Goal: Task Accomplishment & Management: Manage account settings

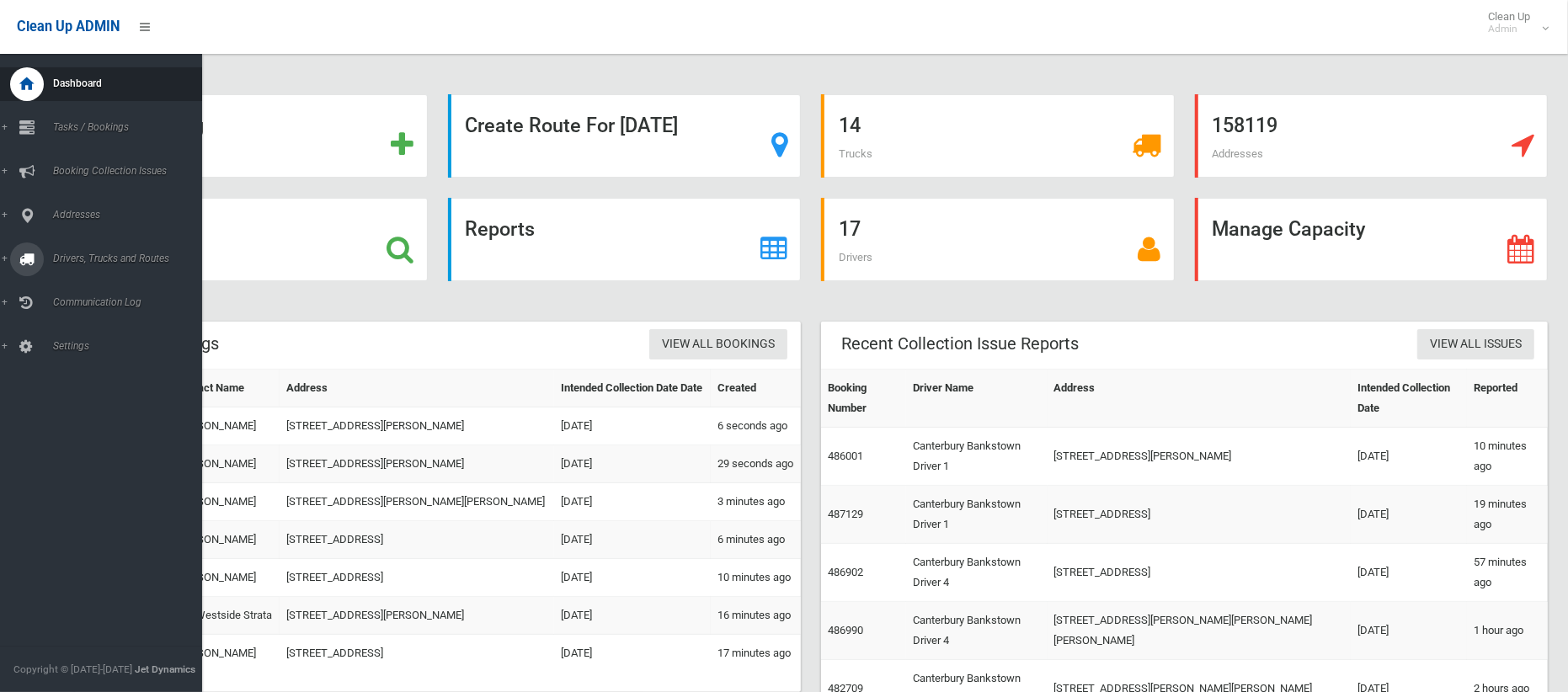
click at [83, 254] on span "Drivers, Trucks and Routes" at bounding box center [124, 258] width 154 height 12
click at [67, 361] on span "Routes" at bounding box center [117, 359] width 140 height 12
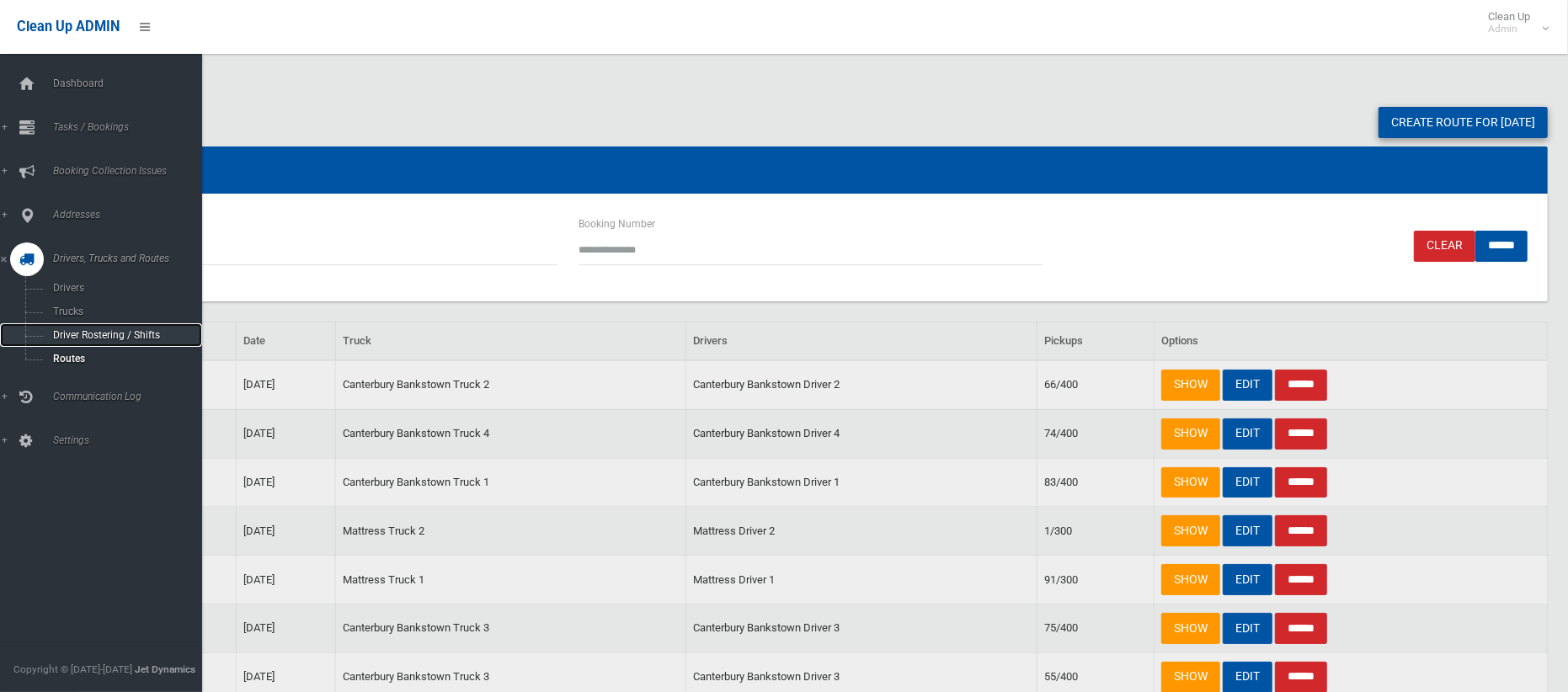
click at [95, 335] on span "Driver Rostering / Shifts" at bounding box center [117, 335] width 140 height 12
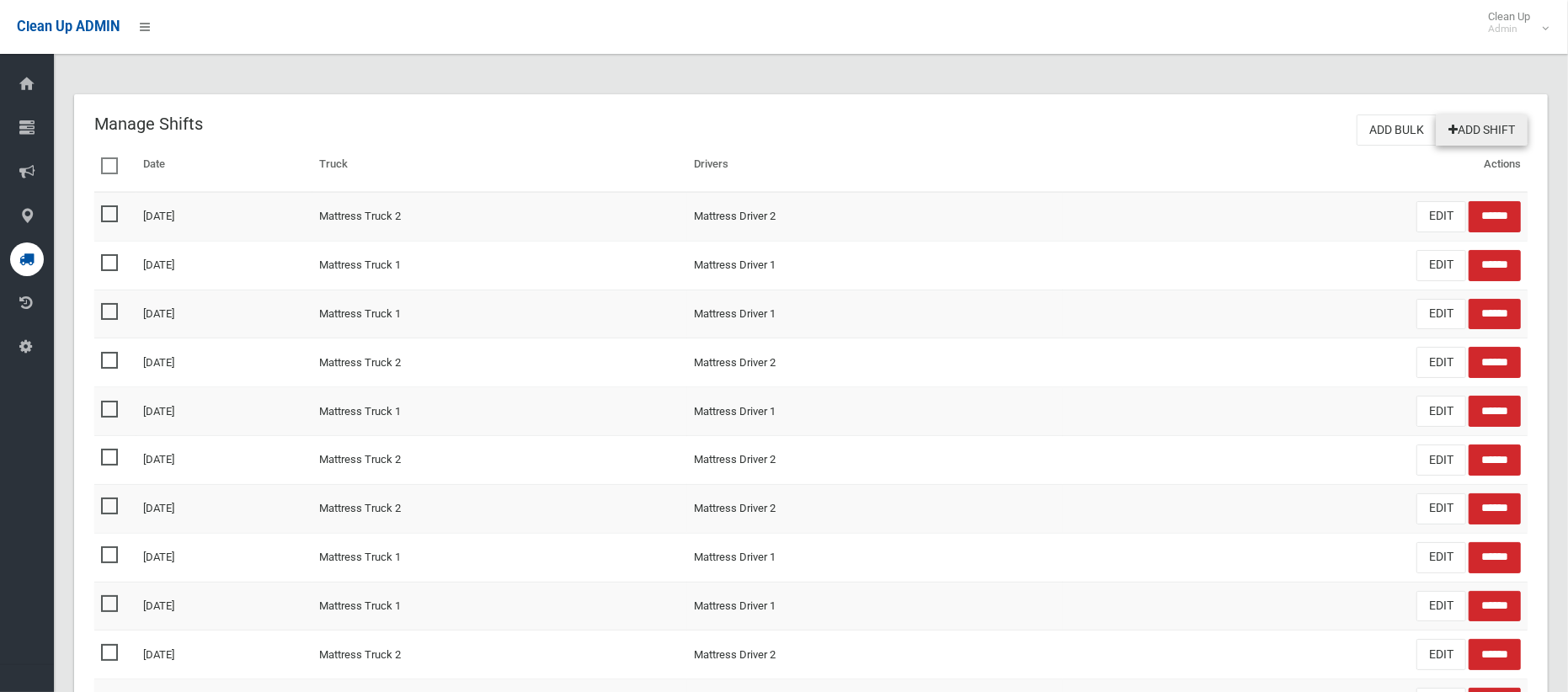
click at [1472, 134] on link "Add Shift" at bounding box center [1482, 130] width 92 height 31
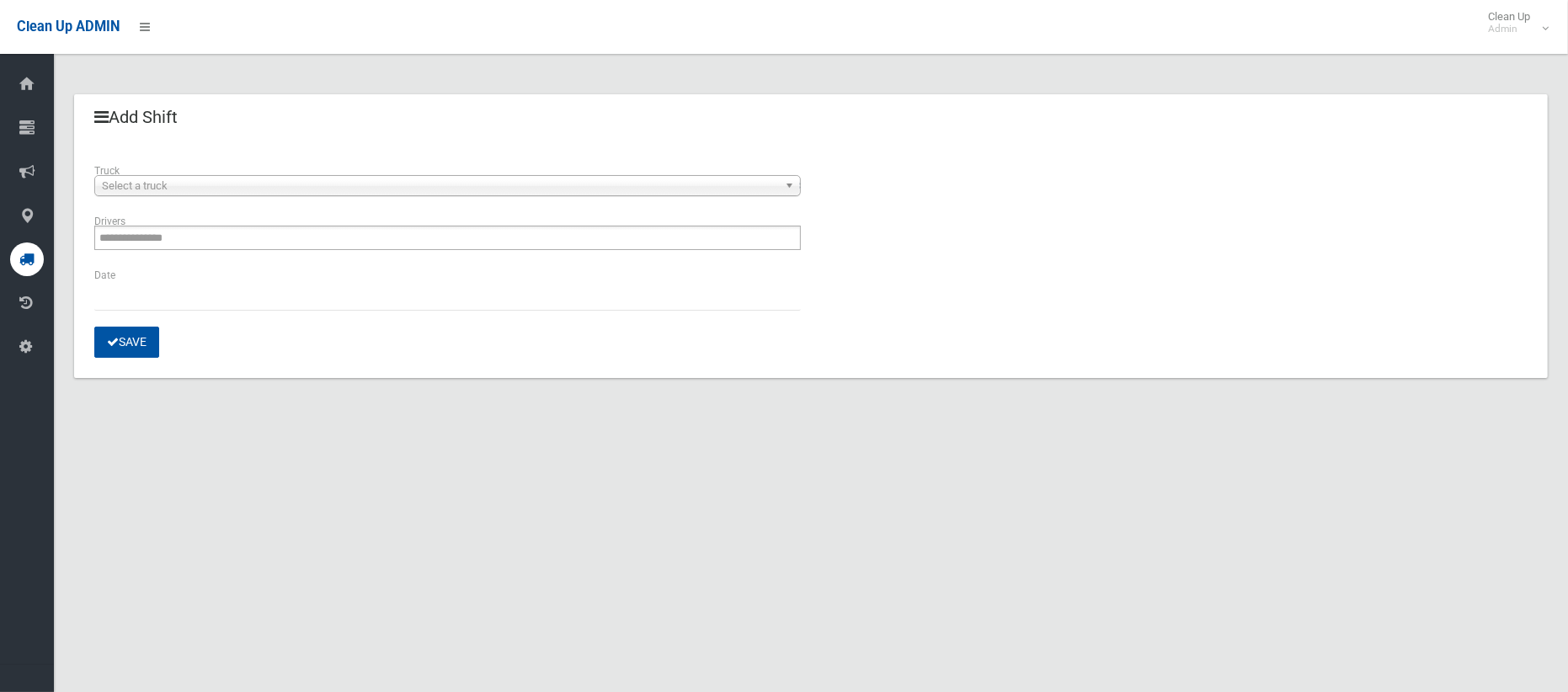
click at [539, 183] on span "Select a truck" at bounding box center [440, 185] width 676 height 20
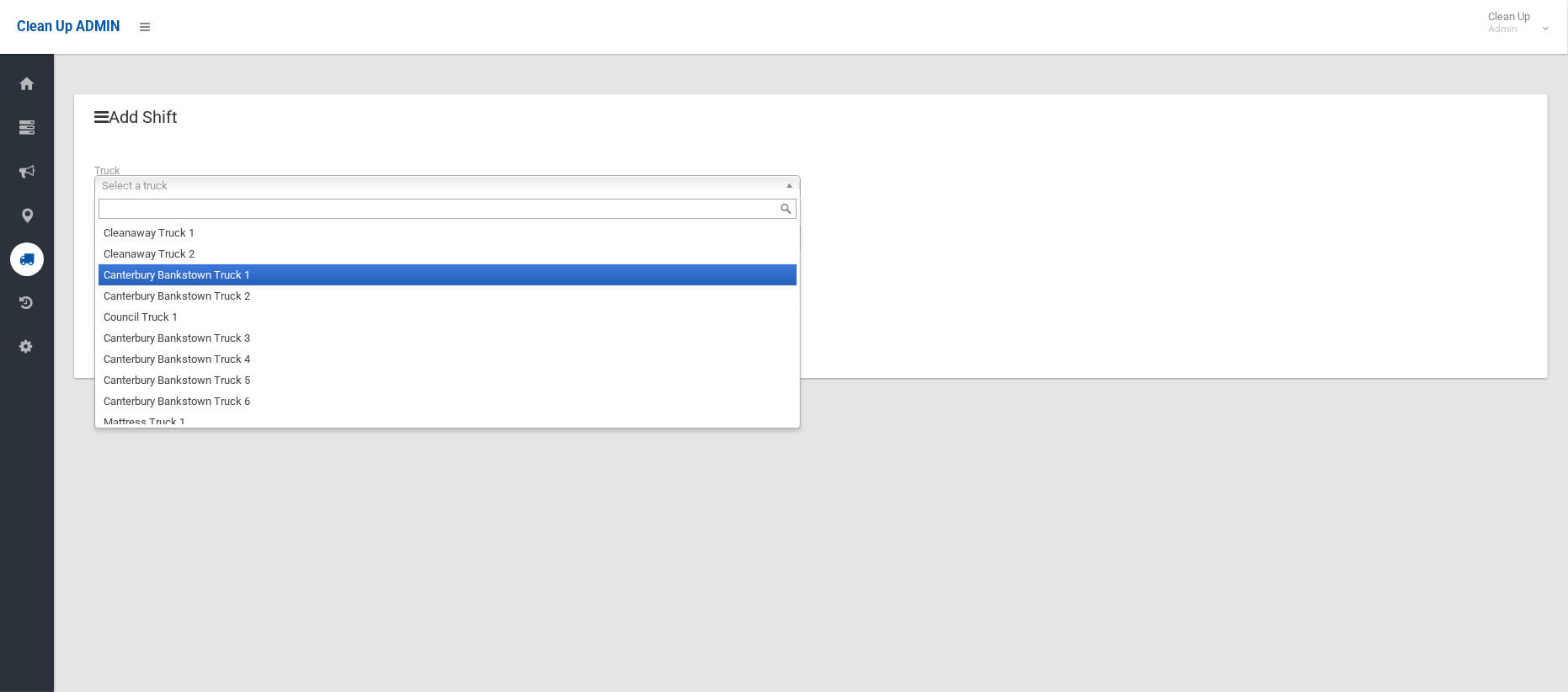
click at [495, 268] on li "Canterbury Bankstown Truck 1" at bounding box center [448, 276] width 699 height 21
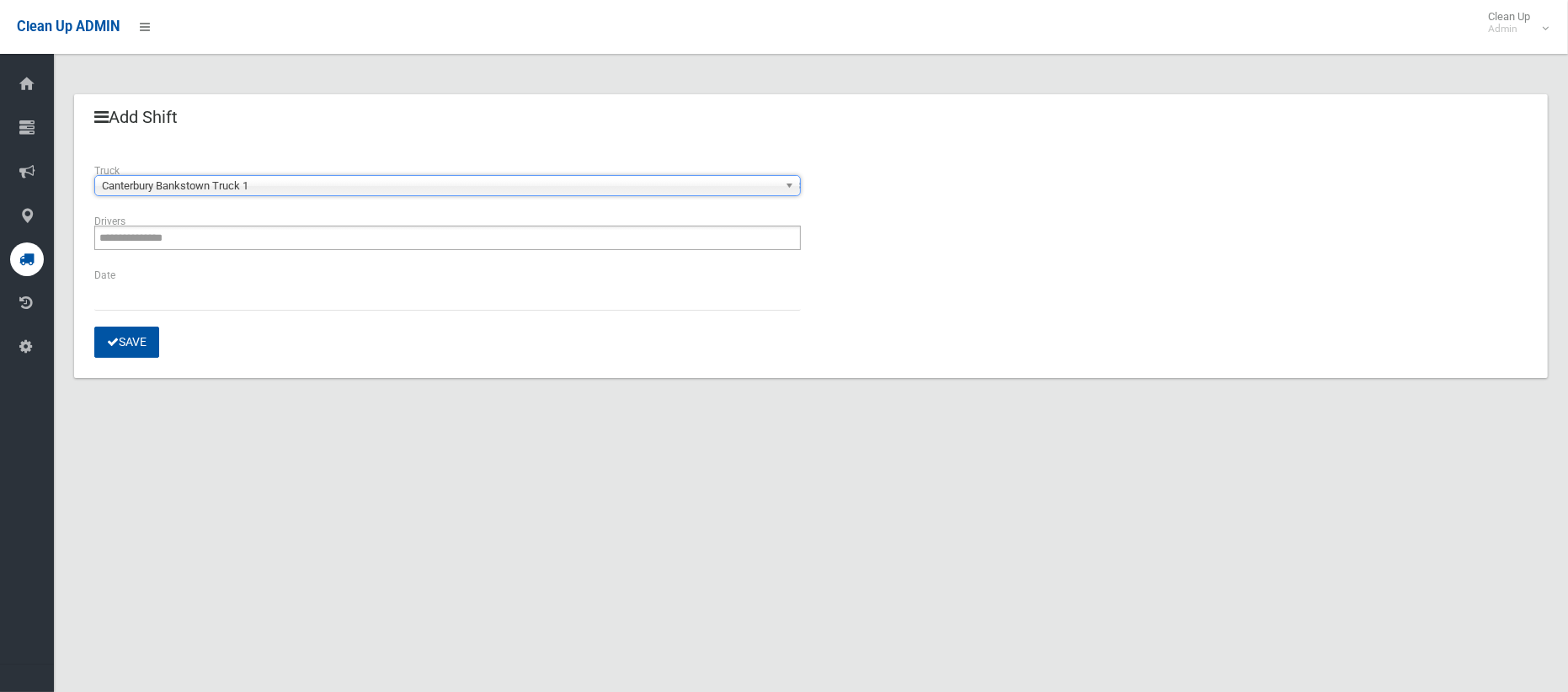
click at [498, 242] on ul "**********" at bounding box center [447, 238] width 706 height 24
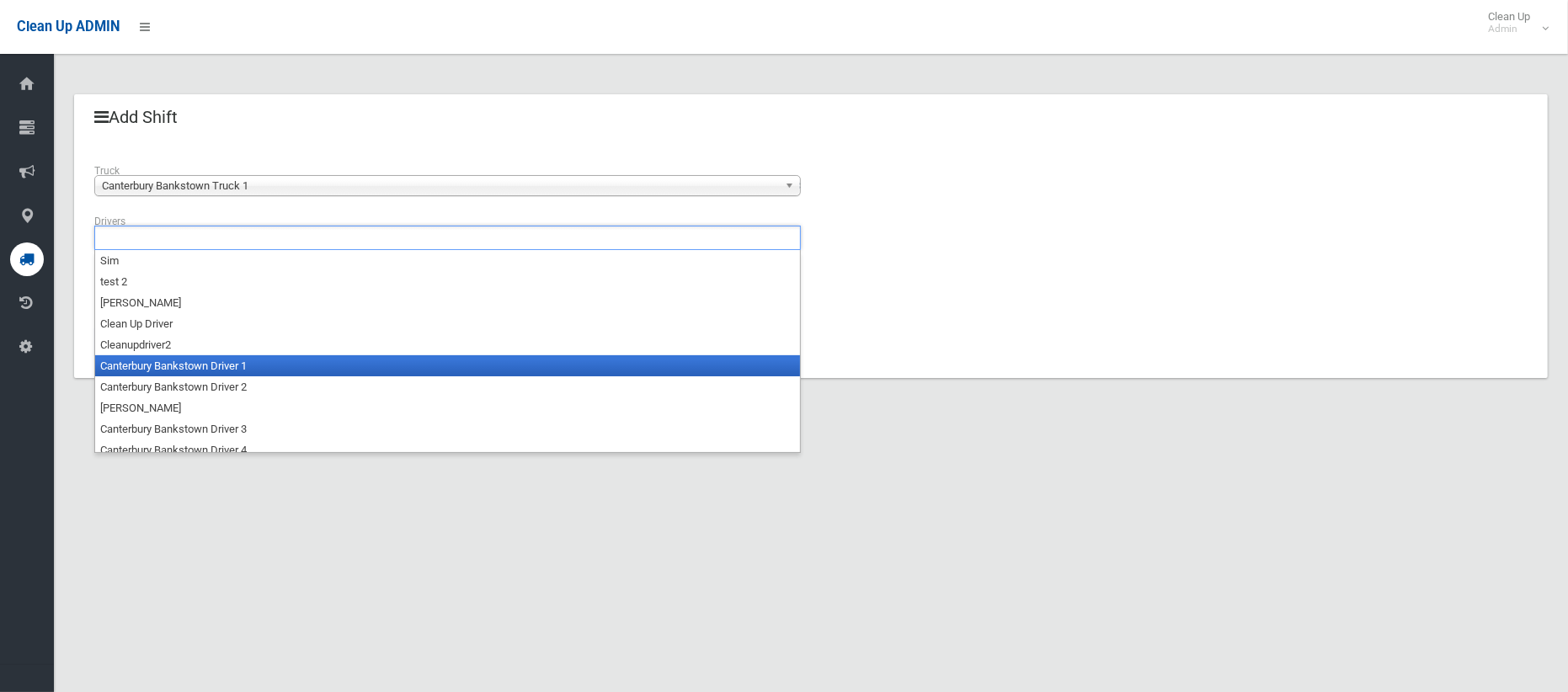
click at [439, 360] on li "Canterbury Bankstown Driver 1" at bounding box center [447, 366] width 704 height 21
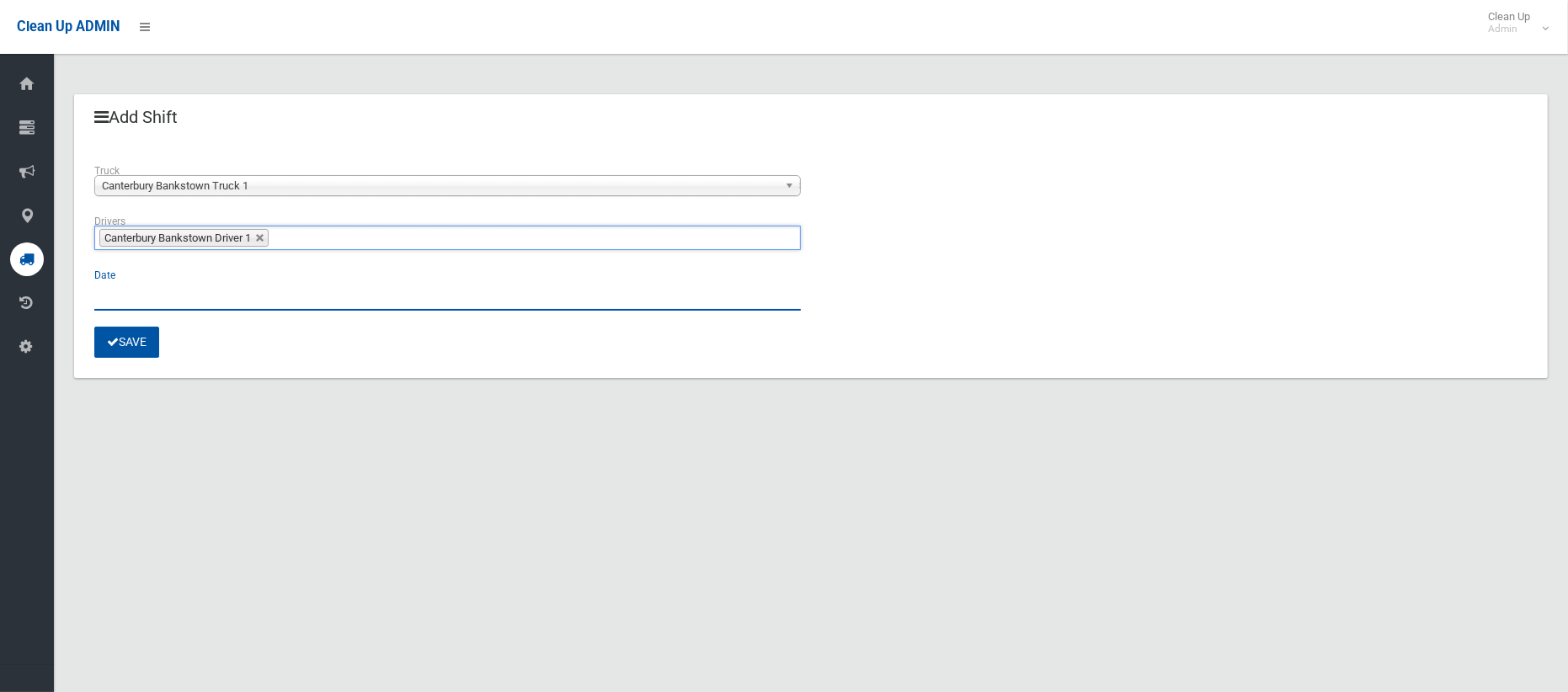
click at [116, 300] on input "text" at bounding box center [447, 295] width 706 height 31
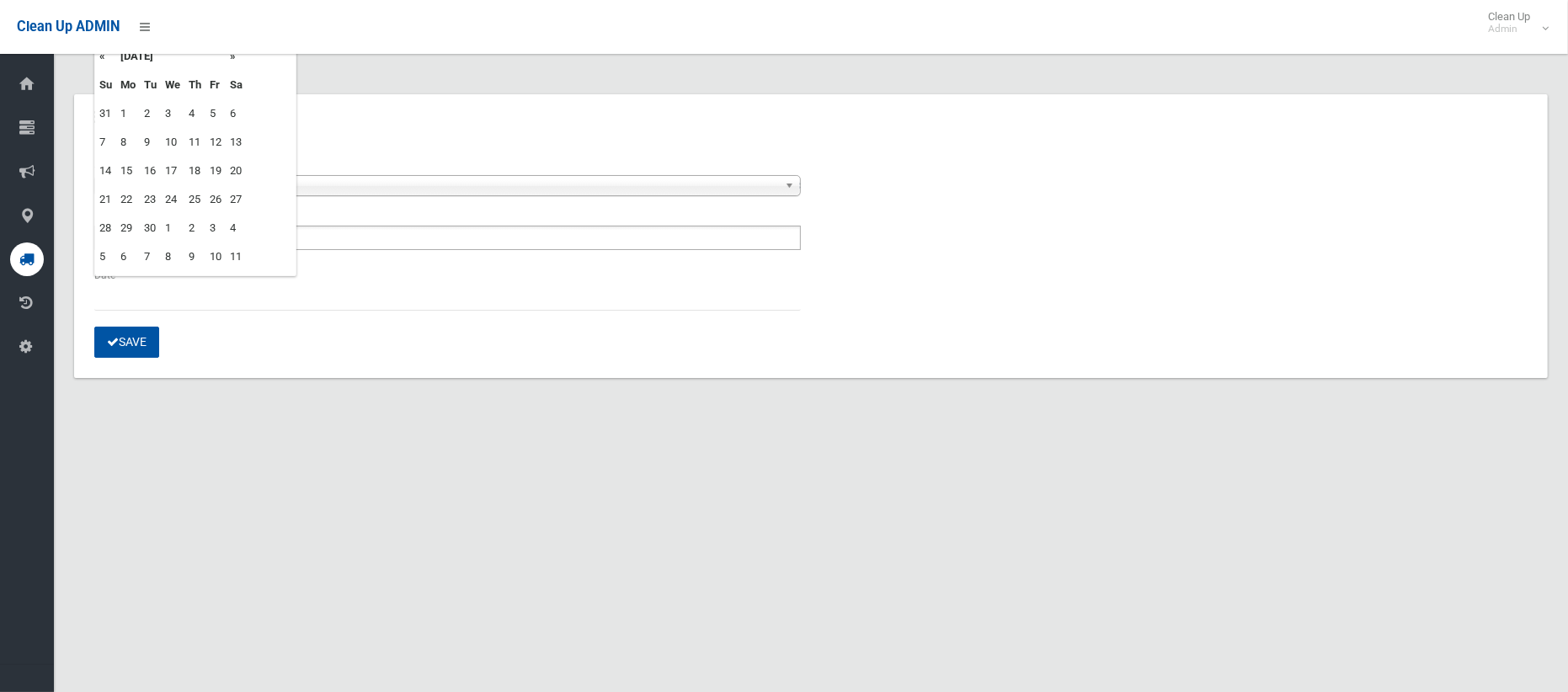
click at [167, 223] on td "1" at bounding box center [173, 228] width 23 height 29
type input "**********"
click at [129, 342] on button "Save" at bounding box center [126, 343] width 65 height 31
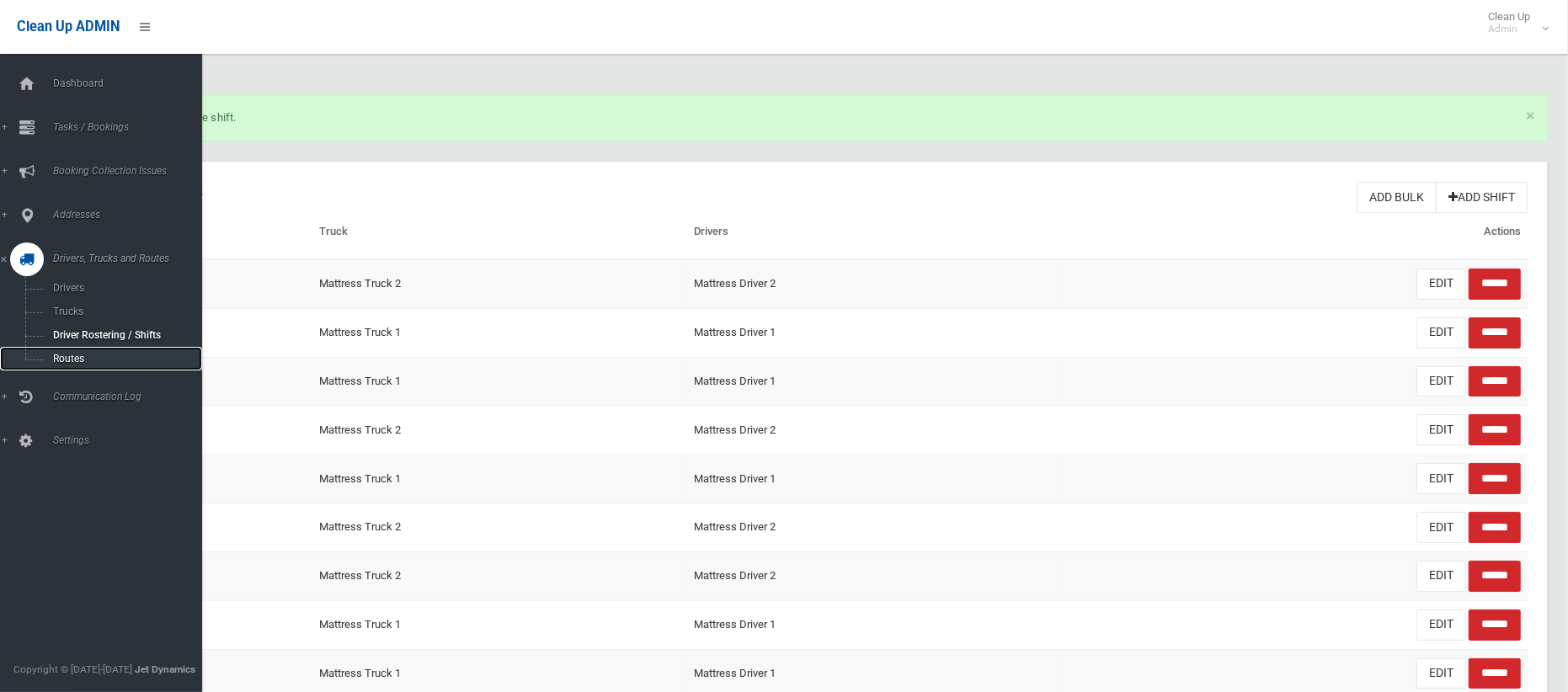
click at [61, 358] on span "Routes" at bounding box center [117, 359] width 140 height 12
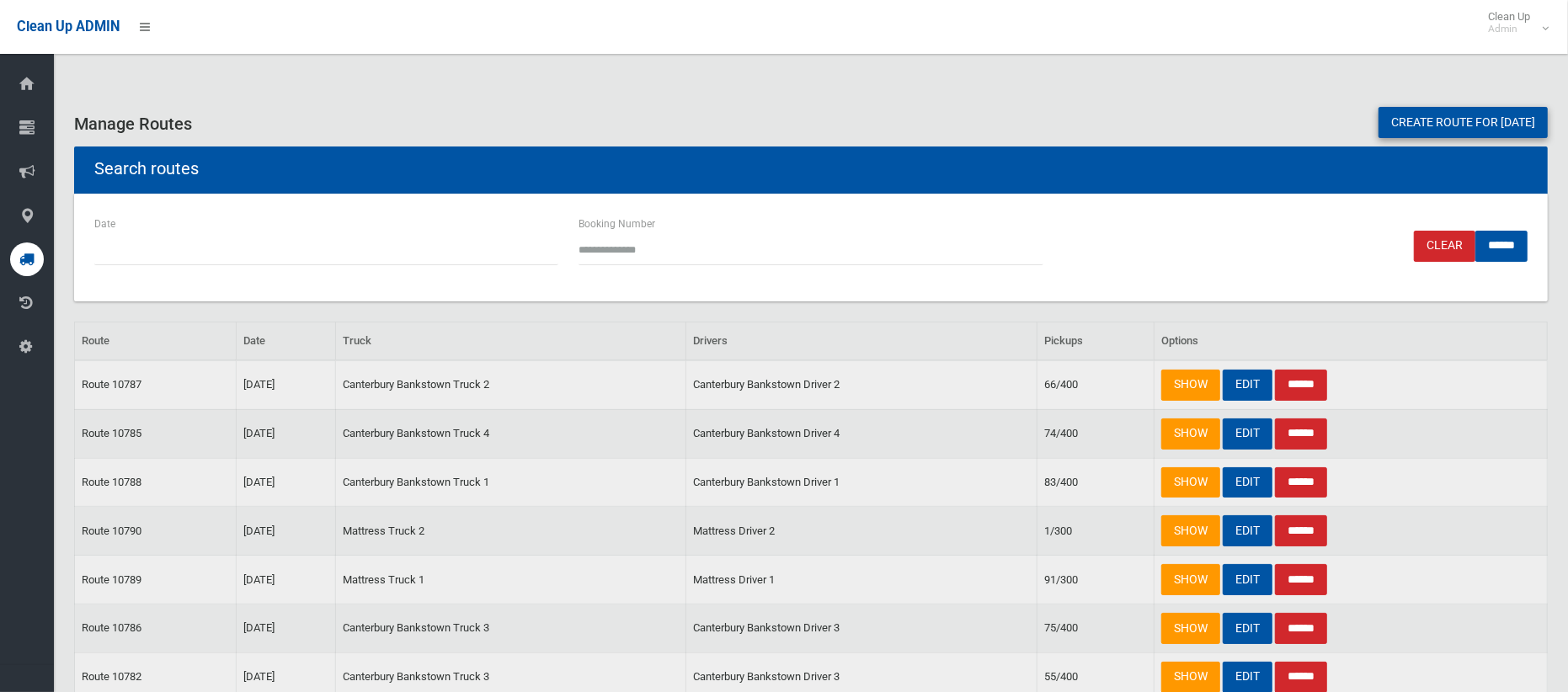
click at [1484, 122] on link "Create route for tomorrow" at bounding box center [1463, 122] width 169 height 31
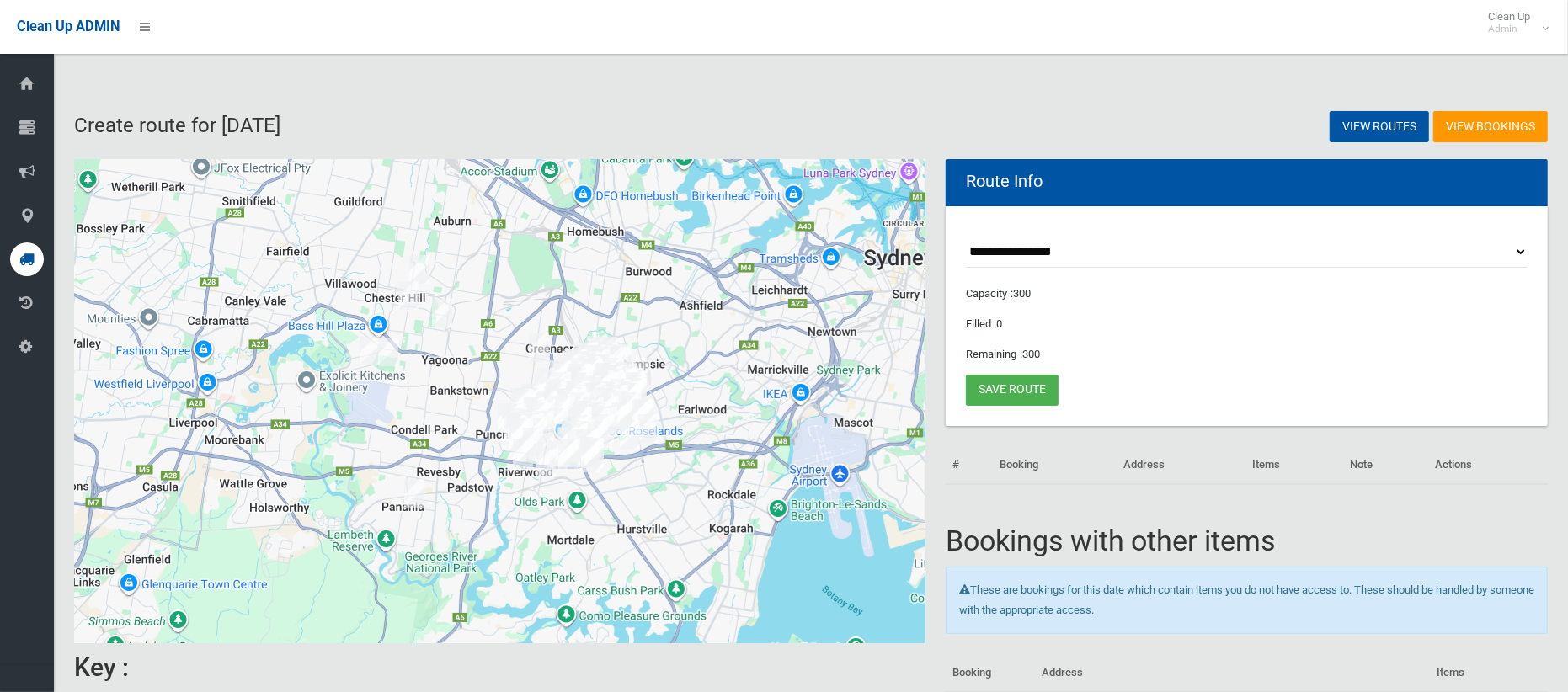
click at [1049, 253] on select "**********" at bounding box center [1247, 252] width 562 height 31
select select "*****"
click at [966, 237] on select "**********" at bounding box center [1247, 252] width 562 height 31
click at [898, 174] on button "Toggle fullscreen view" at bounding box center [899, 184] width 34 height 34
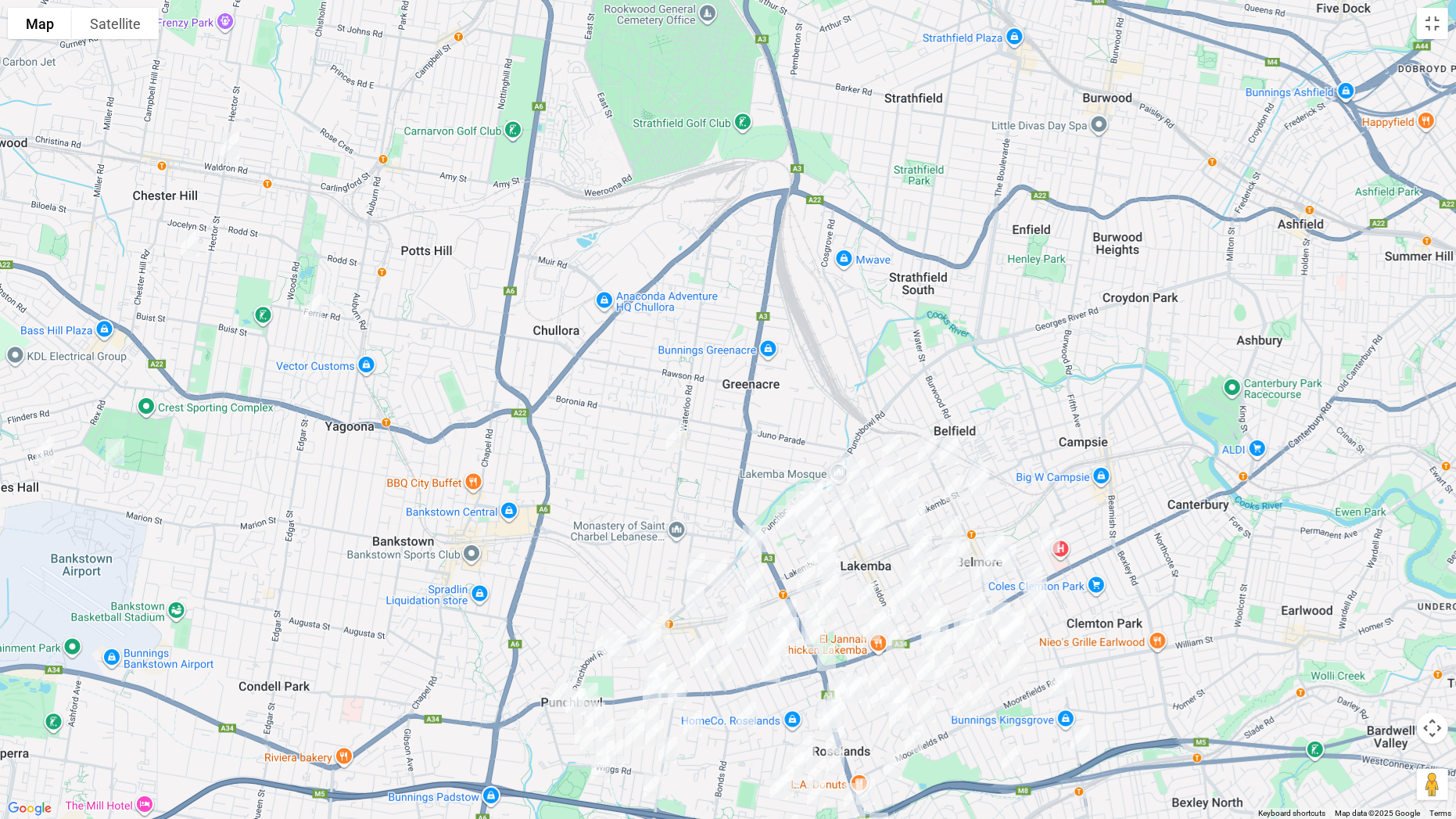
click at [896, 441] on img "63 Lucerne Street, BELMORE NSW 2192" at bounding box center [891, 447] width 32 height 39
click at [921, 446] on img "12 Yangoora Road, BELMORE NSW 2192" at bounding box center [927, 449] width 32 height 39
click at [949, 446] on img "4 Paxton Avenue, BELMORE NSW 2192" at bounding box center [949, 450] width 32 height 39
click at [978, 460] on img "40 Sudbury Street, BELMORE NSW 2192" at bounding box center [978, 478] width 32 height 39
click at [986, 487] on img "34 Sudbury Street, BELMORE NSW 2192" at bounding box center [979, 482] width 32 height 39
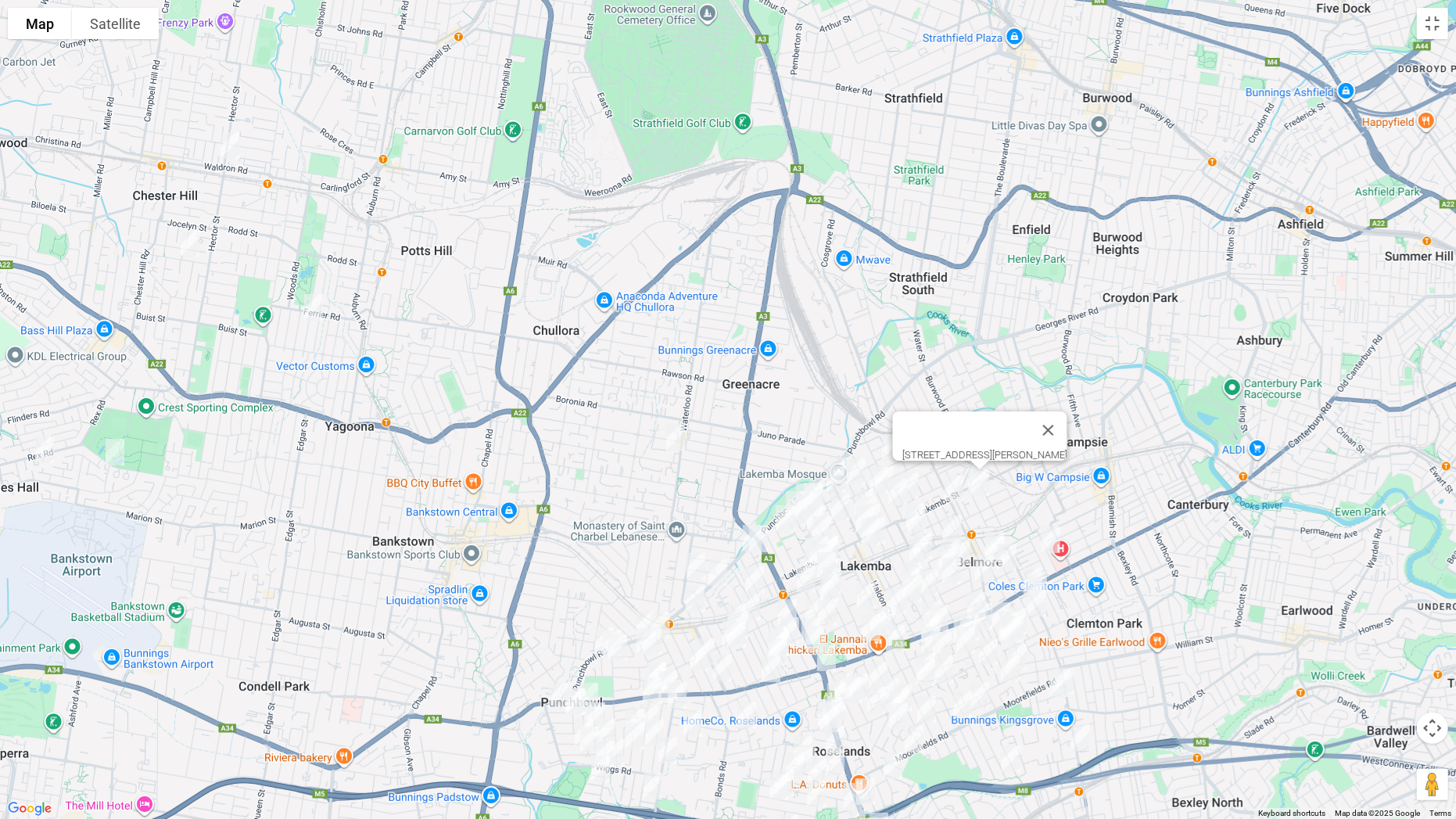
click at [951, 491] on img "39A Cleary Avenue, BELMORE NSW 2192" at bounding box center [954, 487] width 32 height 39
click at [833, 453] on img "78 Wangee Road, LAKEMBA NSW 2195" at bounding box center [840, 470] width 32 height 39
click at [854, 459] on img "4 Boorea Avenue, LAKEMBA NSW 2195" at bounding box center [856, 471] width 32 height 39
click at [836, 474] on img "89-91 Hampden Road, LAKEMBA NSW 2195" at bounding box center [835, 478] width 32 height 39
click at [873, 475] on img "45 Yerrick Road, LAKEMBA NSW 2195" at bounding box center [878, 479] width 32 height 39
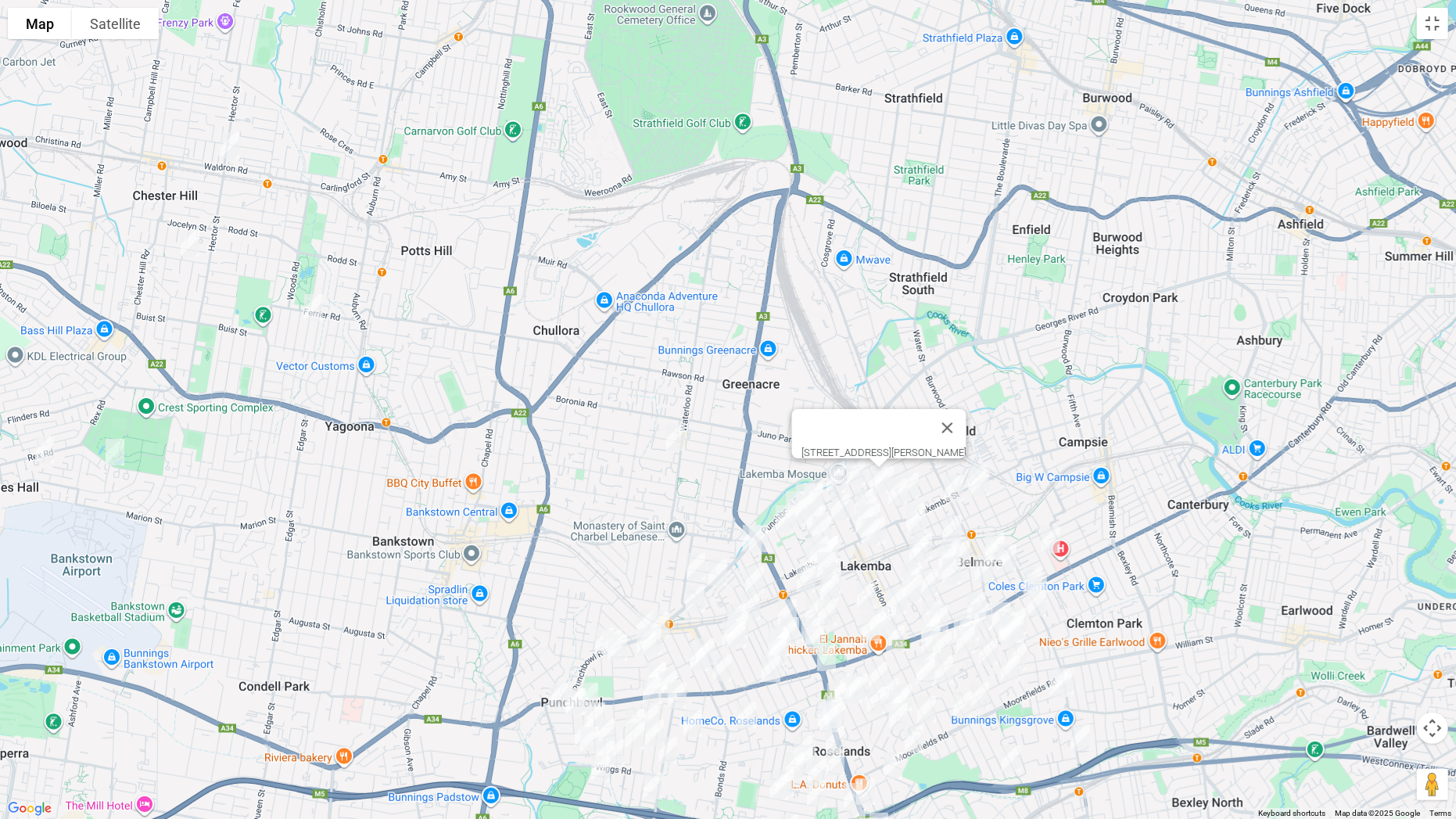
click at [897, 466] on img "2 Eulda Street, BELMORE NSW 2192" at bounding box center [909, 485] width 32 height 39
click at [892, 470] on img "45 Yerrick Road, LAKEMBA NSW 2195" at bounding box center [878, 479] width 32 height 39
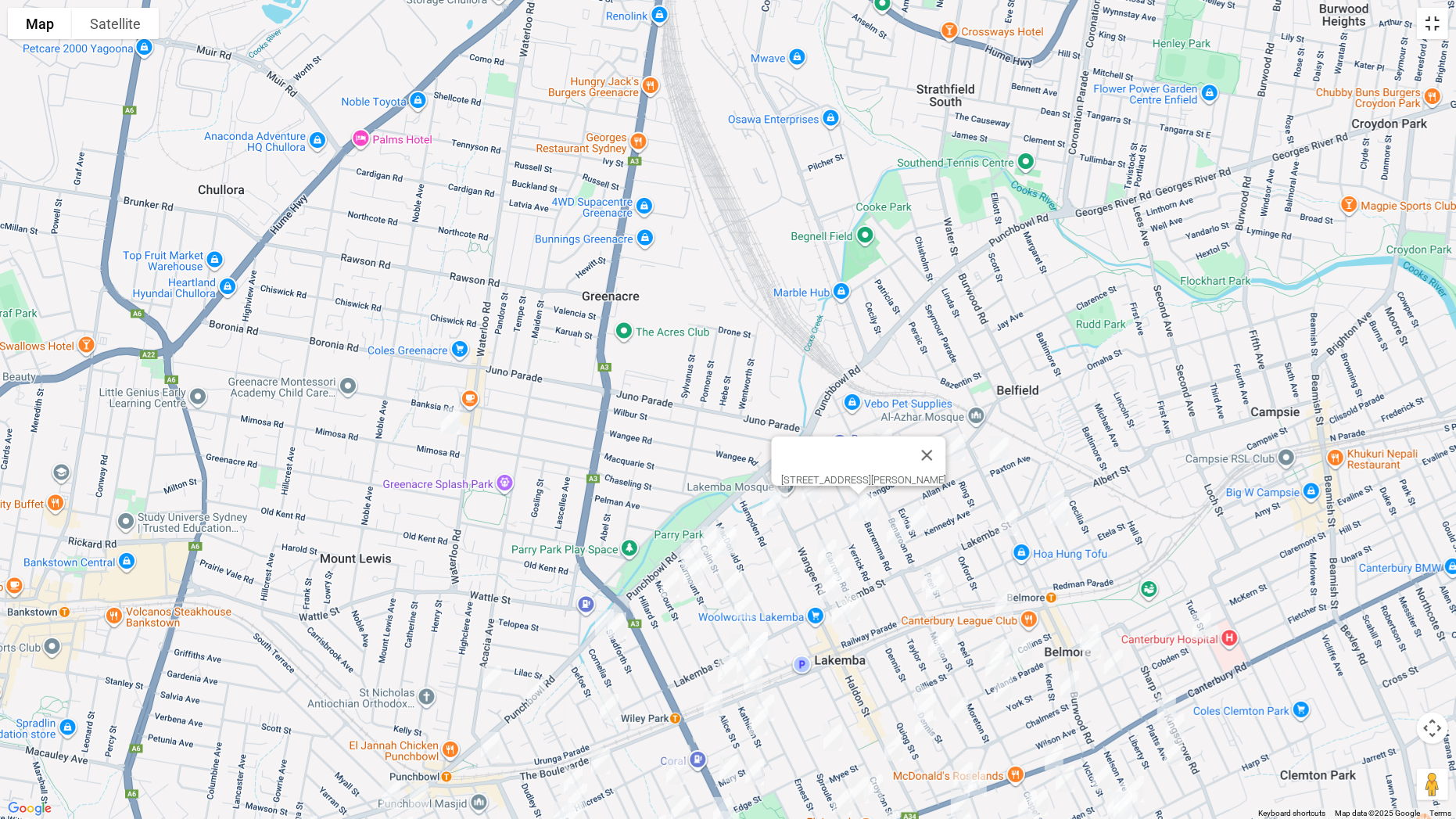
click at [1433, 38] on button "Toggle fullscreen view" at bounding box center [1433, 23] width 32 height 32
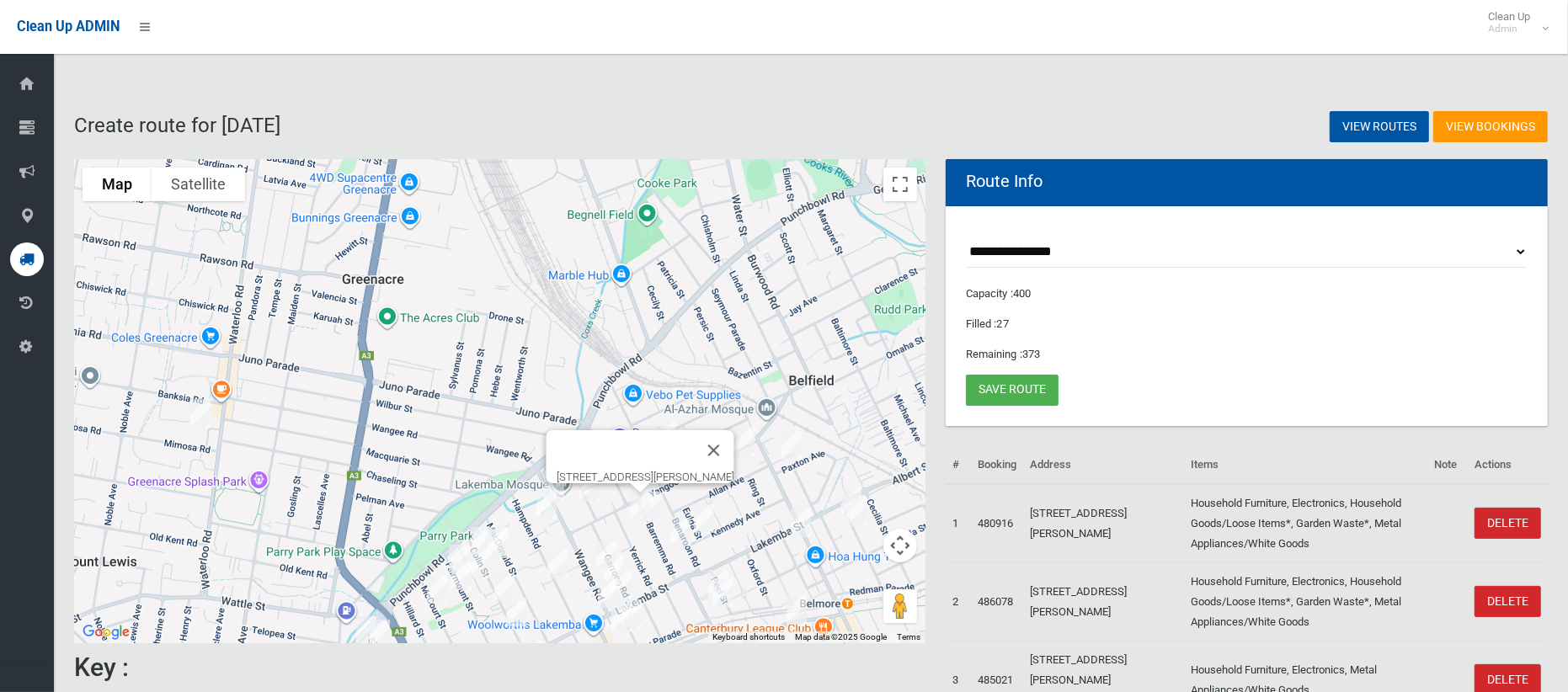
click at [637, 510] on img "45 Yerrick Road, LAKEMBA NSW 2195" at bounding box center [639, 507] width 34 height 42
click at [659, 506] on img "46 Barremma Road, LAKEMBA NSW 2195" at bounding box center [651, 506] width 34 height 42
click at [682, 533] on img "15 Barremma Road, LAKEMBA NSW 2195" at bounding box center [680, 532] width 34 height 42
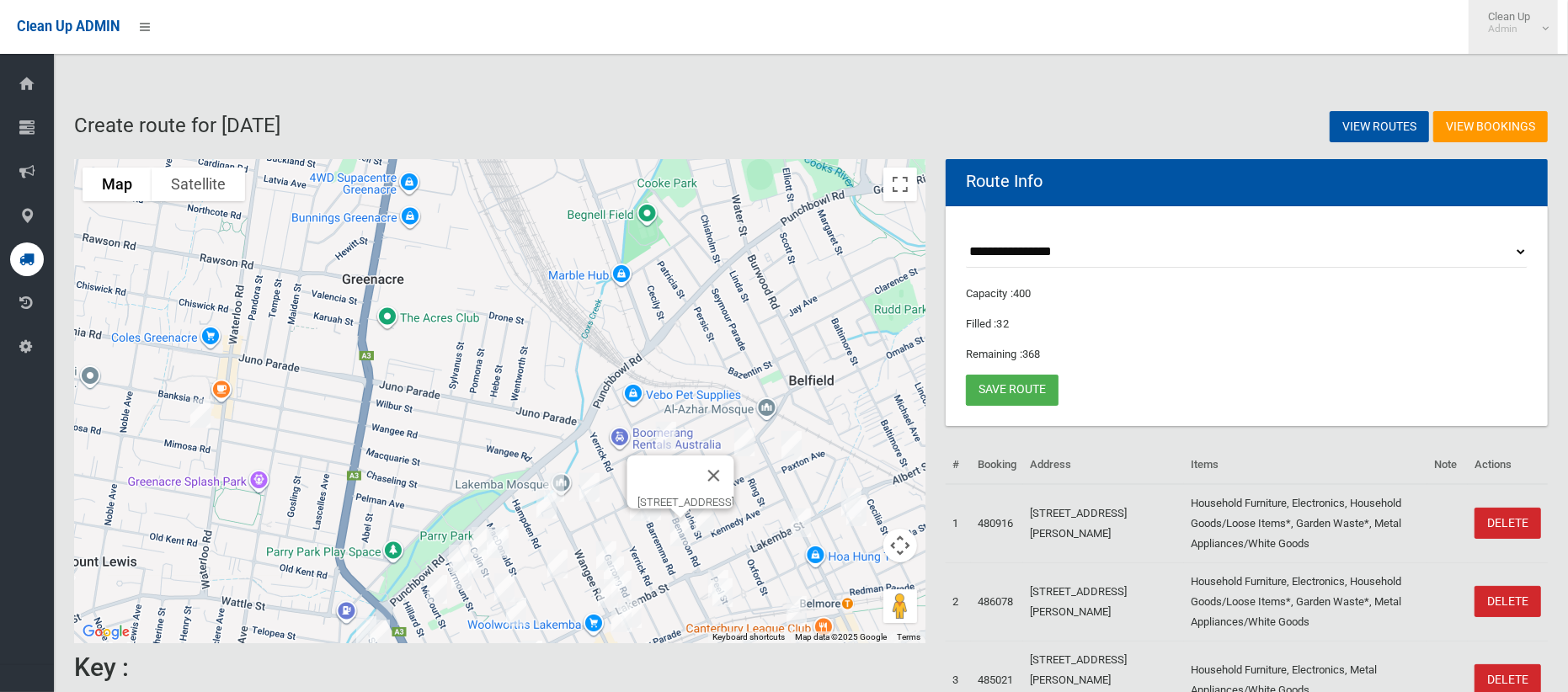
click at [1538, 34] on span "Clean Up Admin" at bounding box center [1513, 22] width 67 height 25
click at [907, 176] on button "Toggle fullscreen view" at bounding box center [899, 184] width 34 height 34
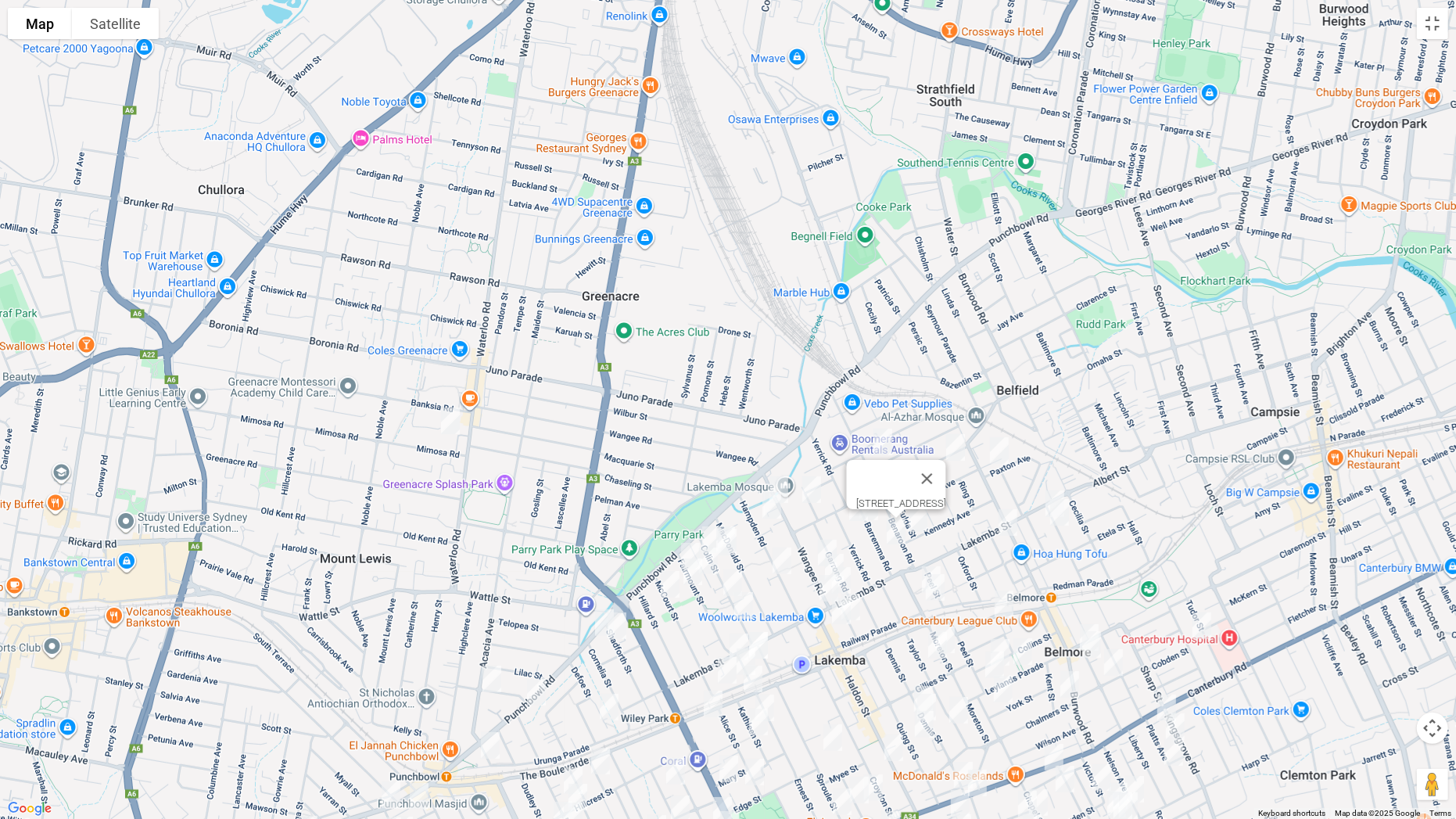
click at [706, 530] on img "72 Colin Street, LAKEMBA NSW 2195" at bounding box center [711, 539] width 32 height 39
click at [690, 542] on img "66 Fairmount Street, LAKEMBA NSW 2195" at bounding box center [690, 555] width 32 height 39
click at [714, 553] on img "55 Fairmount Street, LAKEMBA NSW 2195" at bounding box center [708, 560] width 32 height 39
click at [695, 571] on img "52 Fairmount Street, LAKEMBA NSW 2195" at bounding box center [693, 571] width 32 height 39
click at [672, 580] on img "48 McCourt Street, WILEY PARK NSW 2195" at bounding box center [669, 584] width 32 height 39
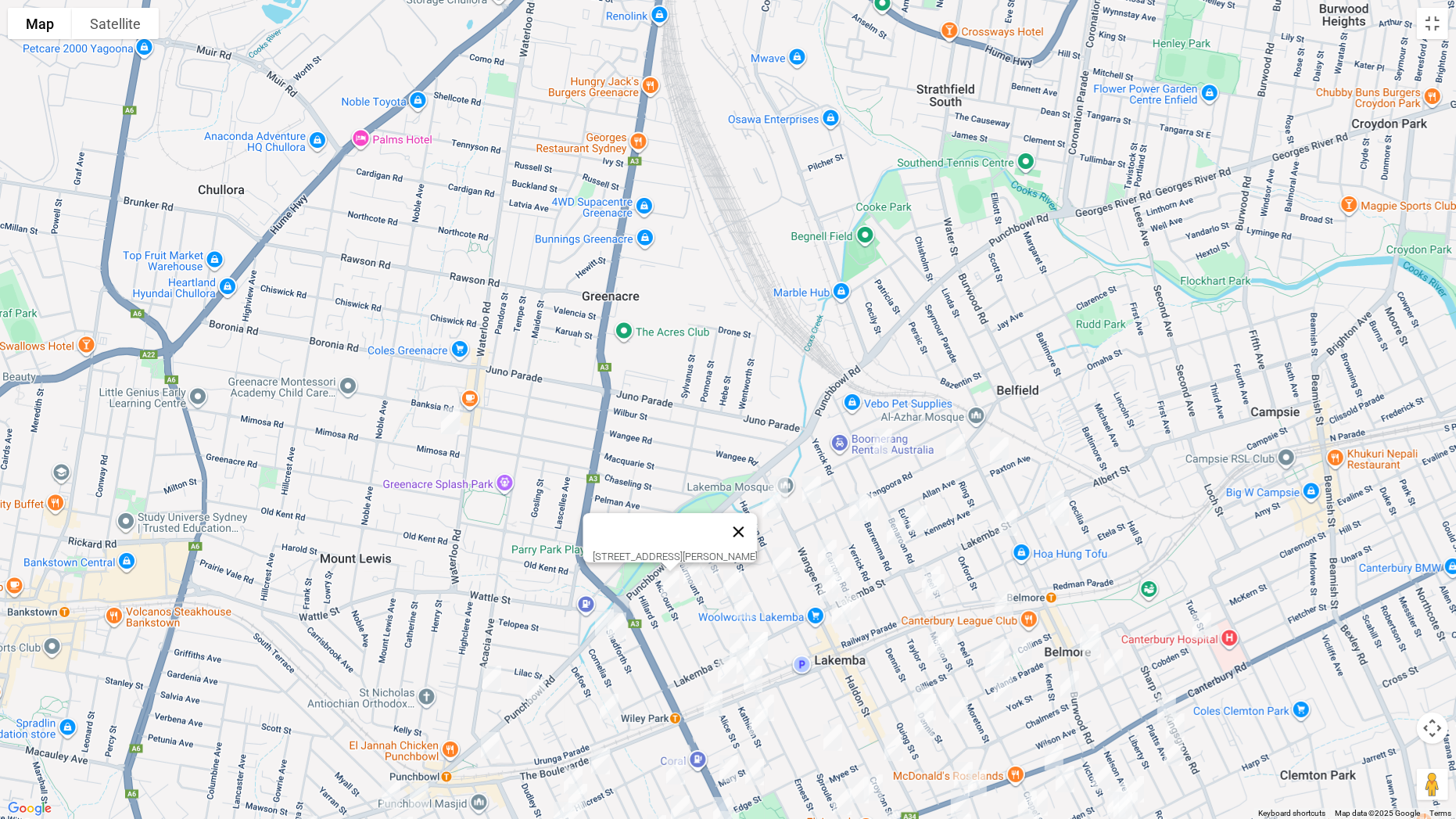
click at [749, 515] on button "Close" at bounding box center [739, 532] width 38 height 38
click at [727, 520] on img "57 Colin Street, LAKEMBA NSW 2195" at bounding box center [725, 539] width 32 height 39
click at [730, 548] on img "55 Colin Street, LAKEMBA NSW 2195" at bounding box center [727, 541] width 32 height 39
click at [827, 536] on img "19 Wangee Road, LAKEMBA NSW 2195" at bounding box center [827, 552] width 32 height 39
click at [843, 556] on img "7 Wangee Road, LAKEMBA NSW 2195" at bounding box center [834, 567] width 32 height 39
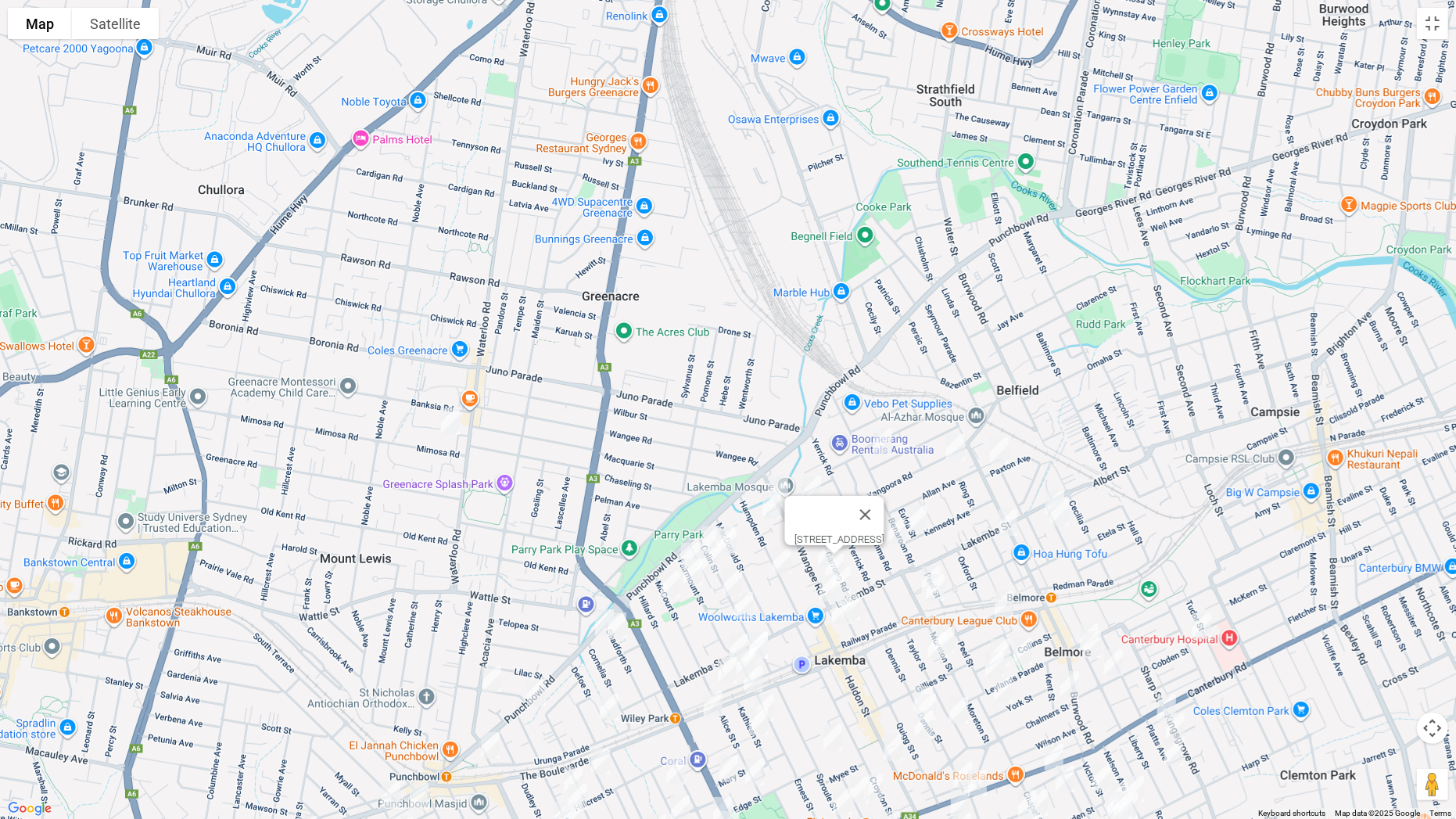
click at [850, 578] on img "177 Lakemba Street, LAKEMBA NSW 2195" at bounding box center [842, 579] width 32 height 39
click at [827, 588] on img "193 Lakemba Street, LAKEMBA NSW 2195" at bounding box center [829, 587] width 32 height 39
click at [781, 574] on img "28 Hampden Road, LAKEMBA NSW 2195" at bounding box center [782, 560] width 32 height 39
click at [737, 577] on img "38 Colin Street, LAKEMBA NSW 2195" at bounding box center [733, 582] width 32 height 39
click at [746, 601] on img "20 Colin Street, LAKEMBA NSW 2195" at bounding box center [743, 605] width 32 height 39
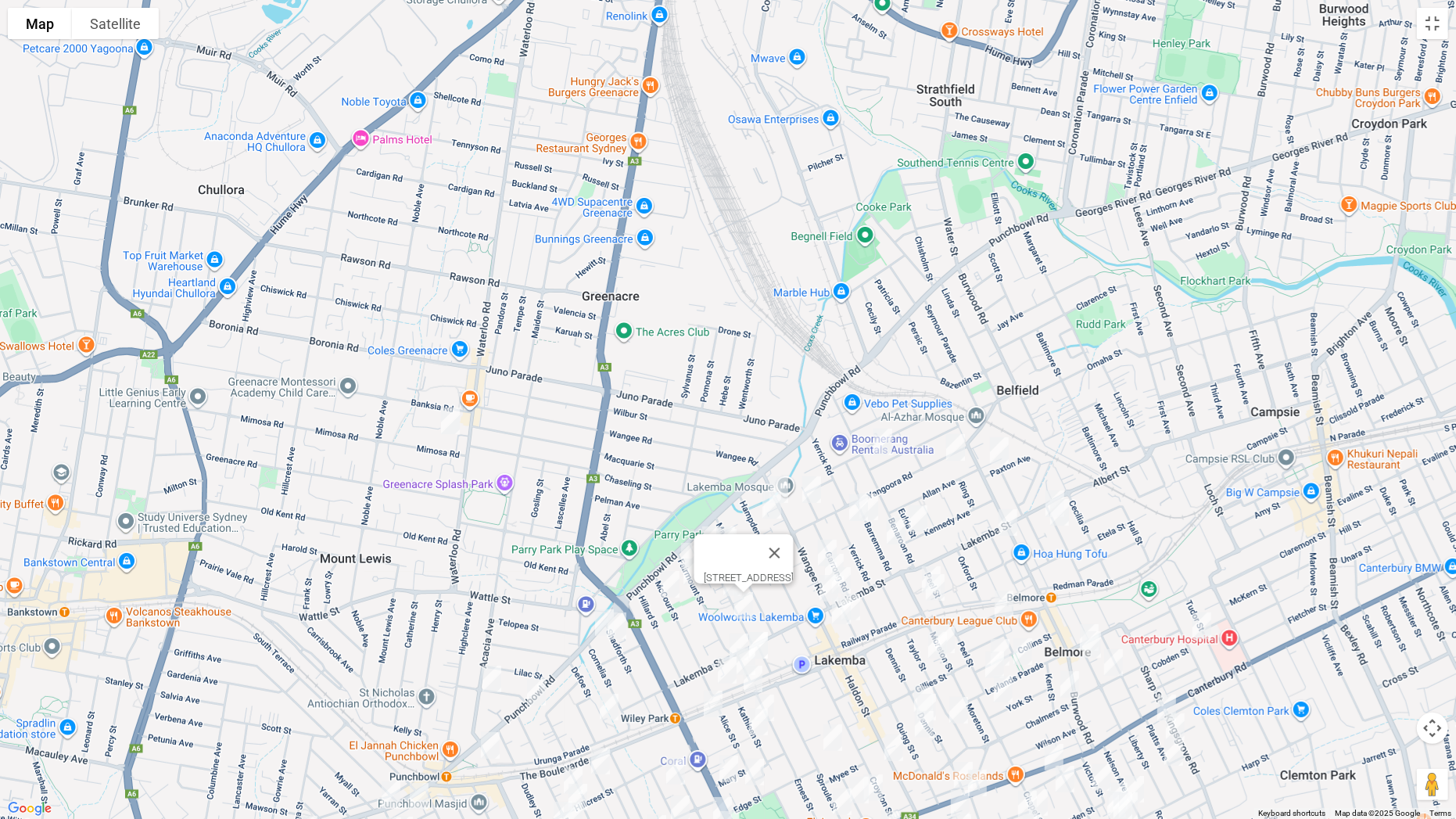
click at [595, 618] on img "646 Punchbowl Road, WILEY PARK NSW 2195" at bounding box center [605, 622] width 32 height 39
click at [618, 624] on img "60 Shadforth Street, WILEY PARK NSW 2195" at bounding box center [616, 625] width 32 height 39
click at [731, 634] on img "246-248 Lakemba Street, LAKEMBA NSW 2195" at bounding box center [739, 646] width 32 height 39
click at [766, 639] on img "4 Ernest Street, LAKEMBA NSW 2195" at bounding box center [759, 644] width 32 height 39
click at [747, 642] on img "65 Railway Parade, LAKEMBA NSW 2195" at bounding box center [746, 661] width 32 height 39
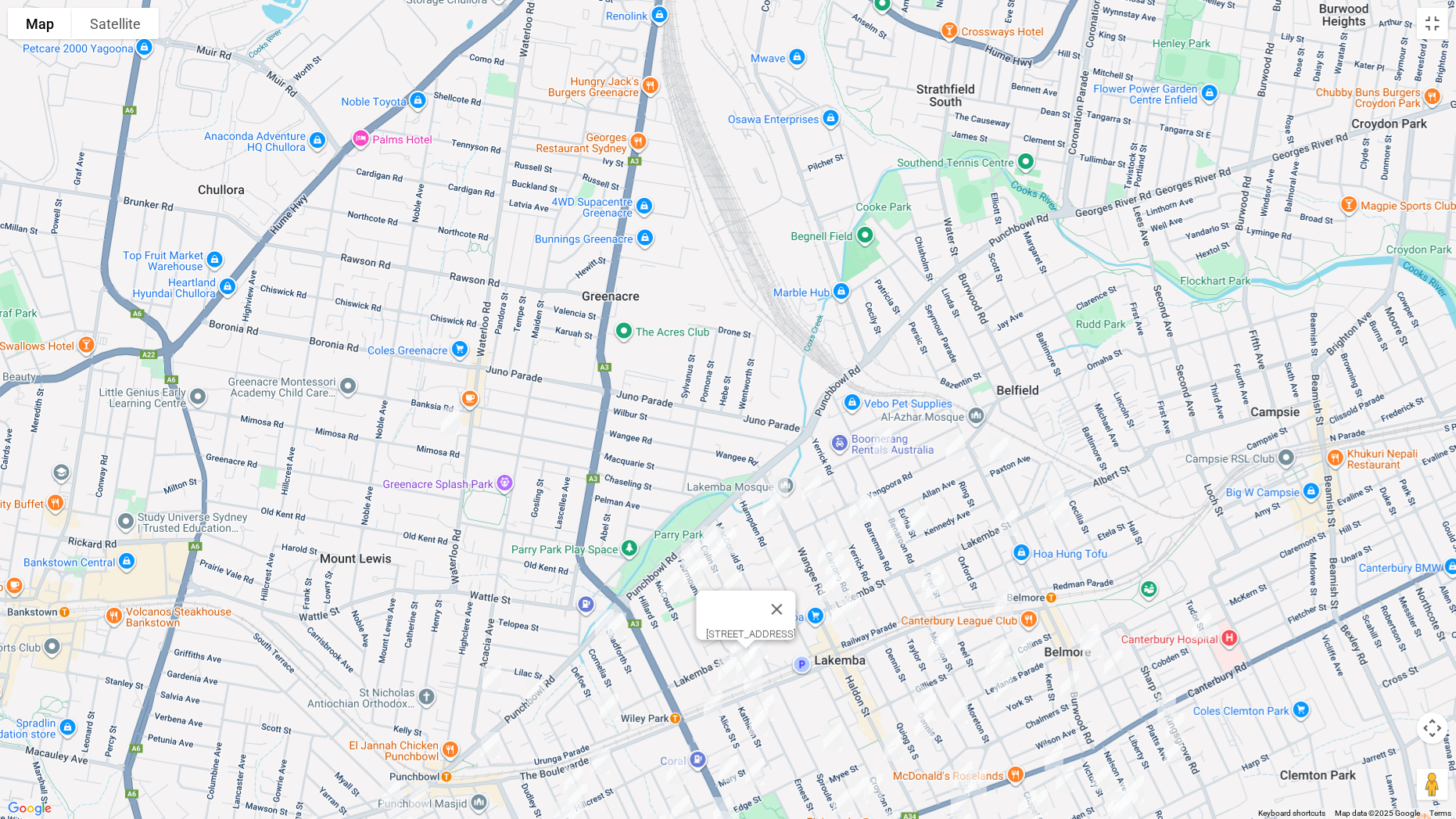
click at [725, 642] on img "71-73 Railway Parade, WILEY PARK NSW 2195" at bounding box center [727, 669] width 32 height 39
click at [754, 642] on img "1/87 The Boulevarde, LAKEMBA NSW 2195" at bounding box center [752, 678] width 32 height 39
click at [717, 642] on img "97-99 The Boulevarde, WILEY PARK NSW 2195" at bounding box center [713, 703] width 32 height 39
click at [494, 642] on img "25 Acacia Avenue, PUNCHBOWL NSW 2196" at bounding box center [492, 678] width 32 height 39
click at [545, 642] on img "718 Punchbowl Road, WILEY PARK NSW 2195" at bounding box center [536, 691] width 32 height 39
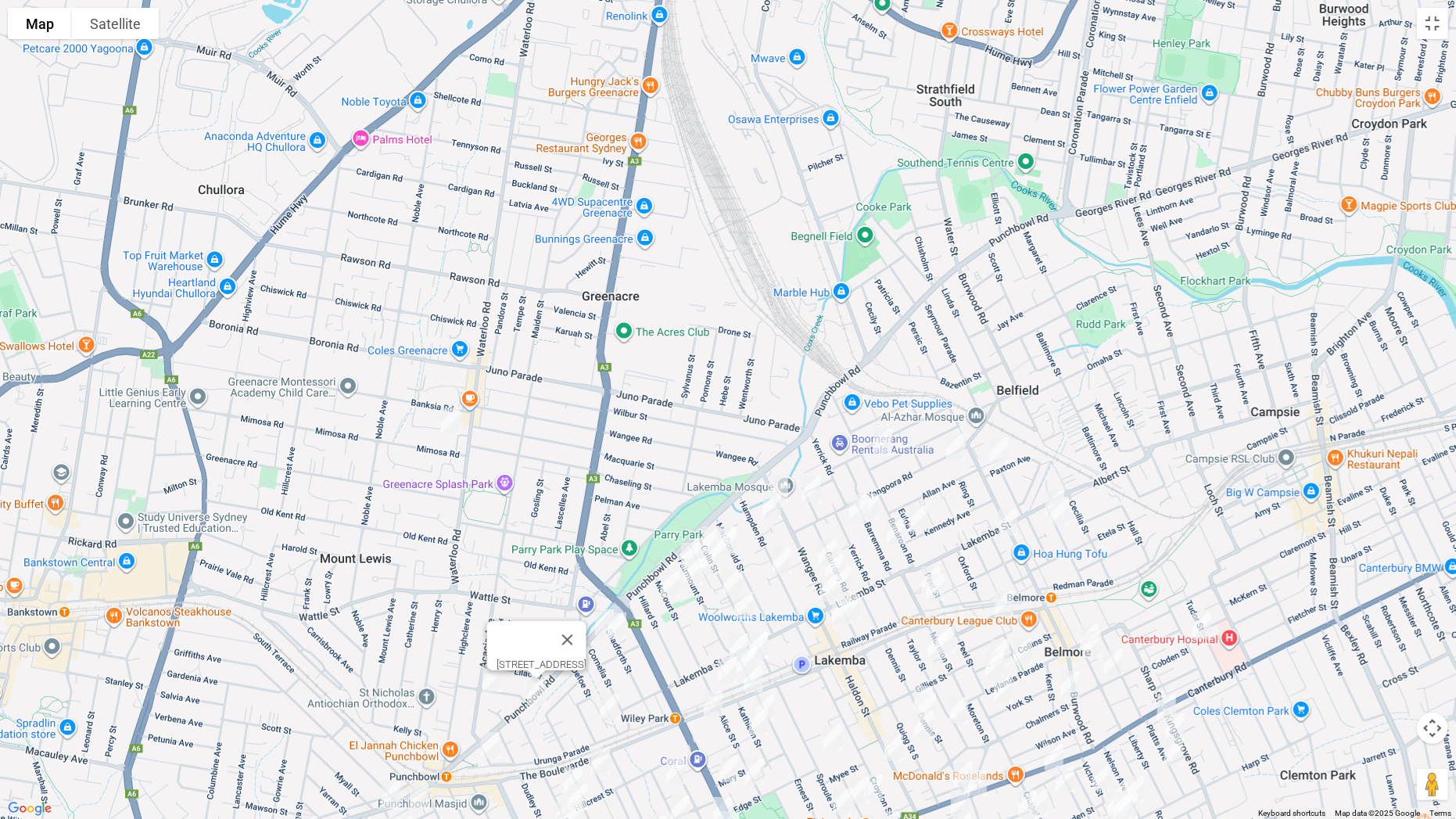
click at [606, 642] on img "18 Glyn Street, WILEY PARK NSW 2195" at bounding box center [609, 706] width 32 height 39
click at [490, 642] on img "41 Urunga Parade, PUNCHBOWL NSW 2196" at bounding box center [490, 744] width 32 height 39
click at [826, 616] on img "29 Haldon Street, LAKEMBA NSW 2195" at bounding box center [842, 610] width 32 height 39
click at [862, 602] on img "13 Quigg Street North, LAKEMBA NSW 2195" at bounding box center [851, 606] width 32 height 39
click at [933, 548] on button "Close" at bounding box center [920, 555] width 38 height 38
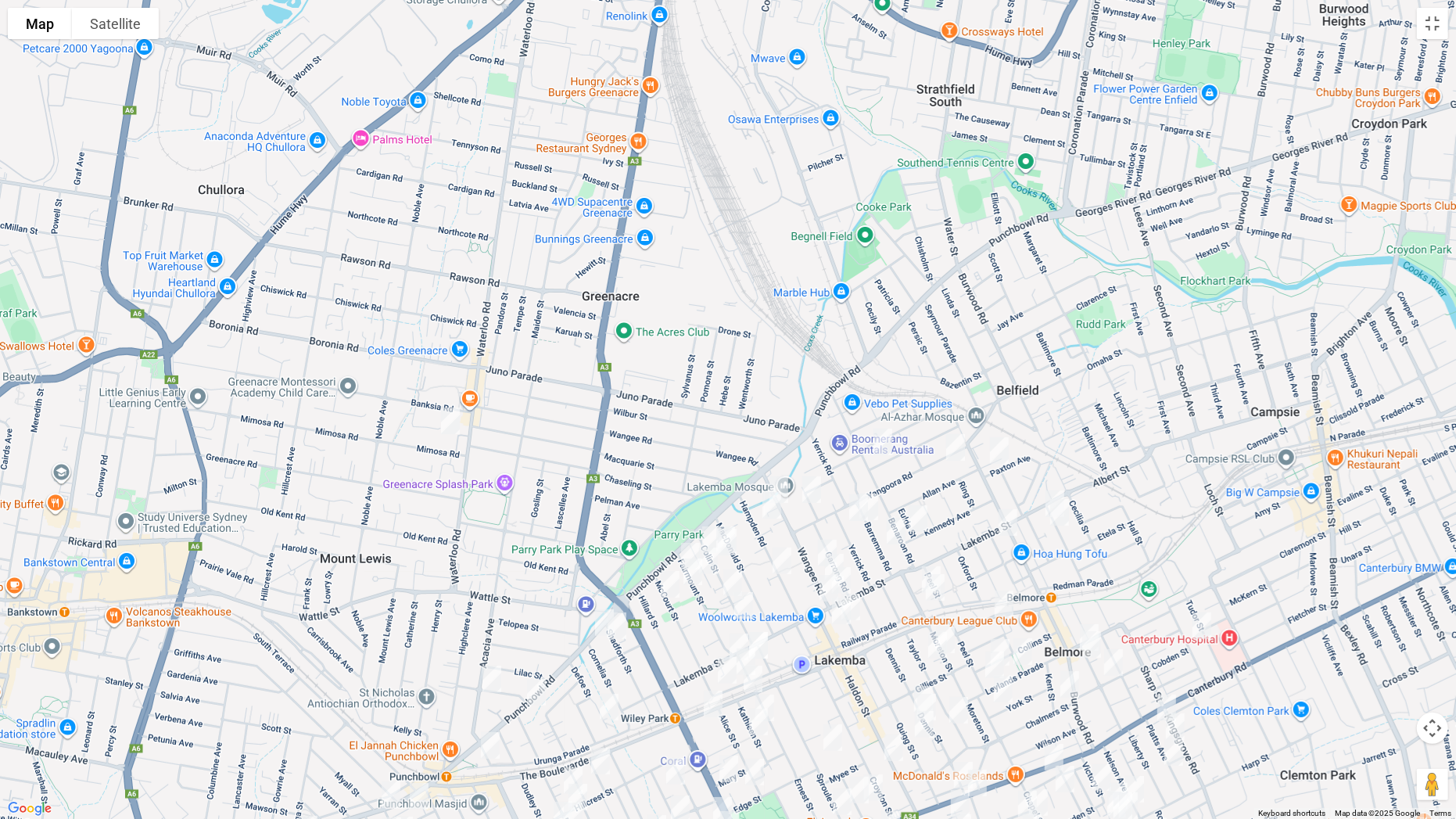
click at [936, 562] on img "22-24 Moreton Street, LAKEMBA NSW 2195" at bounding box center [931, 578] width 32 height 39
click at [940, 588] on img "30 Moreton Street, LAKEMBA NSW 2195" at bounding box center [935, 587] width 32 height 39
click at [1008, 605] on img "74 Bridge Road, BELMORE NSW 2192" at bounding box center [1004, 603] width 32 height 39
click at [1091, 618] on img "1 Drummond Street, BELMORE NSW 2192" at bounding box center [1089, 637] width 32 height 39
click at [1204, 624] on img "36 Waverley Street, BELMORE NSW 2192" at bounding box center [1202, 625] width 32 height 39
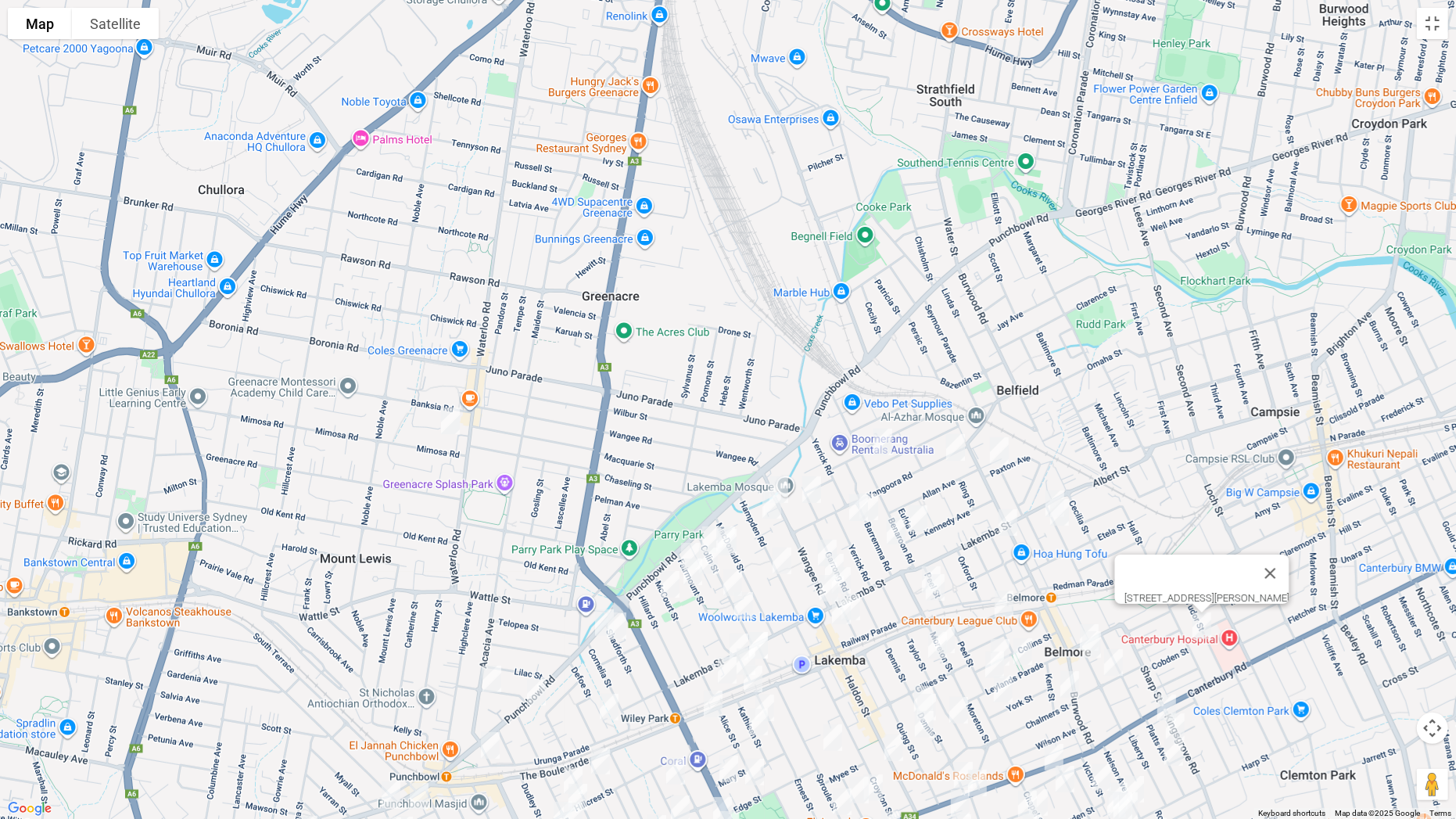
click at [1089, 642] on img "5 Drummond Street, BELMORE NSW 2192" at bounding box center [1091, 643] width 32 height 39
click at [1111, 642] on img "28 Drummond Street, BELMORE NSW 2192" at bounding box center [1114, 661] width 32 height 39
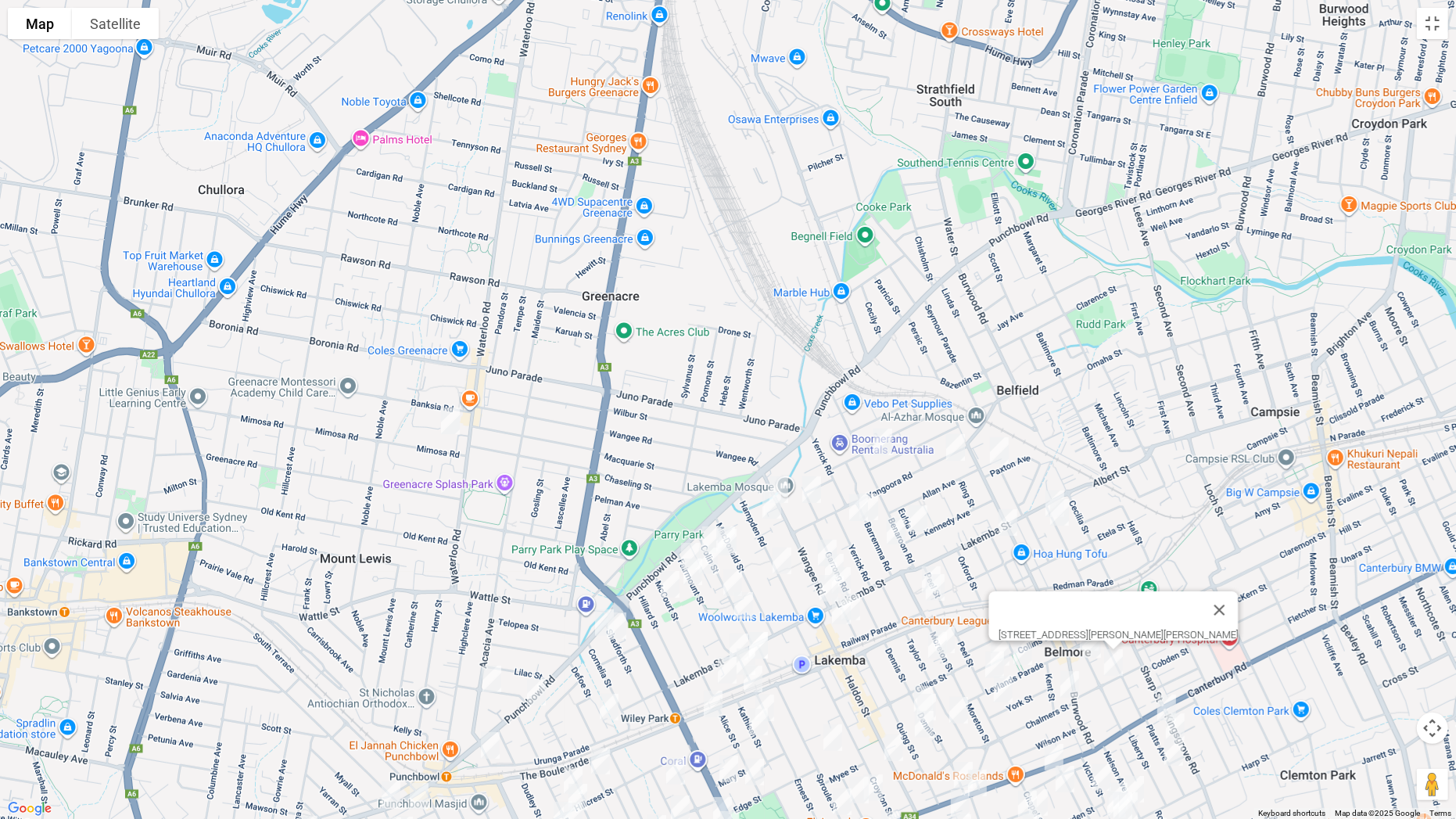
click at [1075, 642] on img "3 Chalmers Street, BELMORE NSW 2192" at bounding box center [1069, 684] width 32 height 39
click at [1159, 642] on img "4 Platts Avenue, BELMORE NSW 2192" at bounding box center [1167, 707] width 32 height 39
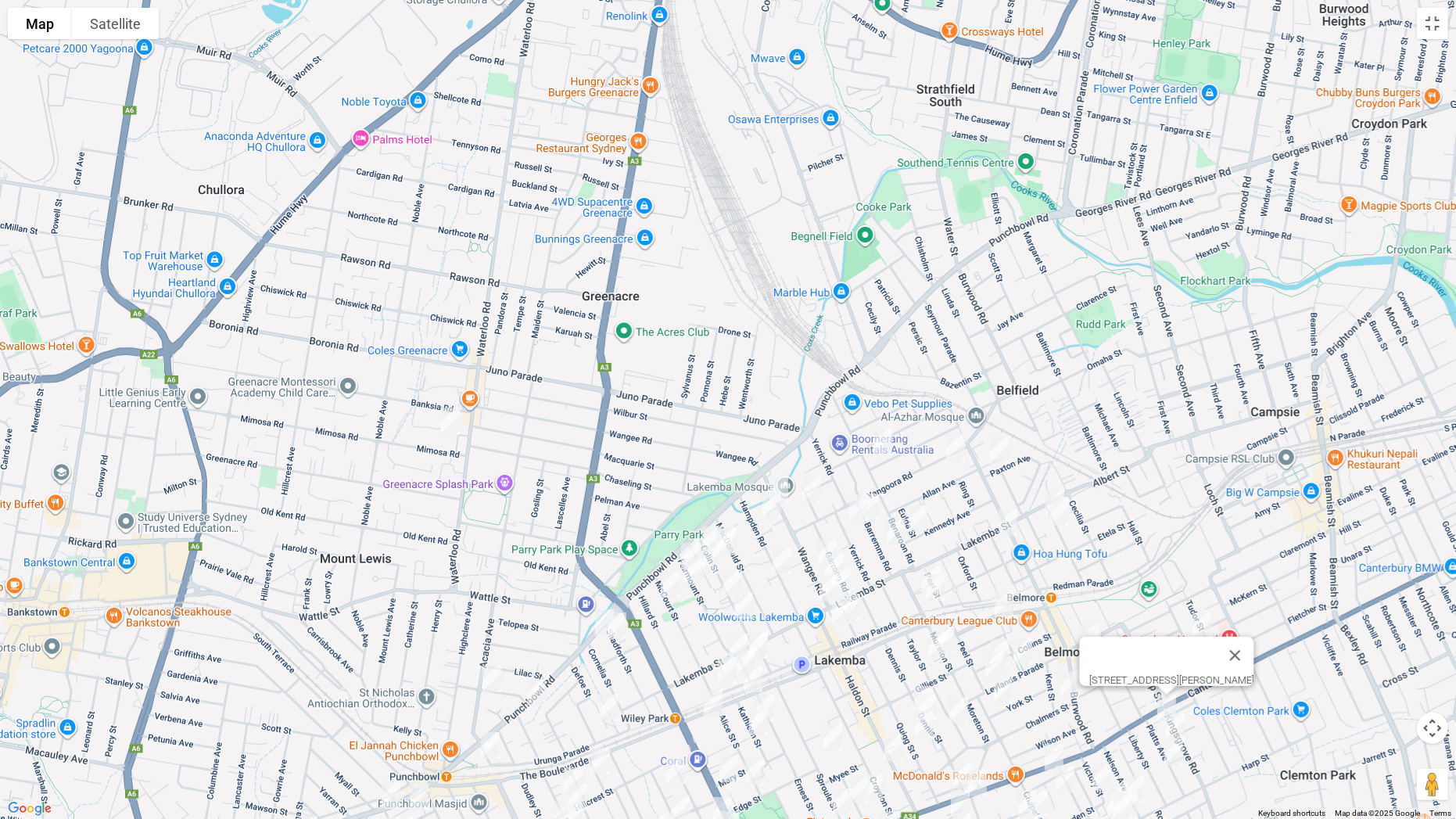
click at [1184, 642] on img "22 Platts Avenue, BELMORE NSW 2192" at bounding box center [1175, 726] width 32 height 39
click at [1176, 642] on img "35 Platts Avenue, BELMORE NSW 2192" at bounding box center [1173, 751] width 32 height 39
click at [1032, 639] on img "75 Leylands Parade, BELMORE NSW 2192" at bounding box center [1023, 651] width 32 height 39
click at [957, 636] on img "61 Moreton Street, LAKEMBA NSW 2195" at bounding box center [945, 639] width 32 height 39
click at [933, 642] on img "62 Taylor Street, LAKEMBA NSW 2195" at bounding box center [937, 644] width 32 height 39
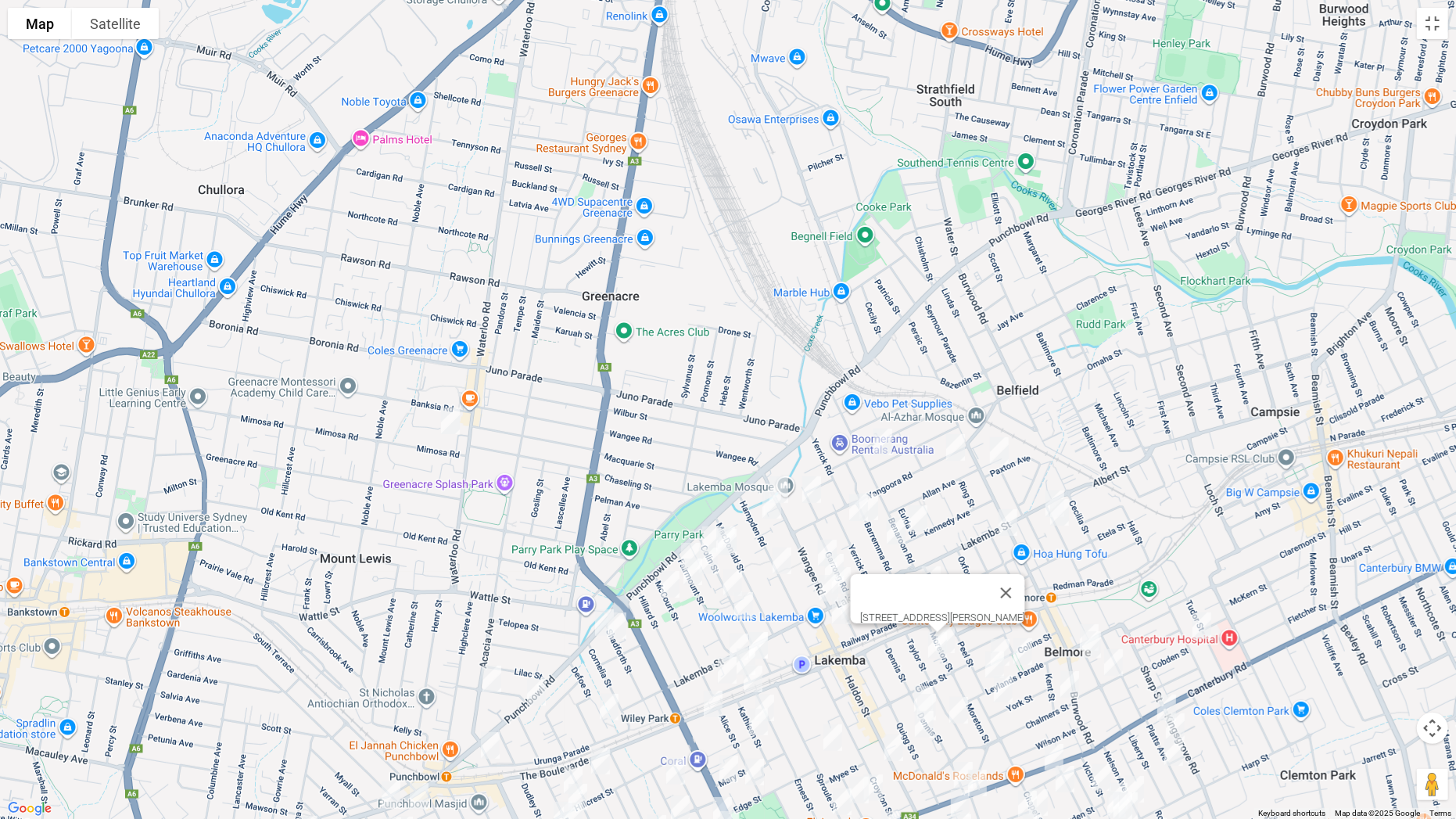
click at [771, 642] on img "1/16 Kathleen Street, WILEY PARK NSW 2195" at bounding box center [764, 707] width 32 height 39
click at [762, 642] on img "21A Kathleen Street, WILEY PARK NSW 2195" at bounding box center [759, 721] width 32 height 39
click at [997, 633] on img "58 Collins Street, BELMORE NSW 2192" at bounding box center [1000, 651] width 32 height 39
click at [987, 642] on img "4/99 Leylands Parade, BELMORE NSW 2192" at bounding box center [995, 664] width 32 height 39
click at [1003, 642] on img "45 York Street, BELMORE NSW 2192" at bounding box center [1003, 688] width 32 height 39
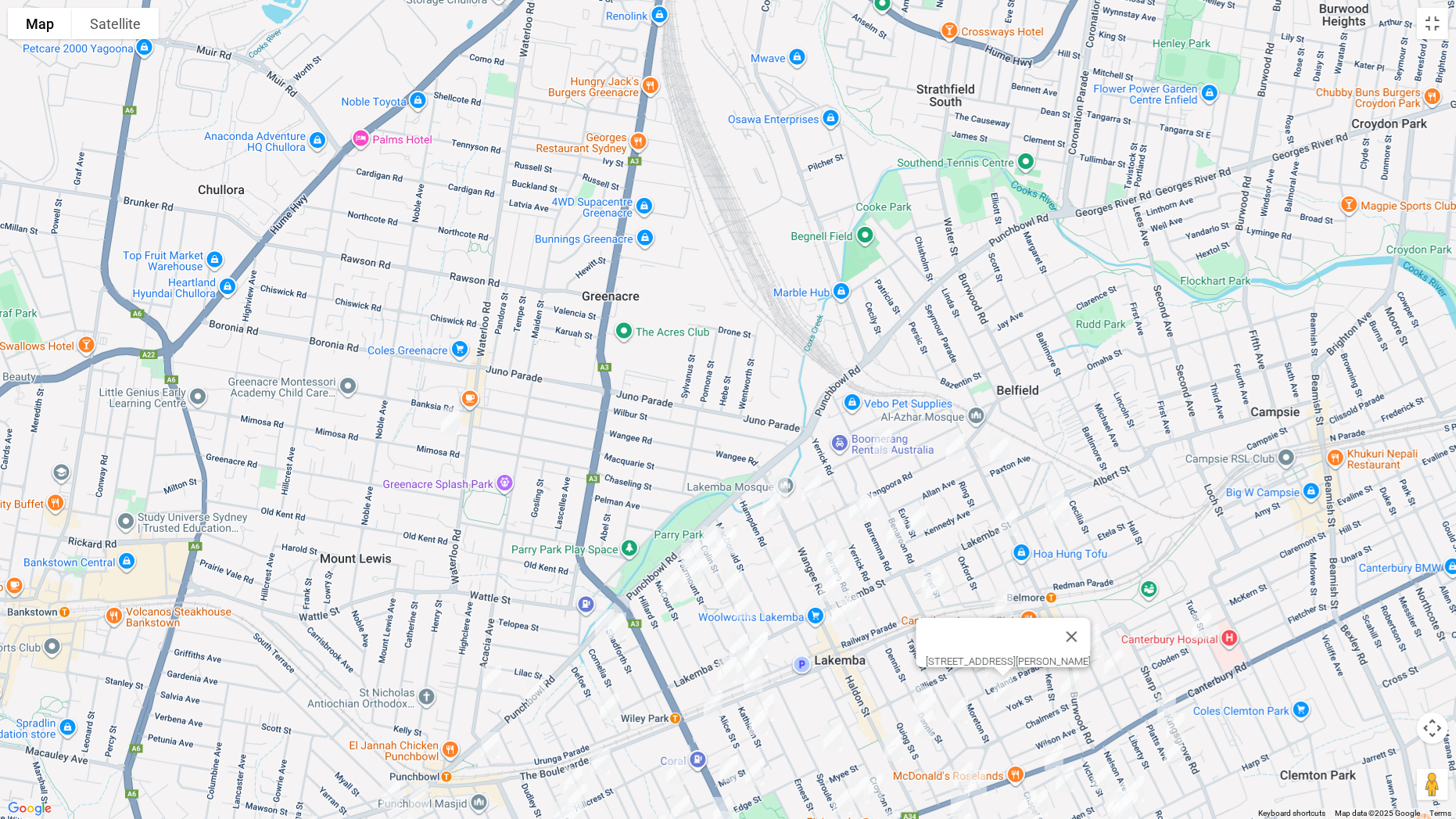
click at [922, 642] on img "3/77 Dennis Street, LAKEMBA NSW 2195" at bounding box center [924, 698] width 32 height 39
click at [933, 642] on img "83 Dennis Street, LAKEMBA NSW 2195" at bounding box center [926, 706] width 32 height 39
click at [924, 642] on img "96 Quigg Street South, LAKEMBA NSW 2195" at bounding box center [924, 723] width 32 height 39
click at [956, 642] on img "95 Taylor Street, LAKEMBA NSW 2195" at bounding box center [959, 709] width 32 height 39
click at [833, 642] on img "90 Sproule Street, LAKEMBA NSW 2195" at bounding box center [833, 737] width 32 height 39
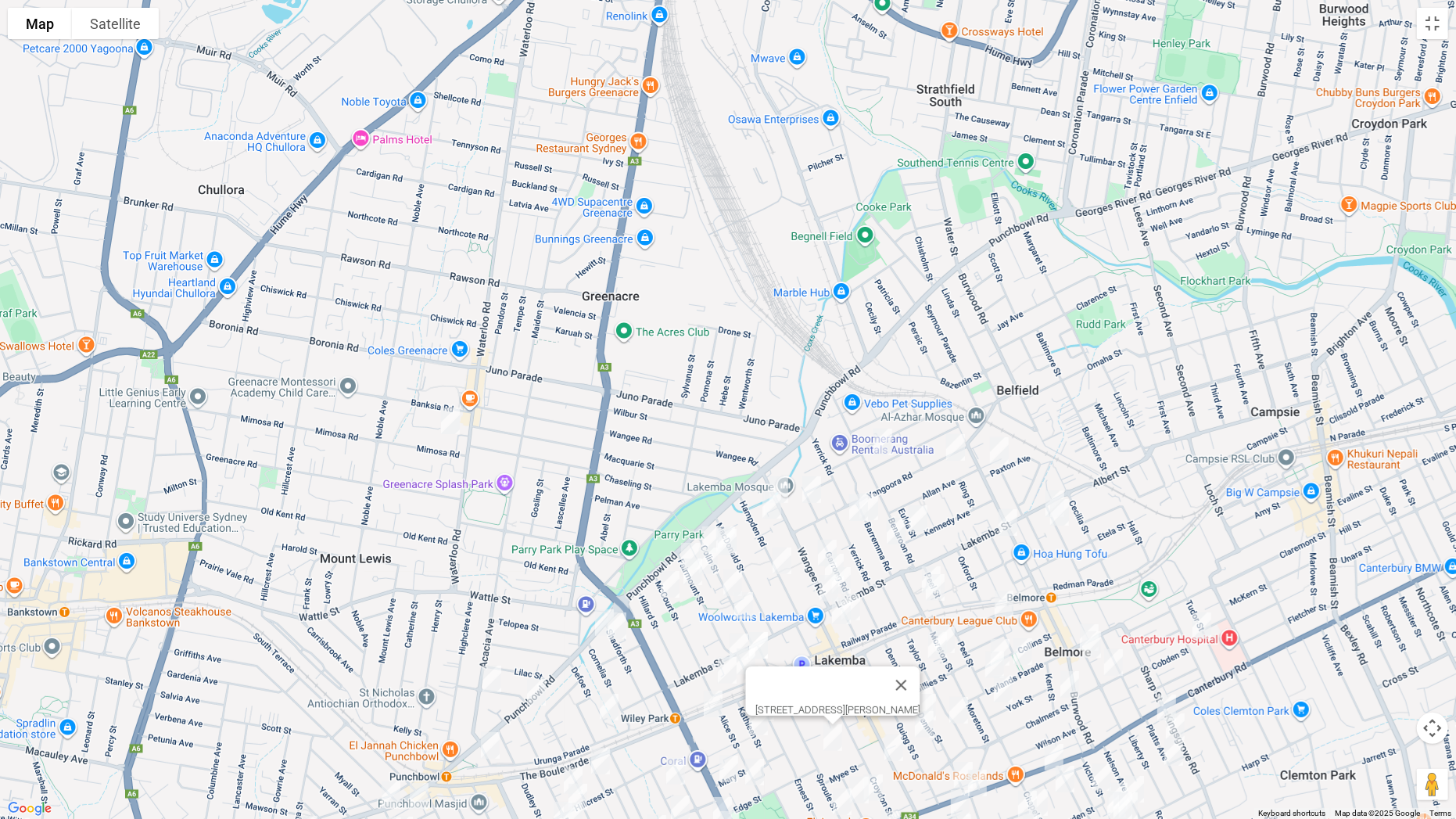
click at [896, 642] on img "238 Haldon Street, LAKEMBA NSW 2195" at bounding box center [894, 747] width 32 height 39
click at [730, 642] on img "144 King Georges Road, WILEY PARK NSW 2195" at bounding box center [729, 768] width 32 height 39
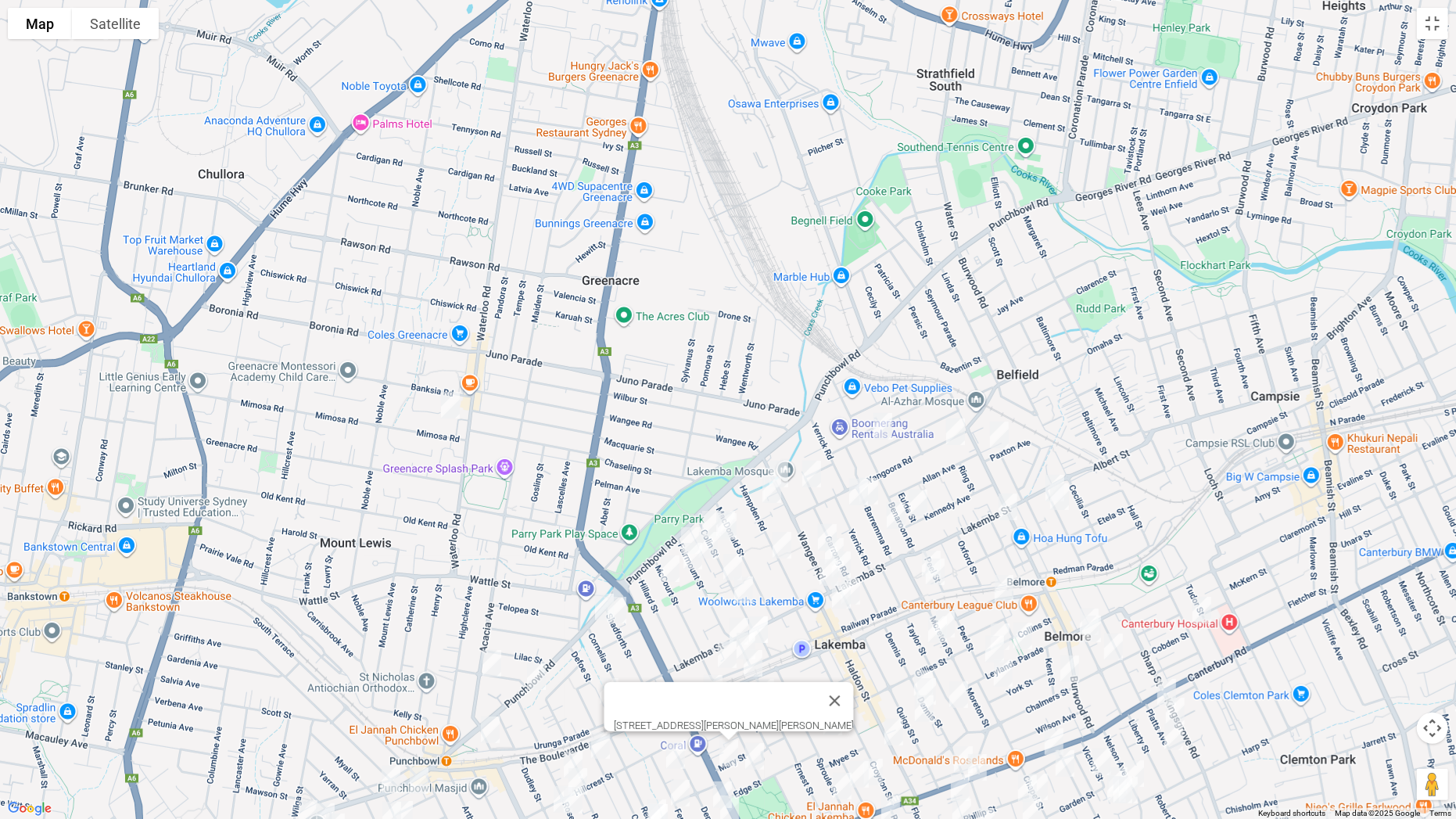
click at [759, 642] on img "75-77 Alice Street South, WILEY PARK NSW 2195" at bounding box center [754, 756] width 32 height 39
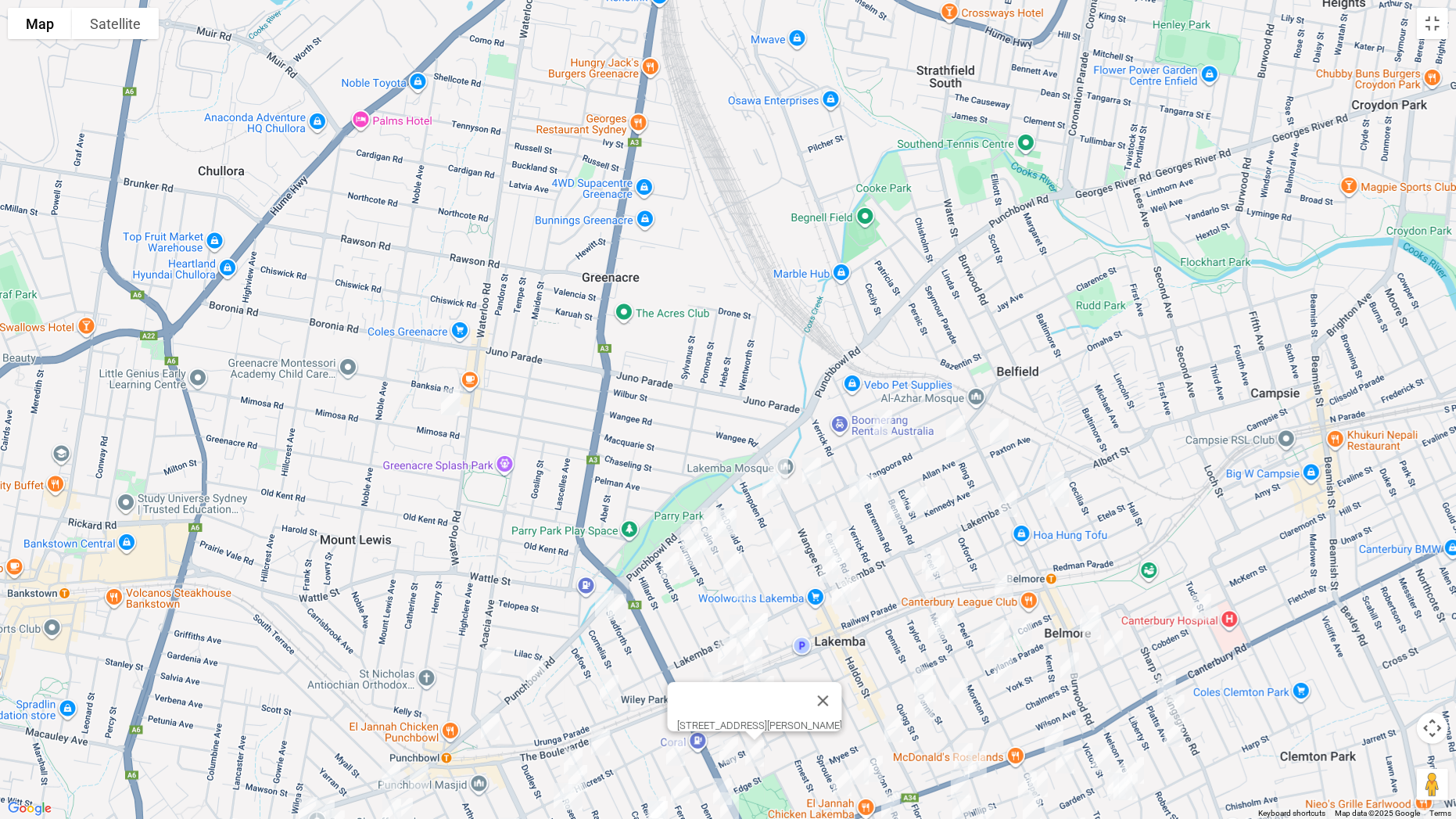
click at [676, 642] on img "16-18 Ferguson Avenue, WILEY PARK NSW 2195" at bounding box center [676, 751] width 32 height 39
click at [603, 642] on img "9 Faux Street, WILEY PARK NSW 2195" at bounding box center [600, 742] width 32 height 39
click at [391, 642] on img "866 Punchbowl Road, PUNCHBOWL NSW 2196" at bounding box center [391, 775] width 32 height 39
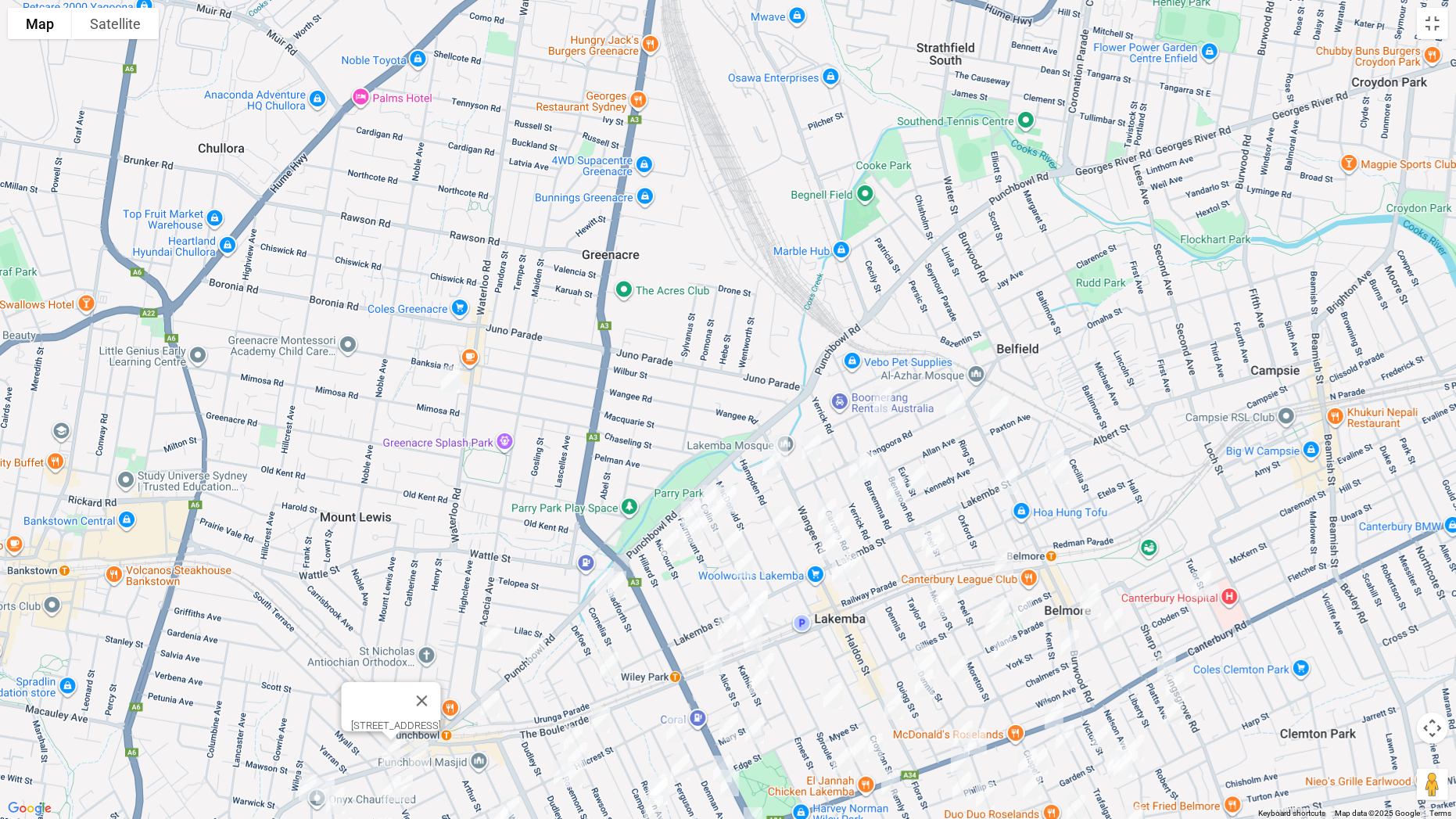
click at [422, 642] on img "11 Turner Street, PUNCHBOWL NSW 2196" at bounding box center [419, 754] width 32 height 39
click at [299, 642] on img "932 Punchbowl Road, PUNCHBOWL NSW 2196" at bounding box center [308, 786] width 32 height 39
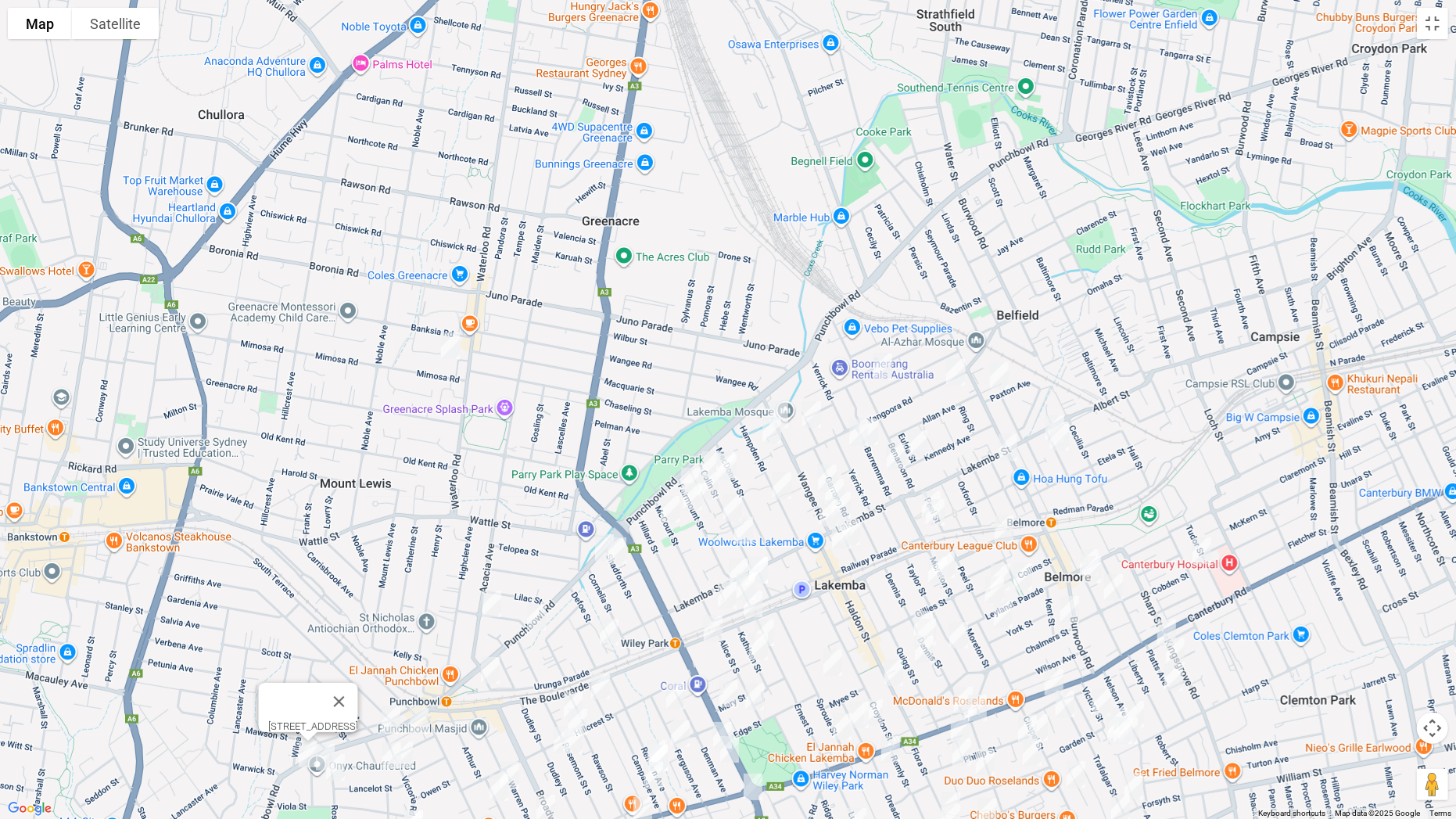
click at [323, 642] on img "4/6 McPherson Avenue, PUNCHBOWL NSW 2196" at bounding box center [325, 756] width 32 height 39
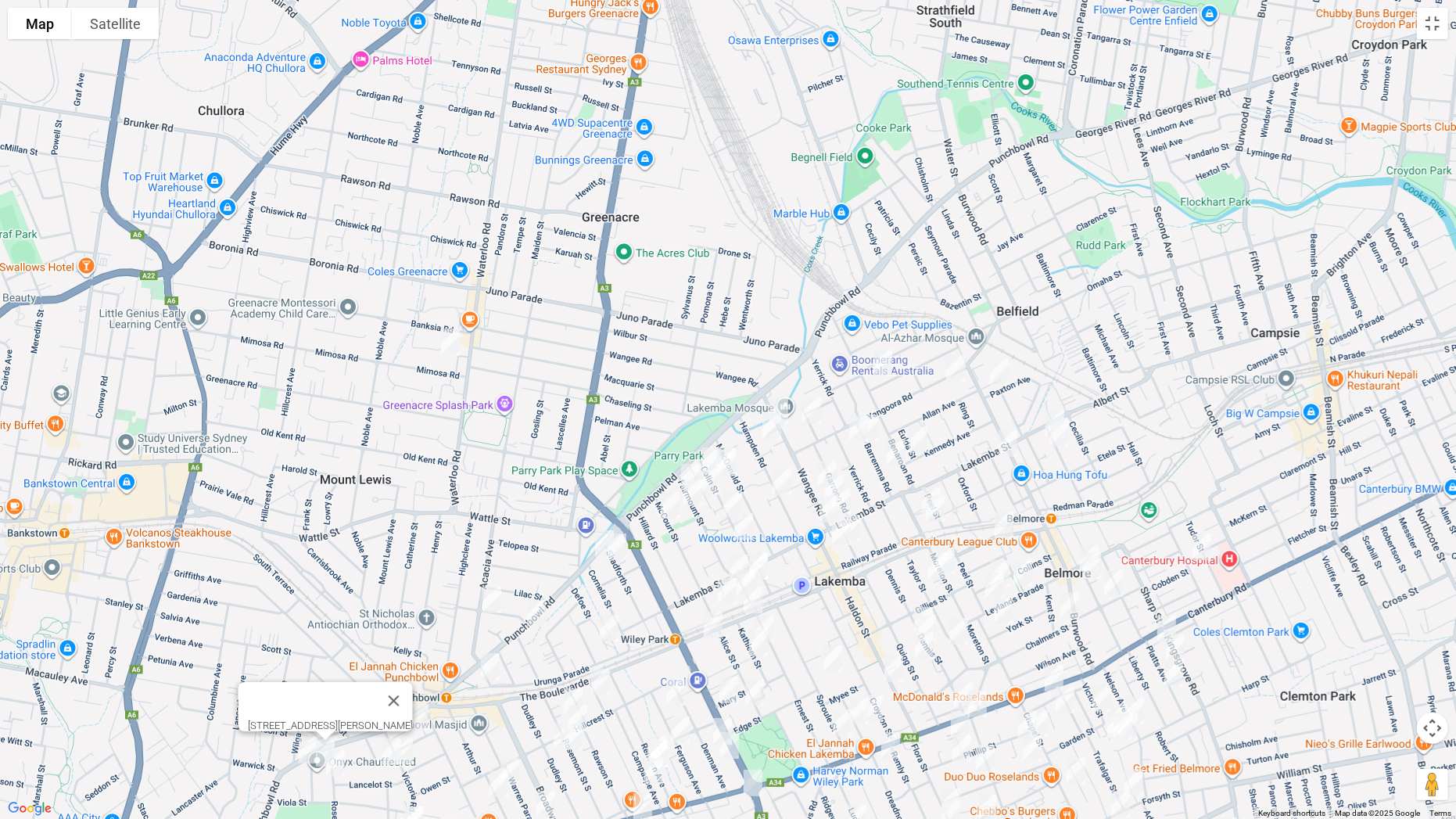
click at [337, 642] on img "21 Rose Street, PUNCHBOWL NSW 2196" at bounding box center [335, 762] width 32 height 39
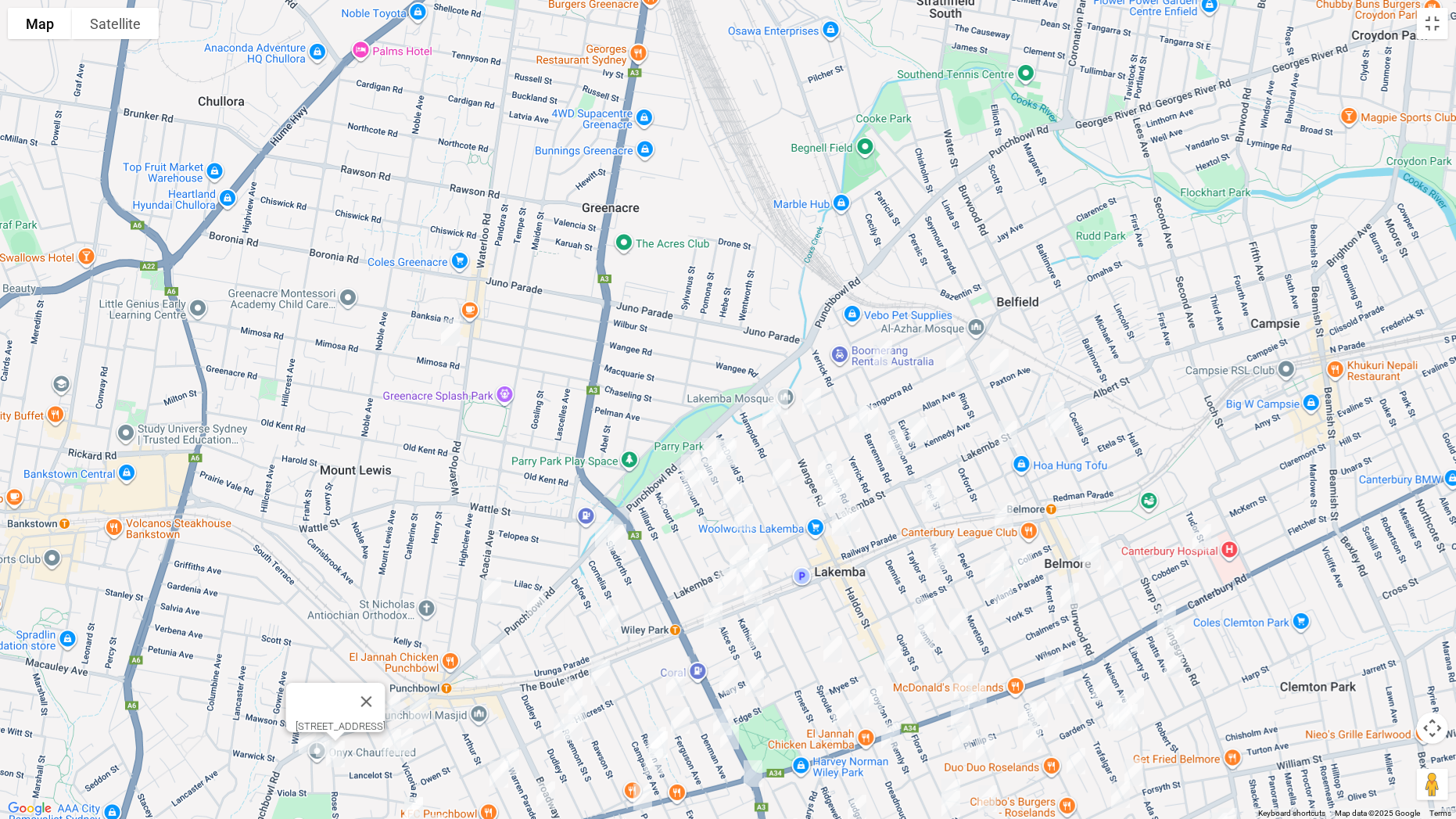
click at [394, 642] on img "20 Linden Avenue, PUNCHBOWL NSW 2196" at bounding box center [391, 742] width 32 height 39
click at [408, 642] on img "27 Victoria Road, PUNCHBOWL NSW 2196" at bounding box center [403, 741] width 32 height 39
click at [415, 642] on img "1383 Canterbury Road, PUNCHBOWL NSW 2196" at bounding box center [414, 809] width 32 height 39
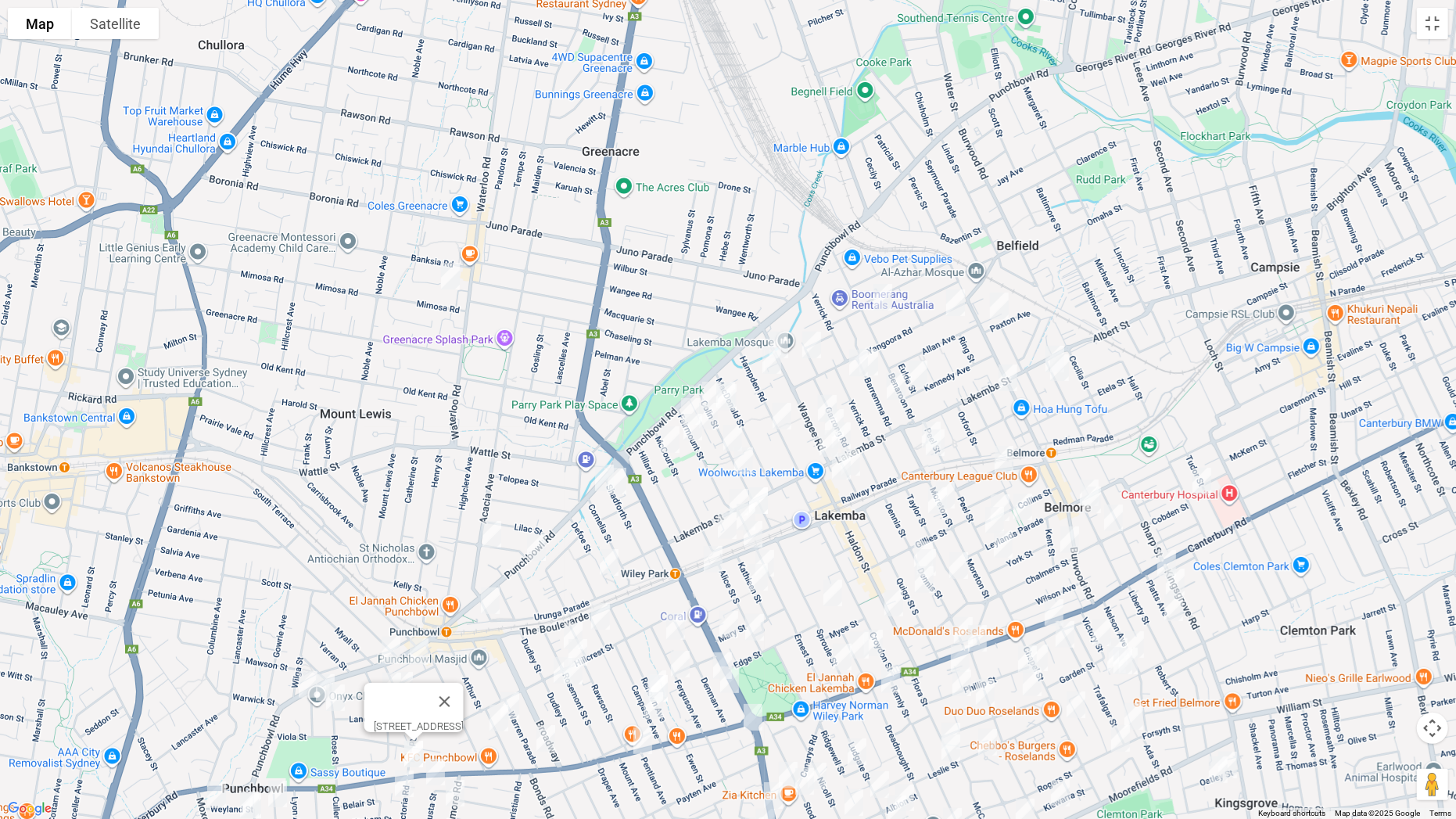
click at [569, 624] on img "50 Rosemont Street South, PUNCHBOWL NSW 2196" at bounding box center [573, 635] width 32 height 39
click at [586, 642] on img "60 Rosemont Street South, PUNCHBOWL NSW 2196" at bounding box center [578, 651] width 32 height 39
click at [553, 642] on img "64 Dudley Street, PUNCHBOWL NSW 2196" at bounding box center [563, 669] width 32 height 39
click at [581, 642] on img "57 Rosemont Street South, PUNCHBOWL NSW 2196" at bounding box center [573, 670] width 32 height 39
click at [515, 642] on img "14B Duncan Street, PUNCHBOWL NSW 2196" at bounding box center [510, 705] width 32 height 39
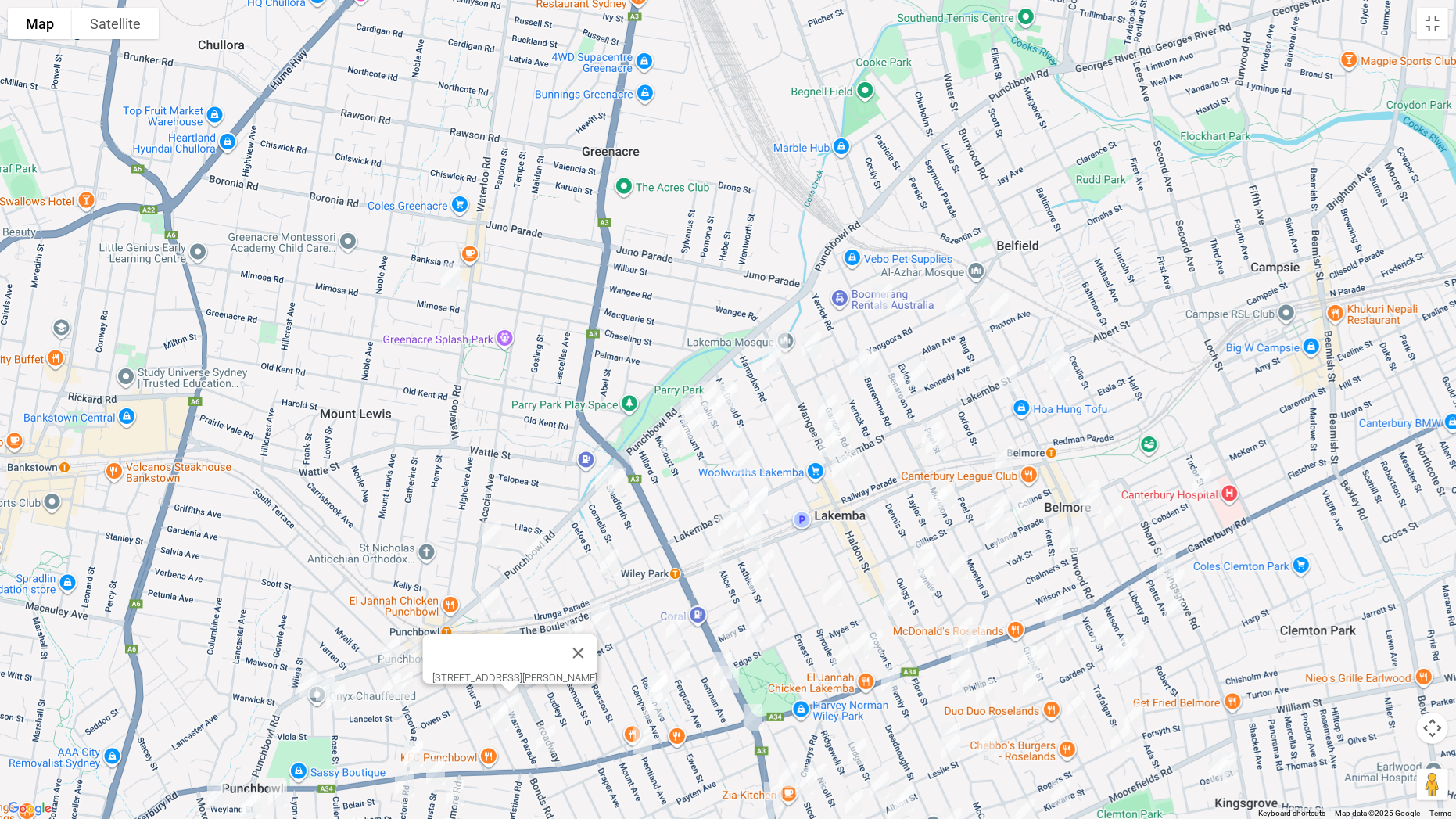
click at [500, 642] on img "19 Duncan Street, PUNCHBOWL NSW 2196" at bounding box center [498, 717] width 32 height 39
click at [548, 642] on img "5 Warren Parade, PUNCHBOWL NSW 2196" at bounding box center [545, 738] width 32 height 39
click at [435, 642] on img "19 Augusta Street, PUNCHBOWL NSW 2196" at bounding box center [435, 771] width 32 height 39
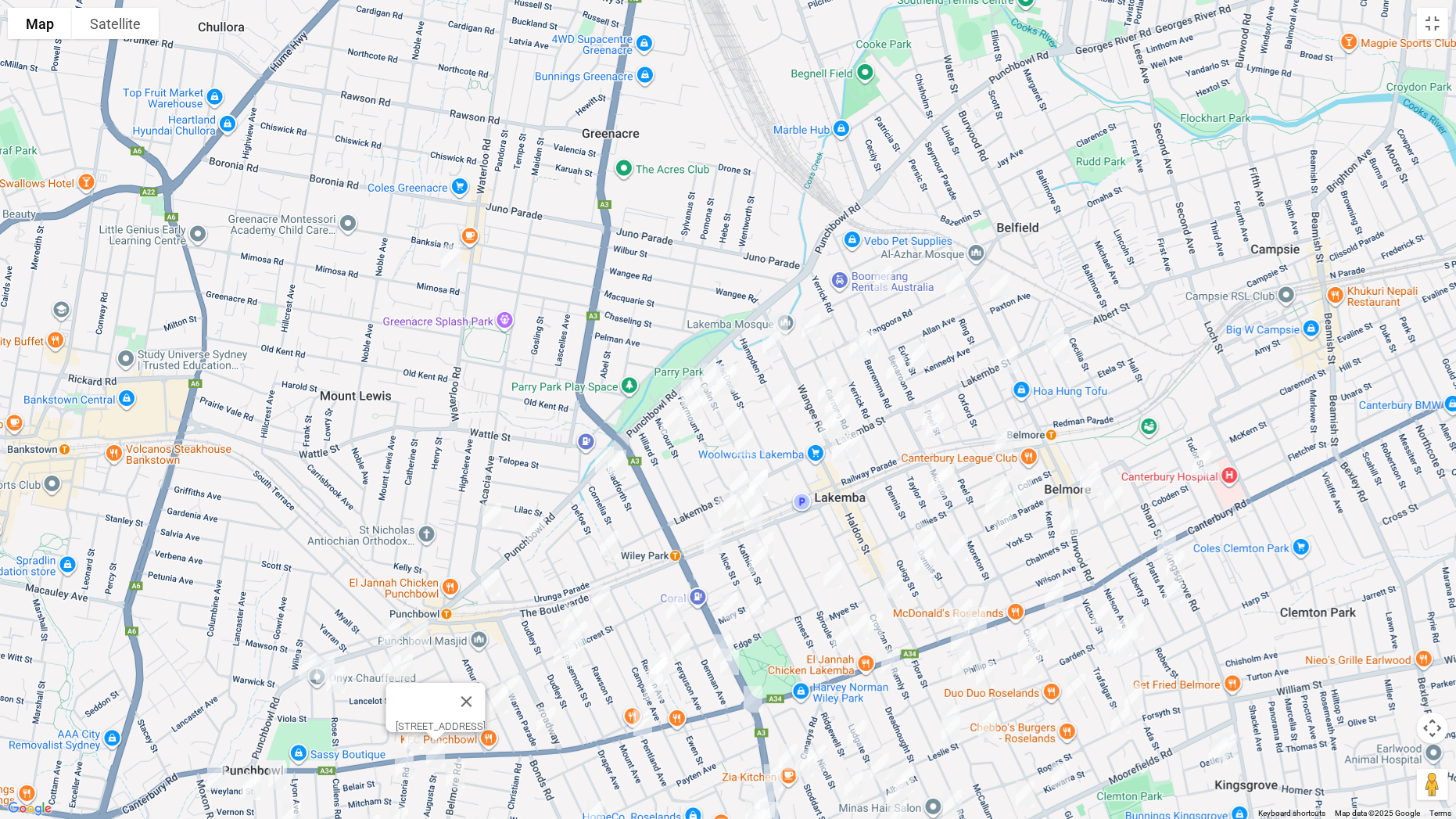
click at [452, 642] on img "17 Belmore Road North, PUNCHBOWL NSW 2196" at bounding box center [455, 774] width 32 height 39
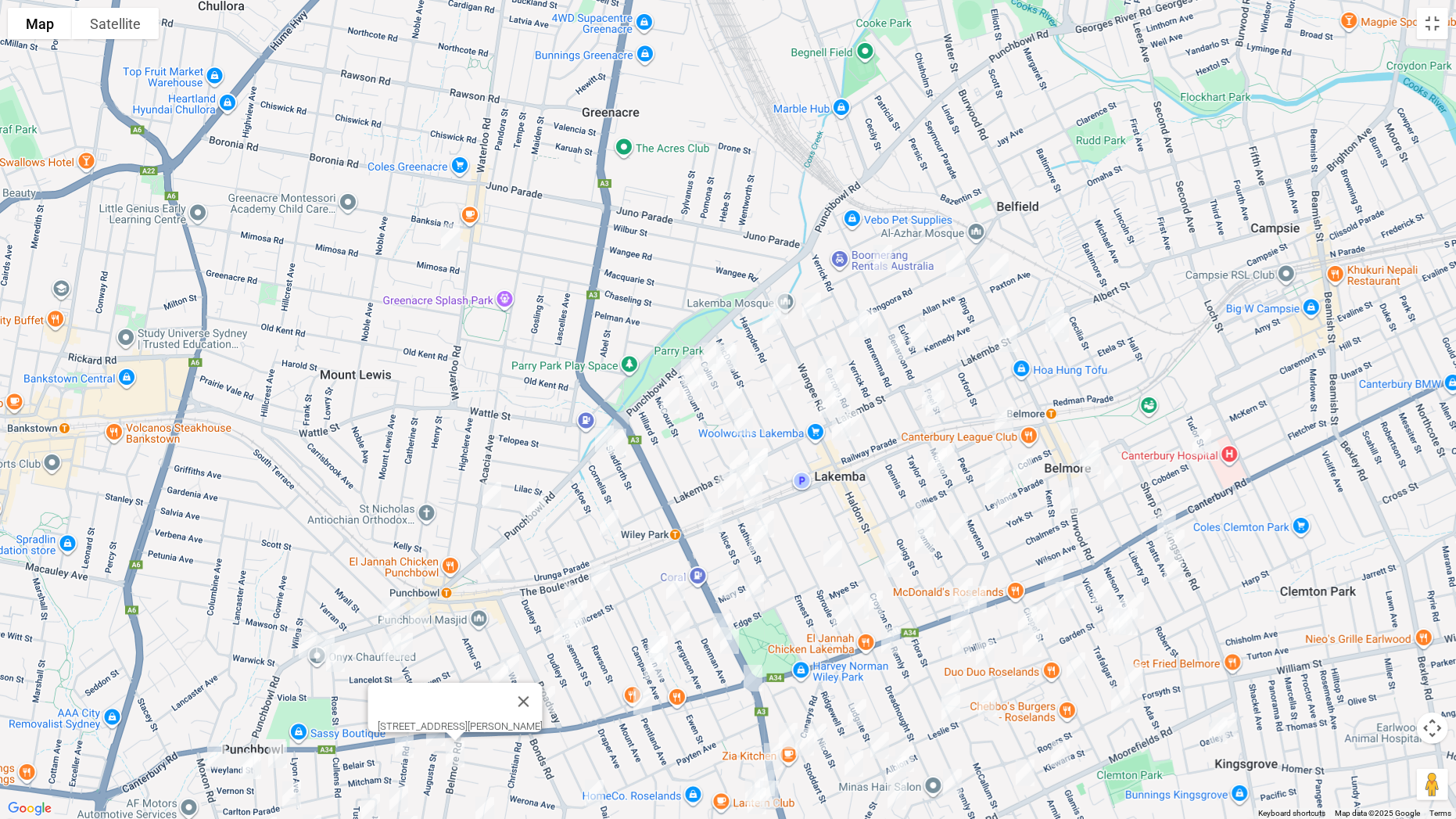
click at [405, 642] on img "97 Victoria Road, PUNCHBOWL NSW 2196" at bounding box center [404, 744] width 32 height 39
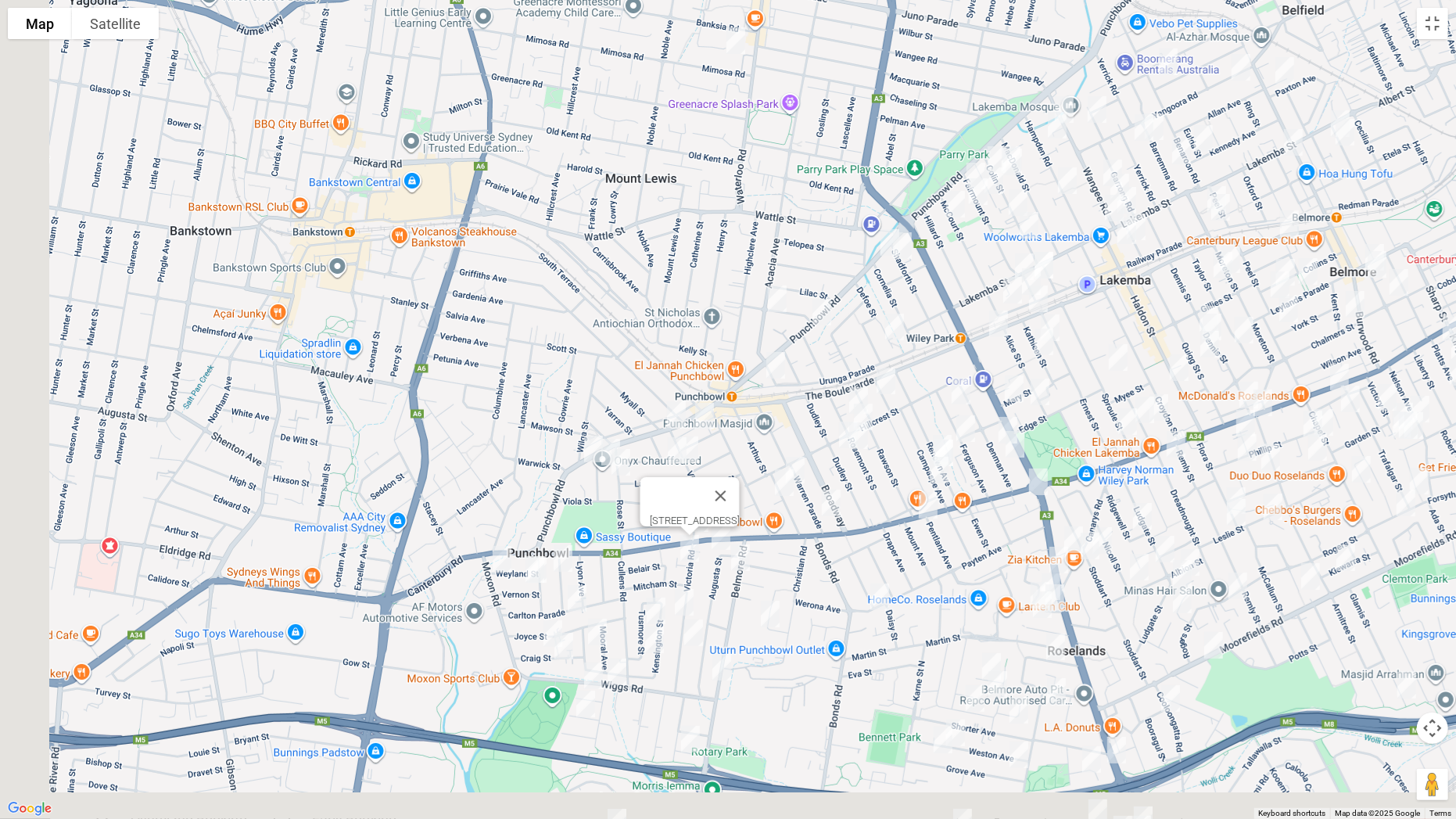
drag, startPoint x: 378, startPoint y: 744, endPoint x: 689, endPoint y: 531, distance: 376.9
click at [689, 531] on div "[STREET_ADDRESS]" at bounding box center [728, 409] width 1456 height 819
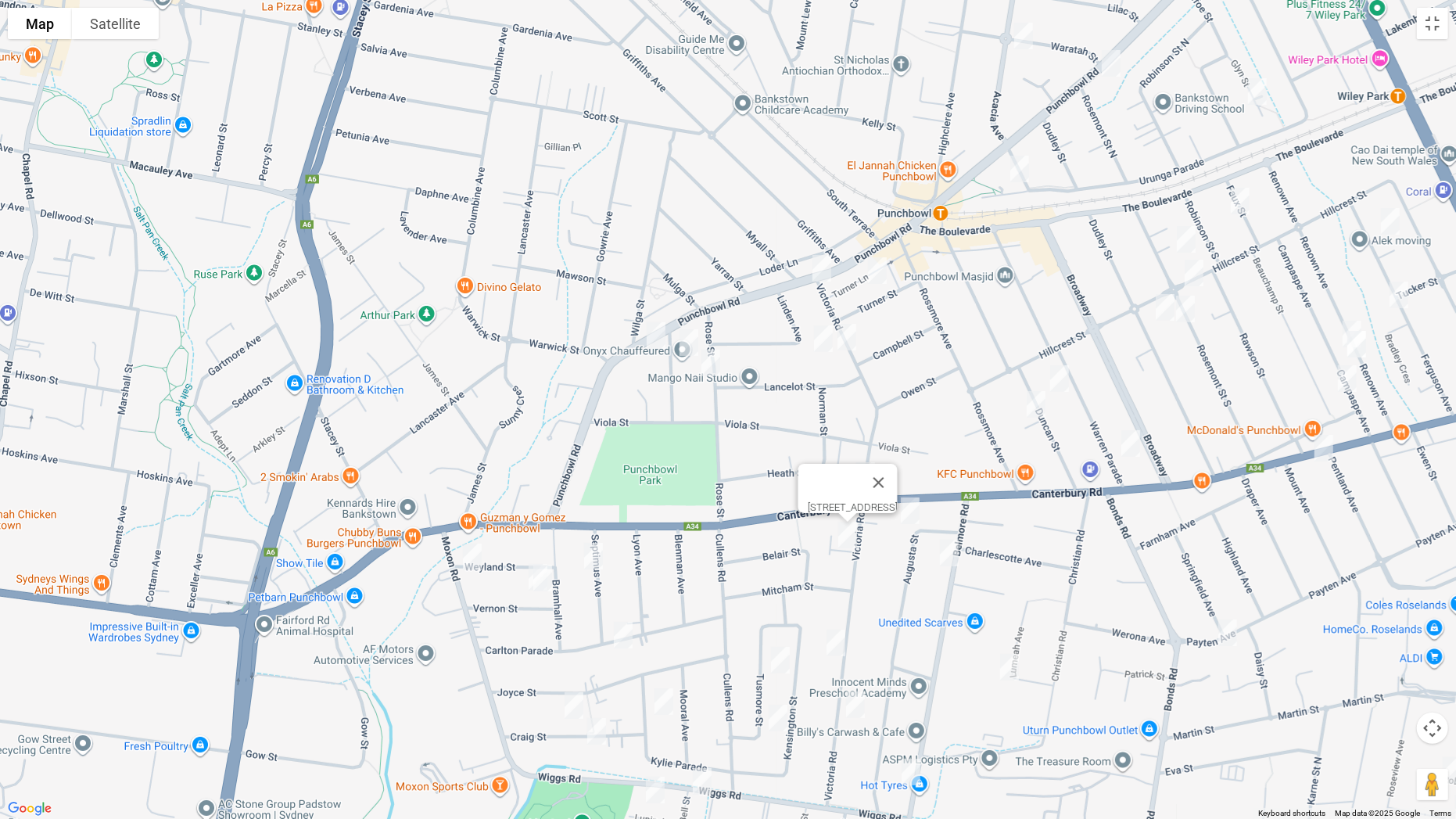
click at [524, 574] on img "3 Vernon Street, PUNCHBOWL NSW 2196" at bounding box center [538, 577] width 32 height 39
click at [553, 575] on img "1 Vernon Street, PUNCHBOWL NSW 2196" at bounding box center [542, 578] width 32 height 39
click at [591, 564] on img "11 Septimus Avenue, PUNCHBOWL NSW 2196" at bounding box center [593, 555] width 32 height 39
click at [475, 556] on img "28 Weyland Street, PUNCHBOWL NSW 2196" at bounding box center [472, 556] width 32 height 39
click at [627, 635] on img "45 Carlton Parade, PUNCHBOWL NSW 2196" at bounding box center [623, 634] width 32 height 39
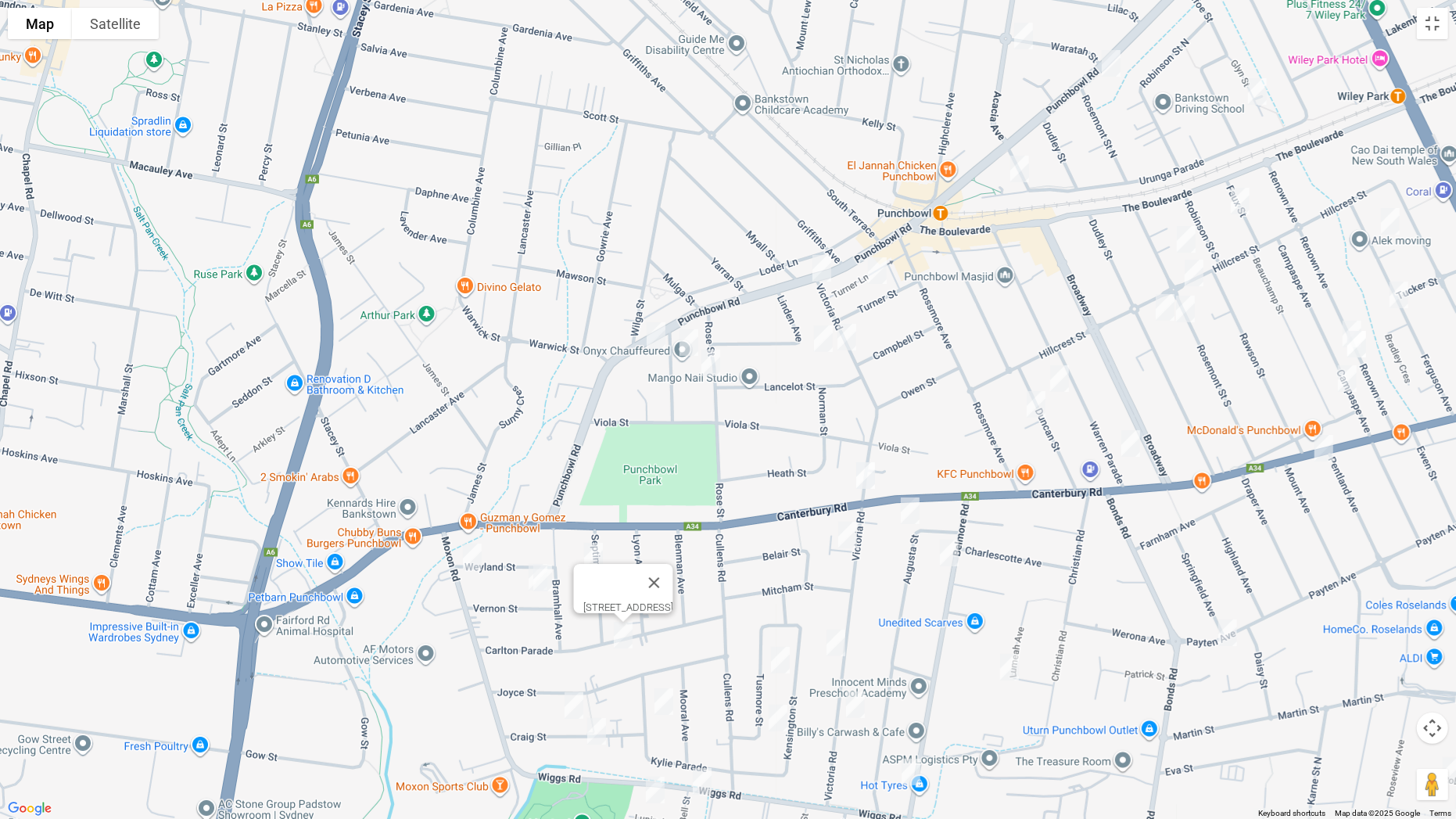
click at [672, 642] on img "10 Kylie Parade, PUNCHBOWL NSW 2196" at bounding box center [664, 701] width 32 height 39
click at [571, 642] on img "18 Craig Street, PUNCHBOWL NSW 2196" at bounding box center [574, 705] width 32 height 39
click at [598, 642] on img "31 Craig Street, PUNCHBOWL NSW 2196" at bounding box center [596, 731] width 32 height 39
click at [702, 642] on img "38B Wiggs Road, RIVERWOOD NSW 2210" at bounding box center [702, 780] width 32 height 39
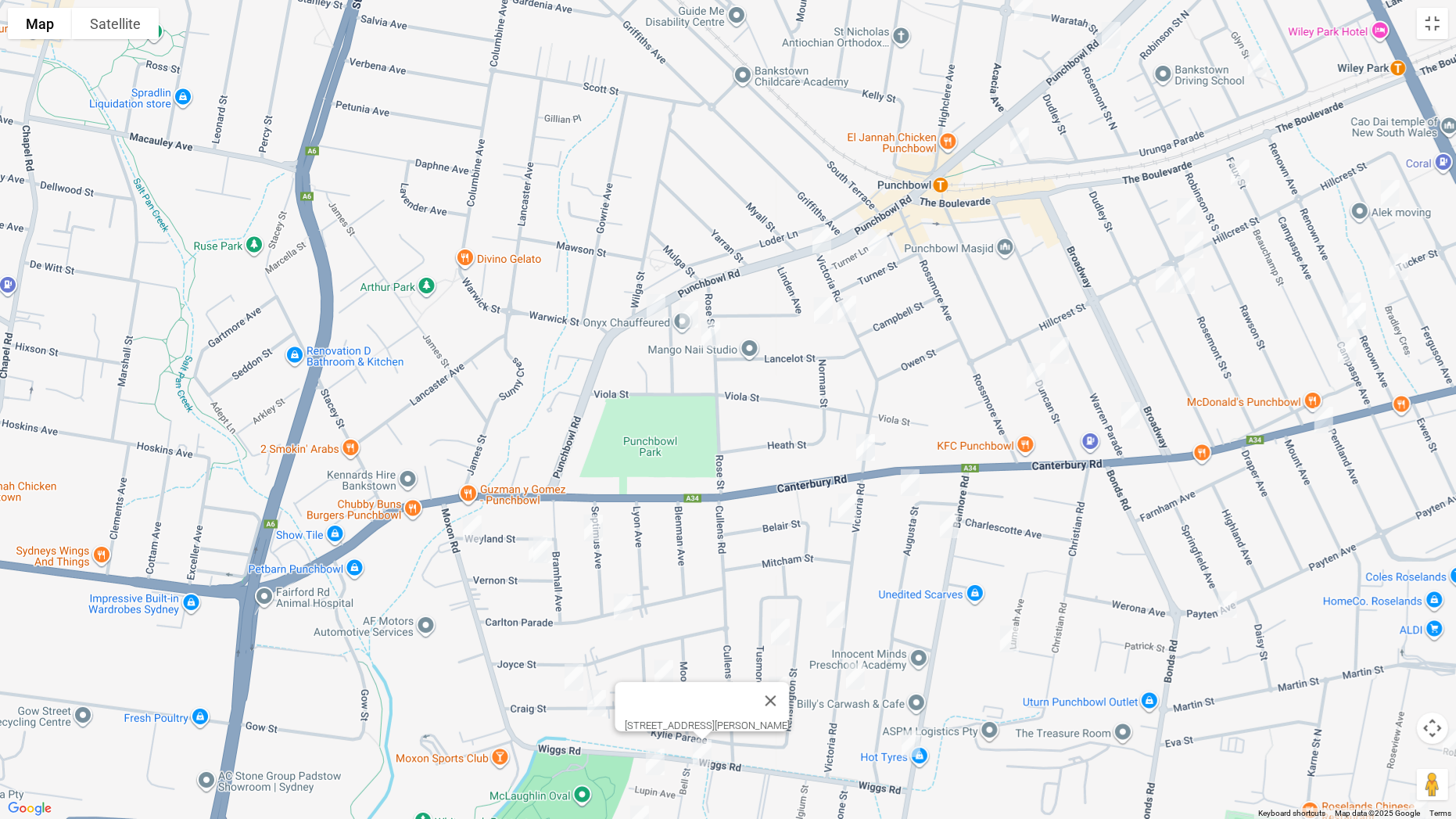
click at [654, 642] on img "7 Lupin Avenue, RIVERWOOD NSW 2210" at bounding box center [655, 761] width 32 height 39
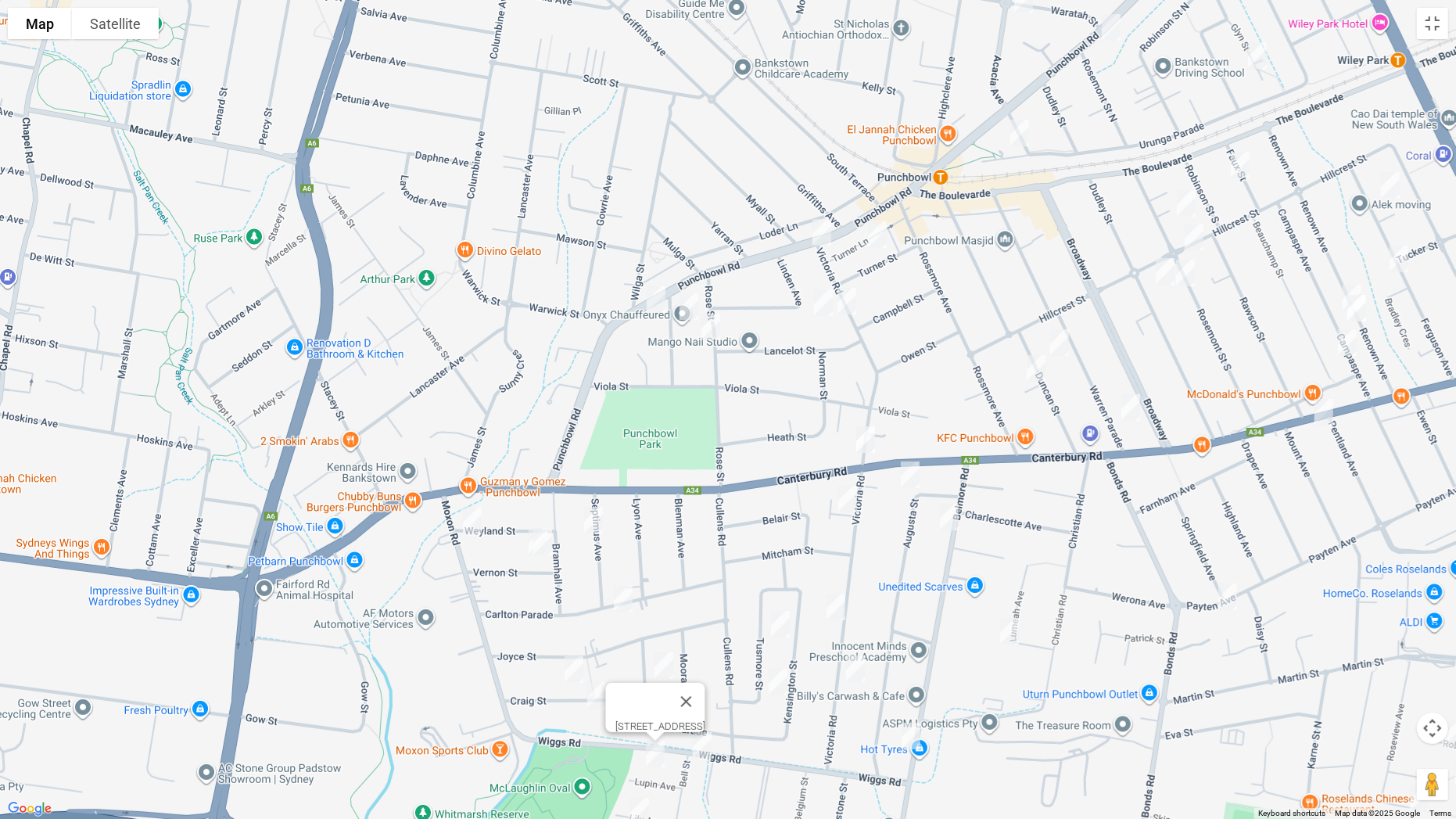
click at [642, 642] on img "12 Lily Avenue, RIVERWOOD NSW 2210" at bounding box center [640, 810] width 32 height 39
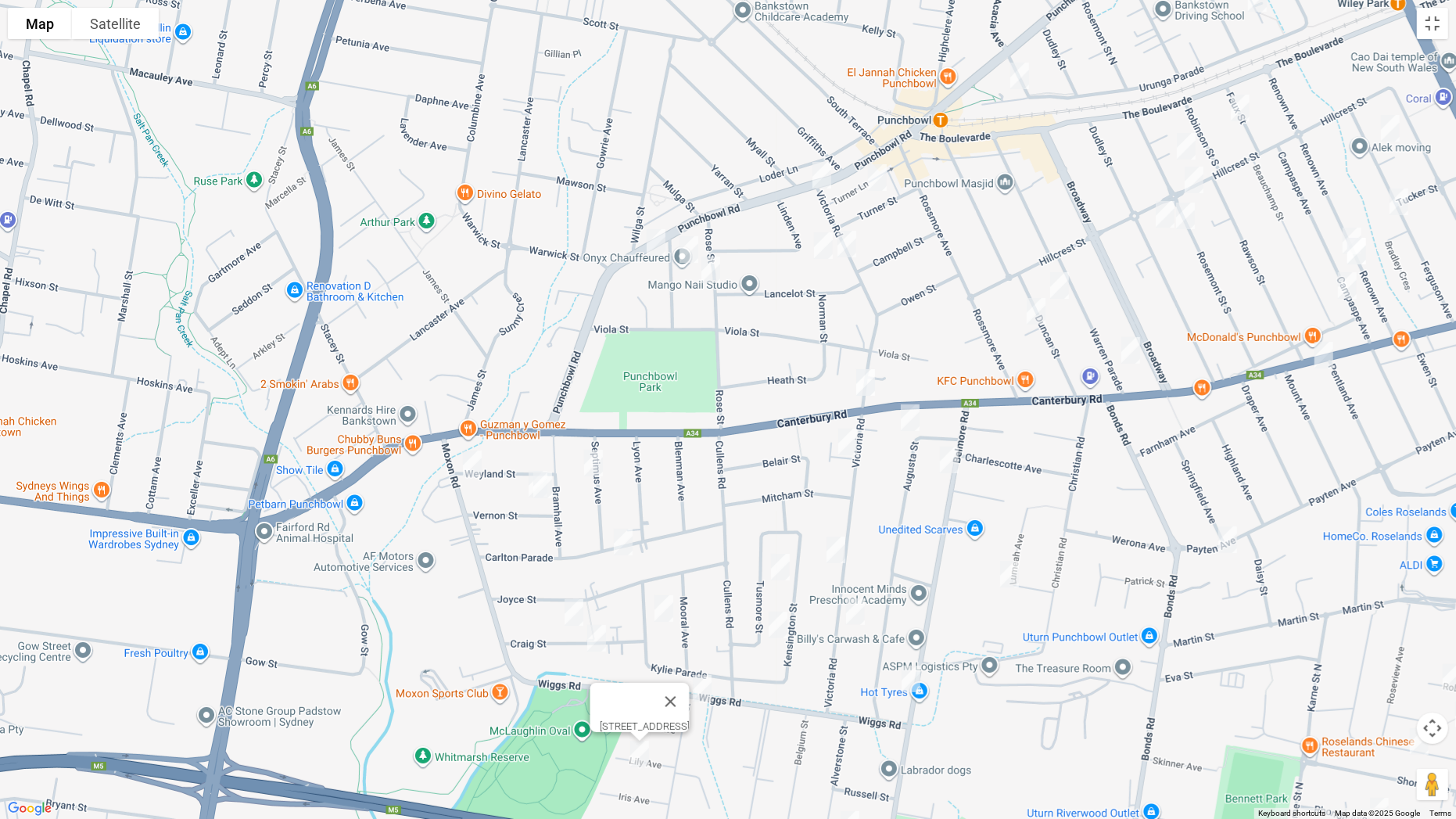
click at [786, 566] on img "28 Tusmore Street, PUNCHBOWL NSW 2196" at bounding box center [780, 567] width 32 height 39
click at [826, 557] on img "143 Victoria Road, PUNCHBOWL NSW 2196" at bounding box center [835, 549] width 32 height 39
click at [856, 607] on img "174 Victoria Road, PUNCHBOWL NSW 2196" at bounding box center [855, 611] width 32 height 39
click at [783, 623] on img "10 Tusmore Street, PUNCHBOWL NSW 2196" at bounding box center [778, 624] width 32 height 39
click at [916, 642] on img "91 Belmore Road North, PUNCHBOWL NSW 2196" at bounding box center [911, 678] width 32 height 39
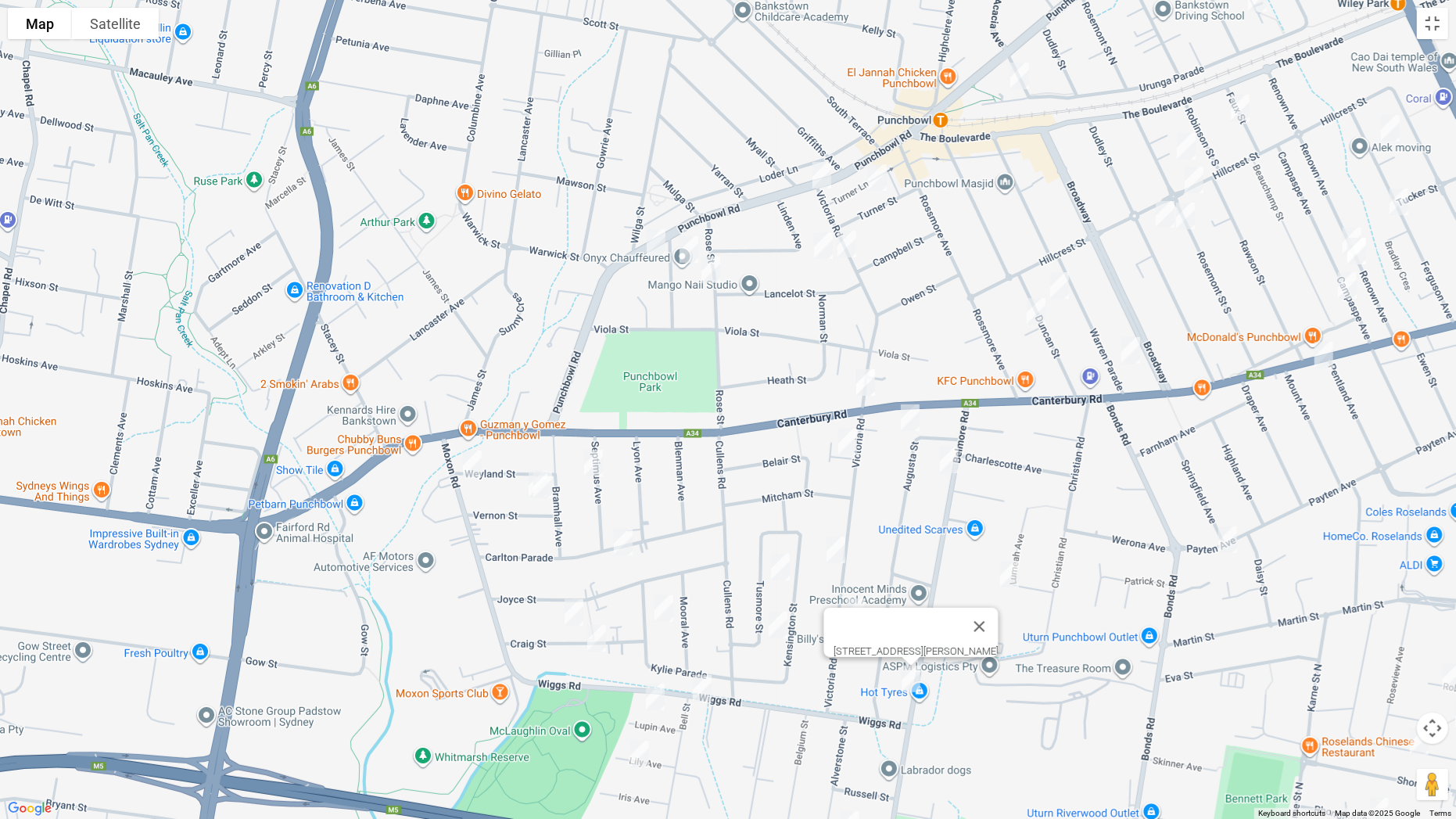
click at [1009, 569] on img "10 Lumeah Avenue, PUNCHBOWL NSW 2196" at bounding box center [1009, 573] width 32 height 39
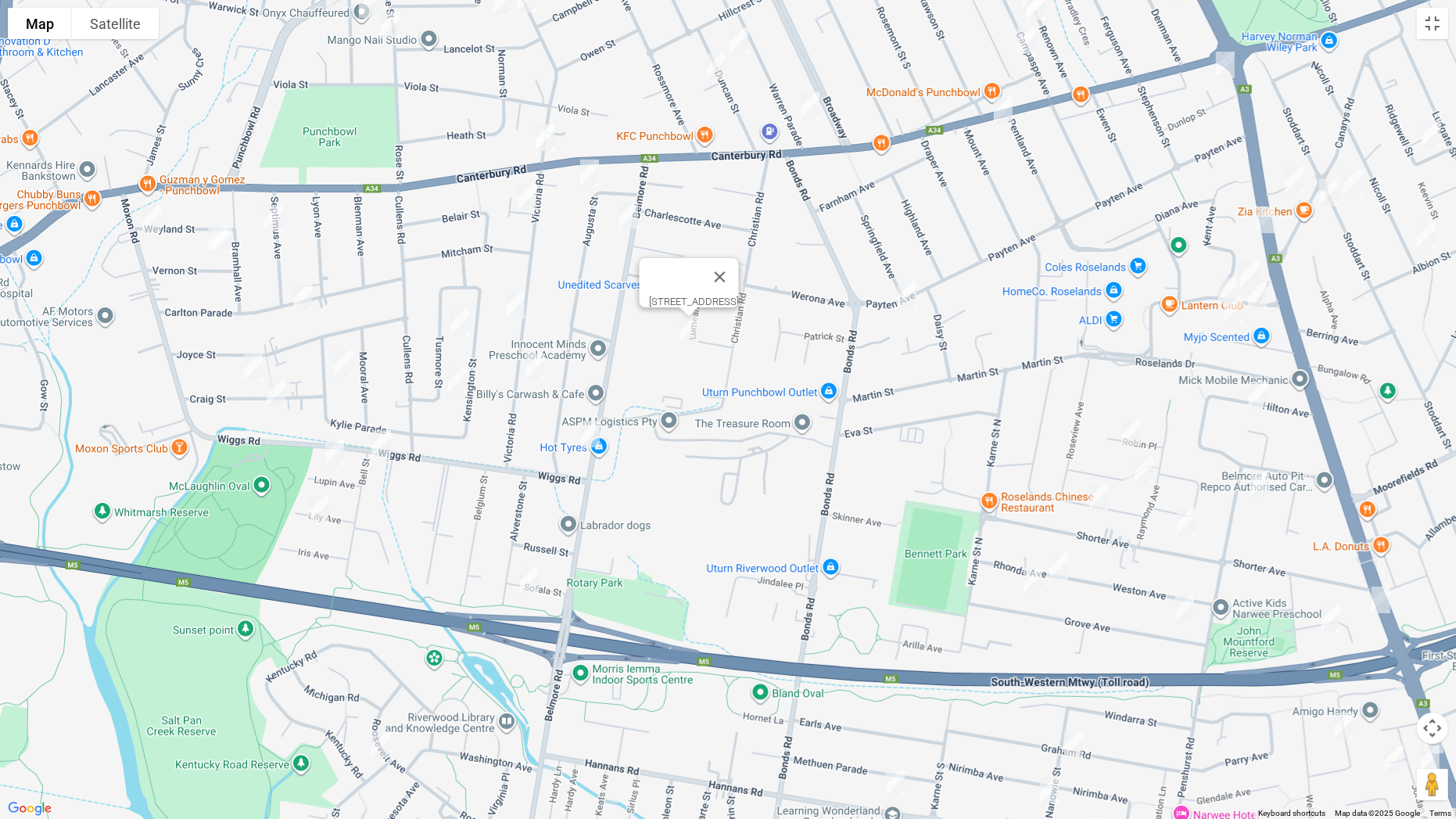
drag, startPoint x: 937, startPoint y: 704, endPoint x: 604, endPoint y: 447, distance: 420.6
click at [604, 447] on div "[STREET_ADDRESS]" at bounding box center [728, 409] width 1456 height 819
click at [530, 578] on img "12 Sofala Street, RIVERWOOD NSW 2210" at bounding box center [529, 578] width 32 height 39
click at [382, 642] on img "25B Union Street, RIVERWOOD NSW 2210" at bounding box center [380, 744] width 32 height 39
click at [903, 295] on img "124 Payten Avenue, ROSELANDS NSW 2196" at bounding box center [906, 295] width 32 height 39
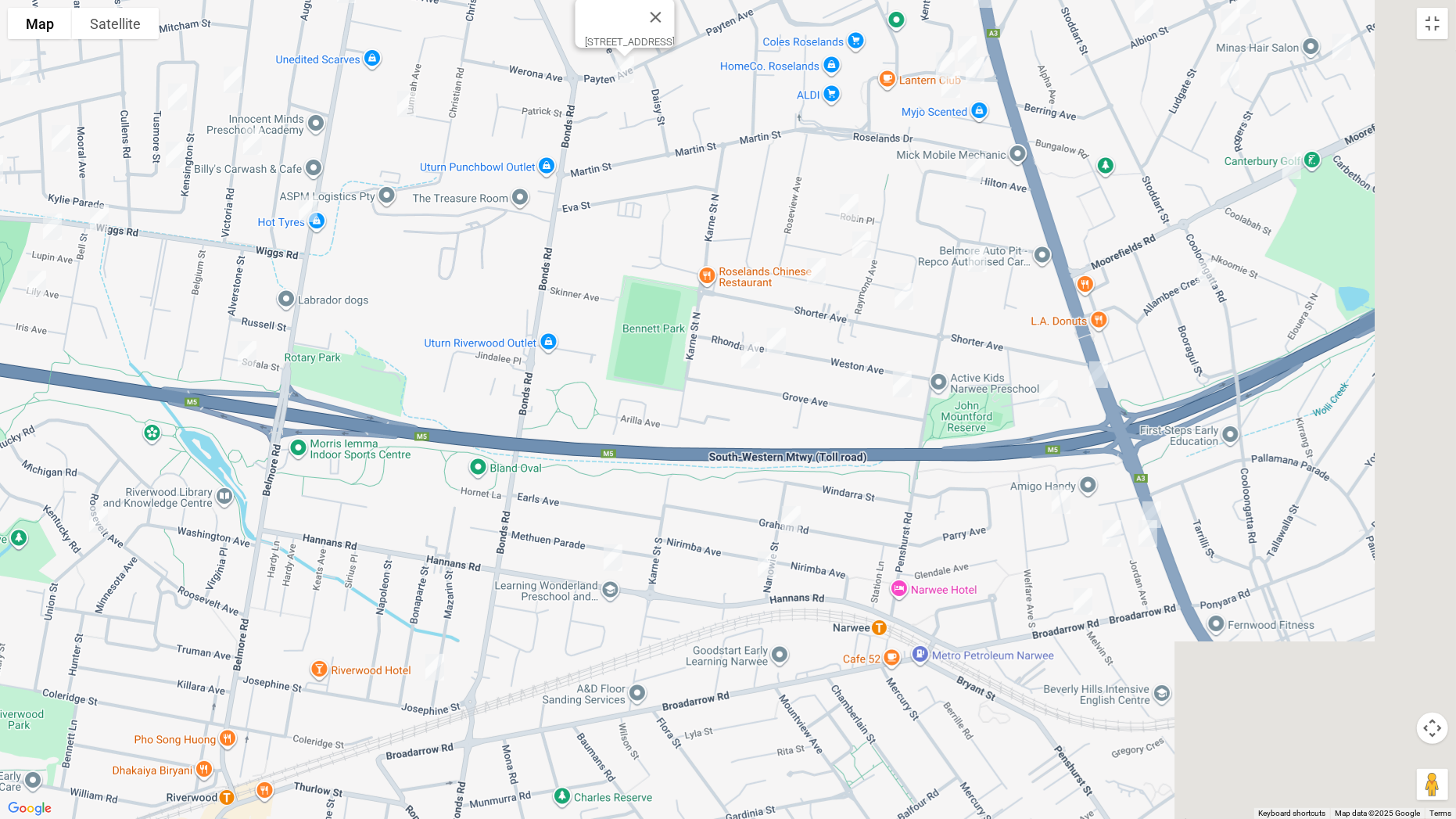
drag, startPoint x: 929, startPoint y: 721, endPoint x: 587, endPoint y: 435, distance: 445.8
click at [587, 435] on div "[STREET_ADDRESS]" at bounding box center [728, 409] width 1456 height 819
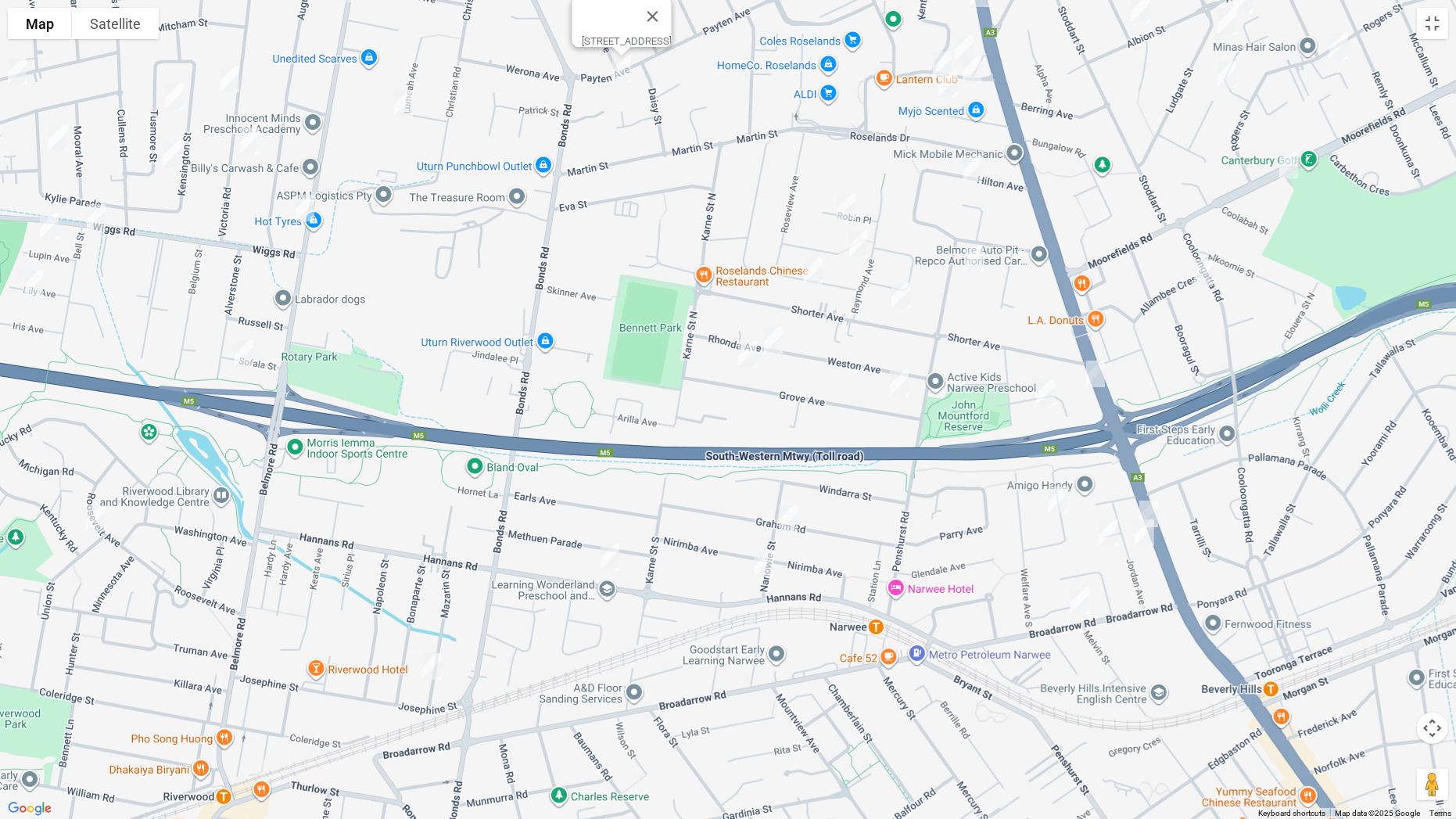
click at [433, 642] on img "3 Mazarin Street, RIVERWOOD NSW 2210" at bounding box center [432, 666] width 32 height 39
click at [608, 553] on img "100 Hannans Road, RIVERWOOD NSW 2210" at bounding box center [610, 556] width 32 height 39
click at [790, 517] on img "3/26 Graham Road, NARWEE NSW 2209" at bounding box center [788, 518] width 32 height 39
click at [761, 566] on img "9 Nanowie Street, NARWEE NSW 2209" at bounding box center [764, 563] width 32 height 39
click at [1049, 505] on img "25 Midlothian Avenue, BEVERLY HILLS NSW 2209" at bounding box center [1058, 499] width 32 height 39
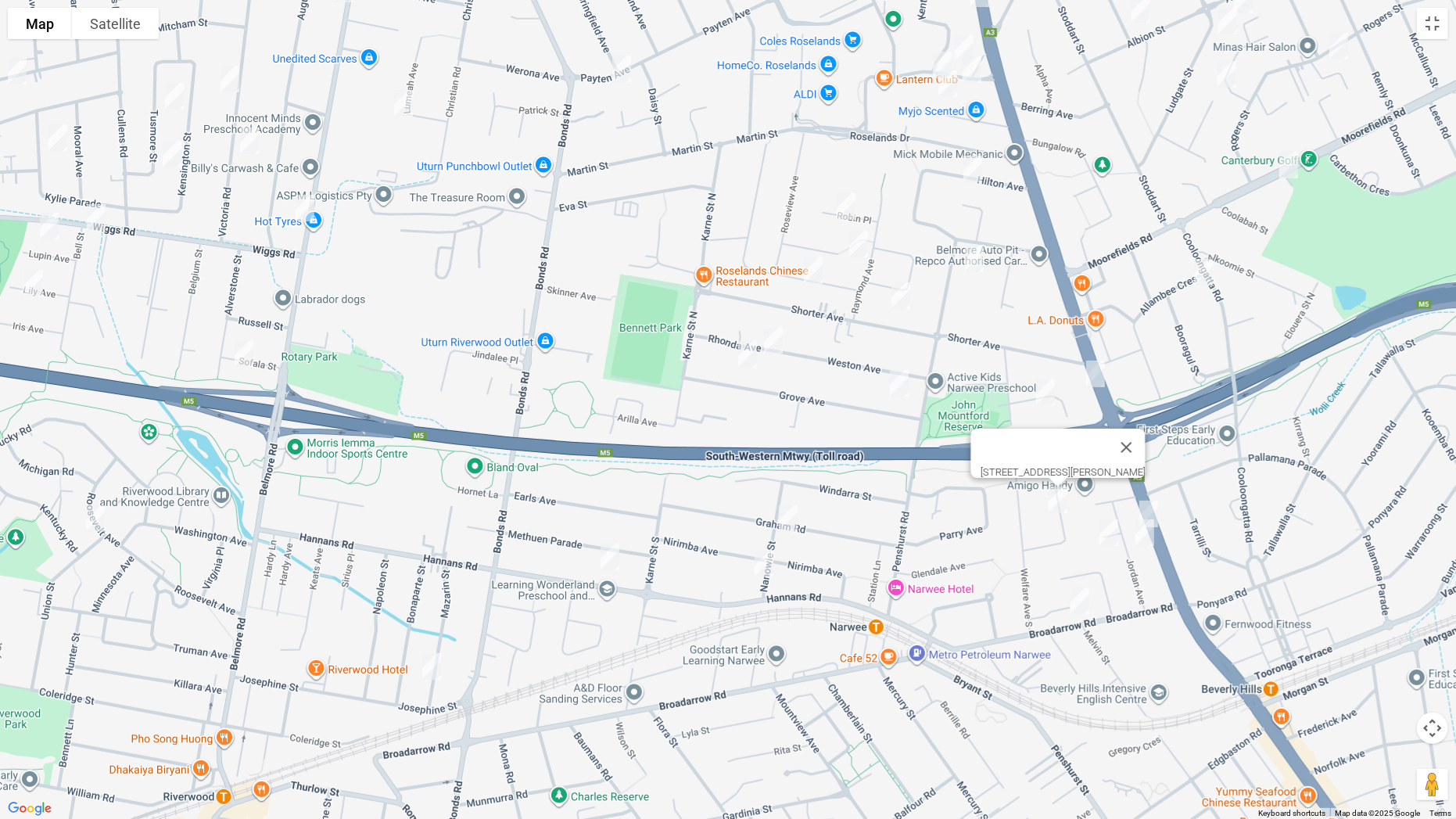
click at [1148, 496] on img "379 King Georges Road, BEVERLY HILLS NSW 2209" at bounding box center [1149, 514] width 32 height 39
click at [1148, 545] on img "24 Jordan Avenue, BEVERLY HILLS NSW 2209" at bounding box center [1144, 532] width 32 height 39
click at [1102, 532] on img "2 Eileen Avenue, BEVERLY HILLS NSW 2209" at bounding box center [1108, 532] width 32 height 39
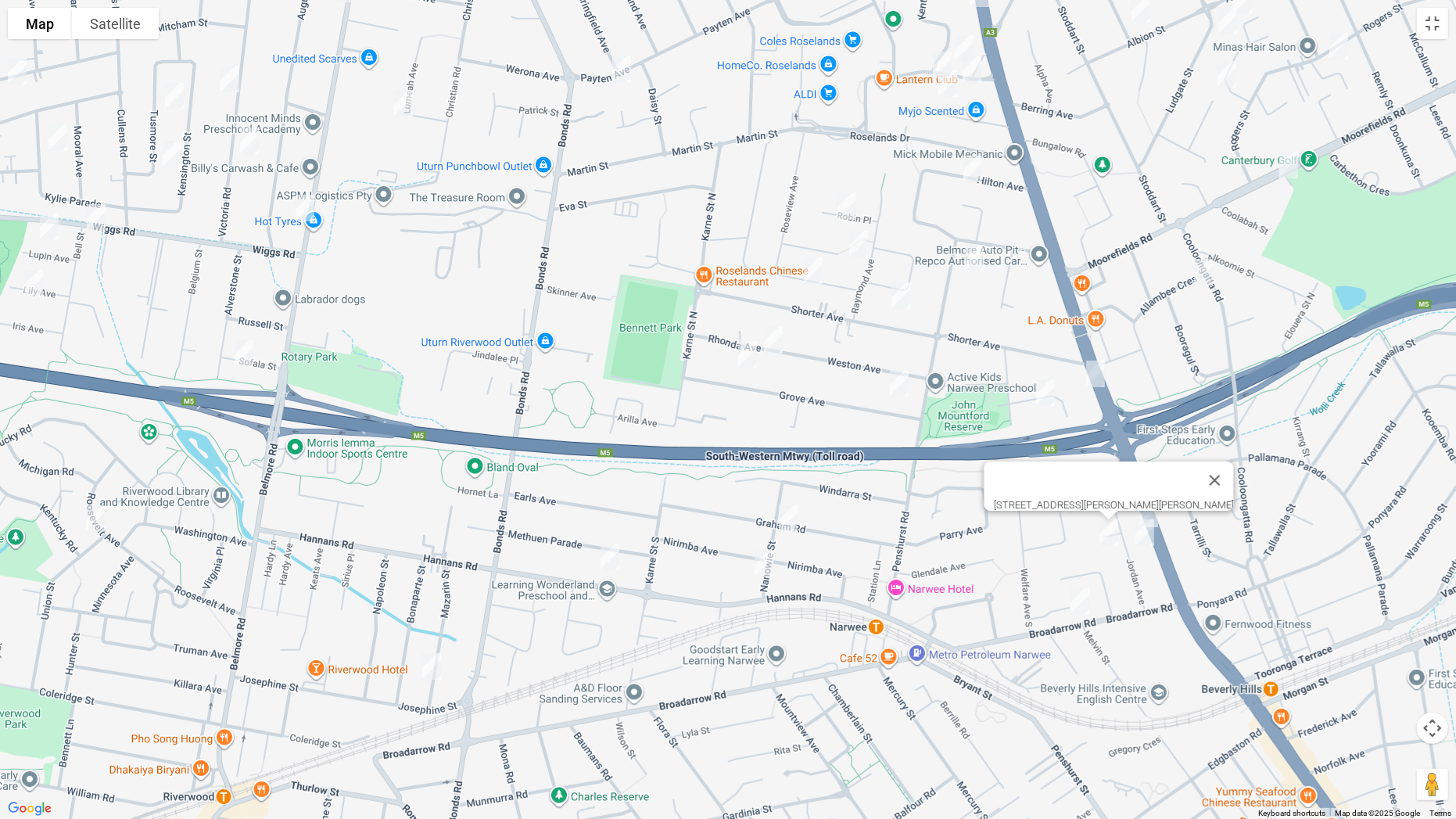
click at [1082, 596] on img "9 Broadarrow Road, BEVERLY HILLS NSW 2209" at bounding box center [1079, 600] width 32 height 39
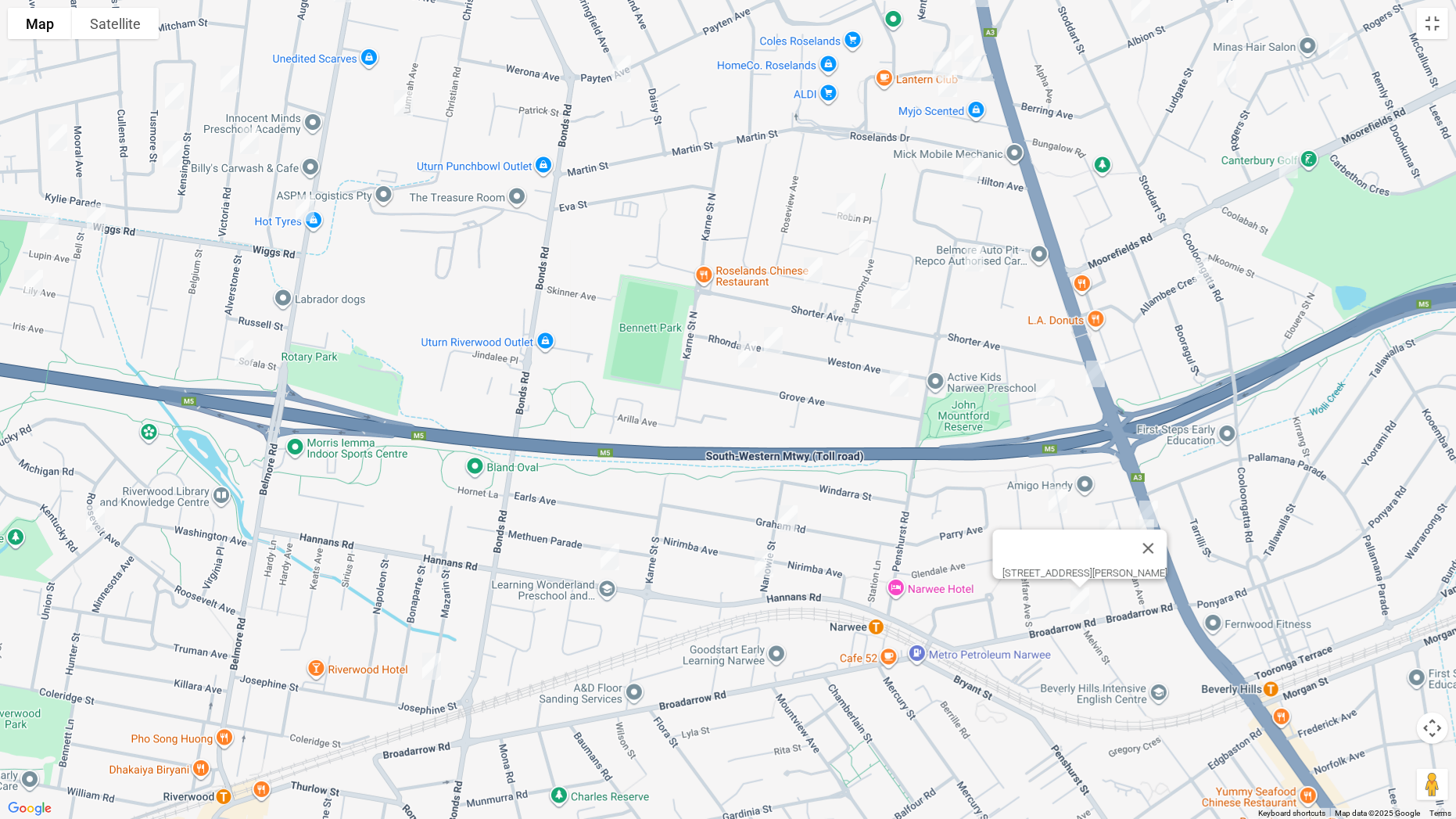
click at [1082, 357] on img "315 King Georges Road, BEVERLY HILLS NSW 2209" at bounding box center [1096, 373] width 32 height 39
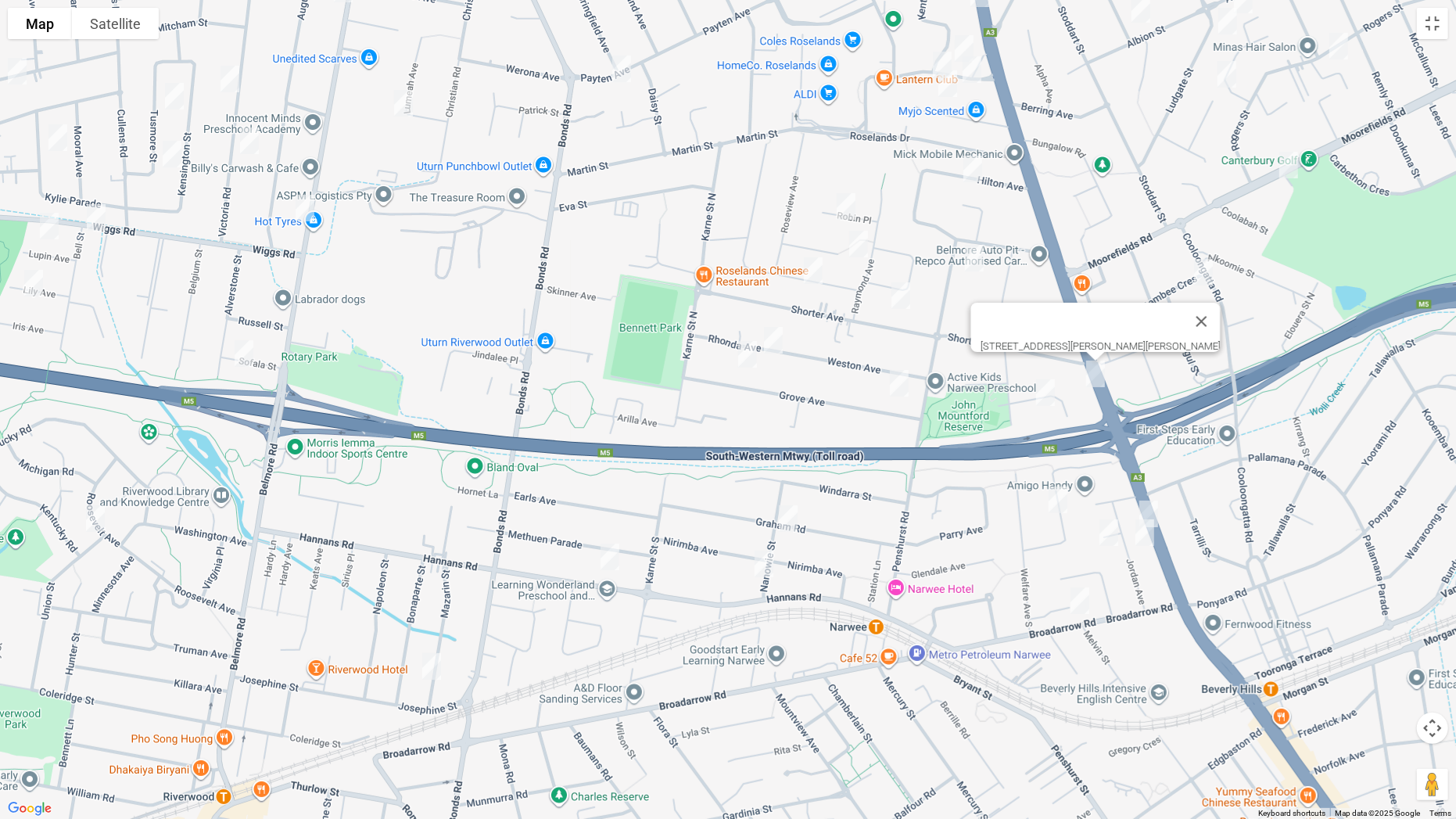
click at [1045, 387] on img "3 Warne Crescent, BEVERLY HILLS NSW 2209" at bounding box center [1045, 392] width 32 height 39
click at [976, 254] on img "30 Penshurst Road, ROSELANDS NSW 2196" at bounding box center [974, 258] width 32 height 39
click at [845, 201] on img "6 Robin Place, ROSELANDS NSW 2196" at bounding box center [846, 205] width 32 height 39
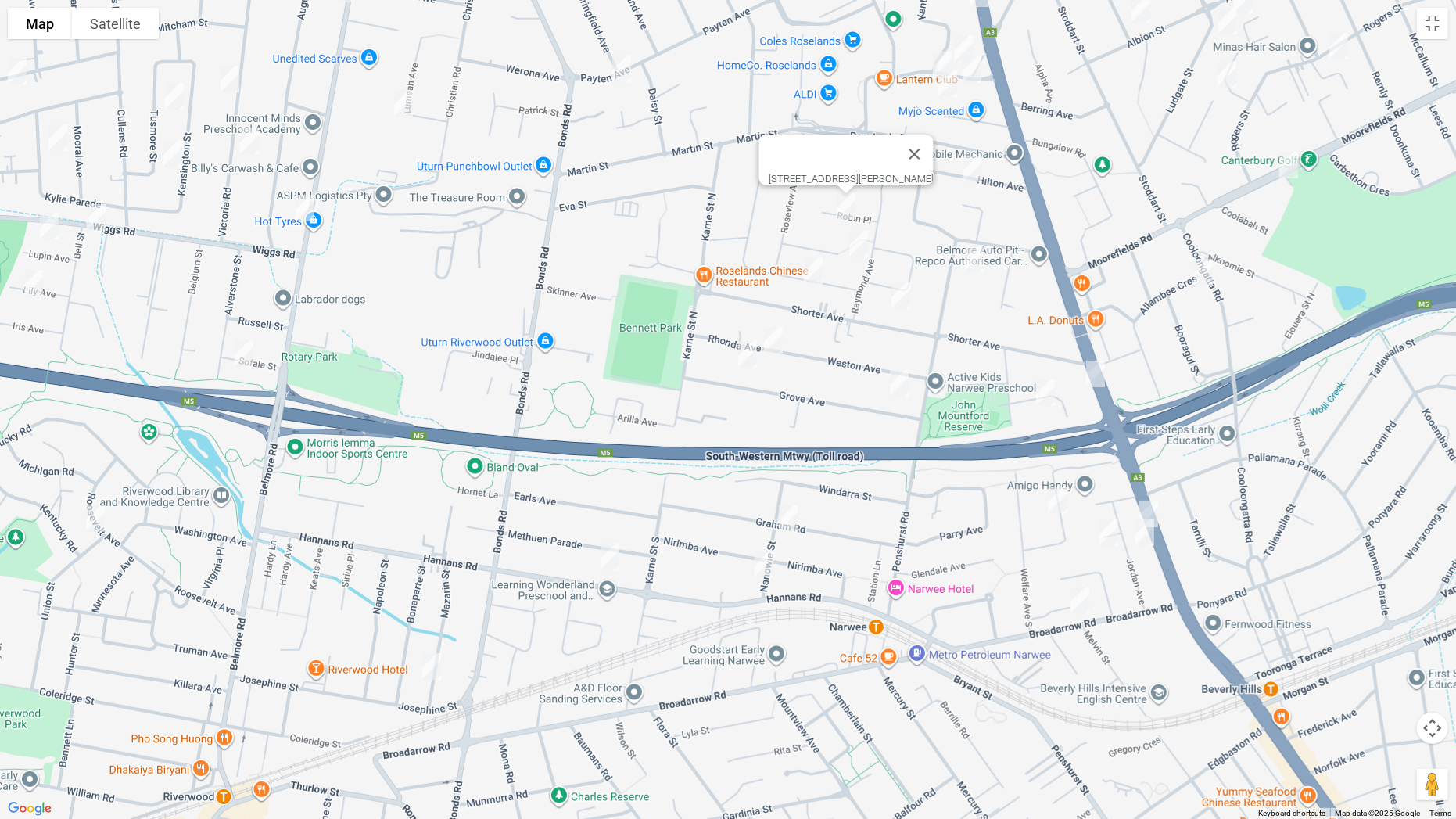
click at [860, 237] on img "23 Roseanne Avenue, ROSELANDS NSW 2196" at bounding box center [859, 243] width 32 height 39
click at [817, 262] on img "59 Chick Street, ROSELANDS NSW 2196" at bounding box center [813, 270] width 32 height 39
click at [781, 338] on img "20 Rhonda Avenue, NARWEE NSW 2209" at bounding box center [773, 340] width 32 height 39
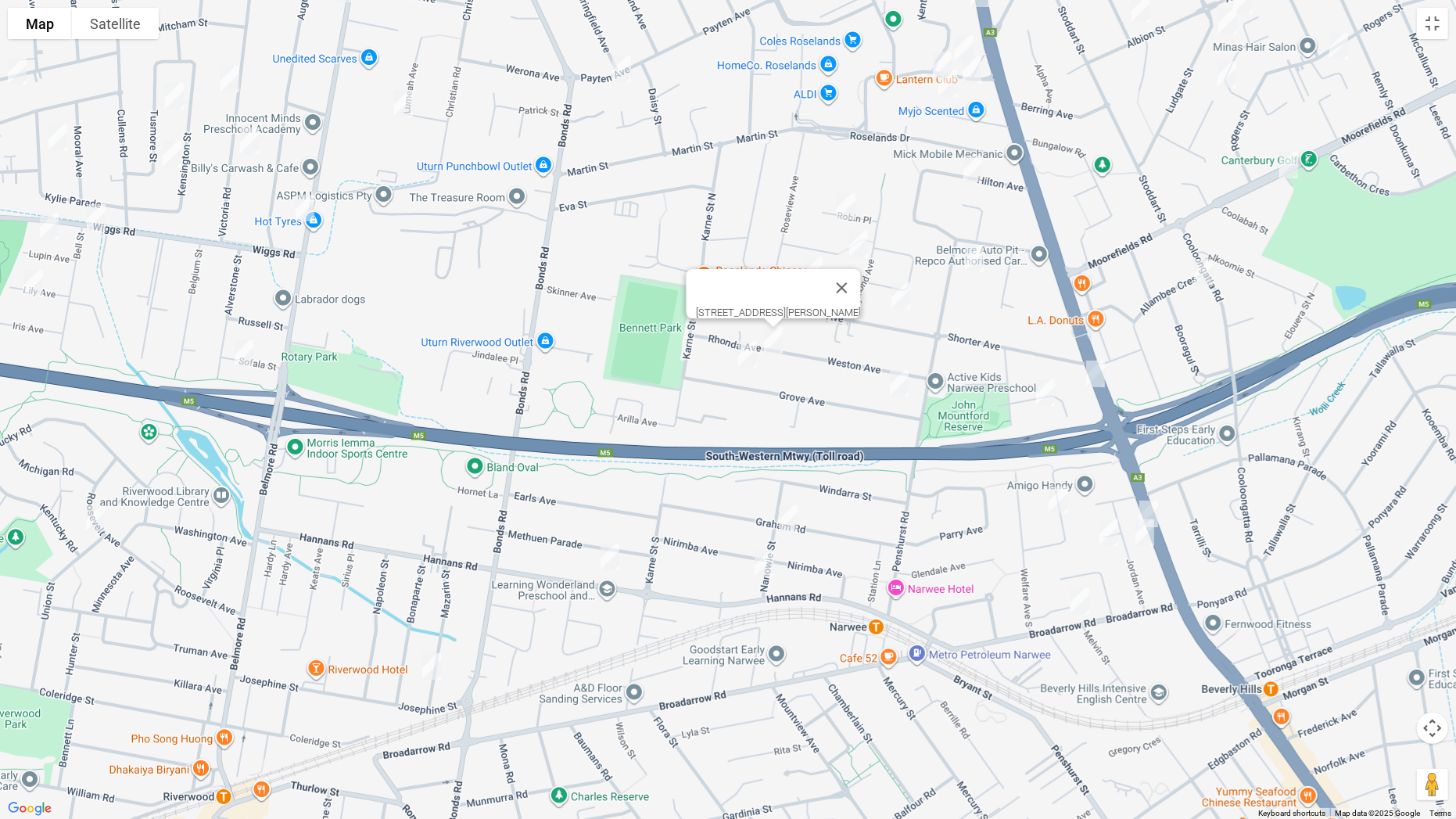
click at [742, 352] on img "3/49 Grove Avenue, NARWEE NSW 2209" at bounding box center [747, 353] width 32 height 39
click at [910, 299] on img "33 Shorter Avenue, NARWEE NSW 2209" at bounding box center [901, 295] width 32 height 39
click at [901, 382] on img "3A Grove Avenue, NARWEE NSW 2209" at bounding box center [899, 383] width 32 height 39
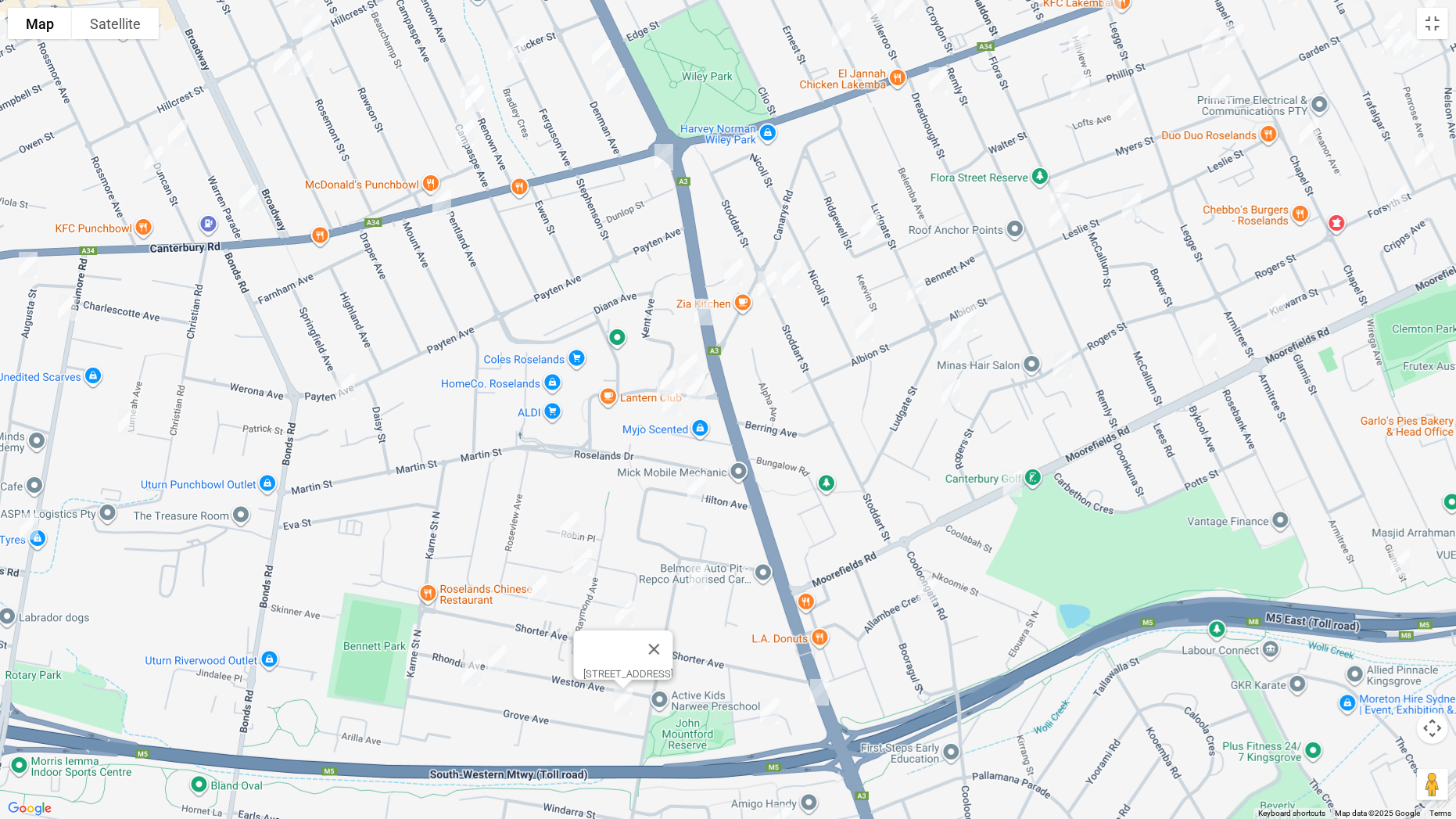
drag, startPoint x: 1193, startPoint y: 163, endPoint x: 915, endPoint y: 487, distance: 426.9
click at [915, 487] on div "[STREET_ADDRESS]" at bounding box center [728, 409] width 1456 height 819
click at [512, 53] on img "37 Ferguson Avenue, WILEY PARK NSW 2195" at bounding box center [516, 49] width 32 height 39
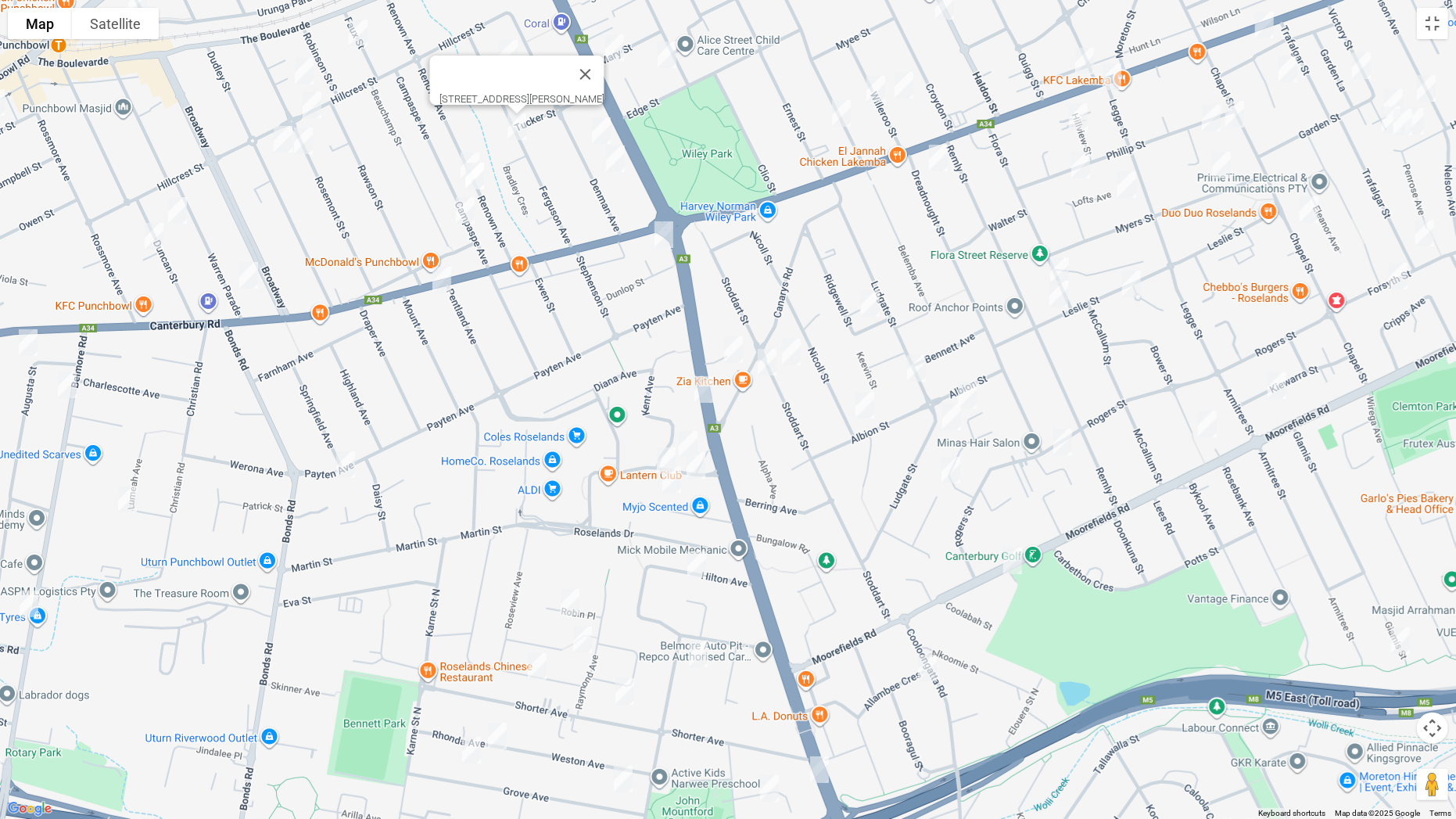
click at [464, 149] on img "59 Renown Avenue, WILEY PARK NSW 2195" at bounding box center [469, 165] width 32 height 39
click at [477, 170] on img "63 Renown Avenue, WILEY PARK NSW 2195" at bounding box center [474, 176] width 32 height 39
click at [469, 205] on img "74 Beauchamp Street, WILEY PARK NSW 2195" at bounding box center [465, 210] width 32 height 39
click at [443, 281] on img "1212 Canterbury Road, ROSELANDS NSW 2196" at bounding box center [441, 279] width 32 height 39
click at [602, 119] on img "40-44 Denman Avenue, WILEY PARK NSW 2195" at bounding box center [601, 130] width 32 height 39
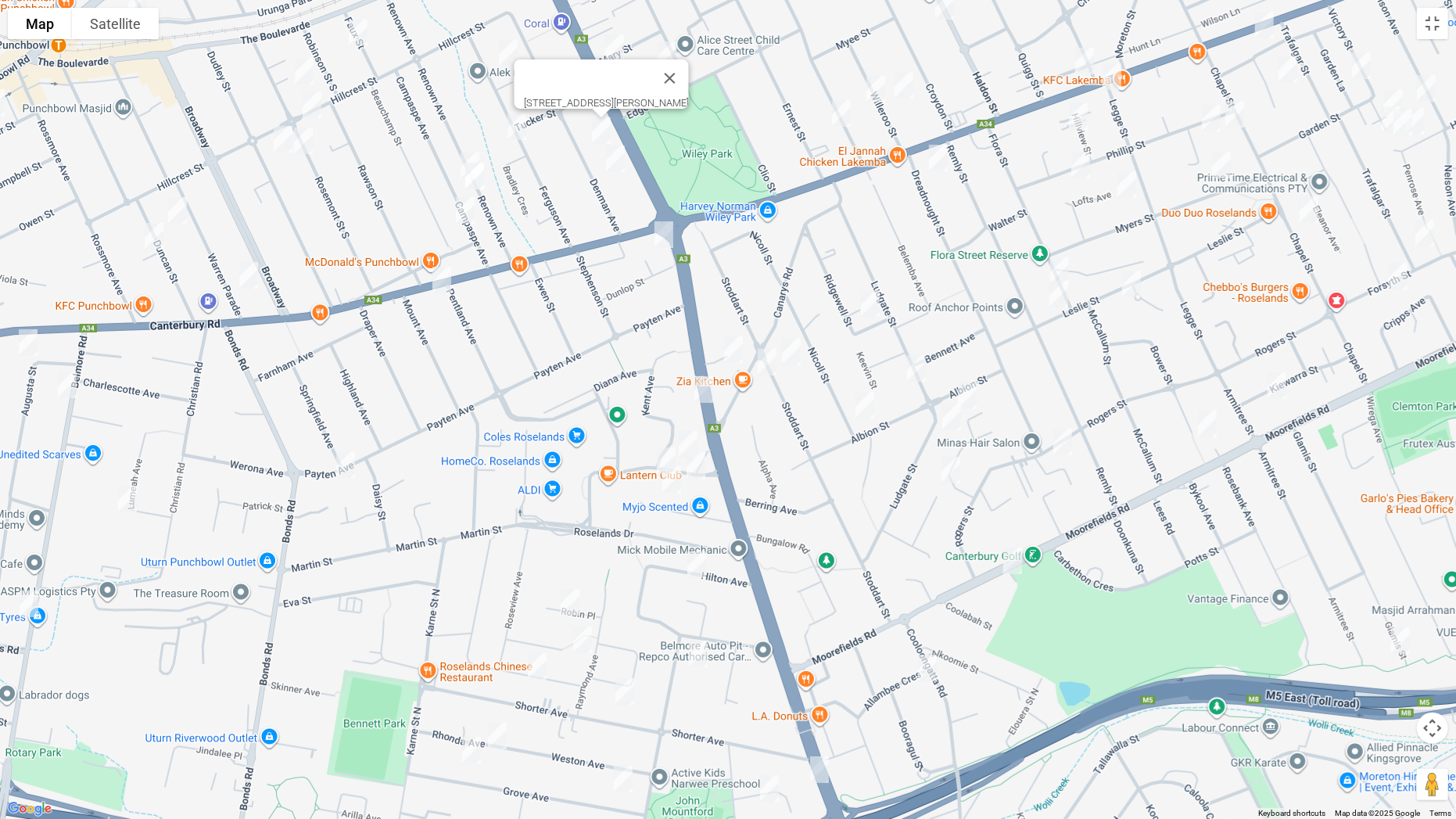
click at [615, 150] on img "56-58 Denman Avenue, WILEY PARK NSW 2195" at bounding box center [615, 158] width 32 height 39
click at [661, 239] on img "1 Bambra Avenue, ROSELANDS NSW 2196" at bounding box center [664, 234] width 32 height 39
click at [710, 394] on img "1/211 King Georges Road, ROSELANDS NSW 2196" at bounding box center [704, 389] width 32 height 39
click at [695, 432] on img "12-14 Roseland Avenue, ROSELANDS NSW 2196" at bounding box center [687, 443] width 32 height 39
click at [666, 441] on img "19-21 Roseland Avenue, ROSELANDS NSW 2196" at bounding box center [666, 460] width 32 height 39
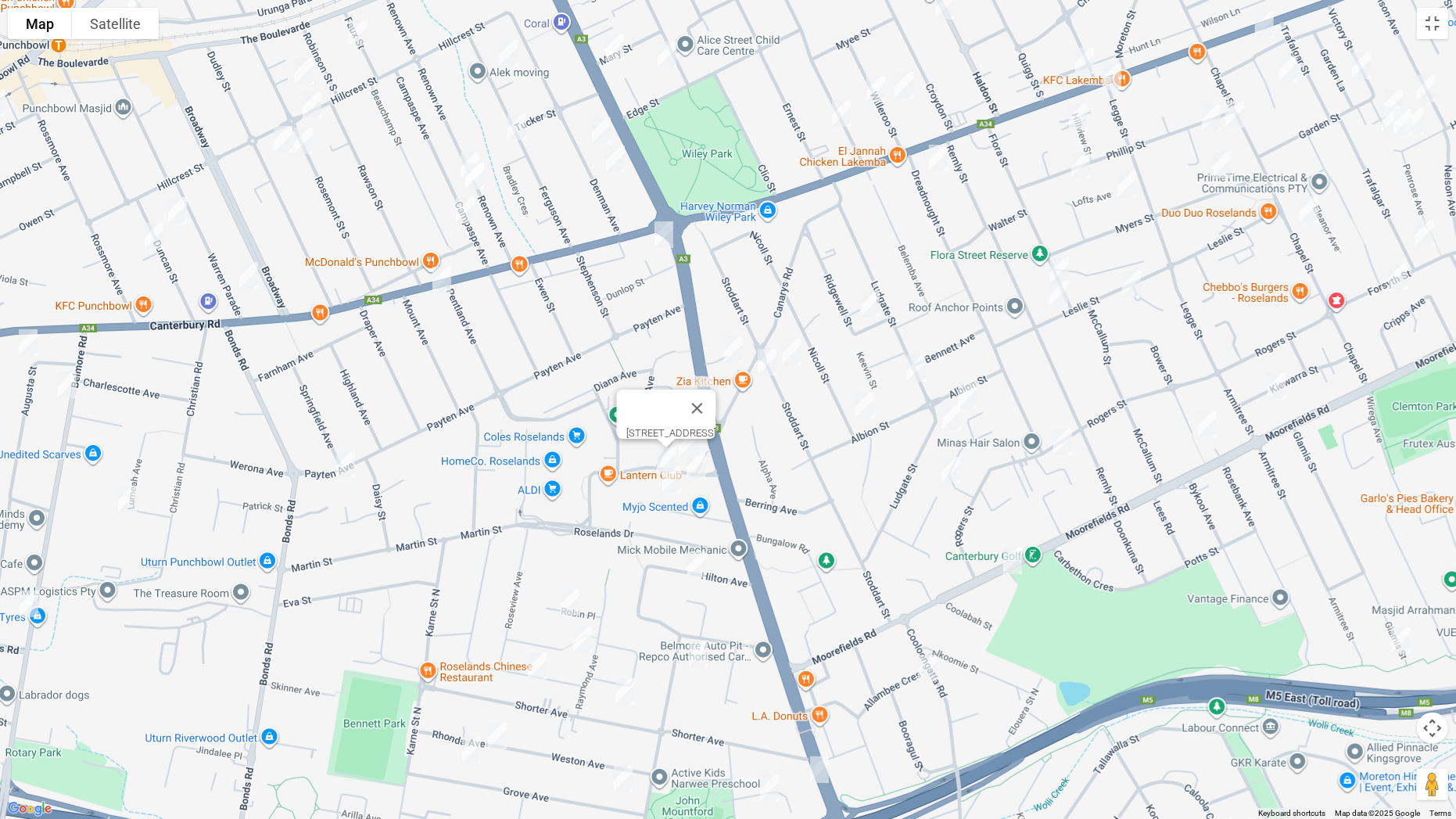
click at [698, 460] on img "9 Roseland Avenue, ROSELANDS NSW 2196" at bounding box center [696, 465] width 32 height 39
click at [677, 477] on img "15 Sylvester Avenue, ROSELANDS NSW 2196" at bounding box center [671, 478] width 32 height 39
click at [697, 557] on img "22 Hilton Avenue, ROSELANDS NSW 2196" at bounding box center [696, 564] width 32 height 39
click at [730, 341] on img "5 Stern Place, ROSELANDS NSW 2196" at bounding box center [733, 349] width 32 height 39
click at [790, 350] on img "42 Stoddart Street, ROSELANDS NSW 2196" at bounding box center [791, 351] width 32 height 39
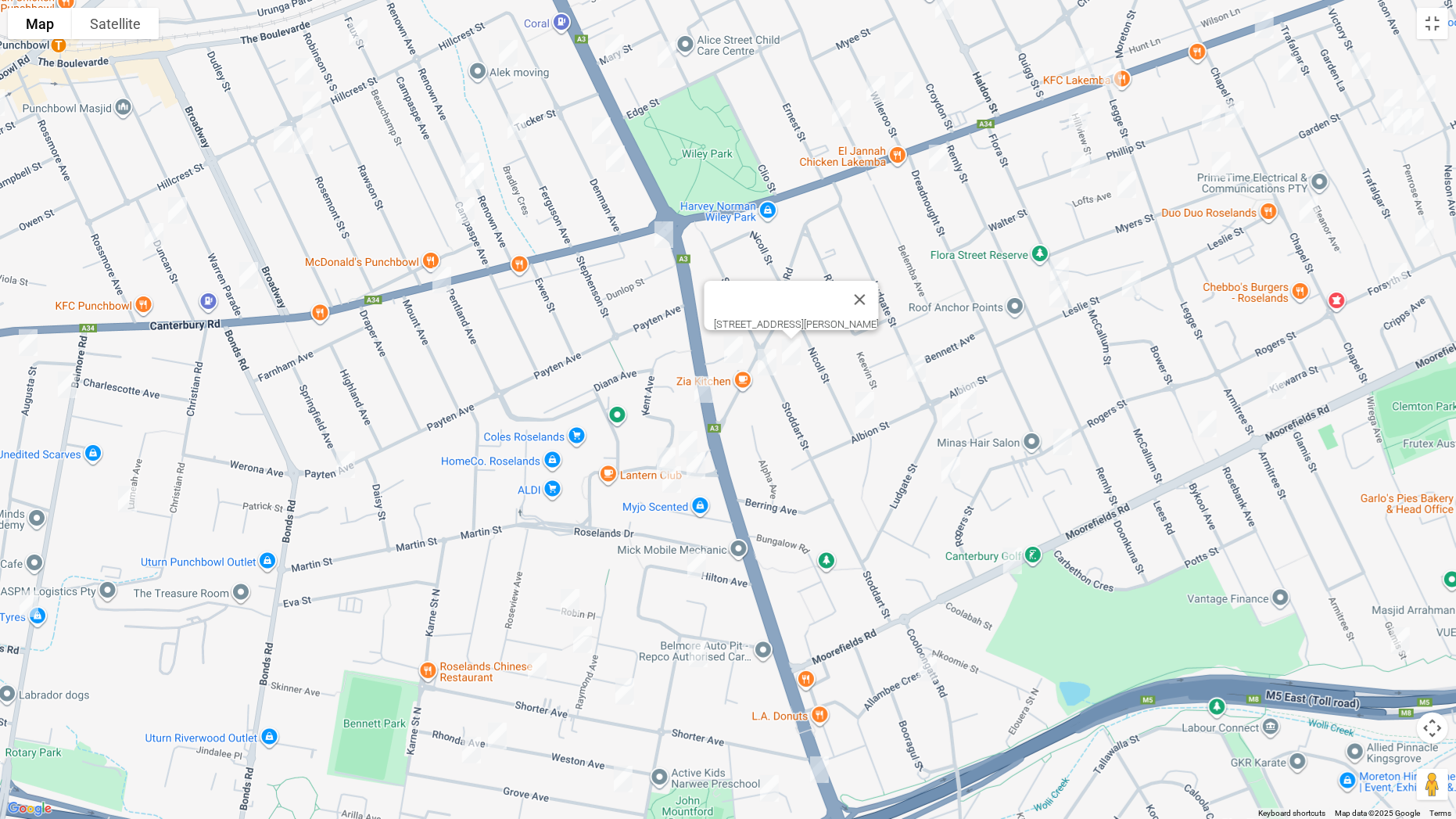
click at [770, 362] on img "2/56 Canarys Road, ROSELANDS NSW 2196" at bounding box center [767, 361] width 32 height 39
click at [924, 642] on img "65 Allambee Crescent, BEVERLY HILLS NSW 2209" at bounding box center [927, 668] width 32 height 39
click at [869, 306] on img "32A Ridgewell Street, ROSELANDS NSW 2196" at bounding box center [870, 303] width 32 height 39
click at [912, 364] on img "65 Ludgate Street, ROSELANDS NSW 2196" at bounding box center [916, 368] width 32 height 39
click at [861, 403] on img "45-47 Albion Street, ROSELANDS NSW 2196" at bounding box center [865, 405] width 32 height 39
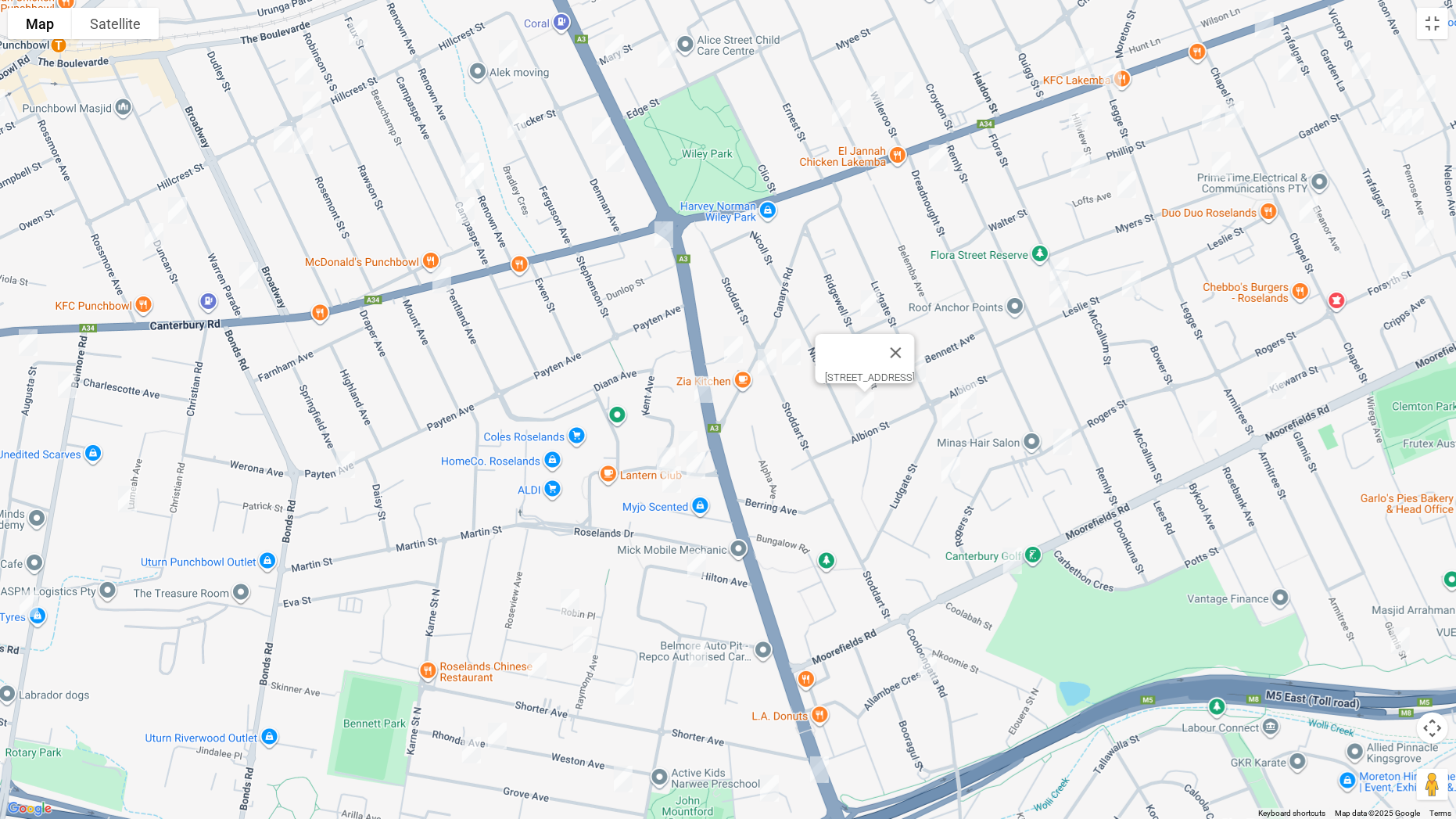
click at [975, 400] on img "4 Sando Crescent, ROSELANDS NSW 2196" at bounding box center [967, 395] width 32 height 39
click at [943, 421] on img "70 Ludgate Street, ROSELANDS NSW 2196" at bounding box center [951, 416] width 32 height 39
click at [946, 464] on img "22 Maryl Avenue, ROSELANDS NSW 2196" at bounding box center [951, 469] width 32 height 39
click at [1011, 563] on img "1 Currana Street, BEVERLY HILLS NSW 2209" at bounding box center [1013, 560] width 32 height 39
click at [1395, 642] on img "94 Glamis Street, KINGSGROVE NSW 2208" at bounding box center [1400, 640] width 32 height 39
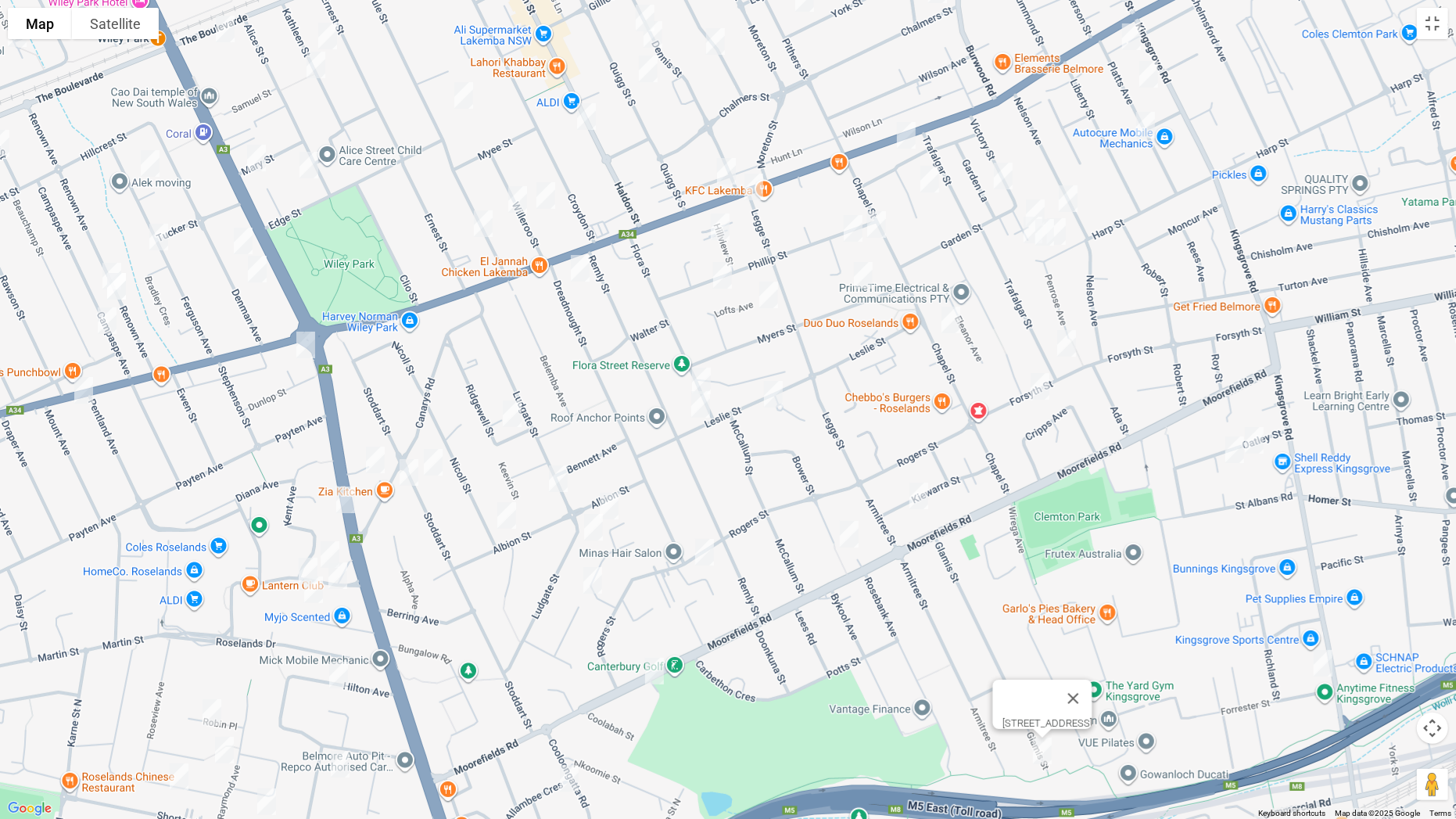
drag, startPoint x: 1340, startPoint y: 472, endPoint x: 1063, endPoint y: 587, distance: 299.9
click at [1063, 587] on div "94 Glamis Street, KINGSGROVE NSW 2208" at bounding box center [728, 409] width 1456 height 819
click at [1258, 435] on img "8 Oatley Street, KINGSGROVE NSW 2208" at bounding box center [1254, 440] width 32 height 39
click at [1229, 451] on img "16 Oatley Street, KINGSGROVE NSW 2208" at bounding box center [1234, 449] width 32 height 39
click at [1322, 642] on img "2A Forrester Street, KINGSGROVE NSW 2208" at bounding box center [1323, 662] width 32 height 39
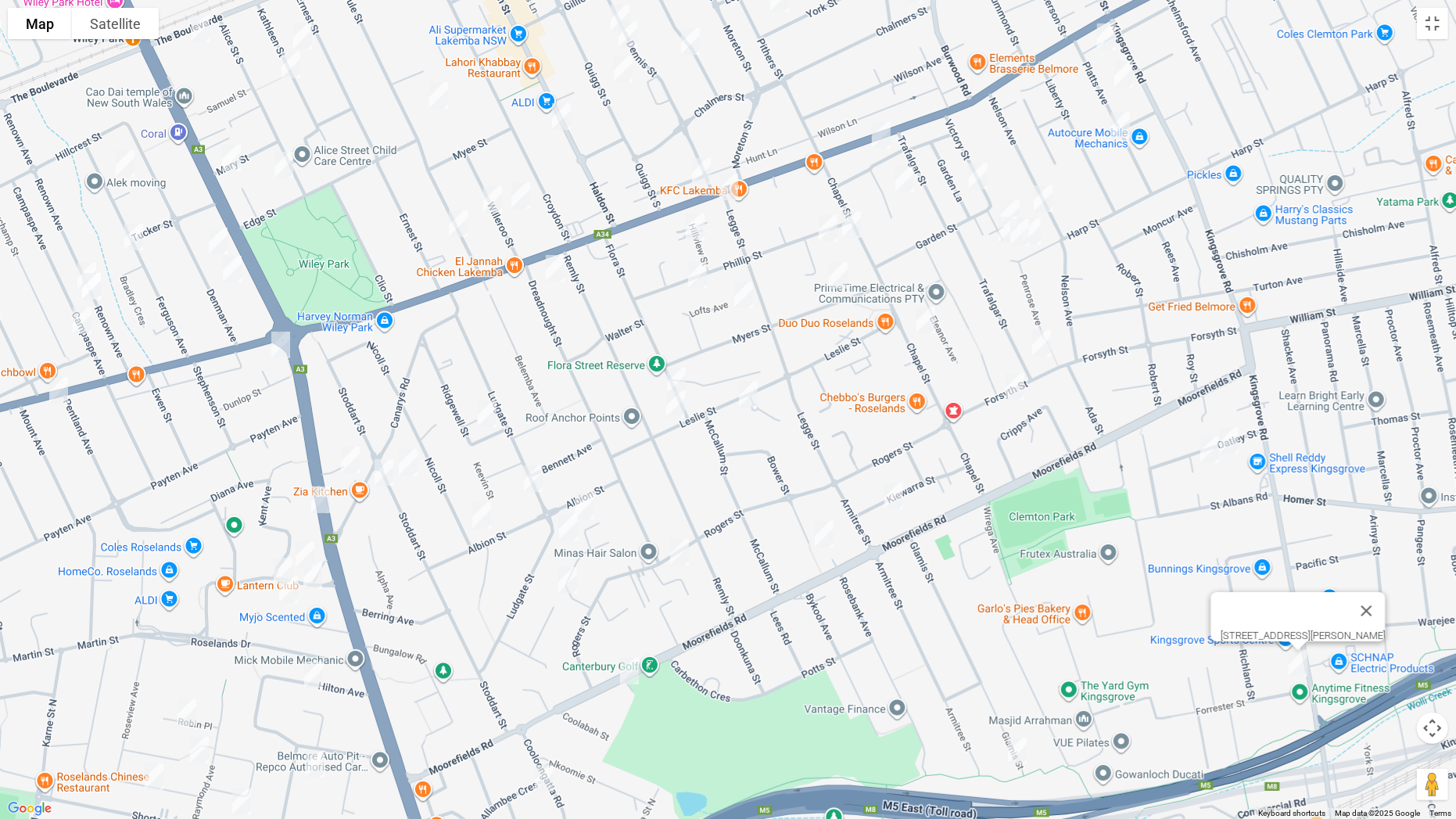
click at [896, 496] on img "26 Kiewarra Street, KINGSGROVE NSW 2208" at bounding box center [894, 496] width 32 height 39
click at [827, 531] on img "35 Bower Street, ROSELANDS NSW 2196" at bounding box center [824, 533] width 32 height 39
click at [680, 550] on img "49 Rogers Street, ROSELANDS NSW 2196" at bounding box center [679, 551] width 32 height 39
click at [525, 194] on img "18 Willeroo Street, LAKEMBA NSW 2195" at bounding box center [521, 195] width 32 height 39
click at [500, 196] on img "1/23 Willeroo Street, LAKEMBA NSW 2195" at bounding box center [492, 199] width 32 height 39
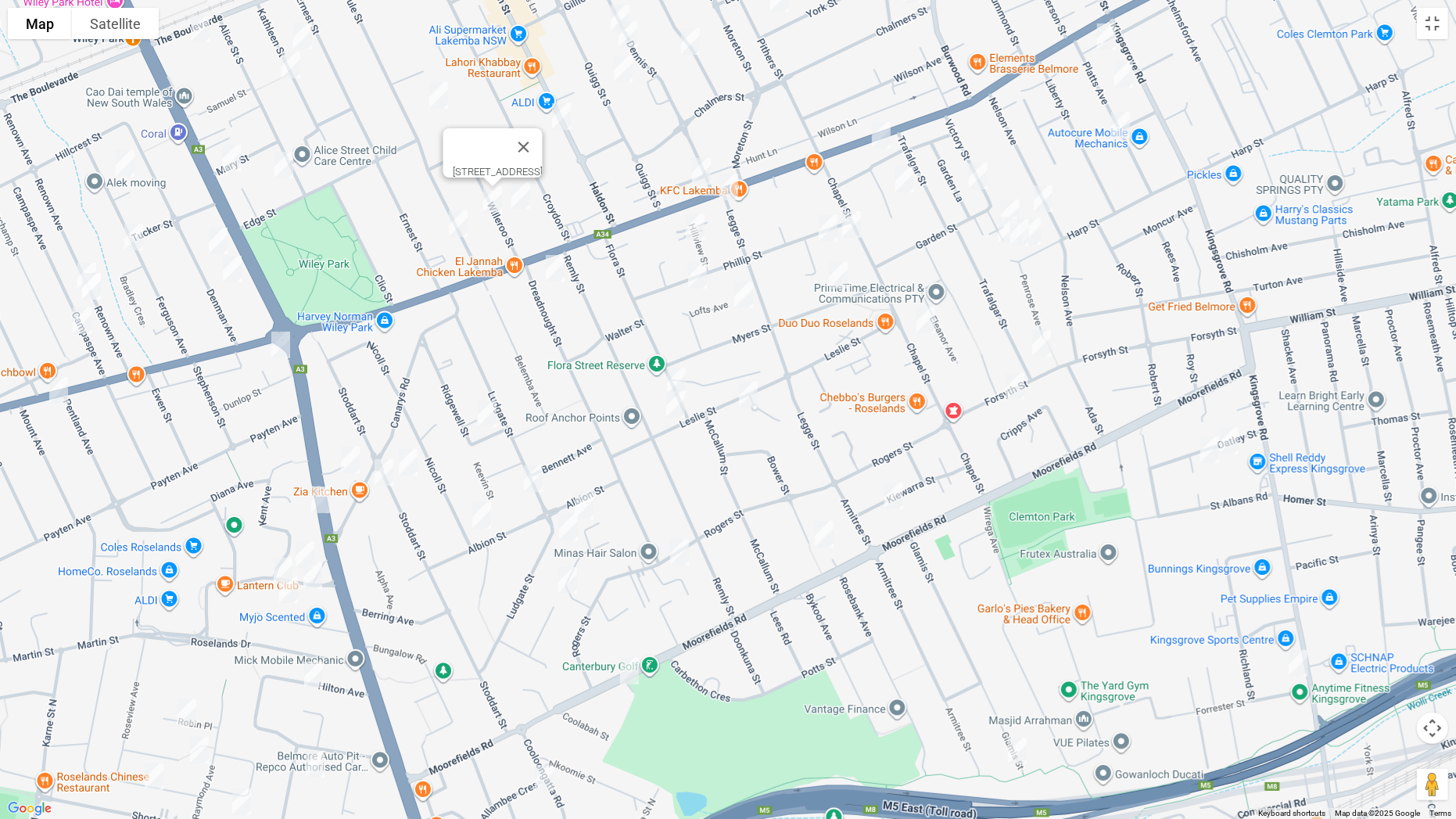
click at [464, 220] on img "119 Sproule Street, LAKEMBA NSW 2195" at bounding box center [458, 223] width 32 height 39
click at [553, 263] on img "4 Dreadnought Street, ROSELANDS NSW 2196" at bounding box center [555, 268] width 32 height 39
click at [683, 373] on img "51 Flora Street, ROSELANDS NSW 2196" at bounding box center [676, 380] width 32 height 39
click at [678, 407] on img "2A Leslie Street, ROSELANDS NSW 2196" at bounding box center [676, 404] width 32 height 39
click at [749, 402] on img "5/6 Gunyah Crescent, ROSELANDS NSW 2196" at bounding box center [748, 394] width 32 height 39
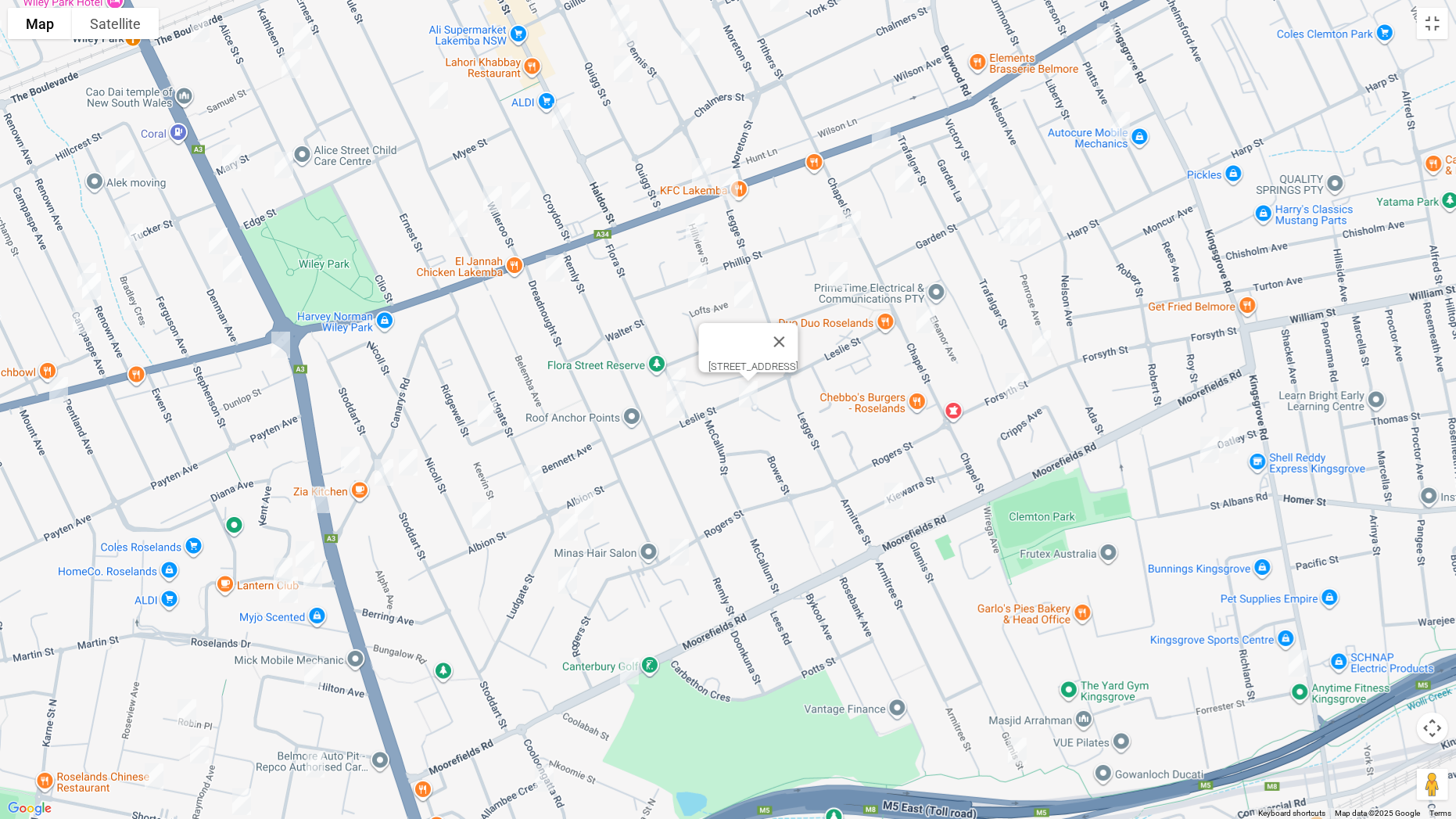
click at [696, 160] on img "915 Canterbury Road, LAKEMBA NSW 2195" at bounding box center [701, 170] width 32 height 39
click at [725, 182] on img "844 Canterbury Road, ROSELANDS NSW 2196" at bounding box center [729, 187] width 32 height 39
click at [693, 221] on img "7 Hillview Street, ROSELANDS NSW 2196" at bounding box center [695, 226] width 32 height 39
click at [698, 279] on img "64 Phillip Street, ROSELANDS NSW 2196" at bounding box center [697, 275] width 32 height 39
click at [740, 294] on img "16 Lofts Avenue, ROSELANDS NSW 2196" at bounding box center [743, 295] width 32 height 39
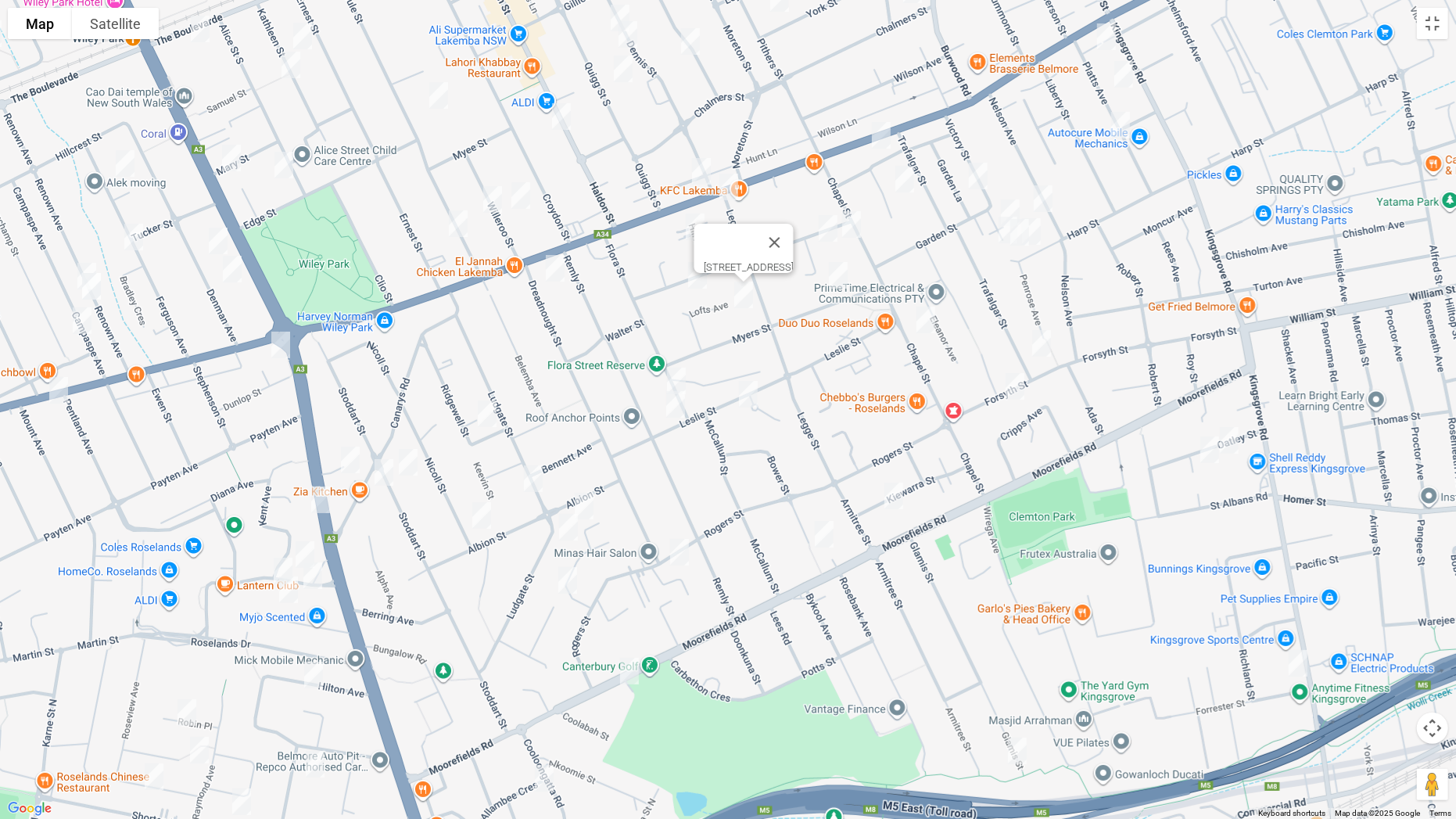
click at [879, 142] on img "776-784 Canterbury Road, BELMORE NSW 2192" at bounding box center [881, 134] width 32 height 39
click at [854, 216] on img "43-45 Chapel Street, ROSELANDS NSW 2196" at bounding box center [851, 223] width 32 height 39
click at [823, 222] on img "4 Phillip Street, ROSELANDS NSW 2196" at bounding box center [828, 228] width 32 height 39
click at [839, 271] on img "11 Myers Street, ROSELANDS NSW 2196" at bounding box center [838, 275] width 32 height 39
click at [916, 313] on img "68 Chapel Street, BELMORE NSW 2192" at bounding box center [925, 319] width 32 height 39
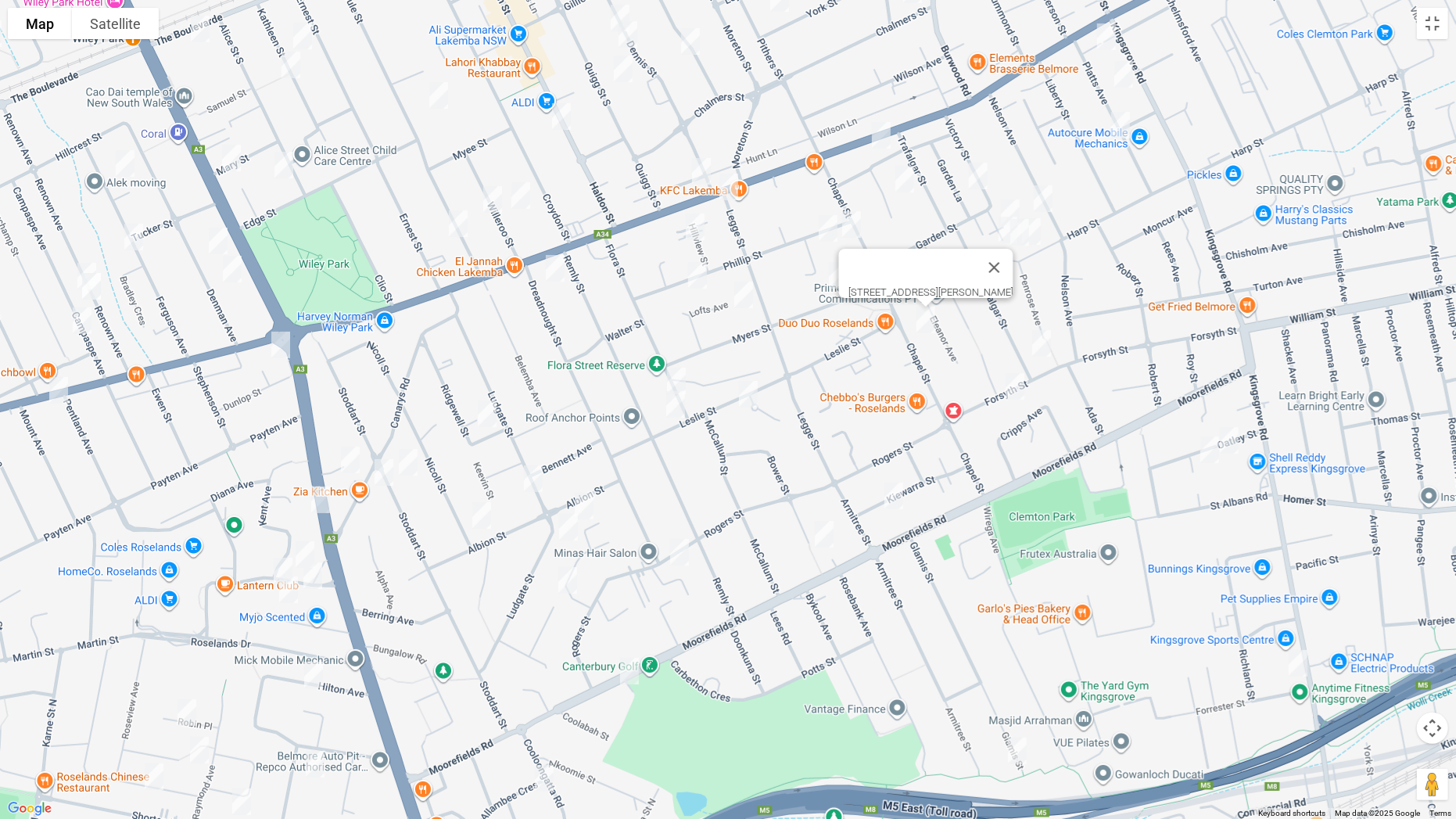
click at [1039, 347] on img "84 Trafalgar Street, BELMORE NSW 2192" at bounding box center [1042, 342] width 32 height 39
click at [1016, 389] on img "52 Forsyth Street, KINGSGROVE NSW 2208" at bounding box center [1015, 386] width 32 height 39
click at [984, 168] on img "25 Victory Street, BELMORE NSW 2192" at bounding box center [978, 176] width 32 height 39
click at [907, 168] on img "14 Allegra Avenue, BELMORE NSW 2192" at bounding box center [905, 178] width 32 height 39
click at [1050, 194] on img "21 Nelson Avenue, BELMORE NSW 2192" at bounding box center [1042, 198] width 32 height 39
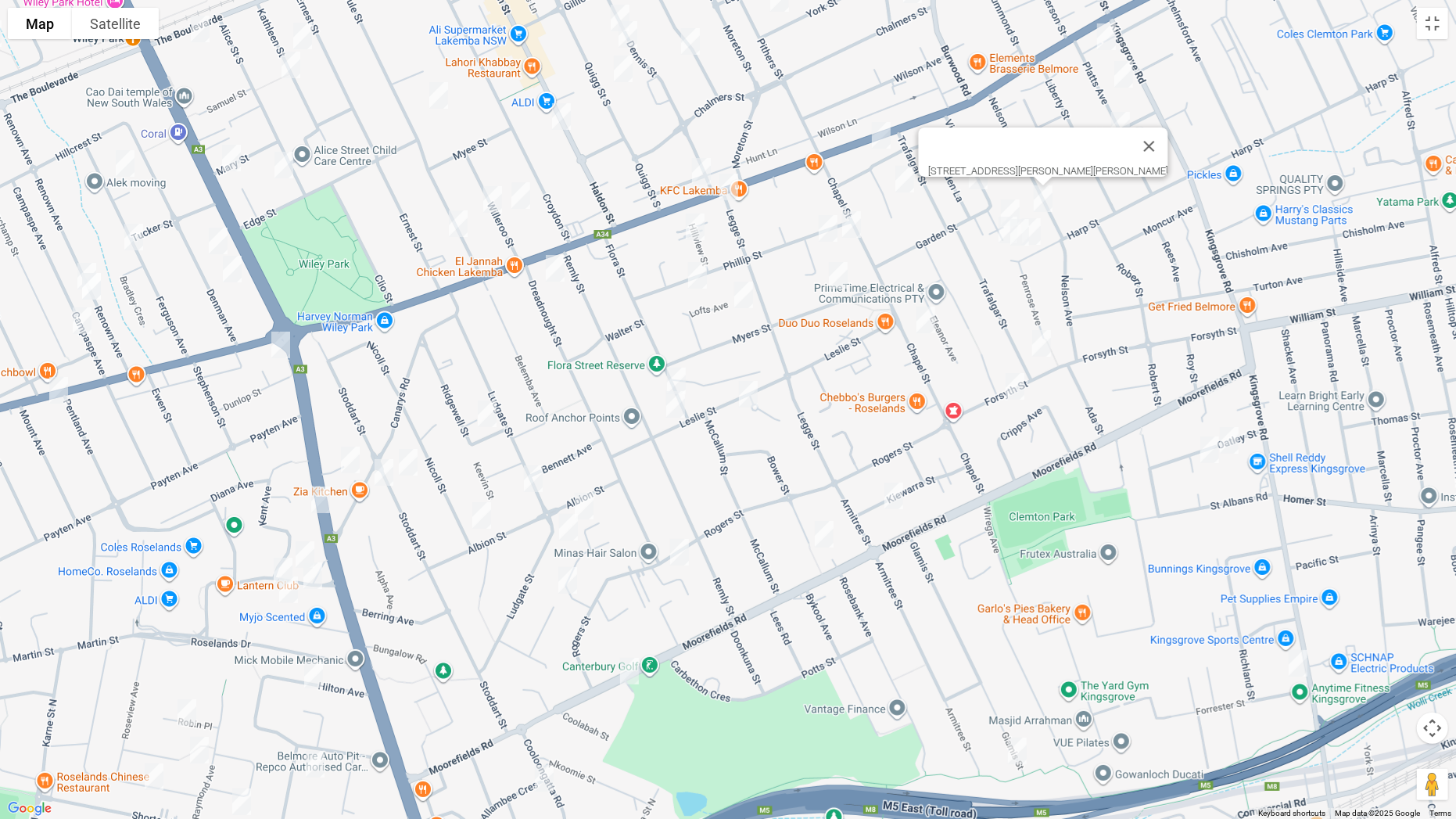
click at [1011, 196] on img "35A Garden Street, BELMORE NSW 2192" at bounding box center [1010, 212] width 32 height 39
click at [992, 222] on img "31 Harp Street, BELMORE NSW 2192" at bounding box center [1007, 229] width 32 height 39
click at [1022, 241] on img "29 Harp Street, BELMORE NSW 2192" at bounding box center [1019, 232] width 32 height 39
click at [1042, 236] on img "25 Harp Street, BELMORE NSW 2192" at bounding box center [1031, 231] width 32 height 39
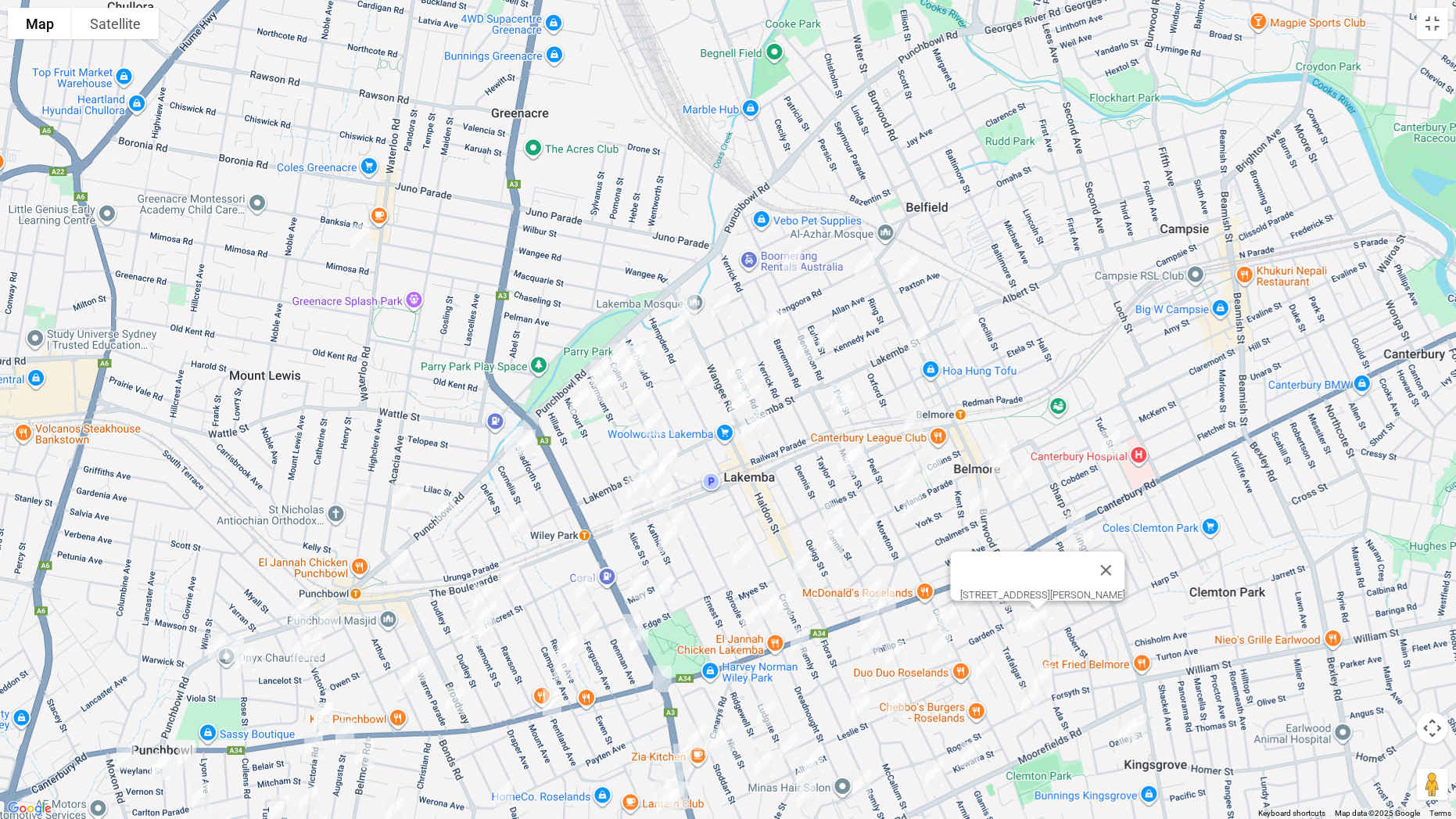
drag, startPoint x: 1223, startPoint y: 176, endPoint x: 1220, endPoint y: 599, distance: 423.0
click at [1220, 599] on div "[STREET_ADDRESS][PERSON_NAME]" at bounding box center [728, 409] width 1456 height 819
click at [359, 226] on img "13 Mimosa Road, GREENACRE NSW 2190" at bounding box center [359, 237] width 32 height 39
click at [1442, 25] on button "Toggle fullscreen view" at bounding box center [1433, 23] width 32 height 32
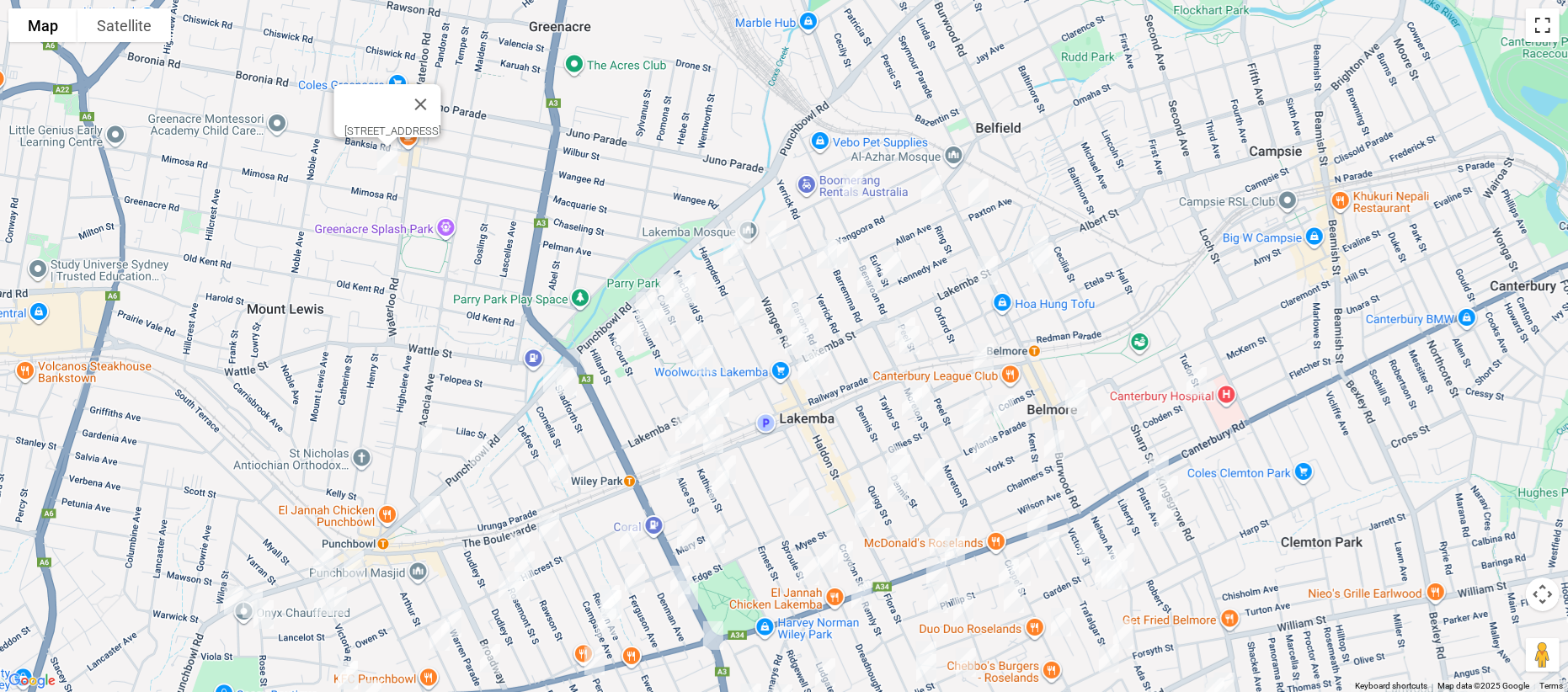
scroll to position [15764, 0]
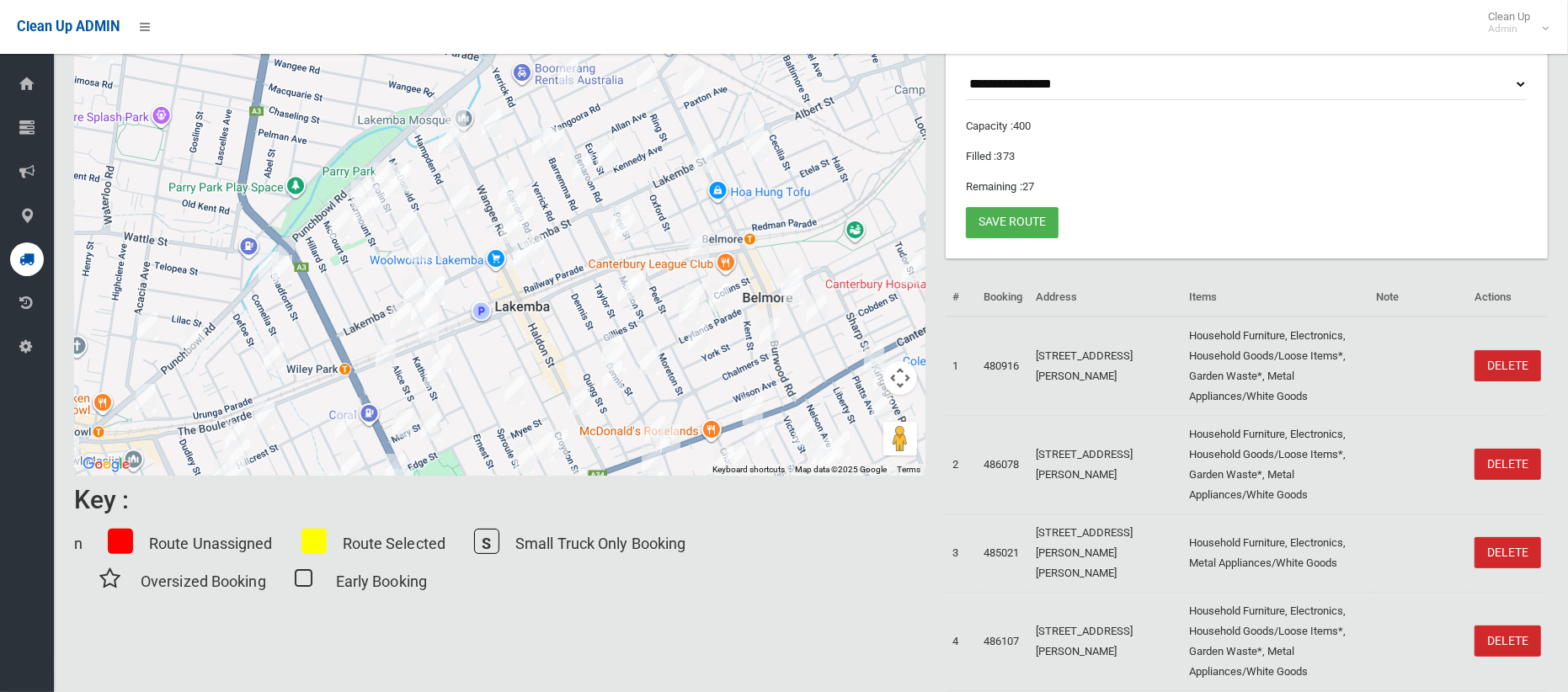
scroll to position [0, 0]
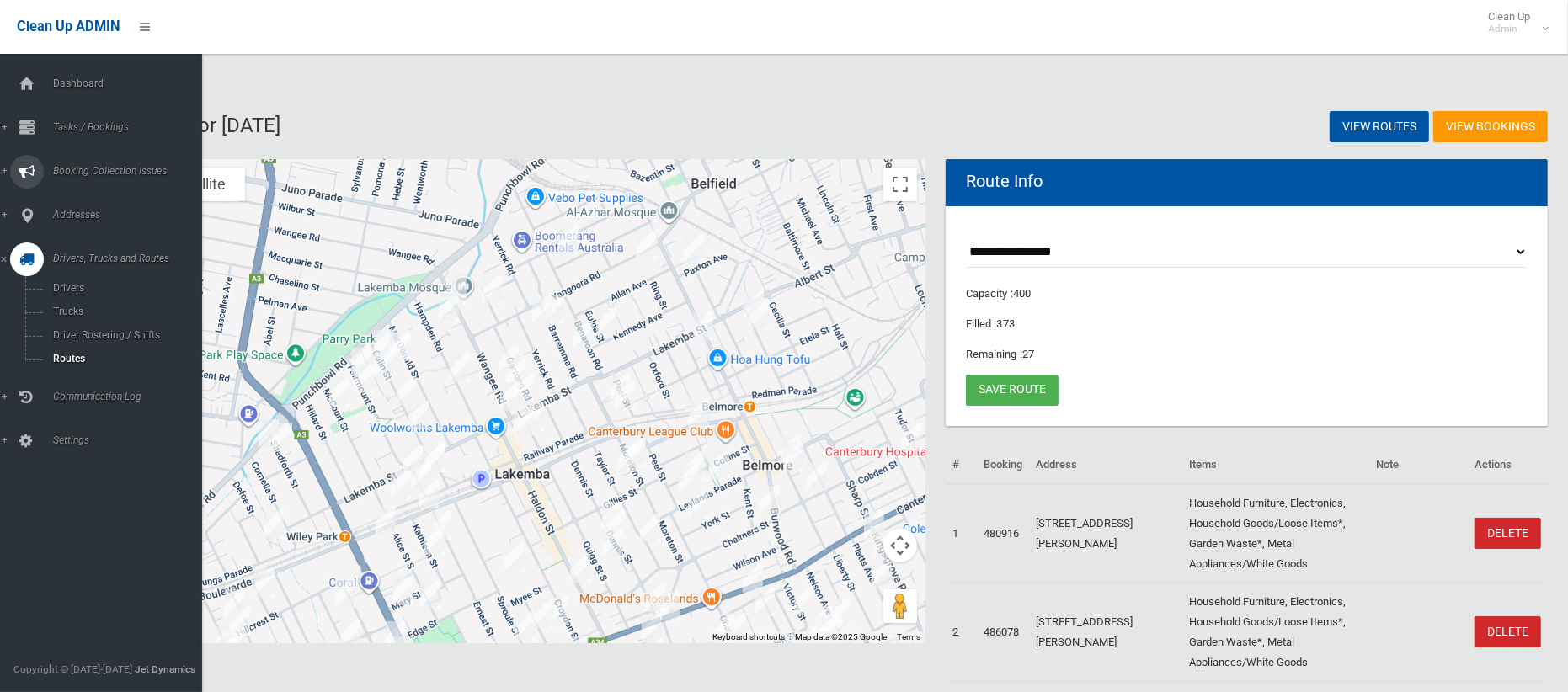
click at [118, 168] on span "Booking Collection Issues" at bounding box center [124, 171] width 154 height 12
click at [121, 129] on span "Tasks / Bookings" at bounding box center [124, 127] width 154 height 12
click at [73, 400] on span "Drivers, Trucks and Routes" at bounding box center [124, 400] width 154 height 12
click at [111, 324] on link "Driver Rostering / Shifts" at bounding box center [101, 335] width 202 height 23
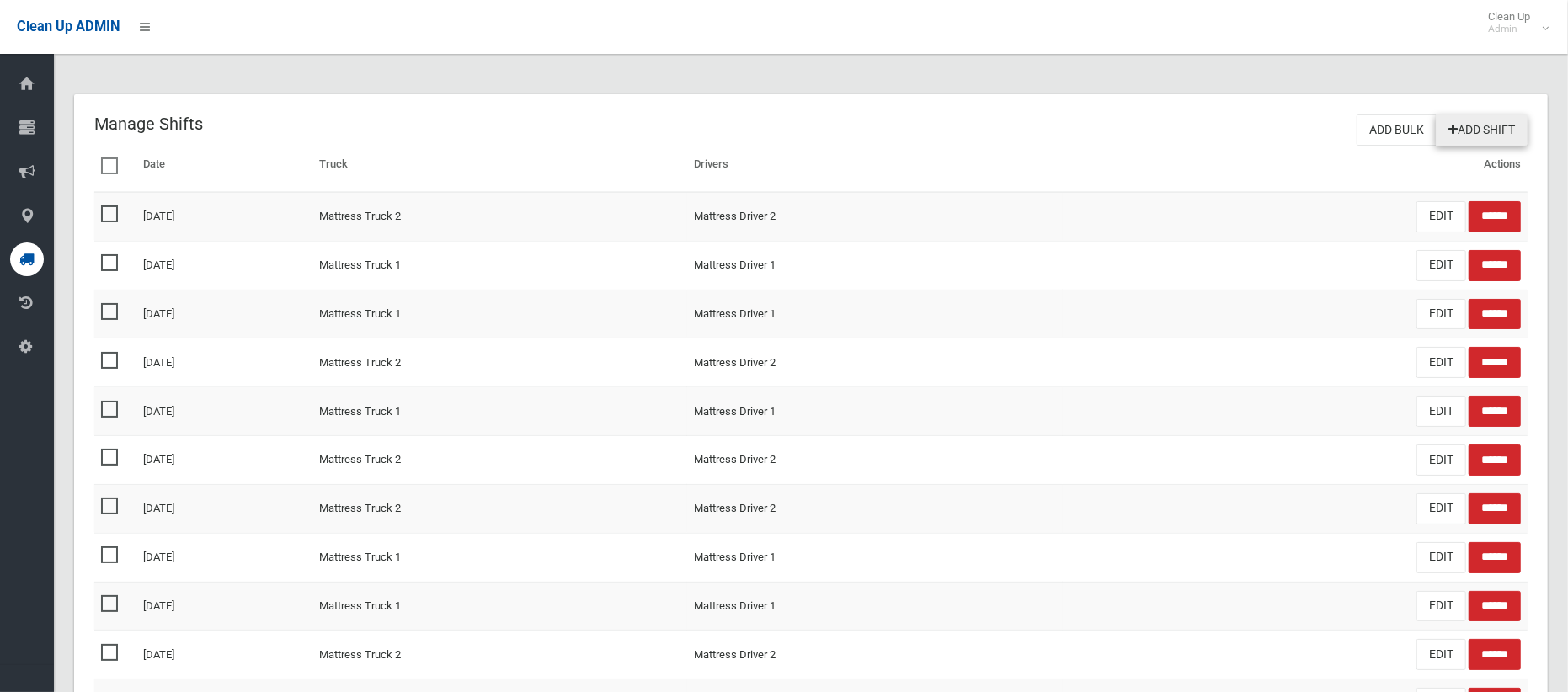
click at [1492, 124] on link "Add Shift" at bounding box center [1482, 130] width 92 height 31
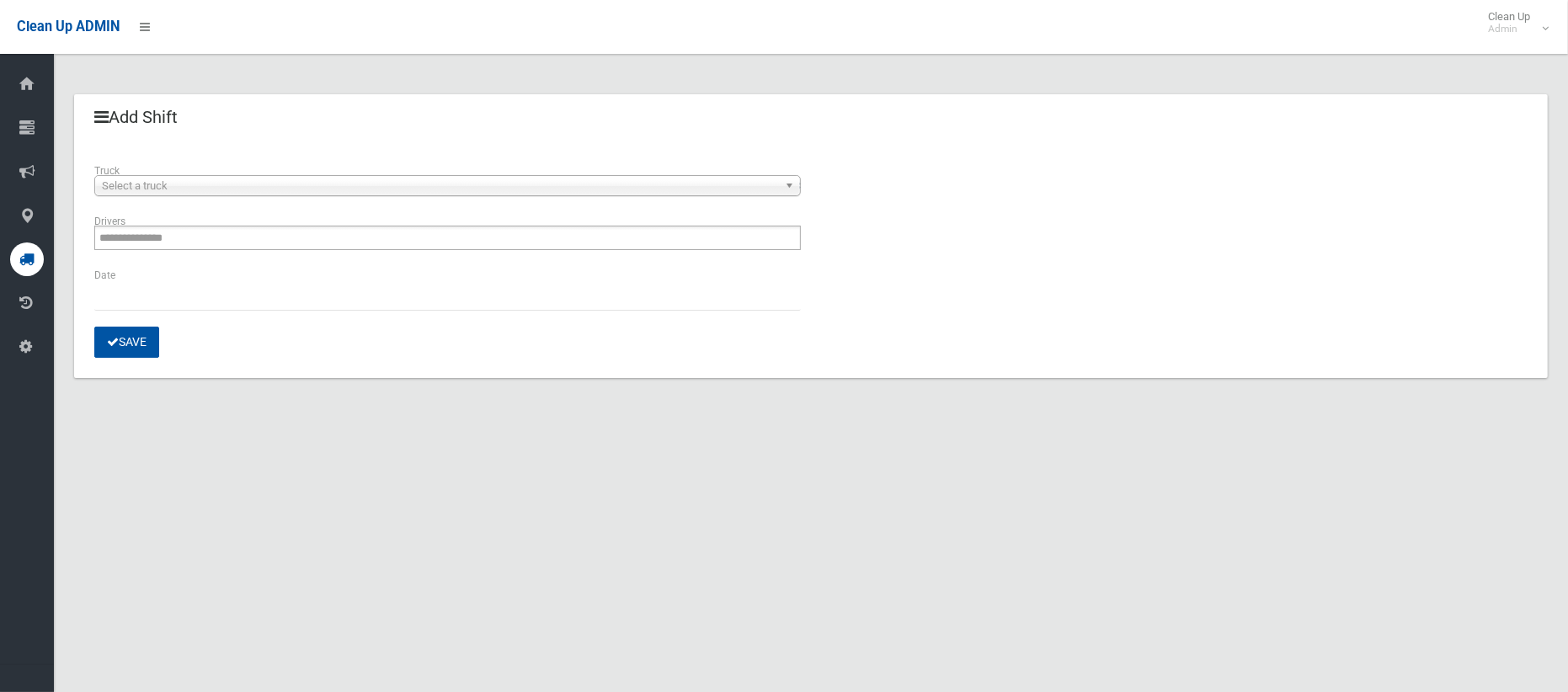
click at [707, 176] on span "Select a truck" at bounding box center [440, 185] width 676 height 20
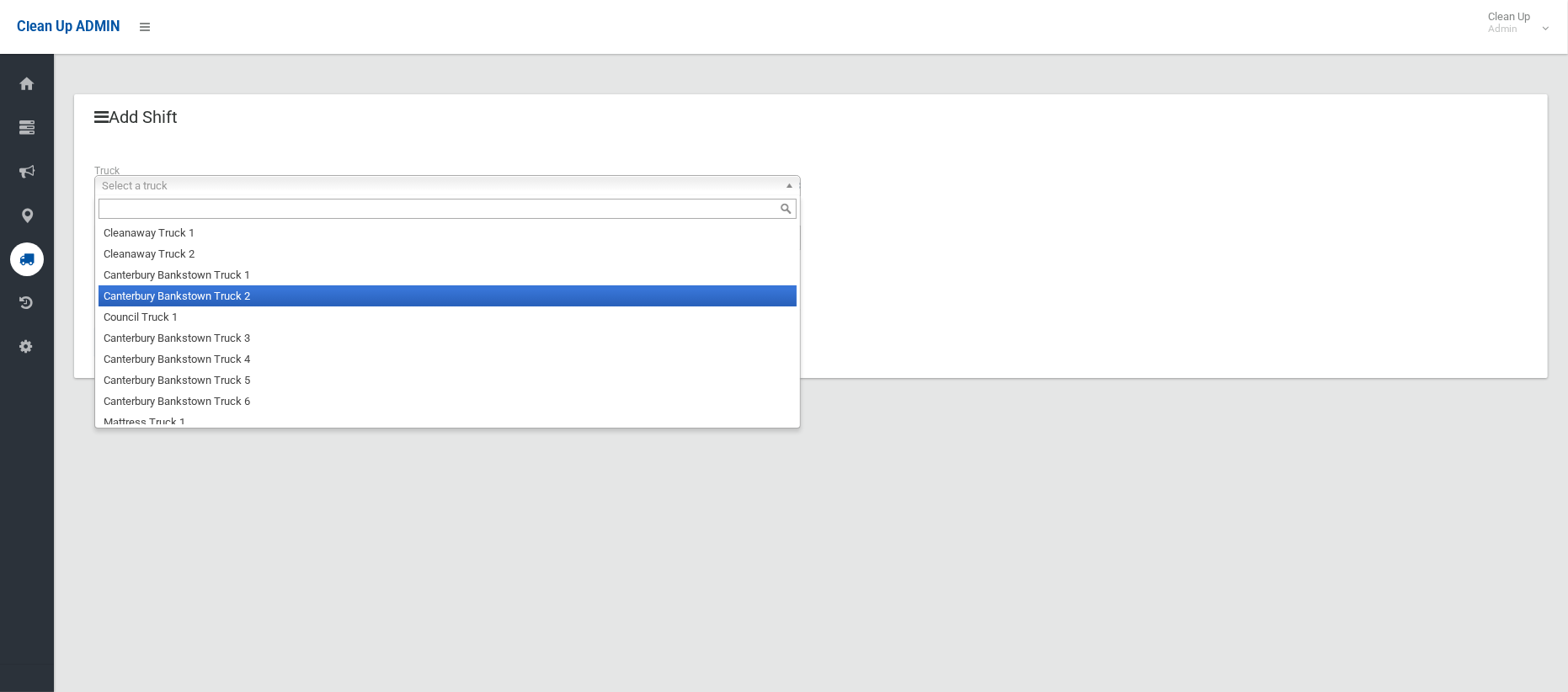
click at [577, 306] on li "Canterbury Bankstown Truck 2" at bounding box center [448, 296] width 699 height 21
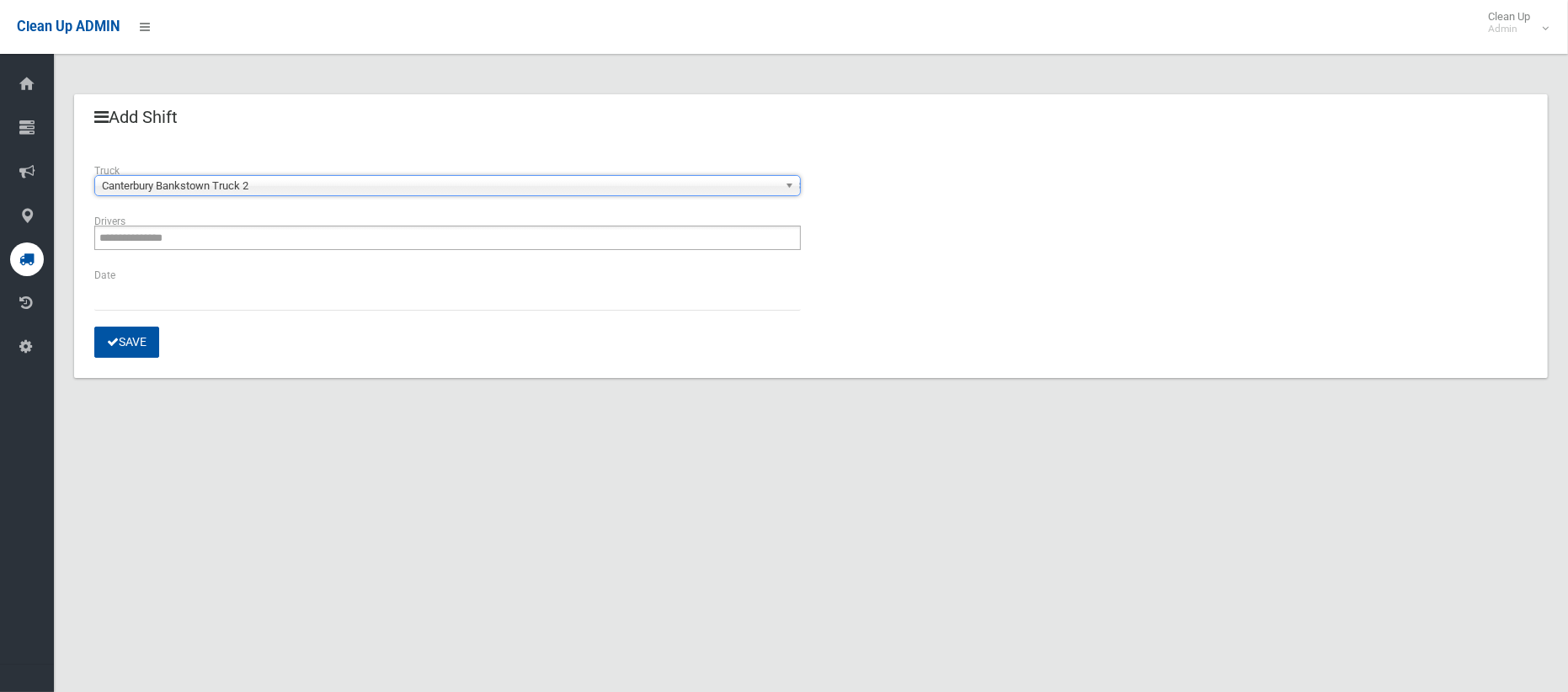
click at [542, 236] on ul "**********" at bounding box center [447, 238] width 706 height 24
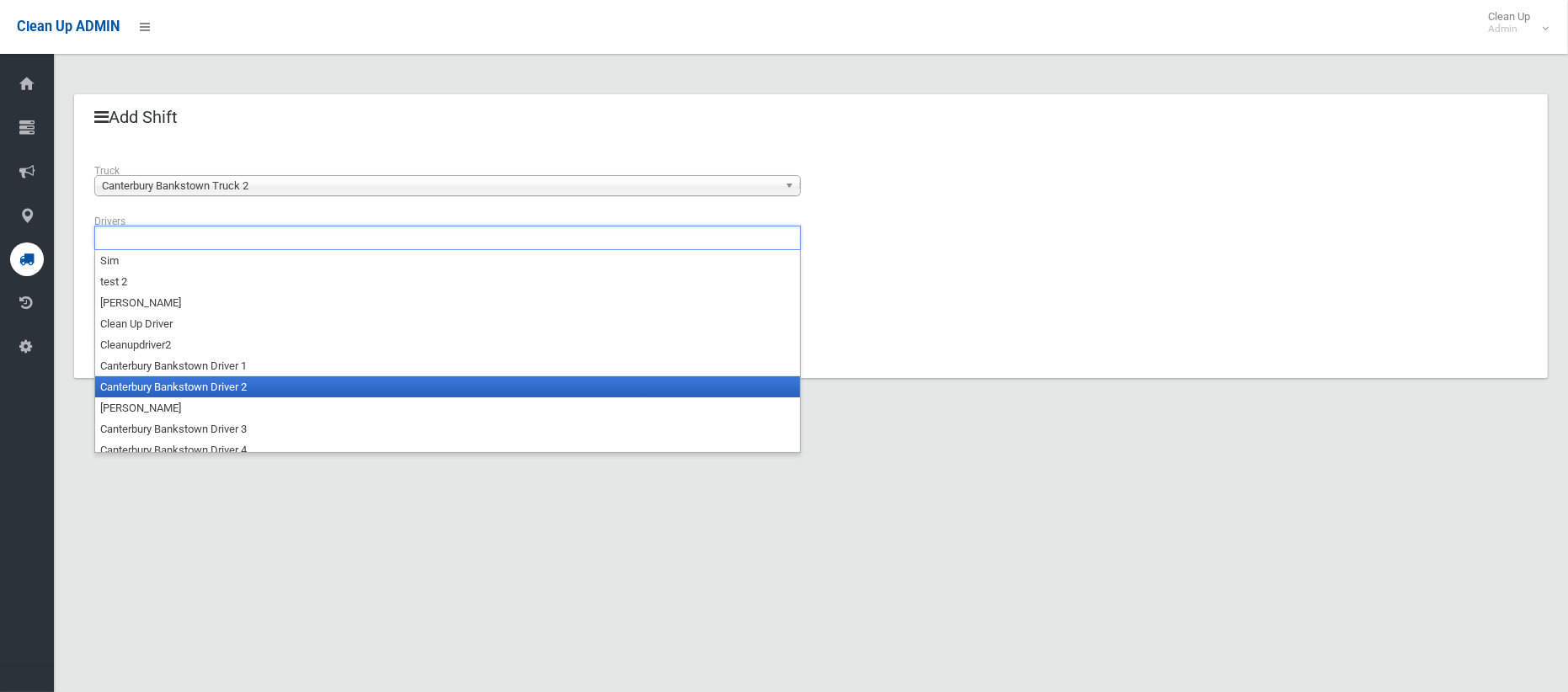
click at [449, 394] on li "Canterbury Bankstown Driver 2" at bounding box center [447, 387] width 704 height 21
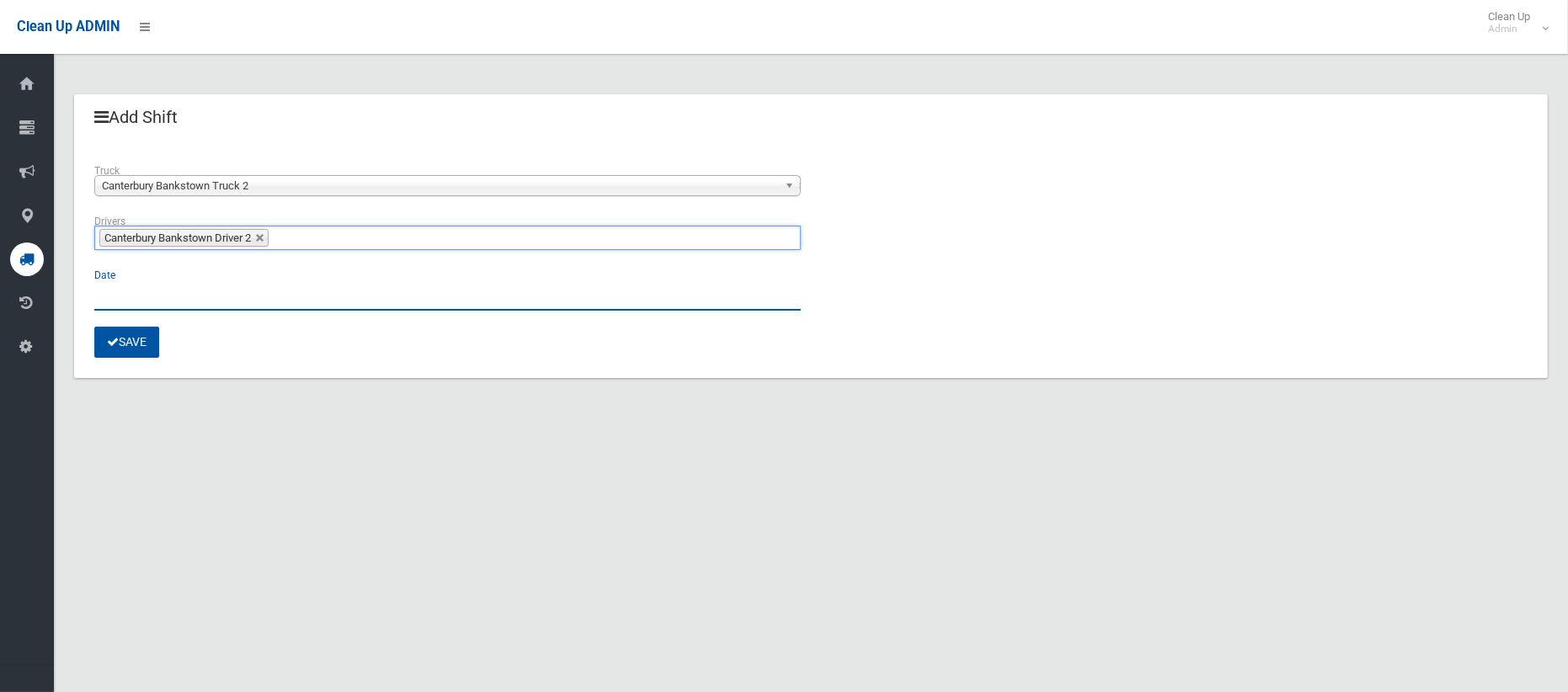
click at [320, 294] on input "text" at bounding box center [447, 295] width 706 height 31
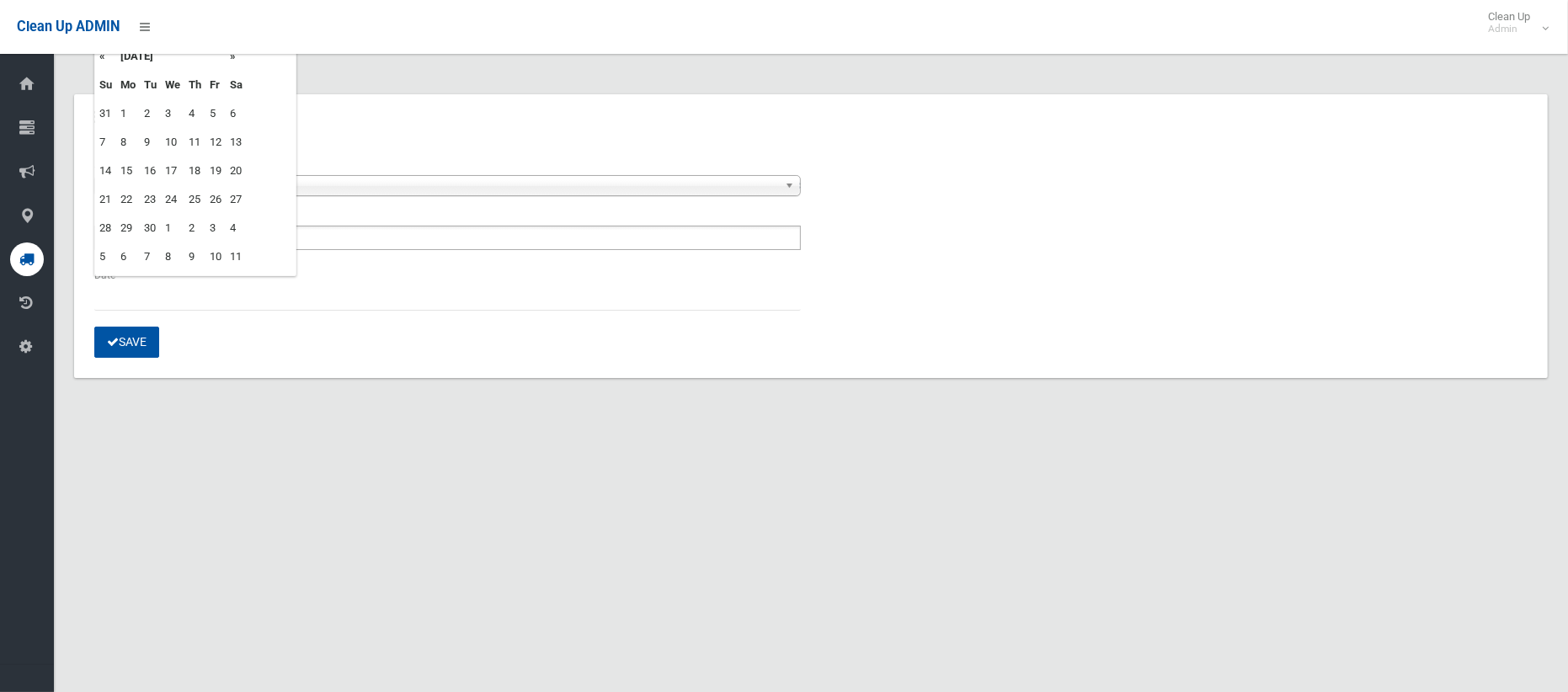
click at [163, 226] on td "1" at bounding box center [173, 228] width 23 height 29
type input "**********"
click at [133, 338] on button "Save" at bounding box center [126, 343] width 65 height 31
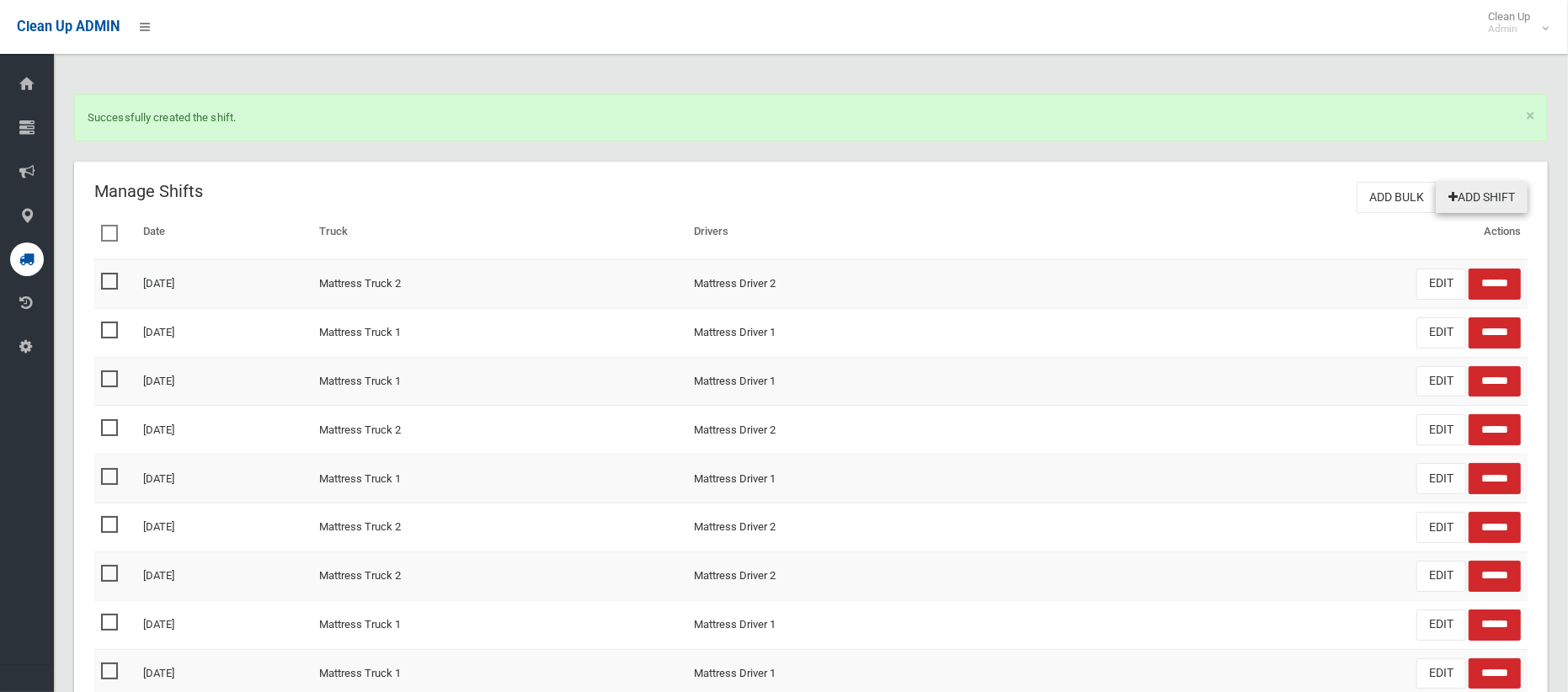
click at [1479, 193] on link "Add Shift" at bounding box center [1482, 197] width 92 height 31
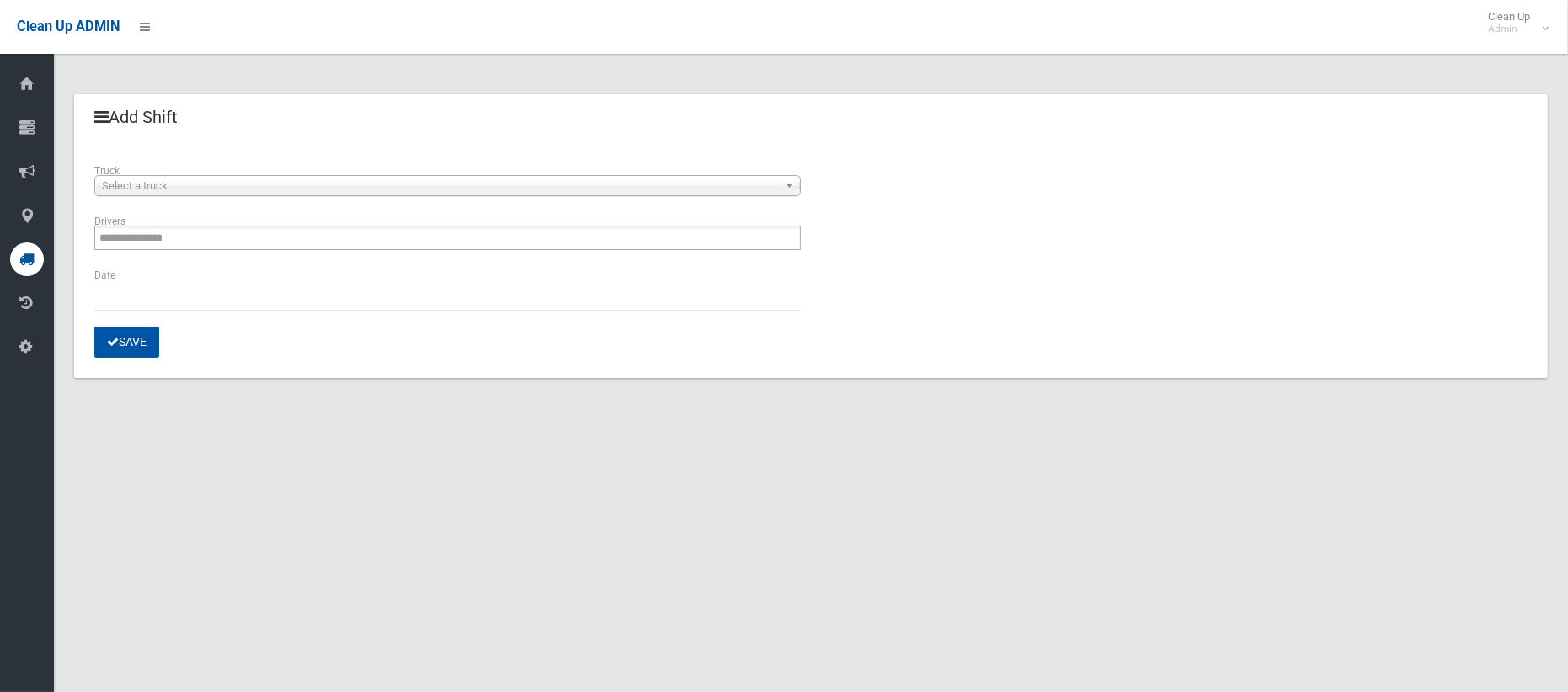
click at [522, 180] on span "Select a truck" at bounding box center [440, 185] width 676 height 20
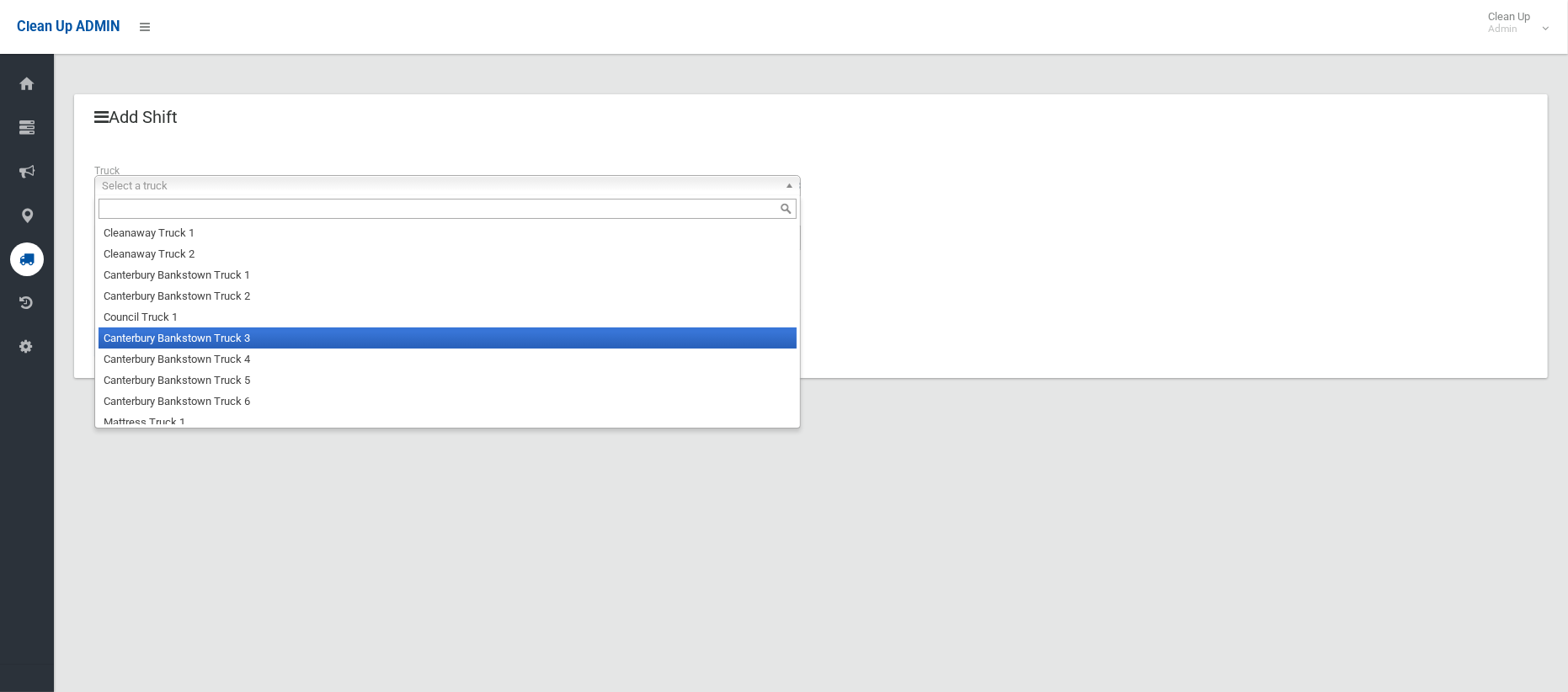
click at [410, 336] on li "Canterbury Bankstown Truck 3" at bounding box center [448, 339] width 699 height 21
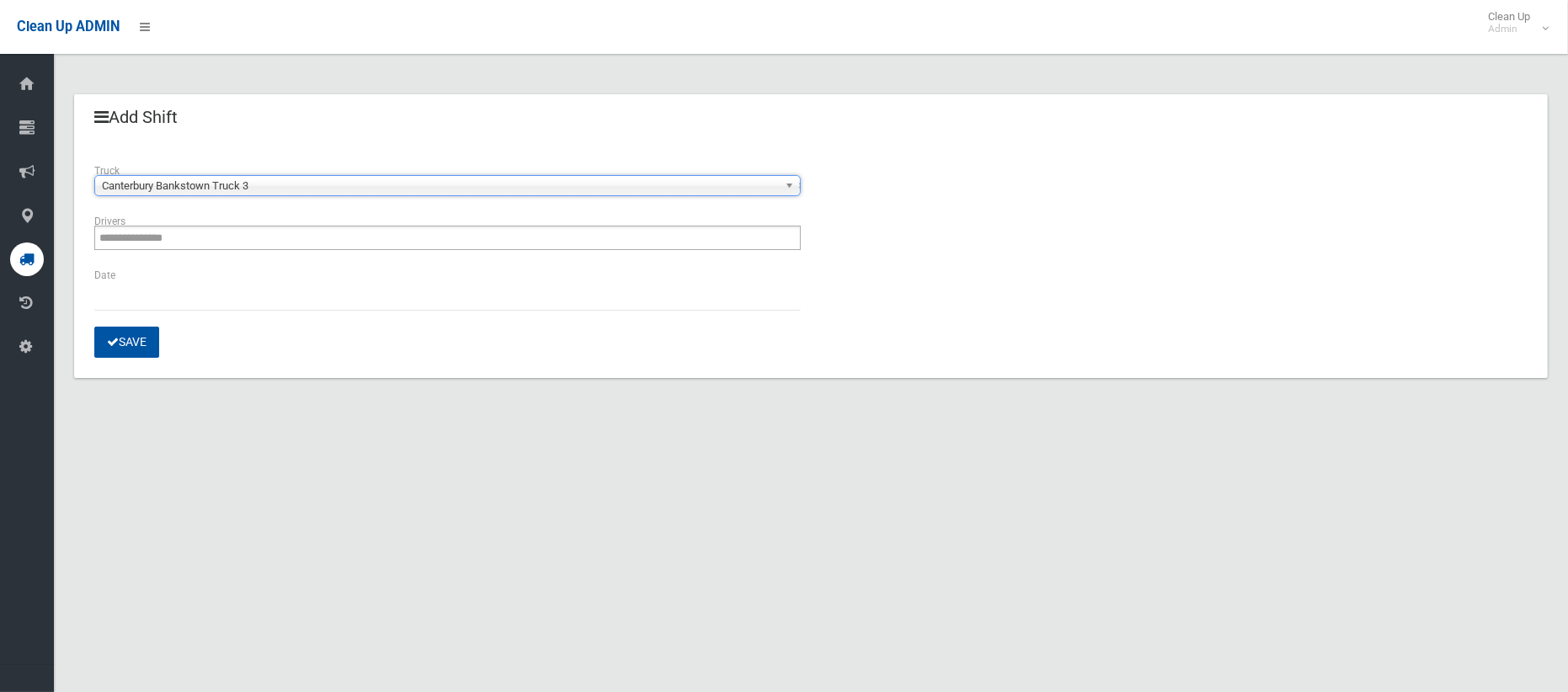
click at [331, 239] on ul "**********" at bounding box center [447, 238] width 706 height 24
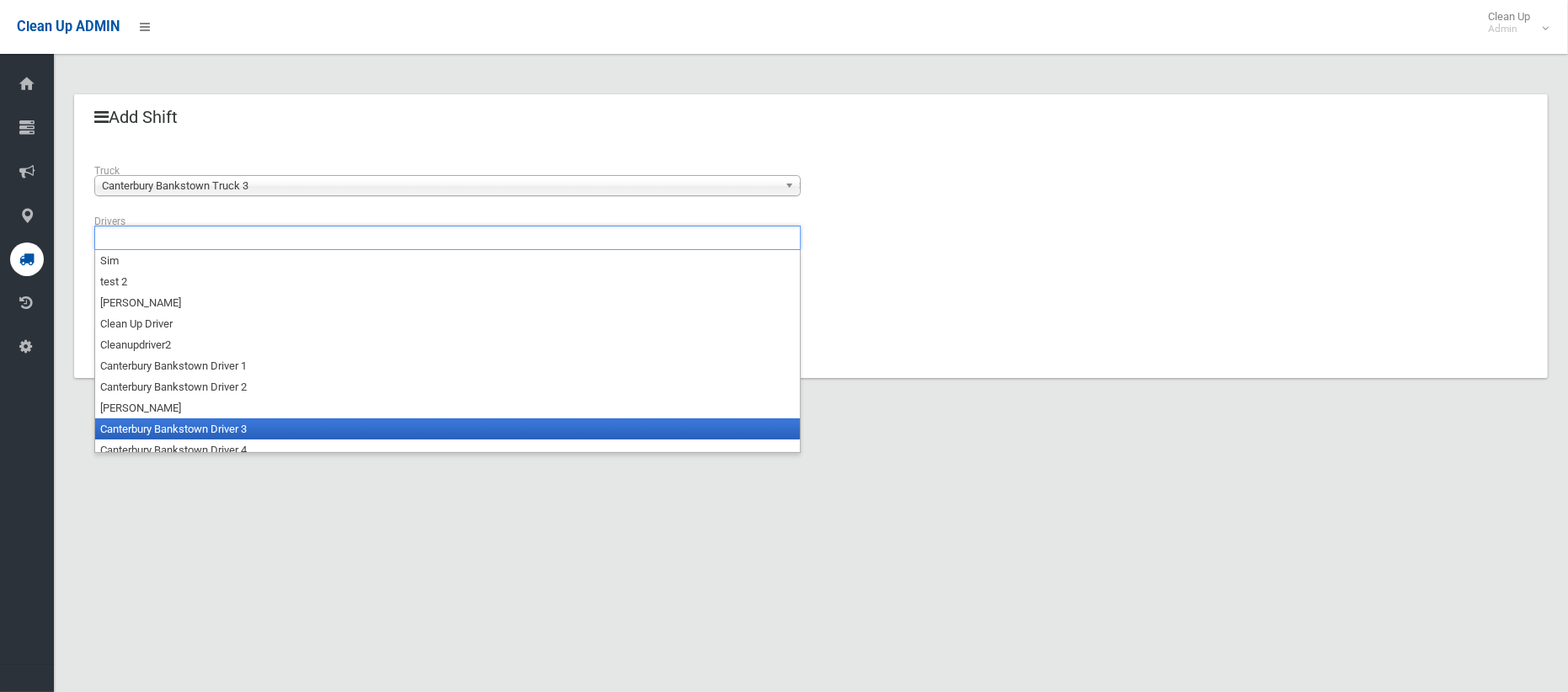
click at [290, 424] on li "Canterbury Bankstown Driver 3" at bounding box center [447, 429] width 704 height 21
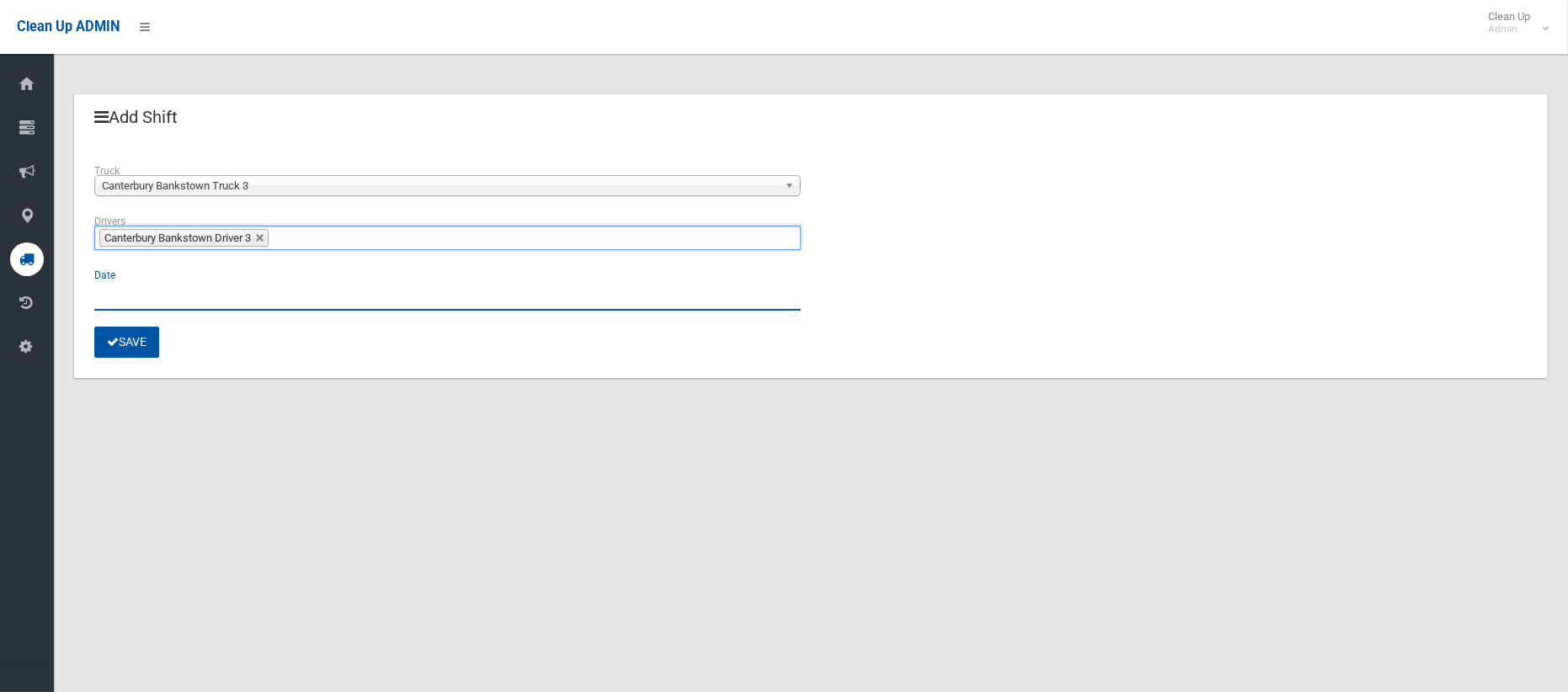
click at [181, 295] on input "text" at bounding box center [447, 295] width 706 height 31
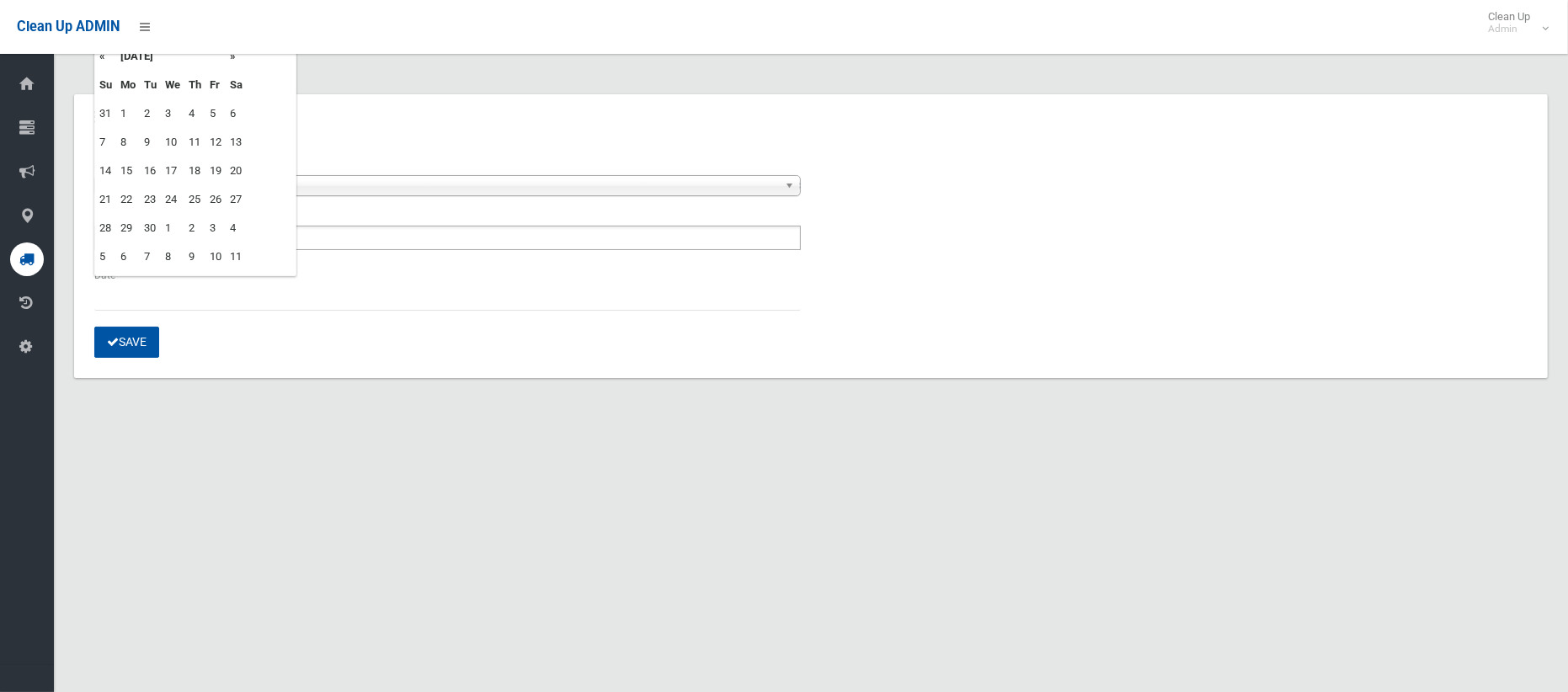
click at [167, 231] on td "1" at bounding box center [173, 228] width 23 height 29
type input "**********"
click at [124, 344] on button "Save" at bounding box center [126, 343] width 65 height 31
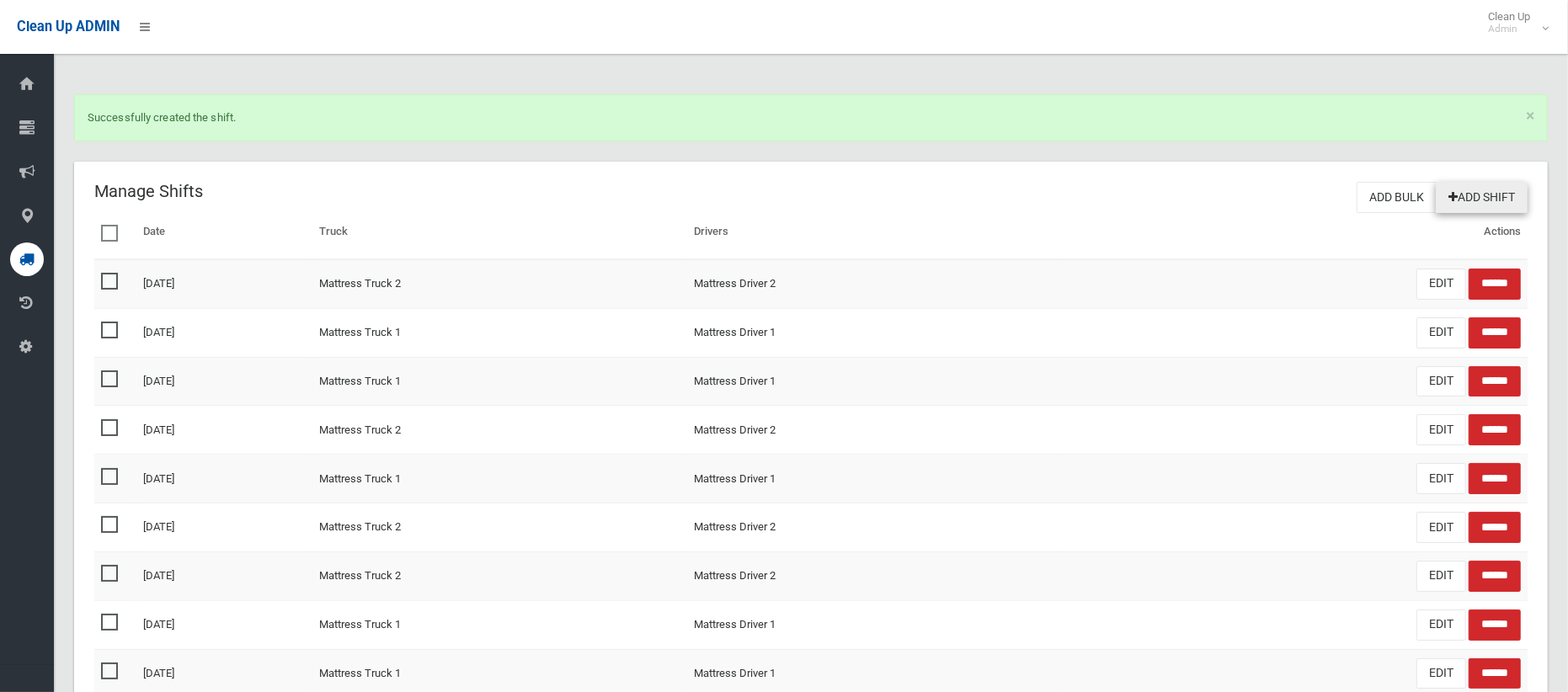
click at [1500, 194] on link "Add Shift" at bounding box center [1482, 197] width 92 height 31
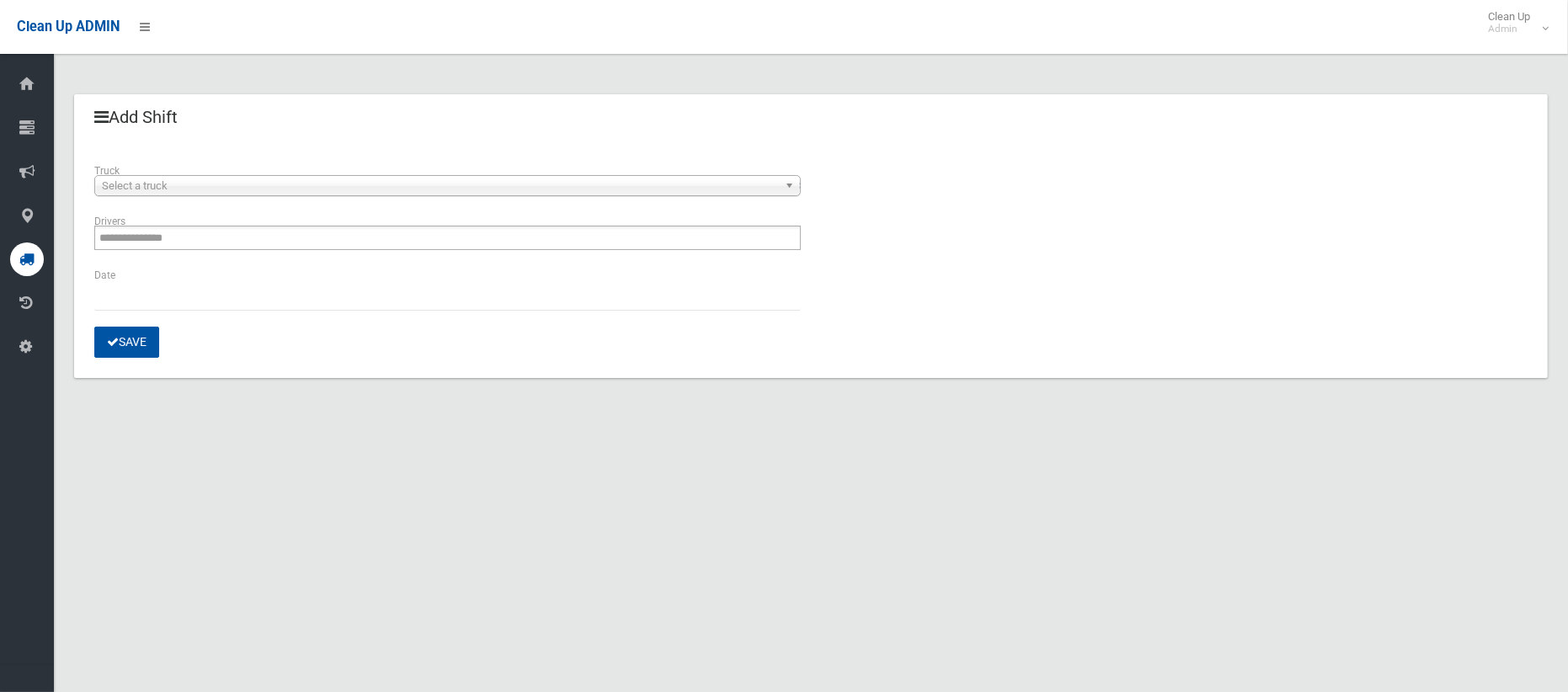
click at [747, 187] on span "Select a truck" at bounding box center [440, 185] width 676 height 20
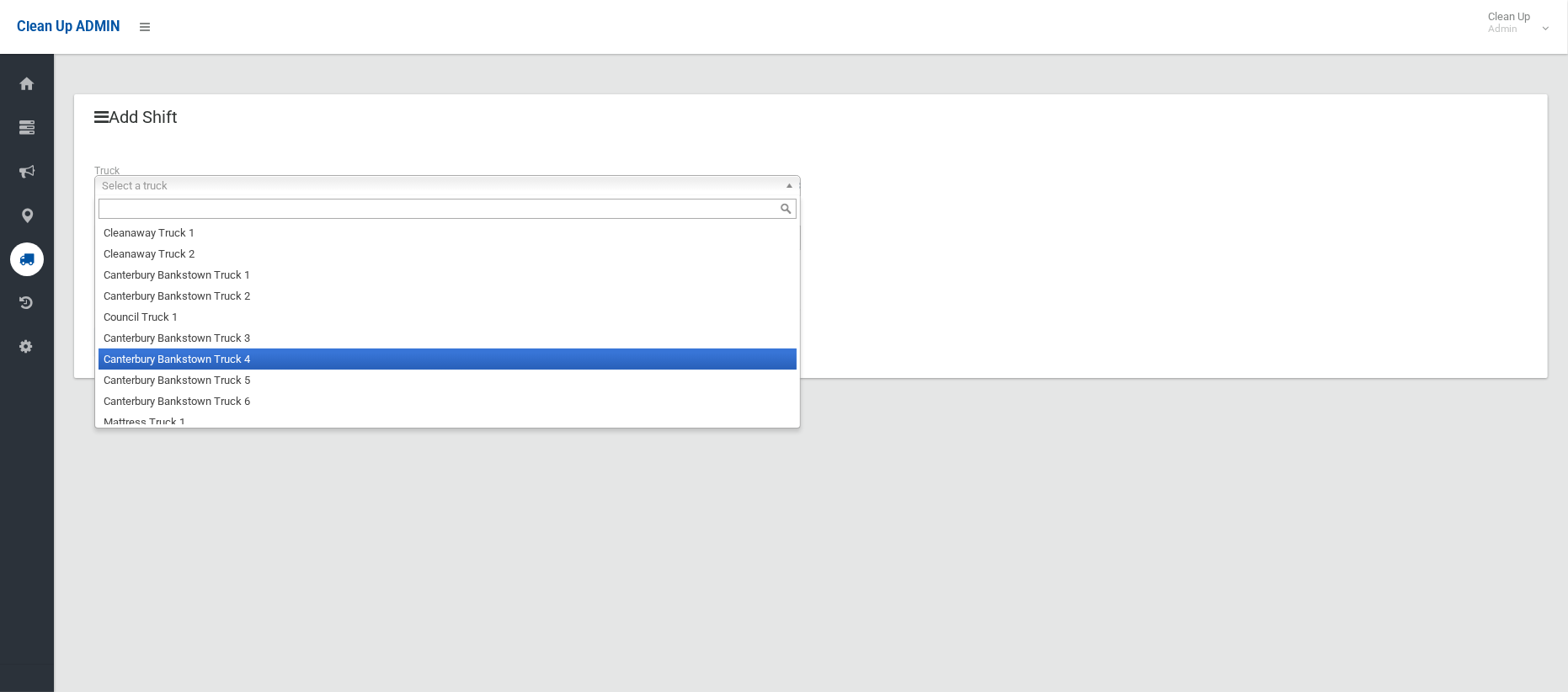
click at [651, 359] on li "Canterbury Bankstown Truck 4" at bounding box center [448, 359] width 699 height 21
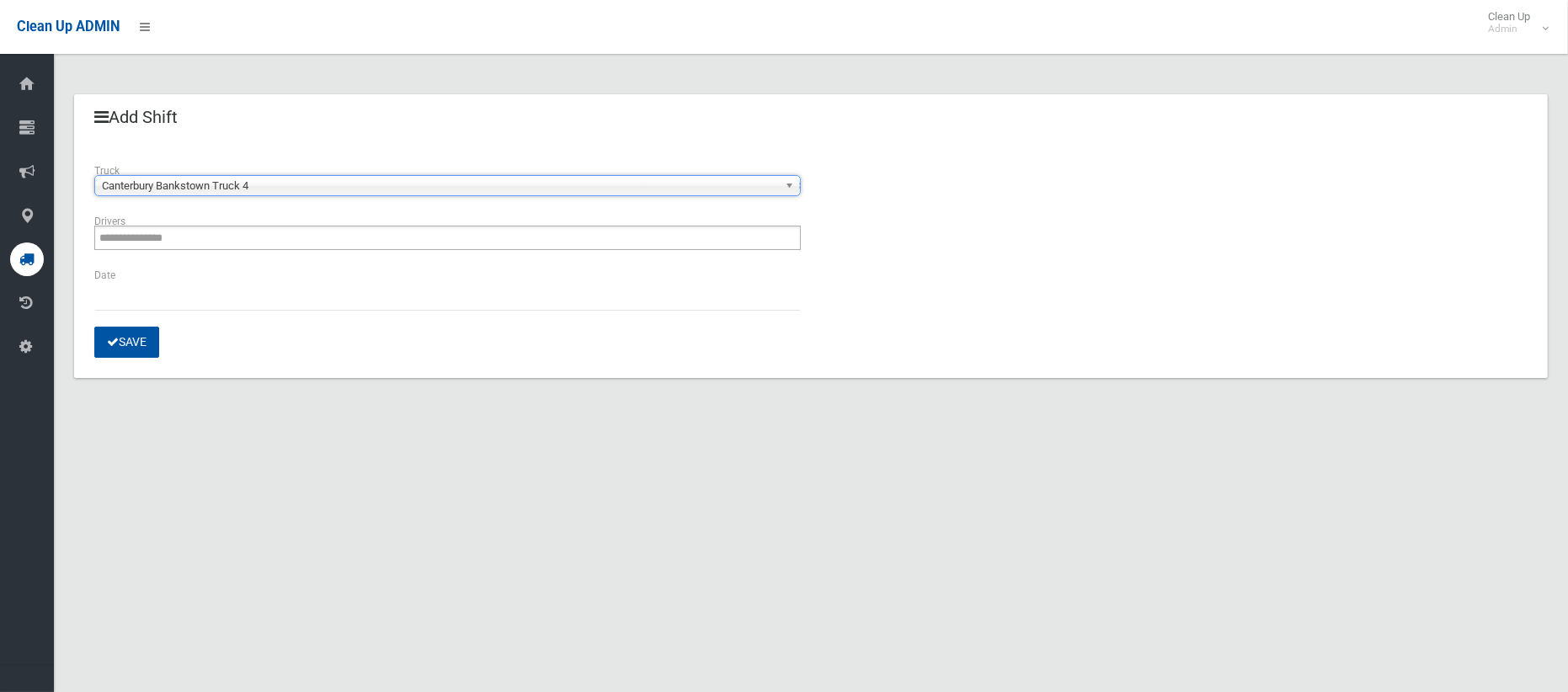
click at [587, 242] on ul "**********" at bounding box center [447, 238] width 706 height 24
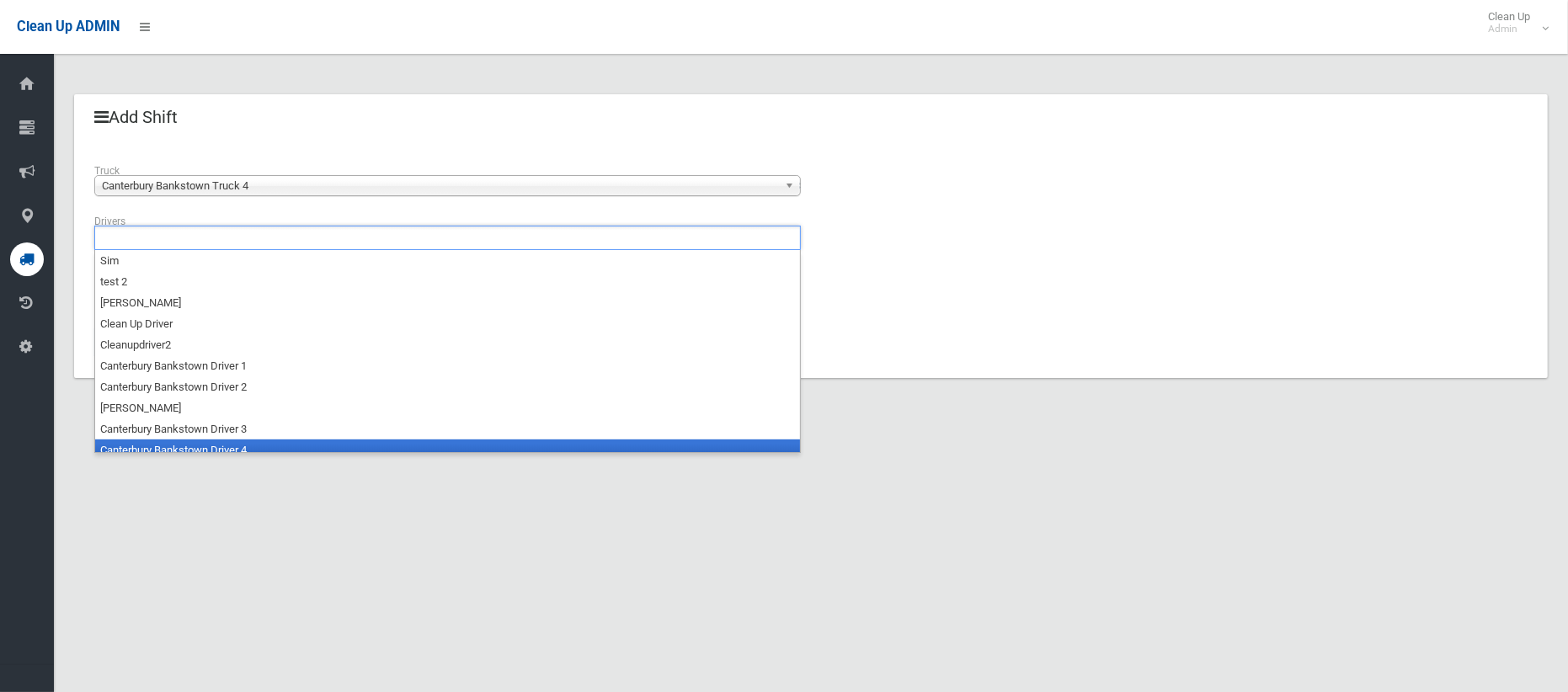
scroll to position [8, 0]
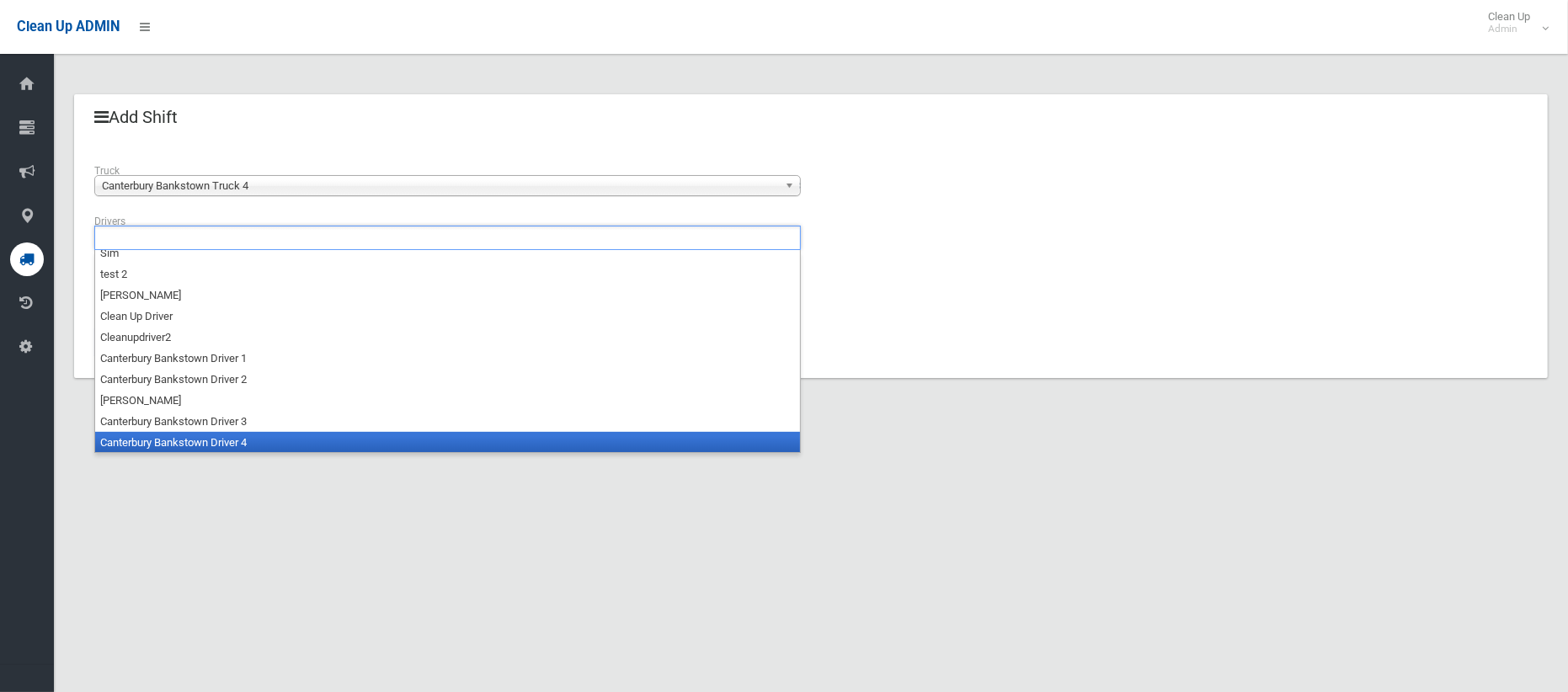
click at [507, 442] on li "Canterbury Bankstown Driver 4" at bounding box center [447, 443] width 704 height 21
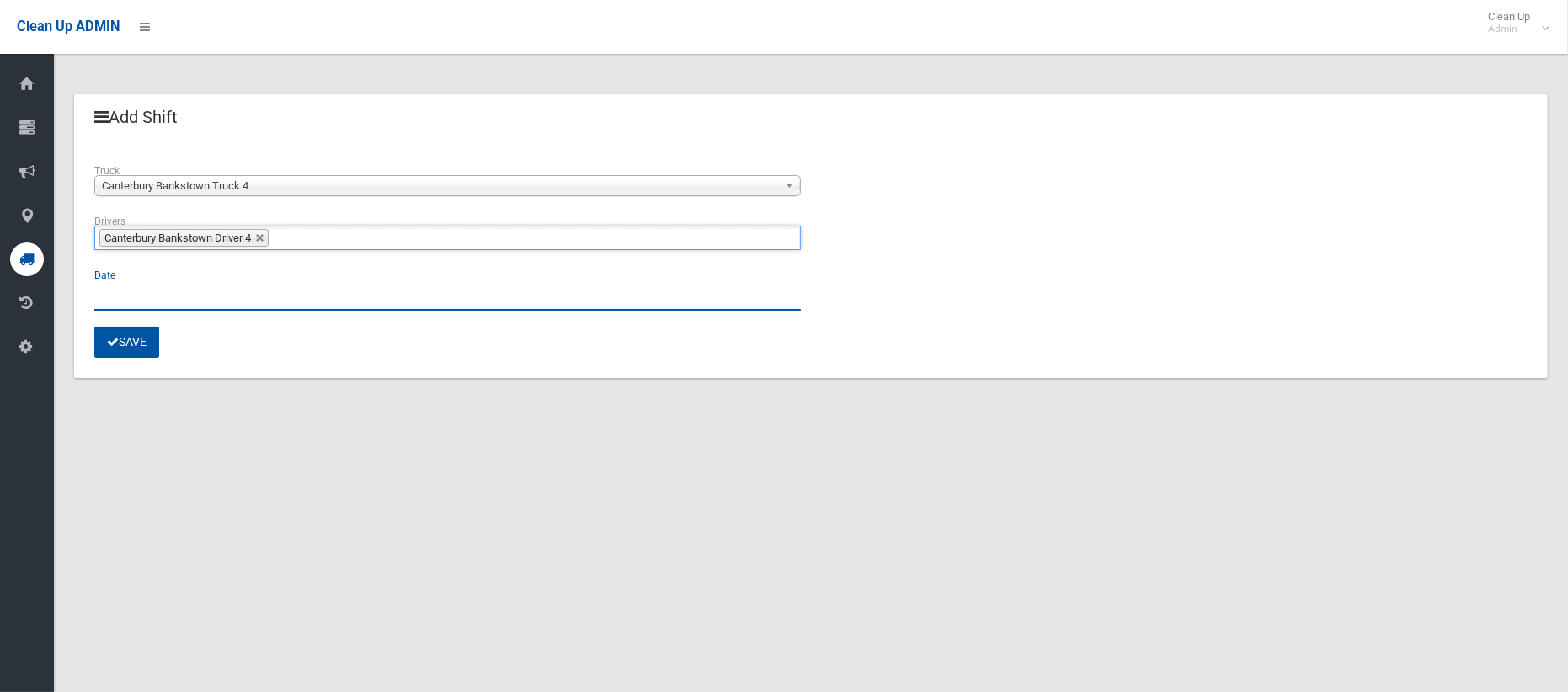
click at [335, 293] on input "text" at bounding box center [447, 295] width 706 height 31
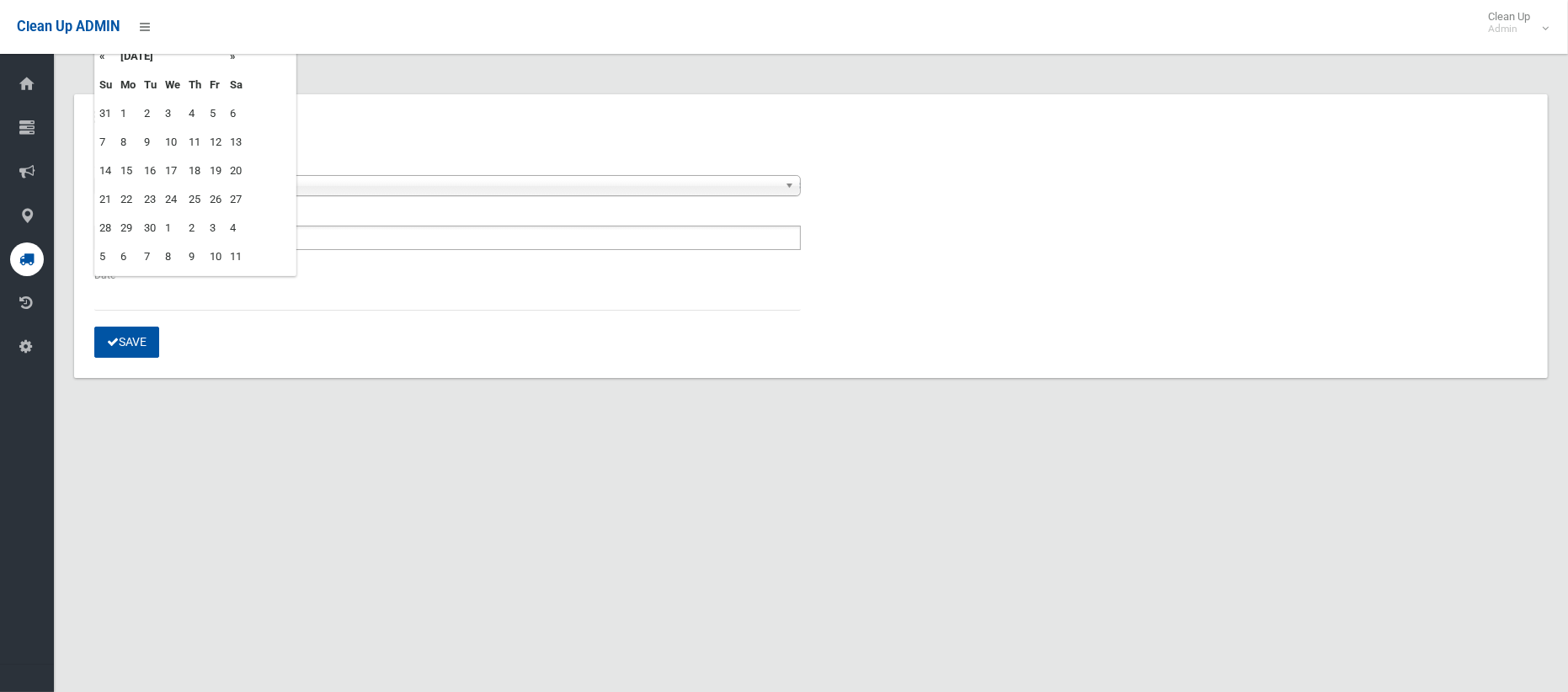
click at [167, 226] on td "1" at bounding box center [173, 228] width 23 height 29
type input "**********"
click at [128, 340] on button "Save" at bounding box center [126, 343] width 65 height 31
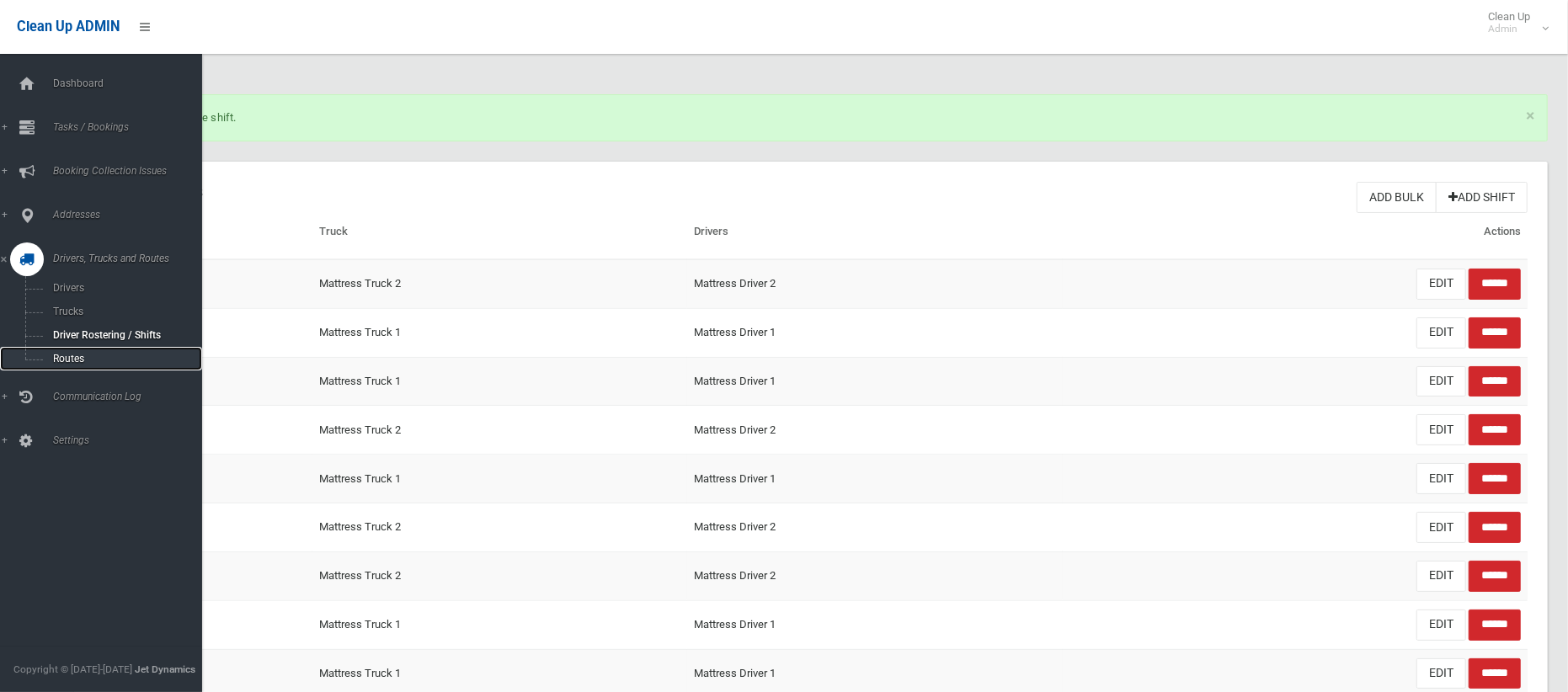
click at [72, 359] on span "Routes" at bounding box center [117, 359] width 140 height 12
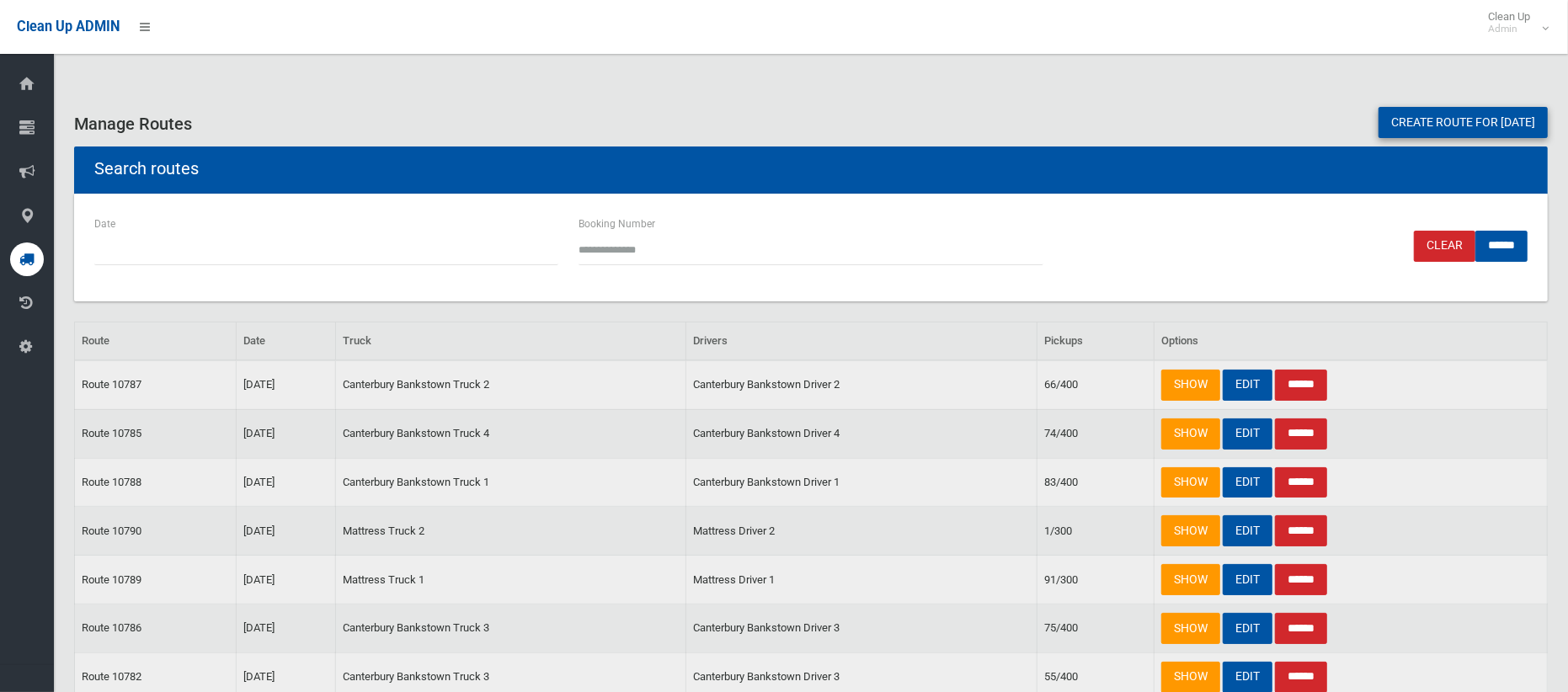
click at [1423, 123] on link "Create route for tomorrow" at bounding box center [1463, 122] width 169 height 31
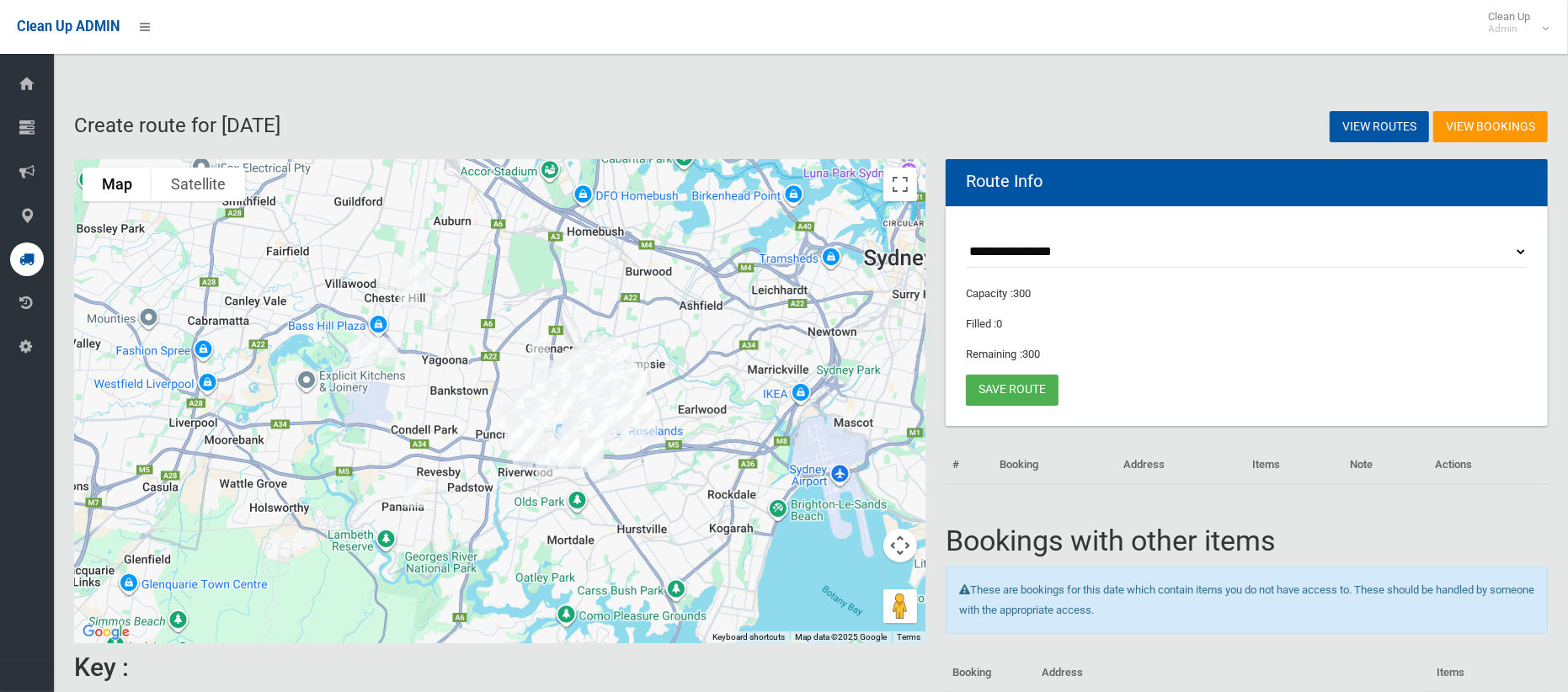
click at [1071, 254] on select "**********" at bounding box center [1247, 252] width 562 height 31
select select "*****"
click at [966, 237] on select "**********" at bounding box center [1247, 252] width 562 height 31
click at [893, 197] on button "Toggle fullscreen view" at bounding box center [899, 184] width 34 height 34
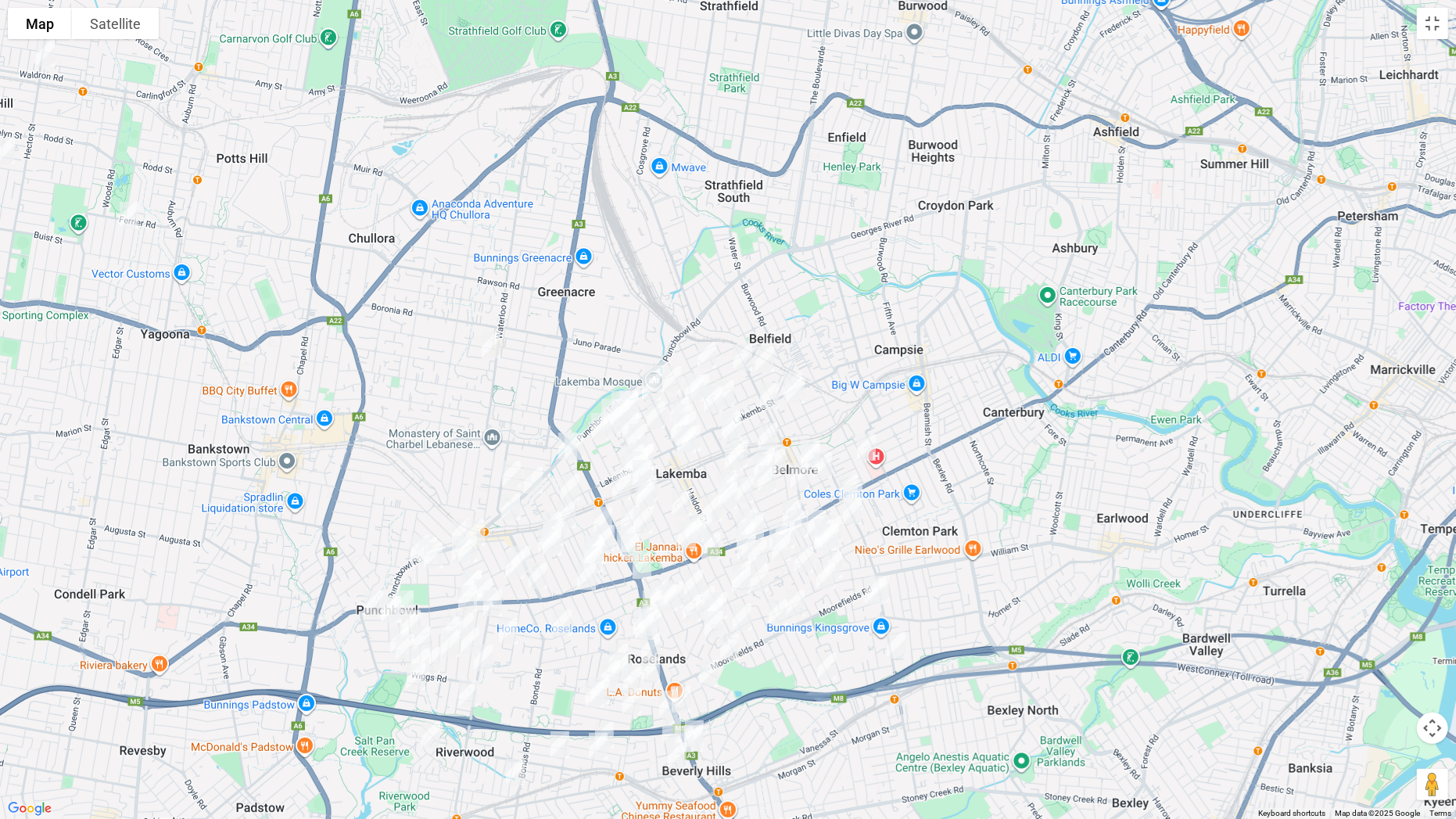
drag, startPoint x: 1015, startPoint y: 428, endPoint x: 831, endPoint y: 317, distance: 214.9
click at [831, 317] on div at bounding box center [728, 409] width 1456 height 819
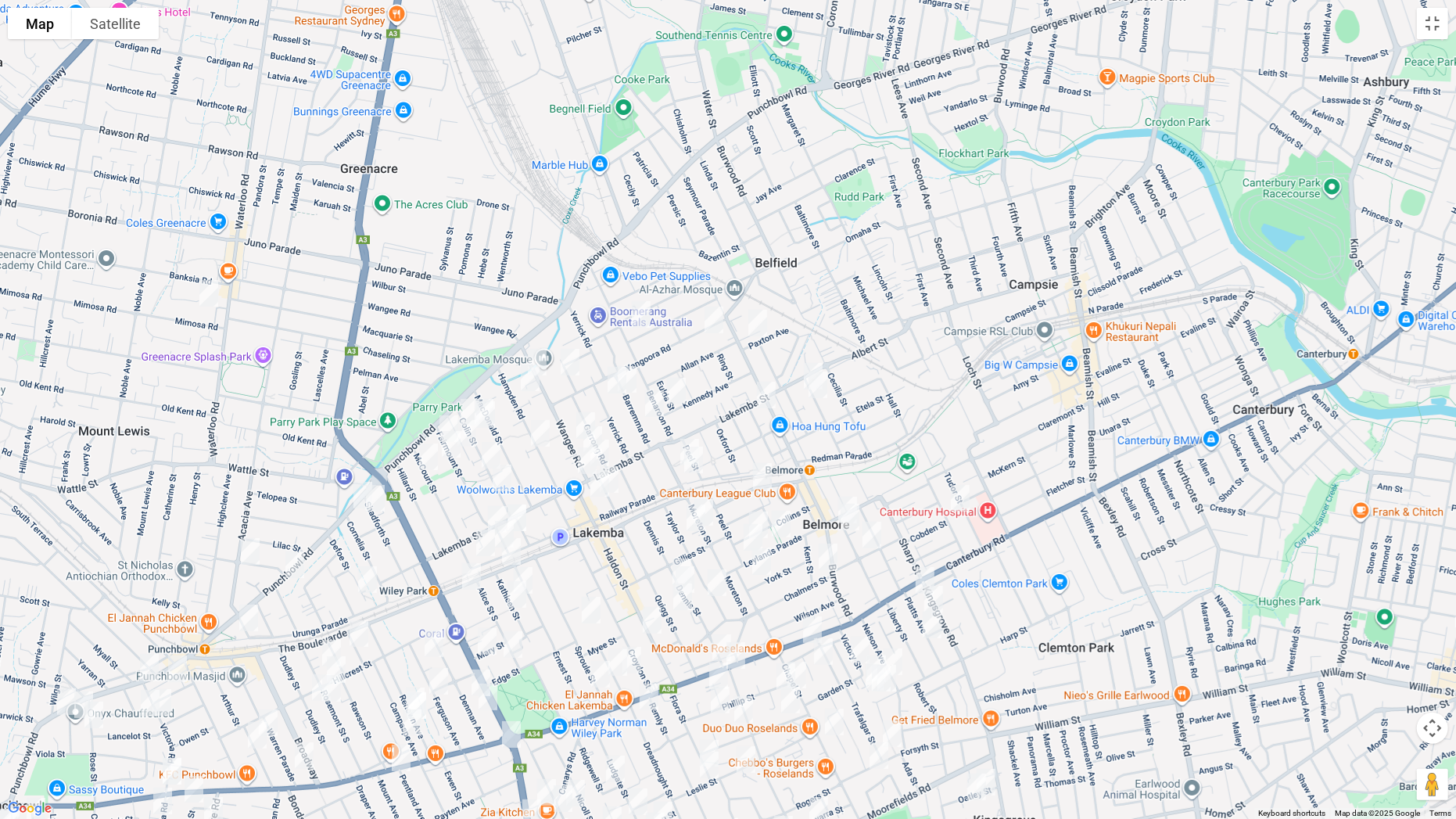
click at [537, 345] on img "78 Wangee Road, LAKEMBA NSW 2195" at bounding box center [537, 361] width 32 height 39
click at [585, 412] on img "19 Wangee Road, LAKEMBA NSW 2195" at bounding box center [586, 424] width 32 height 39
click at [598, 428] on img "7 Wangee Road, LAKEMBA NSW 2195" at bounding box center [593, 439] width 32 height 39
click at [605, 452] on img "177 Lakemba Street, LAKEMBA NSW 2195" at bounding box center [599, 452] width 32 height 39
click at [595, 487] on img "29 Haldon Street, LAKEMBA NSW 2195" at bounding box center [599, 483] width 32 height 39
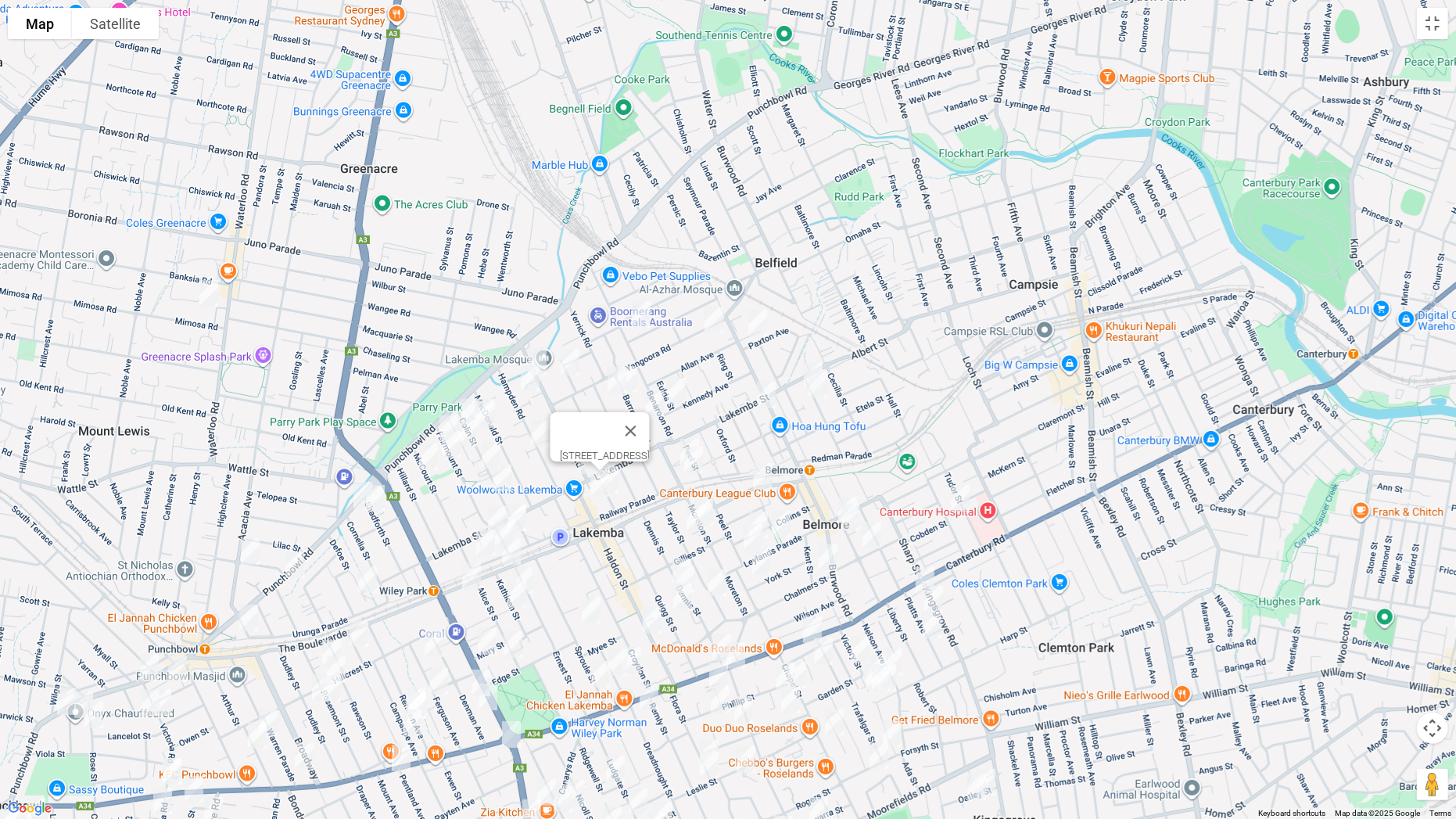
click at [490, 505] on img "246-248 Lakemba Street, LAKEMBA NSW 2195" at bounding box center [497, 519] width 32 height 39
click at [514, 555] on img "1/87 The Boulevarde, LAKEMBA NSW 2195" at bounding box center [511, 551] width 32 height 39
click at [469, 576] on img "97-99 The Boulevarde, WILEY PARK NSW 2195" at bounding box center [471, 576] width 32 height 39
click at [352, 485] on img "646 Punchbowl Road, WILEY PARK NSW 2195" at bounding box center [362, 495] width 32 height 39
click at [254, 553] on img "25 Acacia Avenue, PUNCHBOWL NSW 2196" at bounding box center [250, 551] width 32 height 39
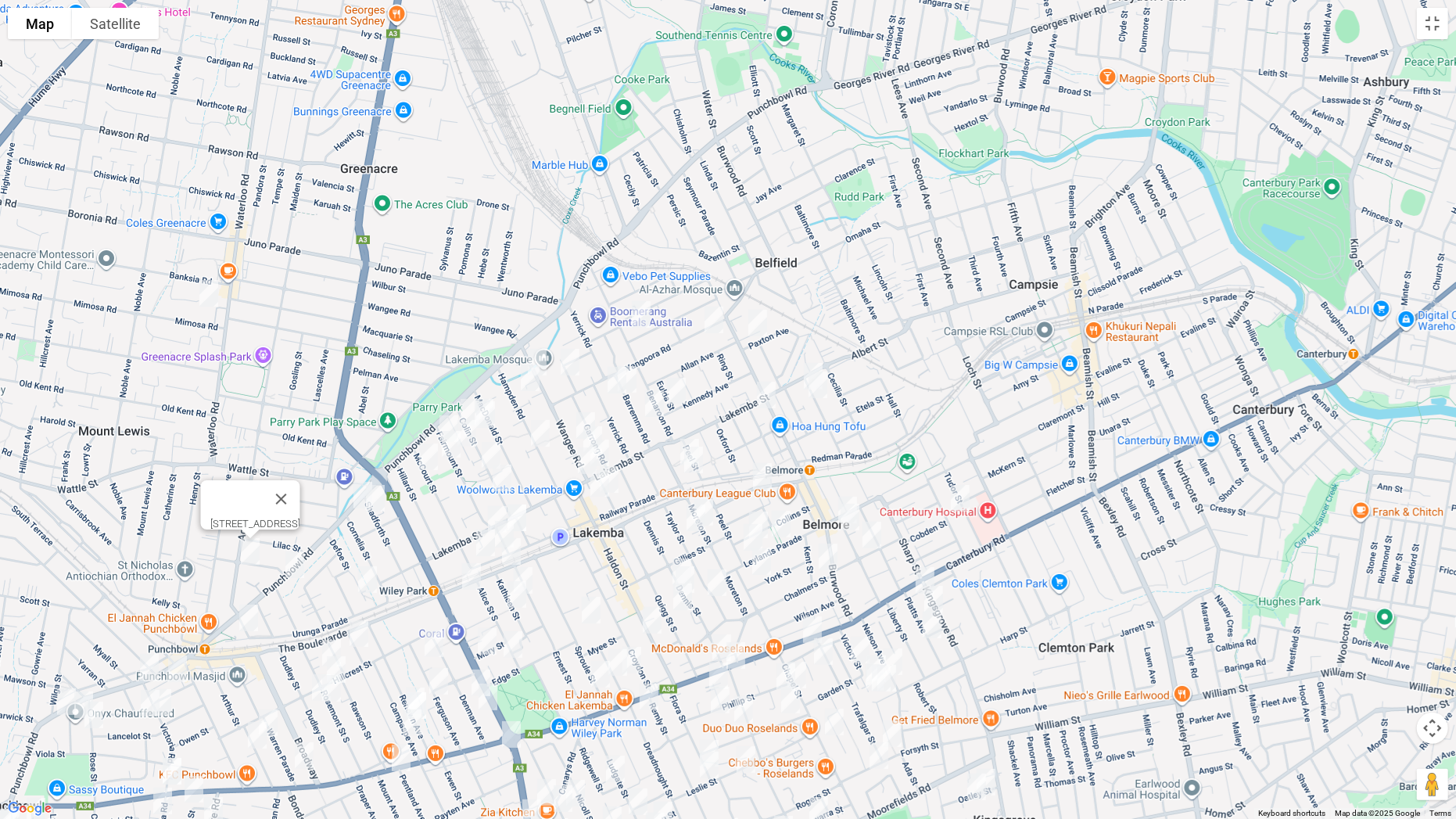
click at [305, 566] on img "718 Punchbowl Road, WILEY PARK NSW 2195" at bounding box center [295, 564] width 32 height 39
click at [254, 619] on img "41 Urunga Parade, PUNCHBOWL NSW 2196" at bounding box center [249, 617] width 32 height 39
click at [370, 583] on img "18 Glyn Street, WILEY PARK NSW 2195" at bounding box center [368, 578] width 32 height 39
click at [377, 490] on img "60 Shadforth Street, WILEY PARK NSW 2195" at bounding box center [375, 497] width 32 height 39
click at [467, 399] on img "72 Colin Street, LAKEMBA NSW 2195" at bounding box center [469, 412] width 32 height 39
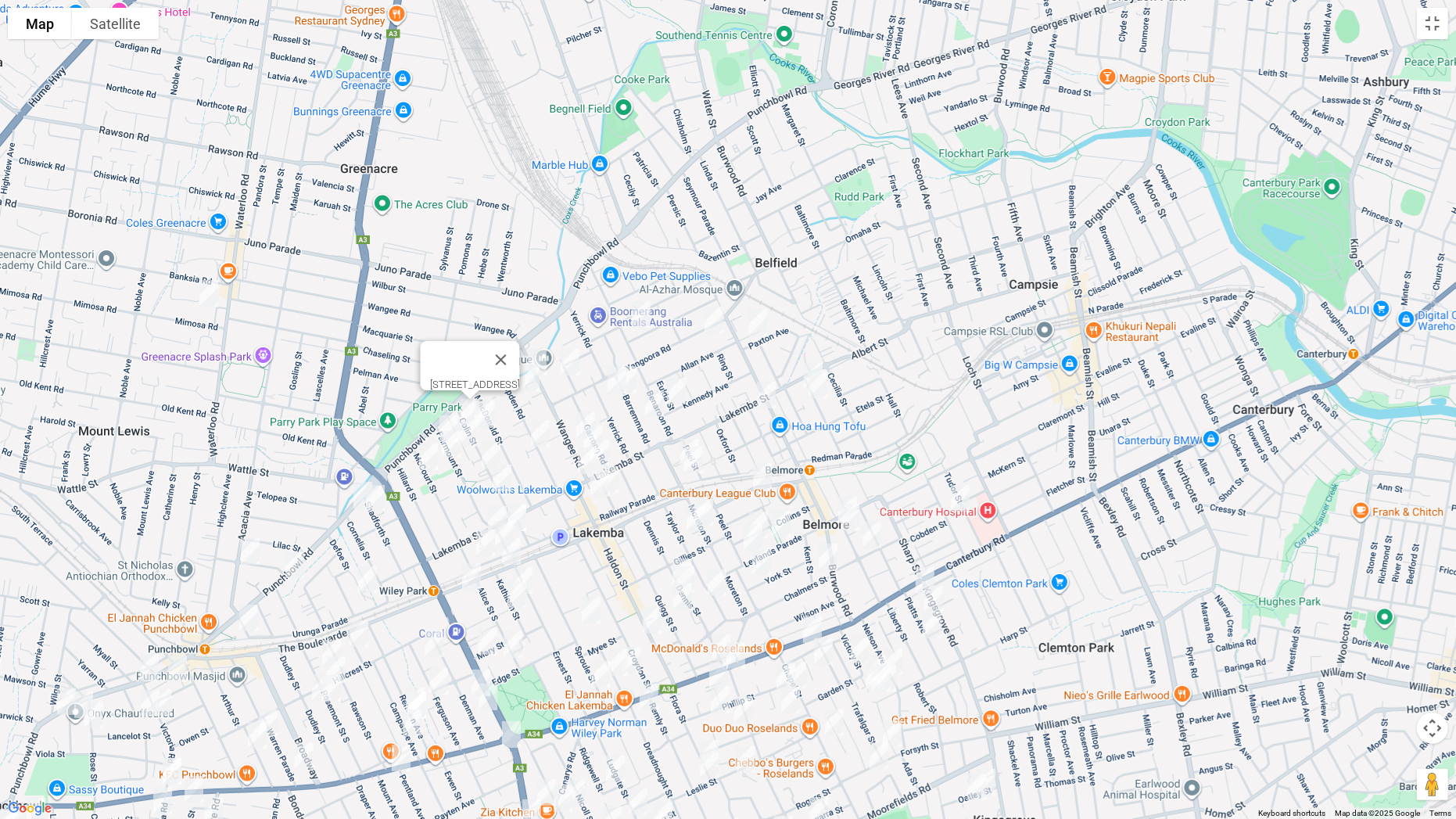
click at [437, 412] on img "66 Fairmount Street, LAKEMBA NSW 2195" at bounding box center [449, 428] width 32 height 39
click at [470, 428] on img "55 Fairmount Street, LAKEMBA NSW 2195" at bounding box center [467, 432] width 32 height 39
click at [453, 442] on img "52 Fairmount Street, LAKEMBA NSW 2195" at bounding box center [450, 443] width 32 height 39
click at [427, 453] on img "48 McCourt Street, WILEY PARK NSW 2195" at bounding box center [428, 456] width 32 height 39
click at [496, 446] on img "38 Colin Street, LAKEMBA NSW 2195" at bounding box center [491, 454] width 32 height 39
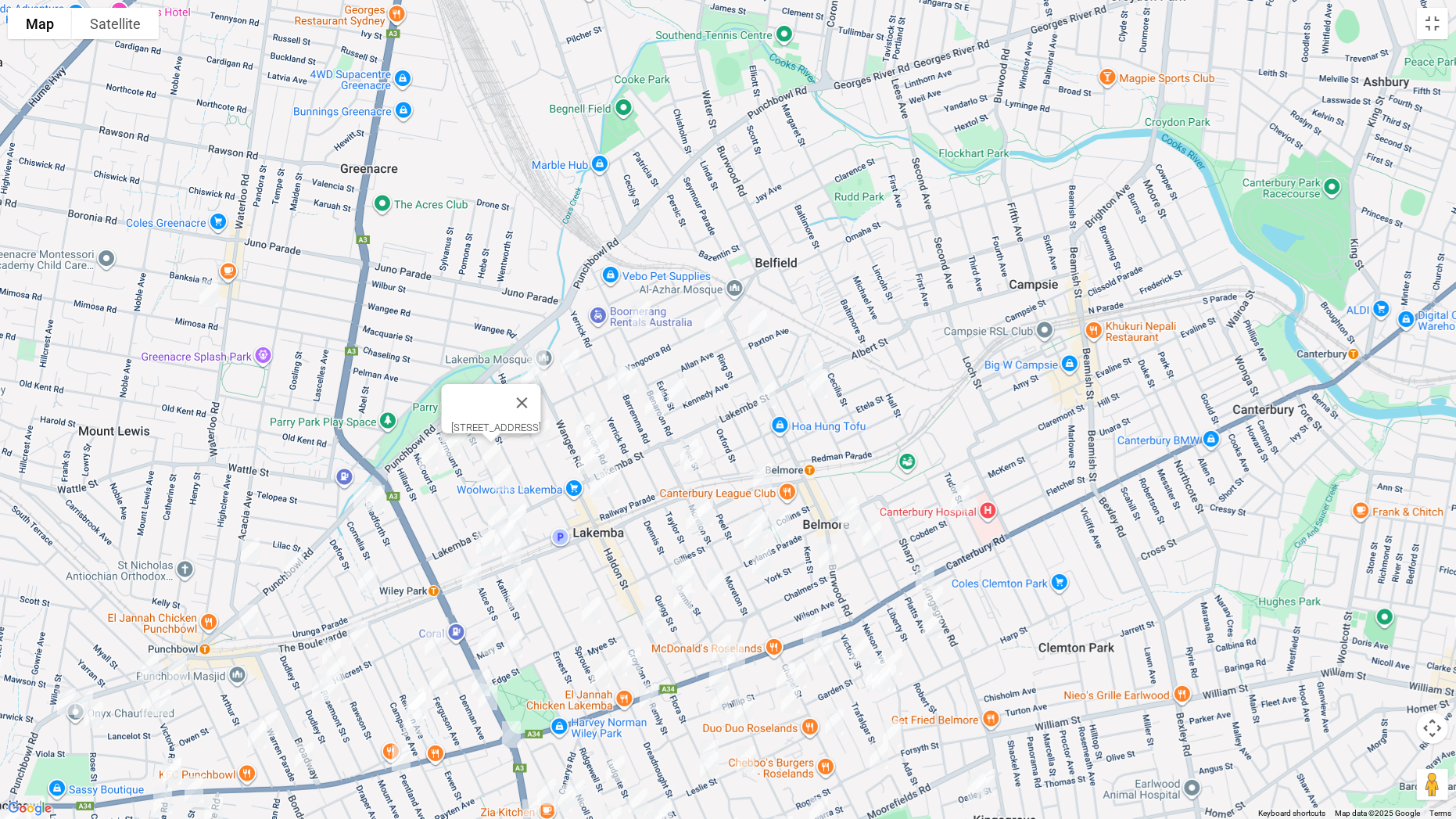
click at [505, 475] on img "20 Colin Street, LAKEMBA NSW 2195" at bounding box center [502, 478] width 32 height 39
click at [529, 382] on img "89-91 Hampden Road, LAKEMBA NSW 2195" at bounding box center [530, 378] width 32 height 39
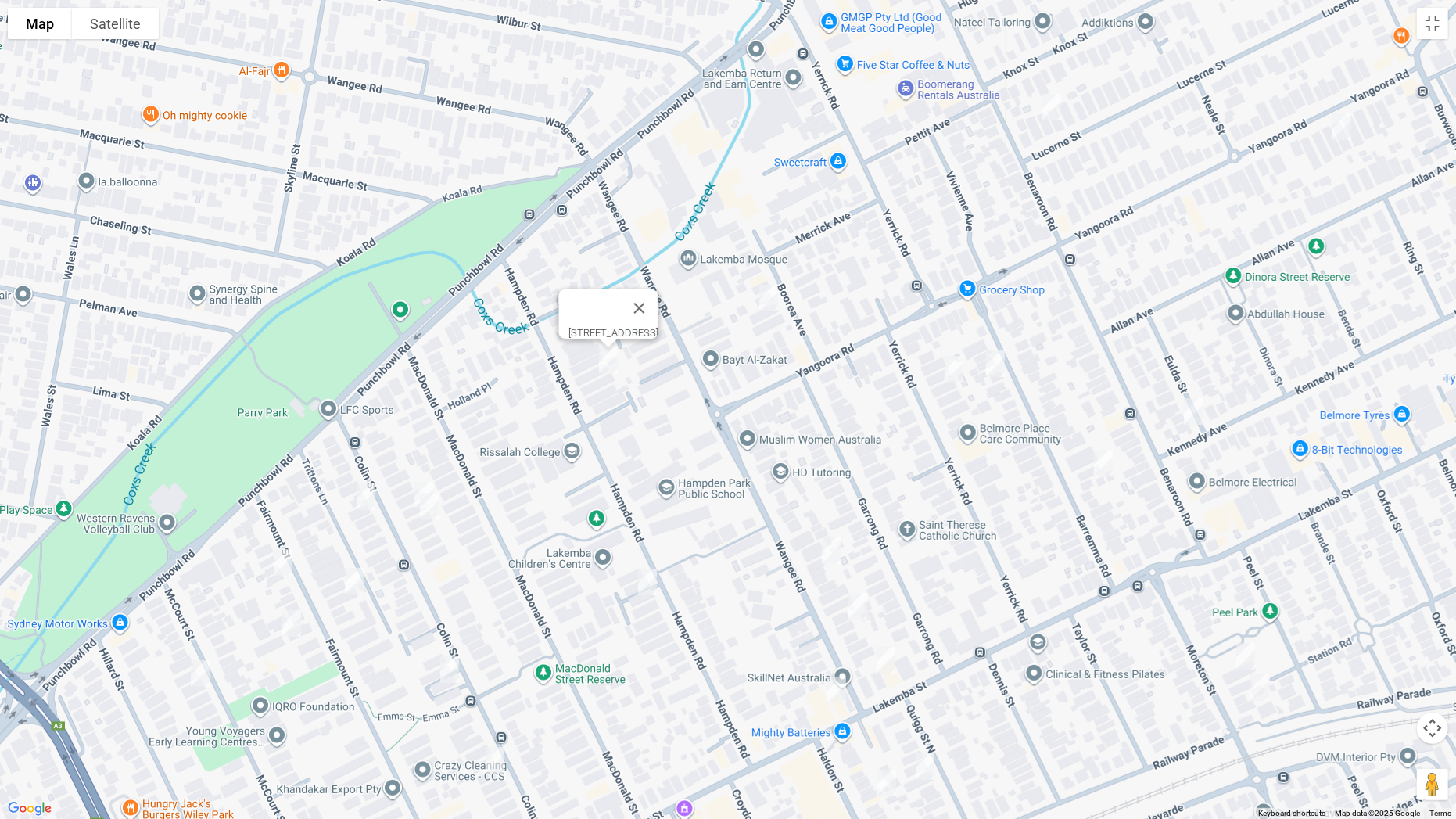
click at [422, 483] on img "57 Colin Street, LAKEMBA NSW 2195" at bounding box center [423, 495] width 32 height 39
click at [429, 508] on img "55 Colin Street, LAKEMBA NSW 2195" at bounding box center [429, 505] width 32 height 39
click at [772, 302] on img "4 Boorea Avenue, LAKEMBA NSW 2195" at bounding box center [769, 297] width 32 height 39
click at [651, 577] on img "28 Hampden Road, LAKEMBA NSW 2195" at bounding box center [647, 581] width 32 height 39
click at [839, 642] on img "193 Lakemba Street, LAKEMBA NSW 2195" at bounding box center [836, 689] width 32 height 39
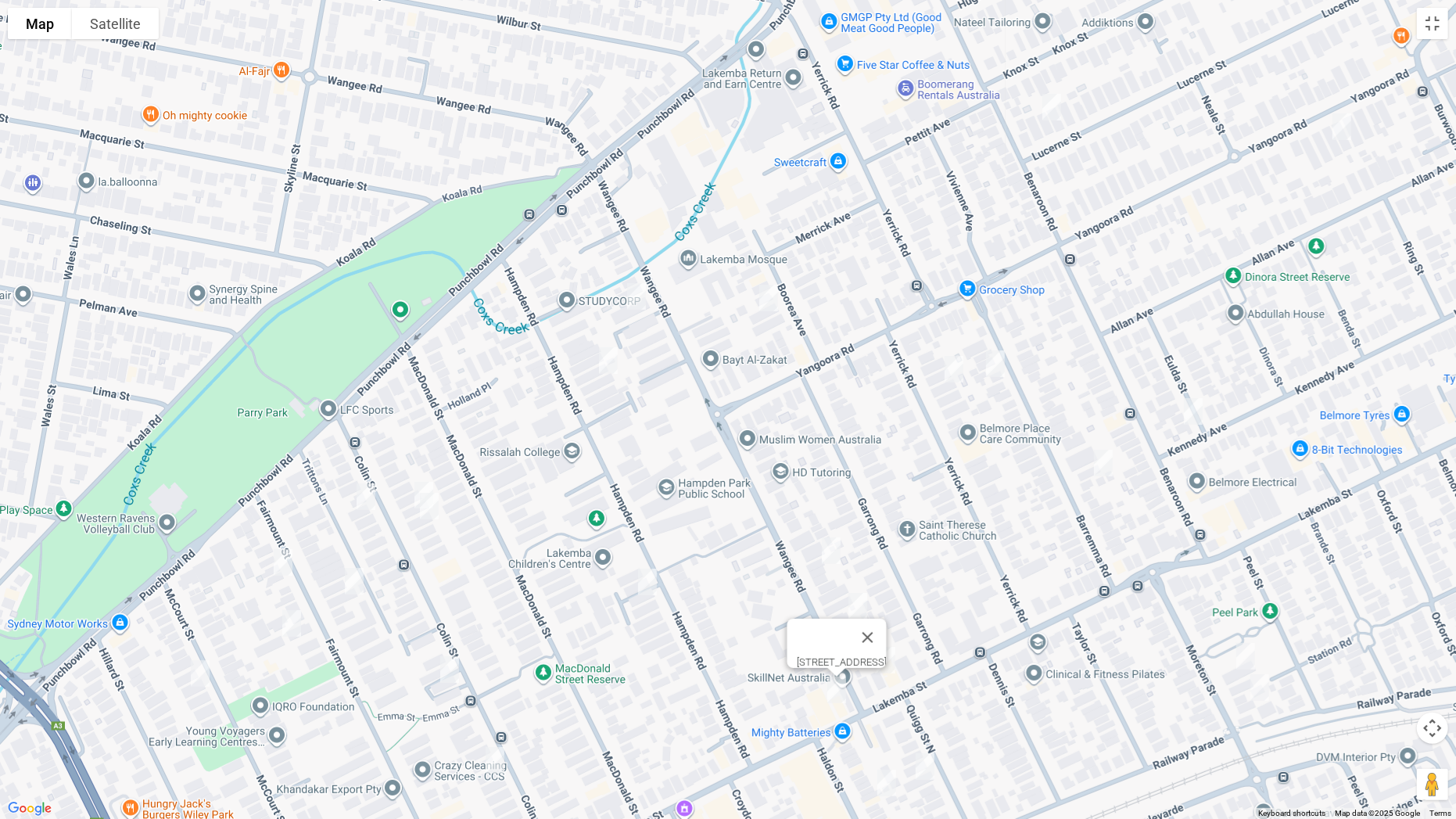
click at [947, 370] on img "45 Yerrick Road, LAKEMBA NSW 2195" at bounding box center [954, 369] width 32 height 39
click at [997, 364] on img "46 Barremma Road, LAKEMBA NSW 2195" at bounding box center [996, 363] width 32 height 39
click at [1196, 411] on img "2 Eulda Street, BELMORE NSW 2192" at bounding box center [1193, 411] width 32 height 39
click at [1112, 463] on img "15 Barremma Road, LAKEMBA NSW 2195" at bounding box center [1103, 462] width 32 height 39
click at [1051, 104] on img "63 Lucerne Street, BELMORE NSW 2192" at bounding box center [1051, 106] width 32 height 39
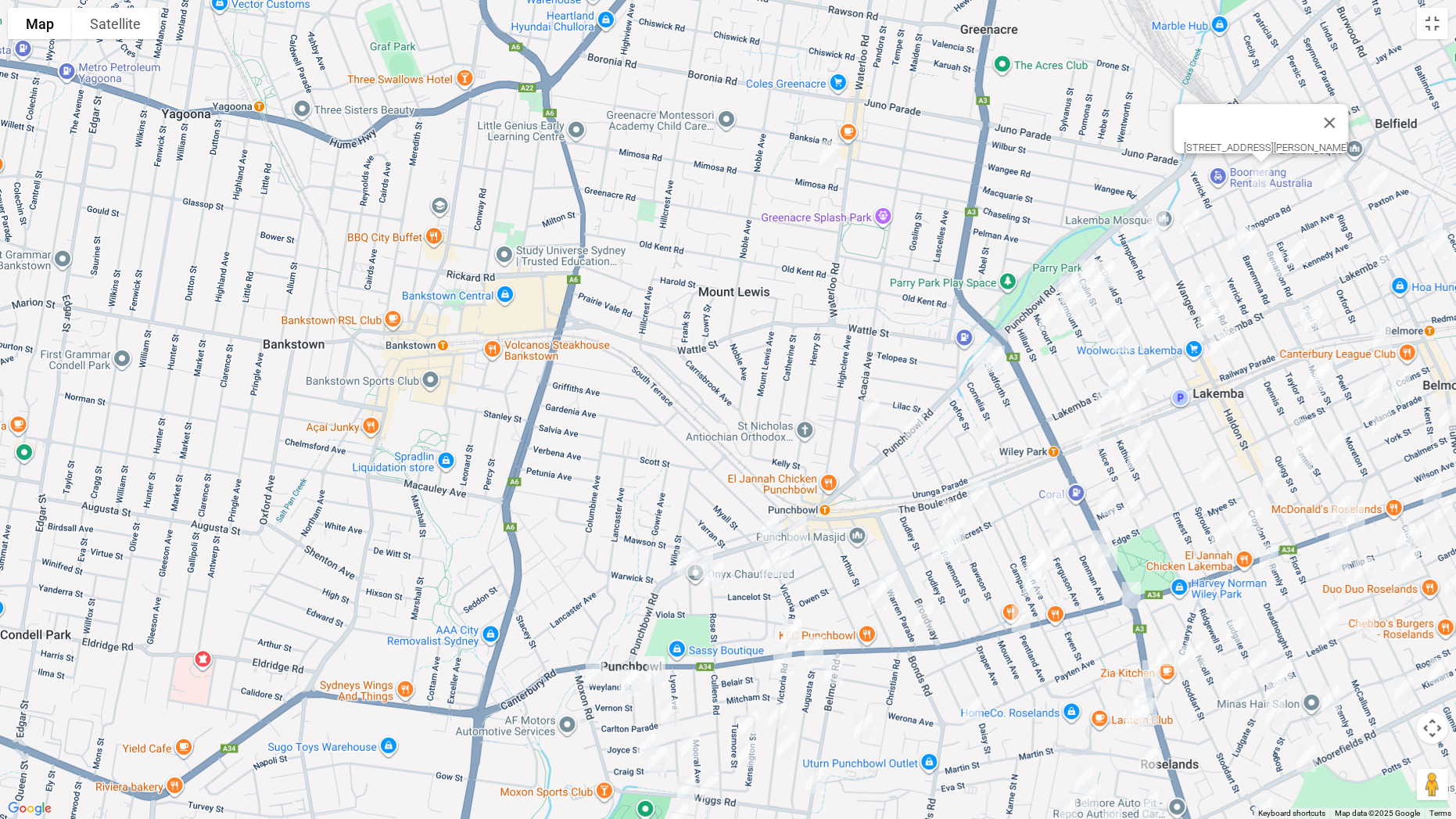
click at [1337, 180] on img "12 Yangoora Road, BELMORE NSW 2192" at bounding box center [1333, 180] width 32 height 39
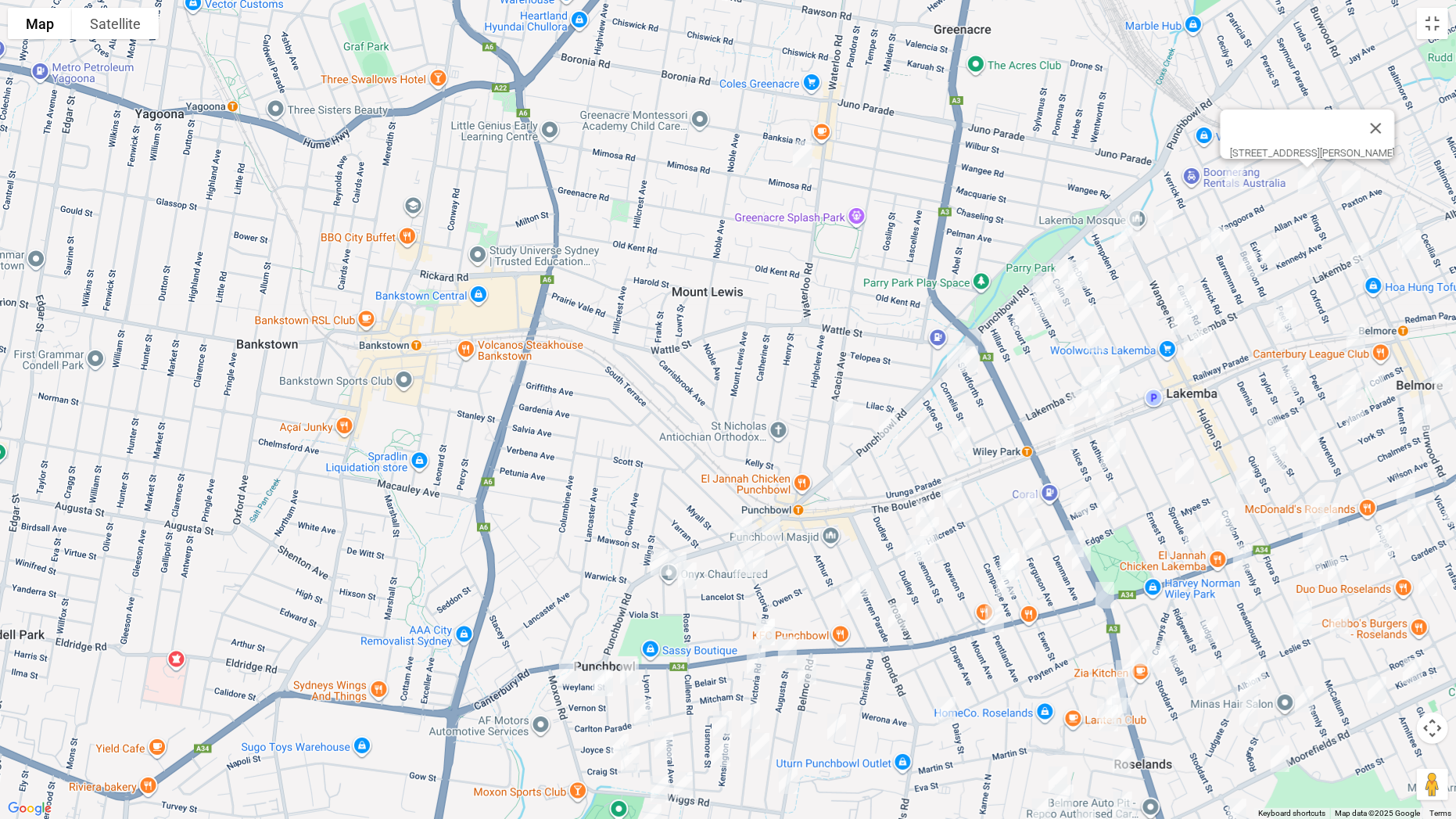
click at [1360, 180] on img "4 Paxton Avenue, BELMORE NSW 2192" at bounding box center [1351, 183] width 32 height 39
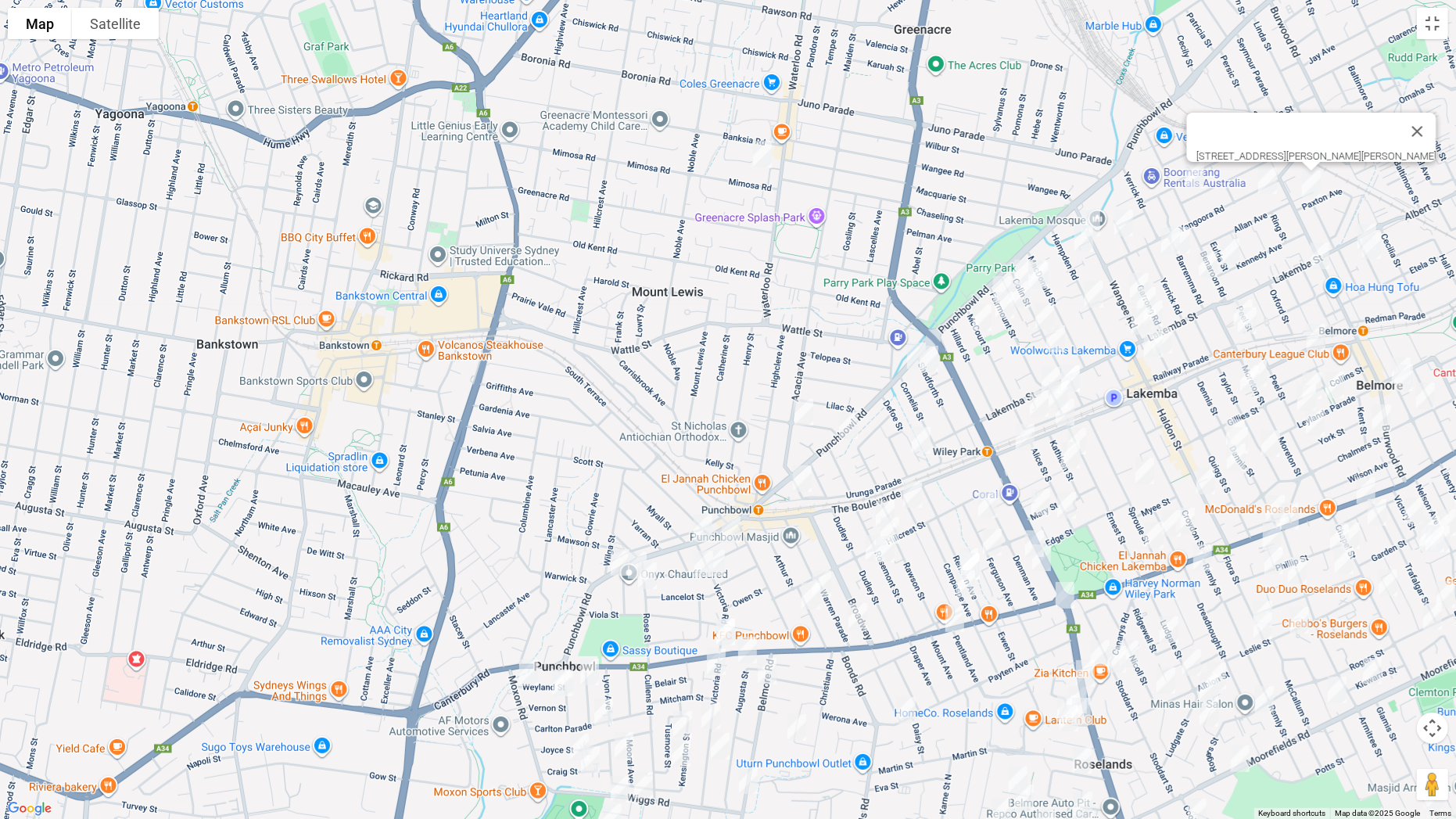
click at [1078, 375] on img "4 Ernest Street, LAKEMBA NSW 2195" at bounding box center [1070, 378] width 32 height 39
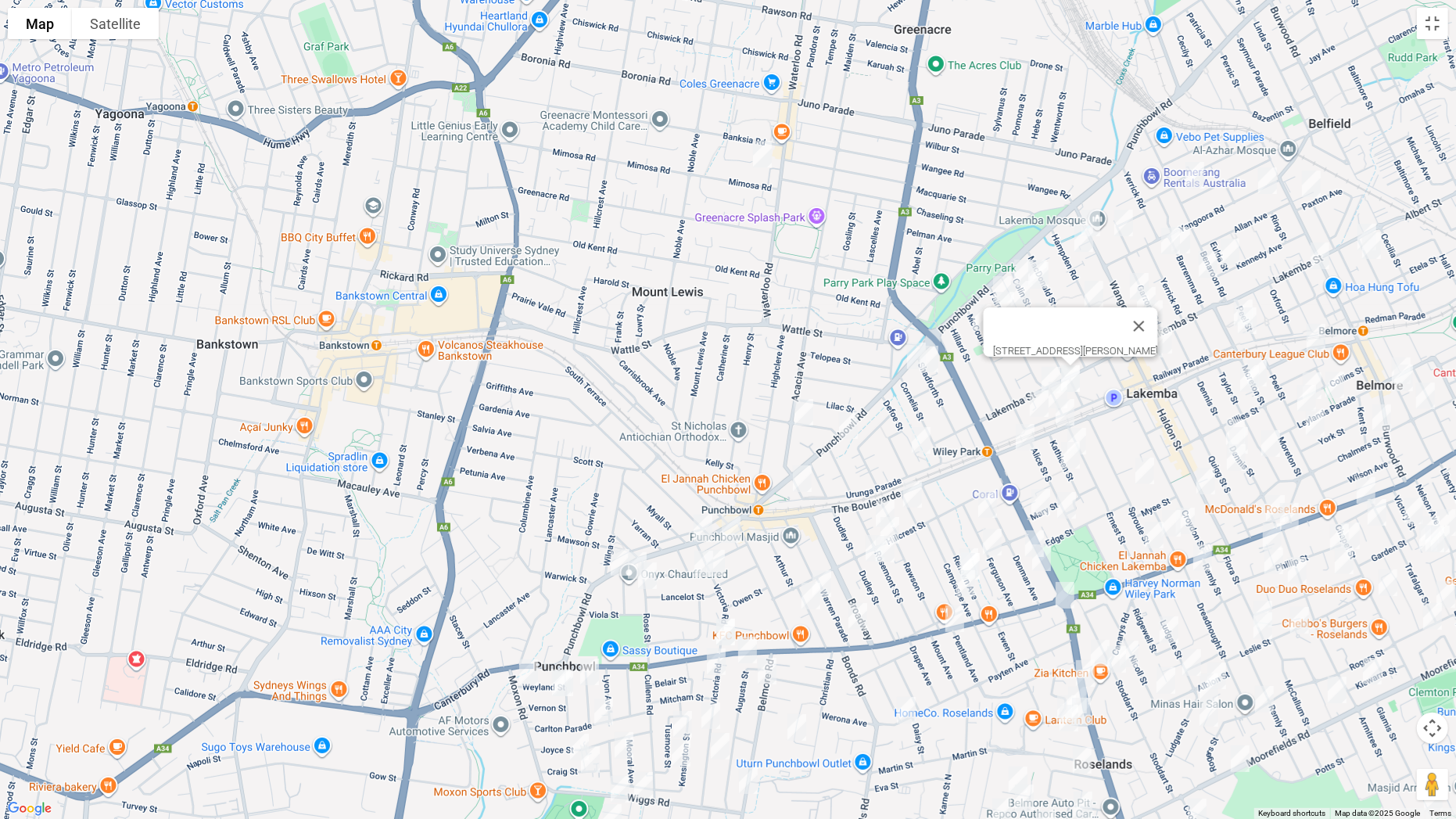
click at [1057, 388] on img "65 Railway Parade, LAKEMBA NSW 2195" at bounding box center [1058, 395] width 32 height 39
click at [1033, 400] on img "71-73 Railway Parade, WILEY PARK NSW 2195" at bounding box center [1039, 403] width 32 height 39
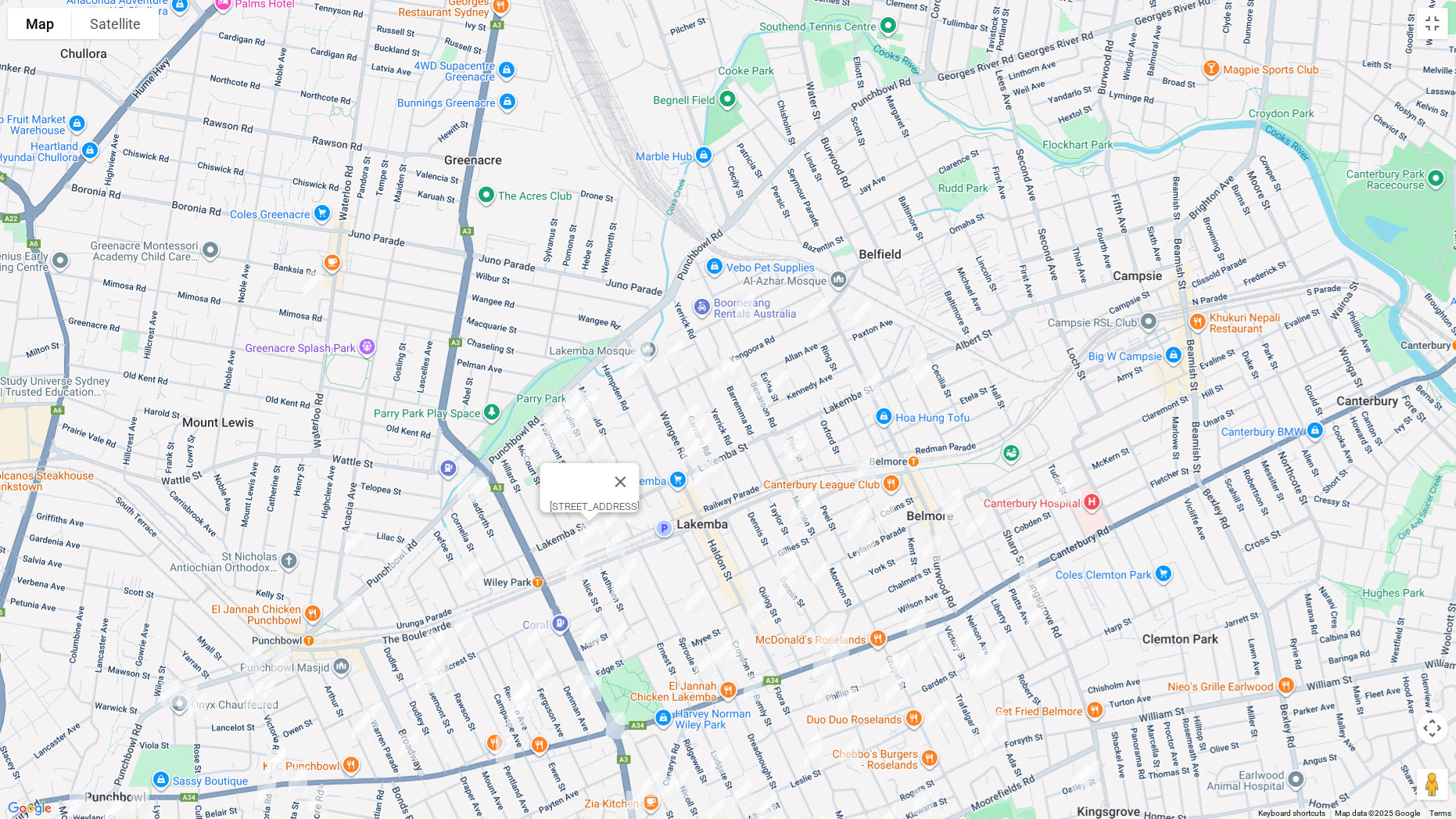
drag, startPoint x: 1206, startPoint y: 322, endPoint x: 756, endPoint y: 453, distance: 468.7
click at [756, 453] on div "[STREET_ADDRESS]" at bounding box center [728, 409] width 1456 height 819
click at [720, 468] on img "13 Quigg Street North, LAKEMBA NSW 2195" at bounding box center [713, 470] width 32 height 39
click at [800, 409] on button "Close" at bounding box center [782, 419] width 38 height 38
click at [788, 426] on img "22-24 Moreton Street, LAKEMBA NSW 2195" at bounding box center [794, 442] width 32 height 39
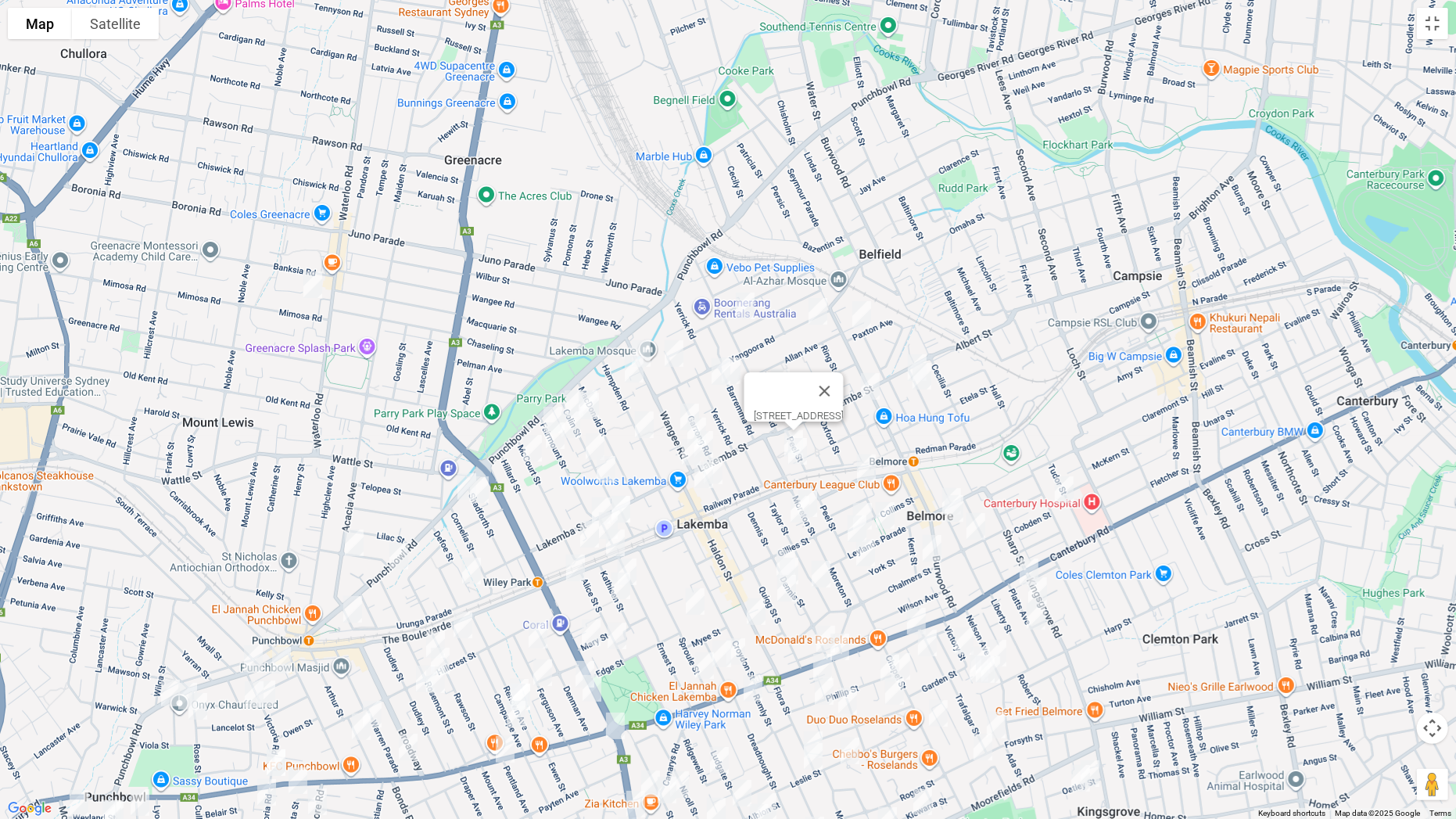
click at [796, 454] on img "30 Moreton Street, LAKEMBA NSW 2195" at bounding box center [797, 450] width 32 height 39
click at [904, 350] on img "40 Sudbury Street, BELMORE NSW 2192" at bounding box center [917, 367] width 32 height 39
click at [862, 390] on img "39A Cleary Avenue, BELMORE NSW 2192" at bounding box center [870, 386] width 32 height 39
click at [926, 384] on img "34 Sudbury Street, BELMORE NSW 2192" at bounding box center [922, 376] width 32 height 39
click at [1430, 32] on button "Toggle fullscreen view" at bounding box center [1433, 23] width 32 height 32
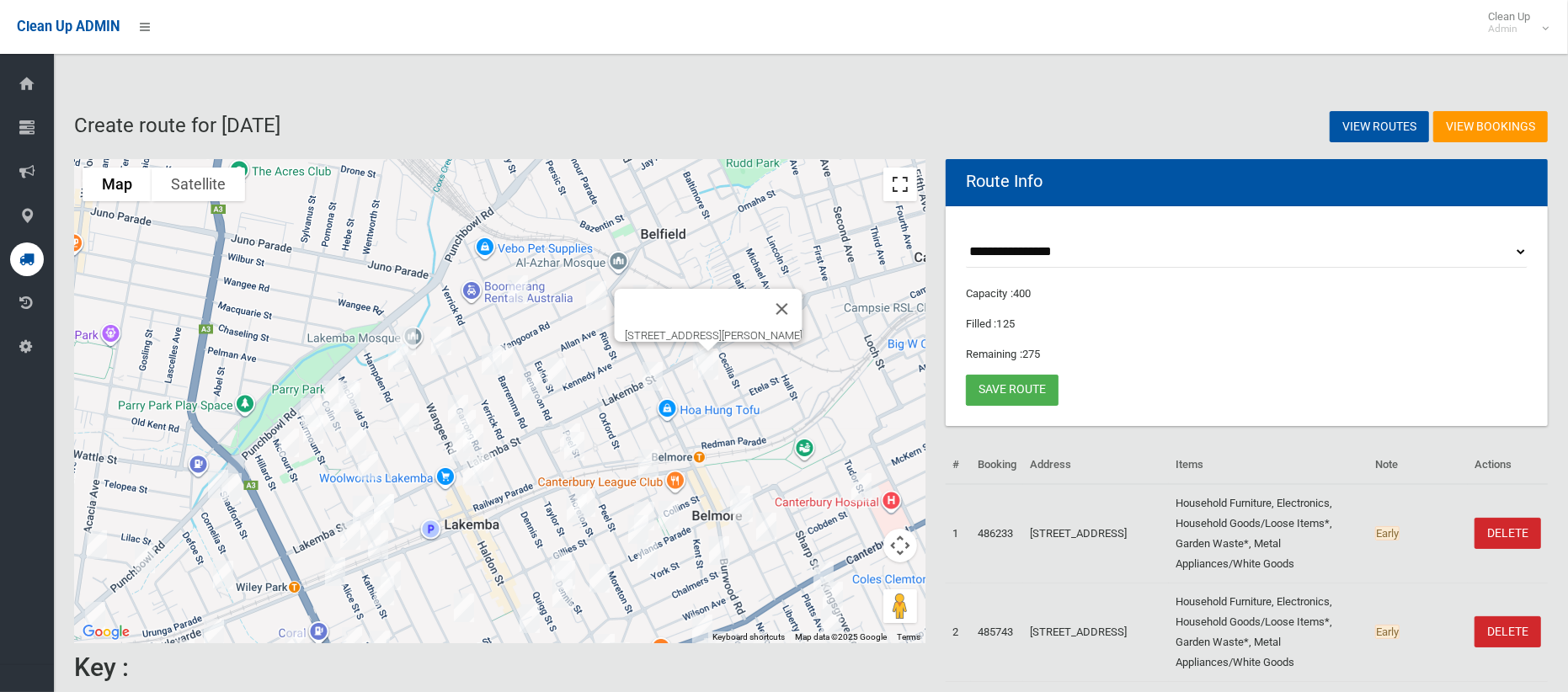
click at [896, 178] on button "Toggle fullscreen view" at bounding box center [899, 184] width 34 height 34
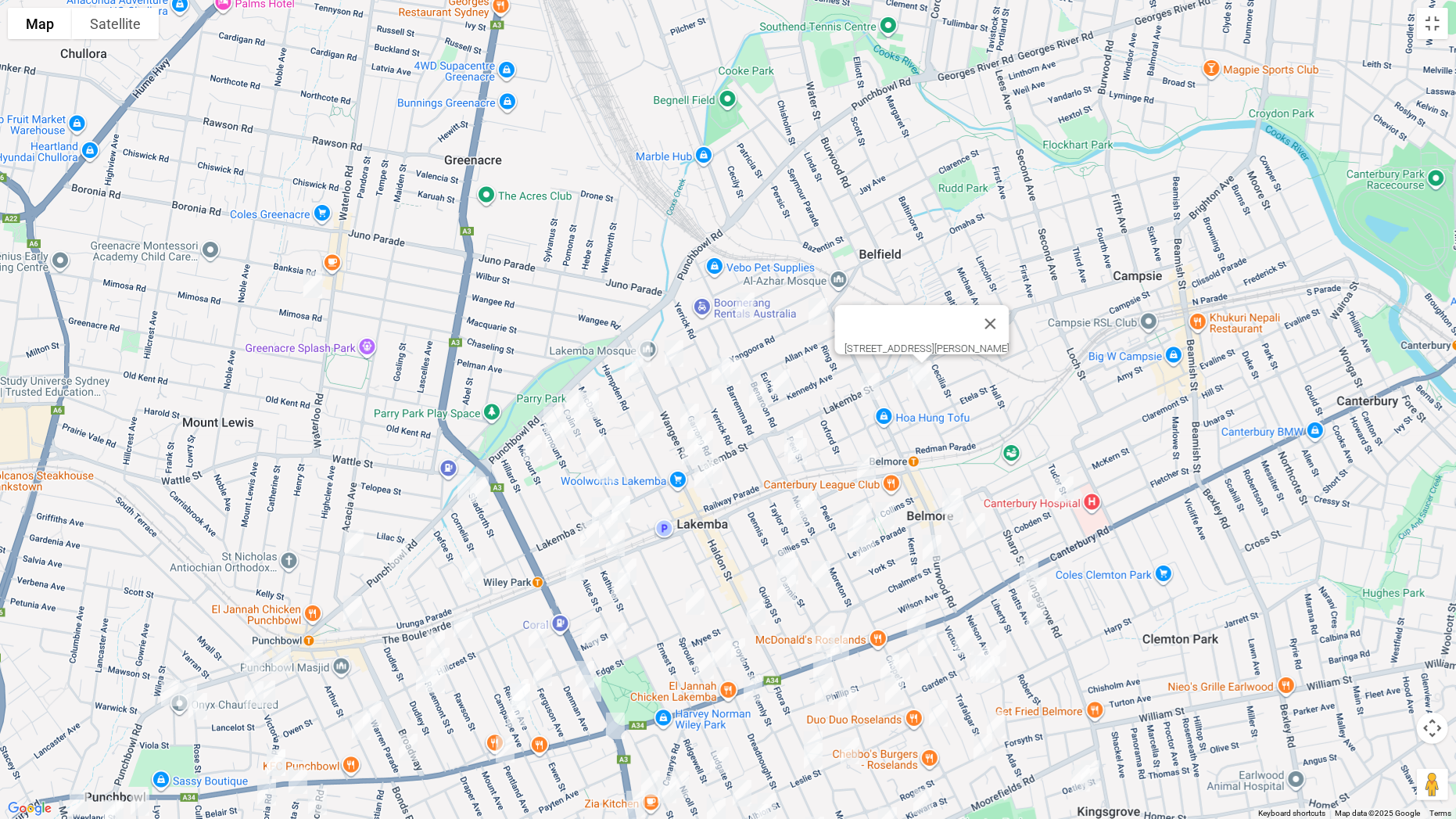
click at [868, 468] on img "74 Bridge Road, BELMORE NSW 2192" at bounding box center [866, 467] width 32 height 39
click at [817, 487] on img "61 Moreton Street, LAKEMBA NSW 2195" at bounding box center [807, 503] width 32 height 39
click at [795, 508] on img "62 Taylor Street, LAKEMBA NSW 2195" at bounding box center [800, 508] width 32 height 39
click at [1437, 33] on button "Toggle fullscreen view" at bounding box center [1433, 23] width 32 height 32
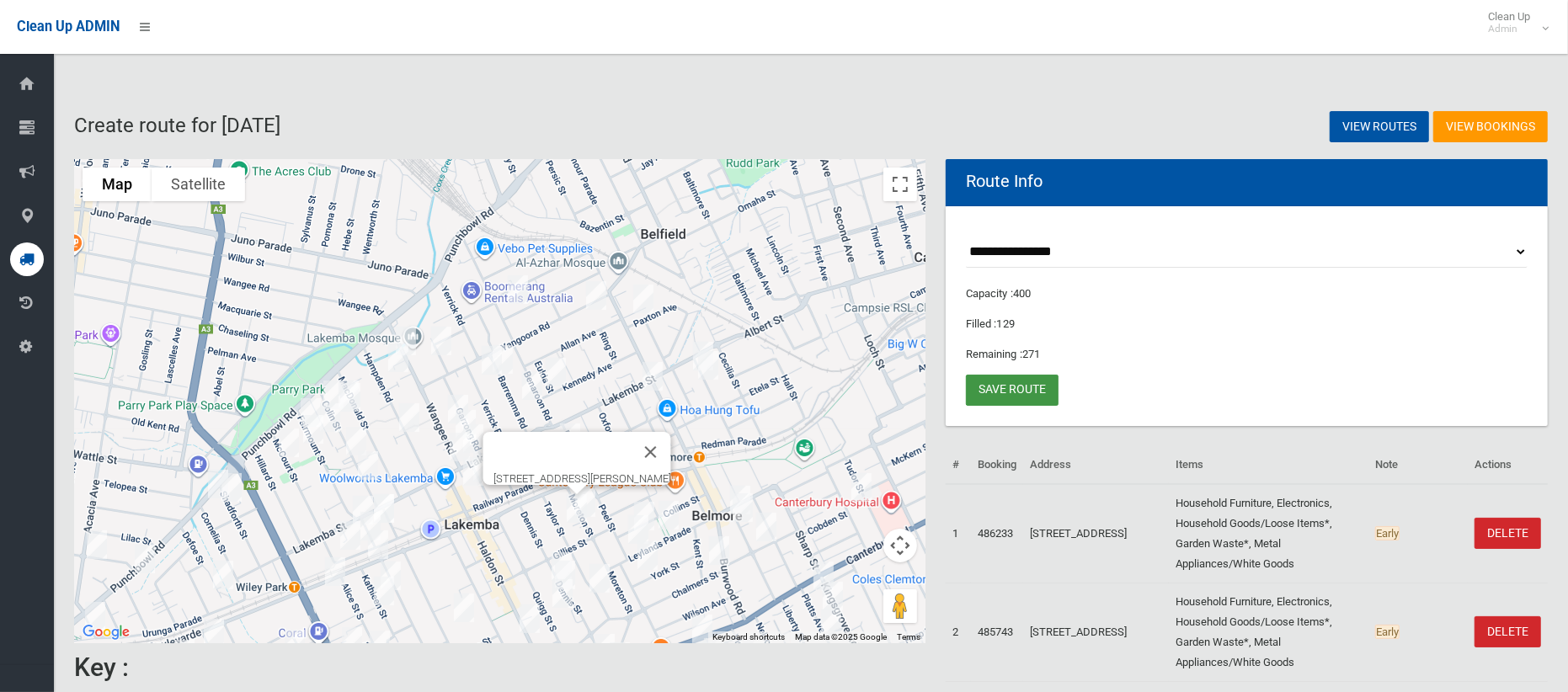
click at [1014, 390] on link "Save route" at bounding box center [1012, 390] width 92 height 31
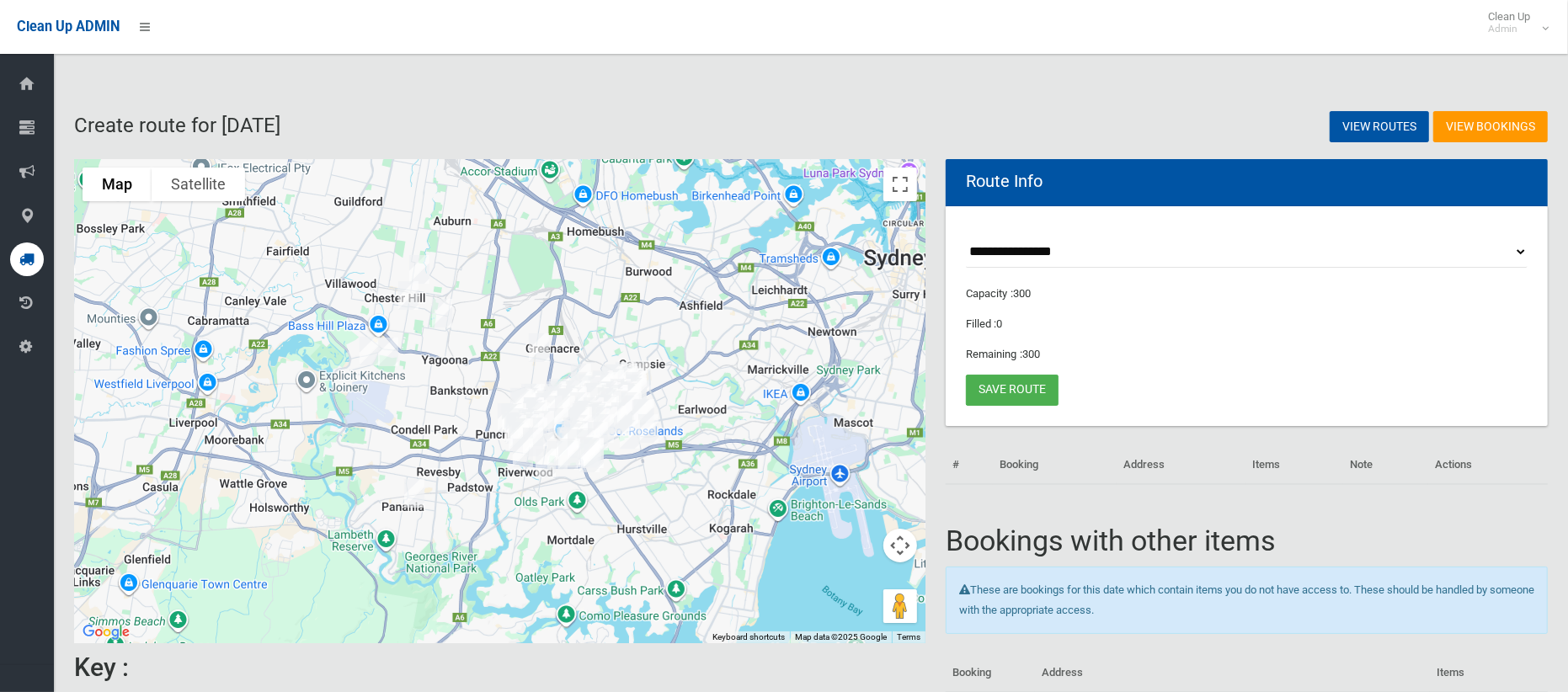
click at [1044, 246] on select "**********" at bounding box center [1247, 252] width 562 height 31
select select "*****"
click at [966, 237] on select "**********" at bounding box center [1247, 252] width 562 height 31
click at [898, 184] on button "Toggle fullscreen view" at bounding box center [899, 184] width 34 height 34
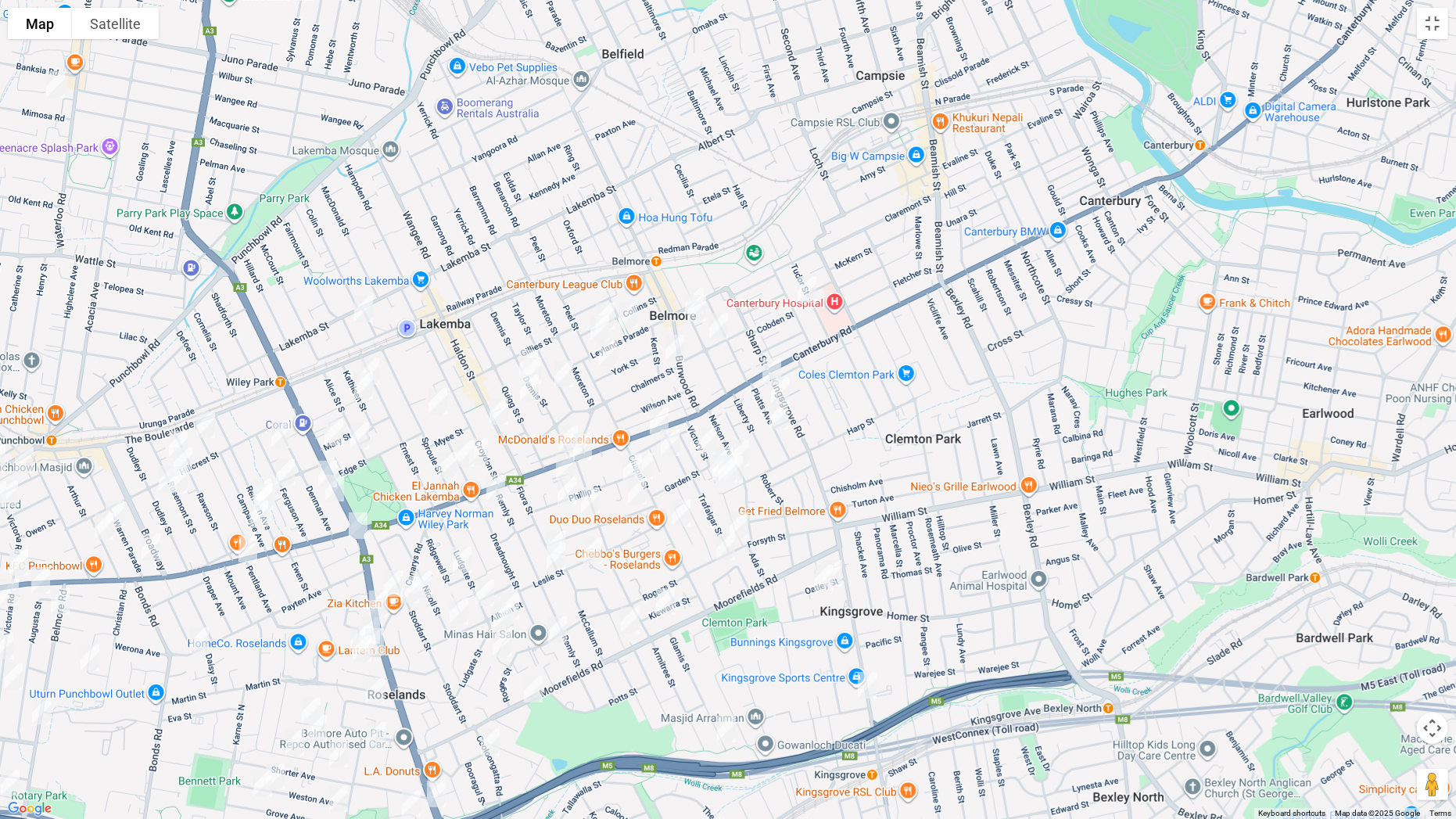
drag, startPoint x: 793, startPoint y: 538, endPoint x: 968, endPoint y: 409, distance: 217.4
click at [968, 409] on div at bounding box center [728, 409] width 1456 height 819
click at [869, 642] on img "2A Forrester Street, KINGSGROVE NSW 2208" at bounding box center [867, 685] width 32 height 39
click at [728, 548] on img "52 Forsyth Street, KINGSGROVE NSW 2208" at bounding box center [725, 546] width 32 height 39
click at [645, 403] on img "776-784 Canterbury Road, BELMORE NSW 2192" at bounding box center [659, 420] width 32 height 39
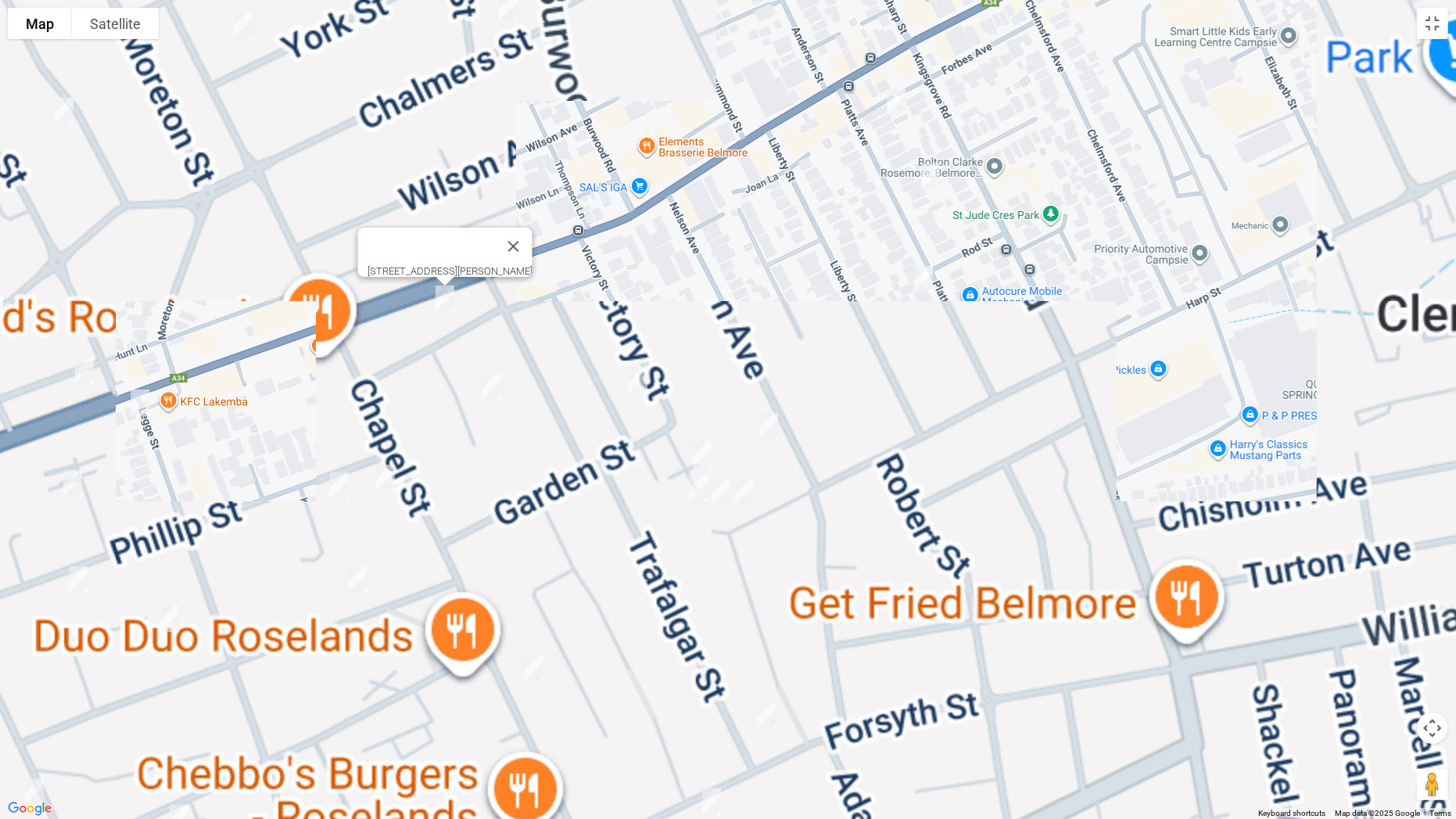
click at [691, 486] on img "31 Harp Street, BELMORE NSW 2192" at bounding box center [698, 487] width 32 height 39
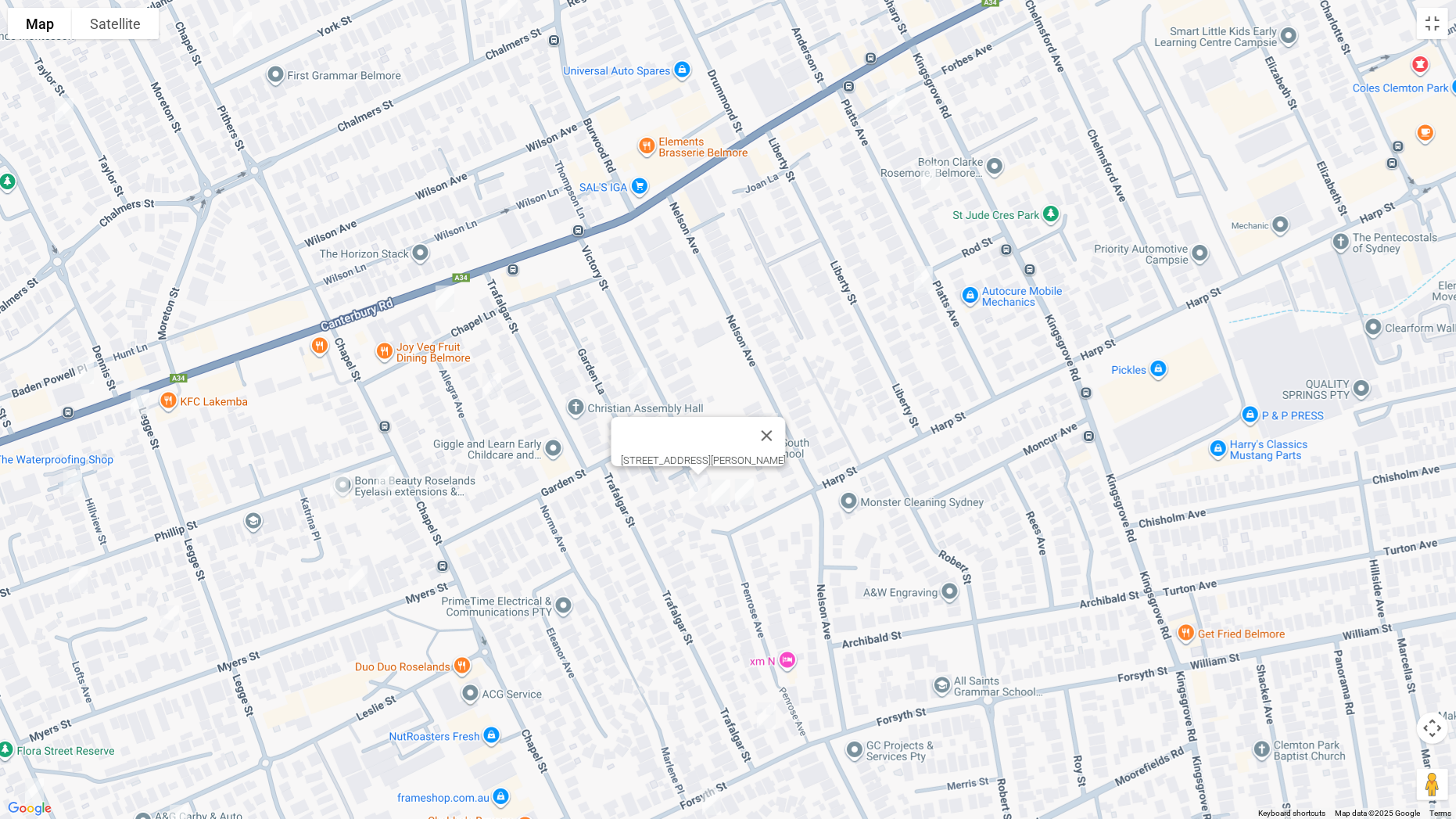
click at [715, 494] on img "29 Harp Street, BELMORE NSW 2192" at bounding box center [721, 492] width 32 height 39
click at [751, 487] on img "25 Harp Street, BELMORE NSW 2192" at bounding box center [744, 491] width 32 height 39
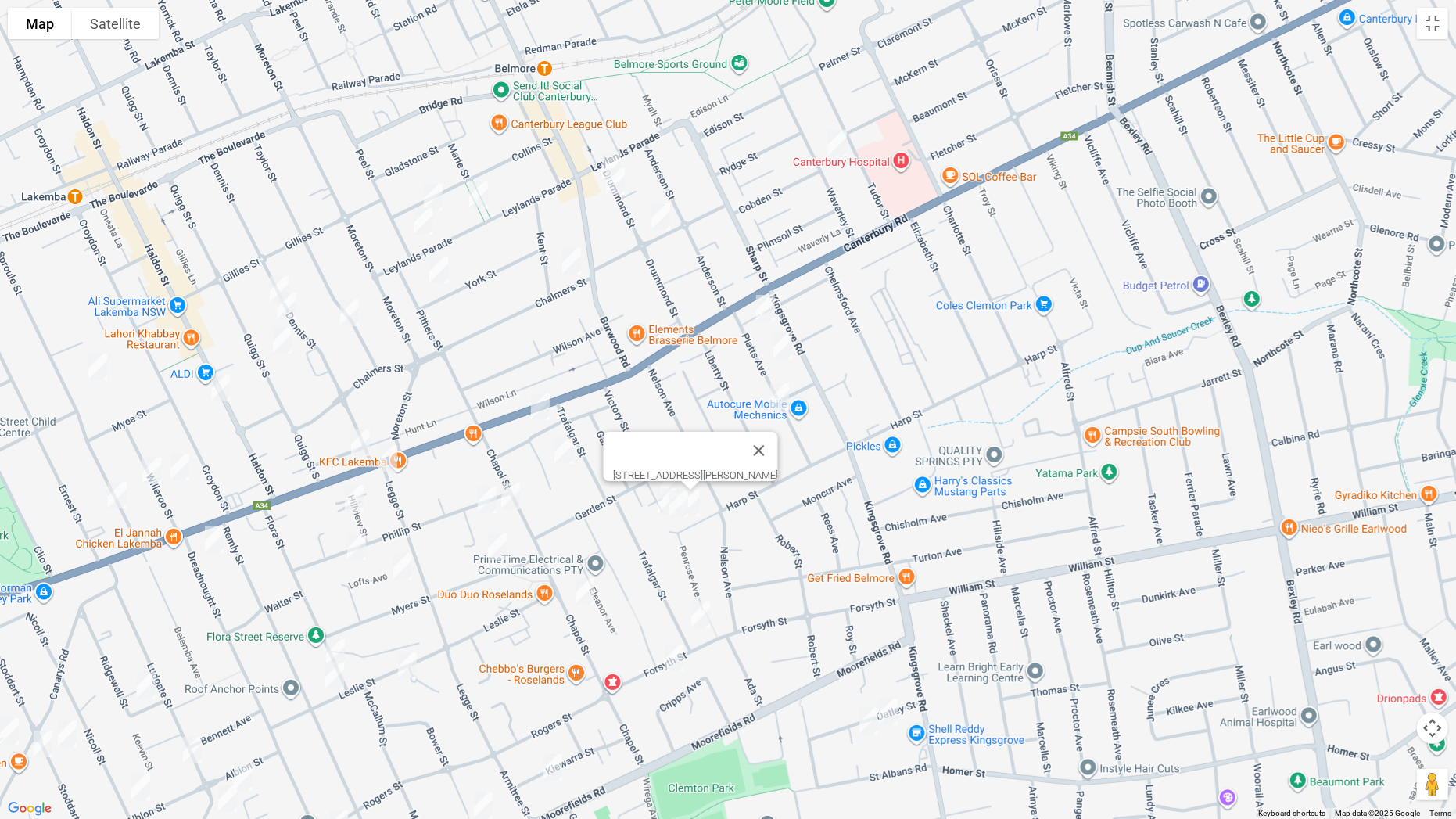
click at [387, 460] on img "844 Canterbury Road, ROSELANDS NSW 2196" at bounding box center [387, 458] width 32 height 39
click at [223, 385] on img "238 Haldon Street, LAKEMBA NSW 2195" at bounding box center [220, 387] width 32 height 39
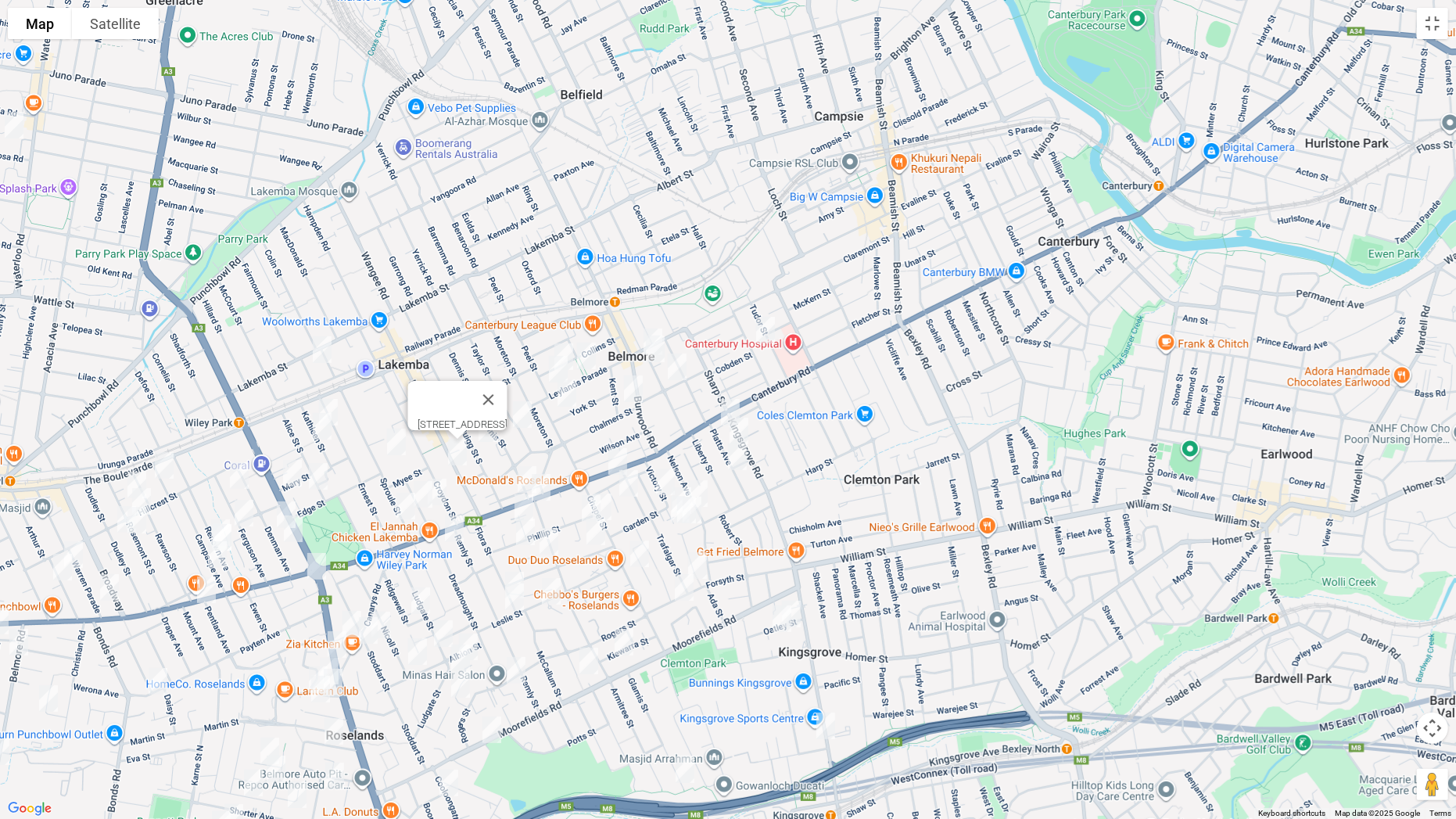
click at [369, 637] on img "2/56 Canarys Road, ROSELANDS NSW 2196" at bounding box center [368, 630] width 32 height 39
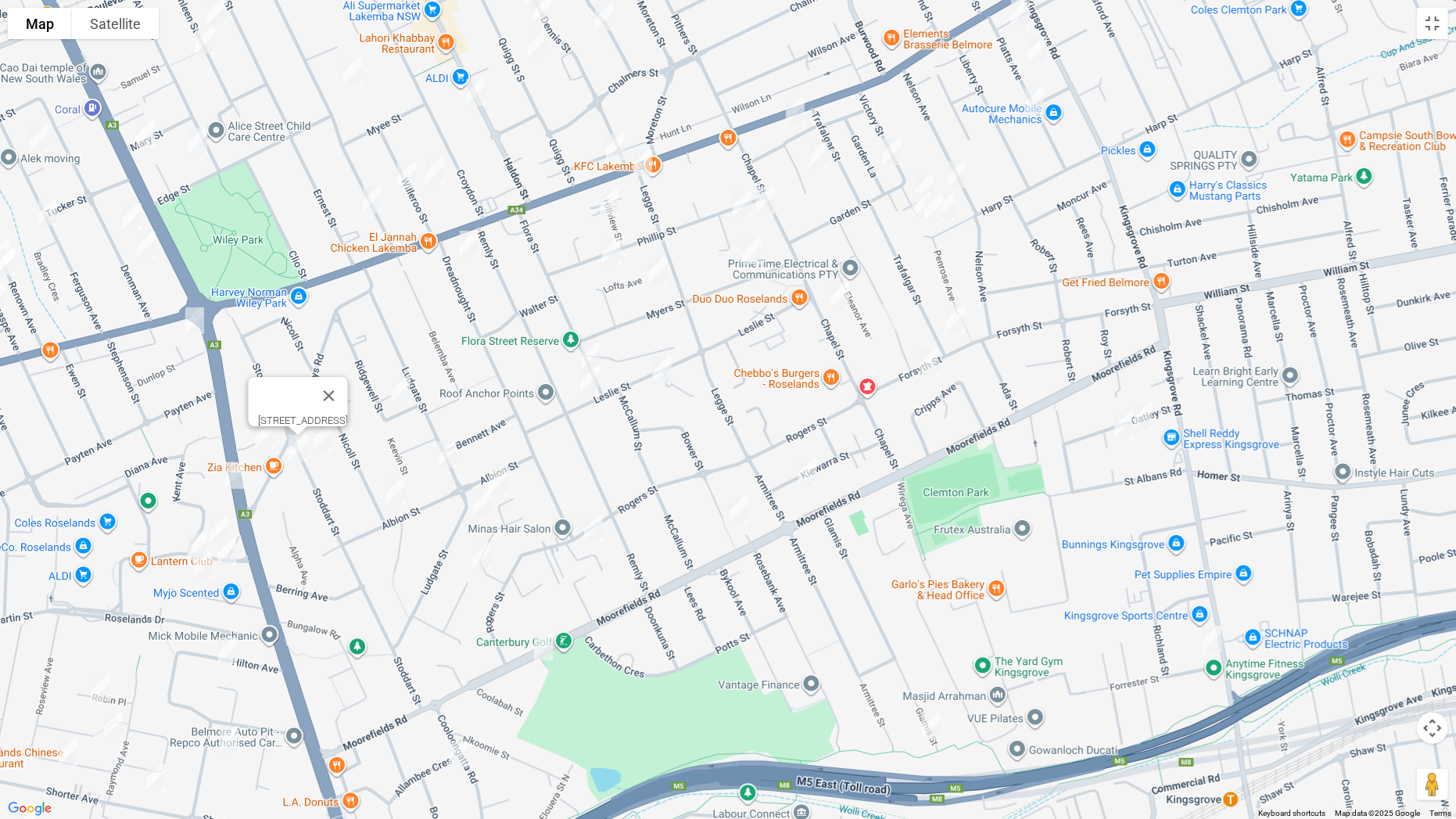
drag, startPoint x: 1235, startPoint y: 404, endPoint x: 941, endPoint y: 295, distance: 313.6
click at [941, 295] on div "[STREET_ADDRESS]" at bounding box center [728, 409] width 1456 height 819
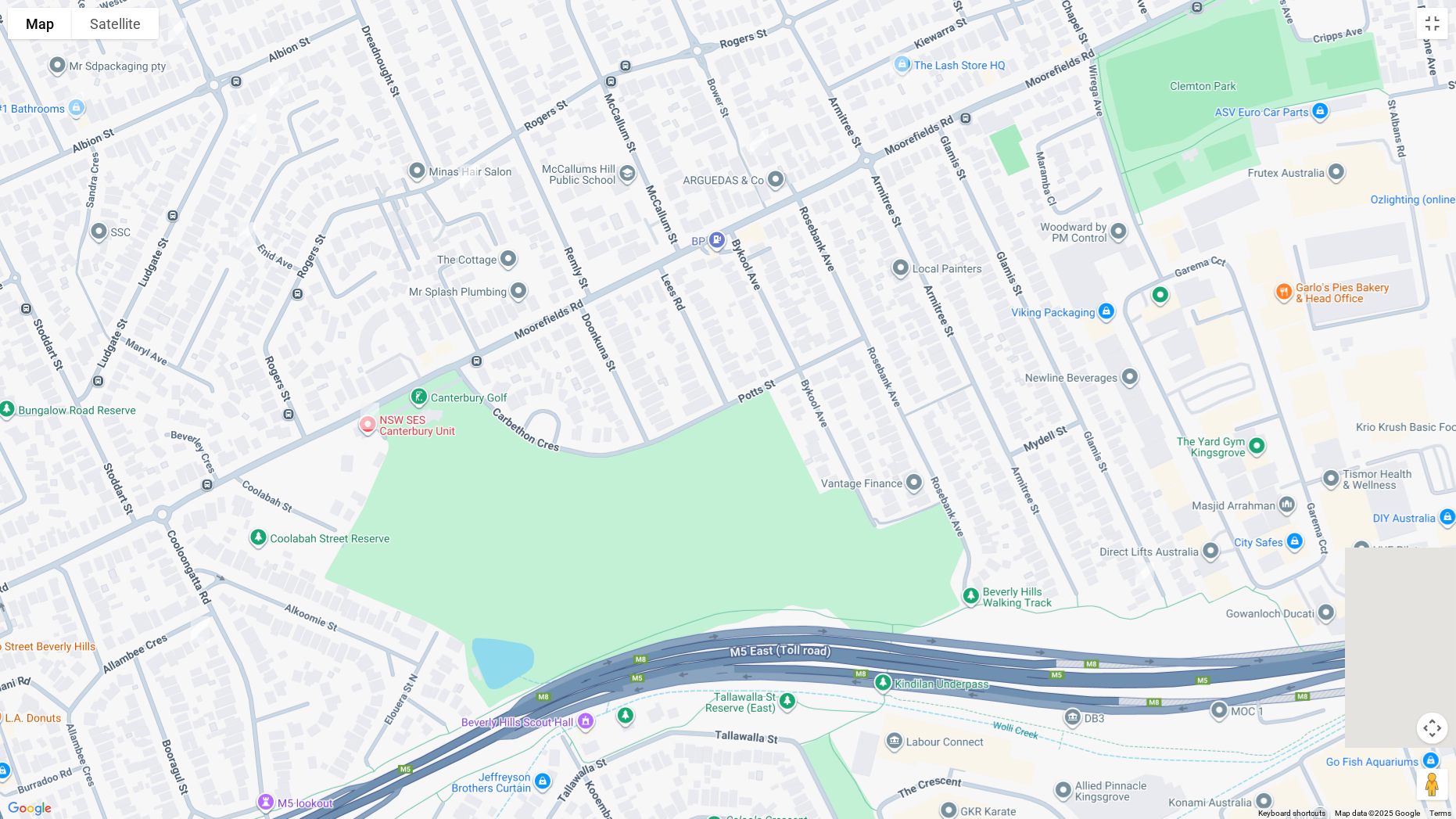
drag, startPoint x: 1093, startPoint y: 460, endPoint x: 213, endPoint y: 649, distance: 900.1
click at [213, 642] on div "[STREET_ADDRESS]" at bounding box center [728, 409] width 1456 height 819
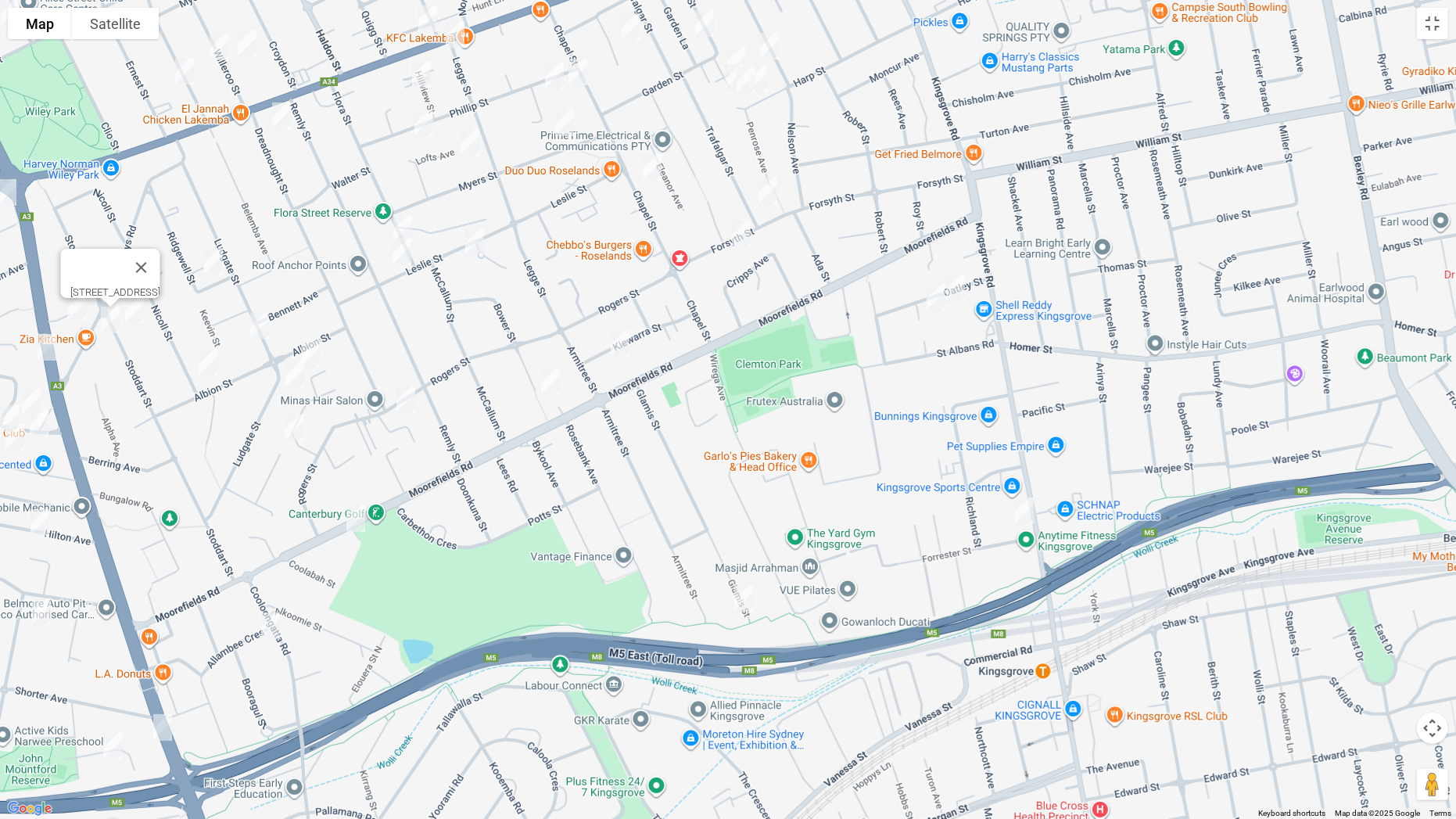
click at [962, 279] on img "8 Oatley Street, KINGSGROVE NSW 2208" at bounding box center [955, 287] width 32 height 39
click at [934, 299] on img "16 Oatley Street, KINGSGROVE NSW 2208" at bounding box center [936, 296] width 32 height 39
click at [740, 594] on img "94 Glamis Street, KINGSGROVE NSW 2208" at bounding box center [743, 597] width 32 height 39
click at [355, 524] on img "1 Currana Street, BEVERLY HILLS NSW 2209" at bounding box center [356, 518] width 32 height 39
click at [270, 629] on img "65 Allambee Crescent, BEVERLY HILLS NSW 2209" at bounding box center [270, 625] width 32 height 39
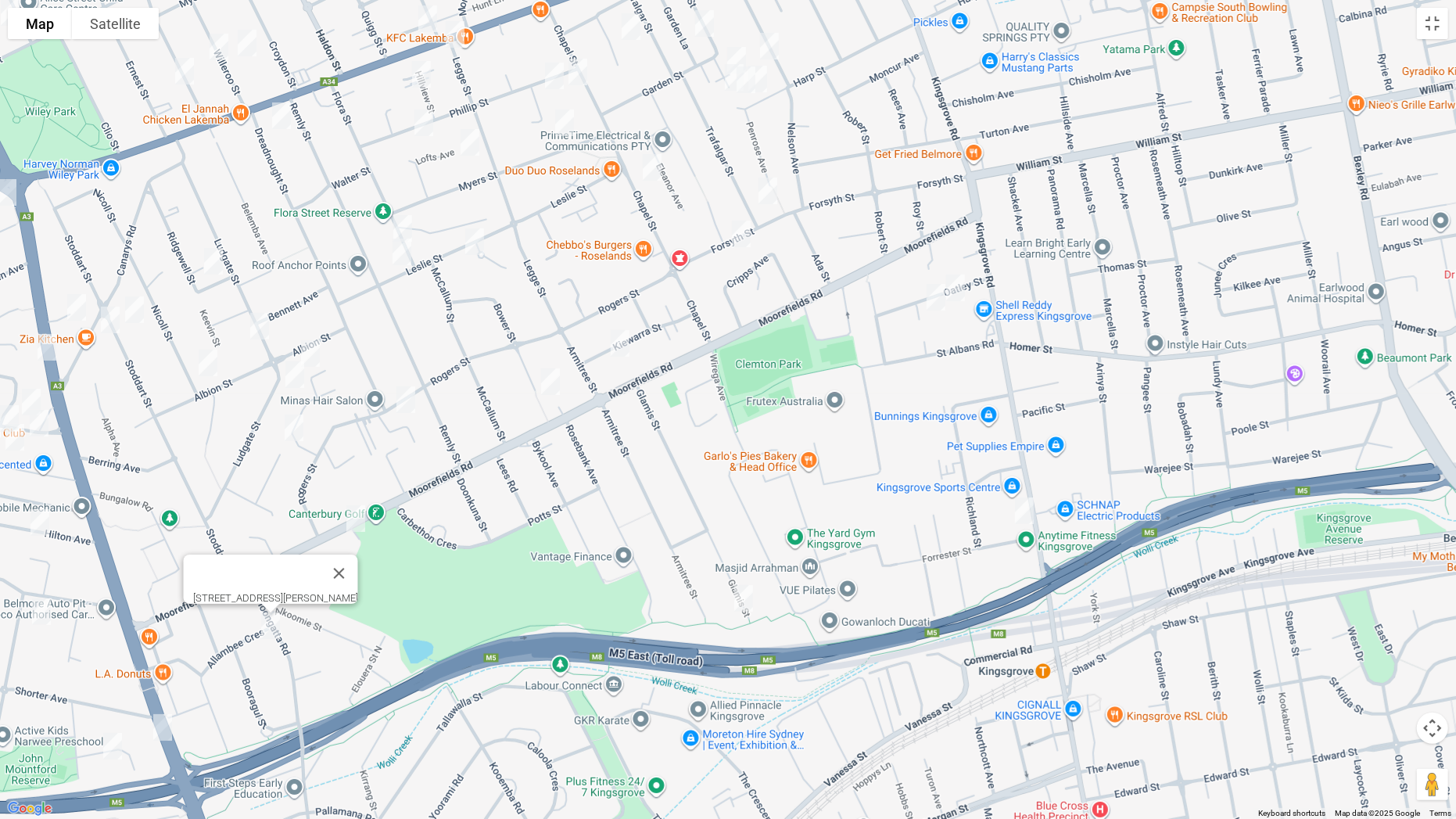
click at [75, 309] on img "5 Stern Place, ROSELANDS NSW 2196" at bounding box center [77, 306] width 32 height 39
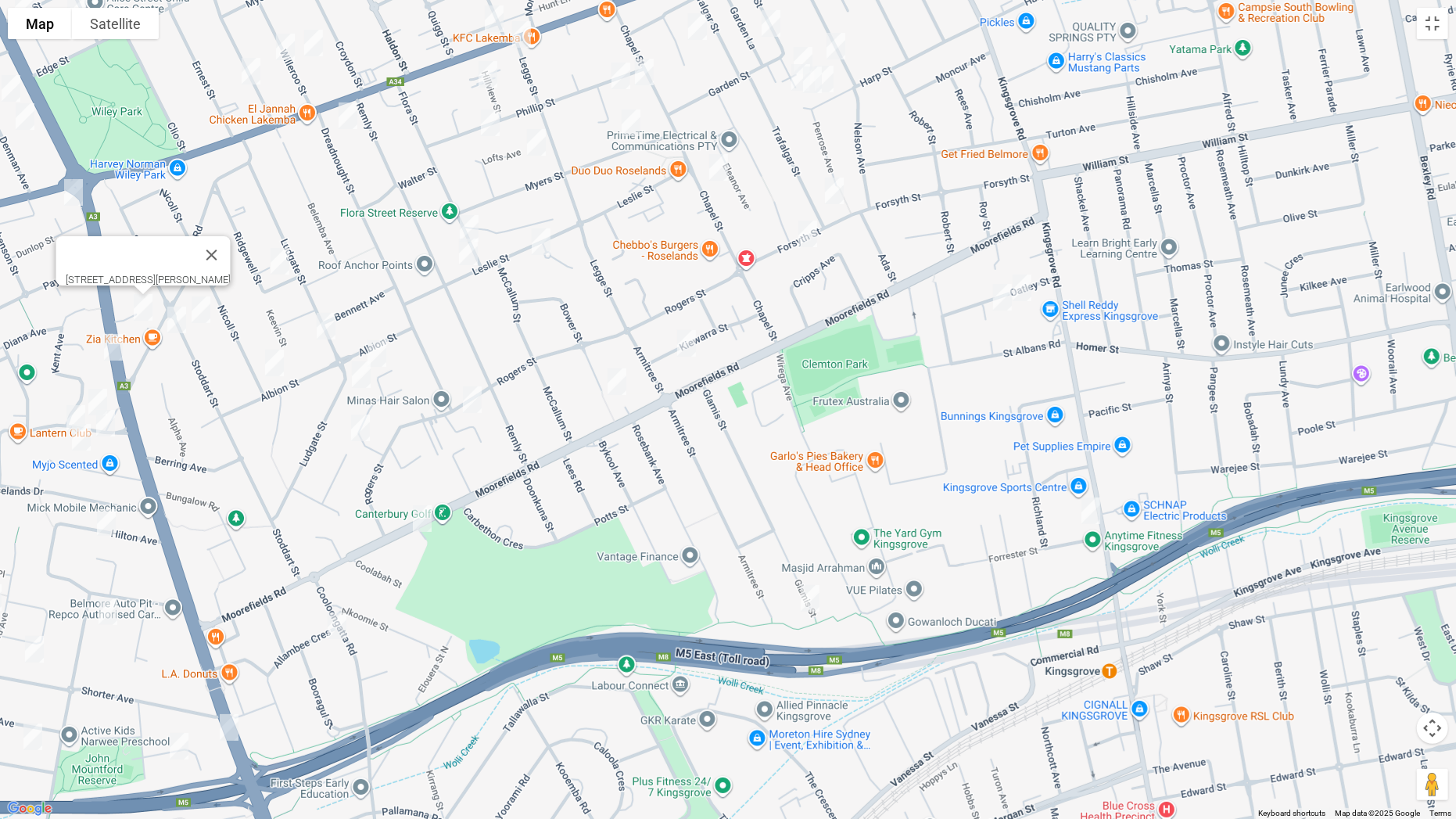
click at [286, 268] on img "32A Ridgewell Street, ROSELANDS NSW 2196" at bounding box center [279, 260] width 32 height 39
click at [208, 302] on img "42 Stoddart Street, ROSELANDS NSW 2196" at bounding box center [201, 309] width 32 height 39
click at [324, 321] on img "65 Ludgate Street, ROSELANDS NSW 2196" at bounding box center [326, 325] width 32 height 39
click at [265, 360] on img "45-47 Albion Street, ROSELANDS NSW 2196" at bounding box center [274, 362] width 32 height 39
click at [382, 360] on img "4 Sando Crescent, ROSELANDS NSW 2196" at bounding box center [377, 353] width 32 height 39
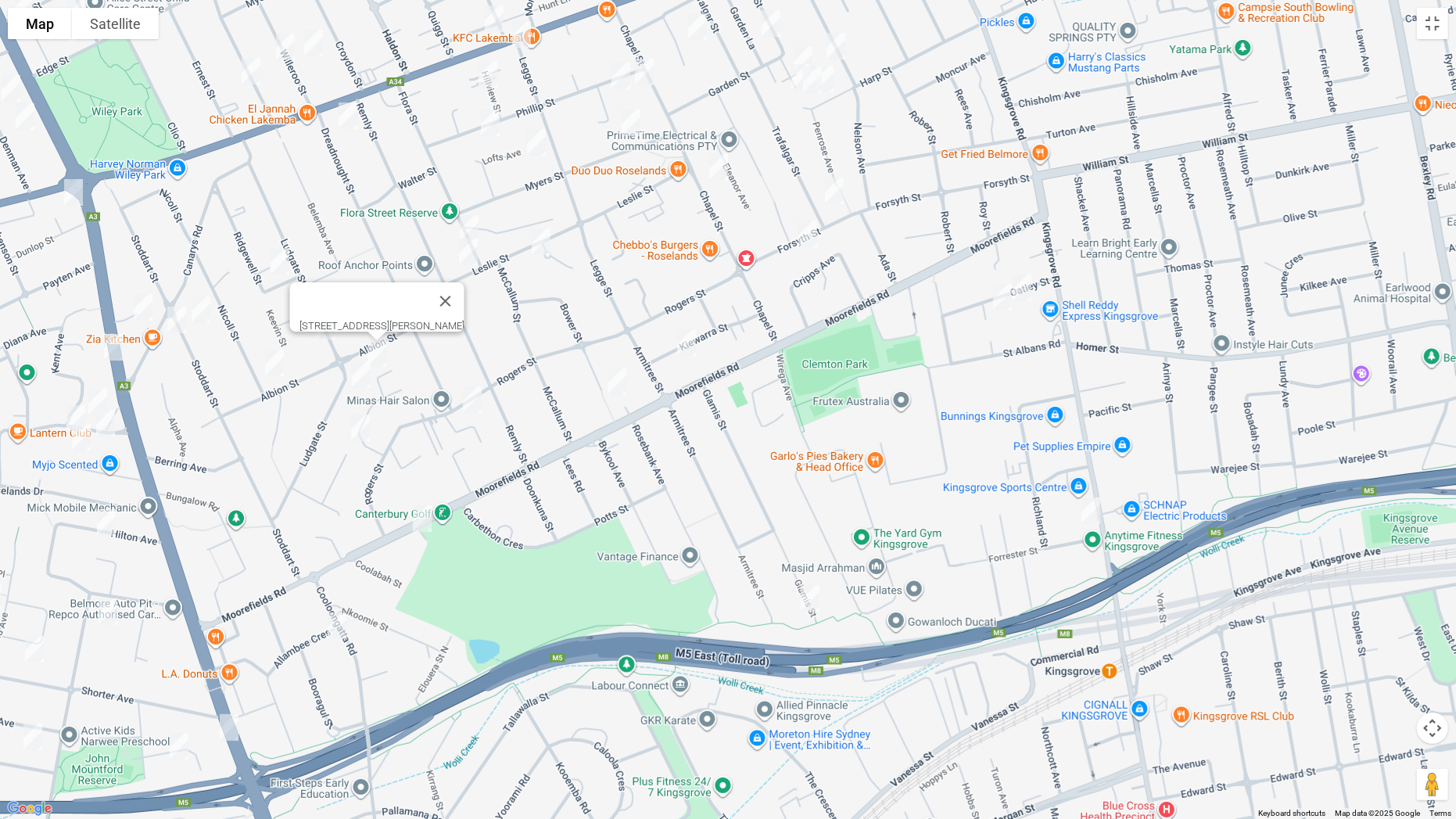
click at [366, 376] on img "70 Ludgate Street, ROSELANDS NSW 2196" at bounding box center [361, 374] width 32 height 39
click at [364, 414] on img "22 Maryl Avenue, ROSELANDS NSW 2196" at bounding box center [360, 427] width 32 height 39
click at [477, 398] on img "49 Rogers Street, ROSELANDS NSW 2196" at bounding box center [472, 399] width 32 height 39
click at [694, 348] on img "26 Kiewarra Street, KINGSGROVE NSW 2208" at bounding box center [687, 342] width 32 height 39
click at [621, 376] on img "35 Bower Street, ROSELANDS NSW 2196" at bounding box center [616, 381] width 32 height 39
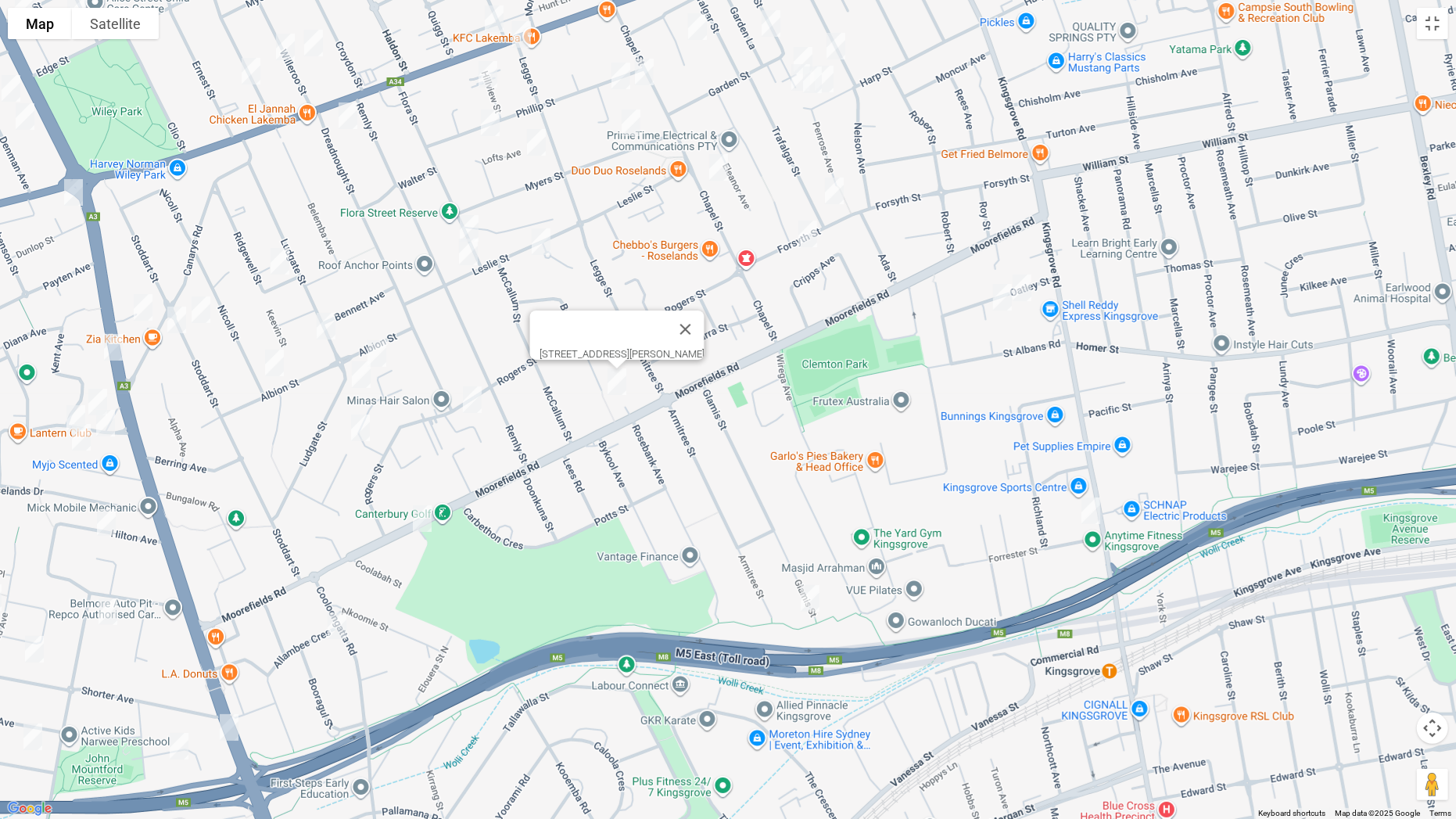
click at [470, 224] on img "51 Flora Street, ROSELANDS NSW 2196" at bounding box center [469, 228] width 32 height 39
click at [467, 249] on img "2A Leslie Street, ROSELANDS NSW 2196" at bounding box center [469, 251] width 32 height 39
click at [545, 246] on img "5/6 Gunyah Crescent, ROSELANDS NSW 2196" at bounding box center [541, 241] width 32 height 39
click at [719, 175] on img "68 Chapel Street, BELMORE NSW 2192" at bounding box center [718, 167] width 32 height 39
click at [839, 190] on img "84 Trafalgar Street, BELMORE NSW 2192" at bounding box center [834, 190] width 32 height 39
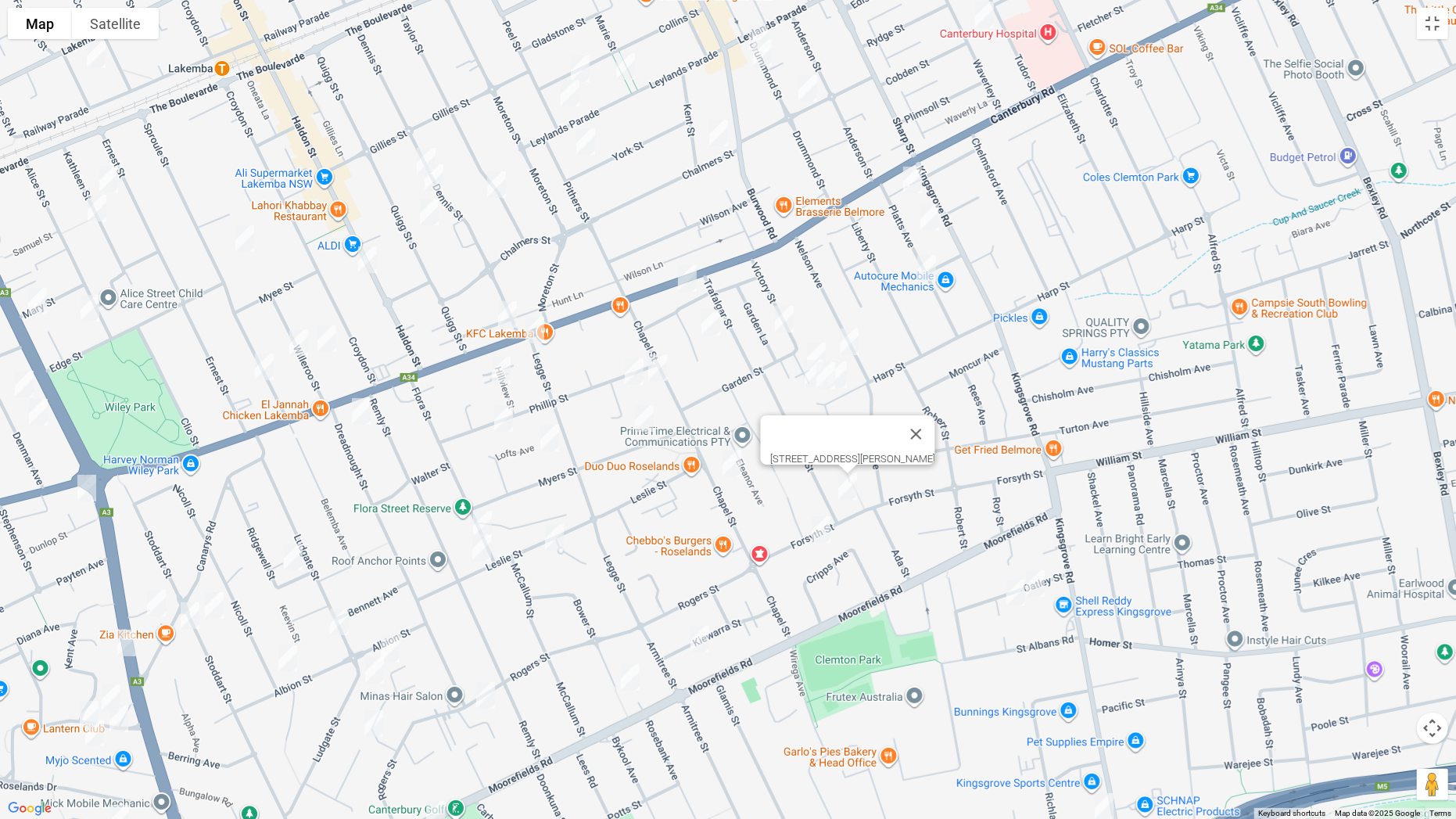
drag, startPoint x: 1016, startPoint y: 53, endPoint x: 1029, endPoint y: 352, distance: 299.3
click at [1029, 352] on div "84 Trafalgar Street, BELMORE NSW 2192" at bounding box center [728, 409] width 1456 height 819
click at [915, 183] on img "4 Platts Avenue, BELMORE NSW 2192" at bounding box center [913, 179] width 32 height 39
click at [925, 211] on img "22 Platts Avenue, BELMORE NSW 2192" at bounding box center [930, 217] width 32 height 39
click at [924, 276] on img "35 Platts Avenue, BELMORE NSW 2192" at bounding box center [926, 268] width 32 height 39
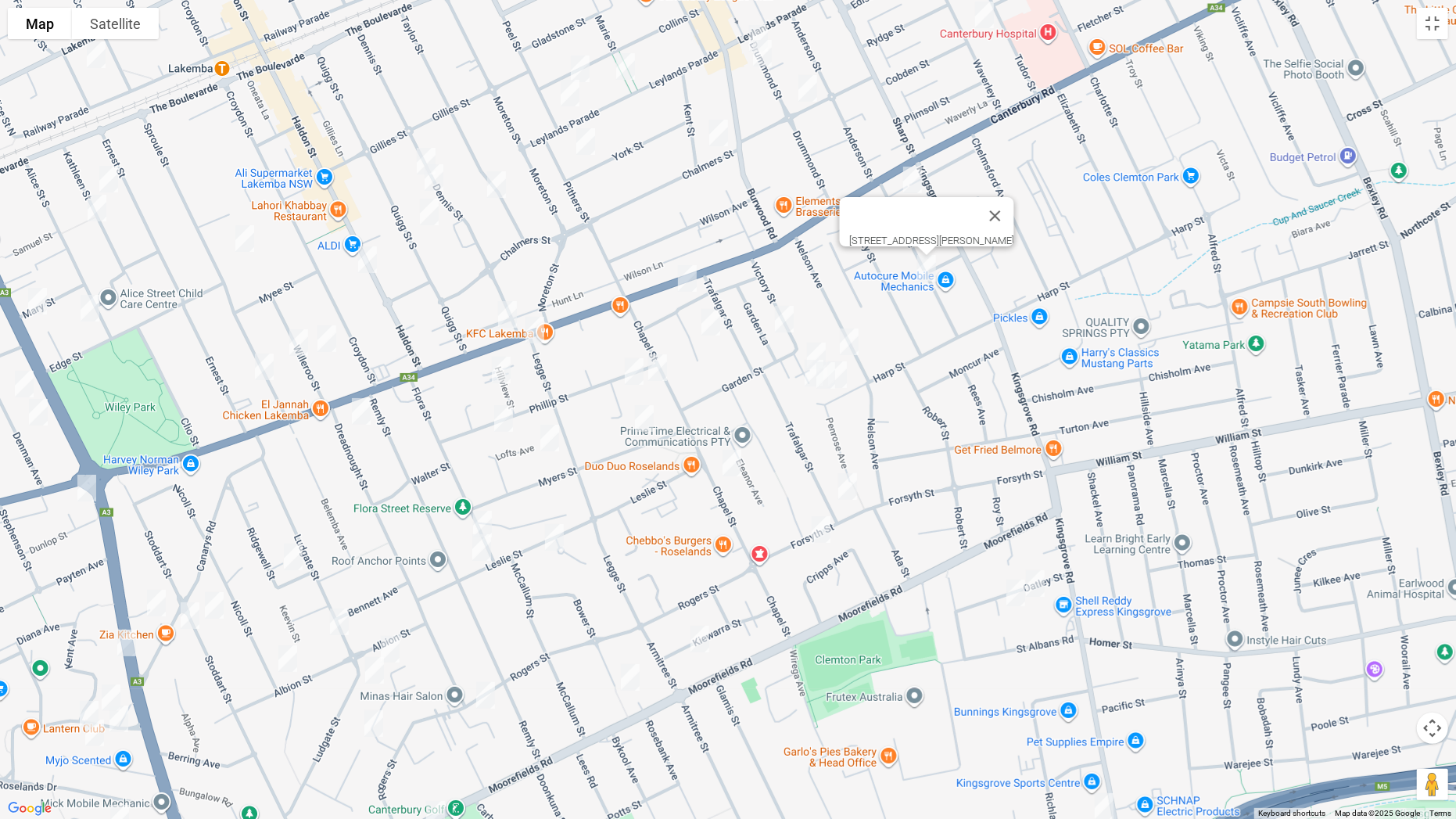
click at [858, 339] on img "21 Nelson Avenue, BELMORE NSW 2192" at bounding box center [849, 341] width 32 height 39
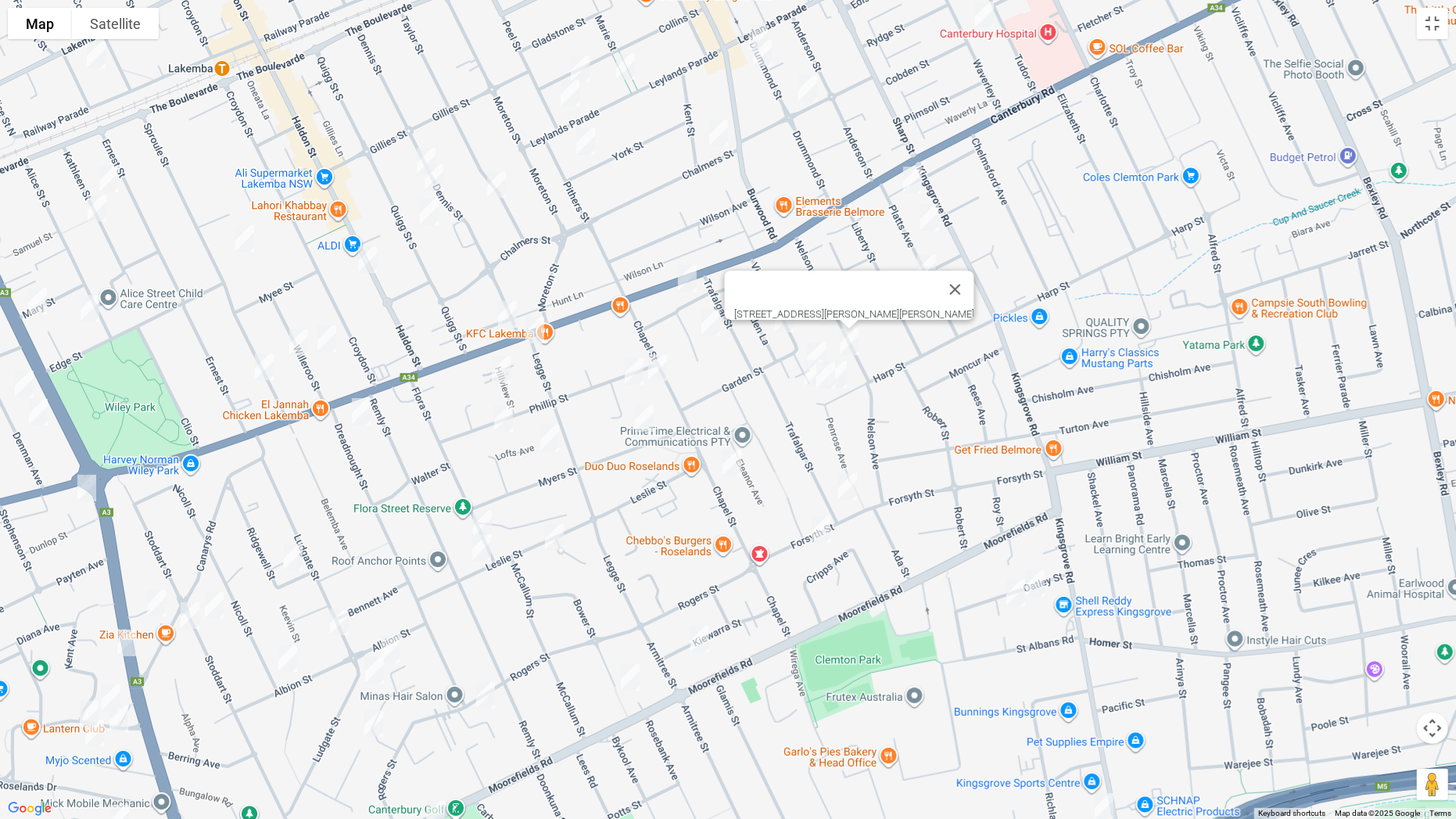
click at [824, 341] on img "35A Garden Street, BELMORE NSW 2192" at bounding box center [816, 355] width 32 height 39
click at [702, 330] on img "14 Allegra Avenue, BELMORE NSW 2192" at bounding box center [711, 322] width 32 height 39
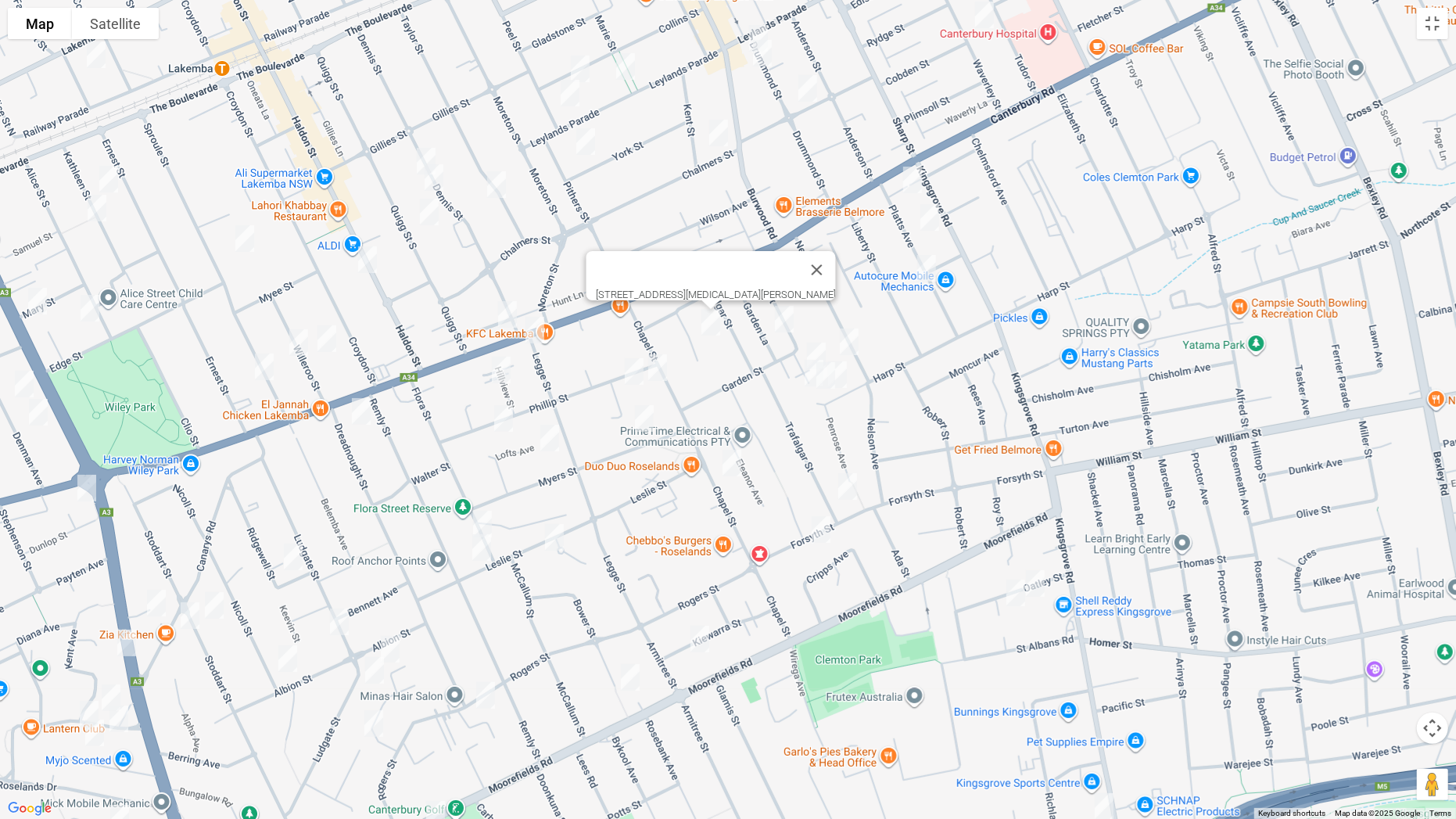
click at [785, 323] on img "25 Victory Street, BELMORE NSW 2192" at bounding box center [784, 318] width 32 height 39
click at [660, 354] on img "43-45 Chapel Street, ROSELANDS NSW 2196" at bounding box center [658, 367] width 32 height 39
click at [627, 370] on img "4 Phillip Street, ROSELANDS NSW 2196" at bounding box center [634, 371] width 32 height 39
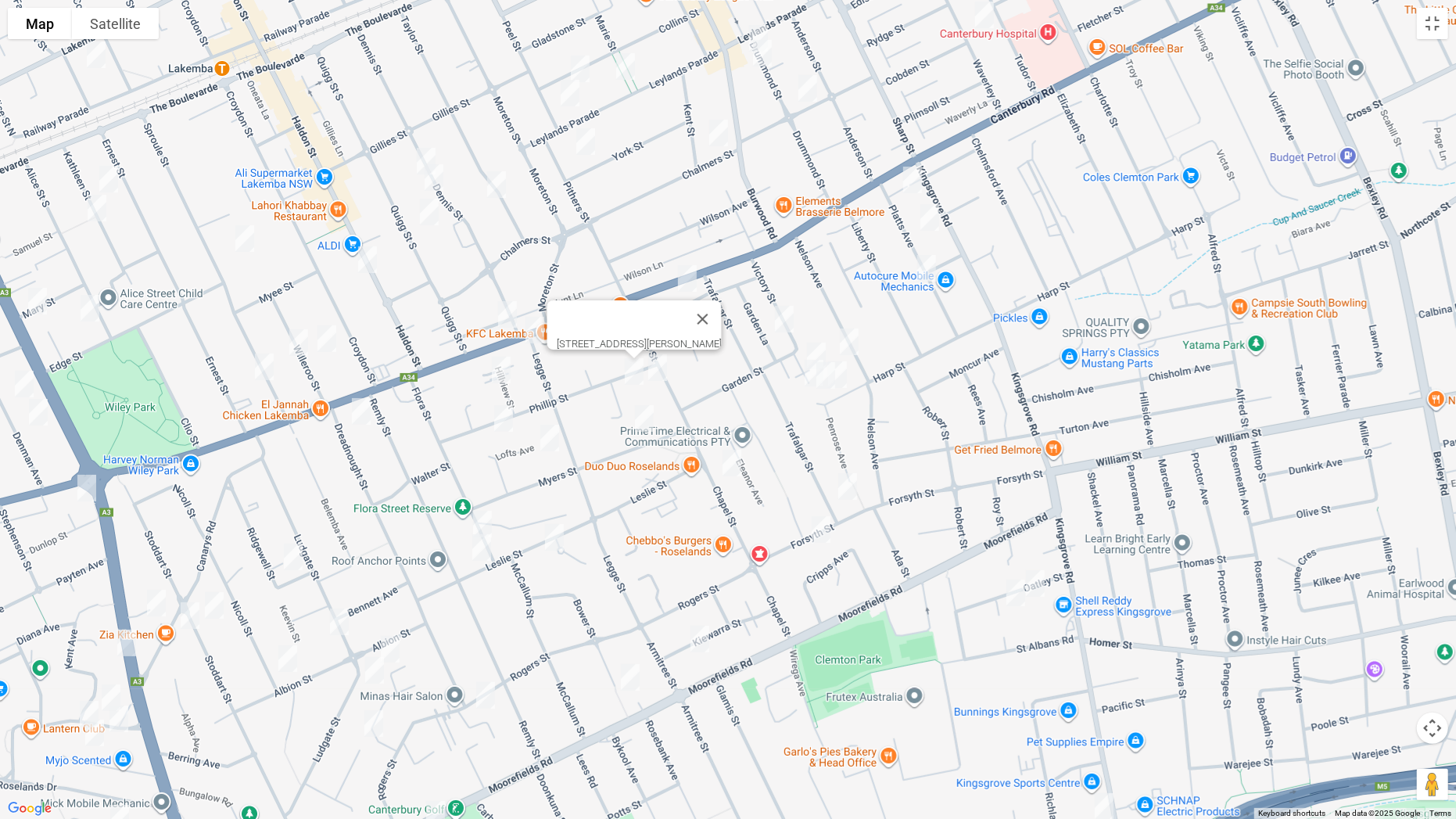
click at [649, 417] on img "11 Myers Street, ROSELANDS NSW 2196" at bounding box center [644, 418] width 32 height 39
click at [1425, 23] on button "Toggle fullscreen view" at bounding box center [1433, 23] width 32 height 32
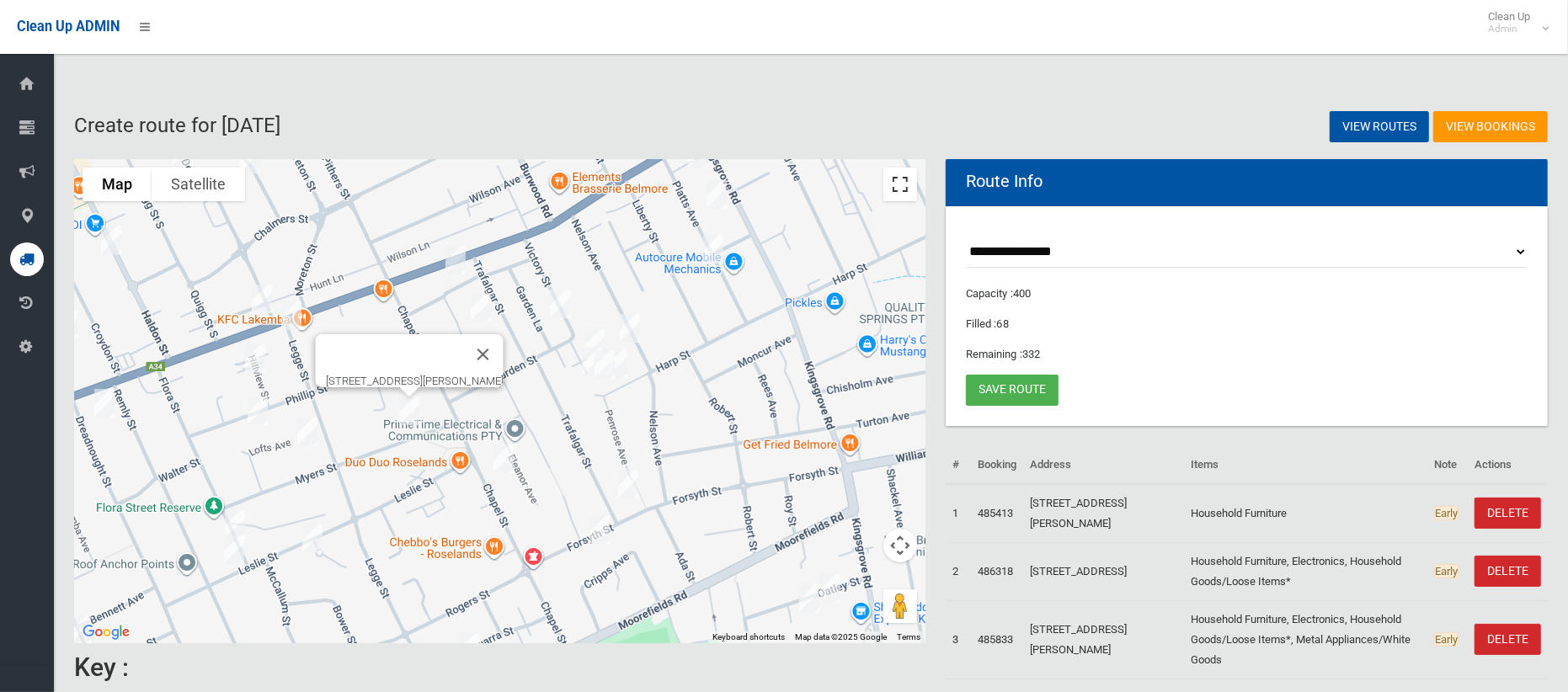
click at [898, 168] on button "Toggle fullscreen view" at bounding box center [899, 184] width 34 height 34
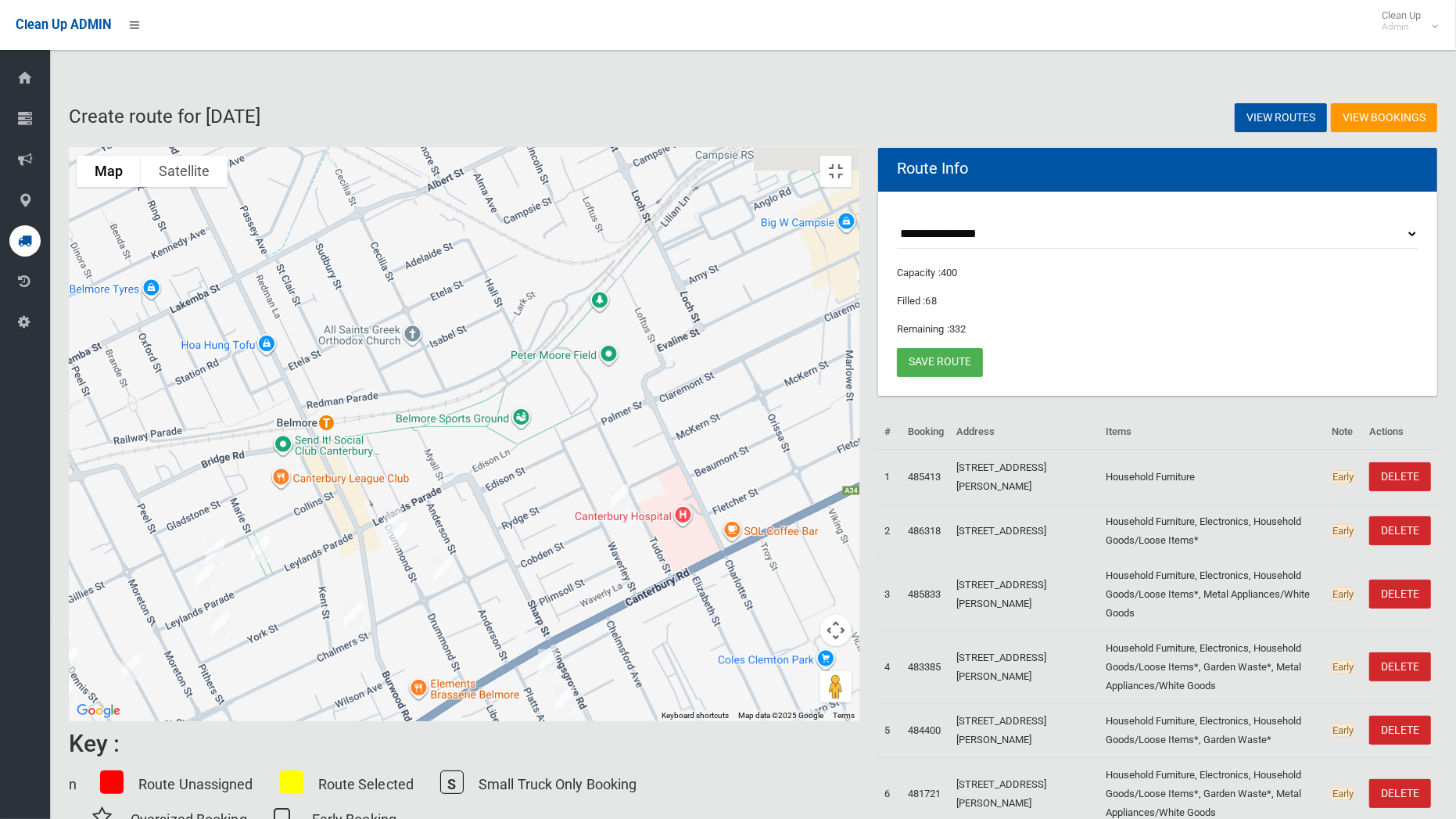
drag, startPoint x: 986, startPoint y: 209, endPoint x: 877, endPoint y: 698, distance: 501.0
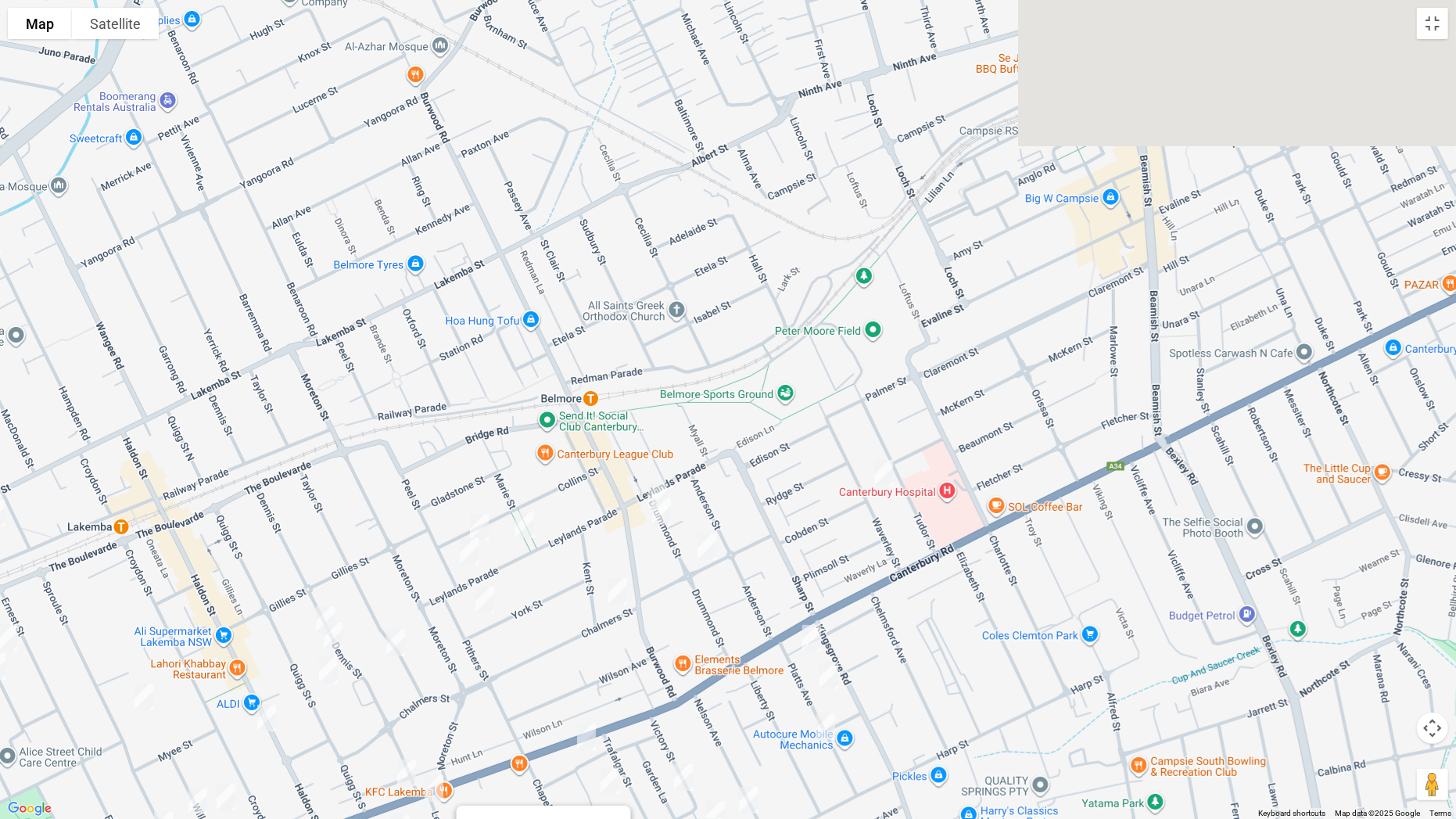
click at [877, 642] on div "[STREET_ADDRESS][PERSON_NAME]" at bounding box center [728, 409] width 1456 height 819
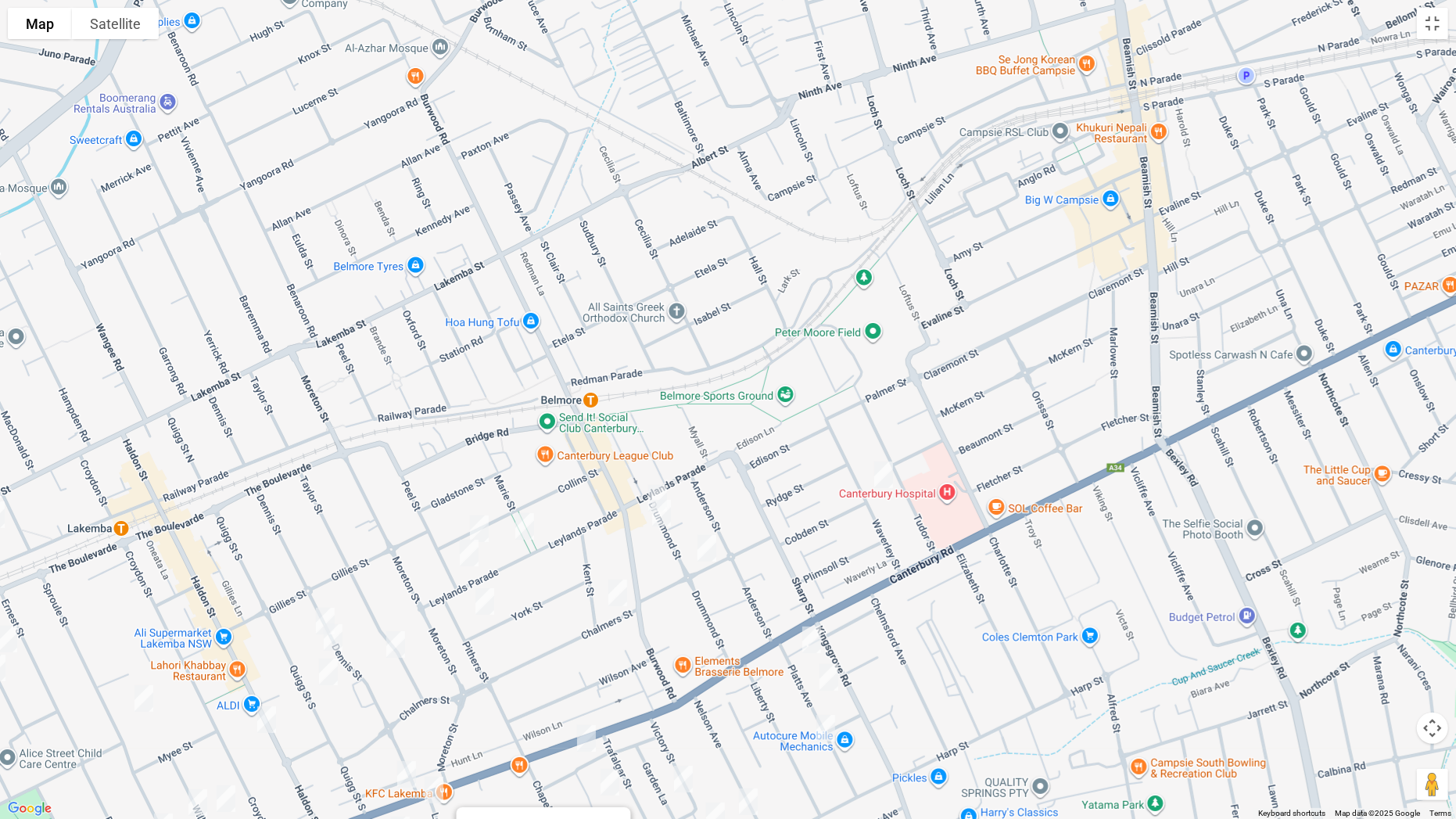
click at [886, 474] on img "36 Waverley Street, BELMORE NSW 2192" at bounding box center [883, 474] width 32 height 39
click at [661, 487] on img "1 Drummond Street, BELMORE NSW 2192" at bounding box center [658, 497] width 32 height 39
click at [660, 508] on img "5 Drummond Street, BELMORE NSW 2192" at bounding box center [661, 513] width 32 height 39
click at [709, 544] on img "28 Drummond Street, BELMORE NSW 2192" at bounding box center [706, 548] width 32 height 39
click at [619, 591] on img "3 Chalmers Street, BELMORE NSW 2192" at bounding box center [617, 592] width 32 height 39
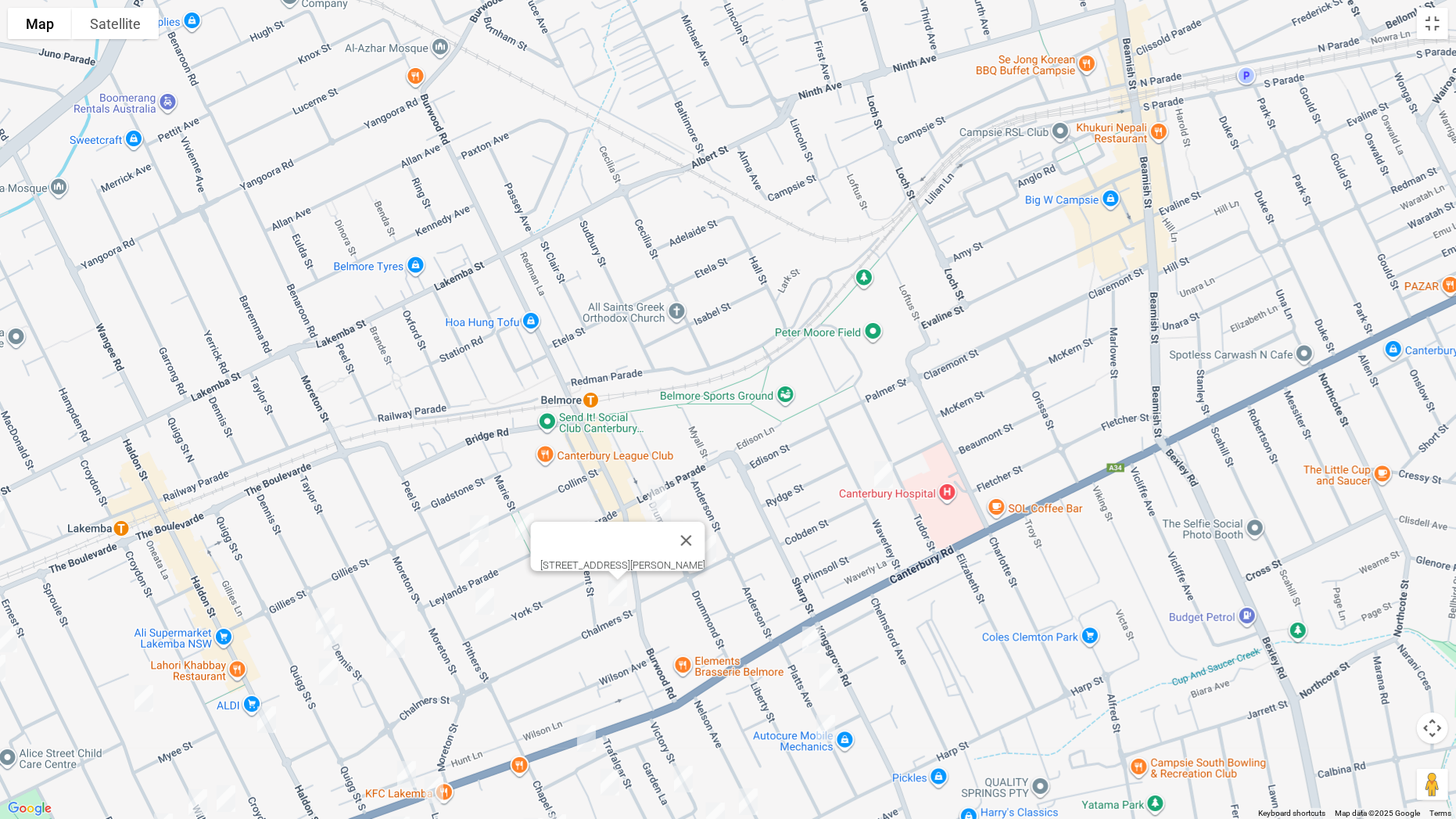
click at [487, 523] on img "58 Collins Street, BELMORE NSW 2192" at bounding box center [479, 528] width 32 height 39
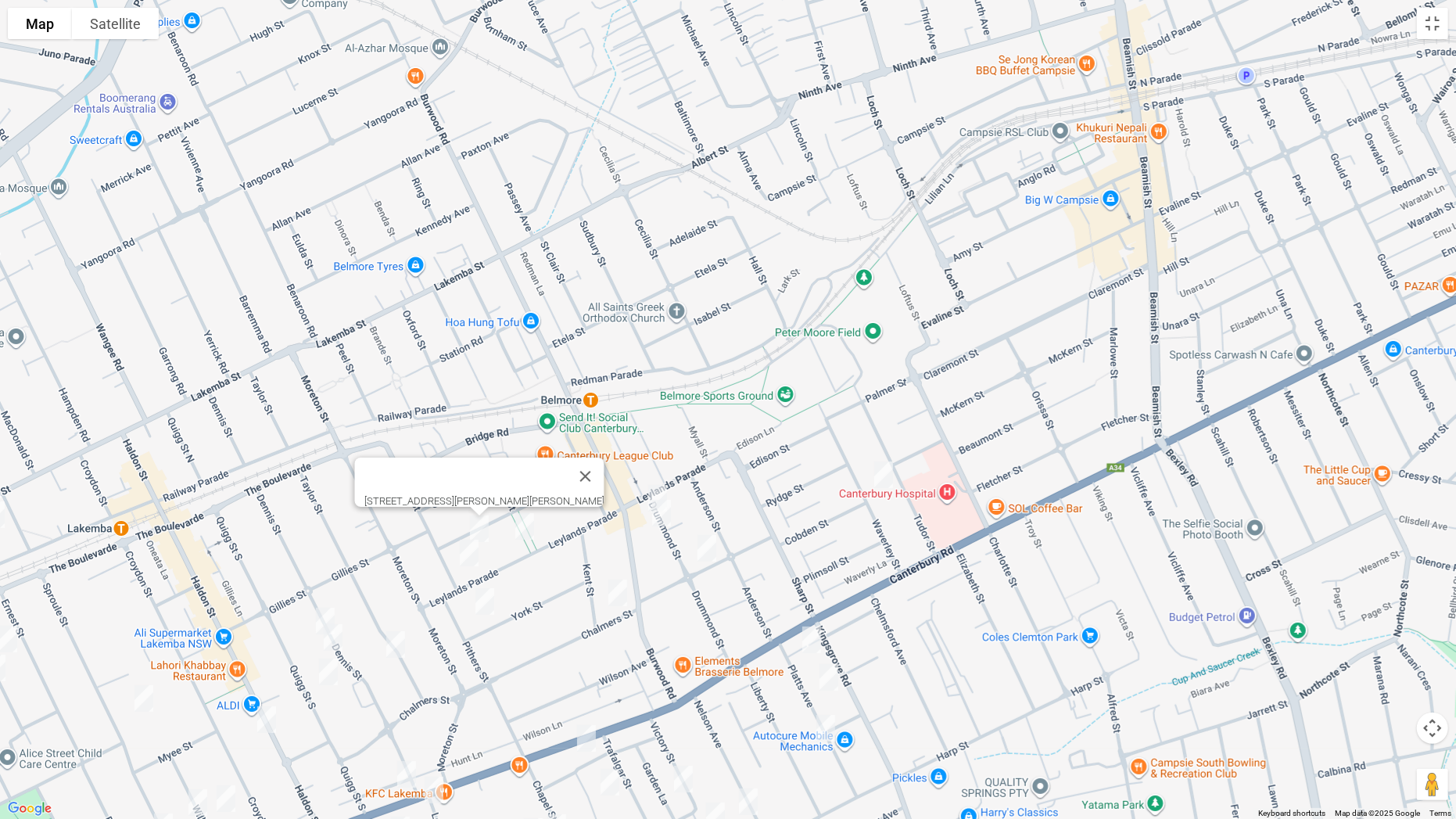
click at [522, 522] on img "75 Leylands Parade, BELMORE NSW 2192" at bounding box center [524, 525] width 32 height 39
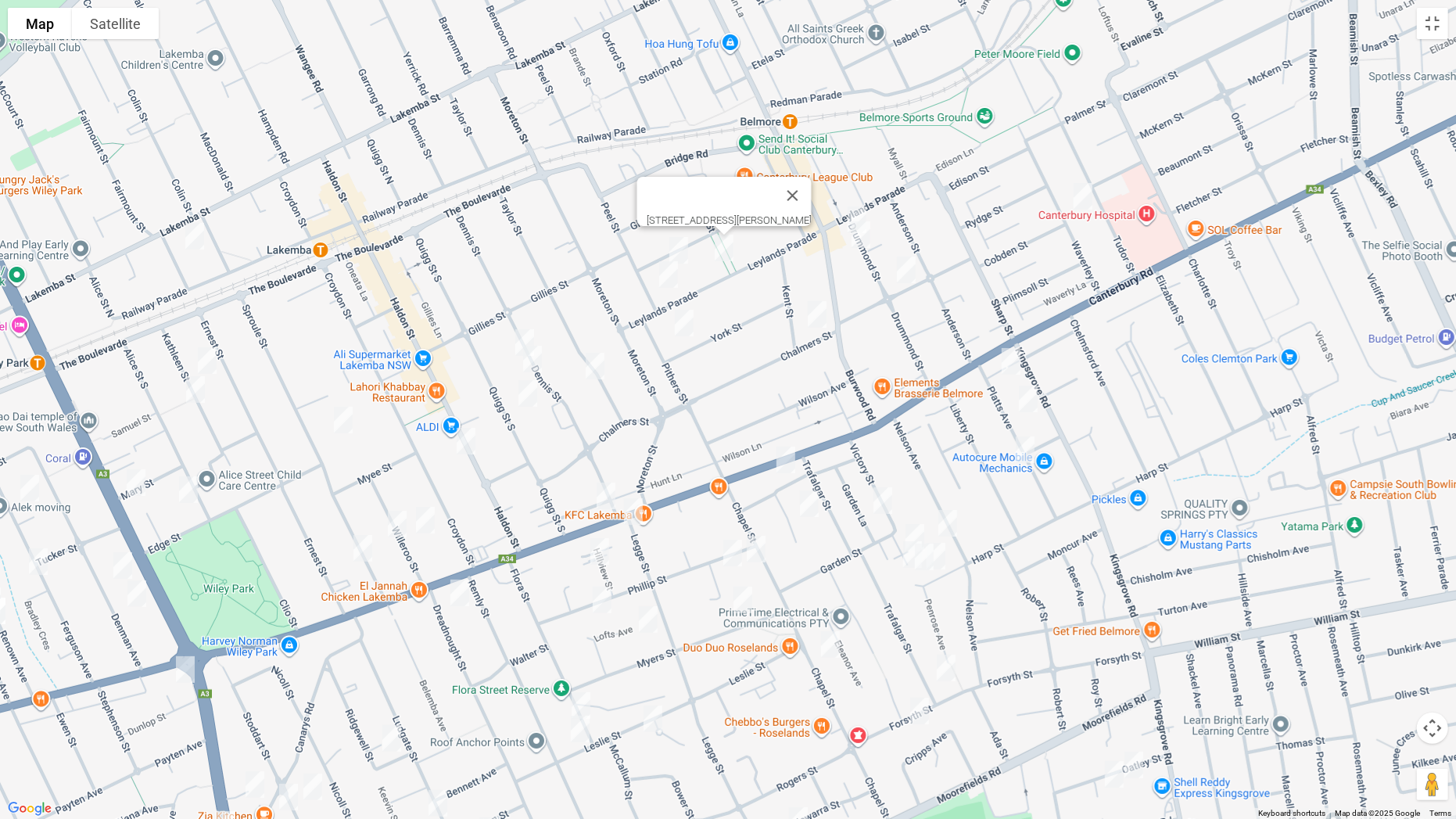
drag, startPoint x: 554, startPoint y: 666, endPoint x: 785, endPoint y: 350, distance: 391.4
click at [785, 350] on div "[STREET_ADDRESS][PERSON_NAME]" at bounding box center [728, 409] width 1456 height 819
click at [465, 437] on img "238 Haldon Street, LAKEMBA NSW 2195" at bounding box center [466, 441] width 32 height 39
click at [666, 274] on img "4/99 Leylands Parade, BELMORE NSW 2192" at bounding box center [669, 274] width 32 height 39
click at [634, 512] on img "844 Canterbury Road, ROSELANDS NSW 2196" at bounding box center [633, 511] width 32 height 39
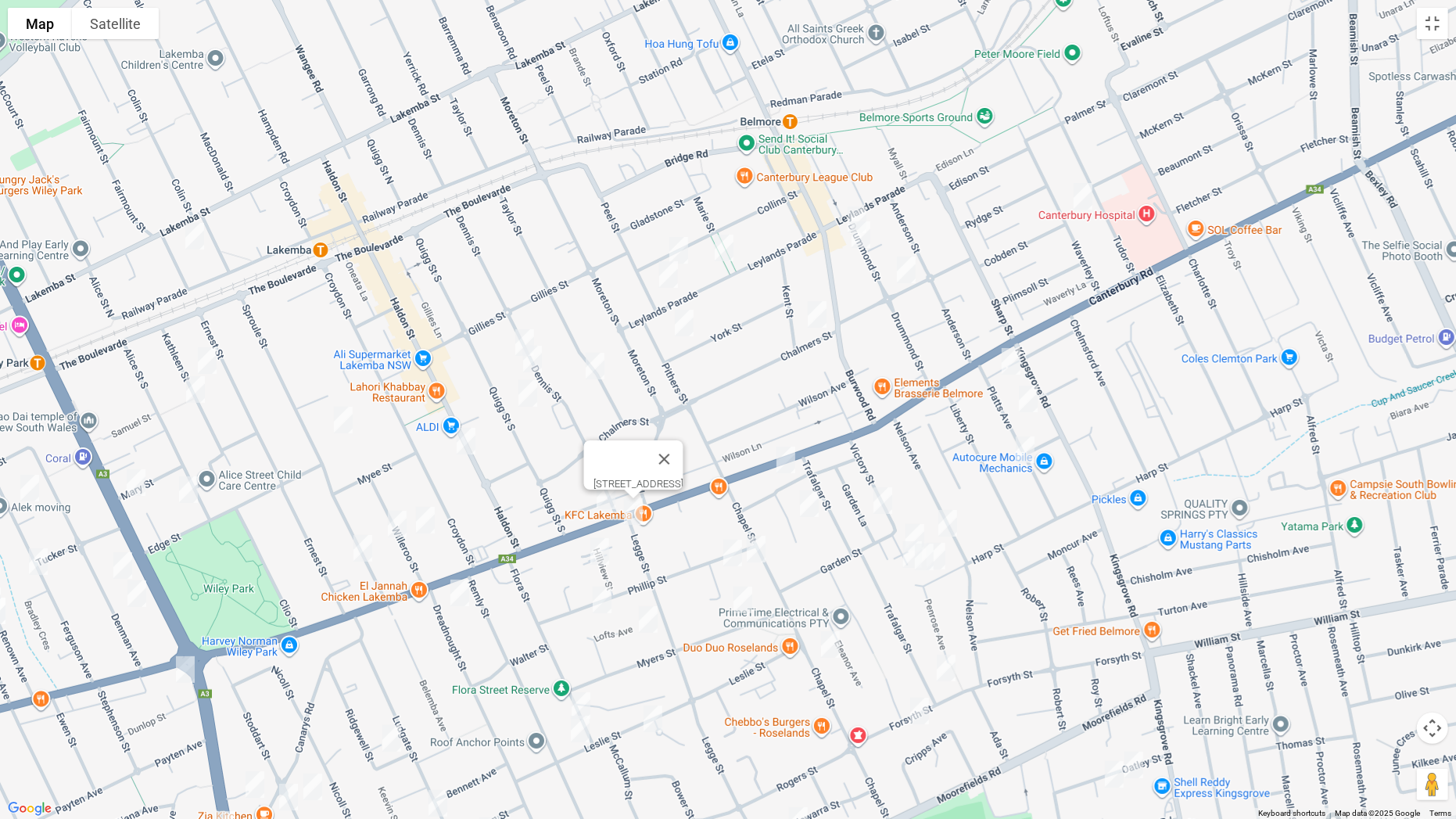
click at [689, 322] on img "45 York Street, BELMORE NSW 2192" at bounding box center [684, 323] width 32 height 39
click at [1428, 39] on button "Toggle fullscreen view" at bounding box center [1433, 23] width 32 height 32
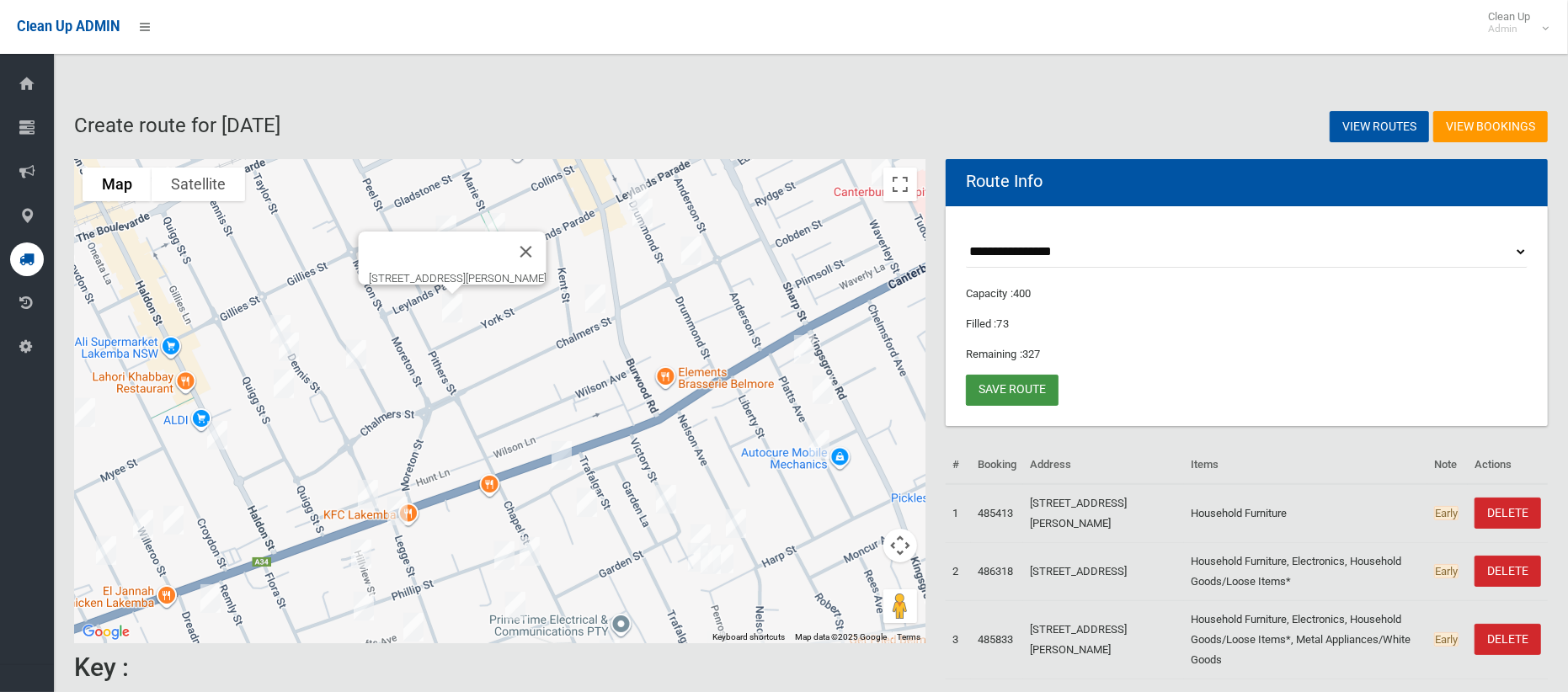
click at [1010, 394] on link "Save route" at bounding box center [1012, 390] width 92 height 31
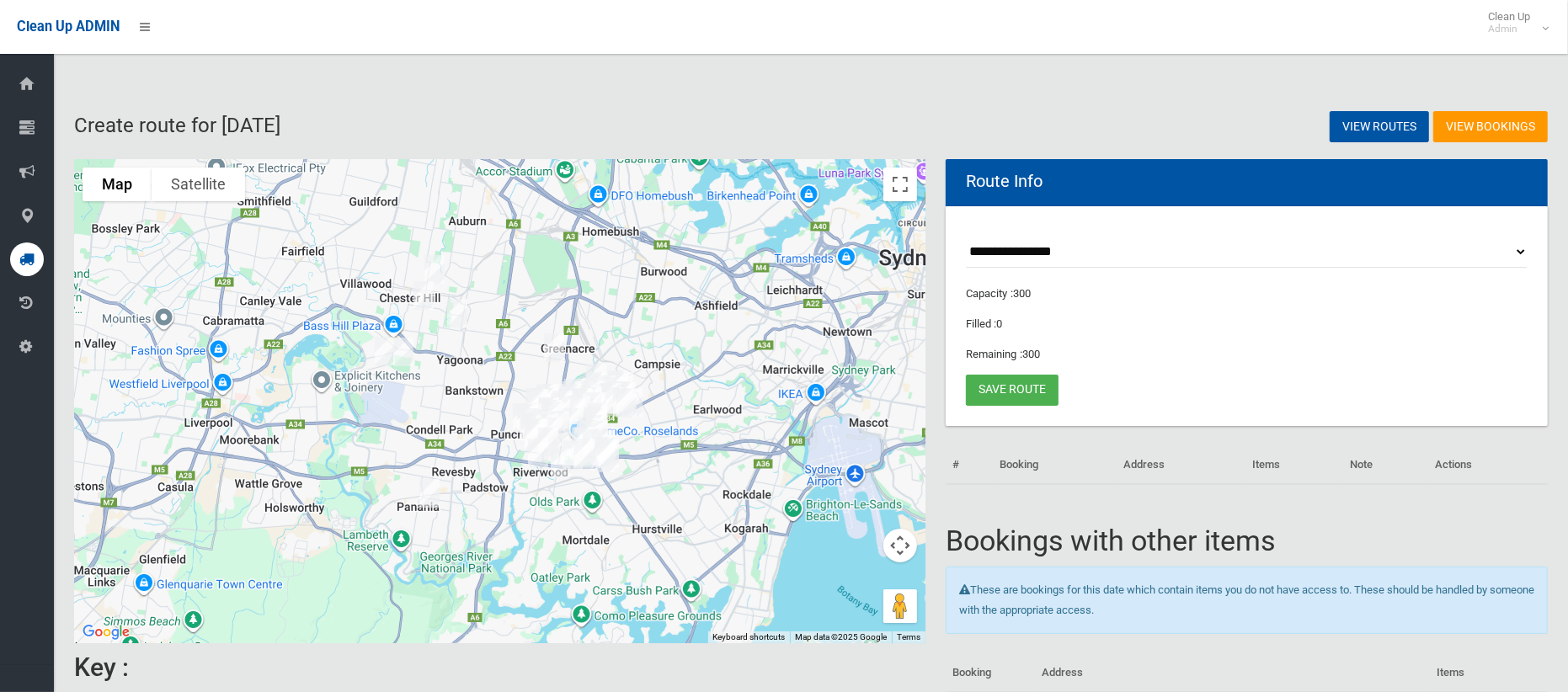
click at [1015, 239] on select "**********" at bounding box center [1247, 252] width 562 height 31
select select "*****"
click at [966, 237] on select "**********" at bounding box center [1247, 252] width 562 height 31
click at [900, 209] on div at bounding box center [499, 401] width 851 height 484
click at [896, 187] on button "Toggle fullscreen view" at bounding box center [899, 184] width 34 height 34
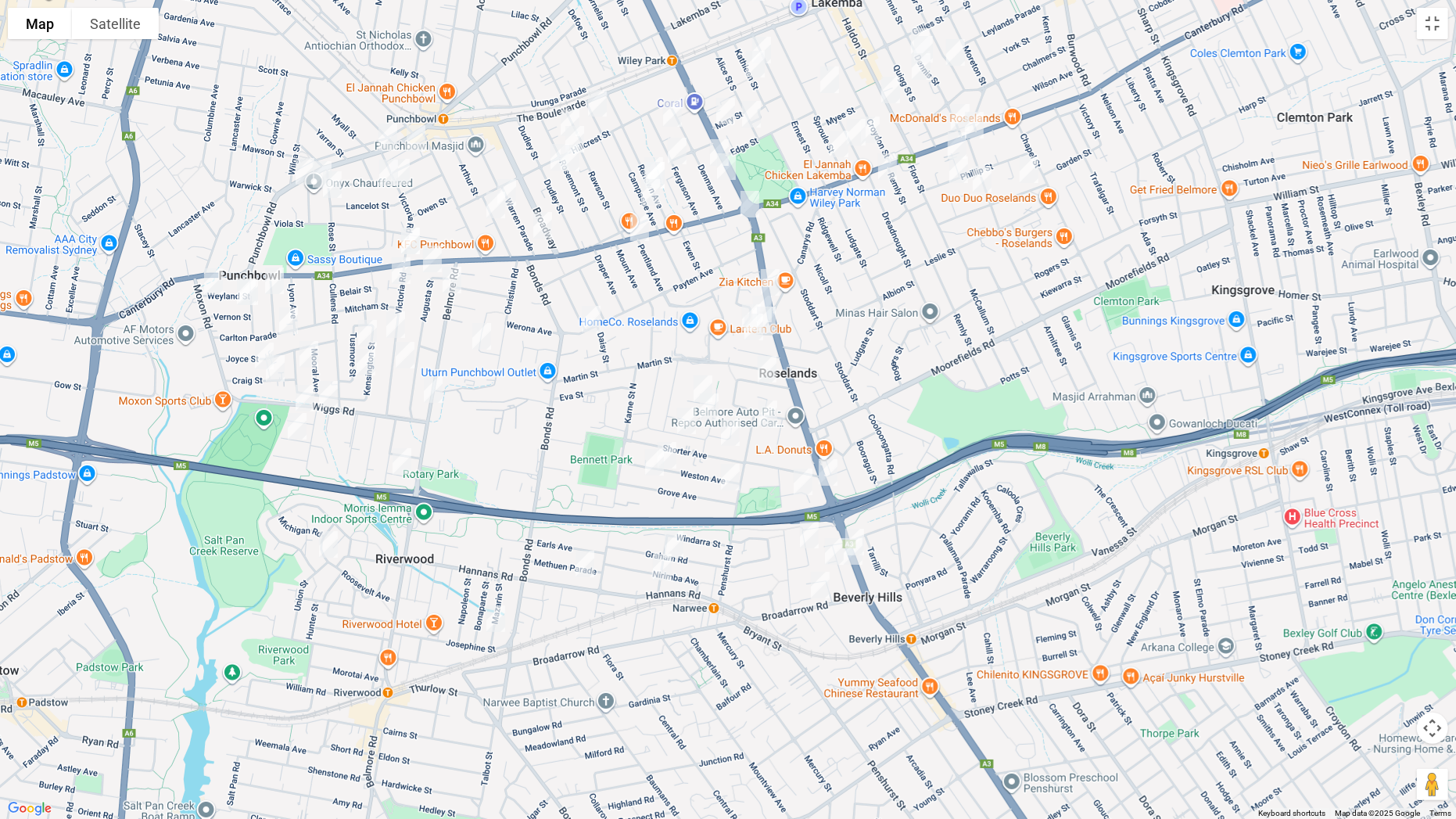
click at [856, 526] on img "379 King Georges Road, BEVERLY HILLS NSW 2209" at bounding box center [854, 541] width 32 height 39
click at [960, 483] on button "Close" at bounding box center [961, 489] width 38 height 38
click at [833, 467] on img "315 King Georges Road, BEVERLY HILLS NSW 2209" at bounding box center [828, 472] width 32 height 39
click at [774, 278] on img "1/211 King Georges Road, ROSELANDS NSW 2196" at bounding box center [770, 282] width 32 height 39
click at [337, 391] on img "38B Wiggs Road, RIVERWOOD NSW 2210" at bounding box center [328, 394] width 32 height 39
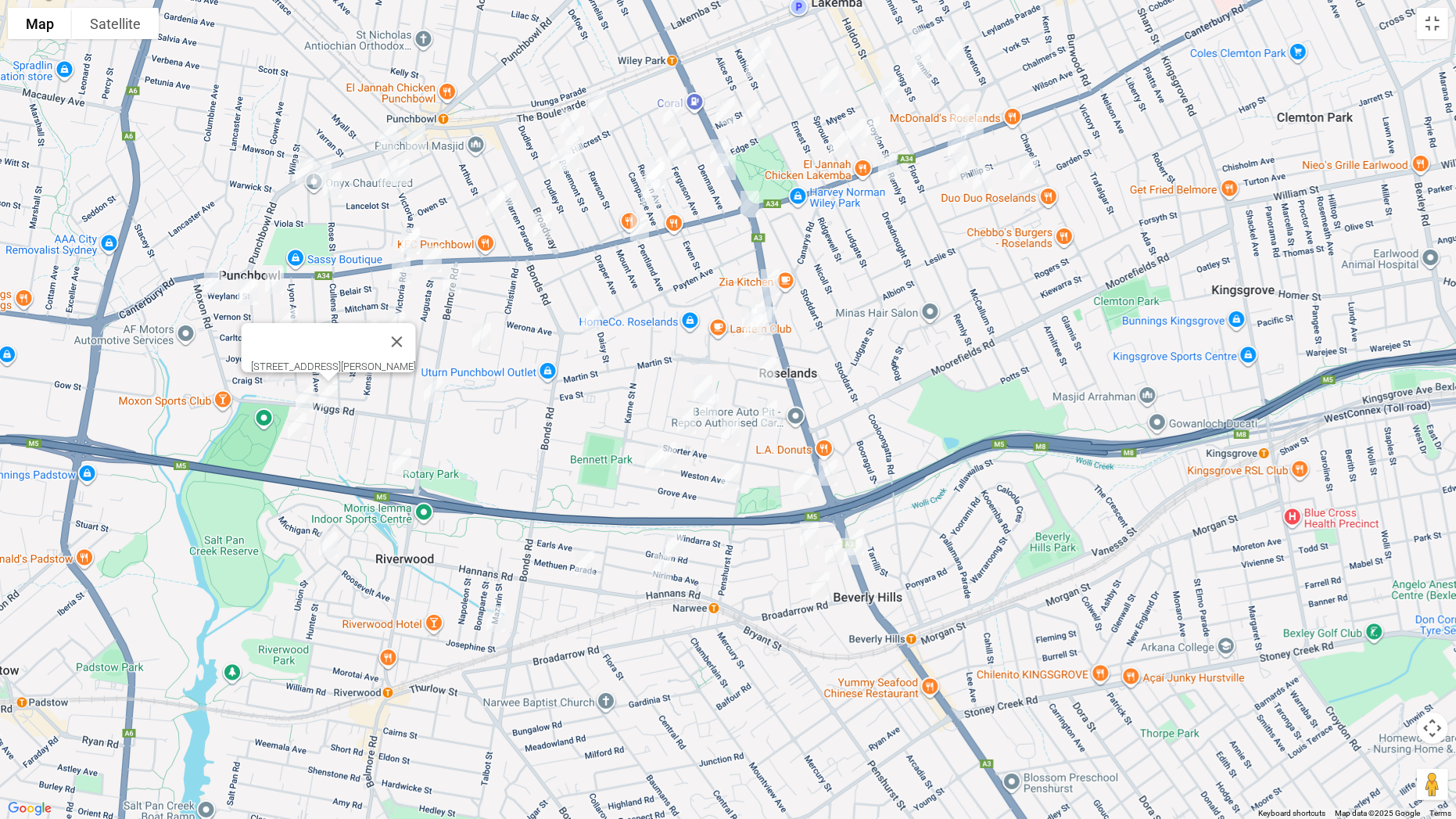
click at [337, 392] on img "38B Wiggs Road, RIVERWOOD NSW 2210" at bounding box center [328, 394] width 32 height 39
click at [1426, 23] on button "Toggle fullscreen view" at bounding box center [1433, 23] width 32 height 32
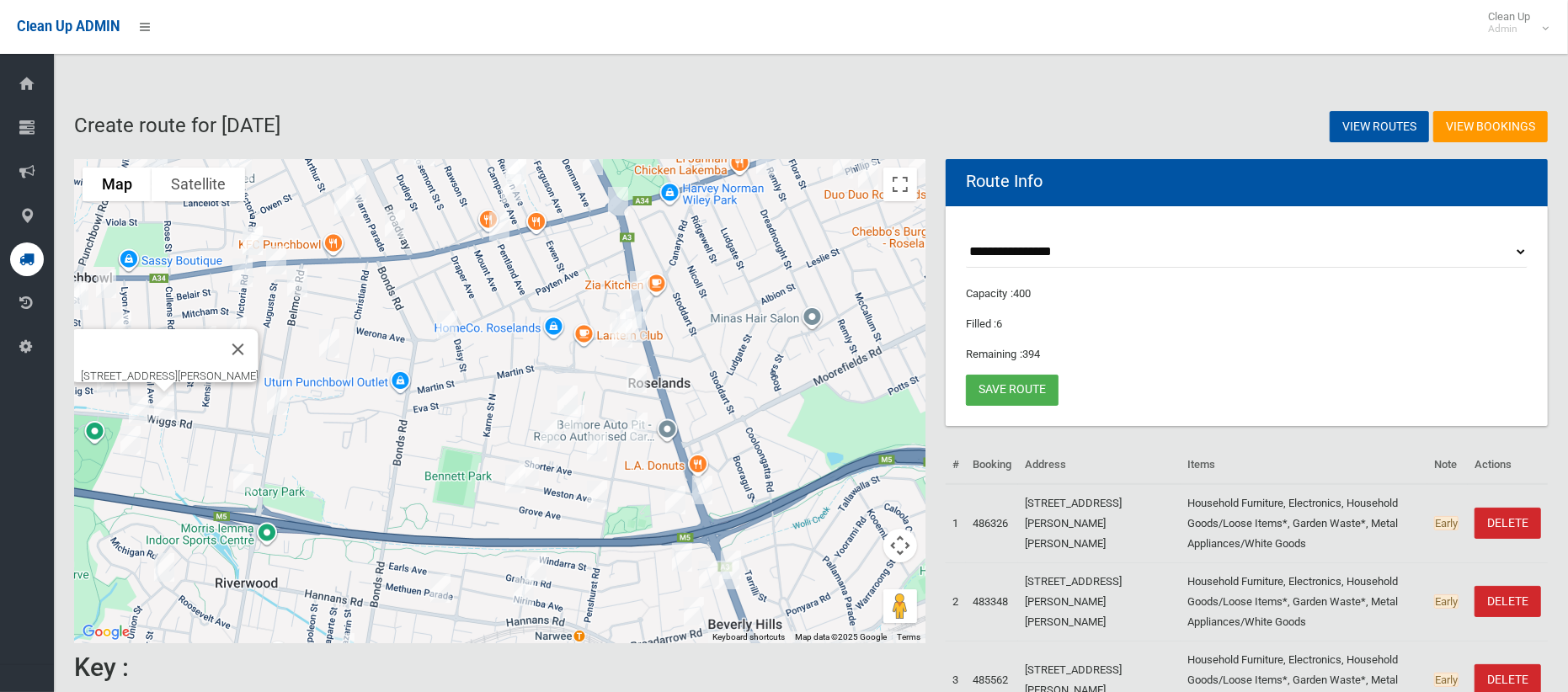
drag, startPoint x: 262, startPoint y: 365, endPoint x: 360, endPoint y: 386, distance: 100.2
click at [360, 386] on div "[STREET_ADDRESS][PERSON_NAME]" at bounding box center [499, 401] width 851 height 484
click at [168, 406] on img "38B Wiggs Road, RIVERWOOD NSW 2210" at bounding box center [164, 406] width 34 height 42
click at [902, 199] on button "Toggle fullscreen view" at bounding box center [899, 184] width 34 height 34
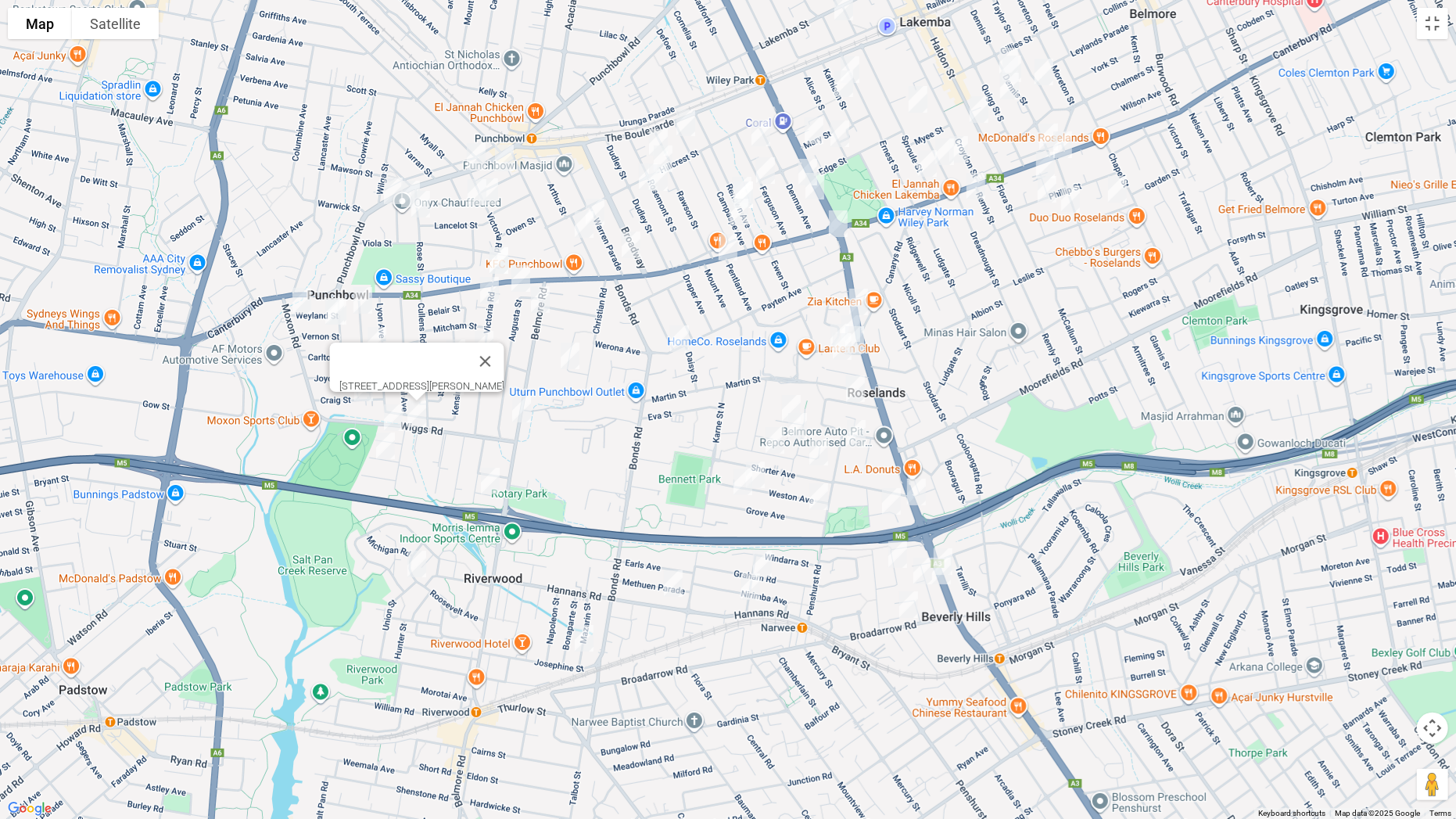
click at [896, 551] on img "25 Midlothian Avenue, BEVERLY HILLS NSW 2209" at bounding box center [897, 554] width 32 height 39
click at [916, 570] on img "2 Eileen Avenue, BEVERLY HILLS NSW 2209" at bounding box center [923, 570] width 32 height 39
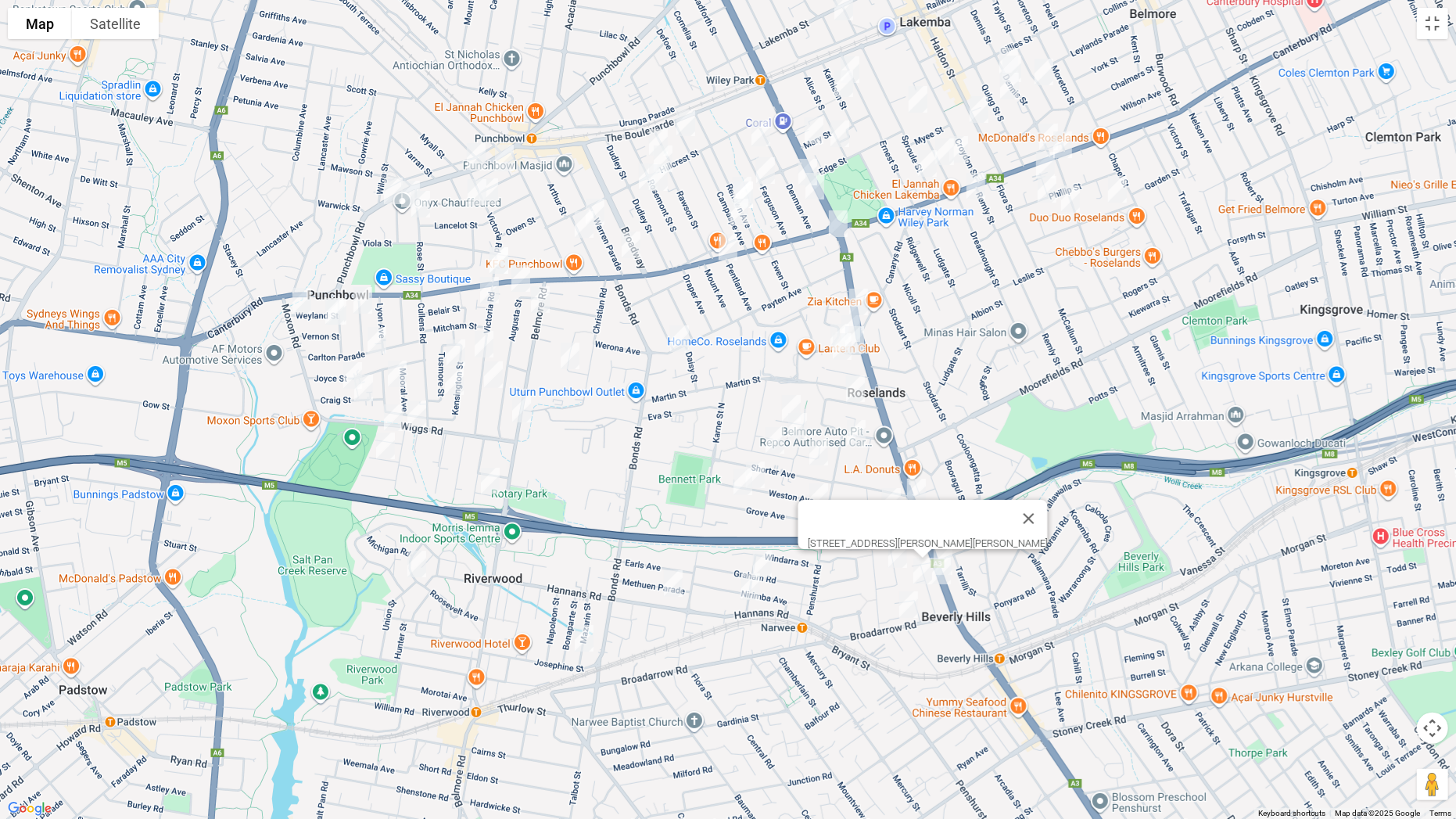
click at [951, 577] on img "24 Jordan Avenue, BEVERLY HILLS NSW 2209" at bounding box center [942, 570] width 32 height 39
click at [910, 602] on img "9 Broadarrow Road, BEVERLY HILLS NSW 2209" at bounding box center [908, 604] width 32 height 39
click at [757, 553] on img "3/26 Graham Road, NARWEE NSW 2209" at bounding box center [762, 563] width 32 height 39
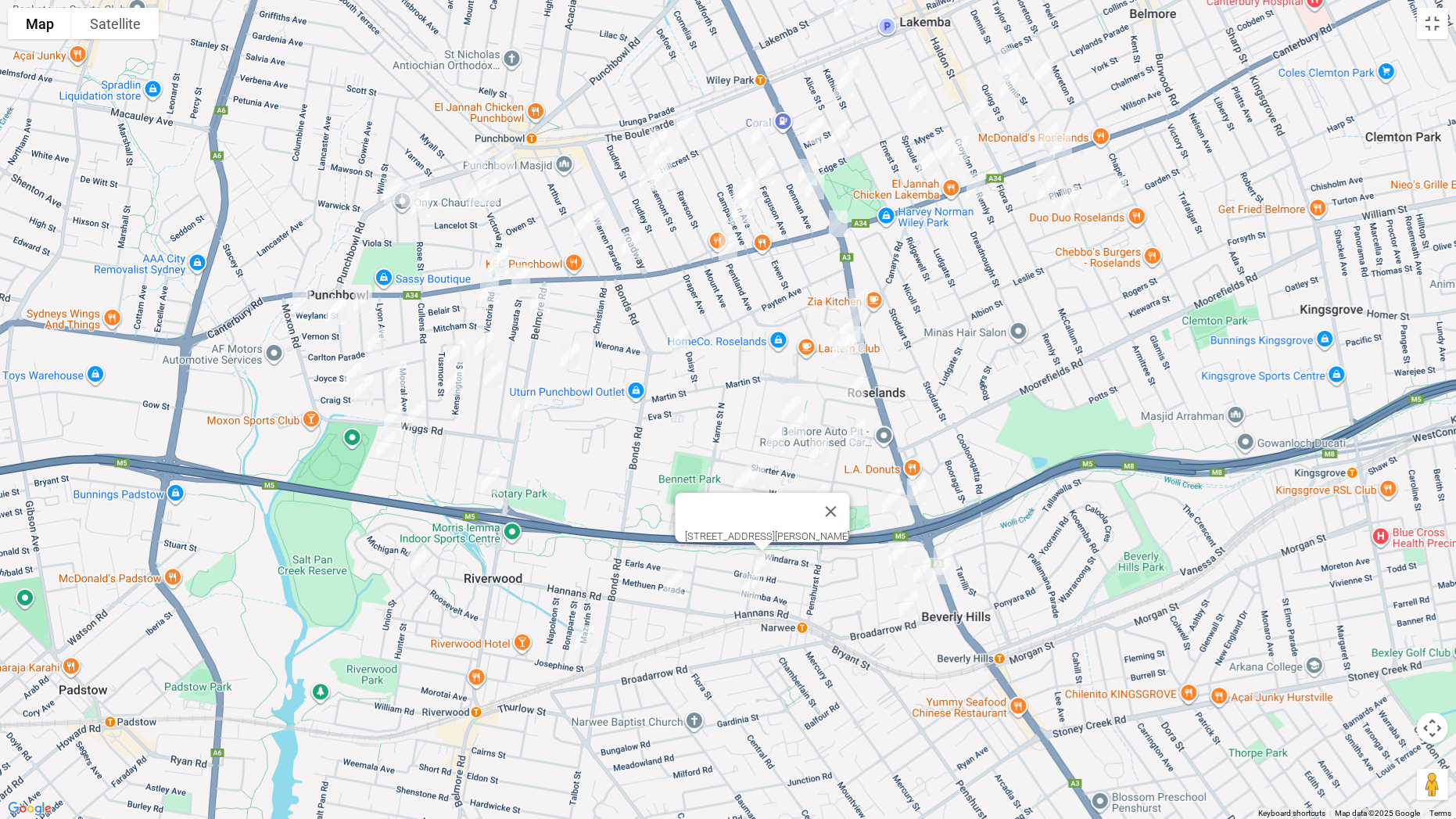
click at [749, 582] on img "9 Nanowie Street, NARWEE NSW 2209" at bounding box center [751, 586] width 32 height 39
click at [850, 314] on img "12-14 Roseland Avenue, ROSELANDS NSW 2196" at bounding box center [851, 328] width 32 height 39
click at [834, 323] on img "19-21 Roseland Avenue, ROSELANDS NSW 2196" at bounding box center [840, 336] width 32 height 39
click at [860, 332] on img "9 Roseland Avenue, ROSELANDS NSW 2196" at bounding box center [854, 339] width 32 height 39
click at [842, 345] on img "15 Sylvester Avenue, ROSELANDS NSW 2196" at bounding box center [842, 346] width 32 height 39
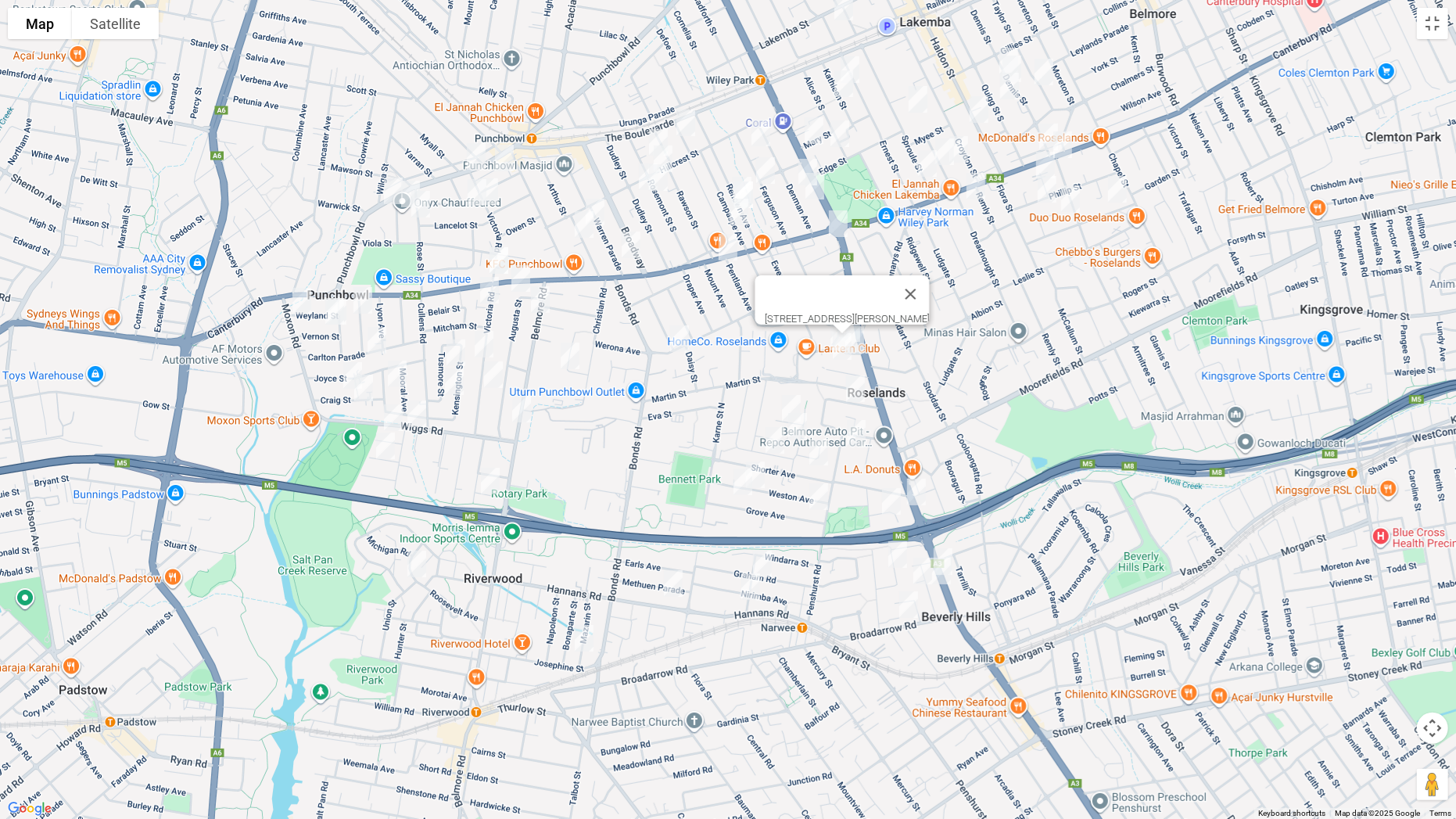
click at [854, 378] on img "22 Hilton Avenue, ROSELANDS NSW 2196" at bounding box center [855, 388] width 32 height 39
click at [858, 419] on img "30 Penshurst Road, ROSELANDS NSW 2196" at bounding box center [856, 432] width 32 height 39
click at [892, 505] on img "3 Warne Crescent, BEVERLY HILLS NSW 2209" at bounding box center [891, 501] width 32 height 39
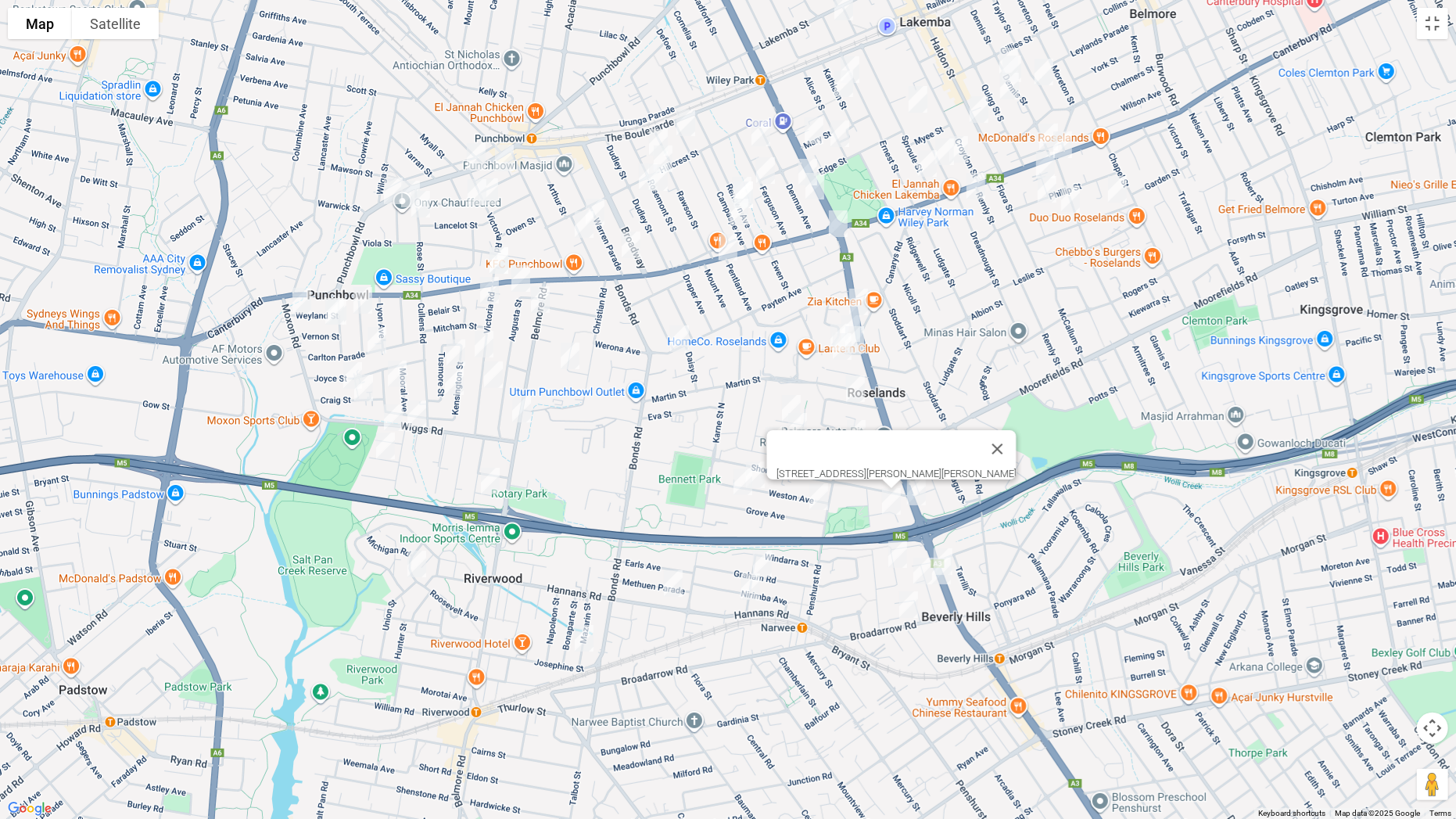
click at [787, 396] on img "6 Robin Place, ROSELANDS NSW 2196" at bounding box center [791, 407] width 32 height 39
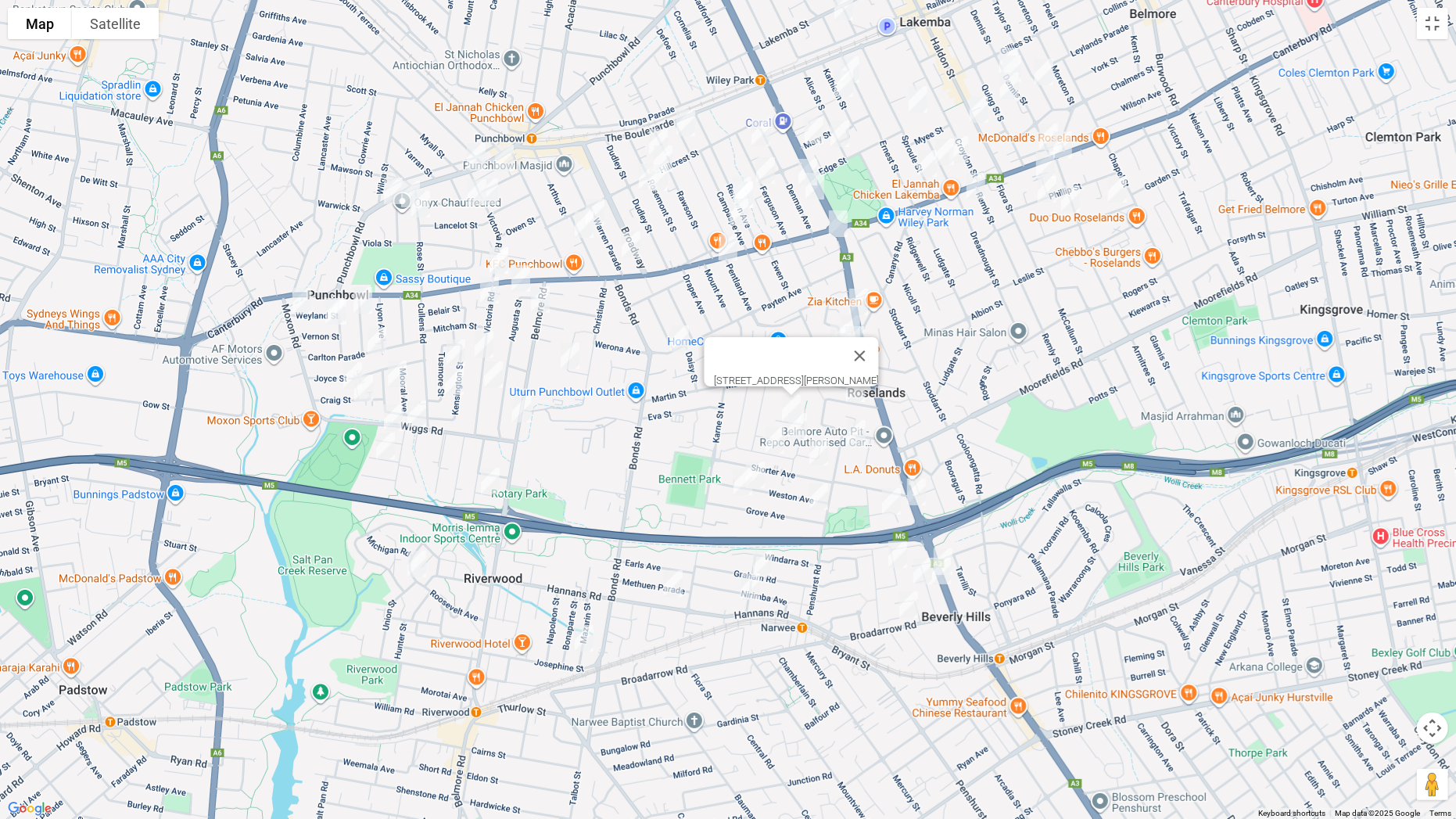
click at [797, 422] on img "23 Roseanne Avenue, ROSELANDS NSW 2196" at bounding box center [797, 425] width 32 height 39
click at [777, 432] on img "59 Chick Street, ROSELANDS NSW 2196" at bounding box center [775, 440] width 32 height 39
click at [763, 461] on img "20 Rhonda Avenue, NARWEE NSW 2209" at bounding box center [755, 474] width 32 height 39
click at [742, 475] on img "3/49 Grove Avenue, NARWEE NSW 2209" at bounding box center [742, 481] width 32 height 39
click at [793, 421] on button "Close" at bounding box center [774, 430] width 38 height 38
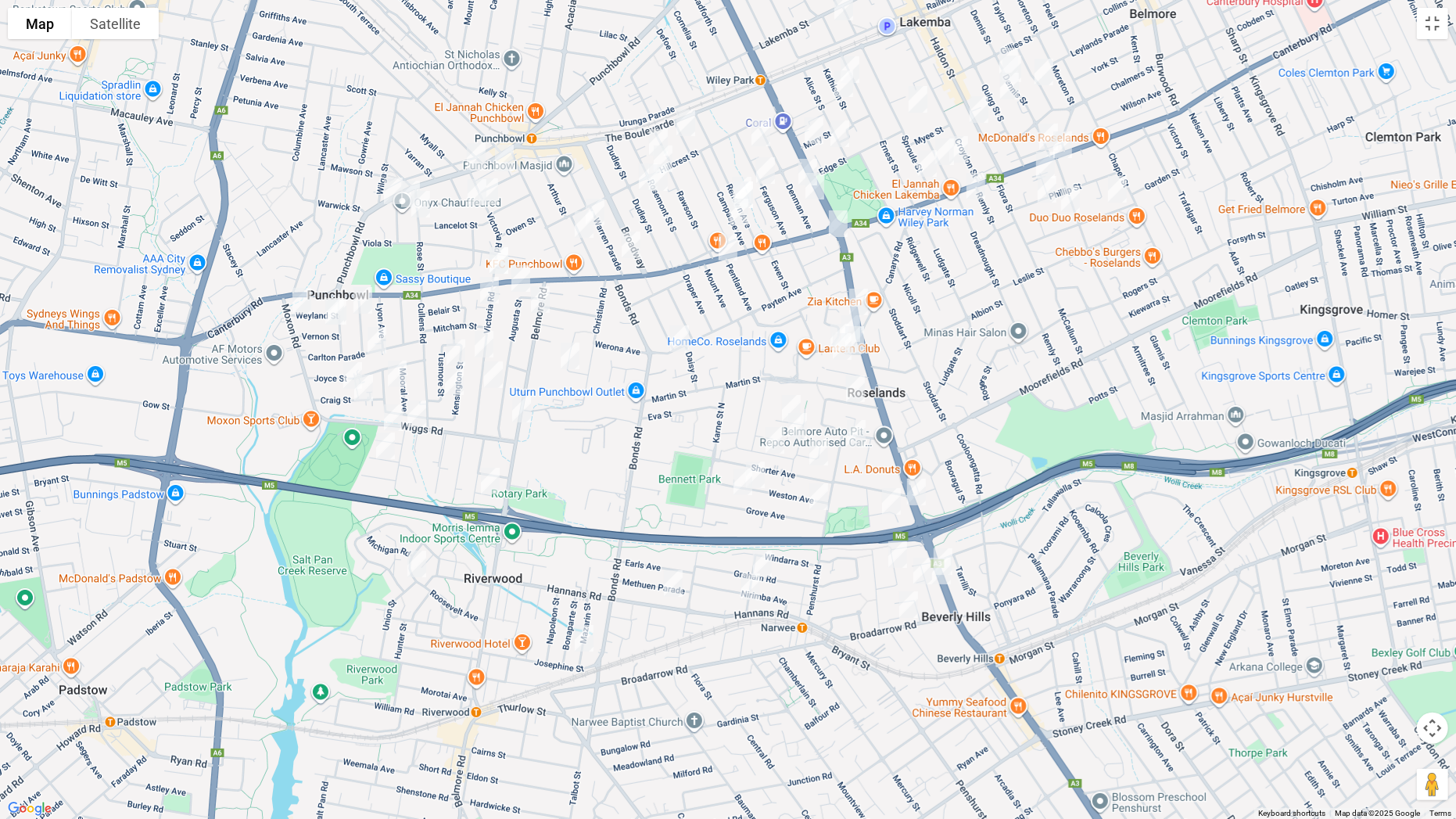
click at [820, 445] on img "33 Shorter Avenue, NARWEE NSW 2209" at bounding box center [818, 451] width 32 height 39
click at [819, 488] on img "3A Grove Avenue, NARWEE NSW 2209" at bounding box center [818, 496] width 32 height 39
click at [676, 334] on img "124 Payten Avenue, ROSELANDS NSW 2196" at bounding box center [679, 338] width 32 height 39
click at [1431, 21] on button "Toggle fullscreen view" at bounding box center [1433, 23] width 32 height 32
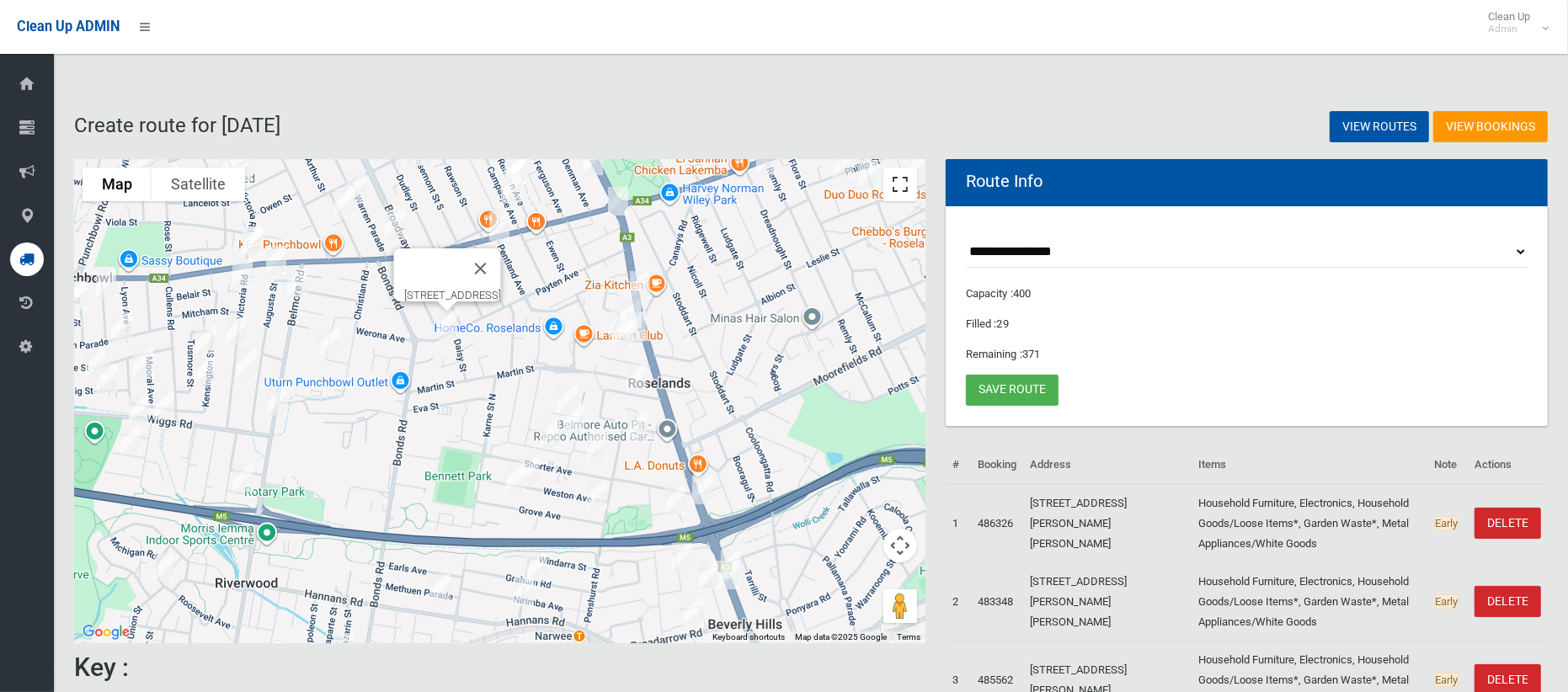
click at [898, 176] on button "Toggle fullscreen view" at bounding box center [899, 184] width 34 height 34
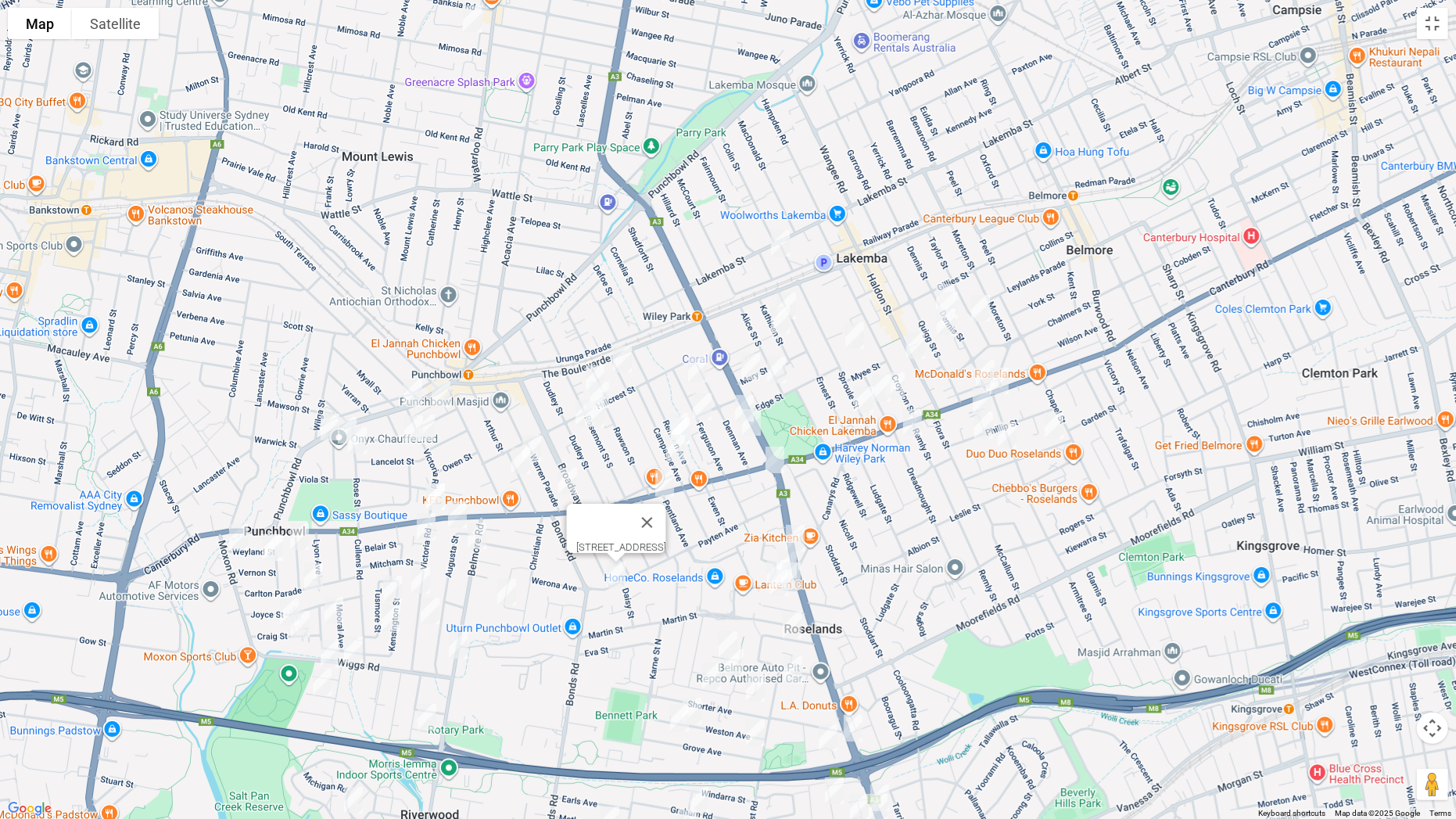
drag, startPoint x: 849, startPoint y: 302, endPoint x: 785, endPoint y: 541, distance: 247.4
click at [785, 541] on img "1/211 King Georges Road, ROSELANDS NSW 2196" at bounding box center [795, 537] width 32 height 39
click at [1060, 422] on img "11 Myers Street, ROSELANDS NSW 2196" at bounding box center [1054, 424] width 32 height 39
click at [1013, 436] on img "16 Lofts Avenue, ROSELANDS NSW 2196" at bounding box center [1007, 434] width 32 height 39
click at [986, 429] on img "64 Phillip Street, ROSELANDS NSW 2196" at bounding box center [984, 424] width 32 height 39
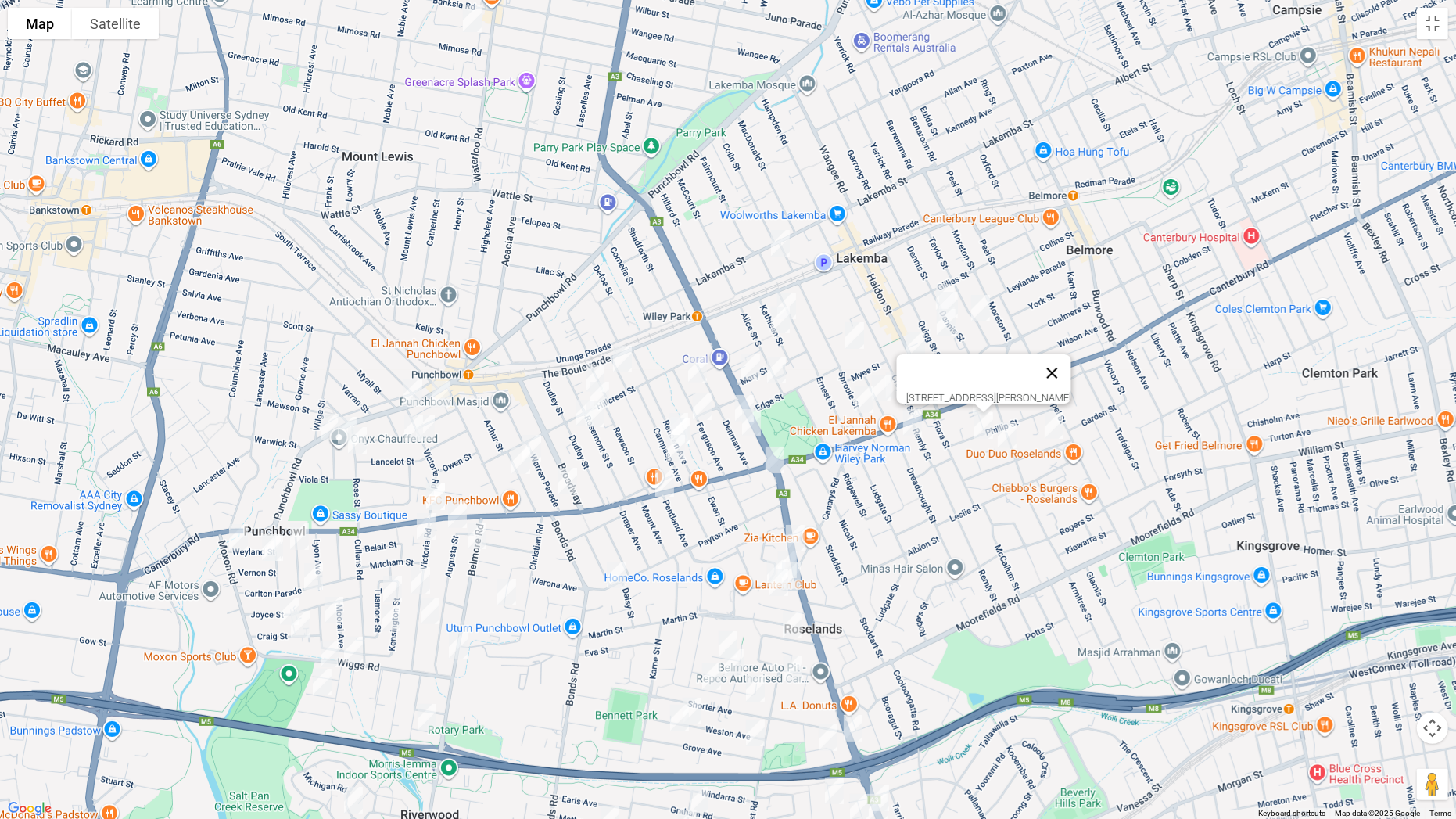
click at [1067, 364] on button "Close" at bounding box center [1052, 373] width 38 height 38
click at [981, 359] on img "915 Canterbury Road, LAKEMBA NSW 2195" at bounding box center [985, 372] width 32 height 39
click at [999, 374] on img "844 Canterbury Road, ROSELANDS NSW 2196" at bounding box center [999, 380] width 32 height 39
click at [978, 397] on img "7 Hillview Street, ROSELANDS NSW 2196" at bounding box center [982, 401] width 32 height 39
click at [937, 278] on img "3/77 Dennis Street, LAKEMBA NSW 2195" at bounding box center [945, 296] width 32 height 39
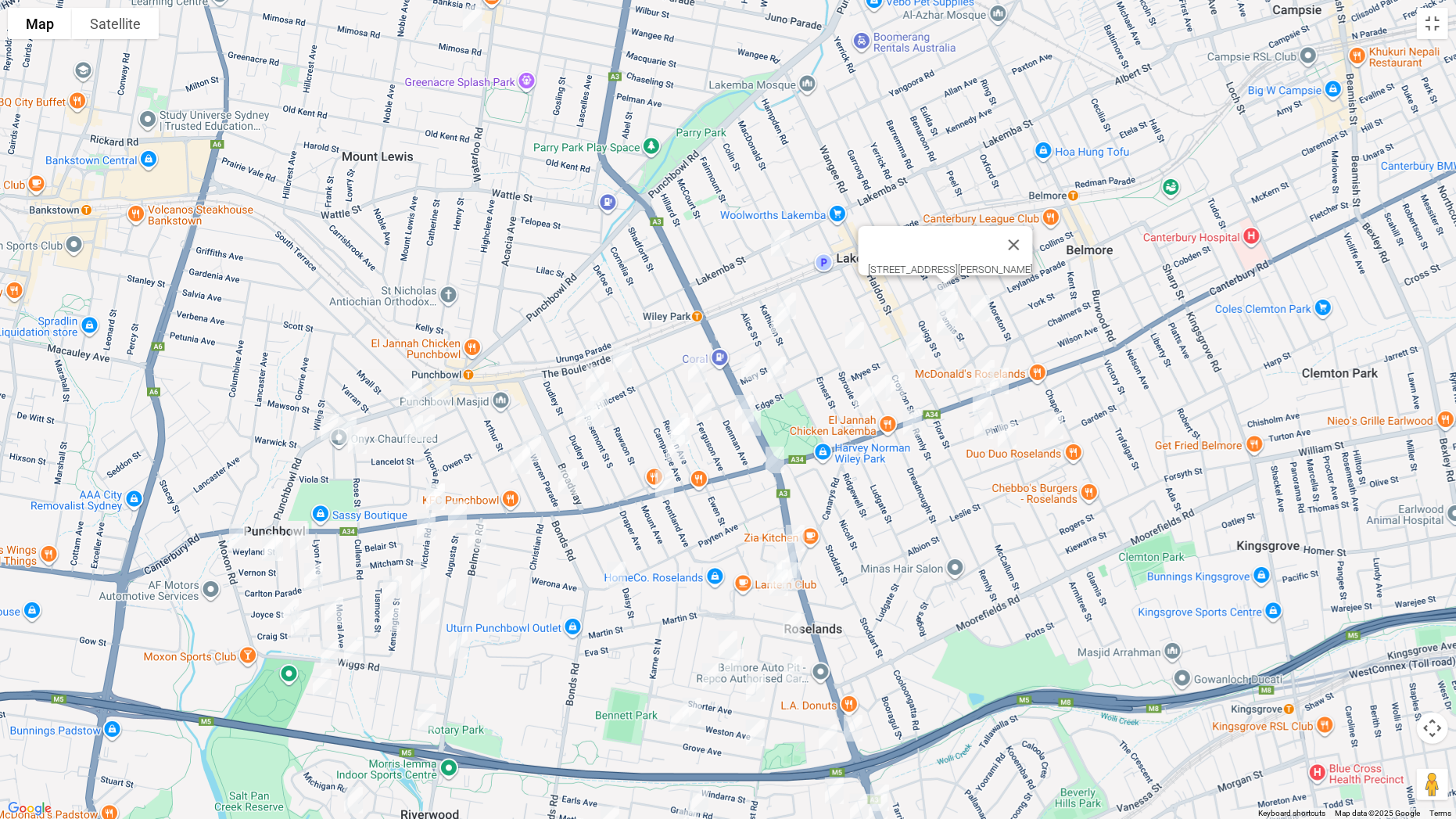
click at [949, 297] on img "83 Dennis Street, LAKEMBA NSW 2195" at bounding box center [948, 305] width 32 height 39
click at [976, 305] on img "95 Taylor Street, LAKEMBA NSW 2195" at bounding box center [980, 307] width 32 height 39
click at [950, 321] on img "96 Quigg Street South, LAKEMBA NSW 2195" at bounding box center [946, 322] width 32 height 39
click at [924, 339] on img "238 Haldon Street, LAKEMBA NSW 2195" at bounding box center [915, 345] width 32 height 39
click at [903, 377] on img "18 Willeroo Street, LAKEMBA NSW 2195" at bounding box center [895, 385] width 32 height 39
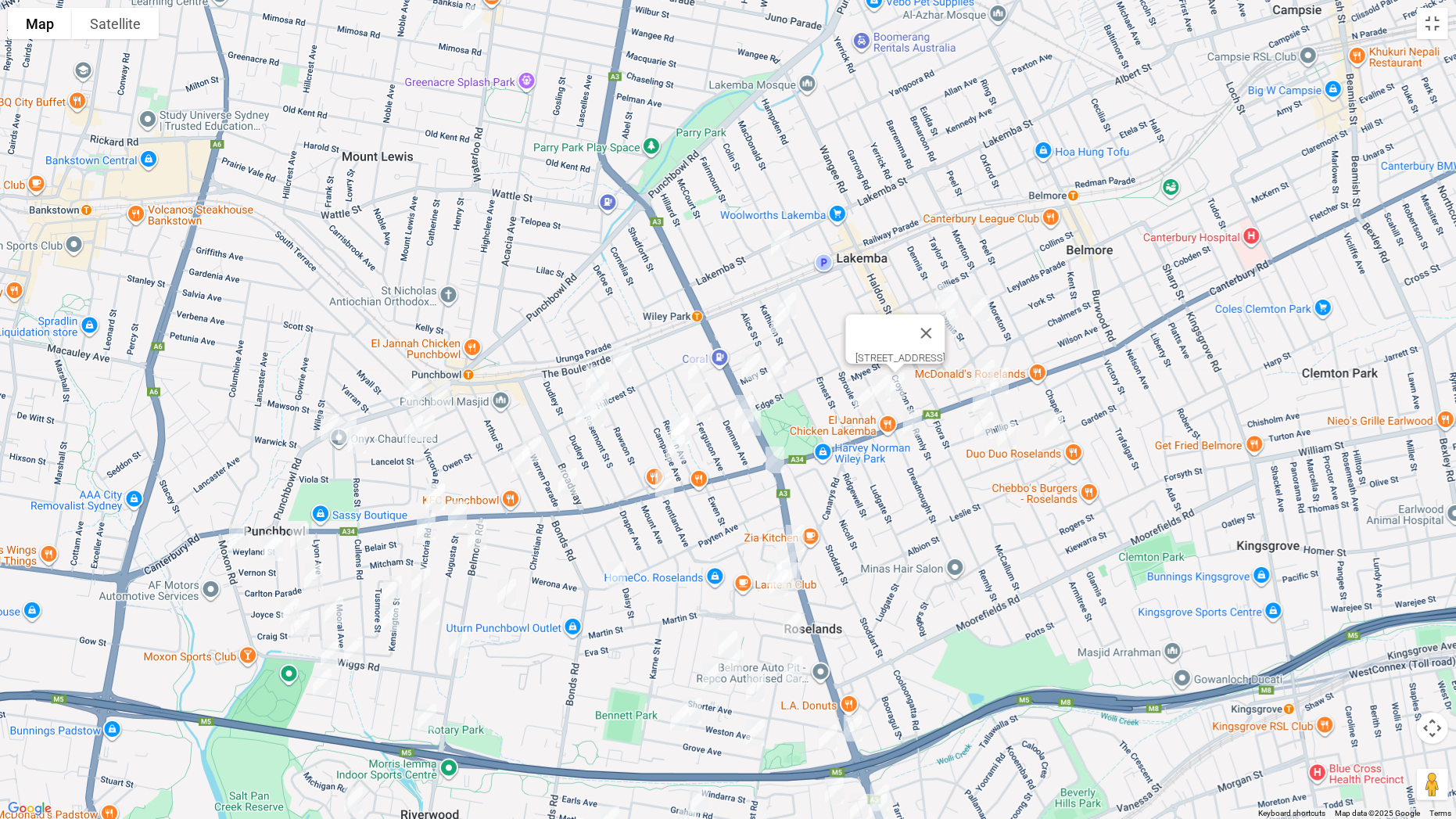
click at [915, 420] on img "4 Dreadnought Street, ROSELANDS NSW 2196" at bounding box center [913, 422] width 32 height 39
click at [849, 327] on img "90 Sproule Street, LAKEMBA NSW 2195" at bounding box center [854, 335] width 32 height 39
click at [880, 381] on img "1/23 Willeroo Street, LAKEMBA NSW 2195" at bounding box center [881, 387] width 32 height 39
click at [861, 395] on img "119 Sproule Street, LAKEMBA NSW 2195" at bounding box center [864, 399] width 32 height 39
click at [787, 248] on img "4 Ernest Street, LAKEMBA NSW 2195" at bounding box center [780, 242] width 32 height 39
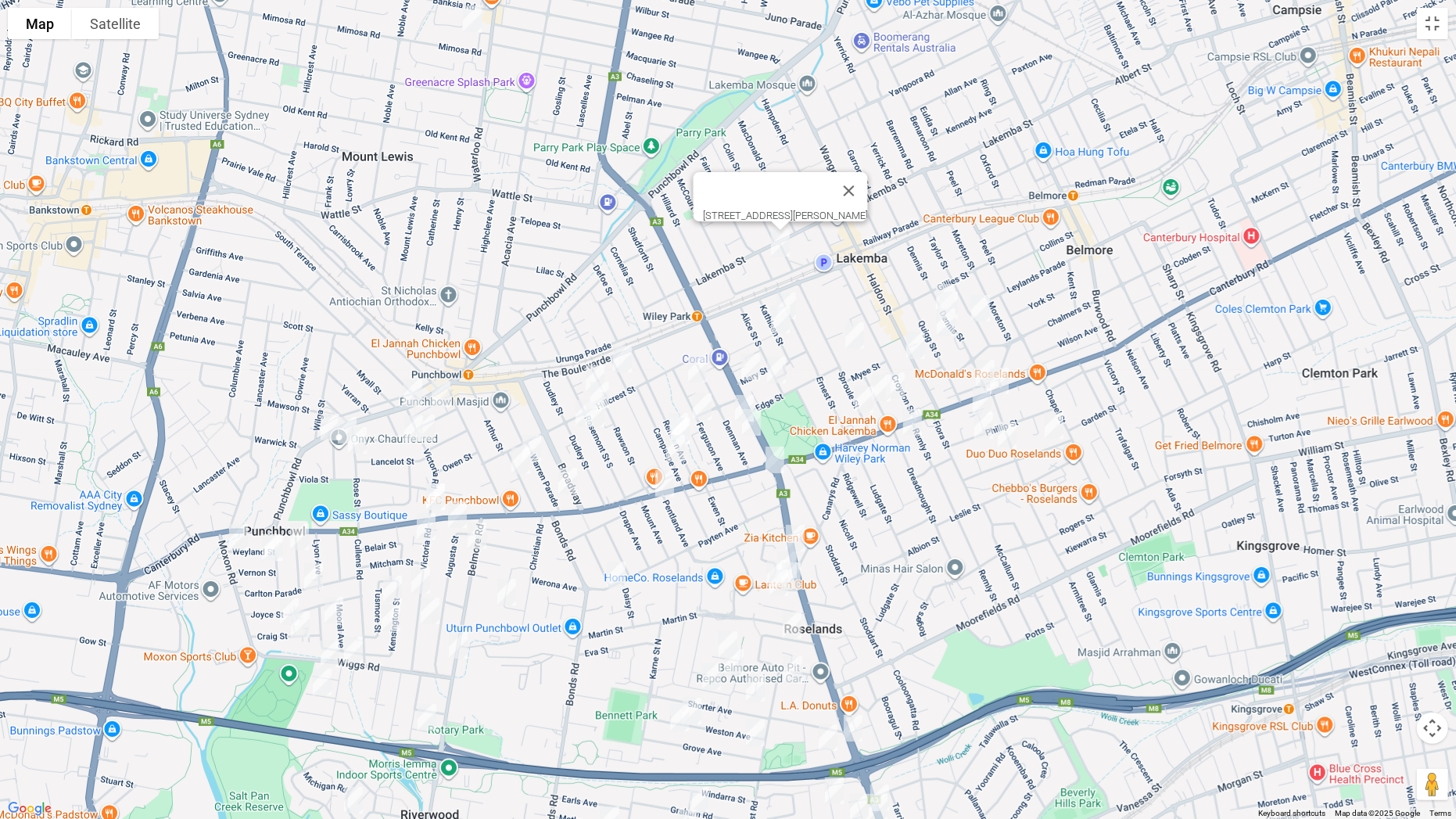
click at [793, 294] on img "1/16 Kathleen Street, WILEY PARK NSW 2195" at bounding box center [787, 305] width 32 height 39
click at [780, 325] on img "21A Kathleen Street, WILEY PARK NSW 2195" at bounding box center [780, 319] width 32 height 39
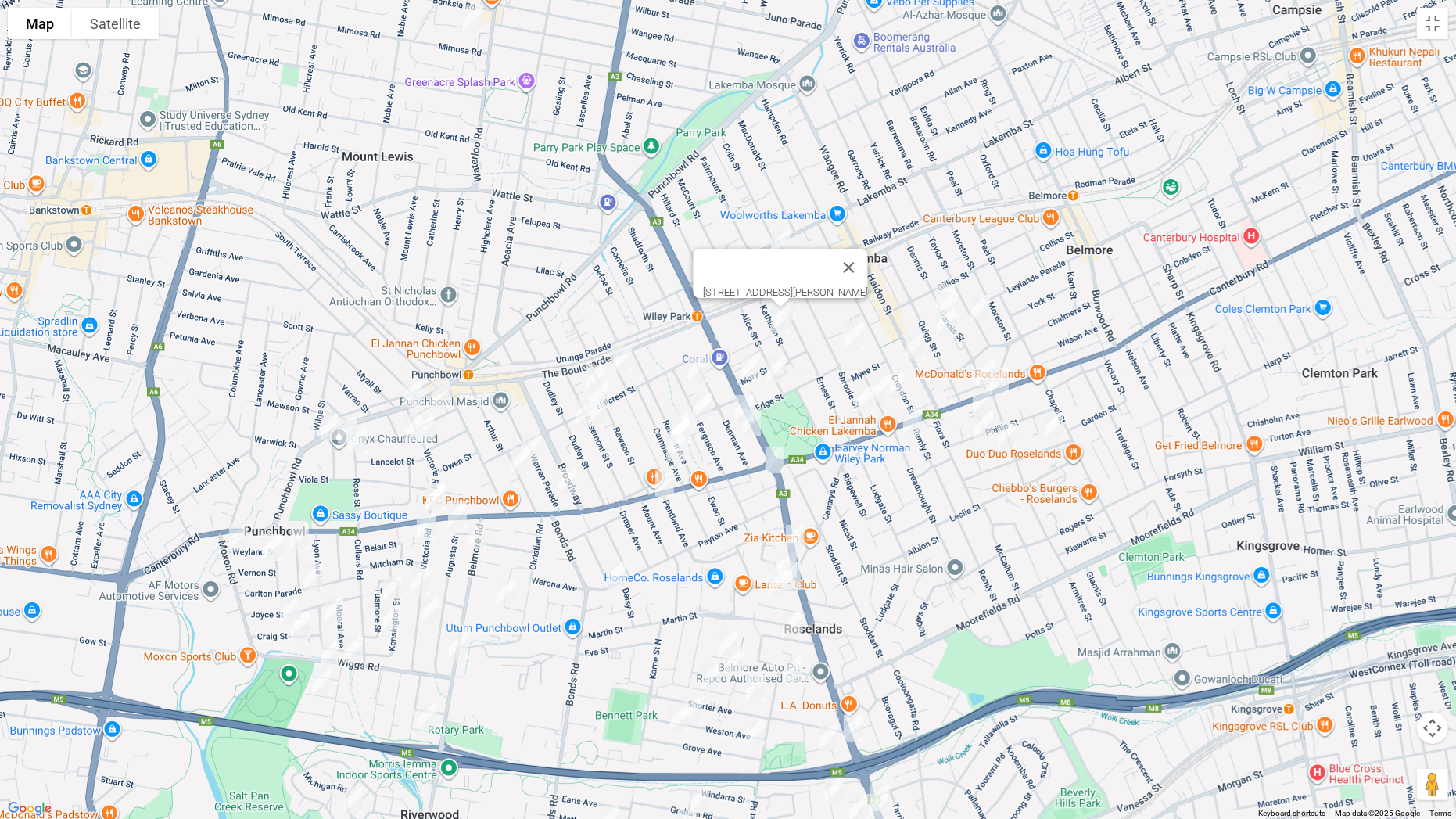
click at [755, 357] on img "144 King Georges Road, WILEY PARK NSW 2195" at bounding box center [751, 366] width 32 height 39
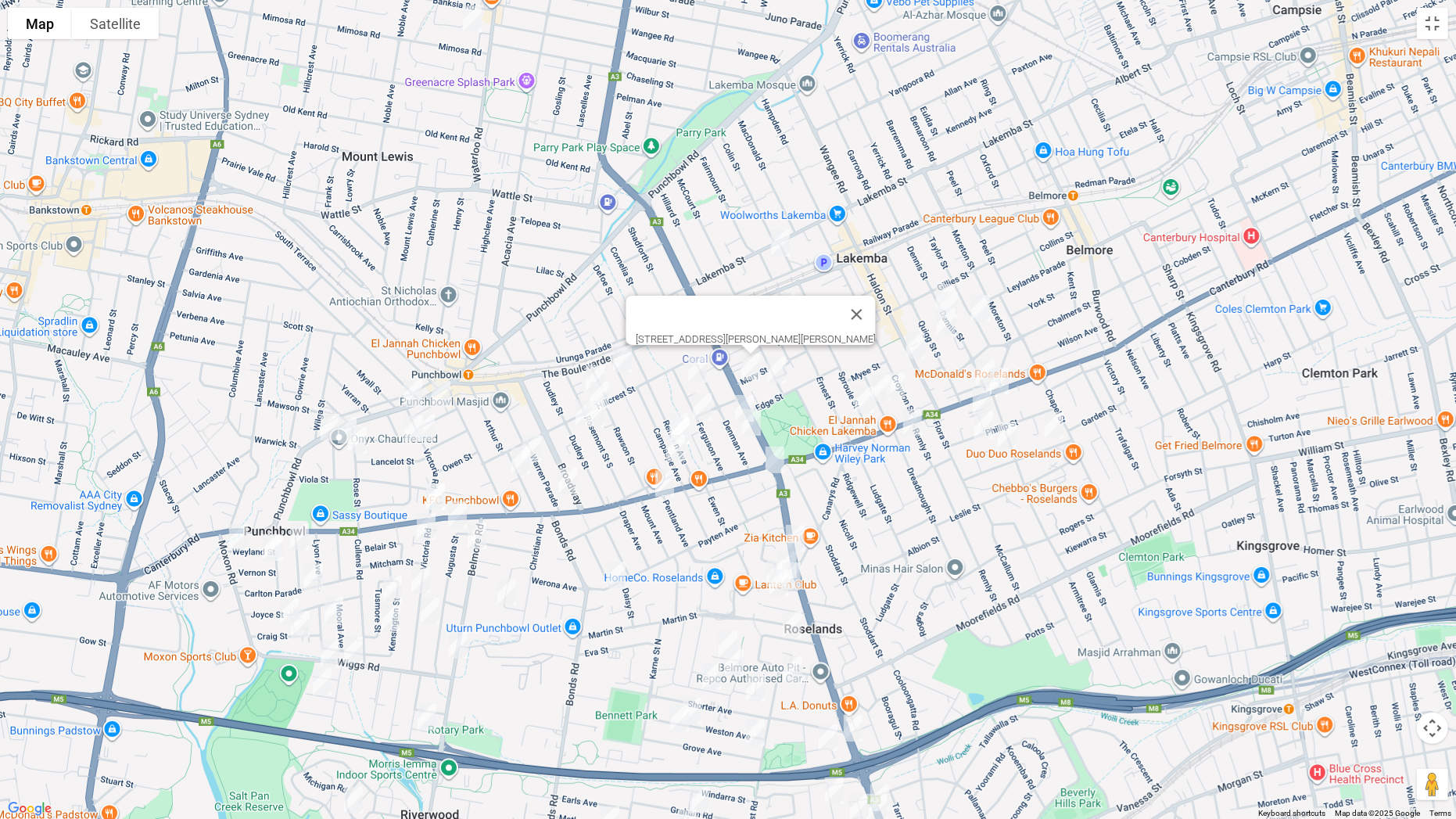
click at [783, 368] on img "75-77 Alice Street South, WILEY PARK NSW 2195" at bounding box center [776, 369] width 32 height 39
click at [773, 466] on img "1 Bambra Avenue, ROSELANDS NSW 2196" at bounding box center [775, 460] width 32 height 39
click at [825, 397] on button "Close" at bounding box center [806, 407] width 38 height 38
click at [1430, 32] on button "Toggle fullscreen view" at bounding box center [1433, 23] width 32 height 32
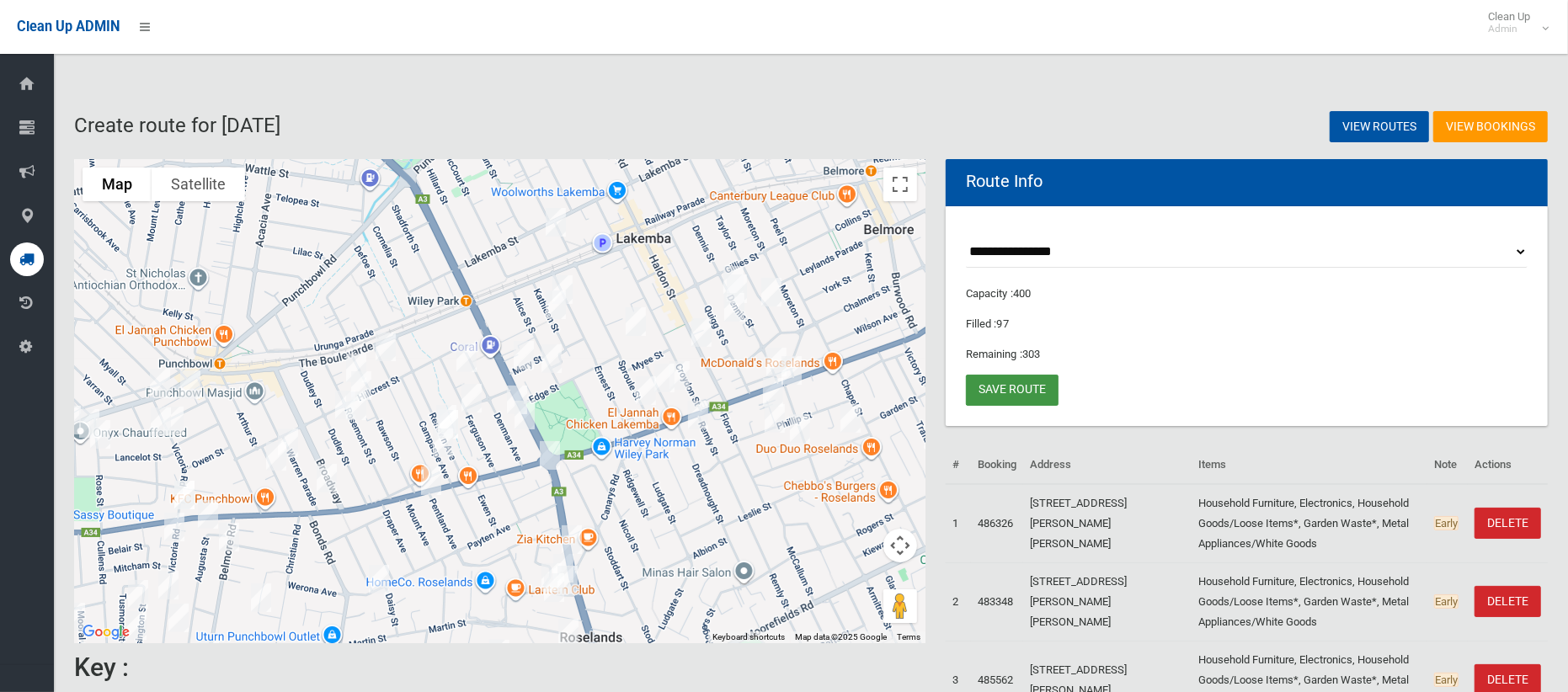
click at [1019, 392] on link "Save route" at bounding box center [1012, 390] width 92 height 31
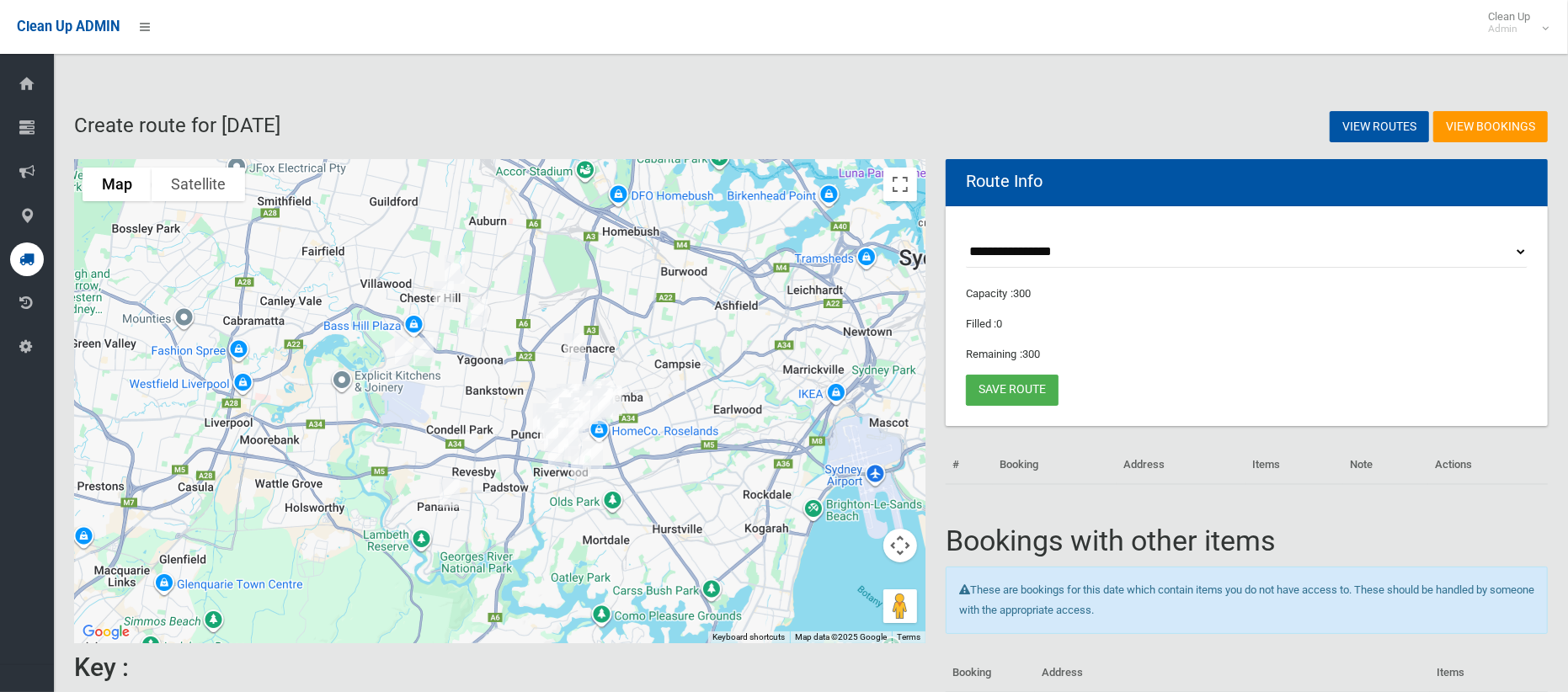
click at [1027, 238] on select "**********" at bounding box center [1247, 252] width 562 height 31
select select "*****"
click at [966, 237] on select "**********" at bounding box center [1247, 252] width 562 height 31
click at [893, 181] on button "Toggle fullscreen view" at bounding box center [899, 184] width 34 height 34
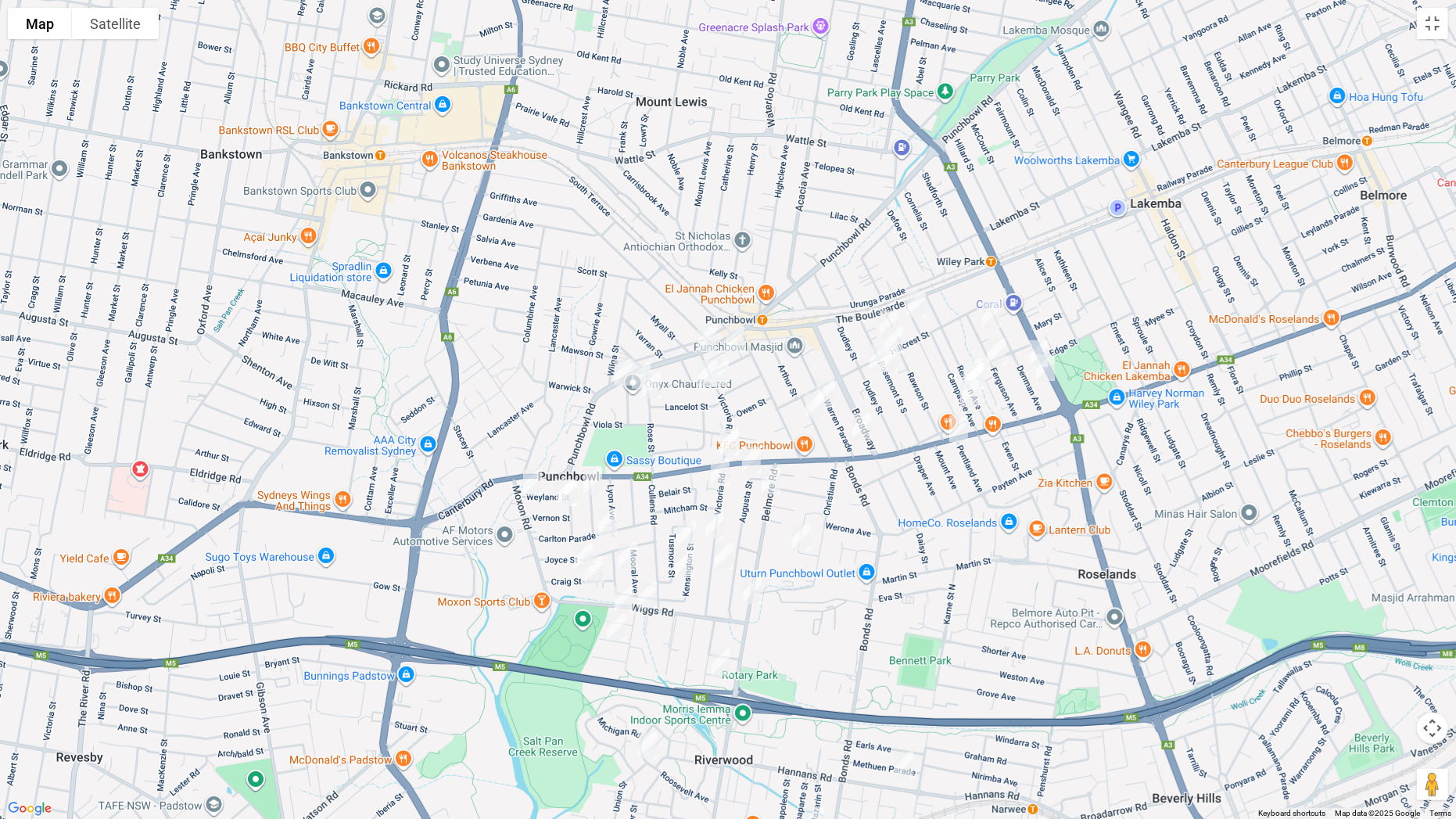
click at [958, 425] on img "1212 Canterbury Road, ROSELANDS NSW 2196" at bounding box center [959, 428] width 32 height 39
click at [623, 365] on img "932 Punchbowl Road, PUNCHBOWL NSW 2196" at bounding box center [623, 371] width 32 height 39
click at [728, 435] on img "1383 Canterbury Road, PUNCHBOWL NSW 2196" at bounding box center [729, 441] width 32 height 39
click at [710, 329] on img "866 Punchbowl Road, PUNCHBOWL NSW 2196" at bounding box center [706, 337] width 32 height 39
click at [651, 593] on img "38B Wiggs Road, RIVERWOOD NSW 2210" at bounding box center [647, 595] width 32 height 39
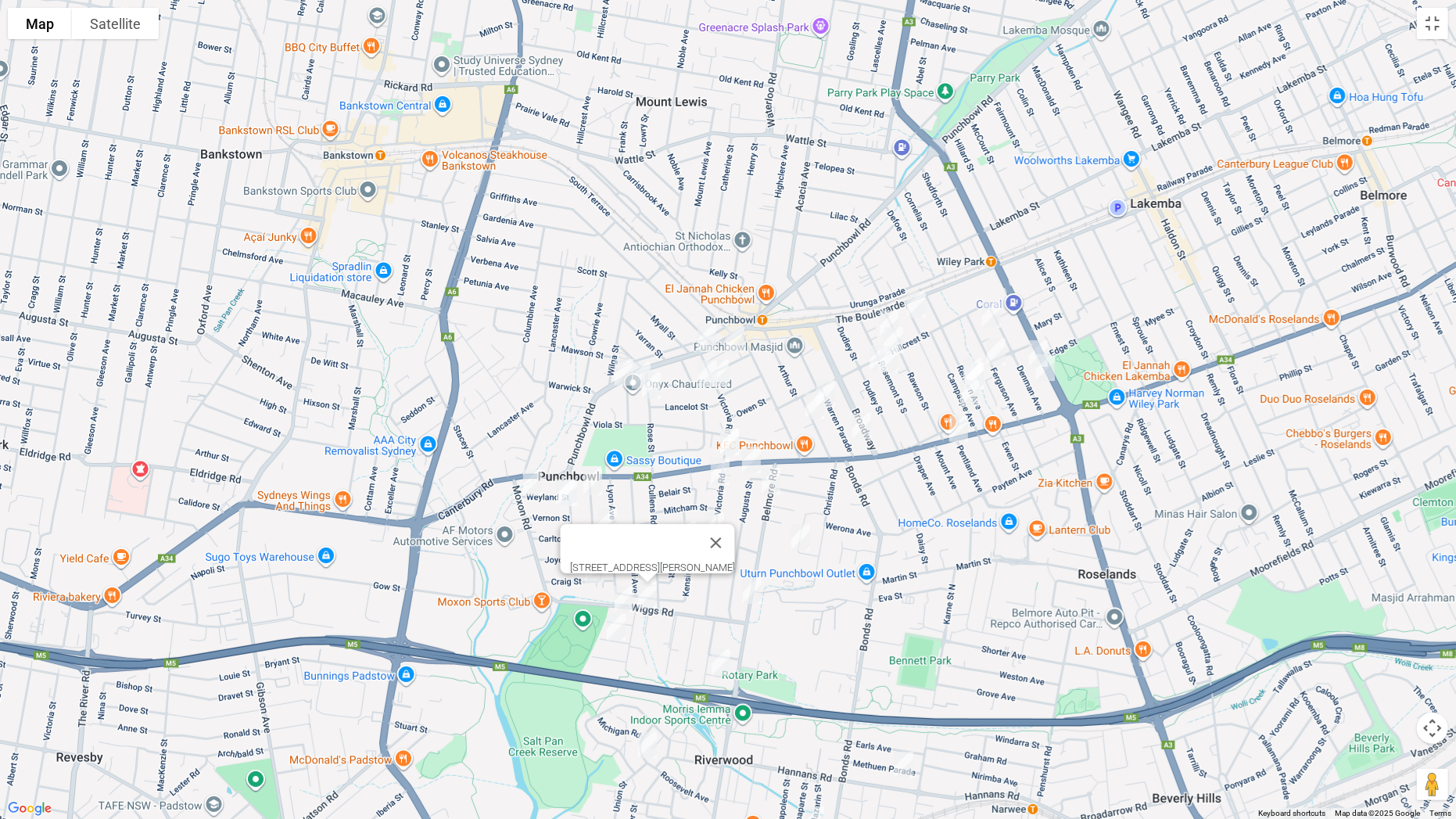
click at [997, 314] on img "16-18 Ferguson Avenue, WILEY PARK NSW 2195" at bounding box center [991, 314] width 32 height 39
click at [1032, 330] on div "[STREET_ADDRESS][PERSON_NAME]" at bounding box center [728, 409] width 1456 height 819
click at [1035, 337] on img "40-44 Denman Avenue, WILEY PARK NSW 2195" at bounding box center [1038, 353] width 32 height 39
click at [1045, 361] on img "56-58 Denman Avenue, WILEY PARK NSW 2195" at bounding box center [1045, 367] width 32 height 39
click at [993, 359] on img "37 Ferguson Avenue, WILEY PARK NSW 2195" at bounding box center [996, 351] width 32 height 39
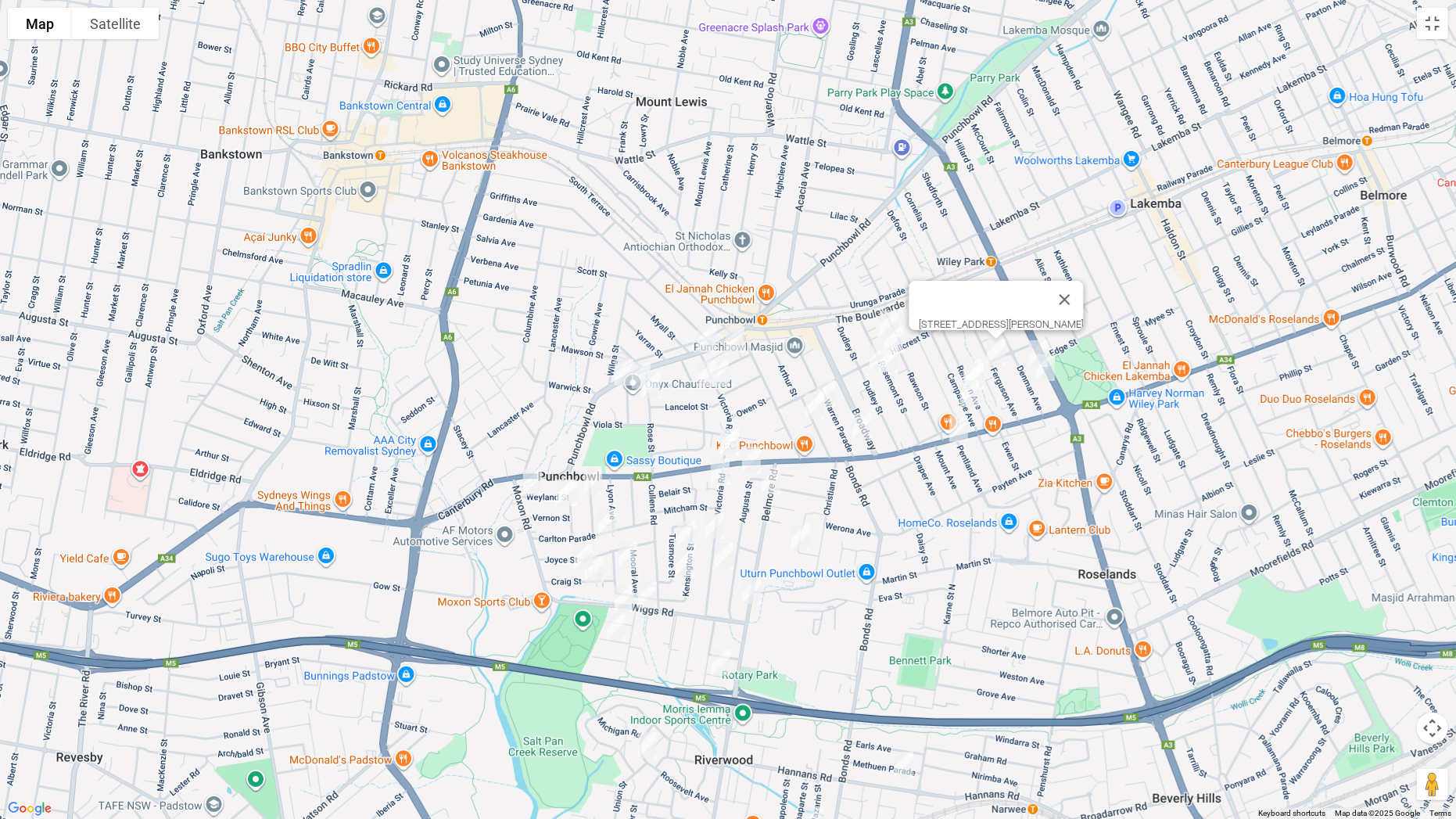
click at [954, 351] on div "[STREET_ADDRESS][PERSON_NAME]" at bounding box center [728, 409] width 1456 height 819
click at [960, 357] on img "63 Renown Avenue, WILEY PARK NSW 2195" at bounding box center [974, 376] width 32 height 39
click at [969, 387] on img "74 Beauchamp Street, WILEY PARK NSW 2195" at bounding box center [969, 393] width 32 height 39
click at [863, 426] on img "5 Warren Parade, PUNCHBOWL NSW 2196" at bounding box center [861, 425] width 32 height 39
click at [911, 300] on img "9 Faux Street, WILEY PARK NSW 2195" at bounding box center [916, 304] width 32 height 39
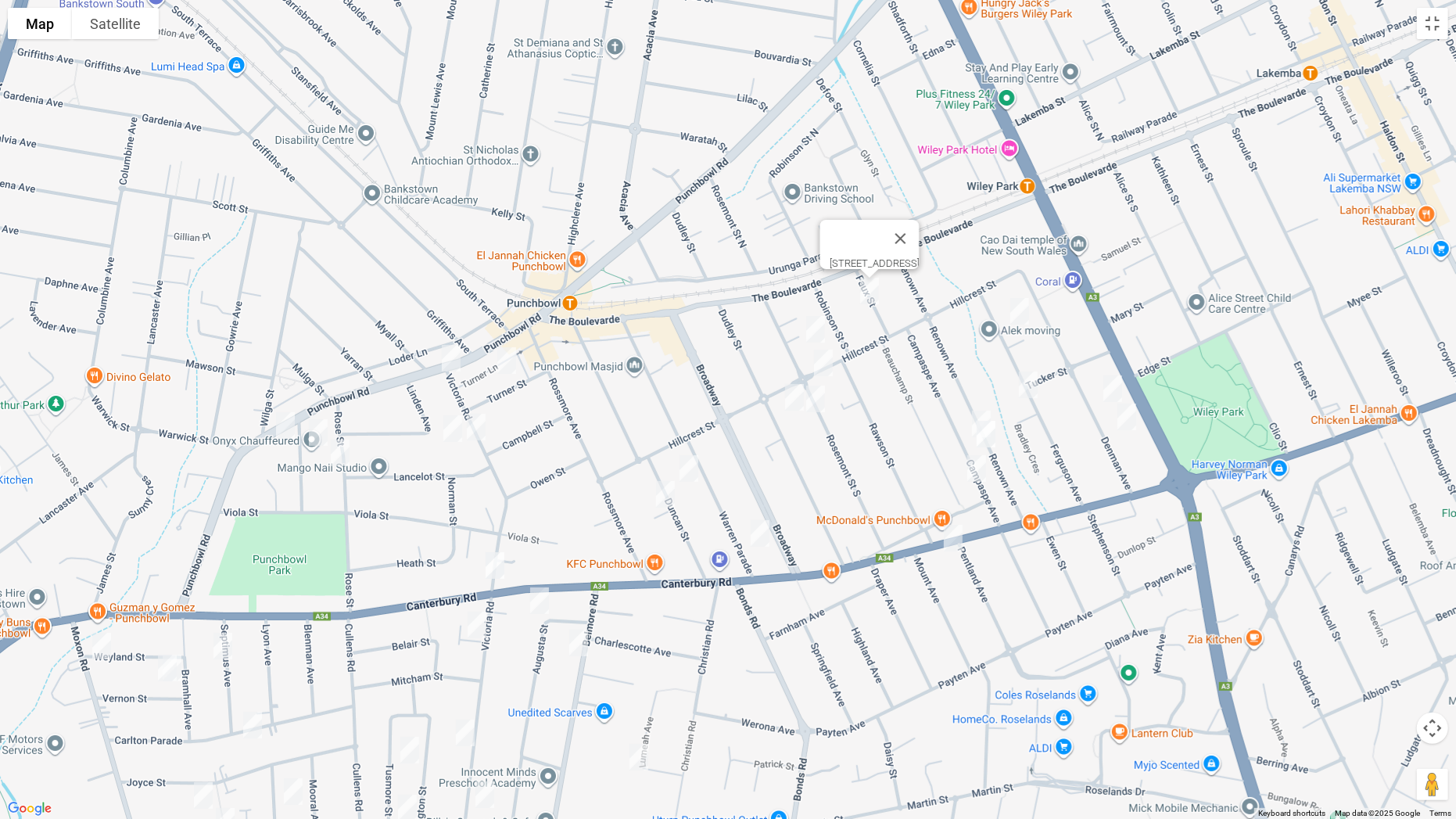
click at [978, 406] on img "59 Renown Avenue, WILEY PARK NSW 2195" at bounding box center [981, 423] width 32 height 39
click at [816, 328] on img "50 Rosemont Street South, PUNCHBOWL NSW 2196" at bounding box center [815, 329] width 32 height 39
click at [826, 360] on img "60 Rosemont Street South, PUNCHBOWL NSW 2196" at bounding box center [824, 362] width 32 height 39
click at [818, 391] on img "57 Rosemont Street South, PUNCHBOWL NSW 2196" at bounding box center [815, 398] width 32 height 39
click at [785, 394] on img "64 Dudley Street, PUNCHBOWL NSW 2196" at bounding box center [794, 396] width 32 height 39
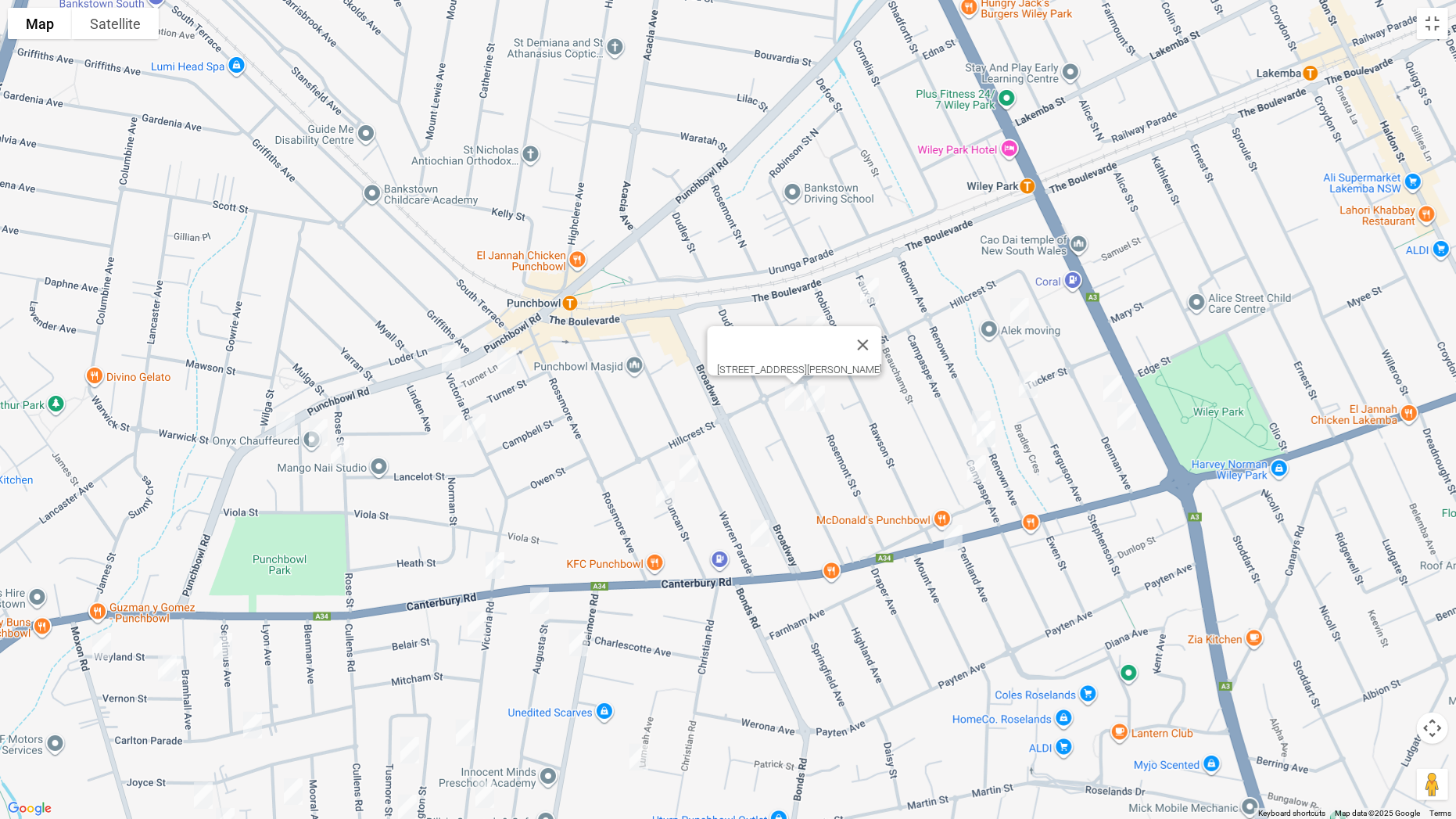
click at [510, 358] on img "11 Turner Street, PUNCHBOWL NSW 2196" at bounding box center [506, 359] width 32 height 39
click at [316, 423] on img "4/6 McPherson Avenue, PUNCHBOWL NSW 2196" at bounding box center [318, 432] width 32 height 39
click at [340, 458] on img "21 Rose Street, PUNCHBOWL NSW 2196" at bounding box center [340, 452] width 32 height 39
click at [448, 437] on img "20 Linden Avenue, PUNCHBOWL NSW 2196" at bounding box center [452, 428] width 32 height 39
click at [483, 430] on img "27 Victoria Road, PUNCHBOWL NSW 2196" at bounding box center [476, 426] width 32 height 39
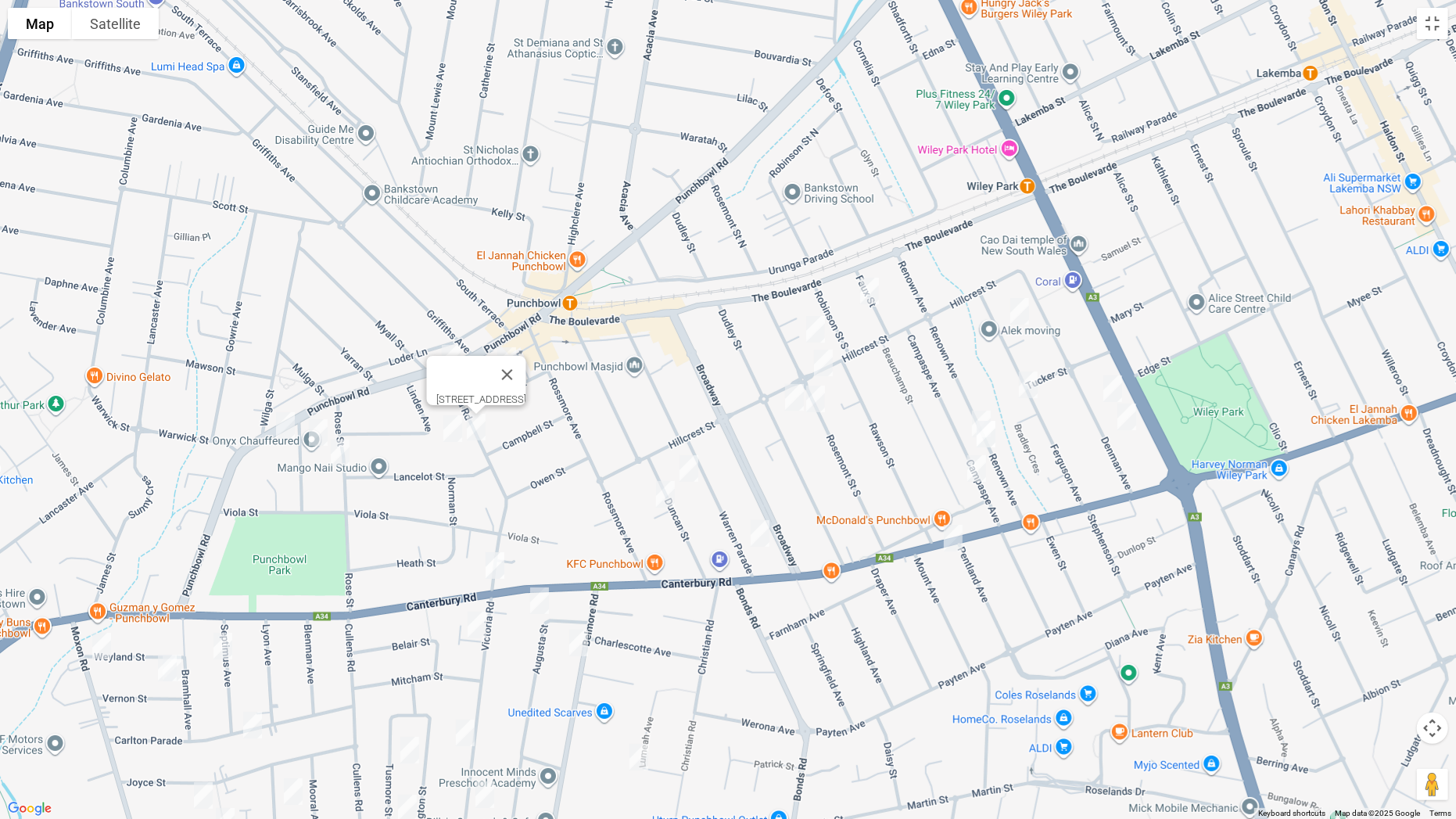
click at [690, 463] on img "14B Duncan Street, PUNCHBOWL NSW 2196" at bounding box center [688, 468] width 32 height 39
click at [660, 499] on img "19 Duncan Street, PUNCHBOWL NSW 2196" at bounding box center [665, 494] width 32 height 39
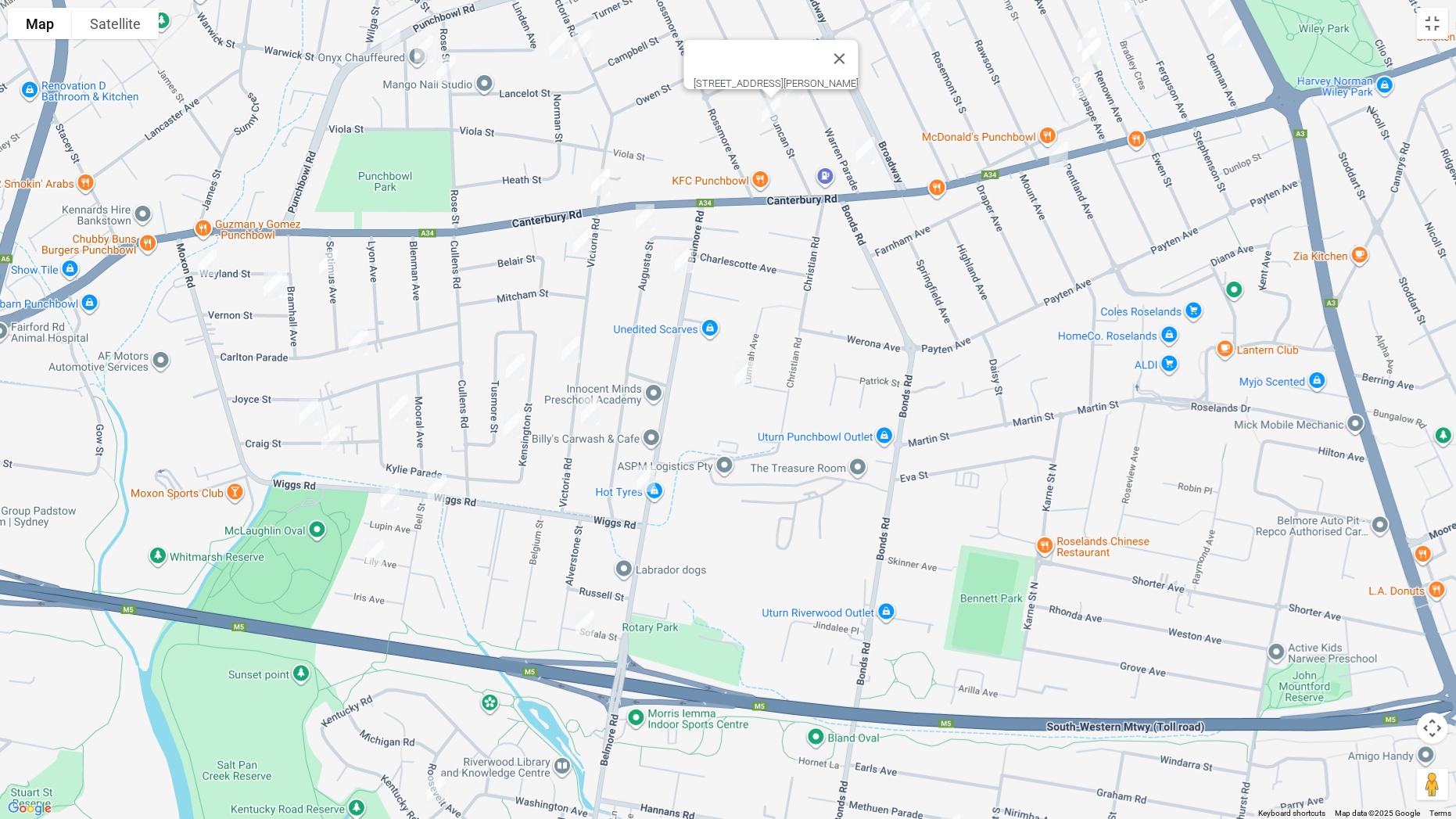
drag, startPoint x: 714, startPoint y: 655, endPoint x: 826, endPoint y: 203, distance: 465.7
click at [826, 203] on div "[STREET_ADDRESS][PERSON_NAME]" at bounding box center [728, 409] width 1456 height 819
click at [658, 205] on img "19 Augusta Street, PUNCHBOWL NSW 2196" at bounding box center [645, 217] width 32 height 39
click at [686, 268] on img "17 Belmore Road North, PUNCHBOWL NSW 2196" at bounding box center [684, 259] width 32 height 39
click at [743, 373] on img "10 Lumeah Avenue, PUNCHBOWL NSW 2196" at bounding box center [744, 373] width 32 height 39
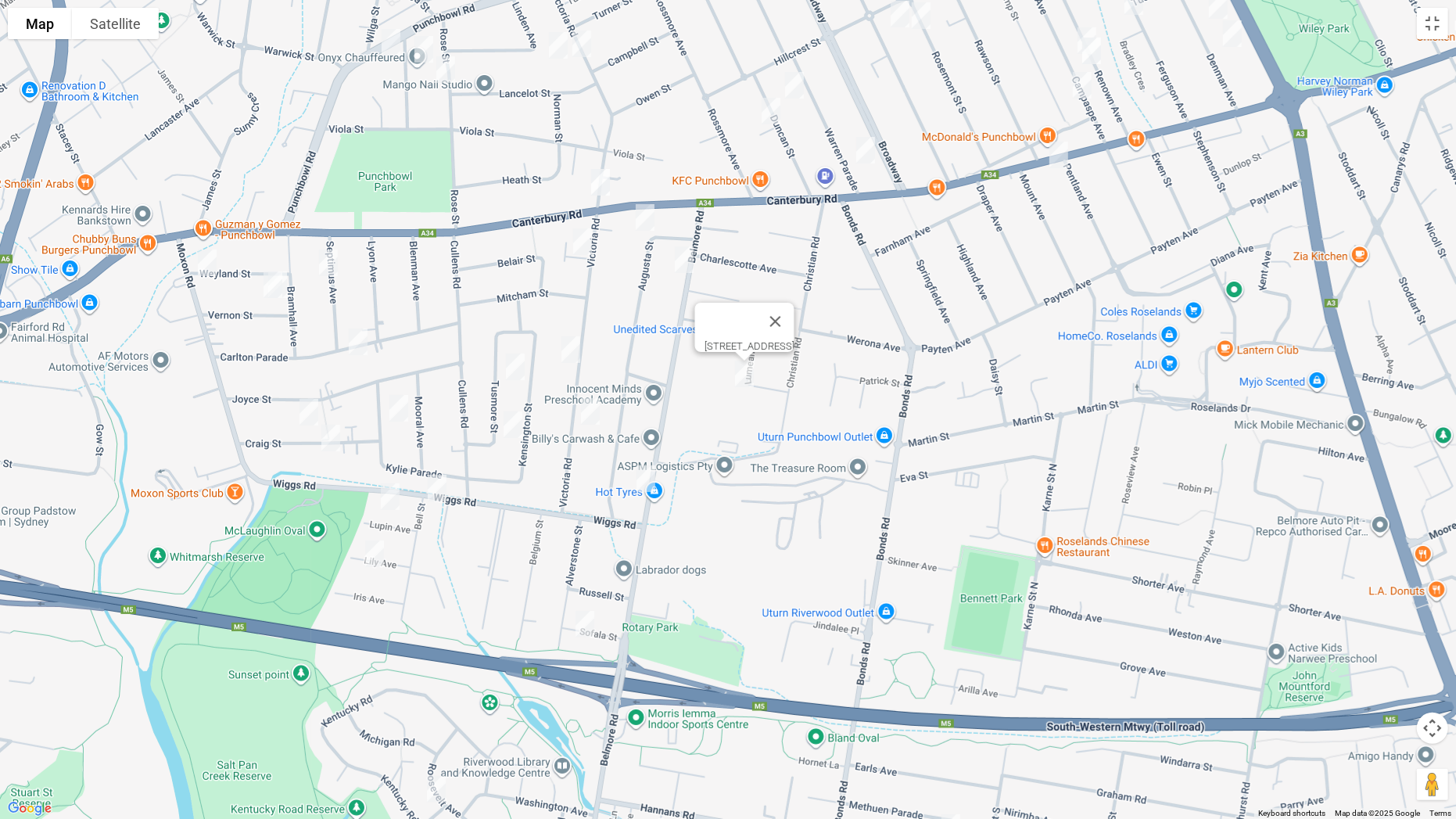
click at [583, 236] on img "97 Victoria Road, PUNCHBOWL NSW 2196" at bounding box center [582, 241] width 32 height 39
click at [574, 344] on img "143 Victoria Road, PUNCHBOWL NSW 2196" at bounding box center [570, 349] width 32 height 39
click at [583, 412] on img "174 Victoria Road, PUNCHBOWL NSW 2196" at bounding box center [590, 411] width 32 height 39
click at [642, 474] on img "91 Belmore Road North, PUNCHBOWL NSW 2196" at bounding box center [646, 478] width 32 height 39
click at [590, 619] on img "12 Sofala Street, RIVERWOOD NSW 2210" at bounding box center [585, 623] width 32 height 39
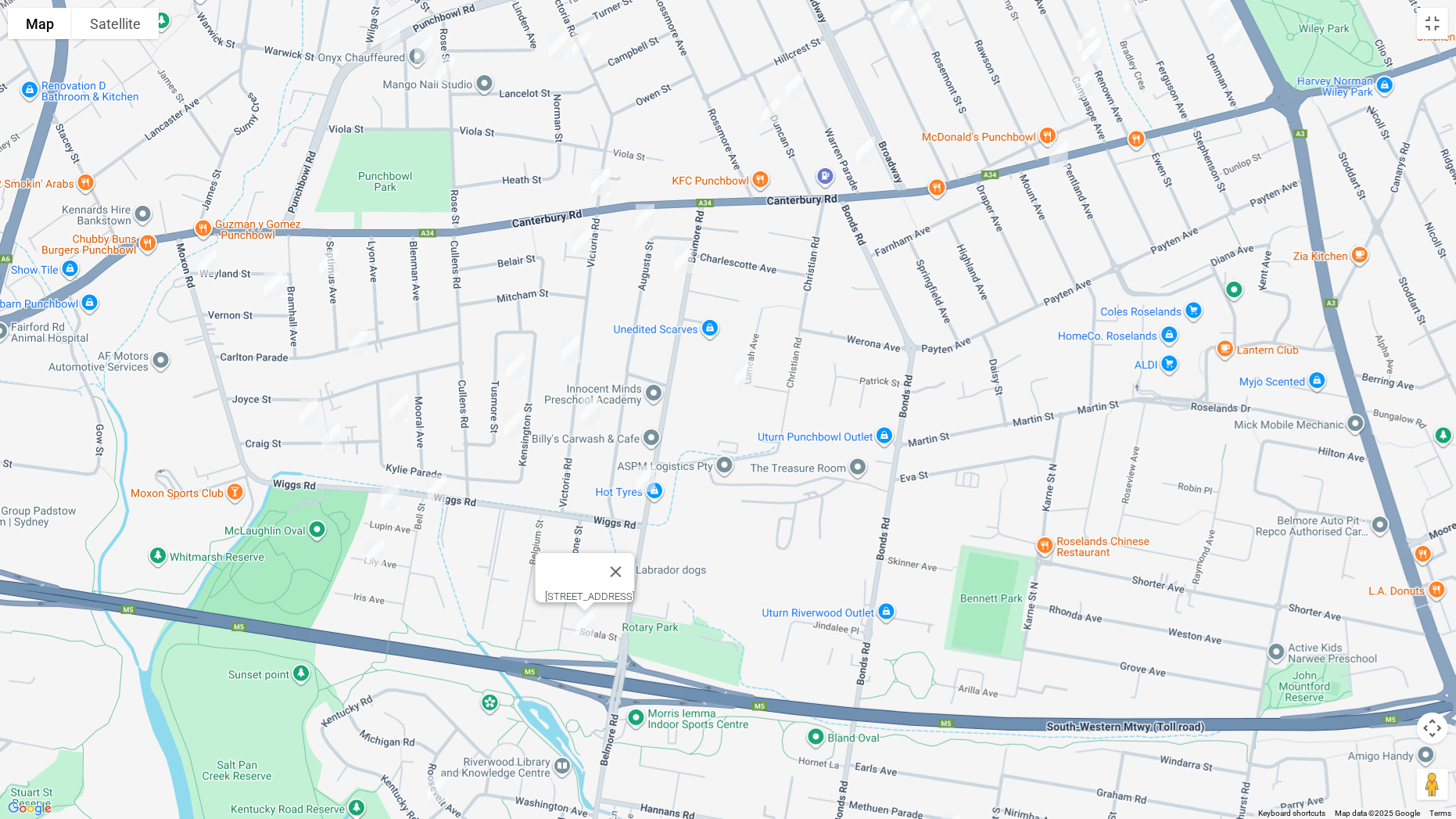
click at [400, 502] on img "7 Lupin Avenue, RIVERWOOD NSW 2210" at bounding box center [390, 496] width 32 height 39
click at [378, 558] on img "12 Lily Avenue, RIVERWOOD NSW 2210" at bounding box center [374, 553] width 32 height 39
click at [518, 369] on img "28 Tusmore Street, PUNCHBOWL NSW 2196" at bounding box center [515, 366] width 32 height 39
click at [517, 425] on img "10 Tusmore Street, PUNCHBOWL NSW 2196" at bounding box center [513, 424] width 32 height 39
click at [334, 268] on img "11 Septimus Avenue, PUNCHBOWL NSW 2196" at bounding box center [328, 262] width 32 height 39
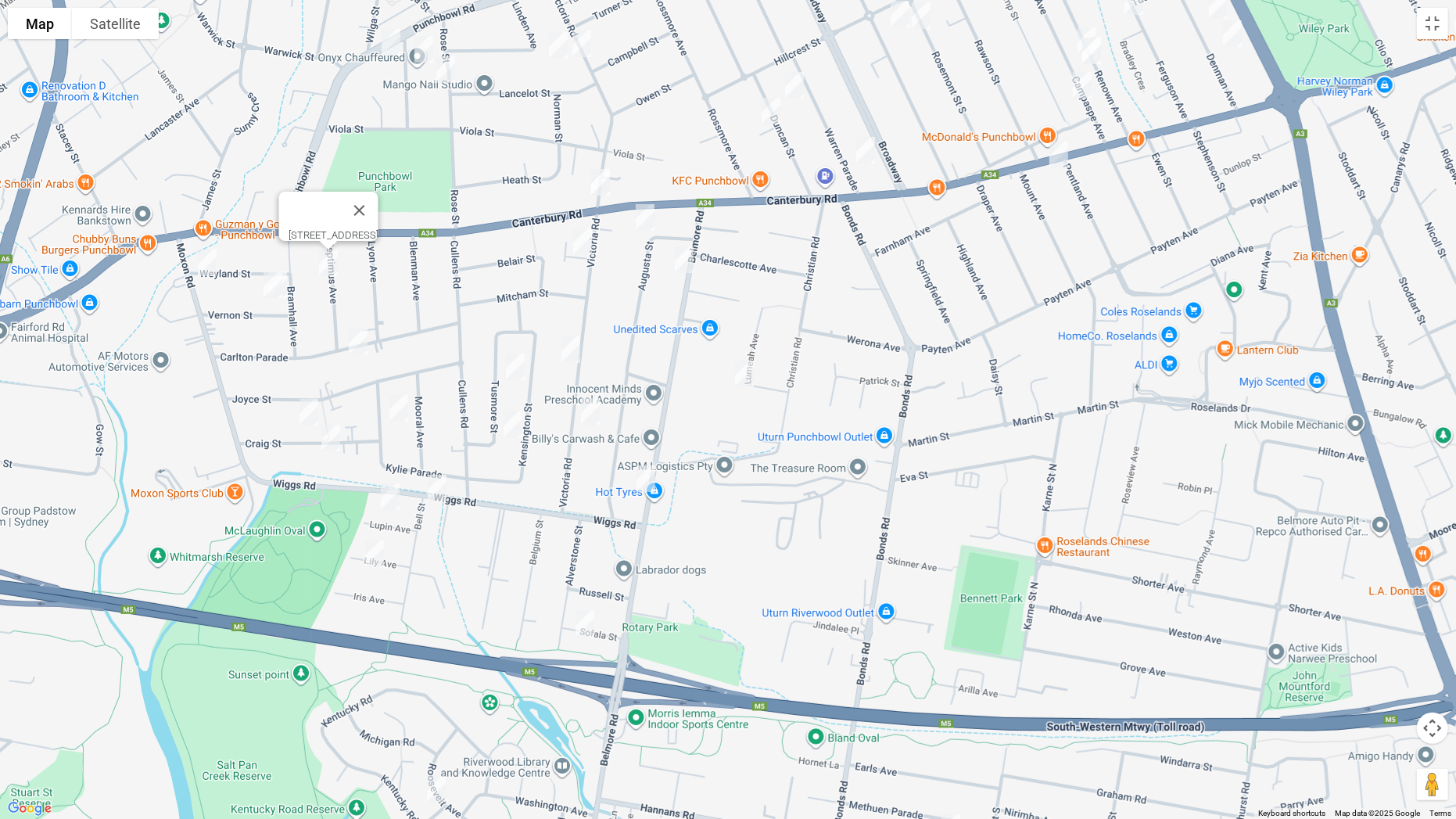
click at [359, 334] on img "45 Carlton Parade, PUNCHBOWL NSW 2196" at bounding box center [358, 341] width 32 height 39
click at [400, 405] on img "10 Kylie Parade, PUNCHBOWL NSW 2196" at bounding box center [398, 407] width 32 height 39
click at [311, 408] on img "18 Craig Street, PUNCHBOWL NSW 2196" at bounding box center [308, 412] width 32 height 39
click at [330, 439] on img "31 Craig Street, PUNCHBOWL NSW 2196" at bounding box center [331, 437] width 32 height 39
click at [290, 287] on img "1 Vernon Street, PUNCHBOWL NSW 2196" at bounding box center [278, 284] width 32 height 39
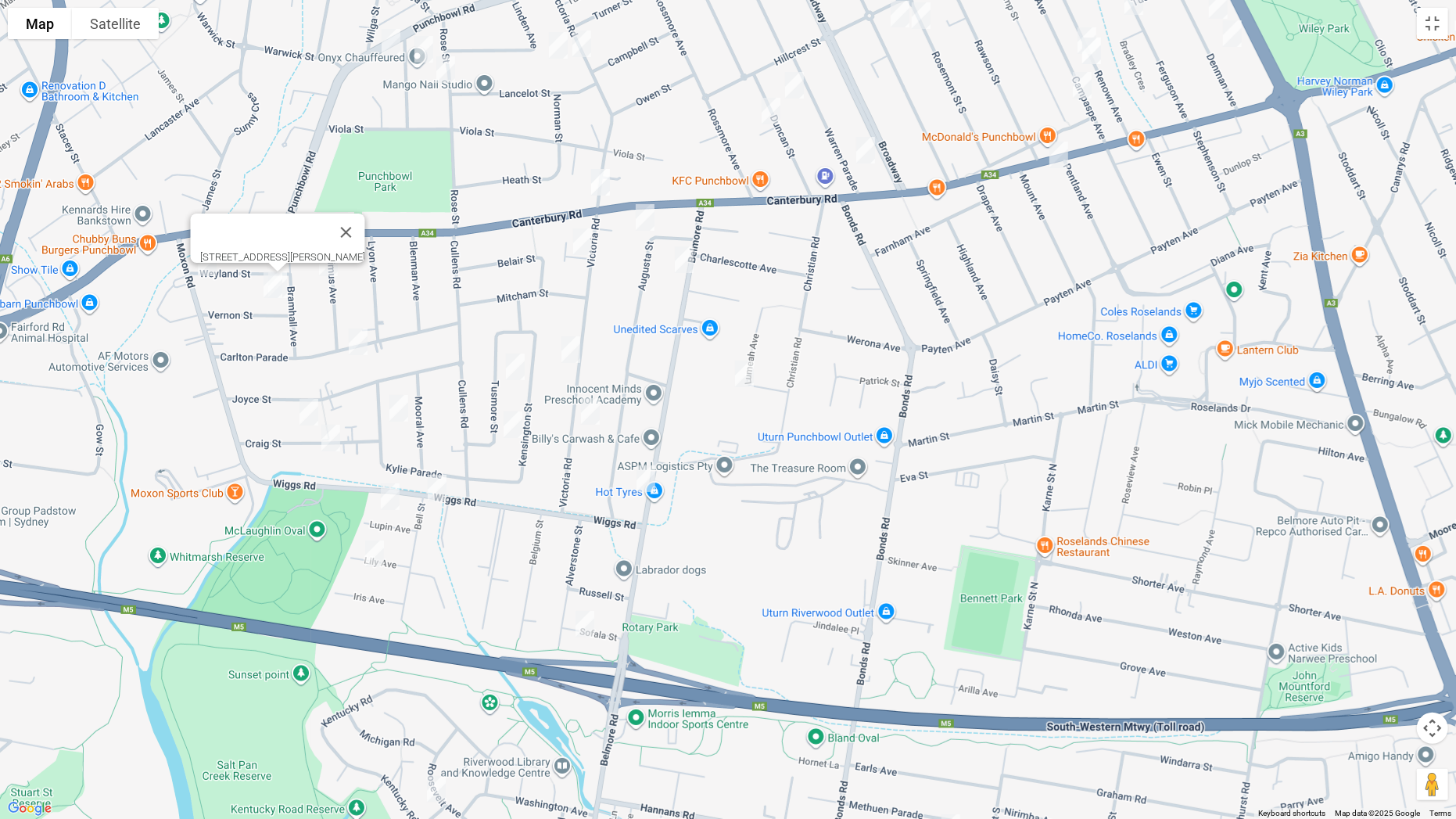
click at [264, 282] on img "3 Vernon Street, PUNCHBOWL NSW 2196" at bounding box center [273, 284] width 32 height 39
click at [205, 273] on img "28 Weyland Street, PUNCHBOWL NSW 2196" at bounding box center [207, 262] width 32 height 39
click at [438, 642] on img "25B Union Street, RIVERWOOD NSW 2210" at bounding box center [436, 788] width 32 height 39
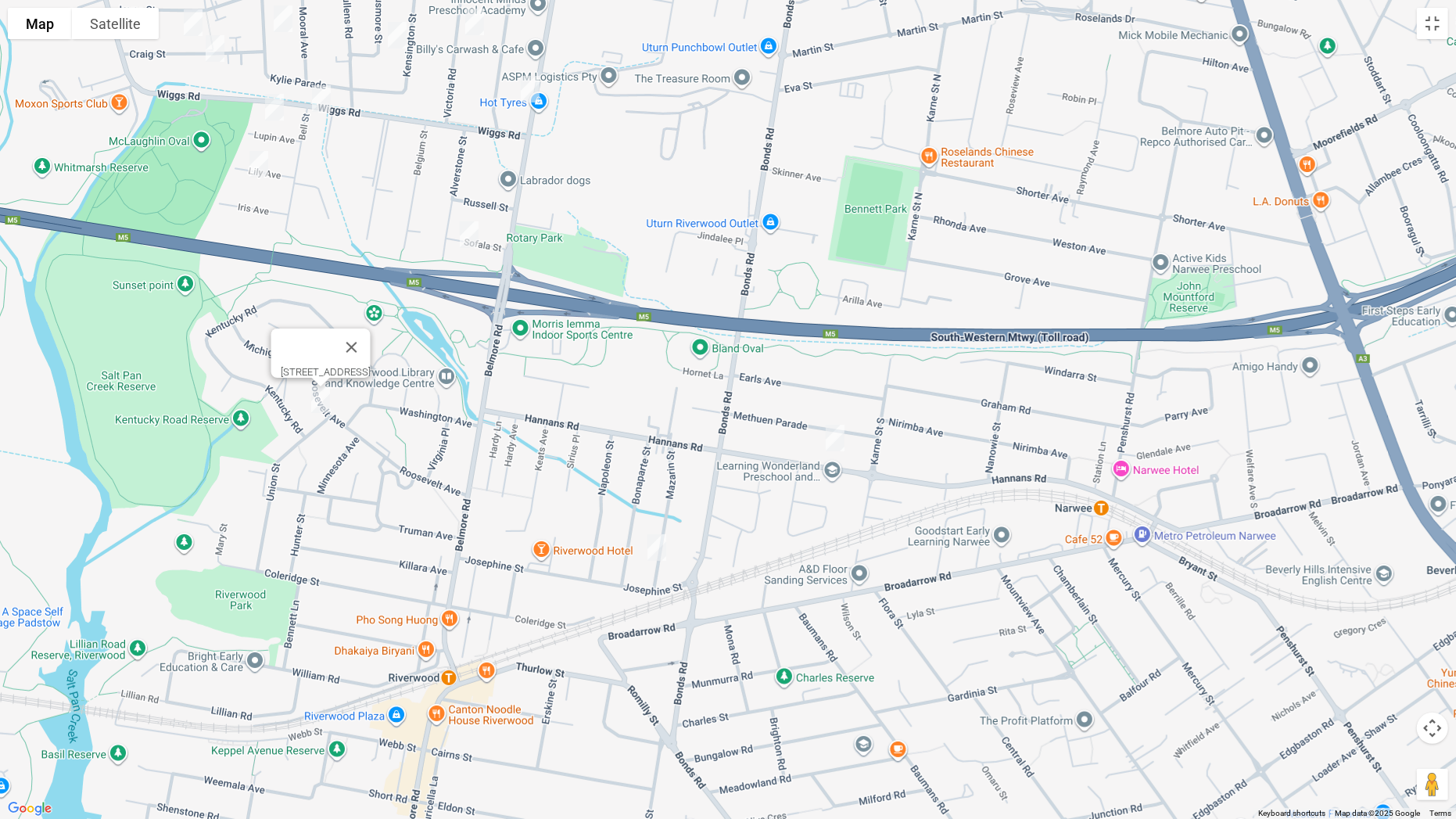
drag, startPoint x: 726, startPoint y: 708, endPoint x: 612, endPoint y: 340, distance: 385.3
click at [612, 340] on div "[STREET_ADDRESS]" at bounding box center [728, 409] width 1456 height 819
click at [834, 437] on img "100 Hannans Road, RIVERWOOD NSW 2210" at bounding box center [835, 437] width 32 height 39
click at [660, 547] on img "3 Mazarin Street, RIVERWOOD NSW 2210" at bounding box center [657, 547] width 32 height 39
click at [1441, 10] on button "Toggle fullscreen view" at bounding box center [1433, 23] width 32 height 32
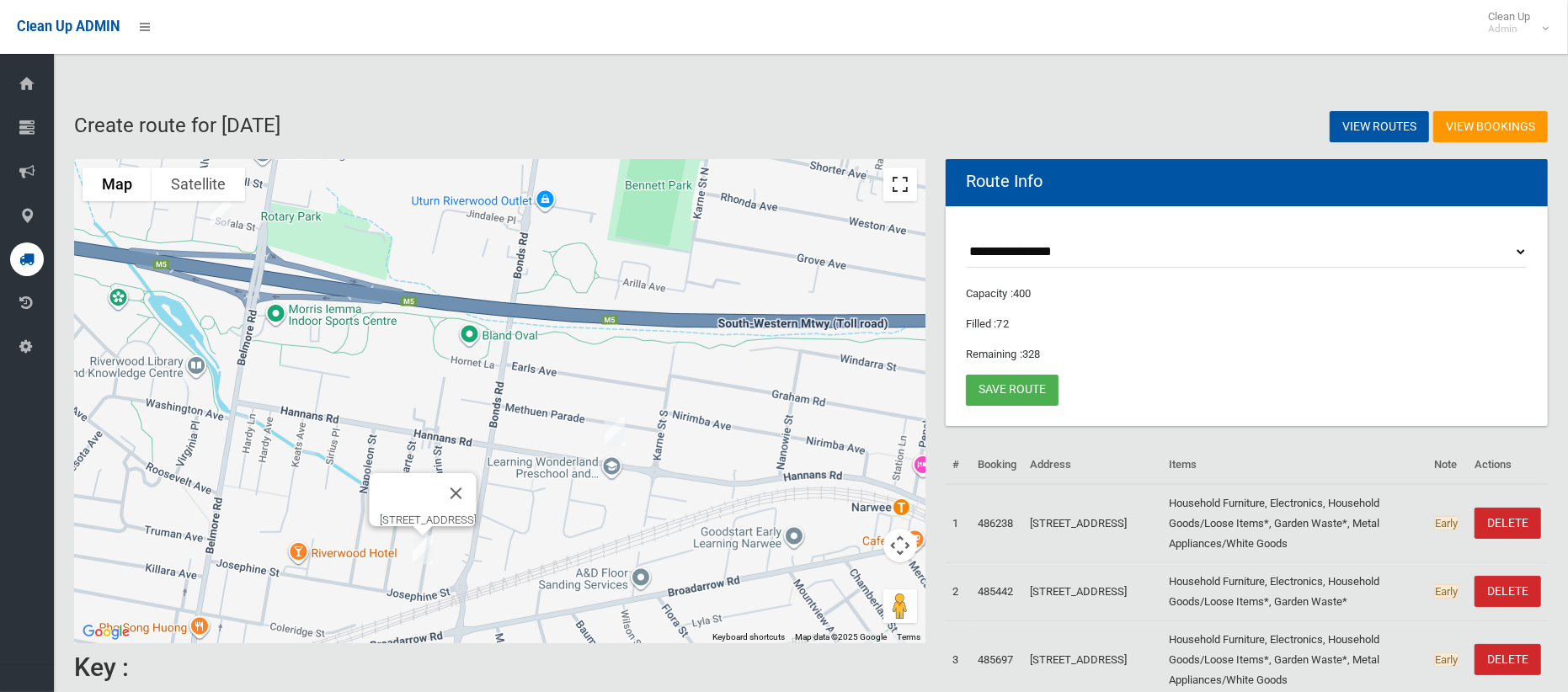
click at [898, 181] on button "Toggle fullscreen view" at bounding box center [899, 184] width 34 height 34
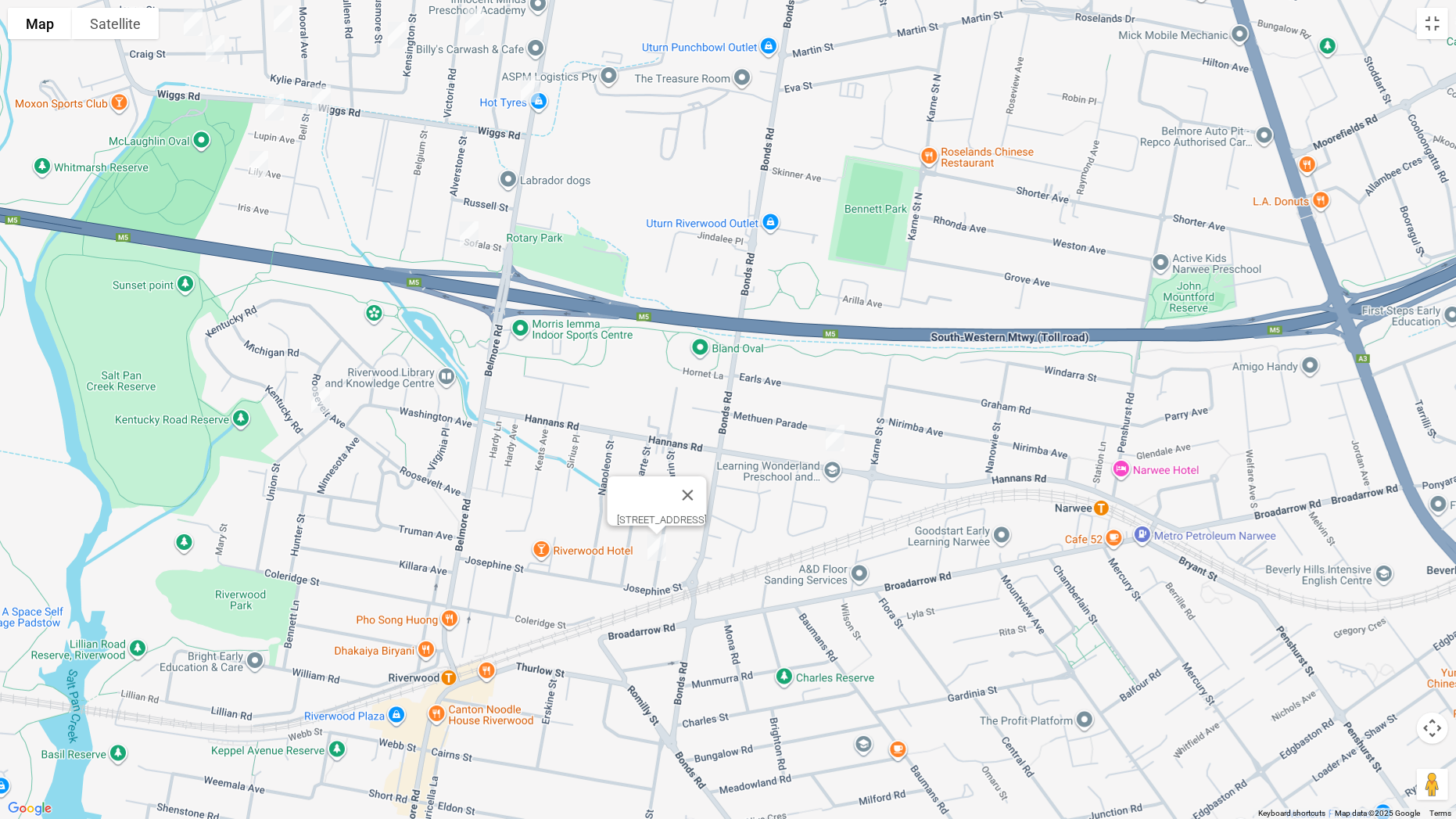
click at [885, 284] on div "[STREET_ADDRESS]" at bounding box center [728, 409] width 1456 height 819
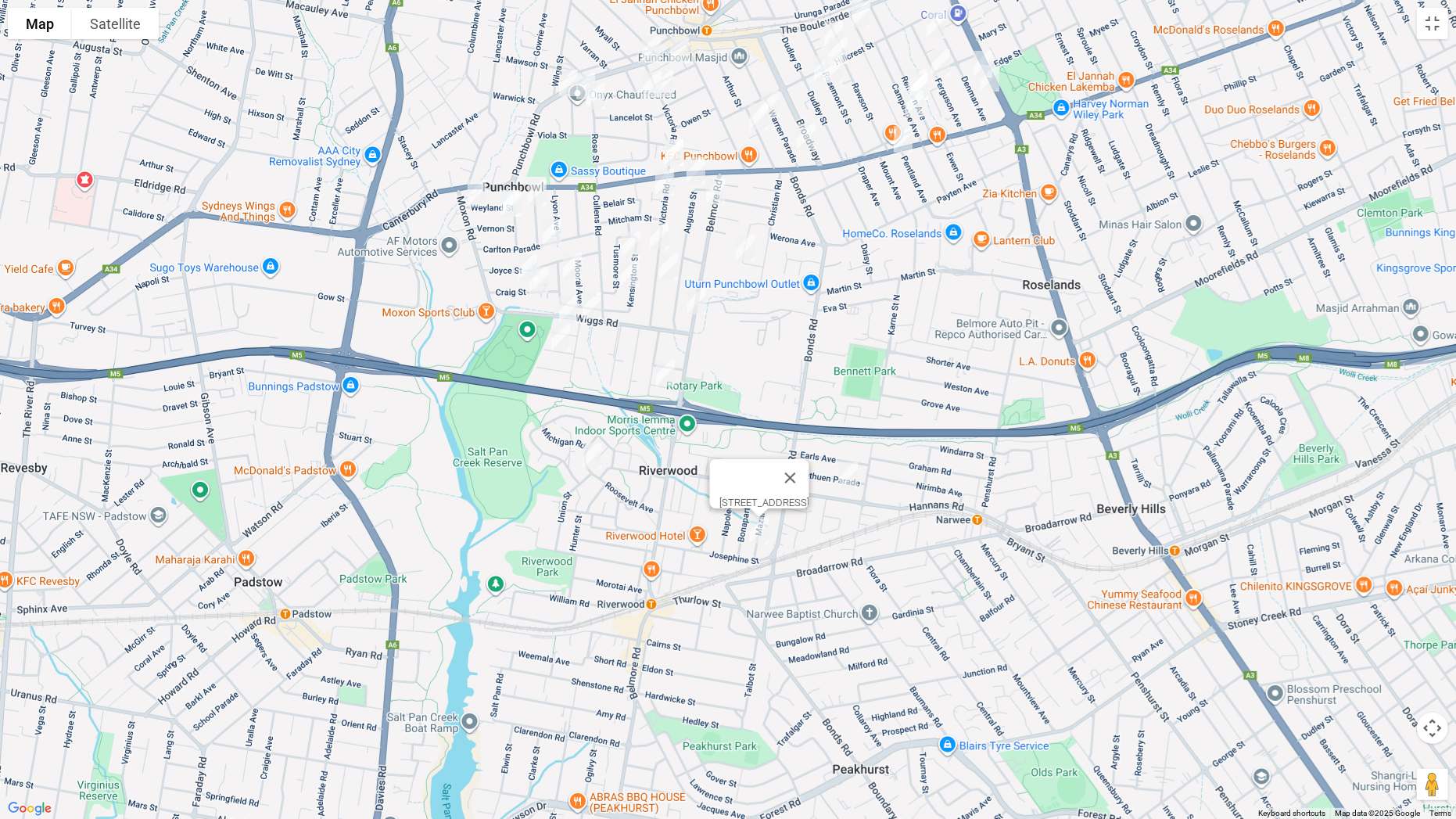
drag, startPoint x: 987, startPoint y: 240, endPoint x: 971, endPoint y: 368, distance: 129.0
click at [971, 368] on div "[STREET_ADDRESS]" at bounding box center [728, 409] width 1456 height 819
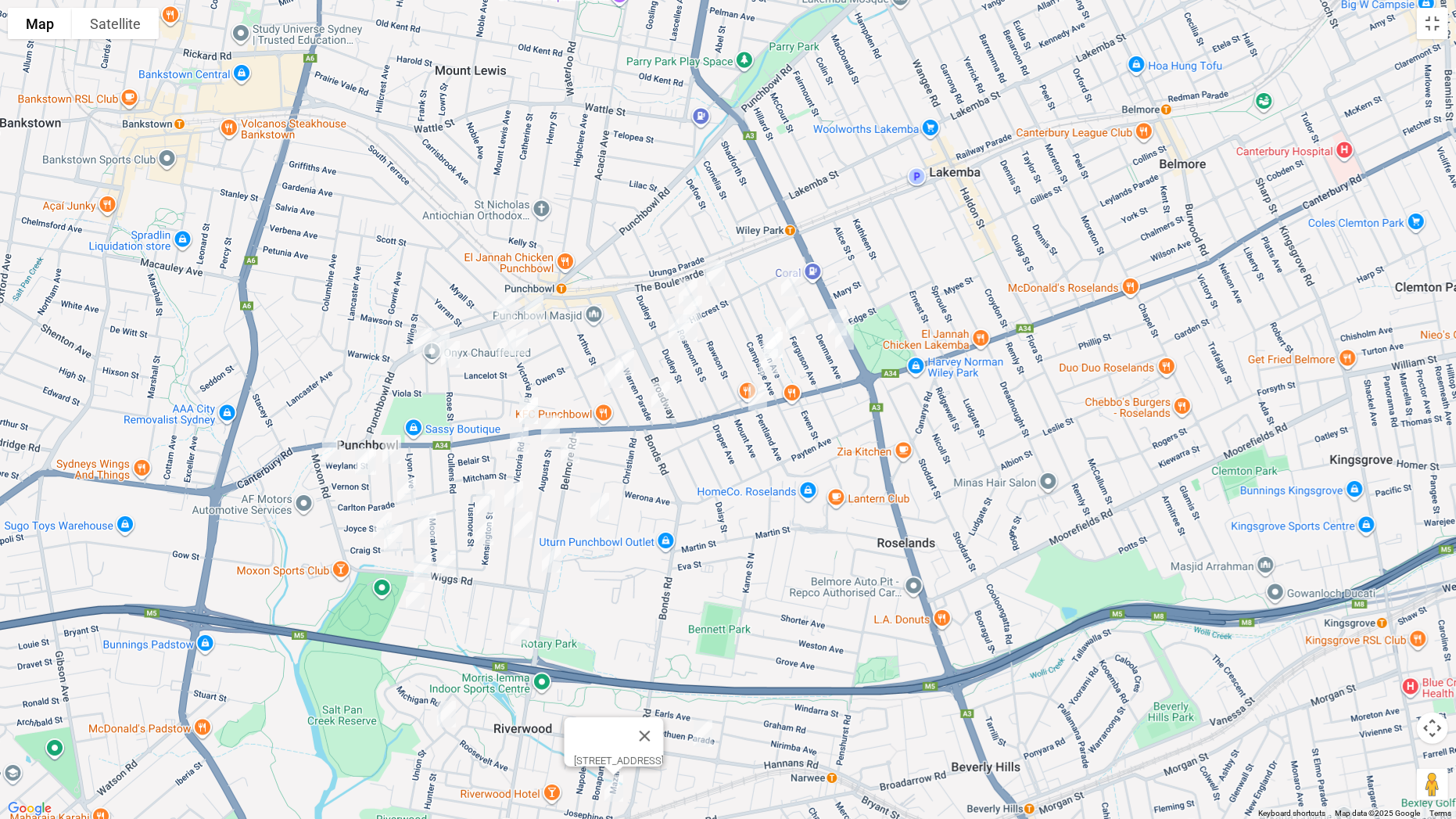
drag, startPoint x: 1111, startPoint y: 304, endPoint x: 962, endPoint y: 567, distance: 302.3
click at [962, 567] on div "[STREET_ADDRESS]" at bounding box center [728, 409] width 1456 height 819
click at [1437, 28] on button "Toggle fullscreen view" at bounding box center [1433, 23] width 32 height 32
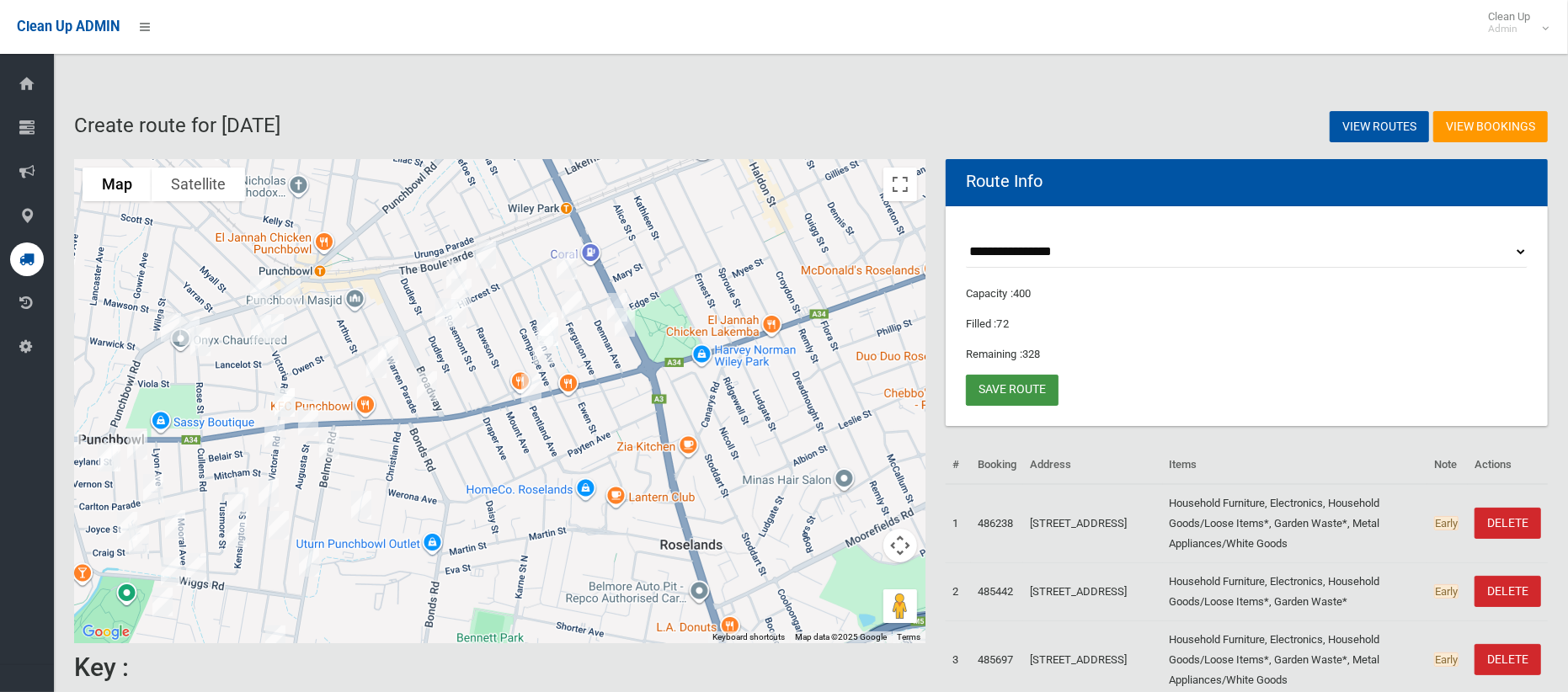
click at [1024, 382] on link "Save route" at bounding box center [1012, 390] width 92 height 31
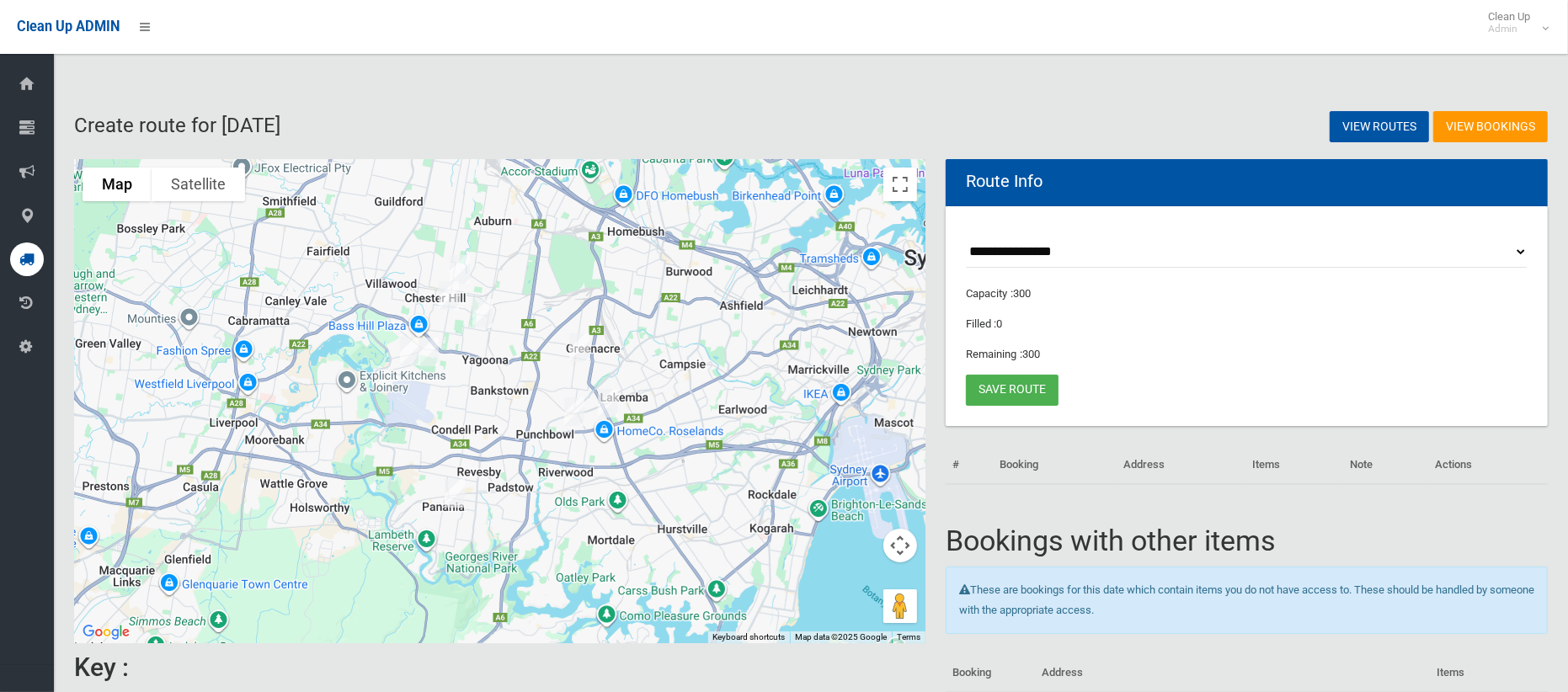
click at [466, 270] on img "16a St Pauls Place, CHESTER HILL NSW 2162" at bounding box center [460, 269] width 34 height 42
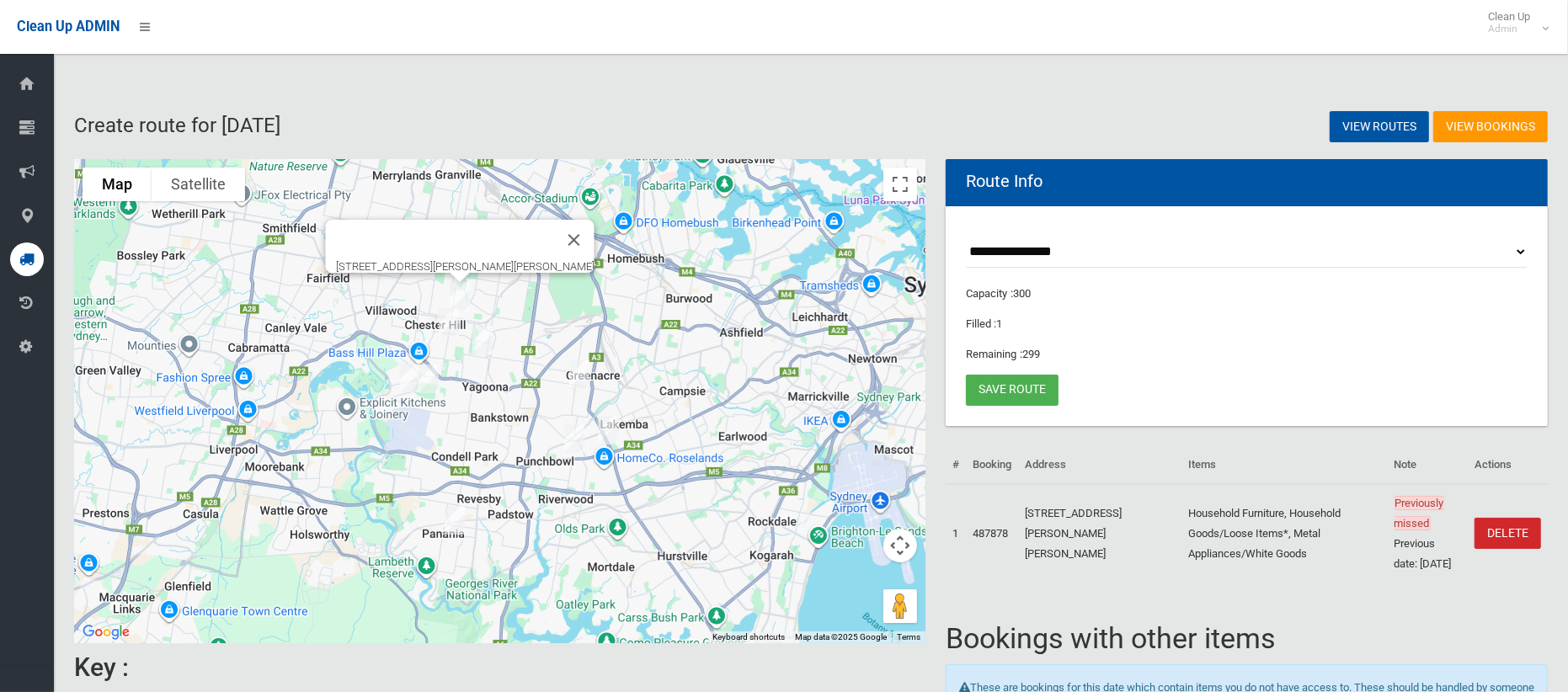
click at [458, 298] on img "16a St Pauls Place, CHESTER HILL NSW 2162" at bounding box center [460, 296] width 34 height 42
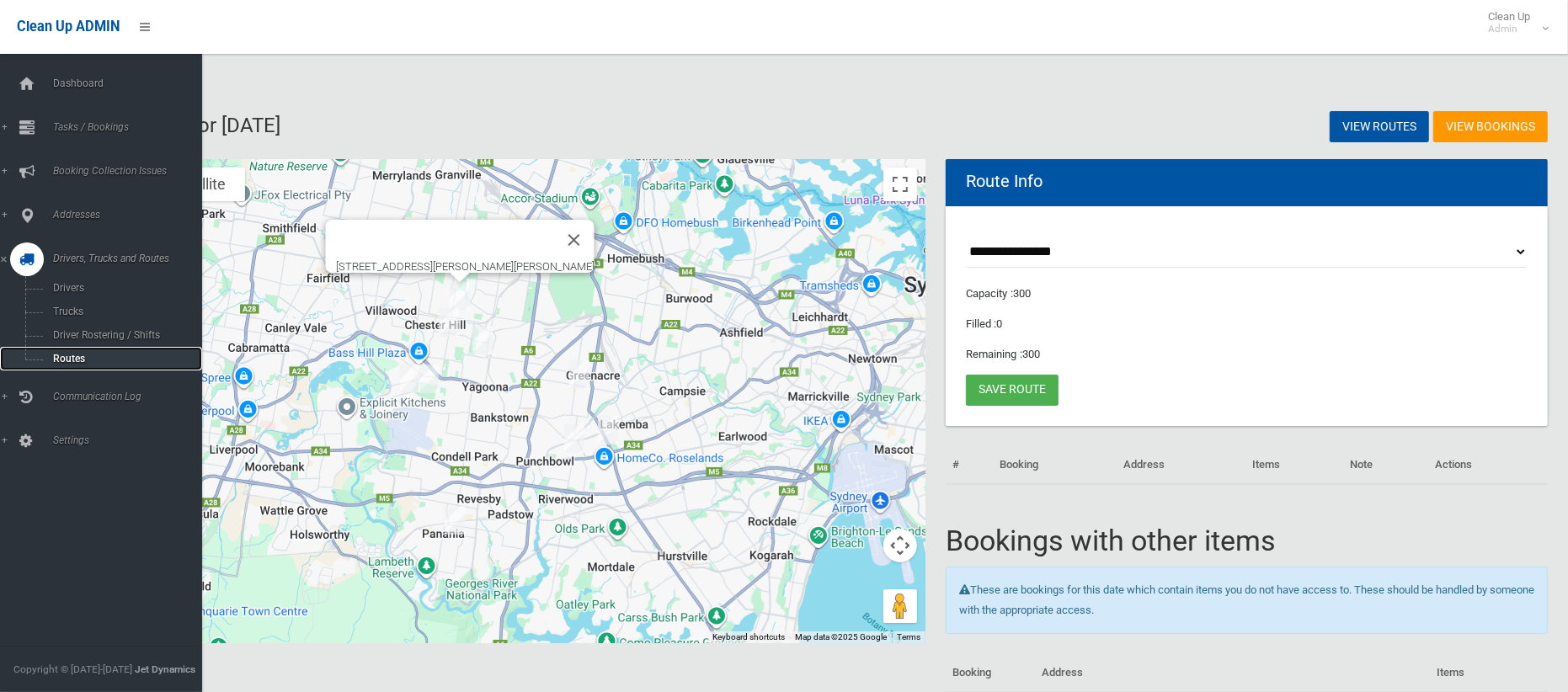
click at [60, 360] on span "Routes" at bounding box center [117, 359] width 140 height 12
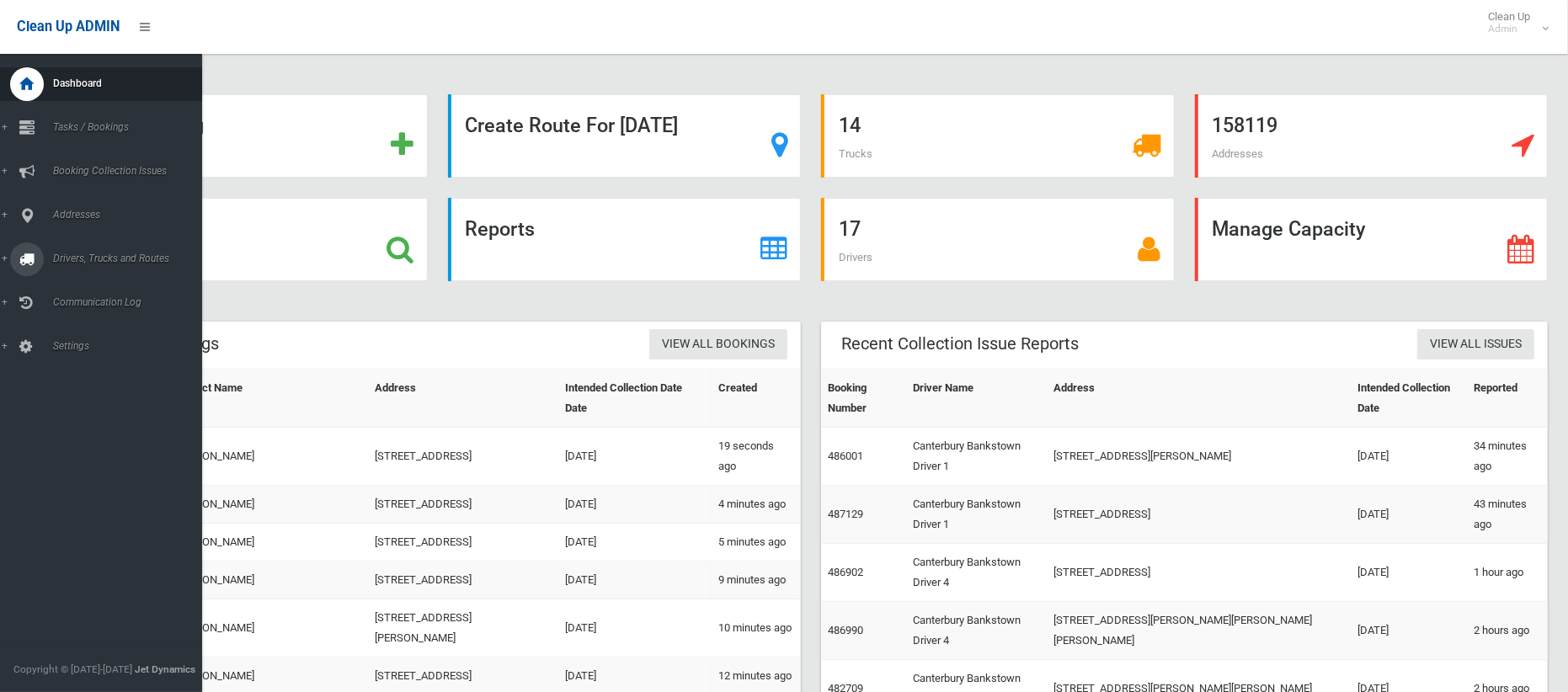
click at [92, 245] on link "Drivers, Trucks and Routes" at bounding box center [101, 259] width 202 height 34
click at [106, 127] on span "Tasks / Bookings" at bounding box center [124, 127] width 154 height 12
click at [78, 250] on span "Search" at bounding box center [117, 251] width 140 height 12
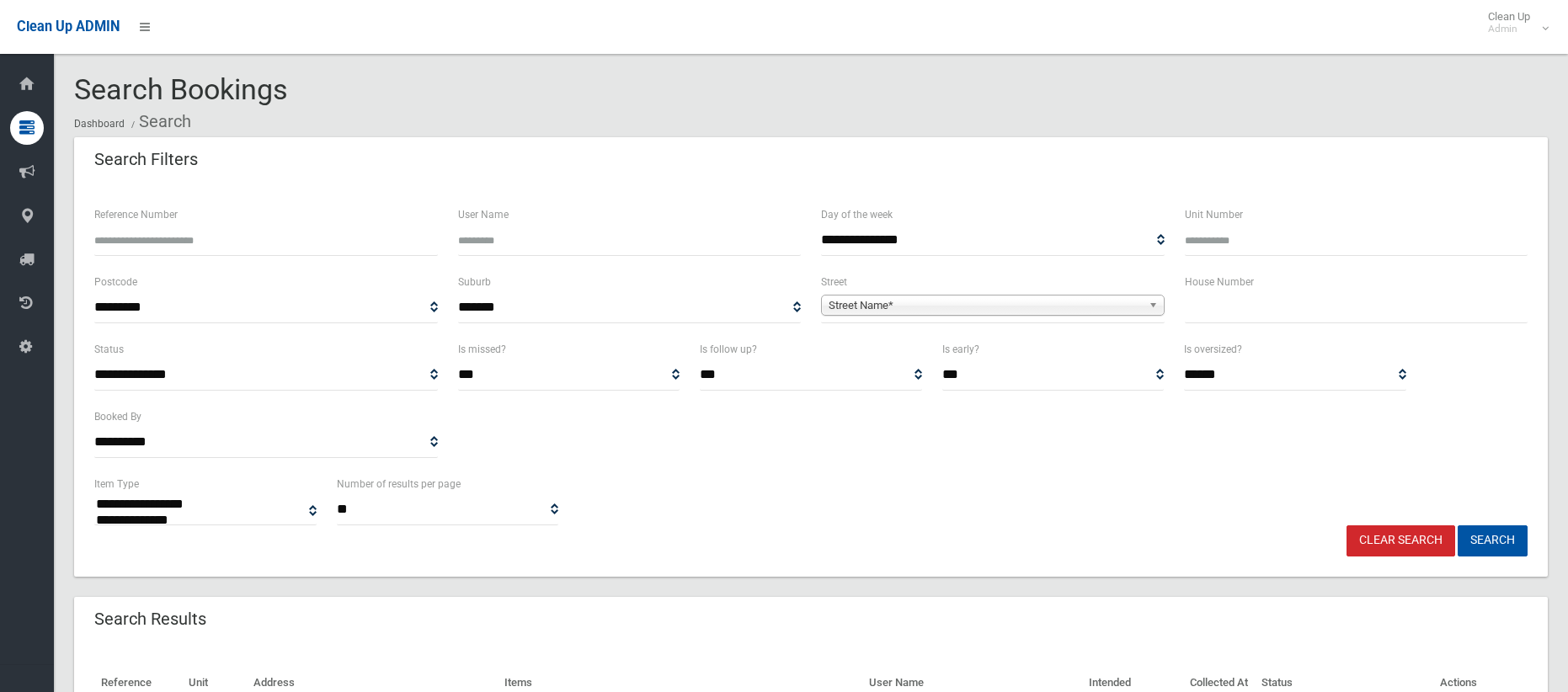
select select
click at [1220, 309] on input "text" at bounding box center [1356, 308] width 343 height 31
type input "***"
click at [1102, 313] on span "Street Name*" at bounding box center [985, 306] width 313 height 20
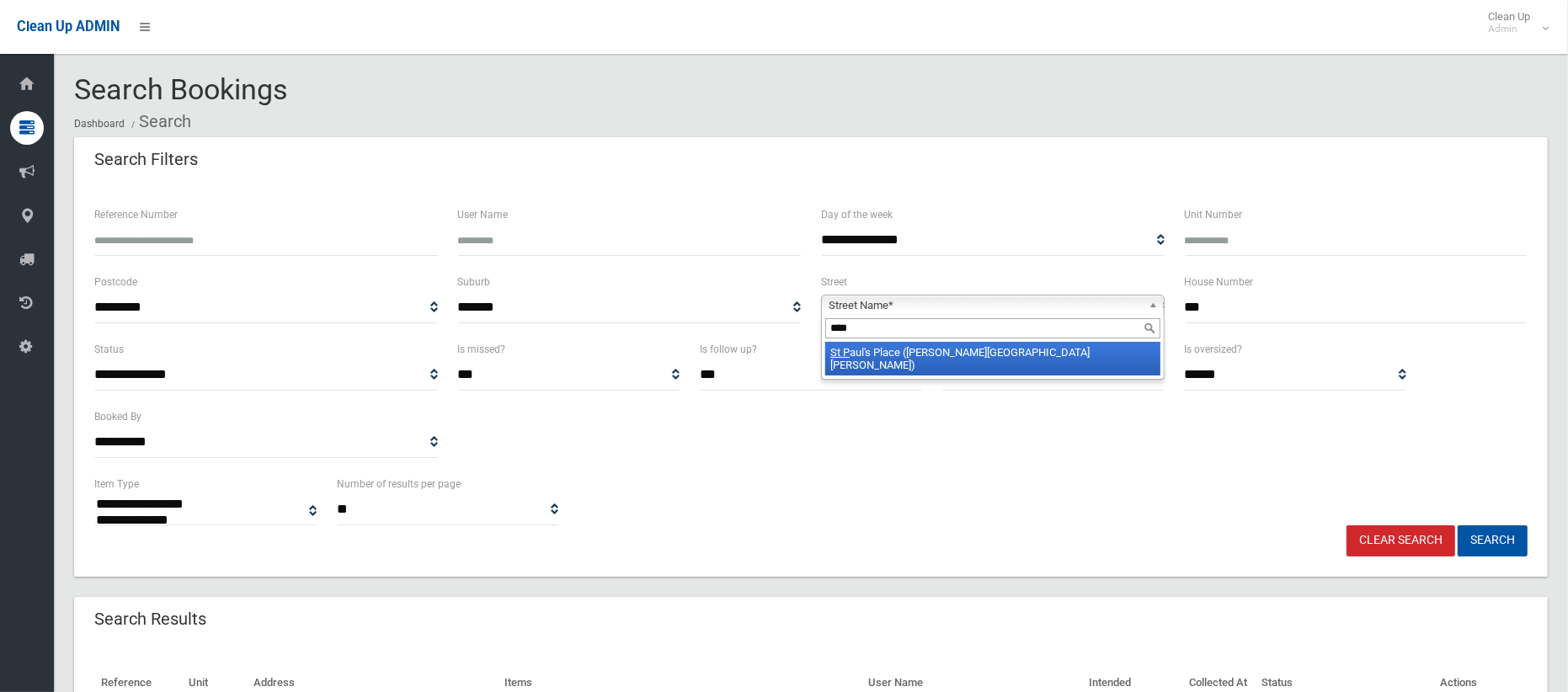
type input "****"
click at [1049, 355] on li "[GEOGRAPHIC_DATA] ([PERSON_NAME][GEOGRAPHIC_DATA][PERSON_NAME])" at bounding box center [993, 358] width 335 height 34
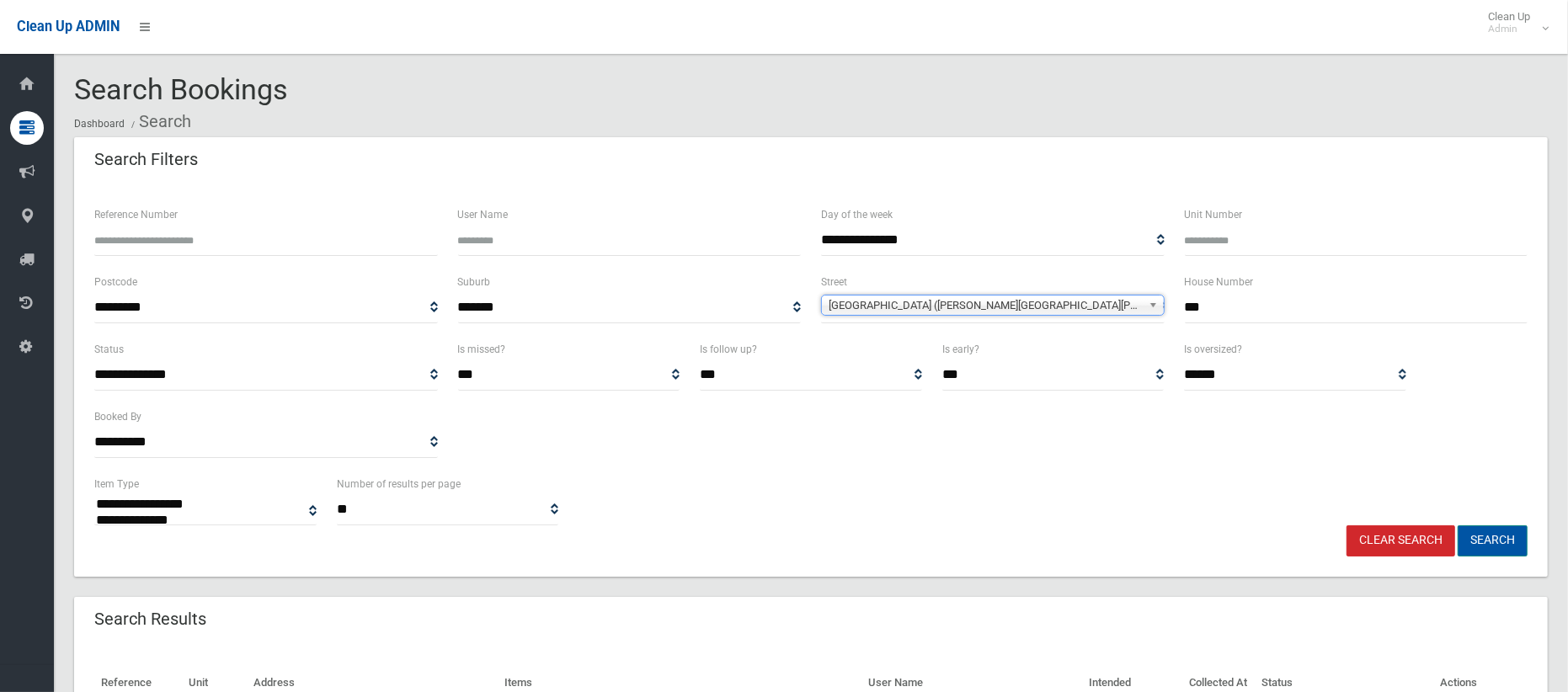
click at [1489, 551] on button "Search" at bounding box center [1492, 542] width 70 height 31
select select
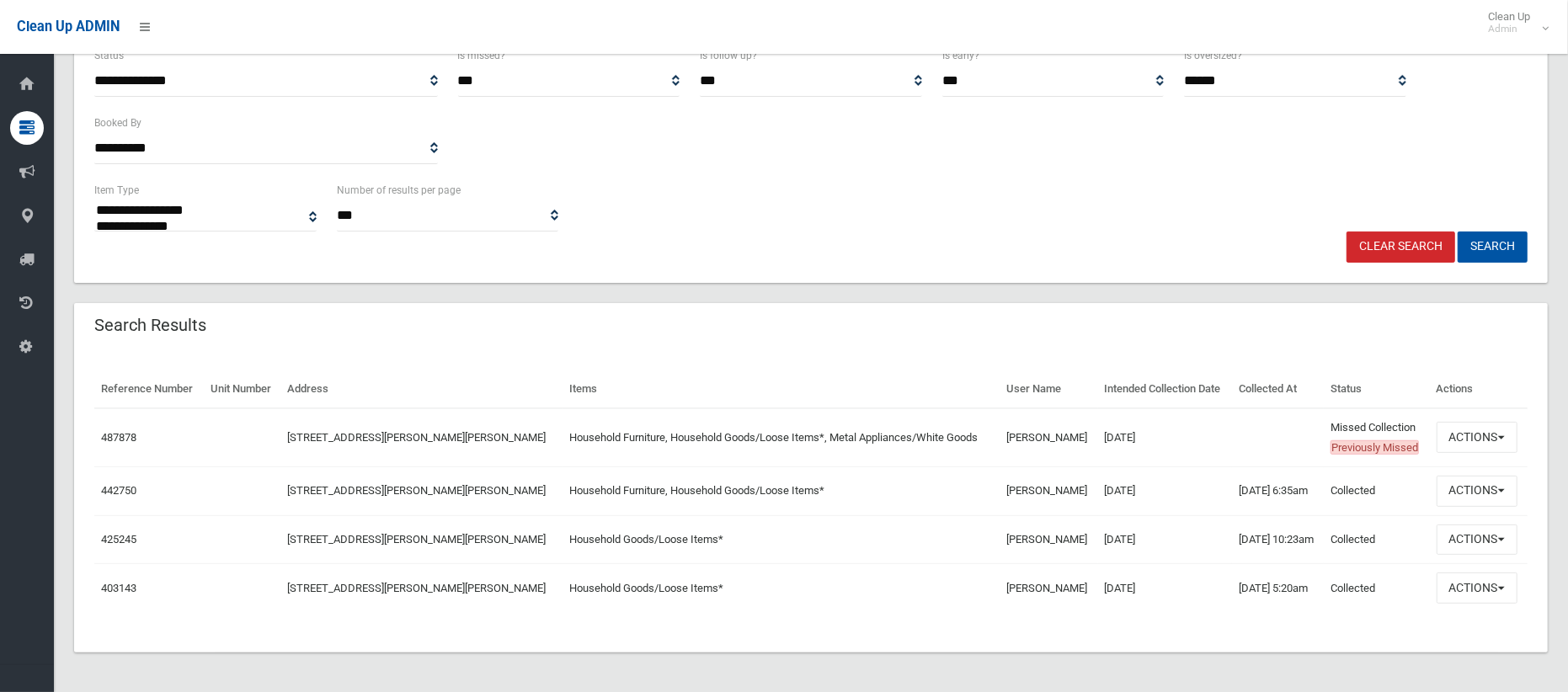
scroll to position [295, 0]
click at [1475, 442] on button "Actions" at bounding box center [1477, 437] width 81 height 31
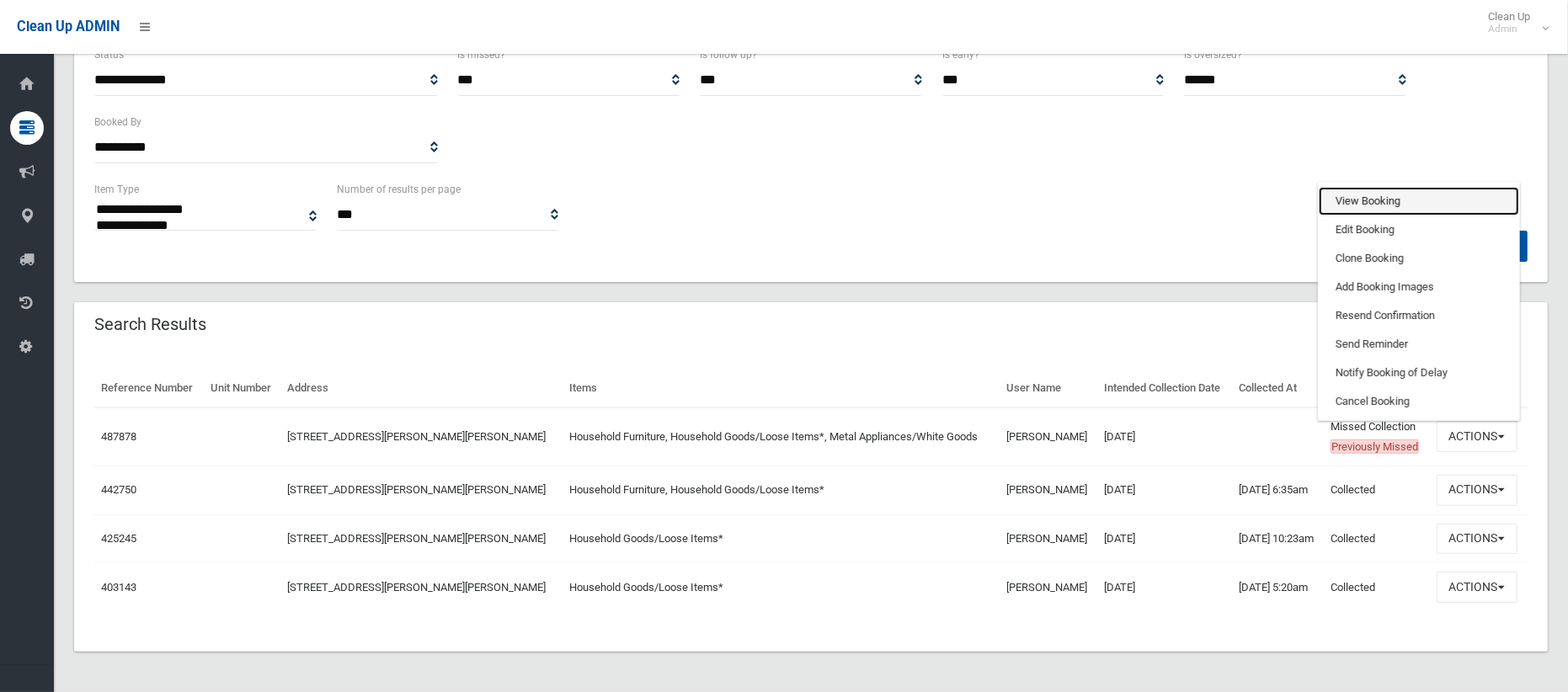
click at [1367, 191] on link "View Booking" at bounding box center [1419, 202] width 201 height 29
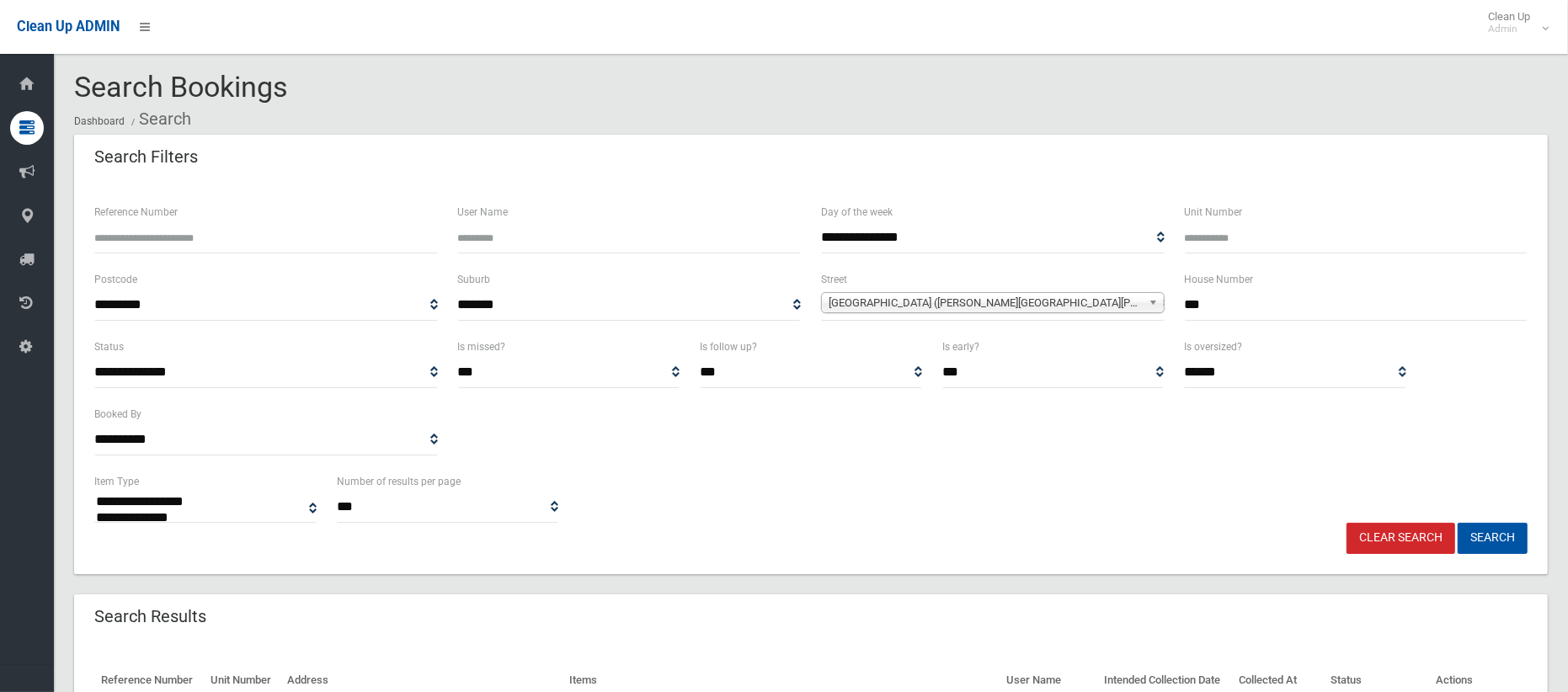
scroll to position [0, 0]
click at [1254, 318] on input "***" at bounding box center [1356, 308] width 343 height 31
type input "**"
click at [1083, 308] on span "[GEOGRAPHIC_DATA] ([PERSON_NAME][GEOGRAPHIC_DATA][PERSON_NAME])" at bounding box center [985, 306] width 313 height 20
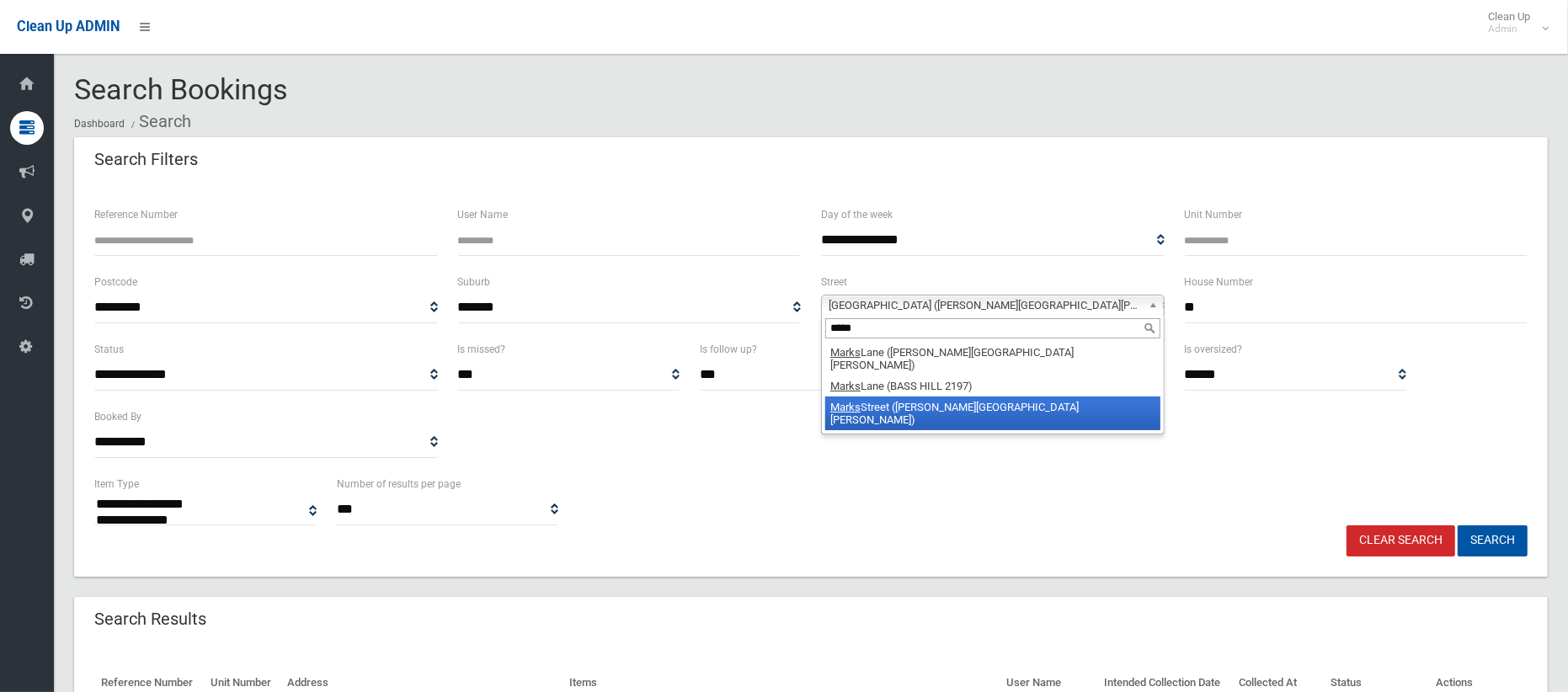
type input "*****"
click at [1019, 397] on li "[GEOGRAPHIC_DATA] ([PERSON_NAME][GEOGRAPHIC_DATA][PERSON_NAME])" at bounding box center [993, 413] width 335 height 34
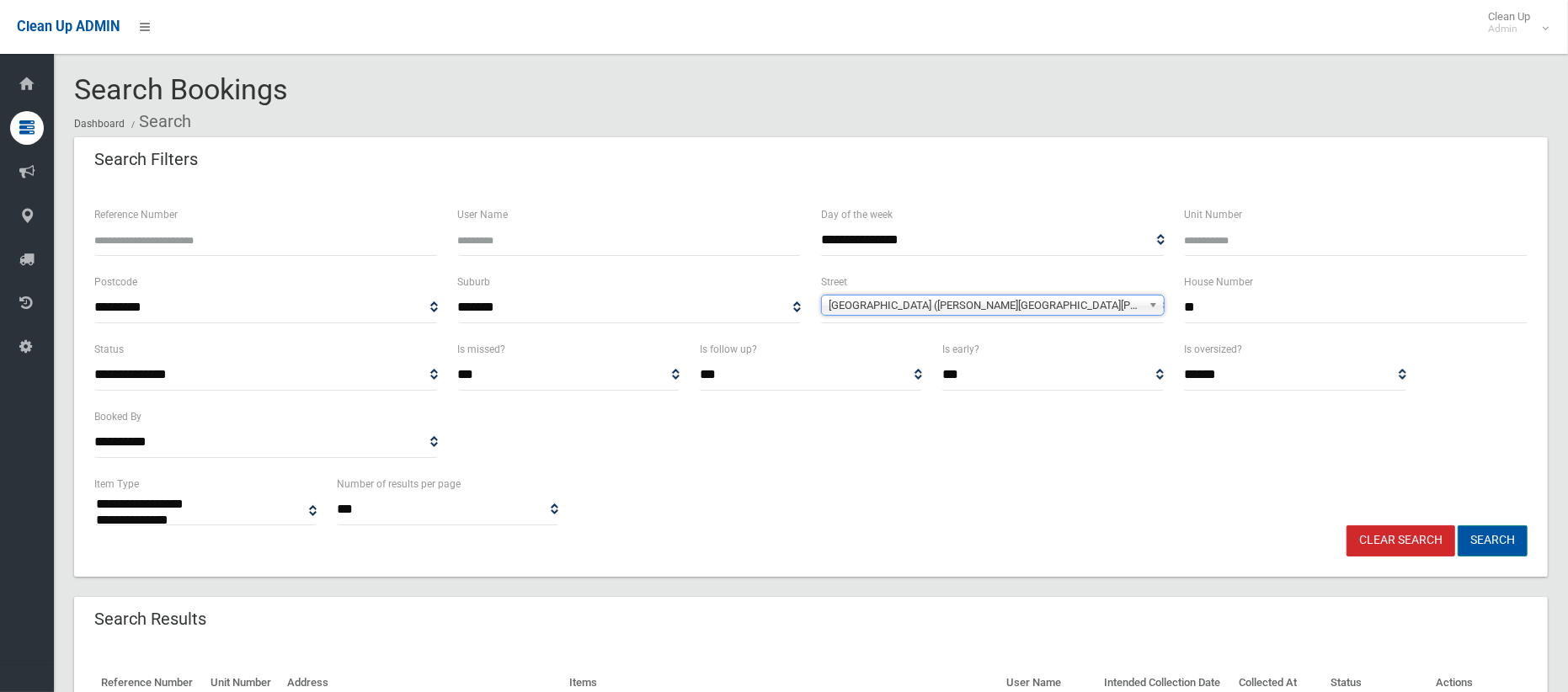
click at [1510, 542] on button "Search" at bounding box center [1492, 542] width 70 height 31
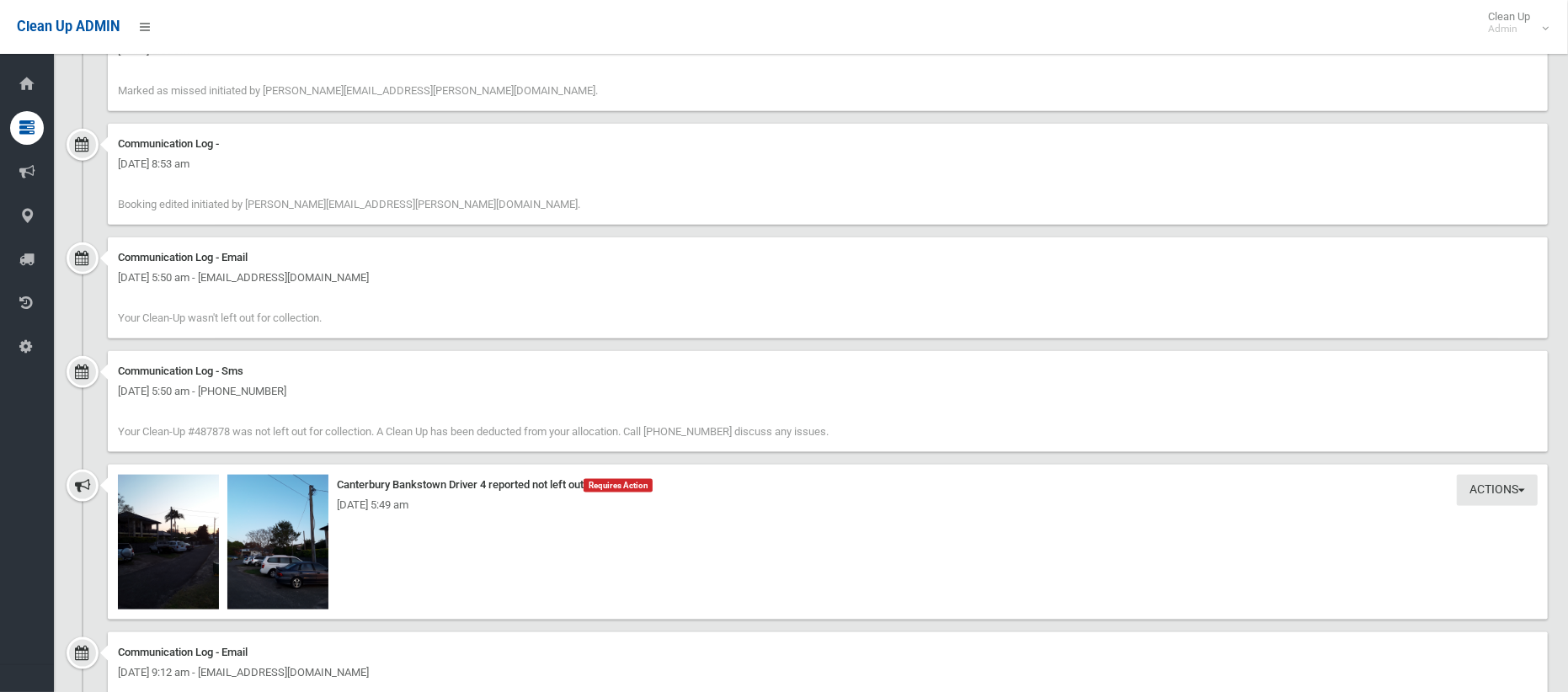
scroll to position [1562, 0]
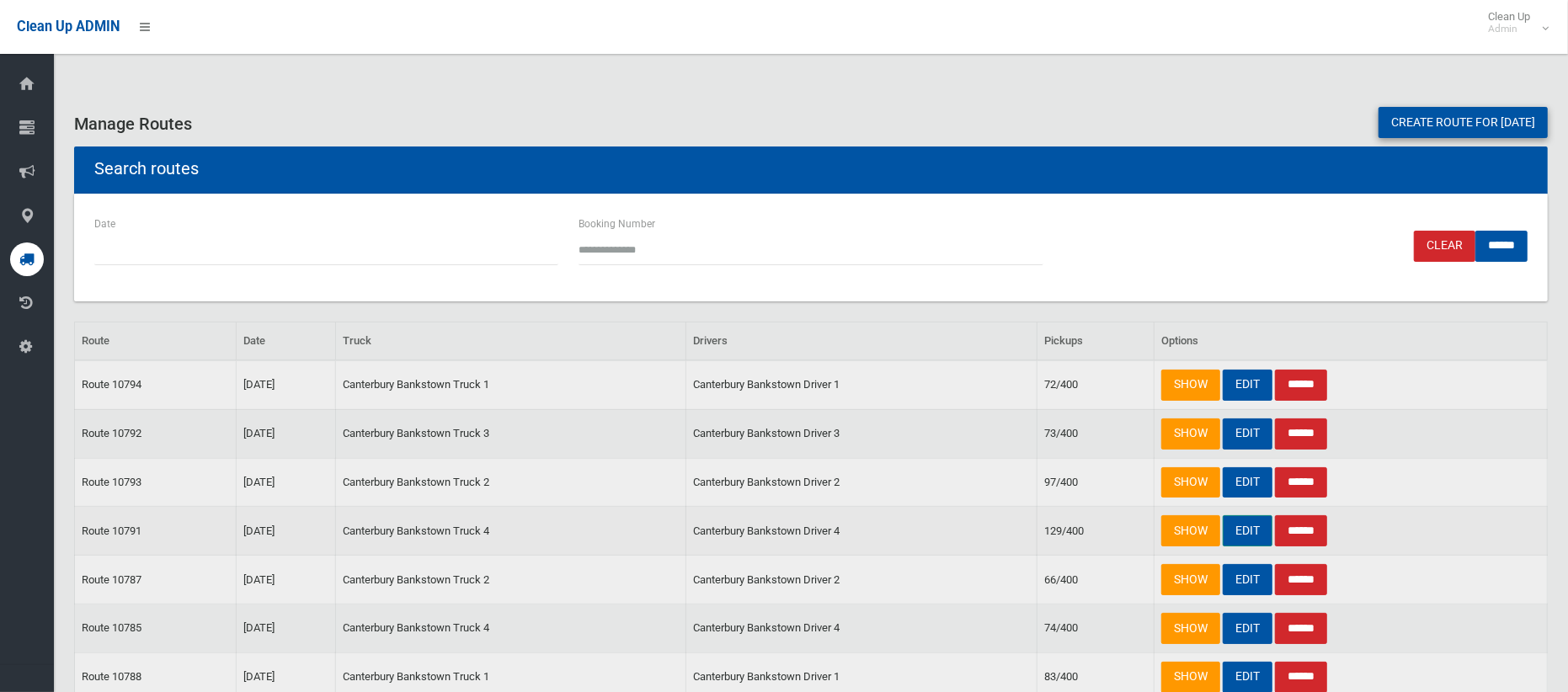
click at [1260, 525] on link "EDIT" at bounding box center [1247, 531] width 49 height 31
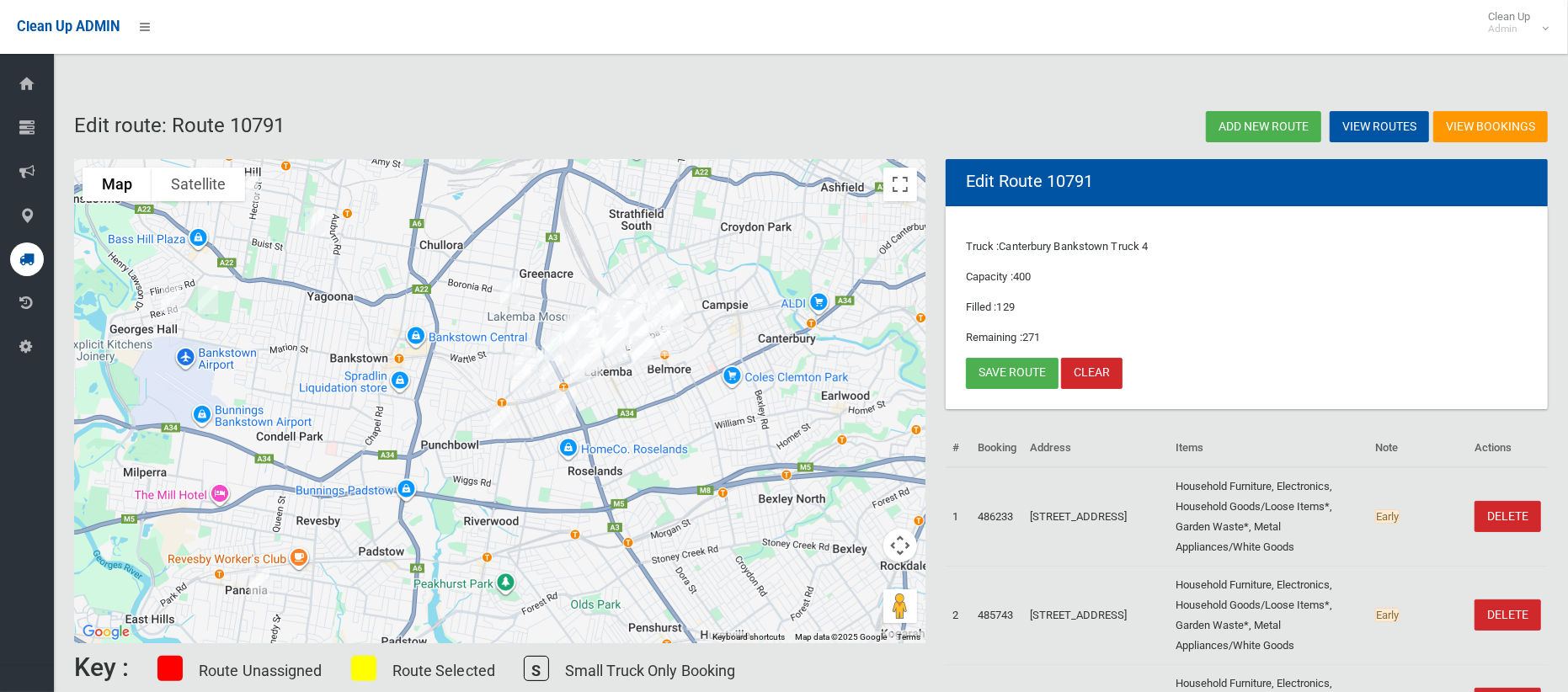
click at [569, 403] on img "63a Renown Avenue, WILEY PARK NSW 2195" at bounding box center [566, 402] width 34 height 42
click at [499, 416] on img "1383 Canterbury Road, PUNCHBOWL NSW 2196" at bounding box center [500, 419] width 34 height 42
click at [506, 282] on img "13 Mimosa Road, GREENACRE NSW 2190" at bounding box center [510, 291] width 34 height 42
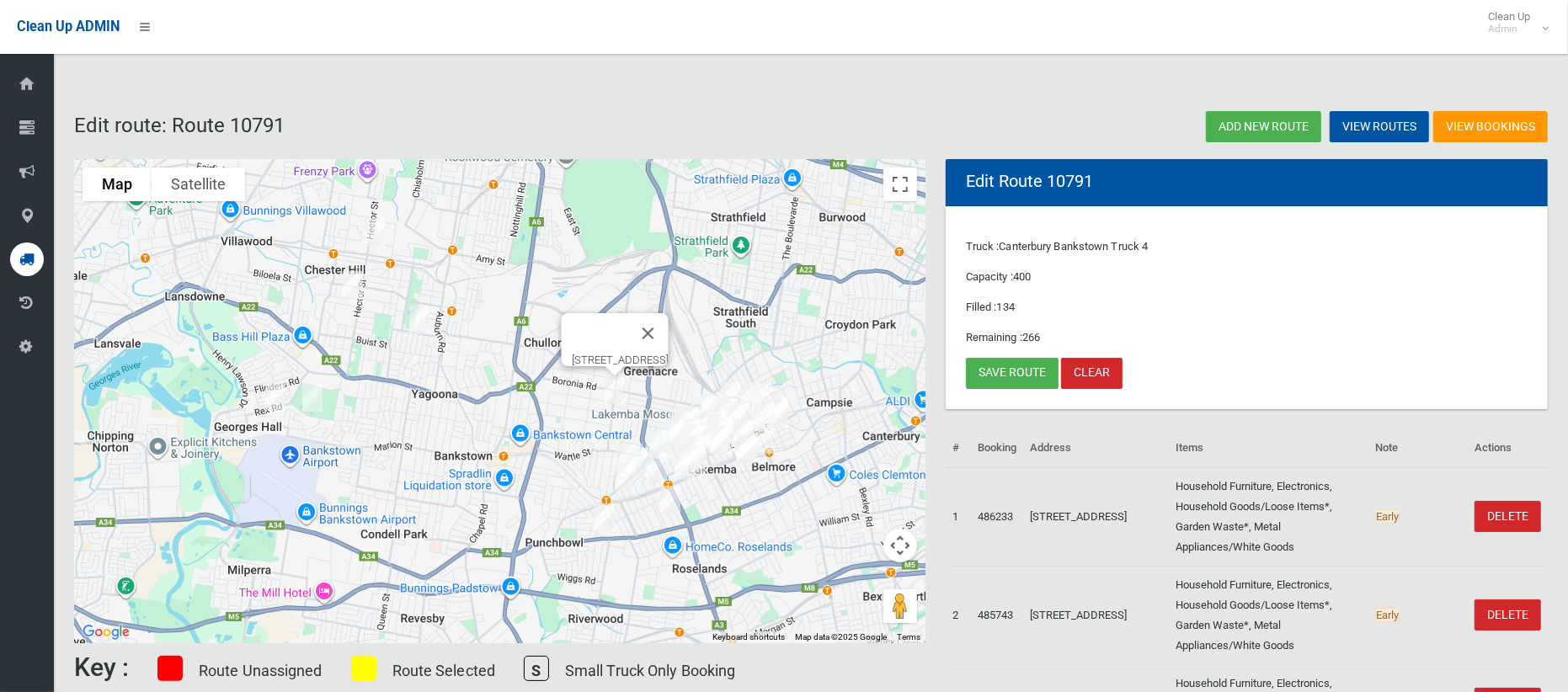
drag, startPoint x: 295, startPoint y: 346, endPoint x: 403, endPoint y: 444, distance: 145.8
click at [403, 444] on div "13 Mimosa Road, GREENACRE NSW 2190" at bounding box center [499, 401] width 851 height 484
click at [372, 242] on img "16a St Pauls Place, CHESTER HILL NSW 2162" at bounding box center [375, 232] width 34 height 42
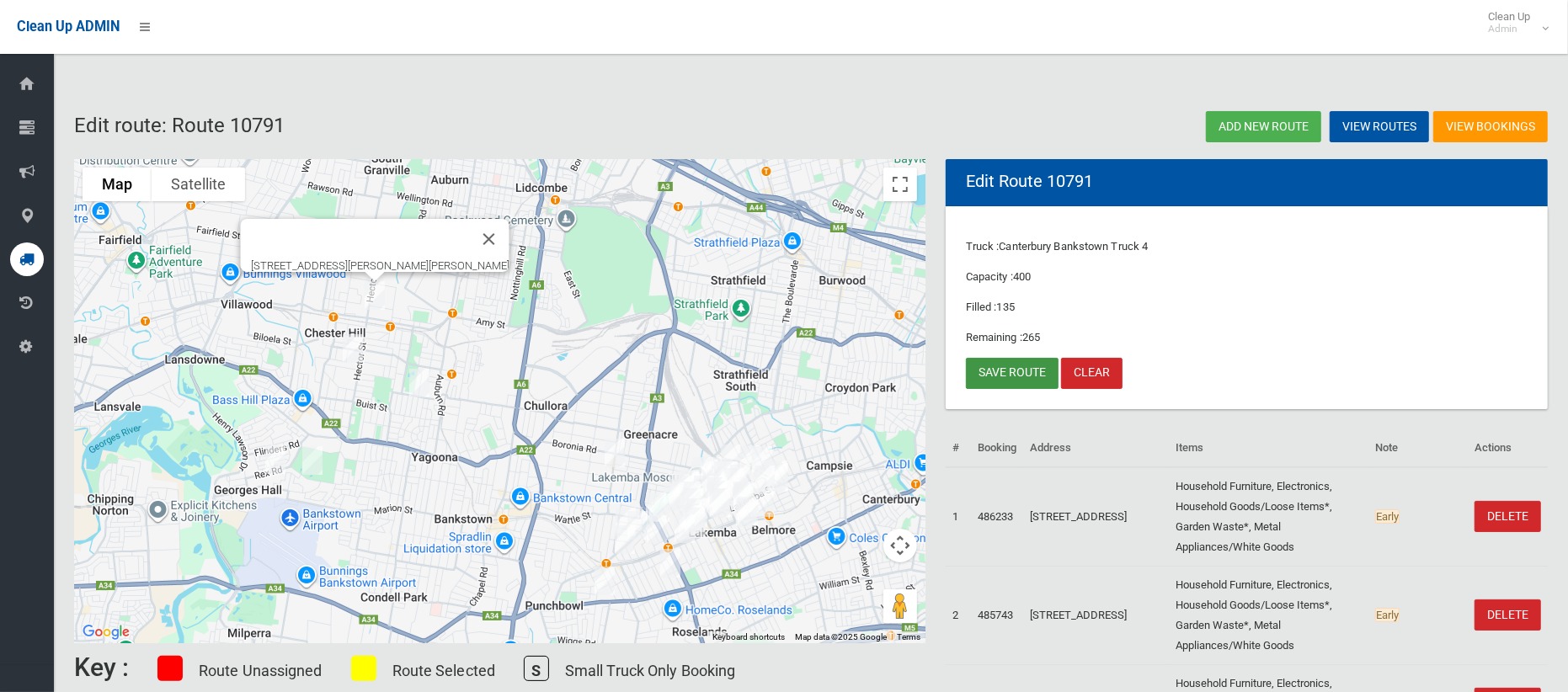
click at [1014, 363] on link "Save route" at bounding box center [1012, 374] width 92 height 31
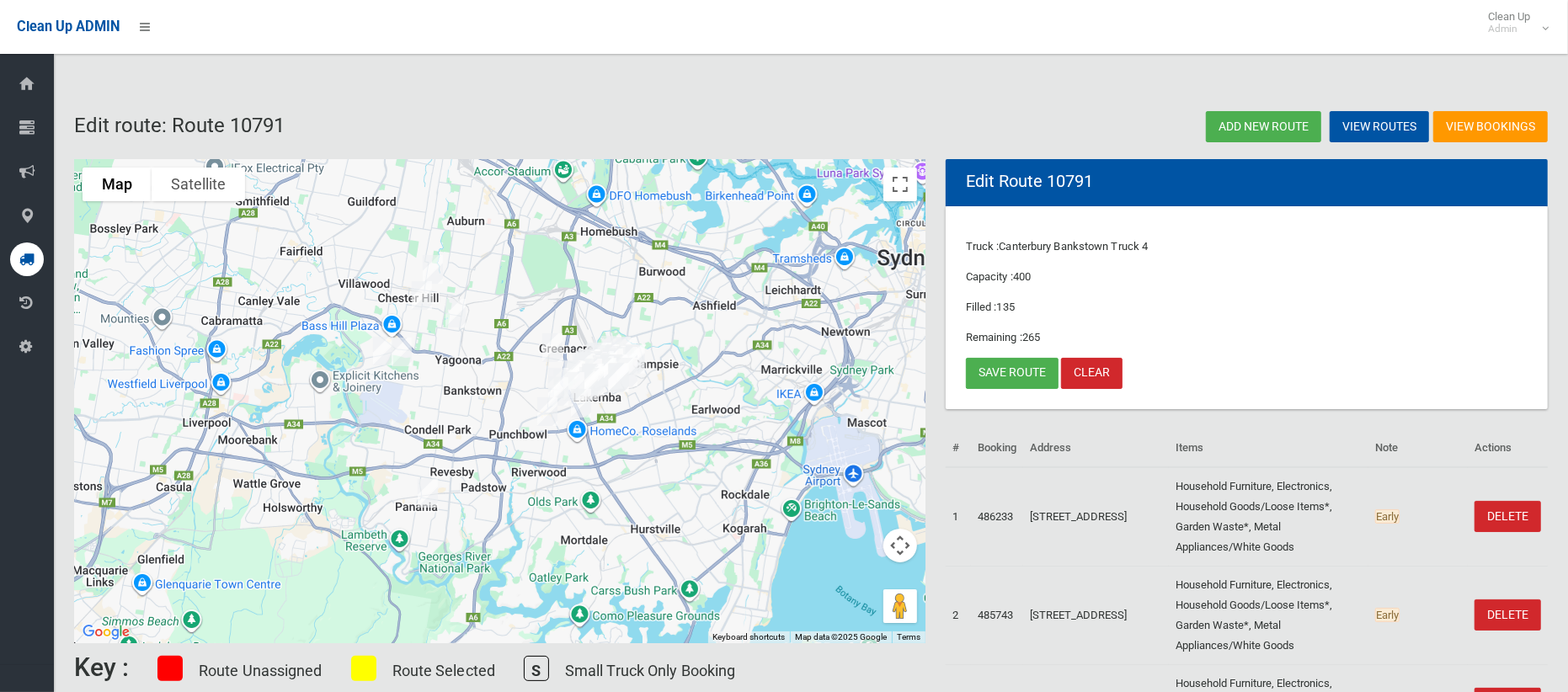
click at [424, 303] on img "25 Marks Street, CHESTER HILL NSW 2162" at bounding box center [421, 295] width 34 height 42
click at [466, 313] on img "168 Gascoigne Road, YAGOONA NSW 2199" at bounding box center [455, 313] width 34 height 42
click at [1004, 375] on link "Save route" at bounding box center [1012, 374] width 92 height 31
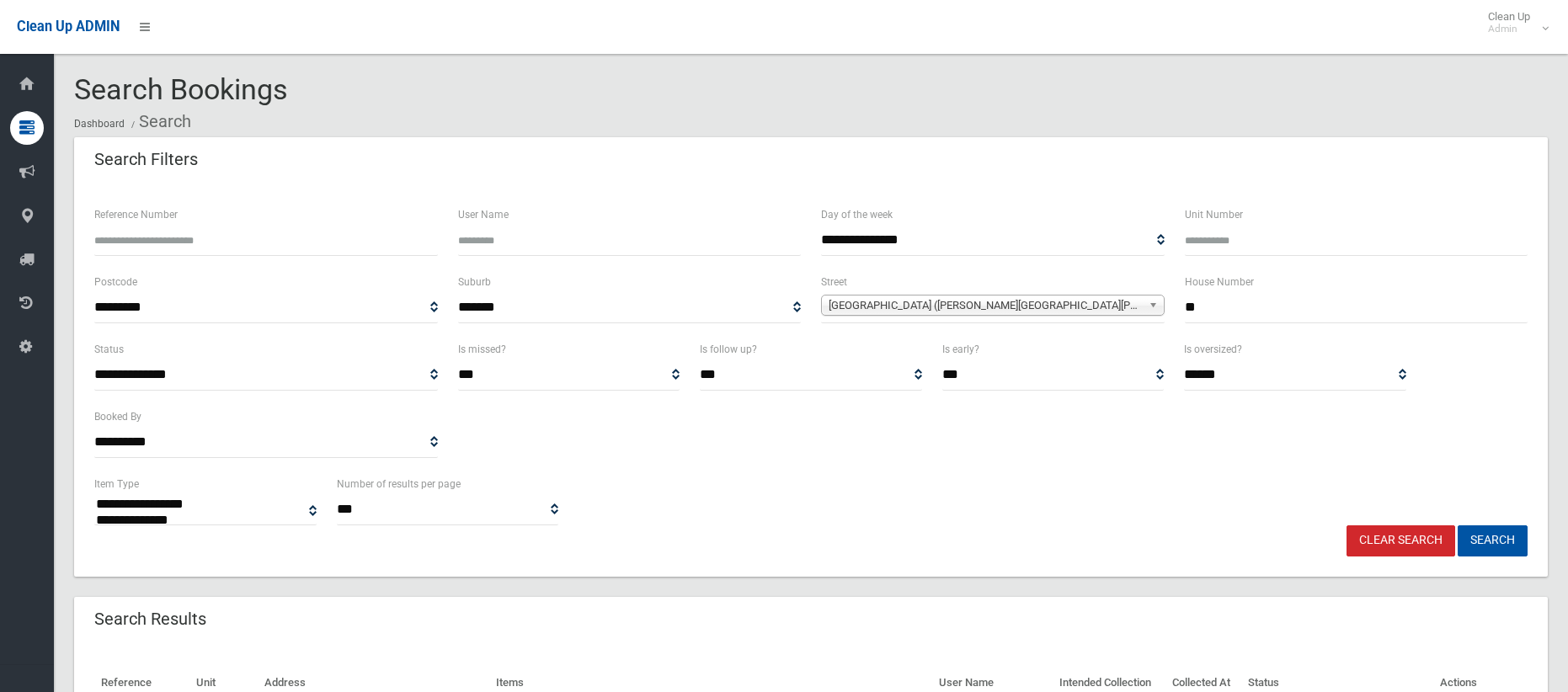
select select
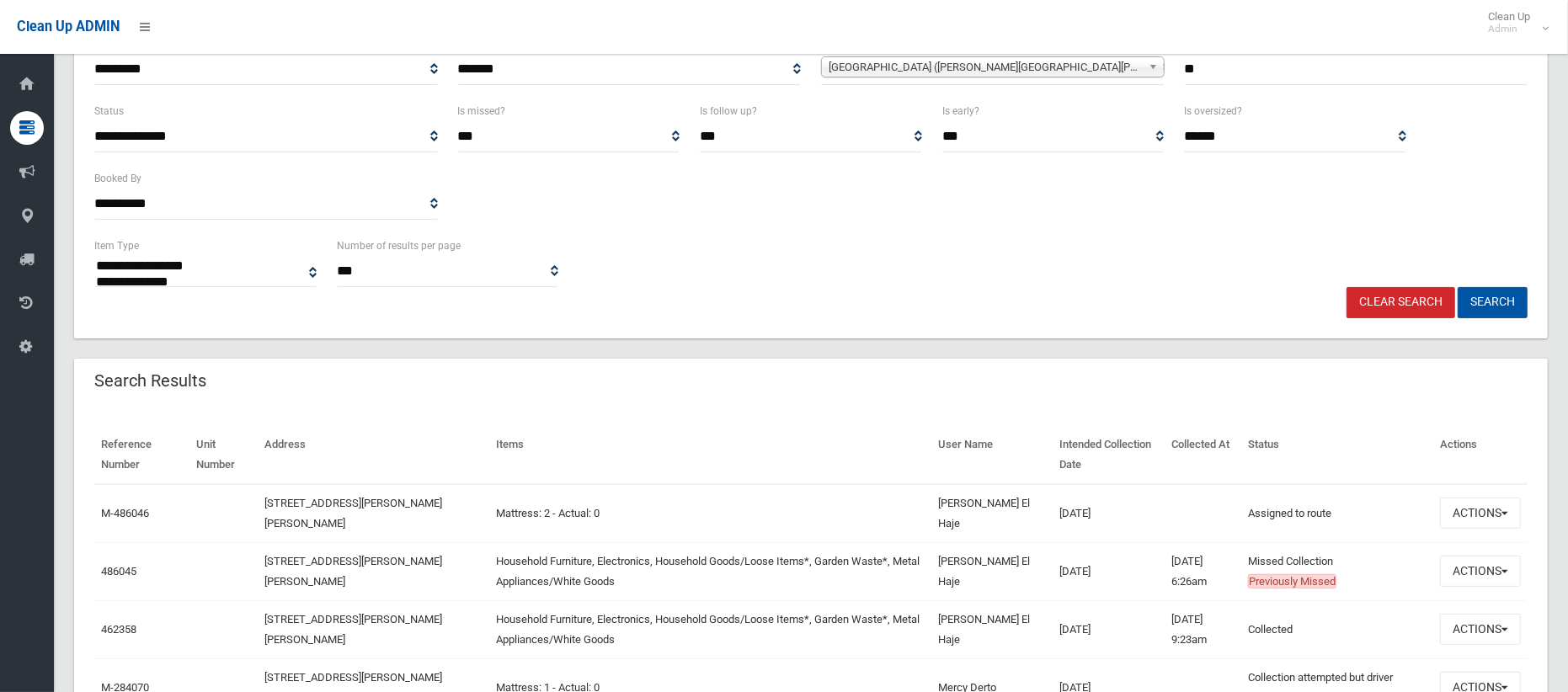
scroll to position [388, 0]
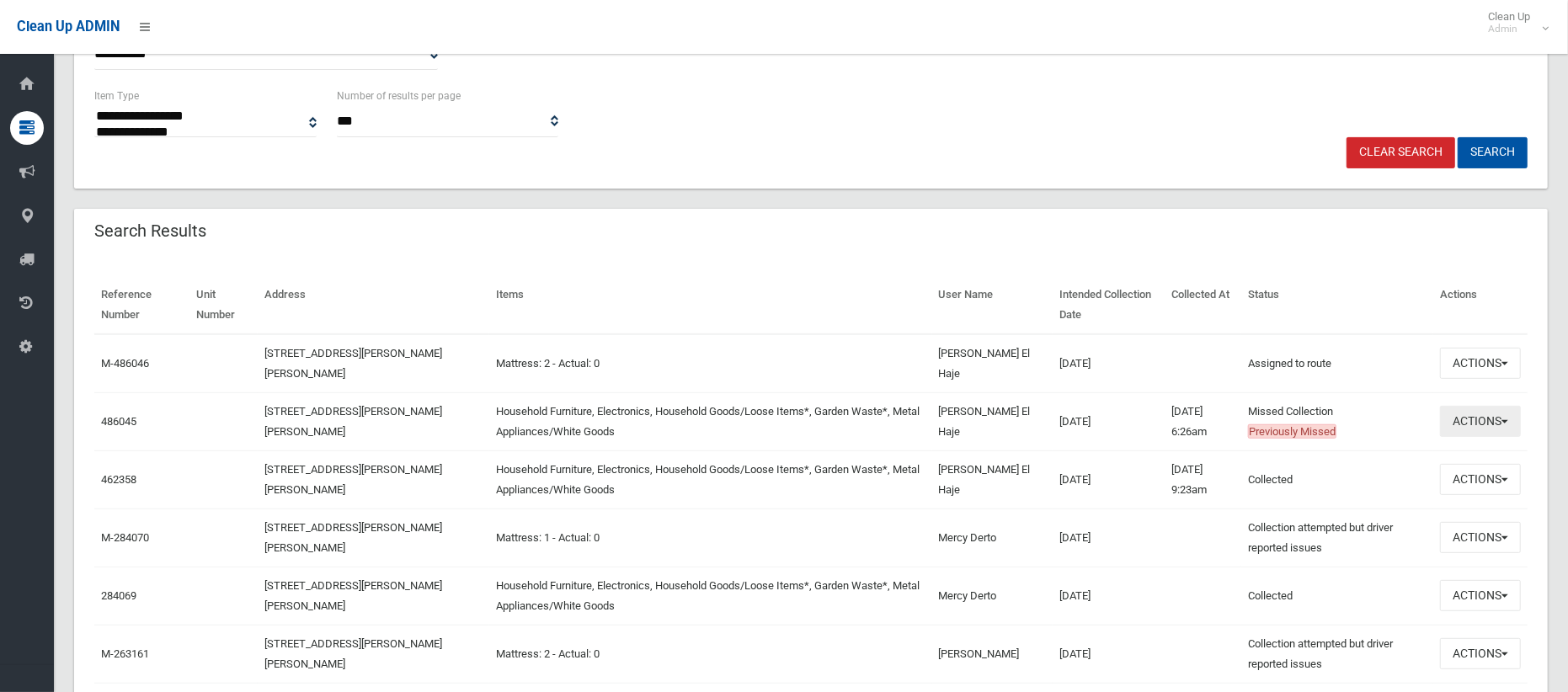
click at [1451, 418] on button "Actions" at bounding box center [1480, 421] width 81 height 31
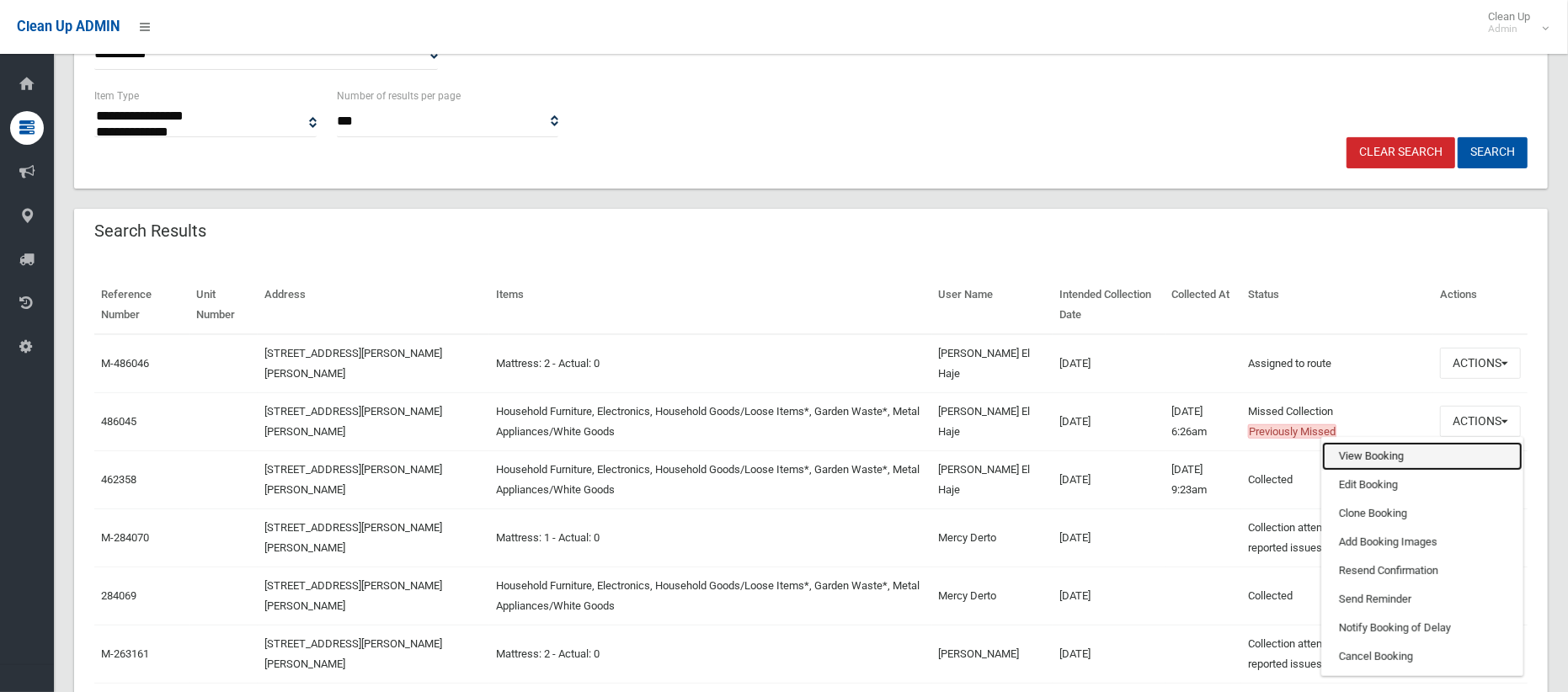
click at [1340, 462] on link "View Booking" at bounding box center [1422, 457] width 201 height 29
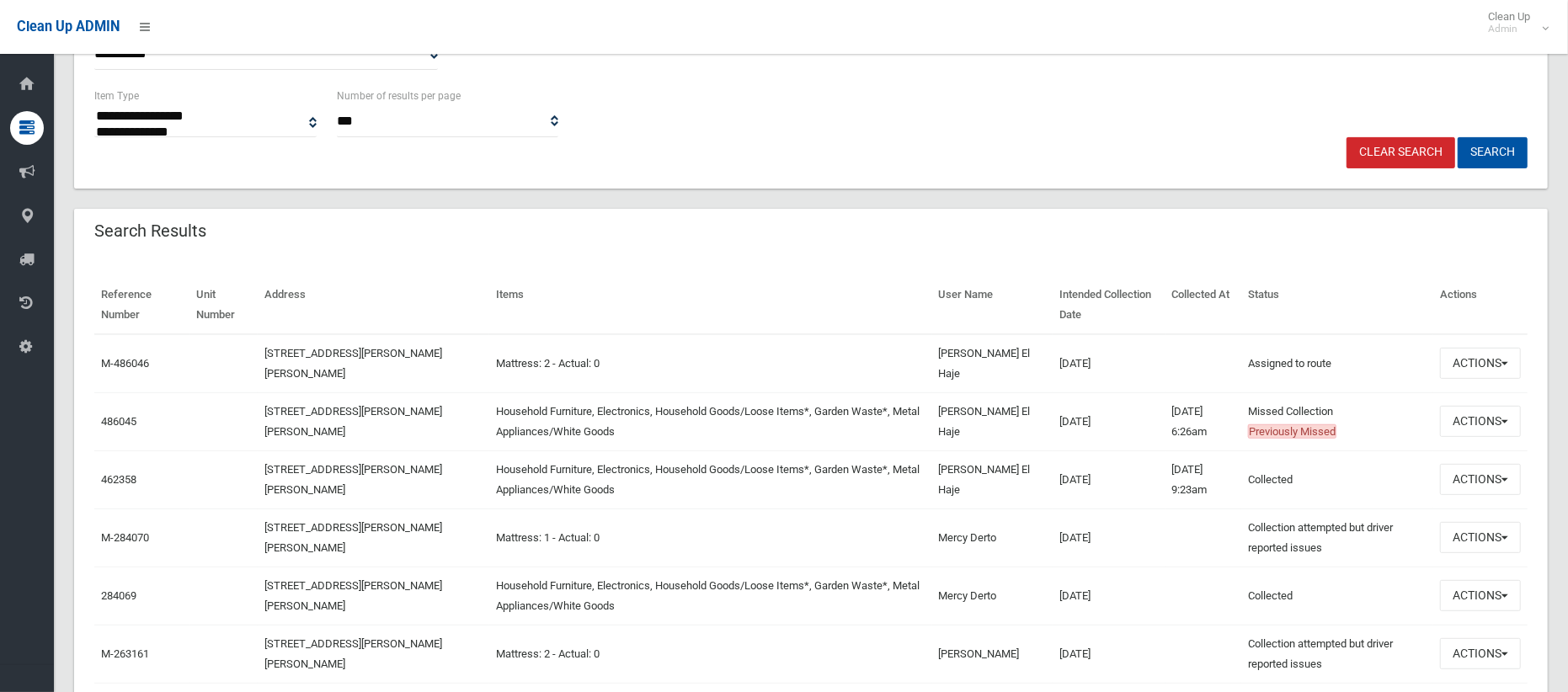
scroll to position [0, 0]
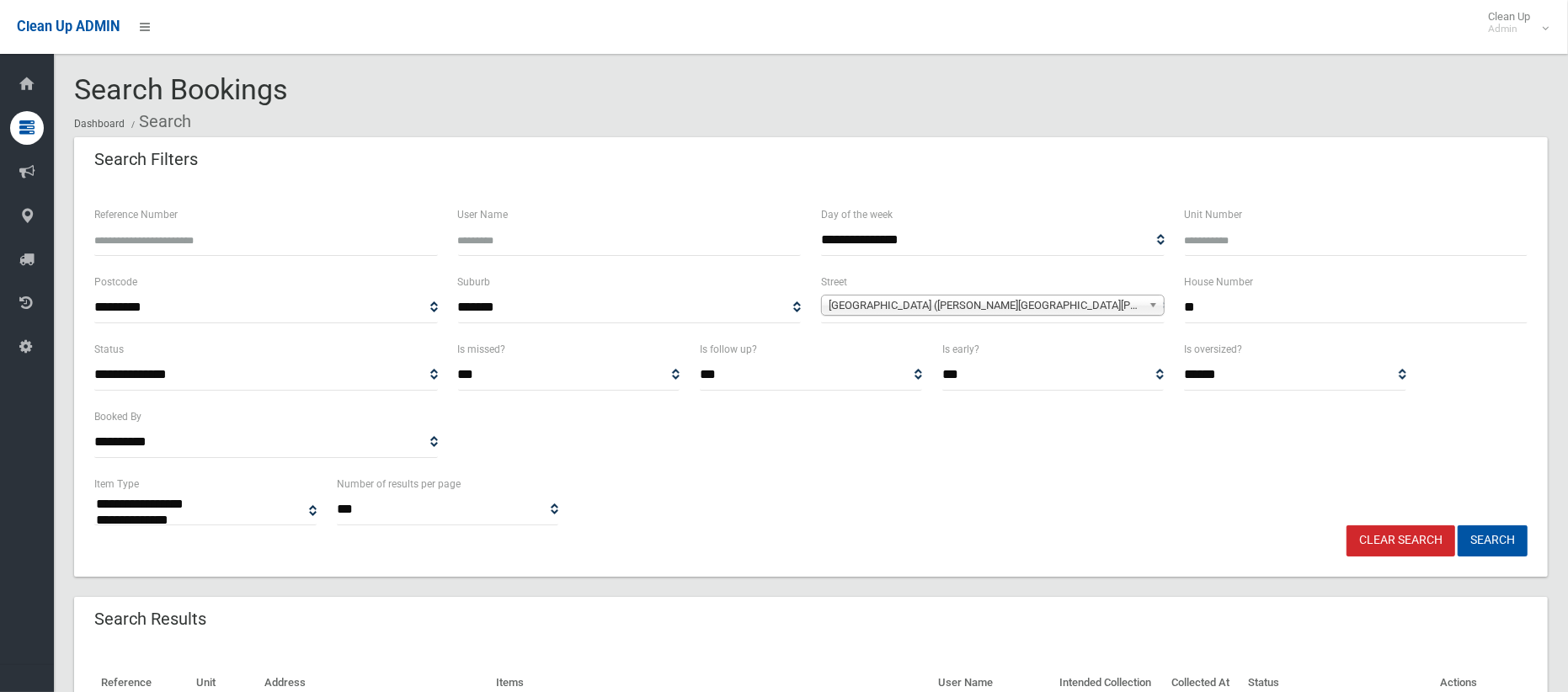
click at [1225, 307] on input "**" at bounding box center [1356, 308] width 343 height 31
type input "***"
click at [1013, 307] on span "[GEOGRAPHIC_DATA] ([PERSON_NAME][GEOGRAPHIC_DATA][PERSON_NAME])" at bounding box center [985, 306] width 313 height 20
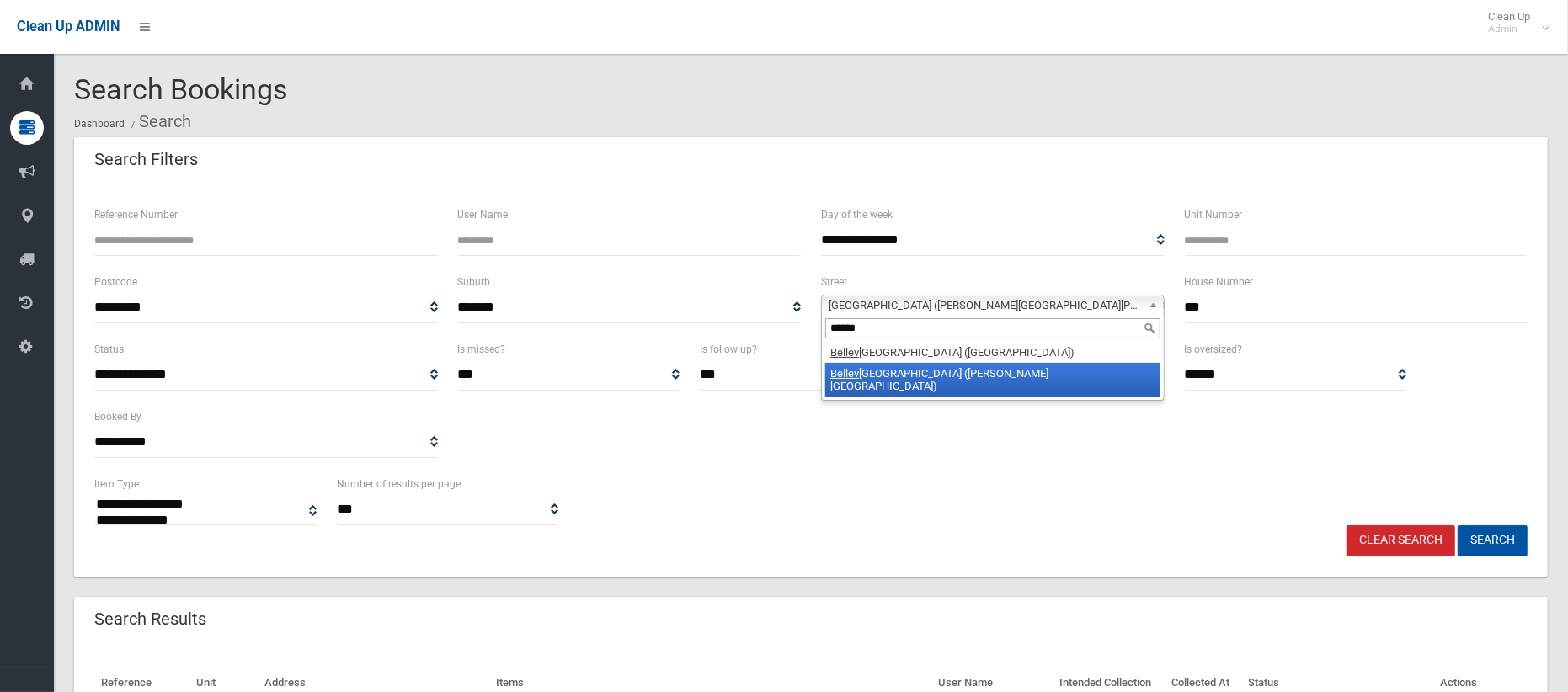
type input "******"
click at [995, 374] on li "[GEOGRAPHIC_DATA] ([PERSON_NAME][GEOGRAPHIC_DATA])" at bounding box center [993, 379] width 335 height 34
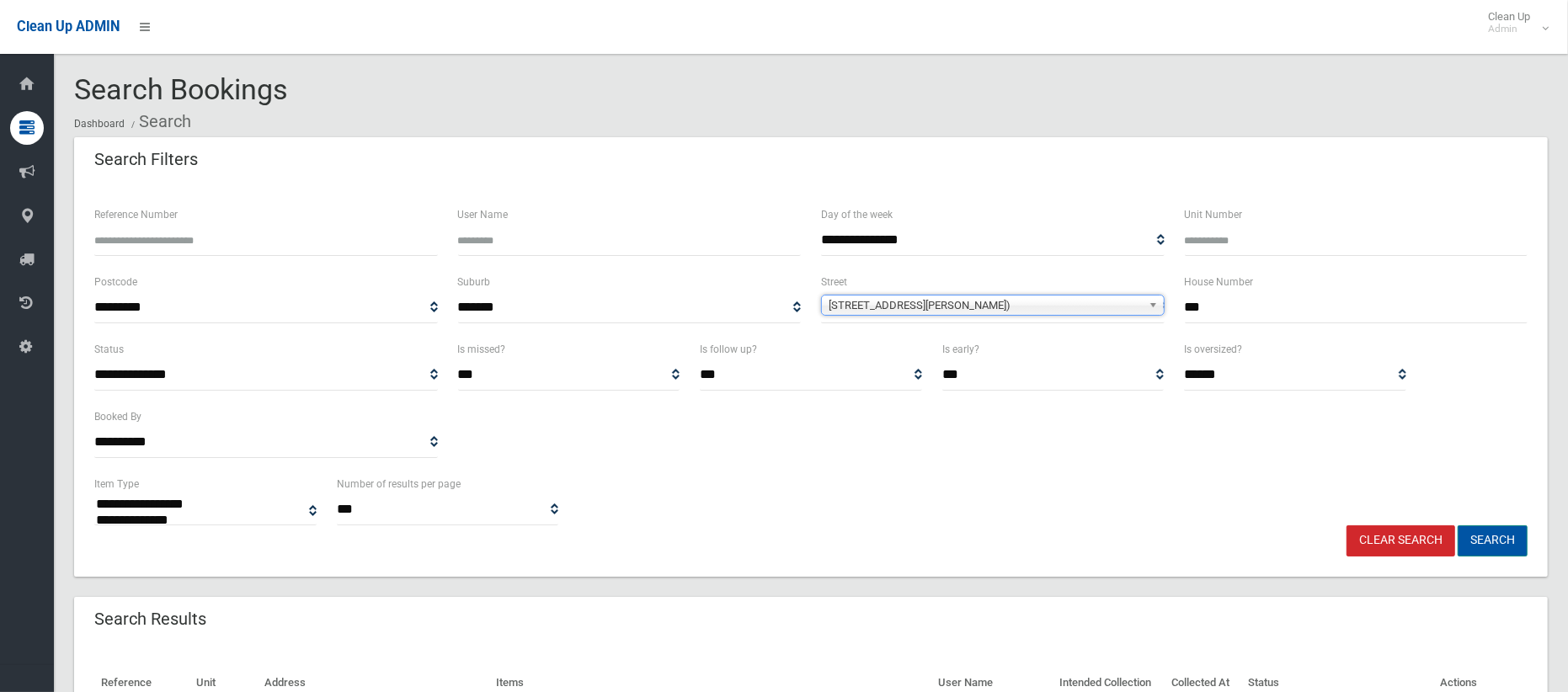
click at [1487, 543] on button "Search" at bounding box center [1492, 542] width 70 height 31
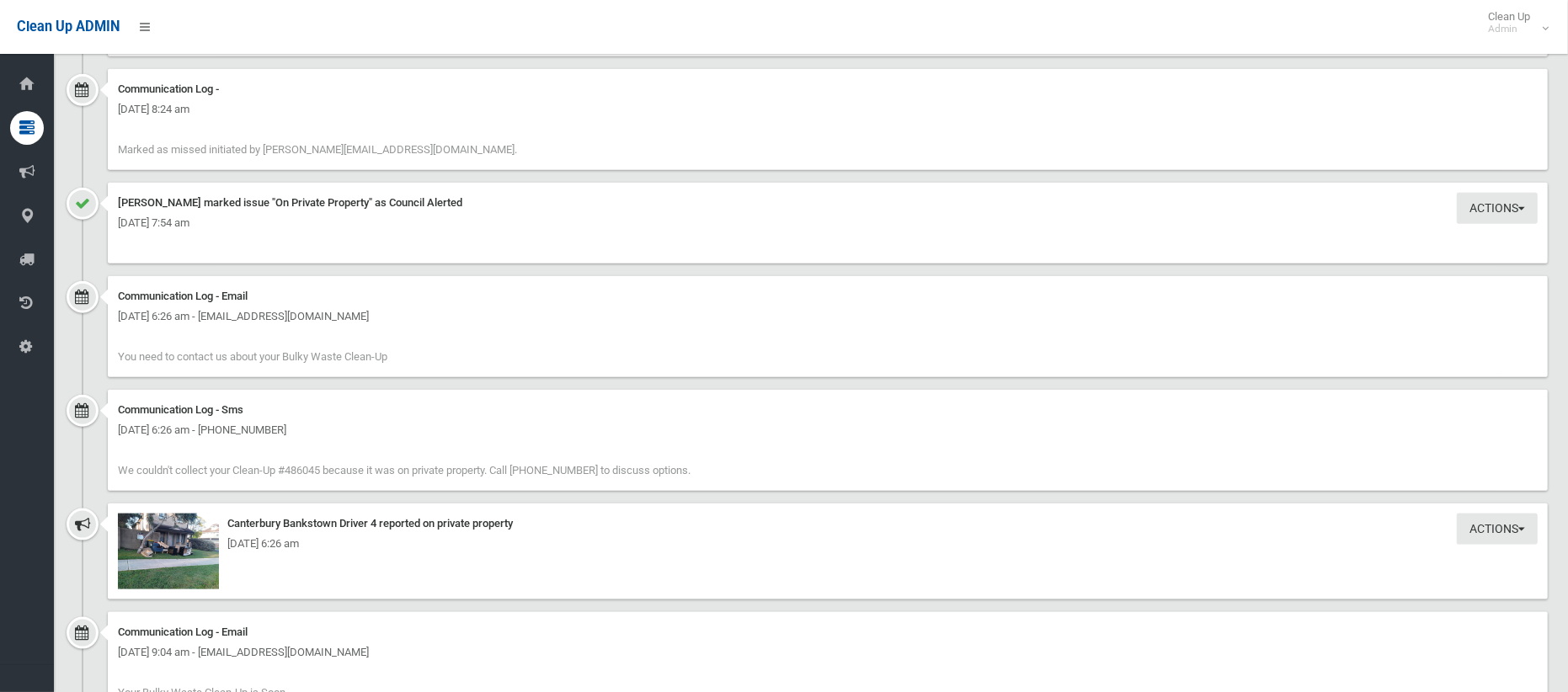
scroll to position [1445, 0]
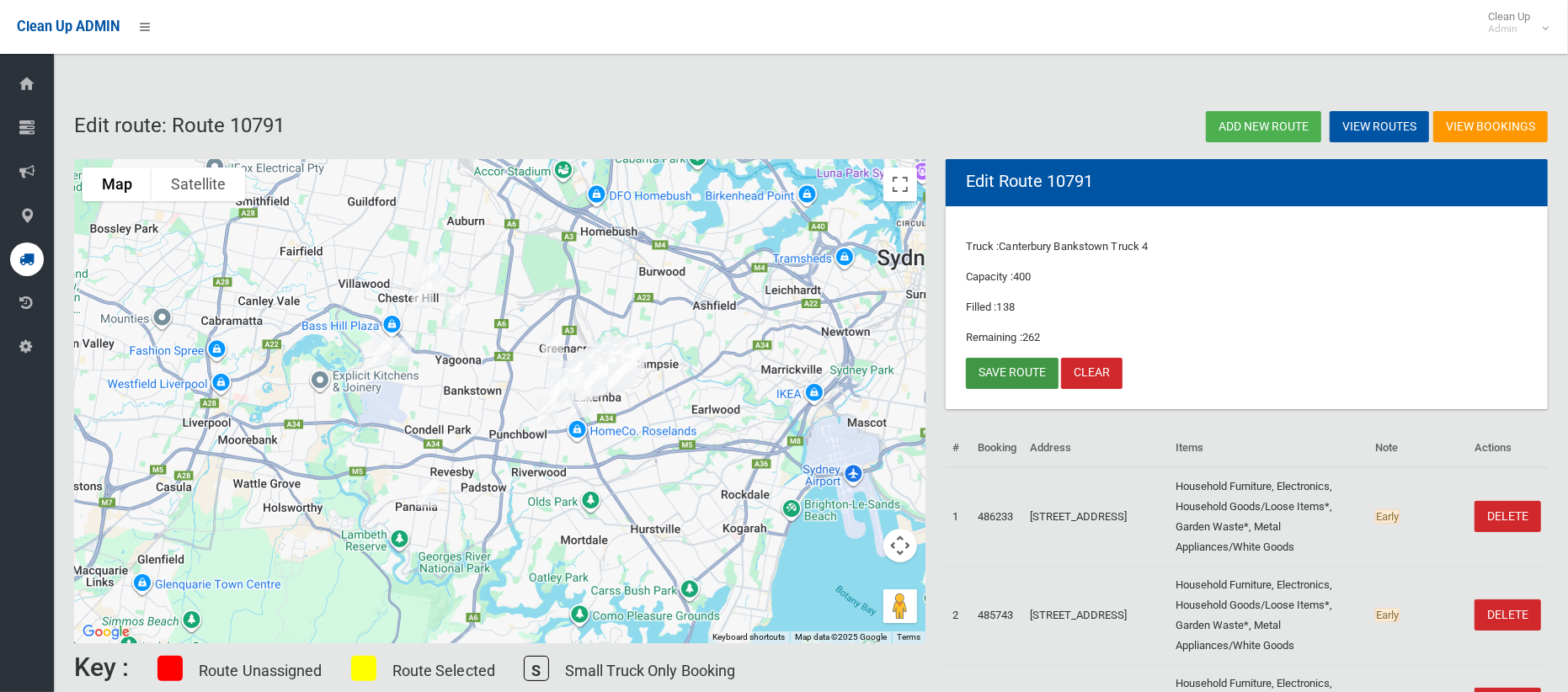
click at [1012, 376] on link "Save route" at bounding box center [1012, 374] width 92 height 31
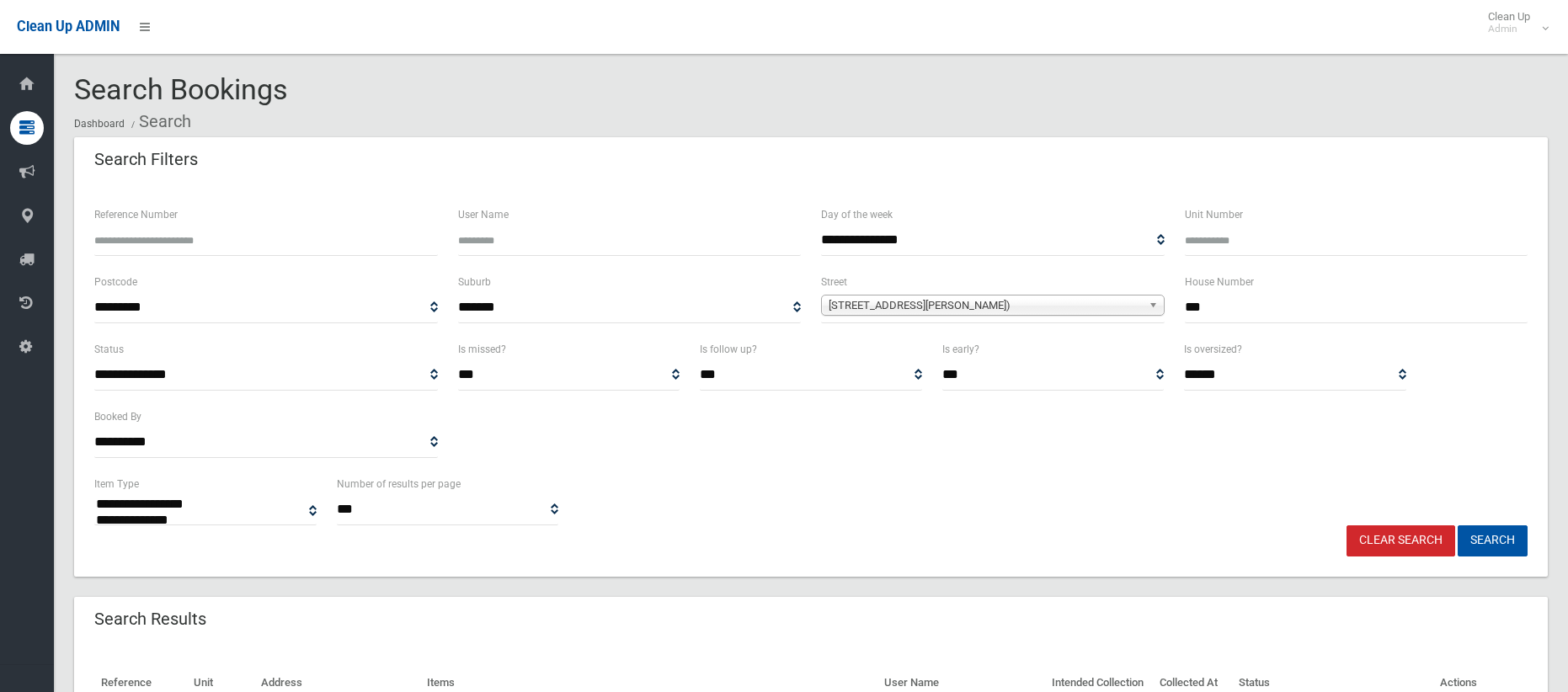
select select
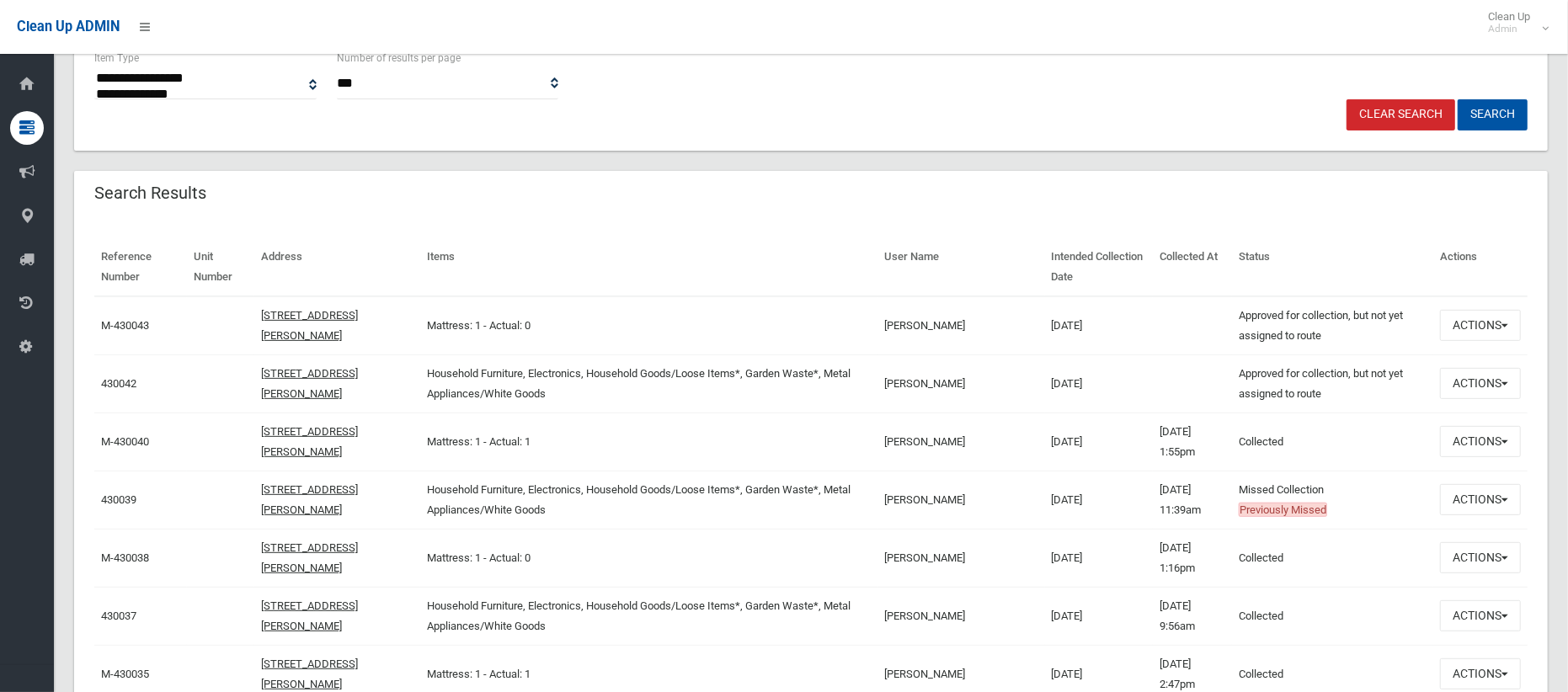
scroll to position [428, 0]
click at [1474, 382] on button "Actions" at bounding box center [1480, 382] width 81 height 31
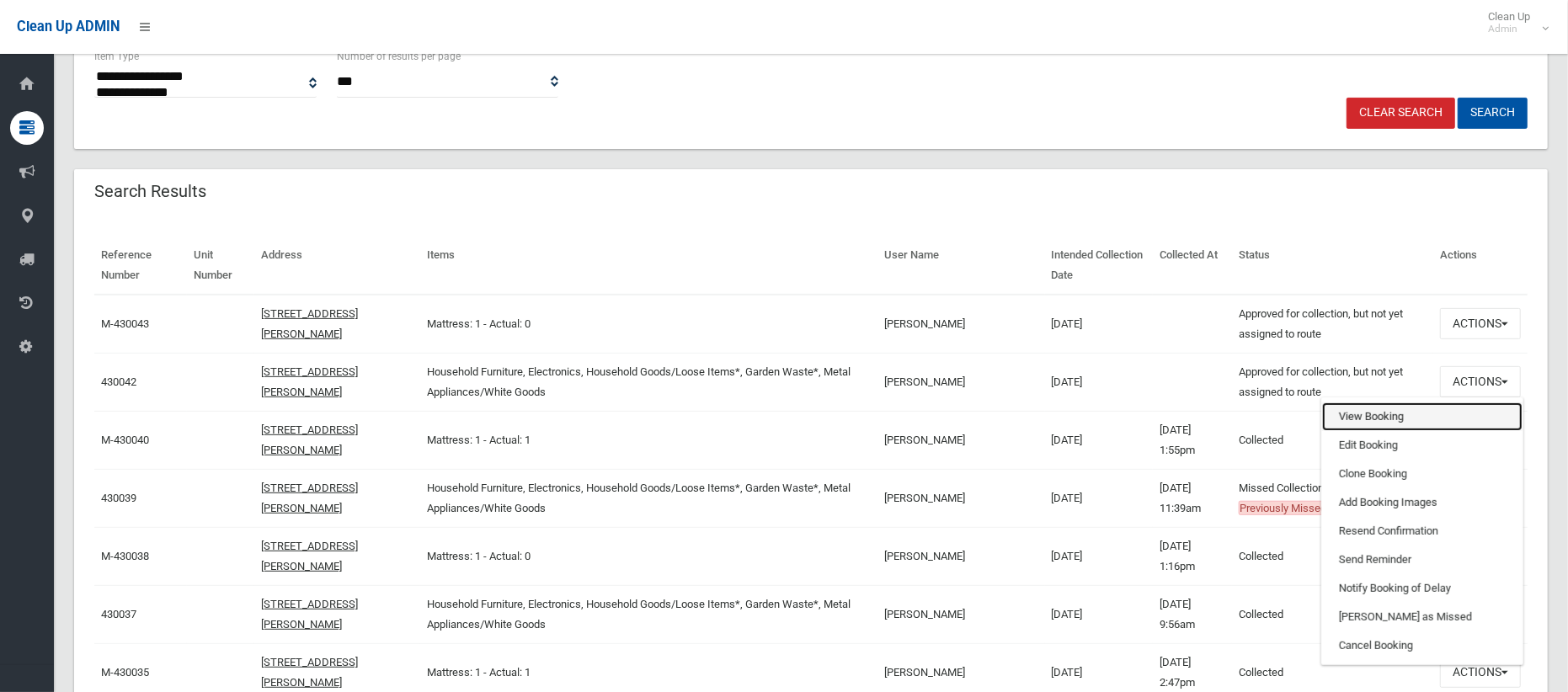
click at [1402, 410] on link "View Booking" at bounding box center [1422, 417] width 201 height 29
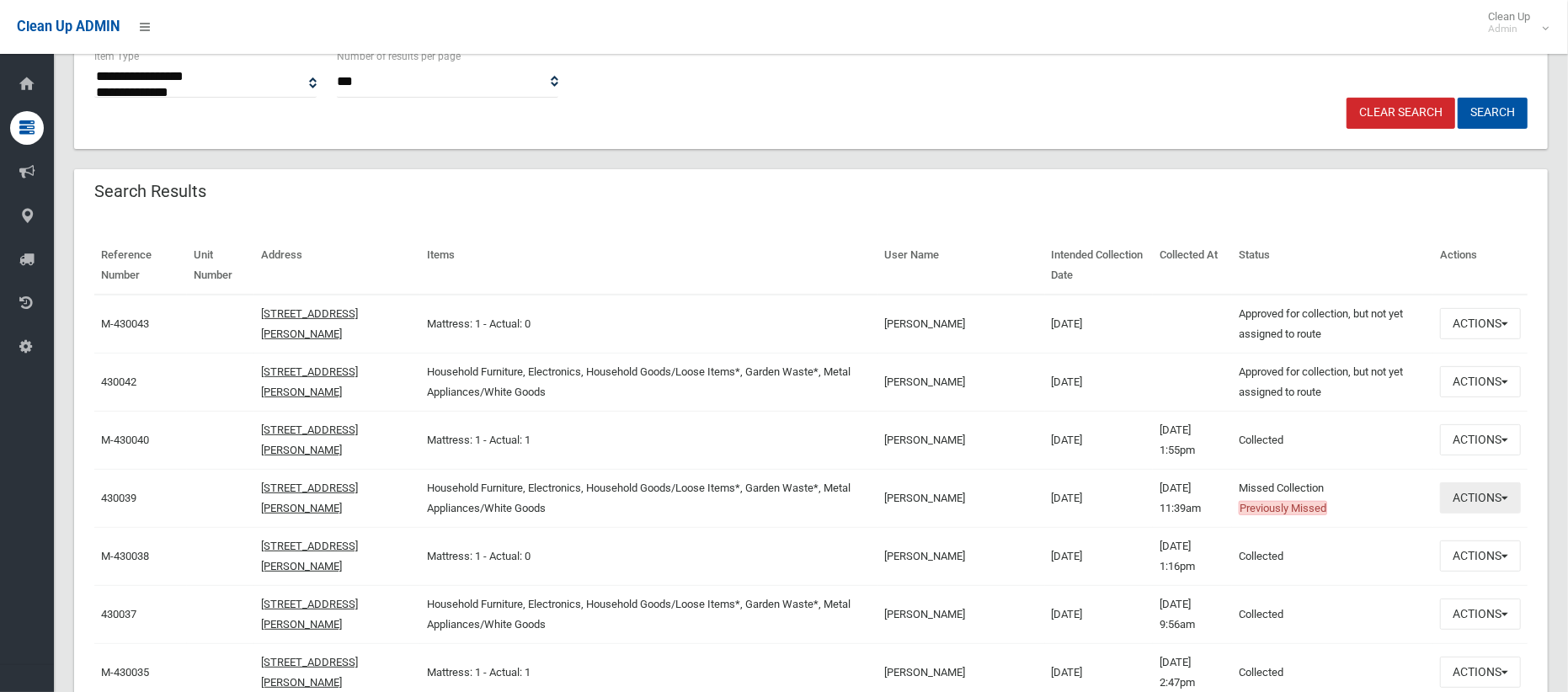
click at [1473, 502] on button "Actions" at bounding box center [1480, 498] width 81 height 31
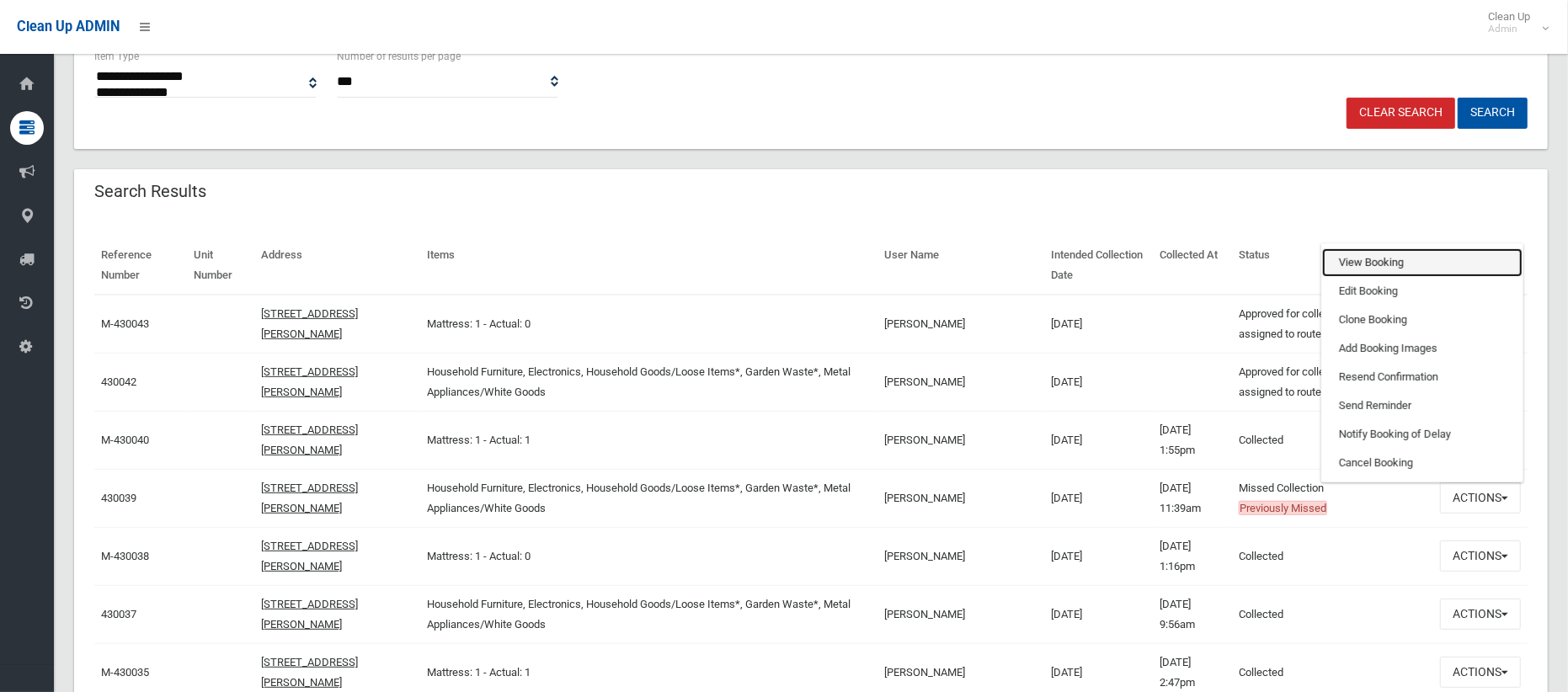
click at [1359, 257] on link "View Booking" at bounding box center [1422, 263] width 201 height 29
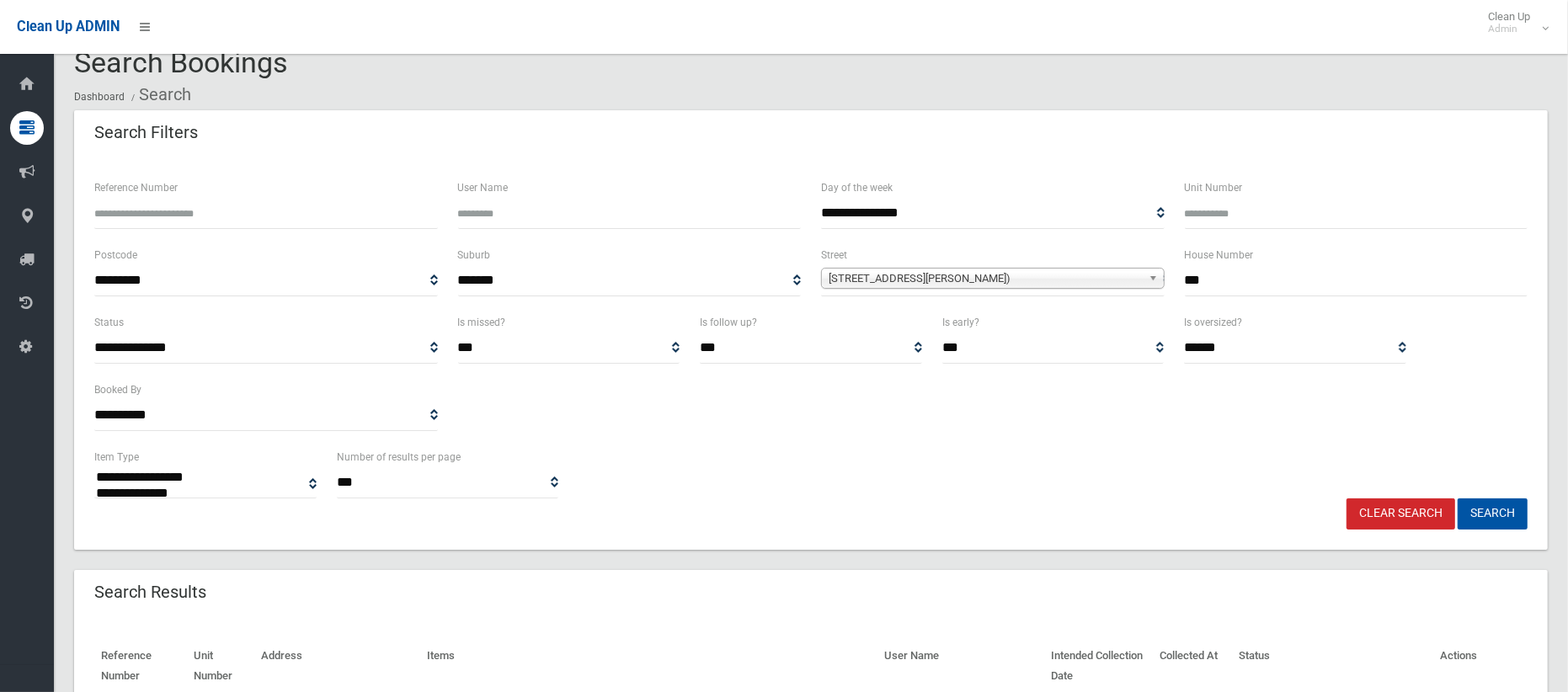
scroll to position [10, 0]
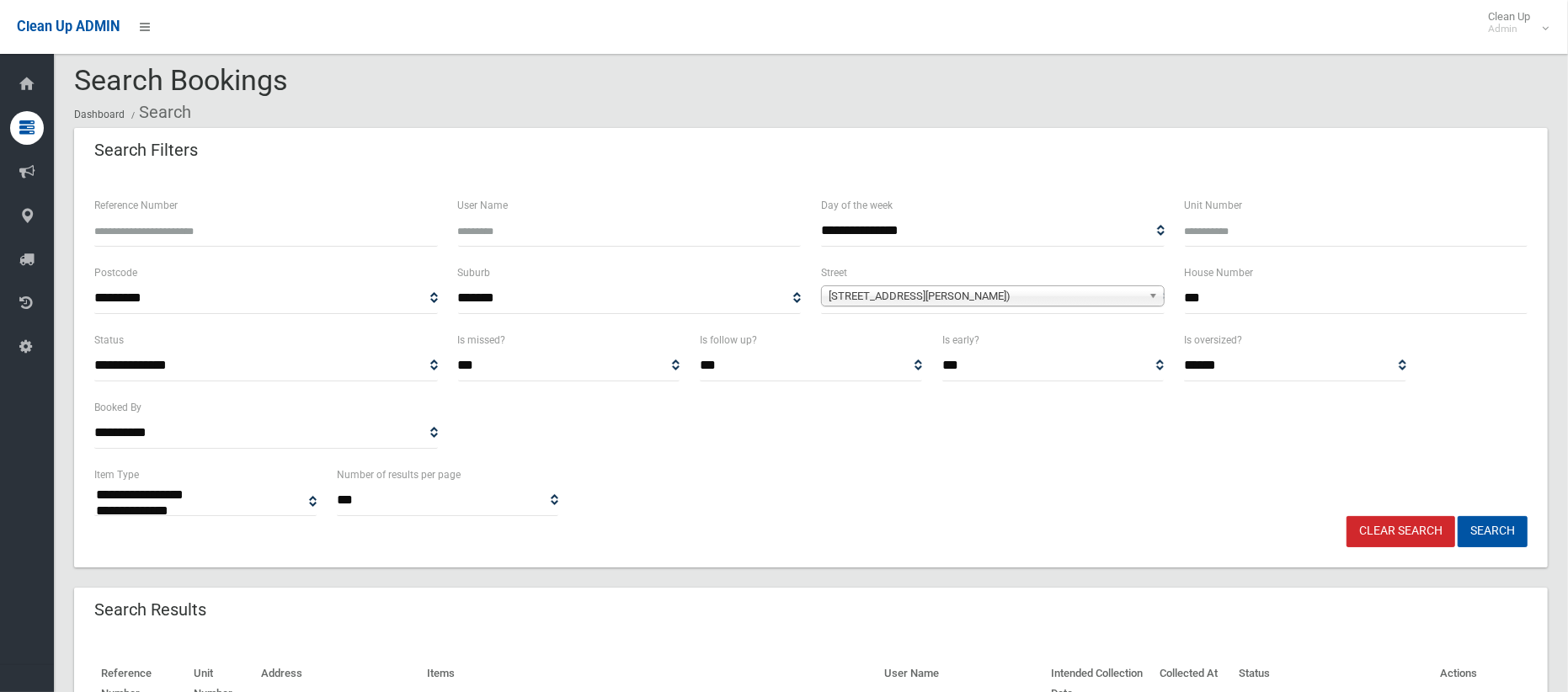
click at [1219, 300] on input "***" at bounding box center [1356, 299] width 343 height 31
type input "***"
click at [1062, 301] on span "Bellevue Avenue (GEORGES HALL 2198)" at bounding box center [985, 296] width 313 height 20
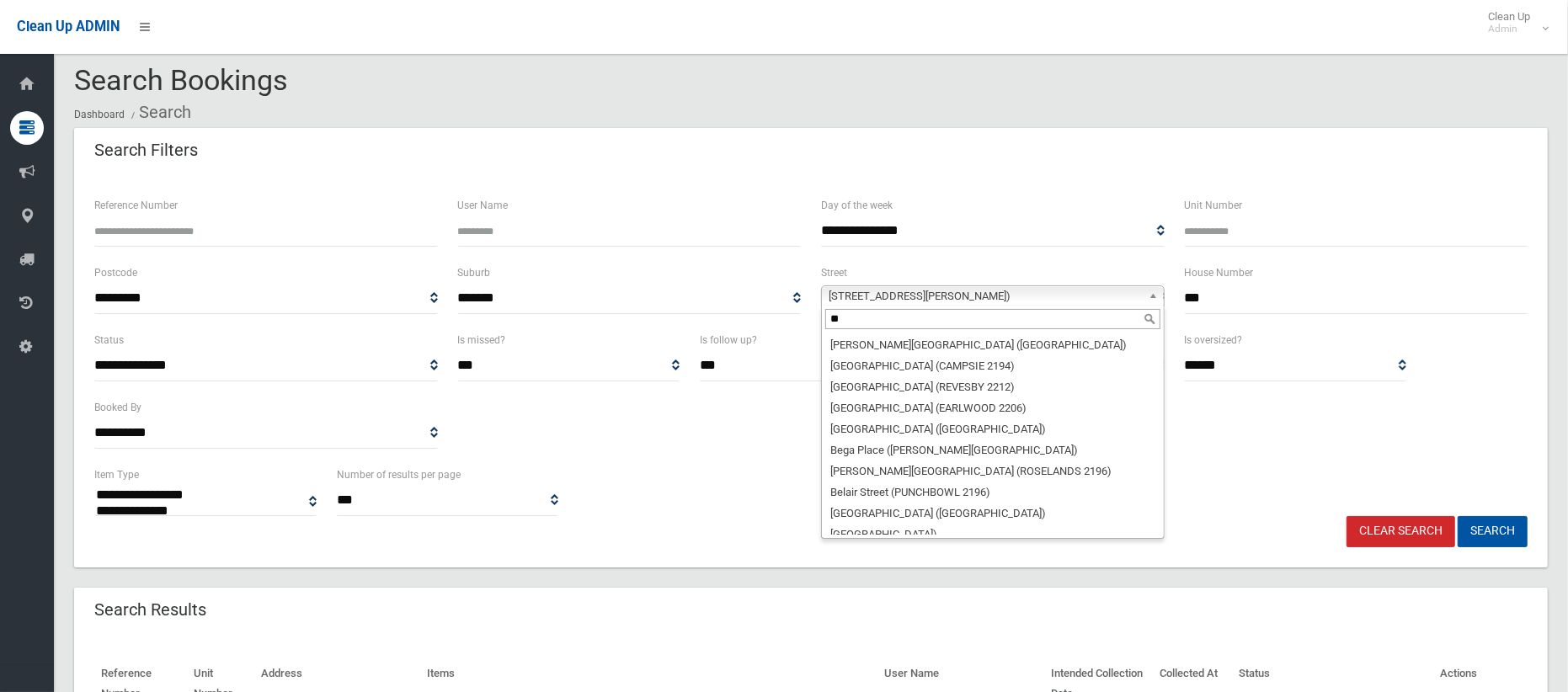
scroll to position [0, 0]
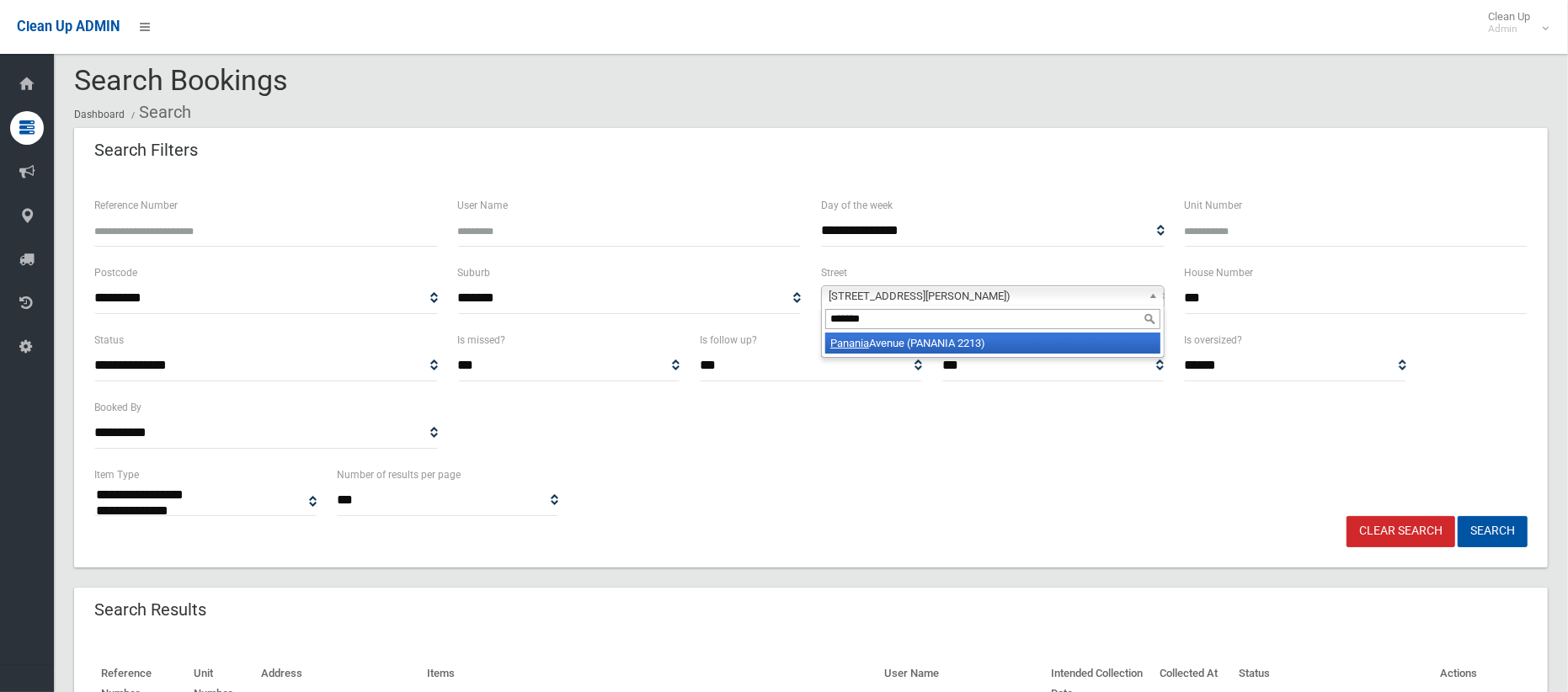
type input "*******"
click at [1021, 345] on li "Panania Avenue (PANANIA 2213)" at bounding box center [993, 344] width 335 height 21
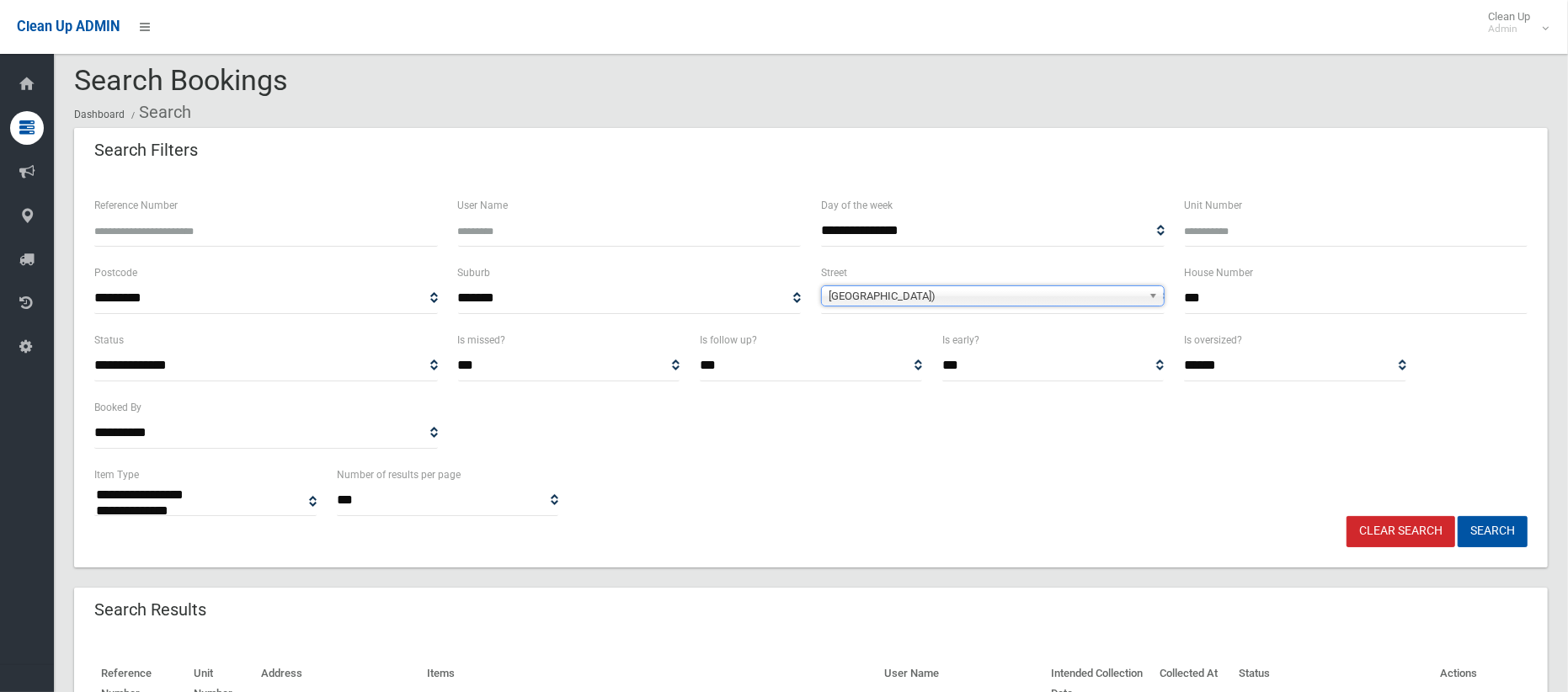
click at [930, 290] on span "Panania Avenue (PANANIA 2213)" at bounding box center [985, 296] width 313 height 20
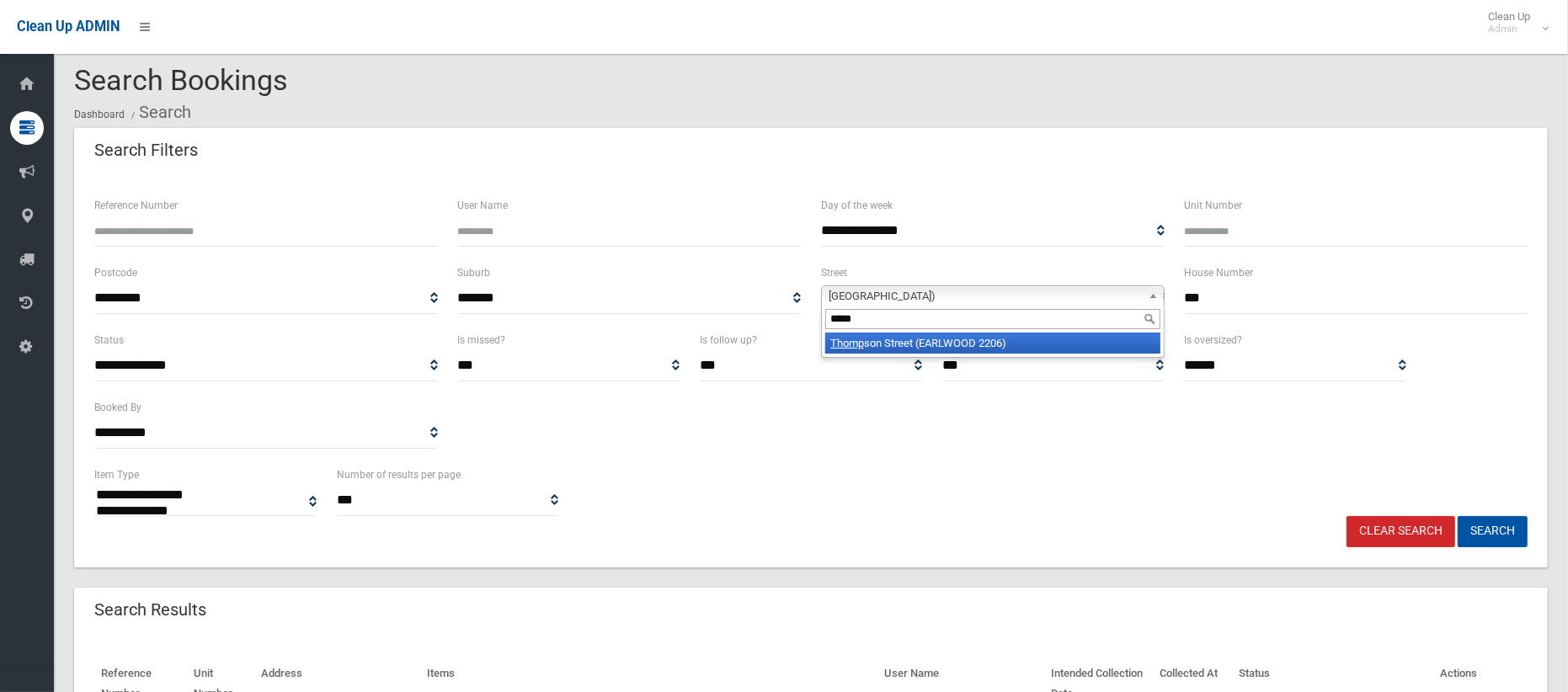
type input "*****"
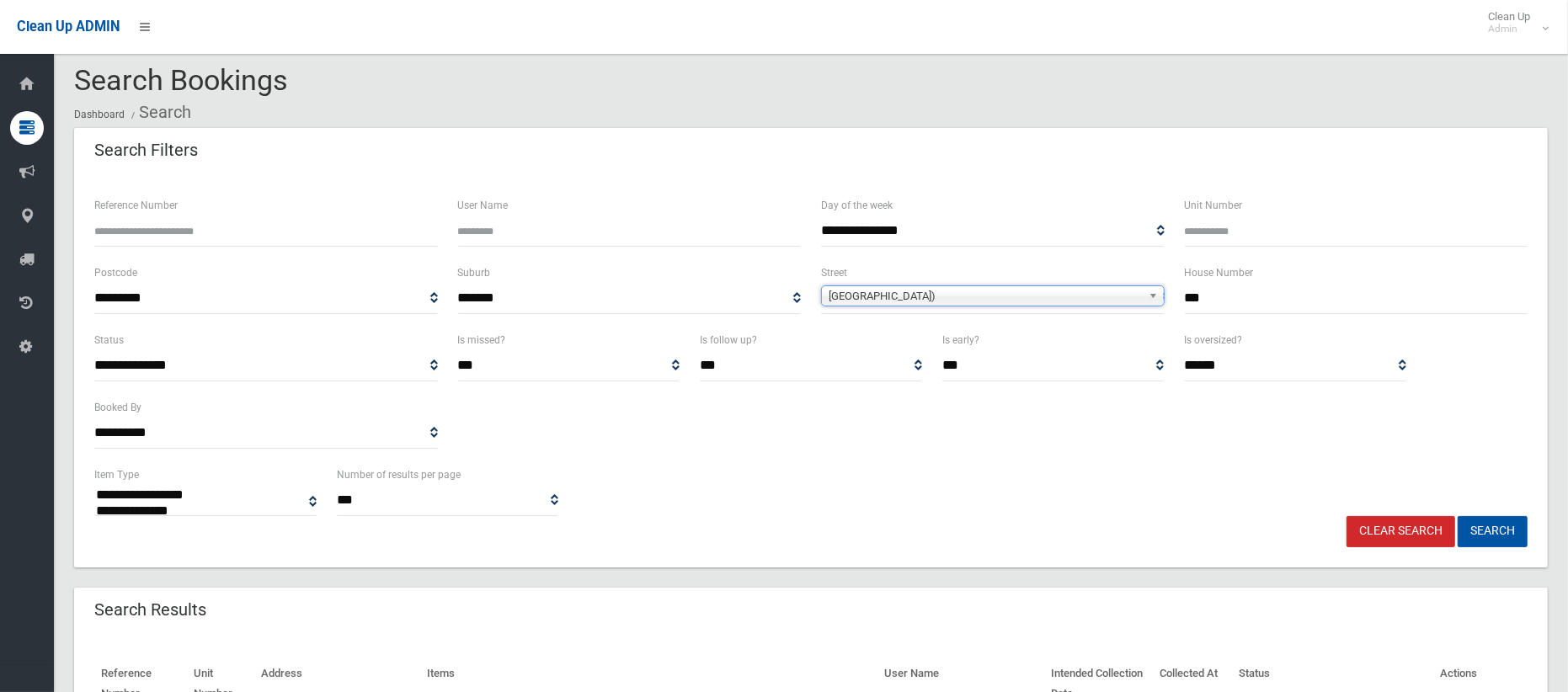
click at [992, 299] on span "Panania Avenue (PANANIA 2213)" at bounding box center [985, 296] width 313 height 20
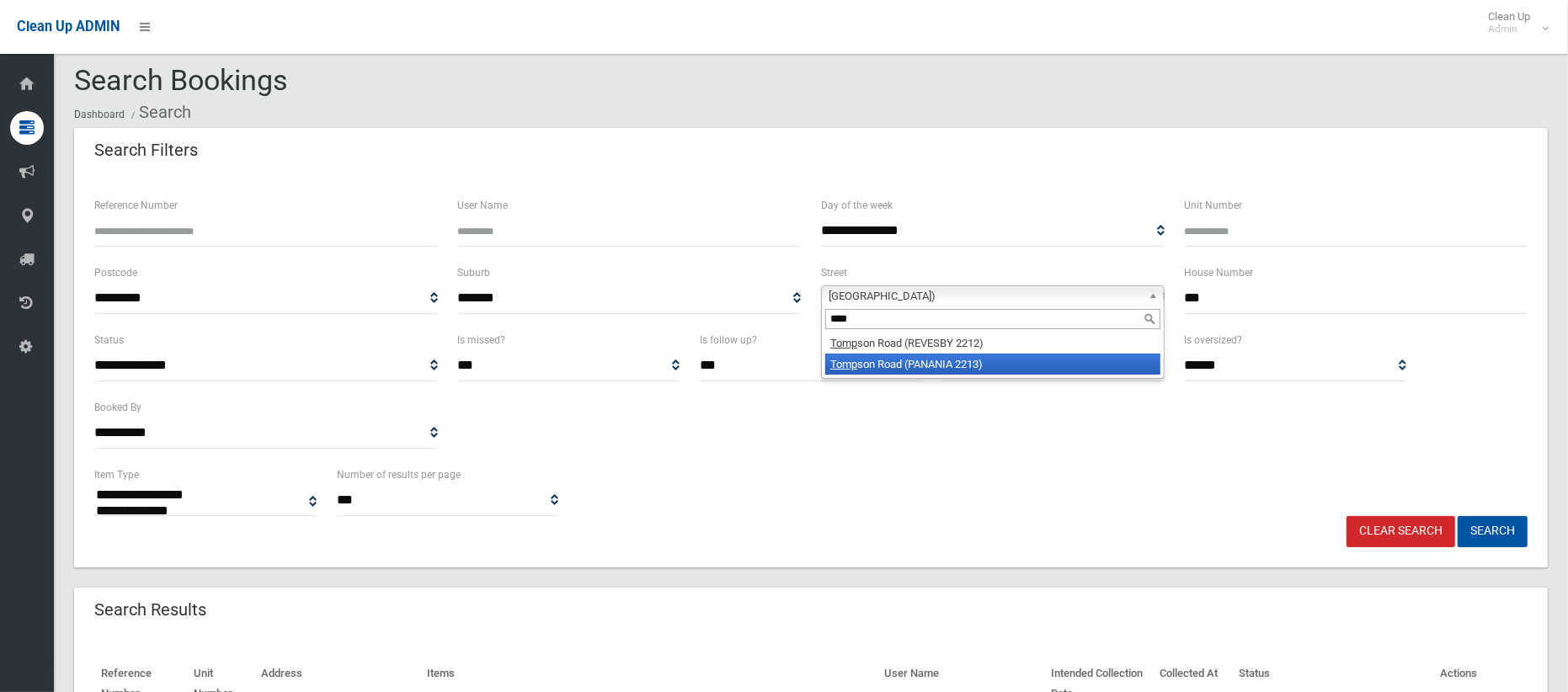
type input "****"
click at [934, 359] on li "Tomp son Road (PANANIA 2213)" at bounding box center [993, 365] width 335 height 21
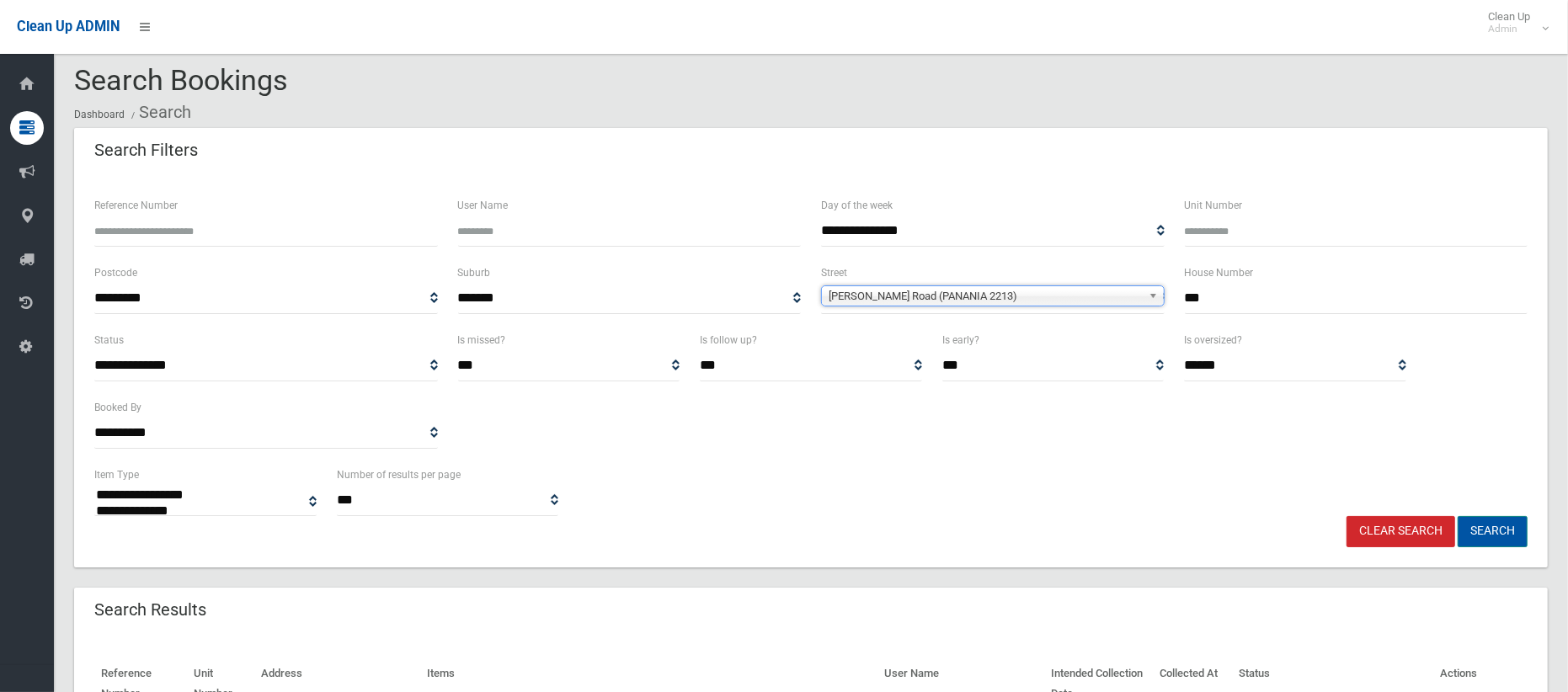
click at [1481, 533] on button "Search" at bounding box center [1492, 532] width 70 height 31
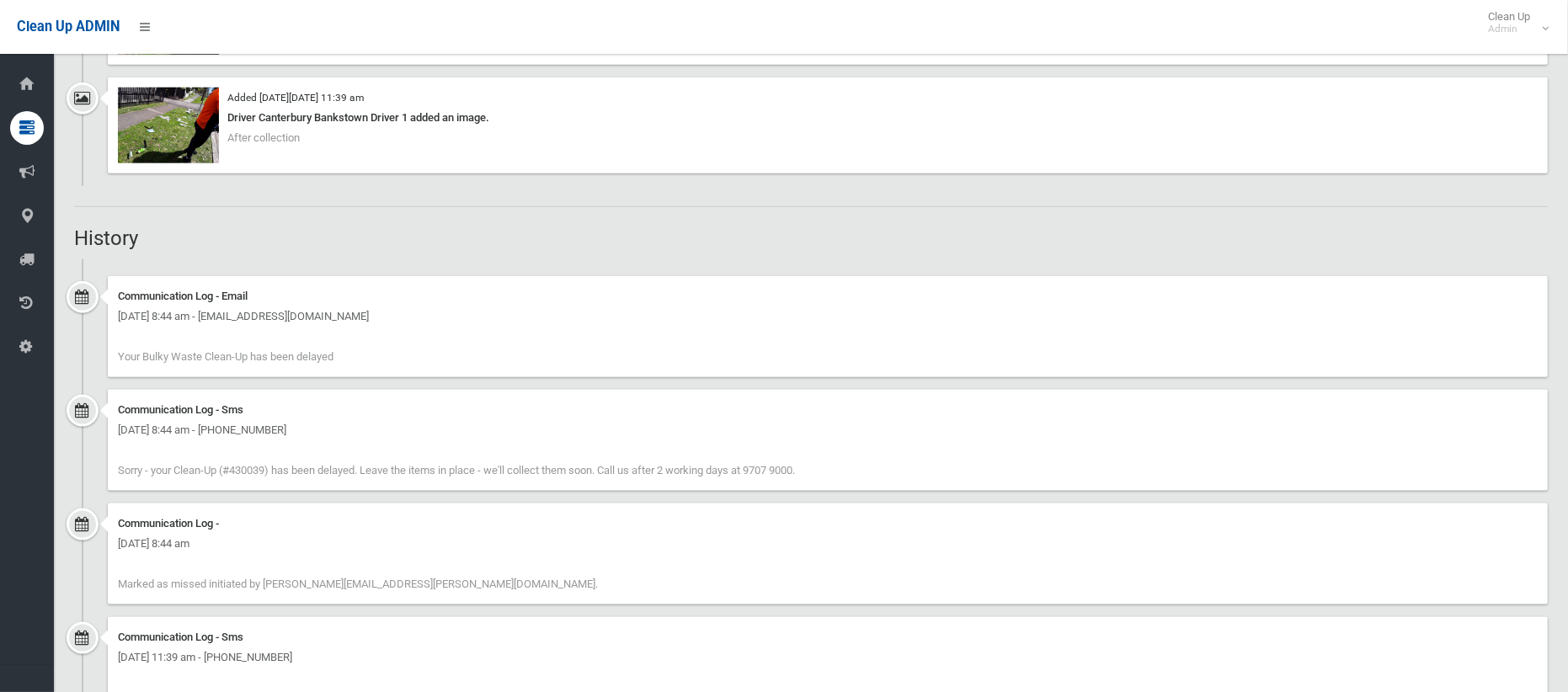
scroll to position [1562, 0]
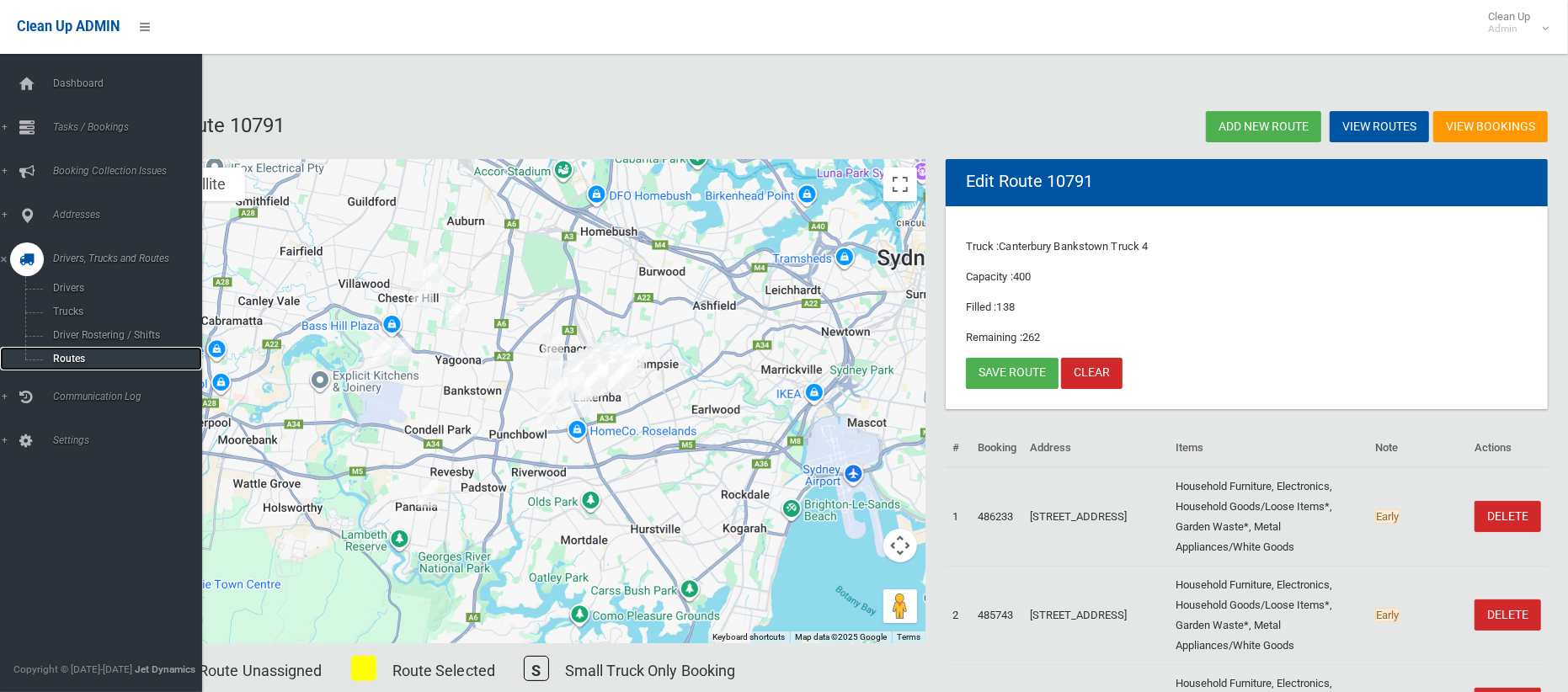
click at [65, 354] on span "Routes" at bounding box center [117, 359] width 140 height 12
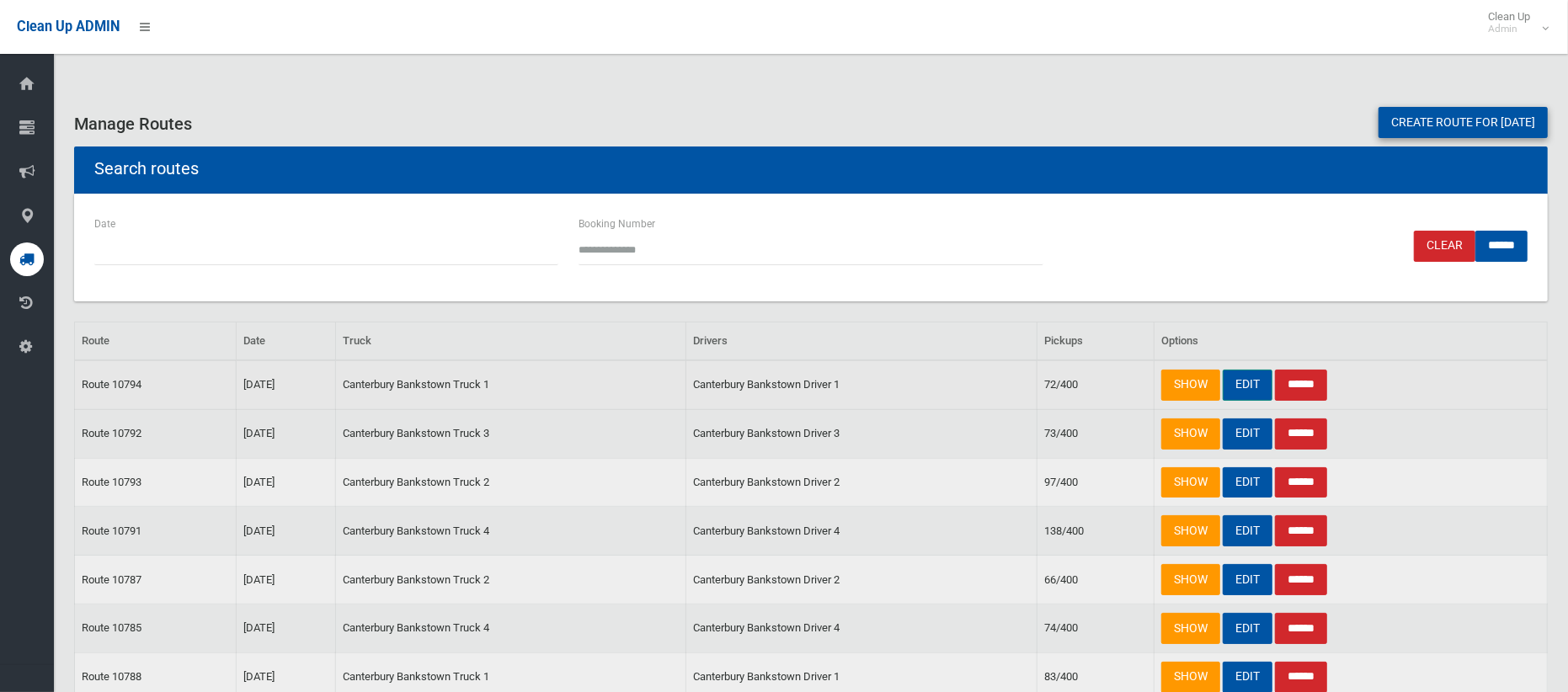
click at [1237, 381] on link "EDIT" at bounding box center [1247, 385] width 49 height 31
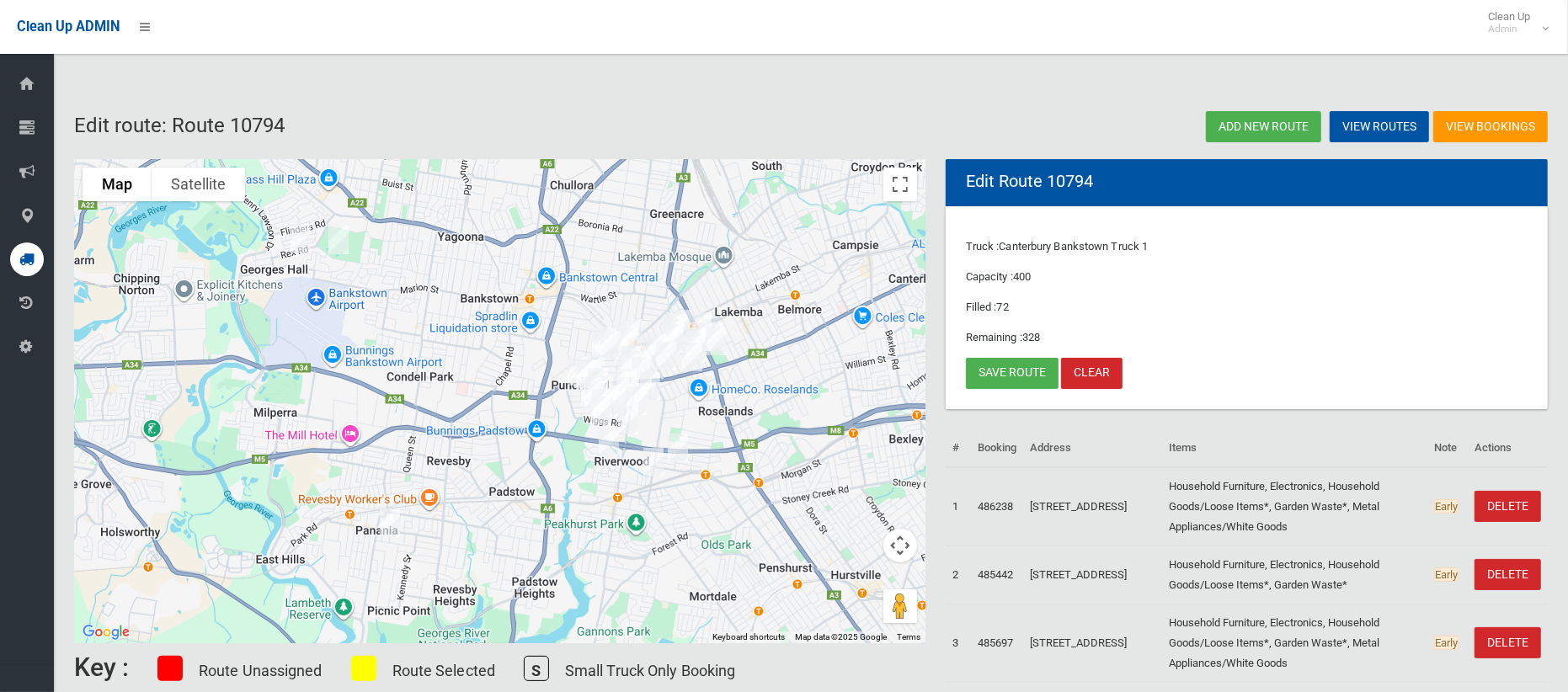
click at [302, 237] on img "56 Keswick Street, GEORGES HALL NSW 2198" at bounding box center [300, 239] width 34 height 42
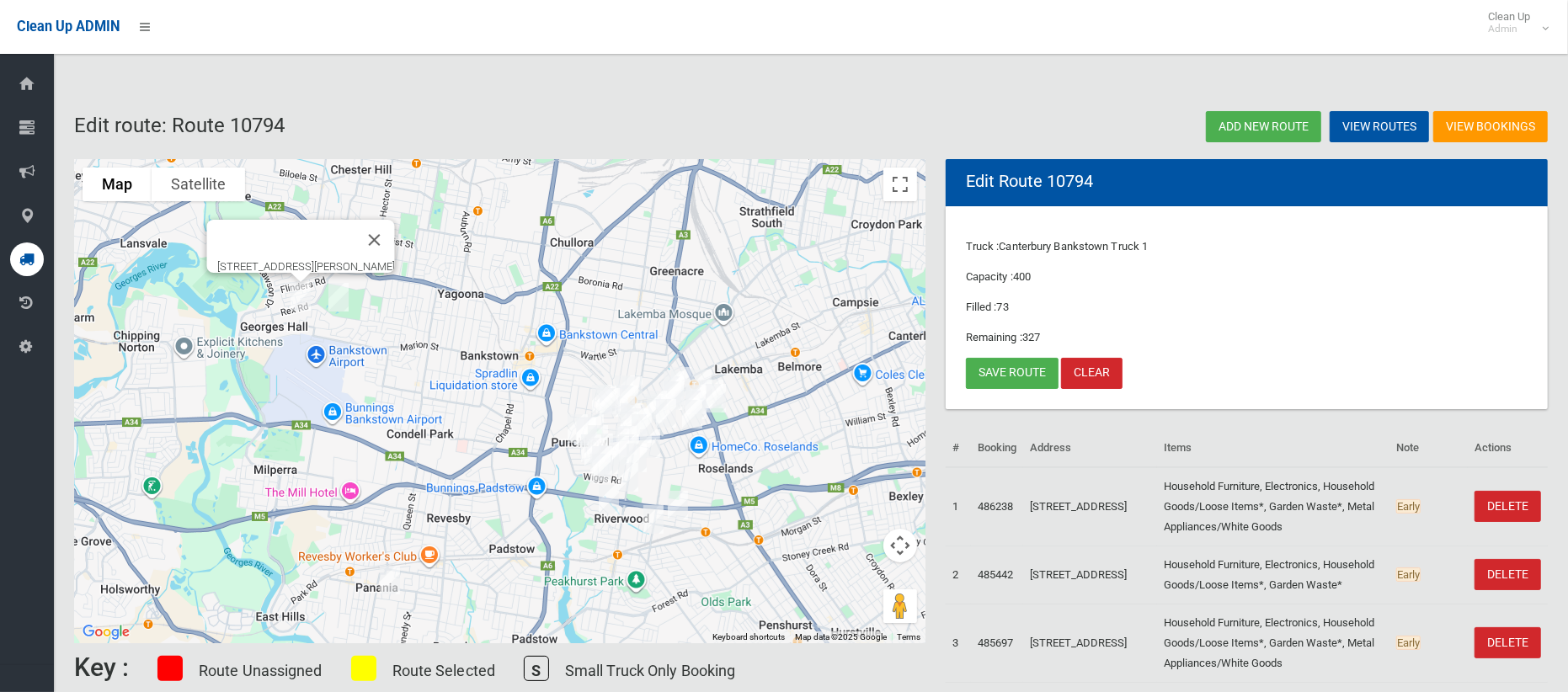
click at [334, 290] on img "105 Bellevue Avenue, GEORGES HALL NSW 2198" at bounding box center [339, 297] width 34 height 42
click at [985, 370] on link "Save route" at bounding box center [1012, 374] width 92 height 31
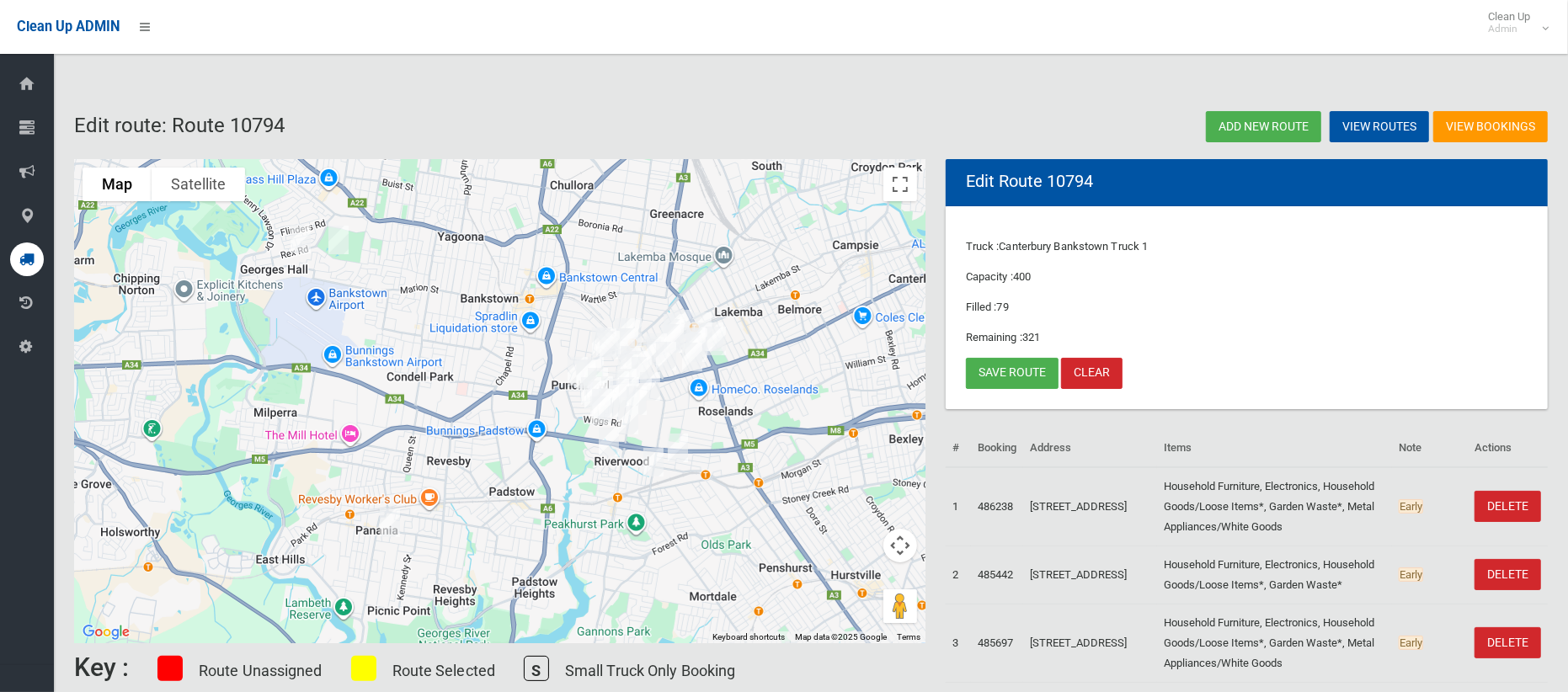
click at [386, 519] on img "125 Tompson Road, PANANIA NSW 2213" at bounding box center [389, 522] width 34 height 42
click at [1014, 376] on link "Save route" at bounding box center [1012, 374] width 92 height 31
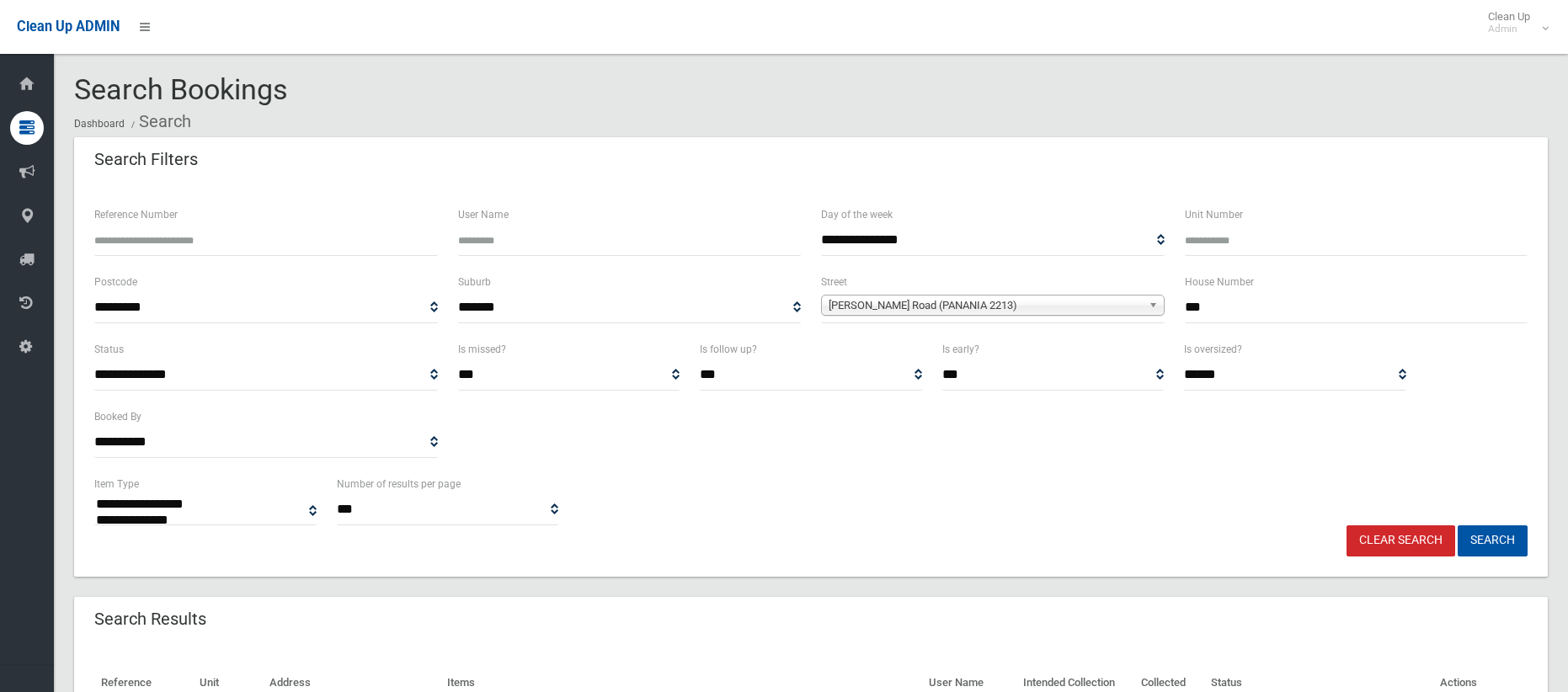
select select
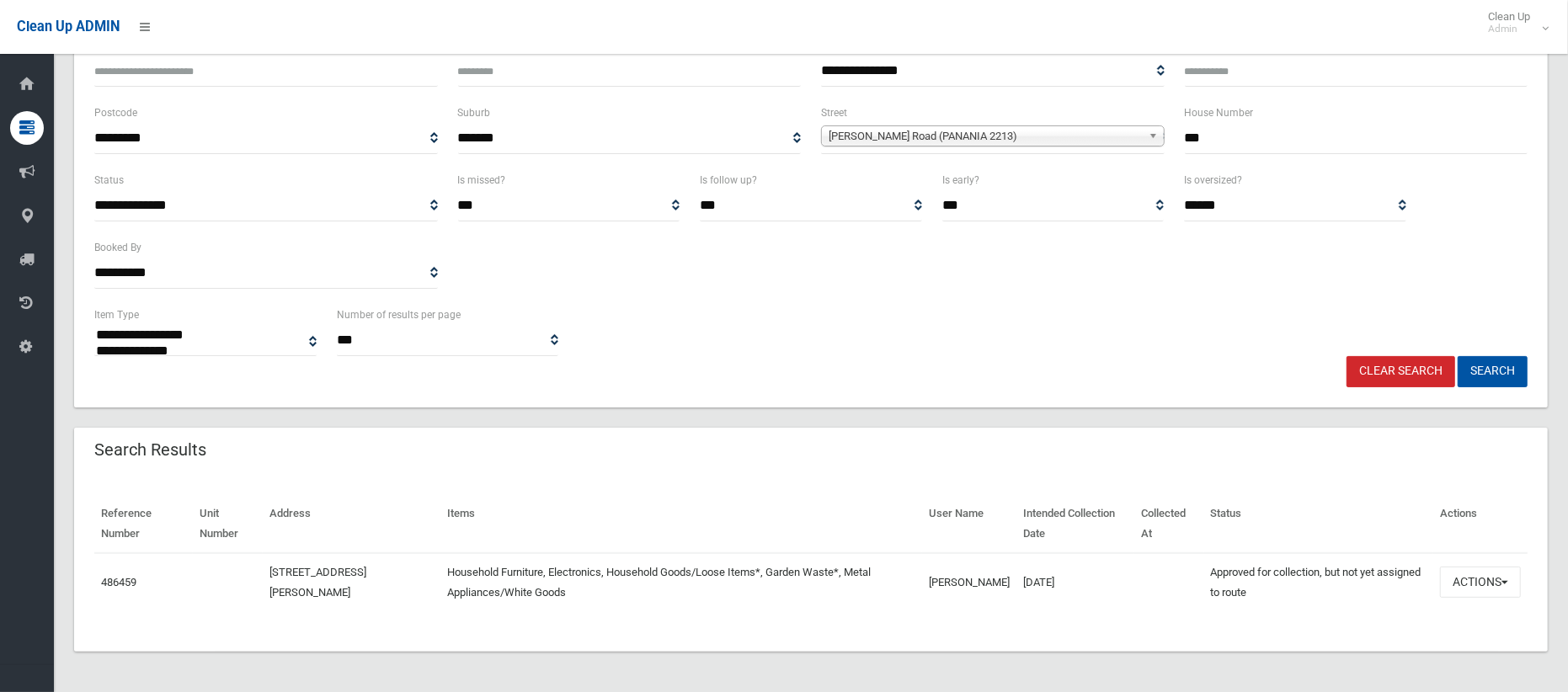
click at [1113, 366] on div "Clear Search Search" at bounding box center [811, 372] width 1454 height 31
click at [1456, 580] on button "Actions" at bounding box center [1480, 582] width 81 height 31
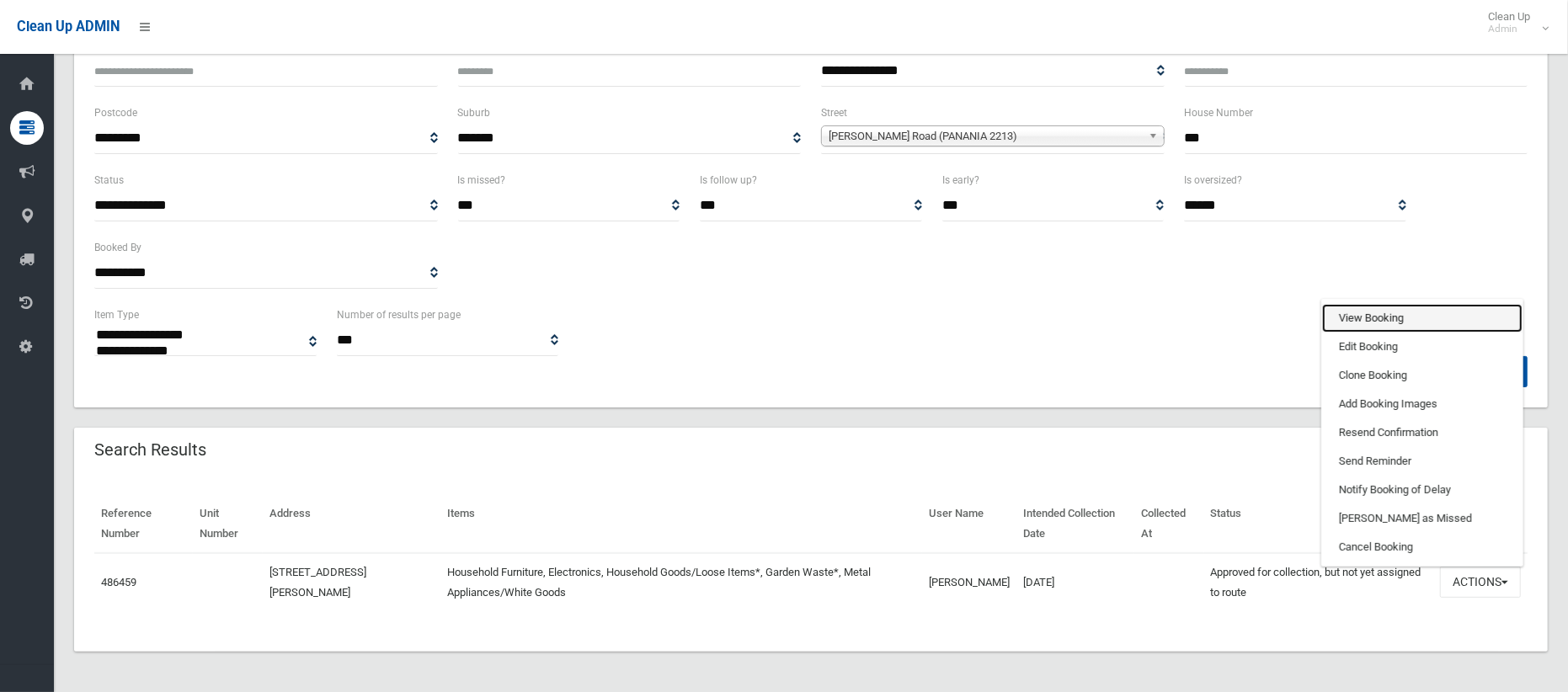
click at [1371, 321] on link "View Booking" at bounding box center [1422, 318] width 201 height 29
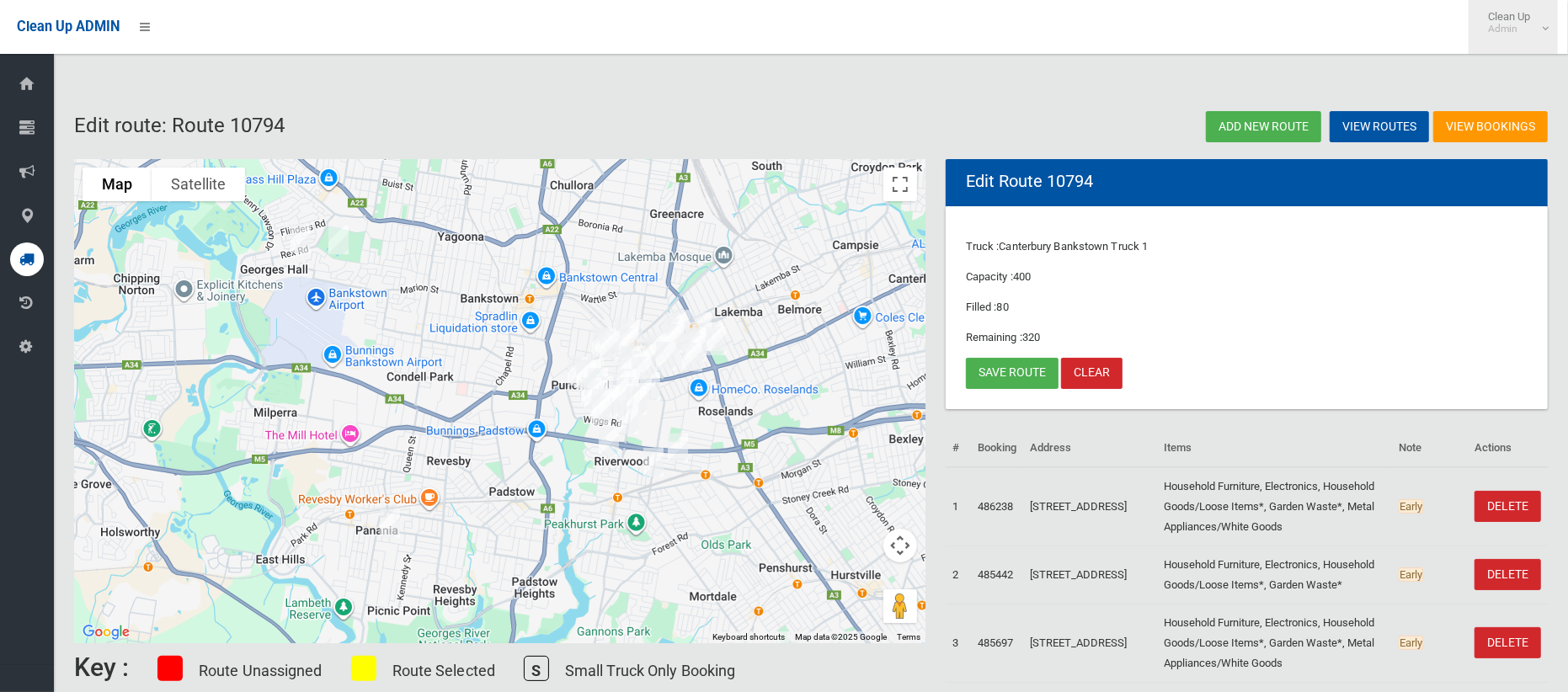
click at [1511, 30] on small "Admin" at bounding box center [1509, 28] width 42 height 13
click at [1528, 72] on link "Logout" at bounding box center [1514, 74] width 87 height 29
